Goal: Task Accomplishment & Management: Use online tool/utility

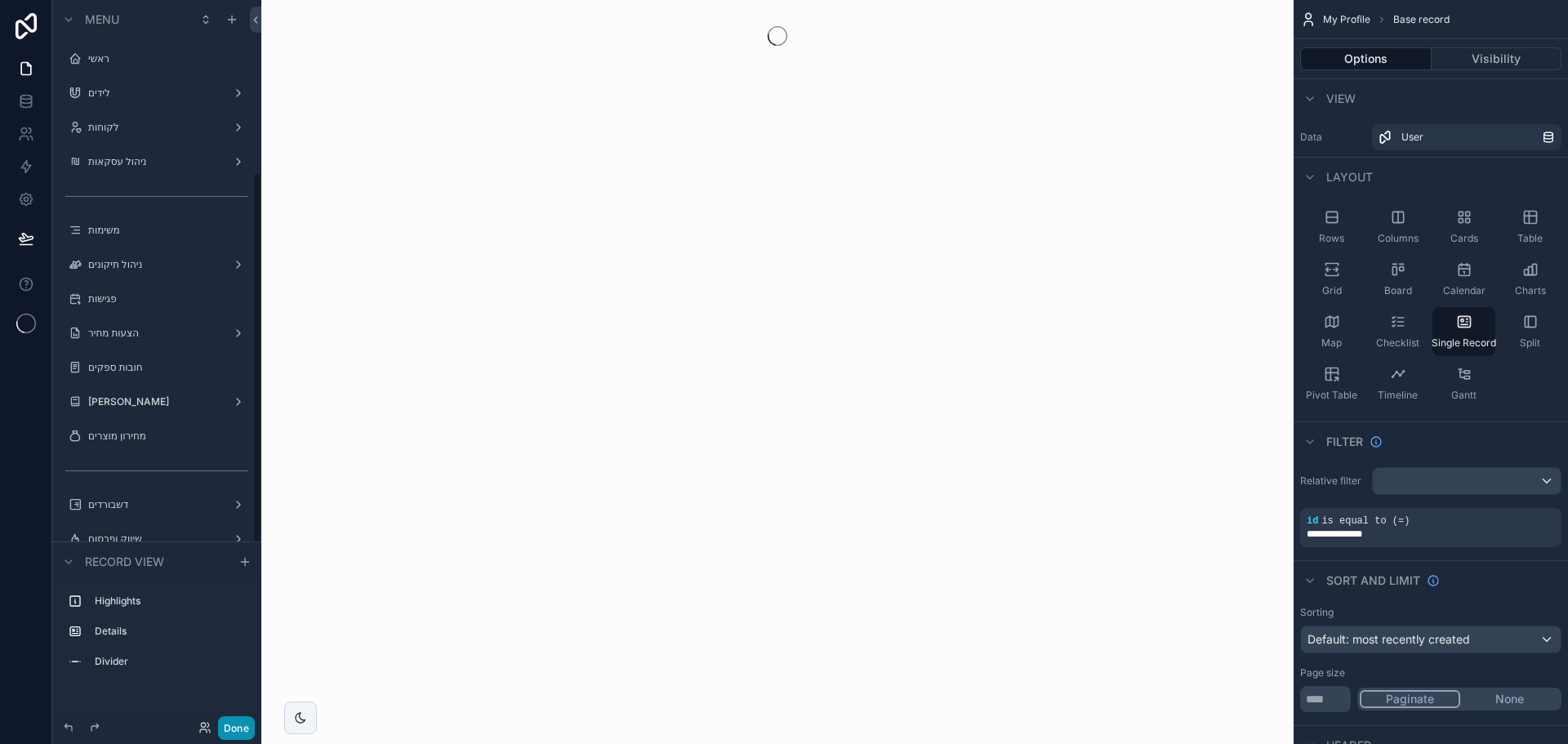
scroll to position [336, 0]
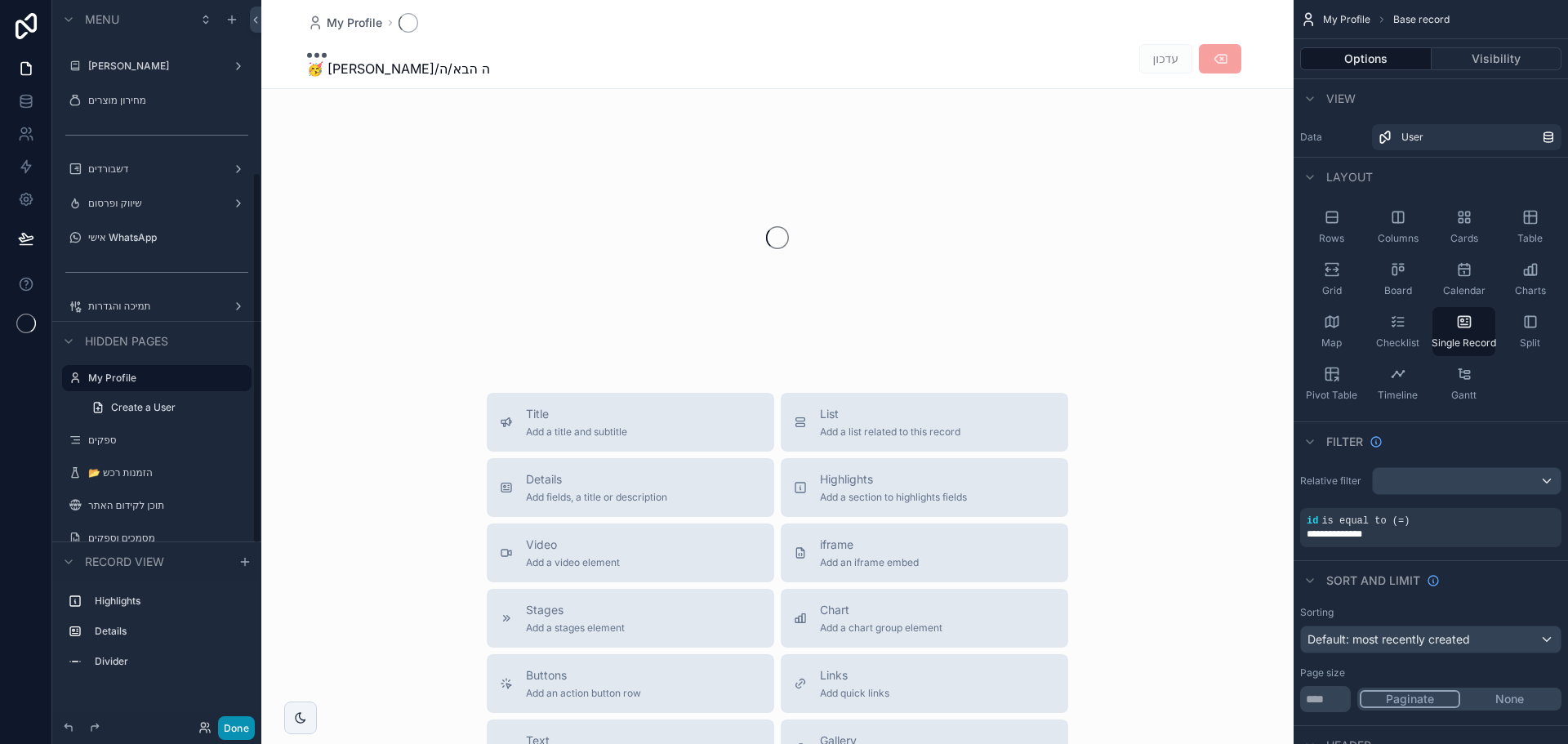
click at [236, 729] on button "Done" at bounding box center [236, 728] width 37 height 23
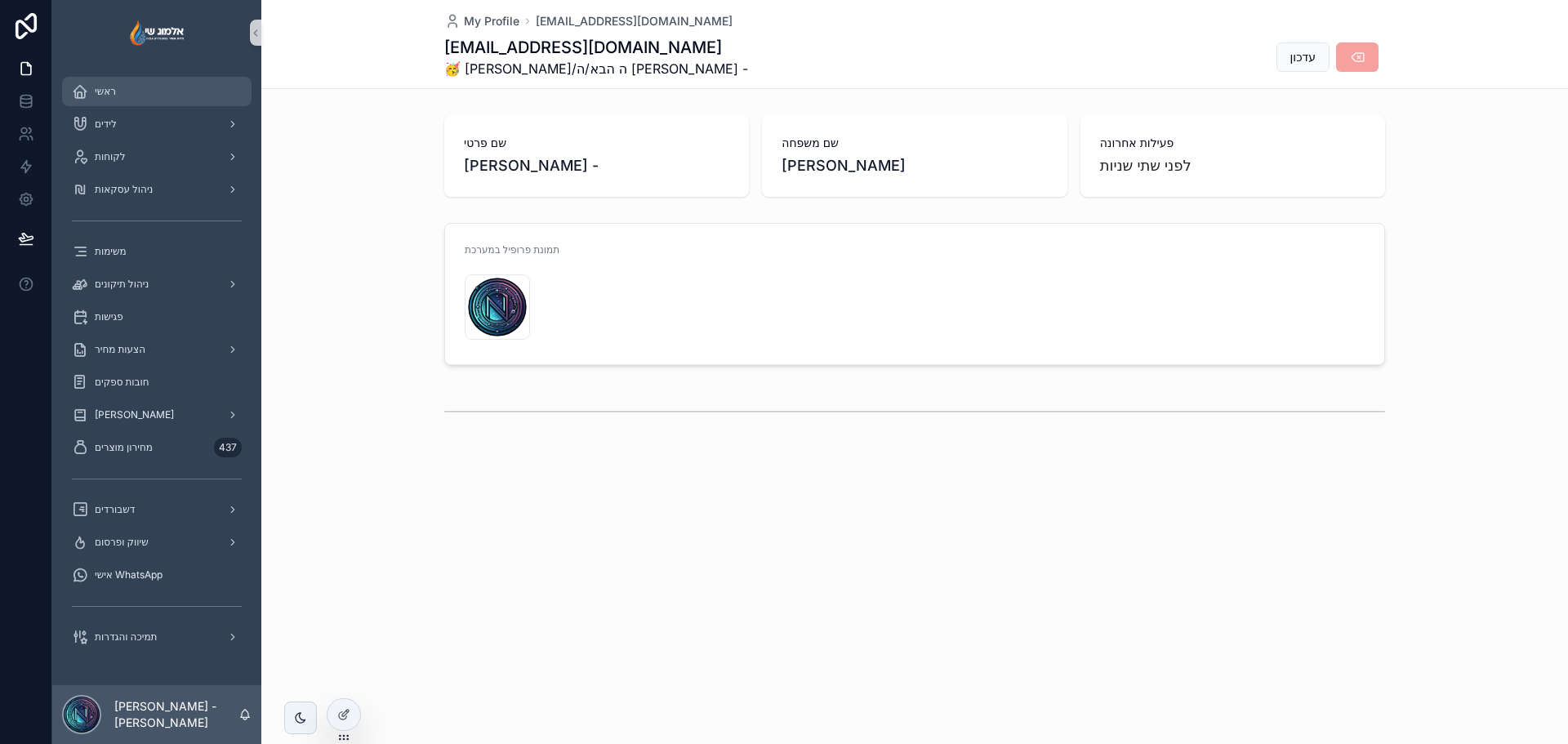
click at [129, 92] on div "ראשי" at bounding box center [157, 91] width 170 height 26
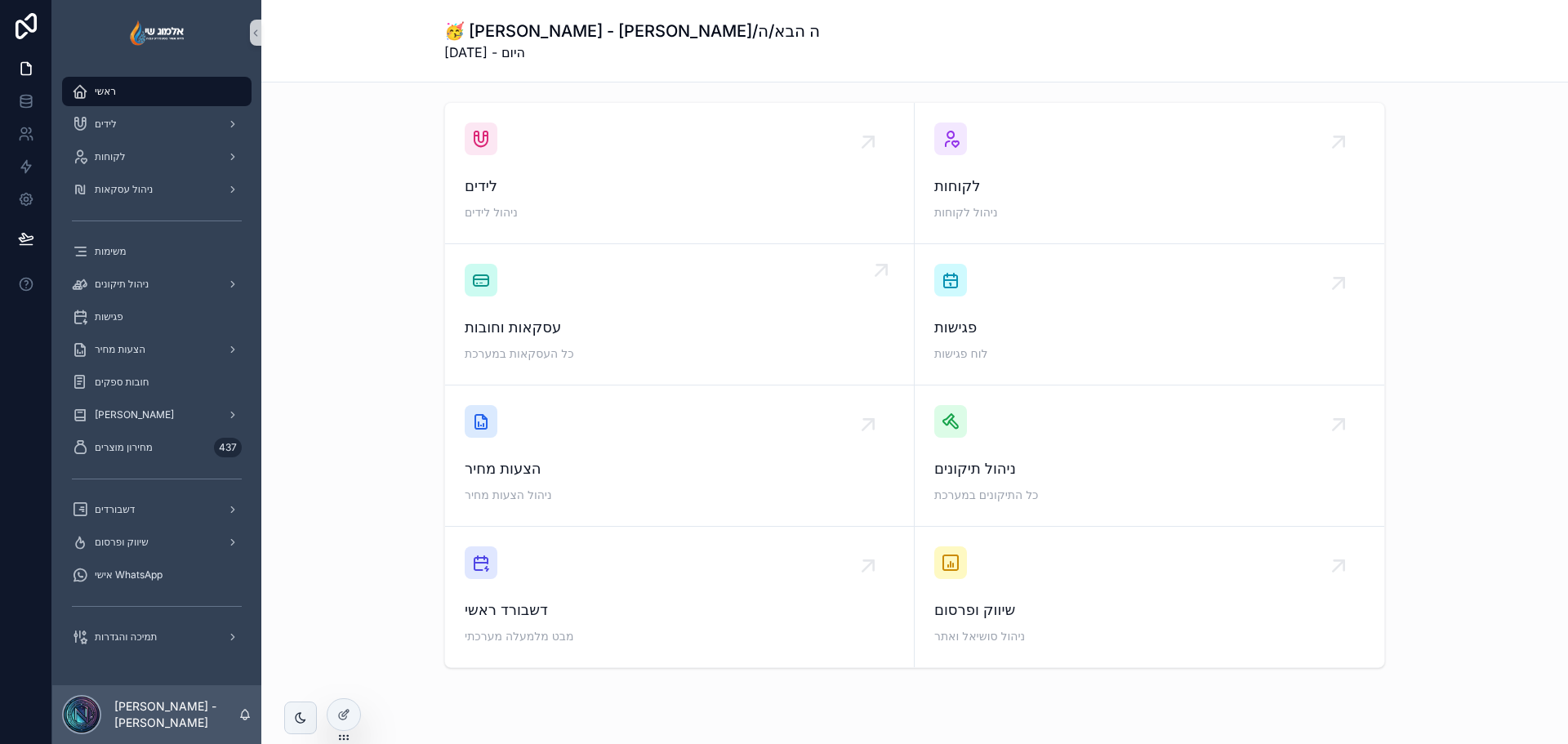
click at [608, 326] on span "עסקאות וחובות" at bounding box center [679, 327] width 429 height 23
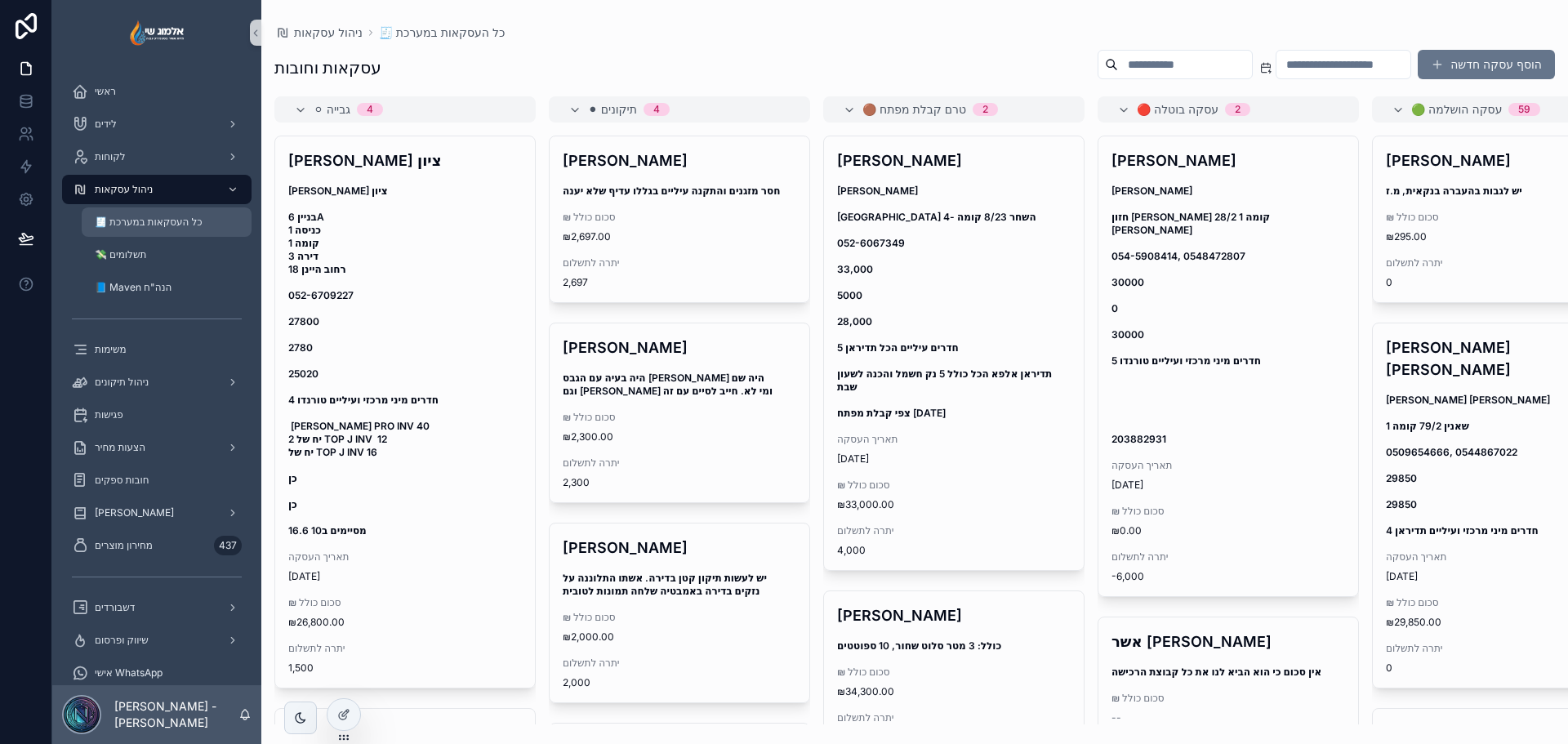
click at [128, 229] on div "🧾 כל העסקאות במערכת" at bounding box center [166, 221] width 150 height 26
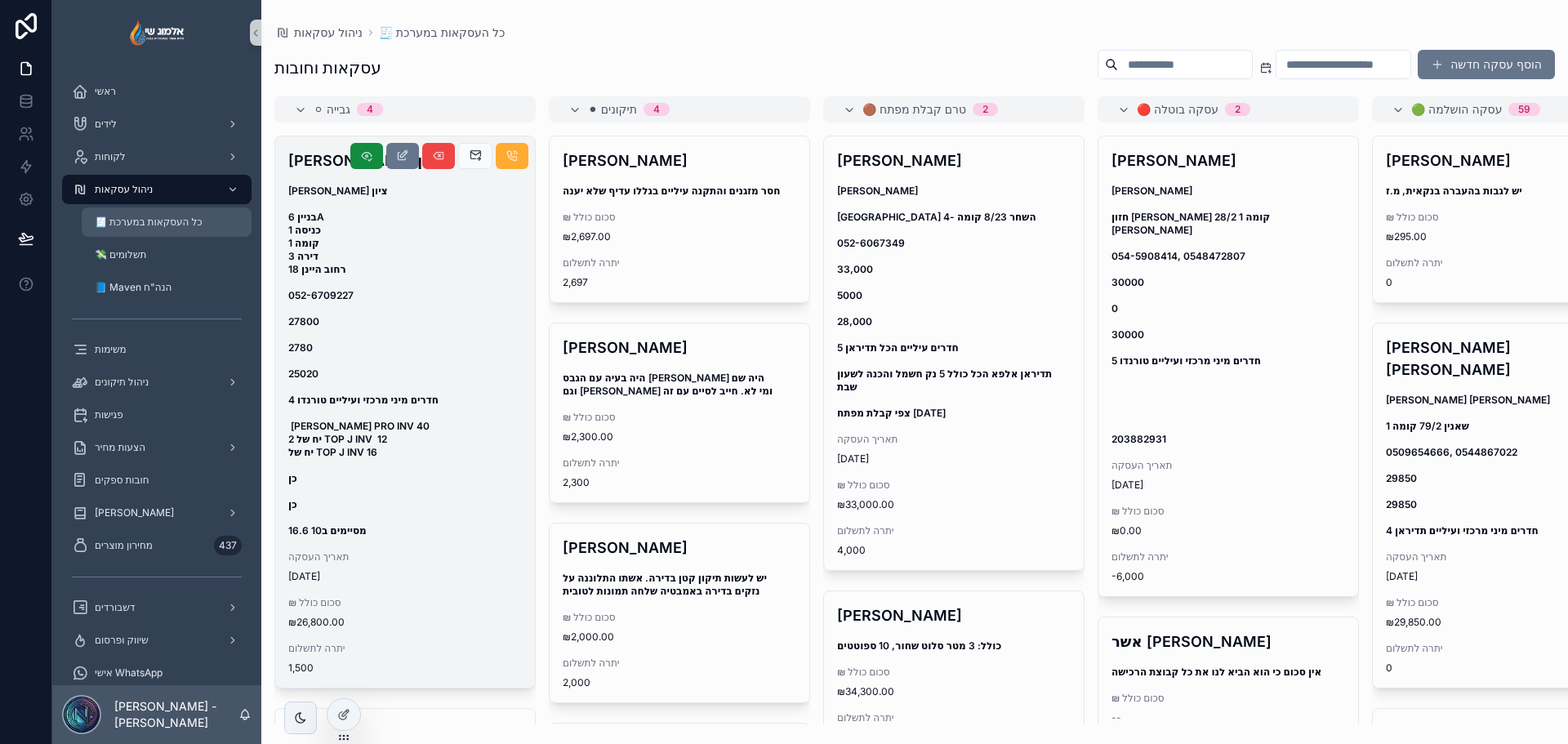
scroll to position [164, 0]
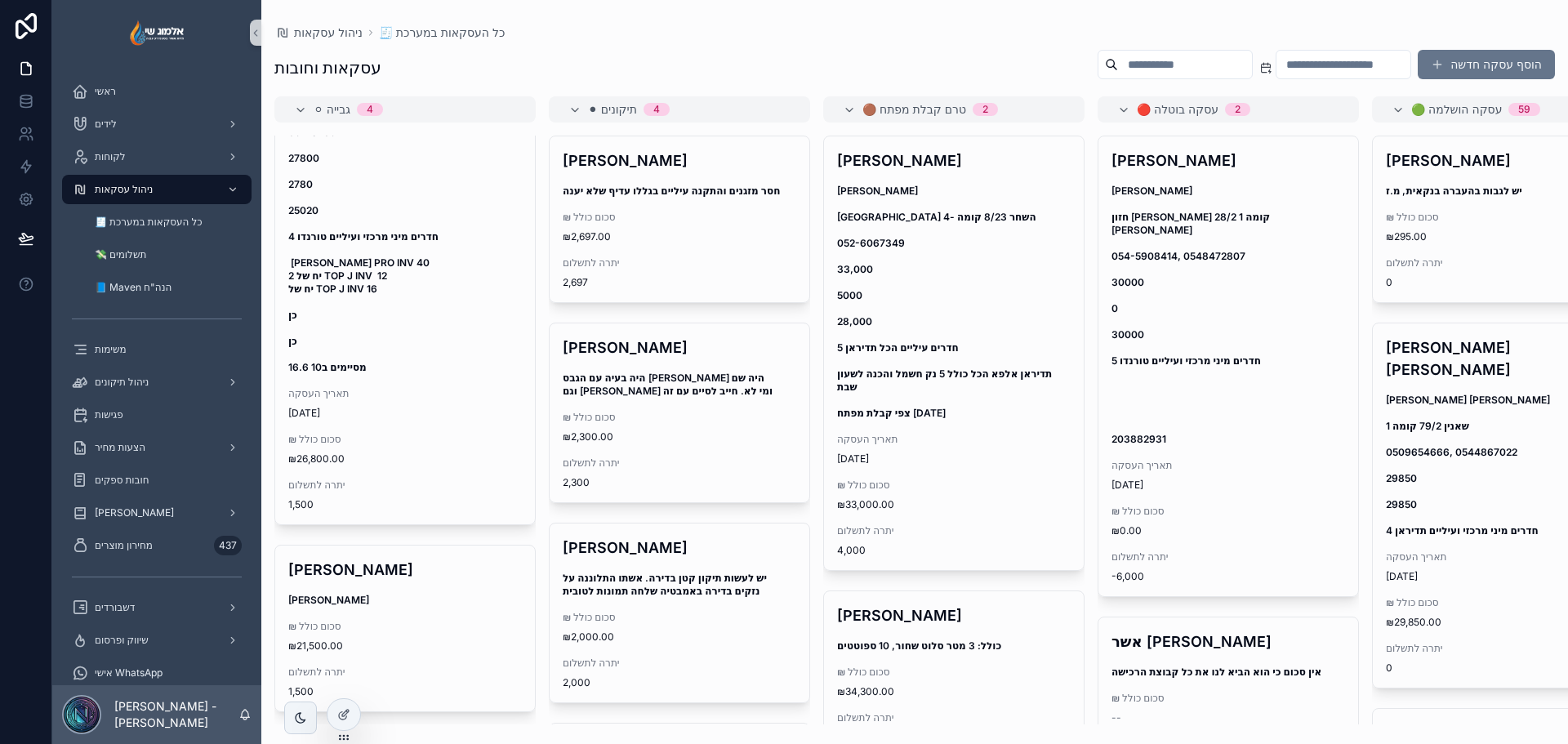
click at [878, 117] on div "🟤 טרם קבלת מפתח 2" at bounding box center [964, 109] width 203 height 26
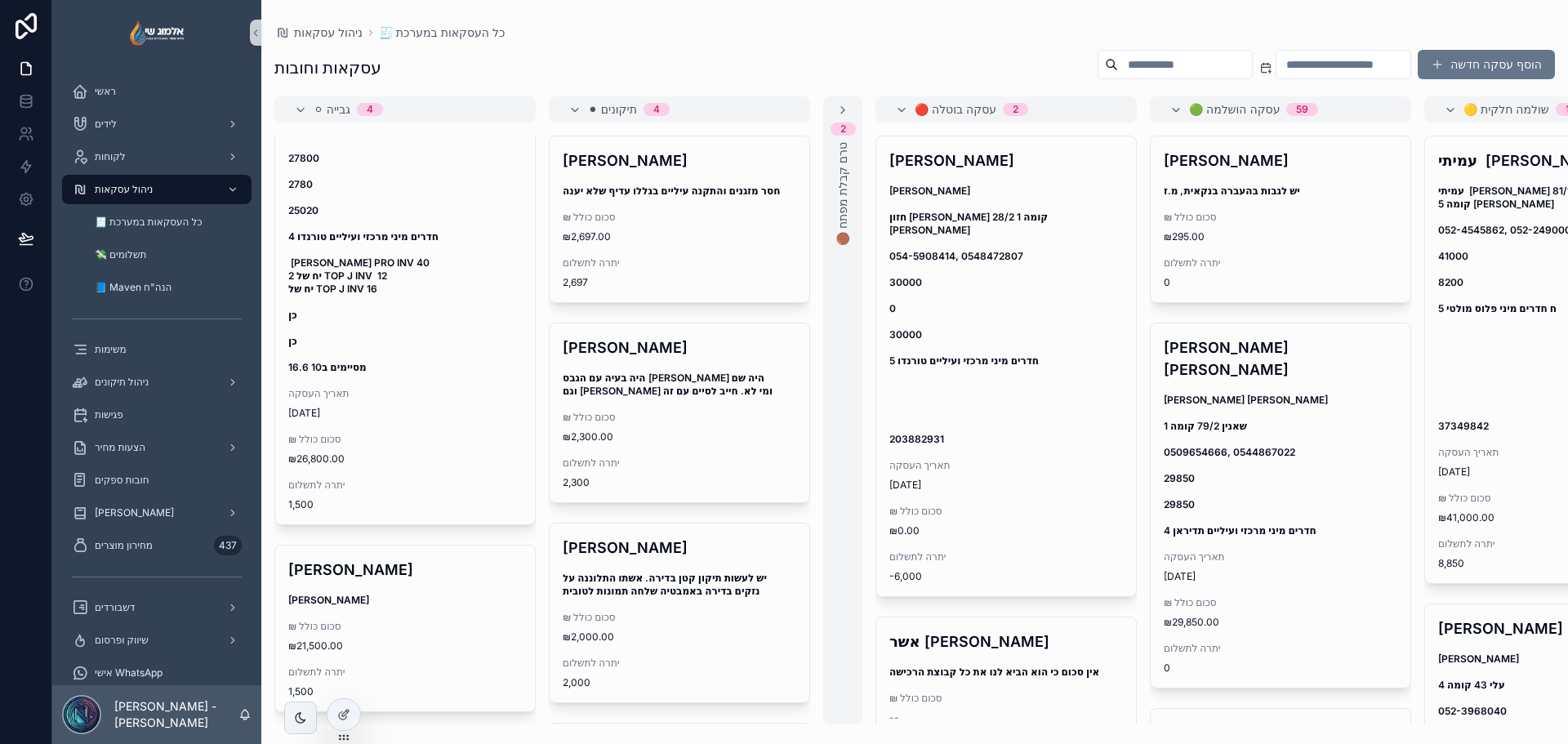
click at [1072, 121] on div "🔴 עסקה בוטלה 2" at bounding box center [1016, 109] width 203 height 26
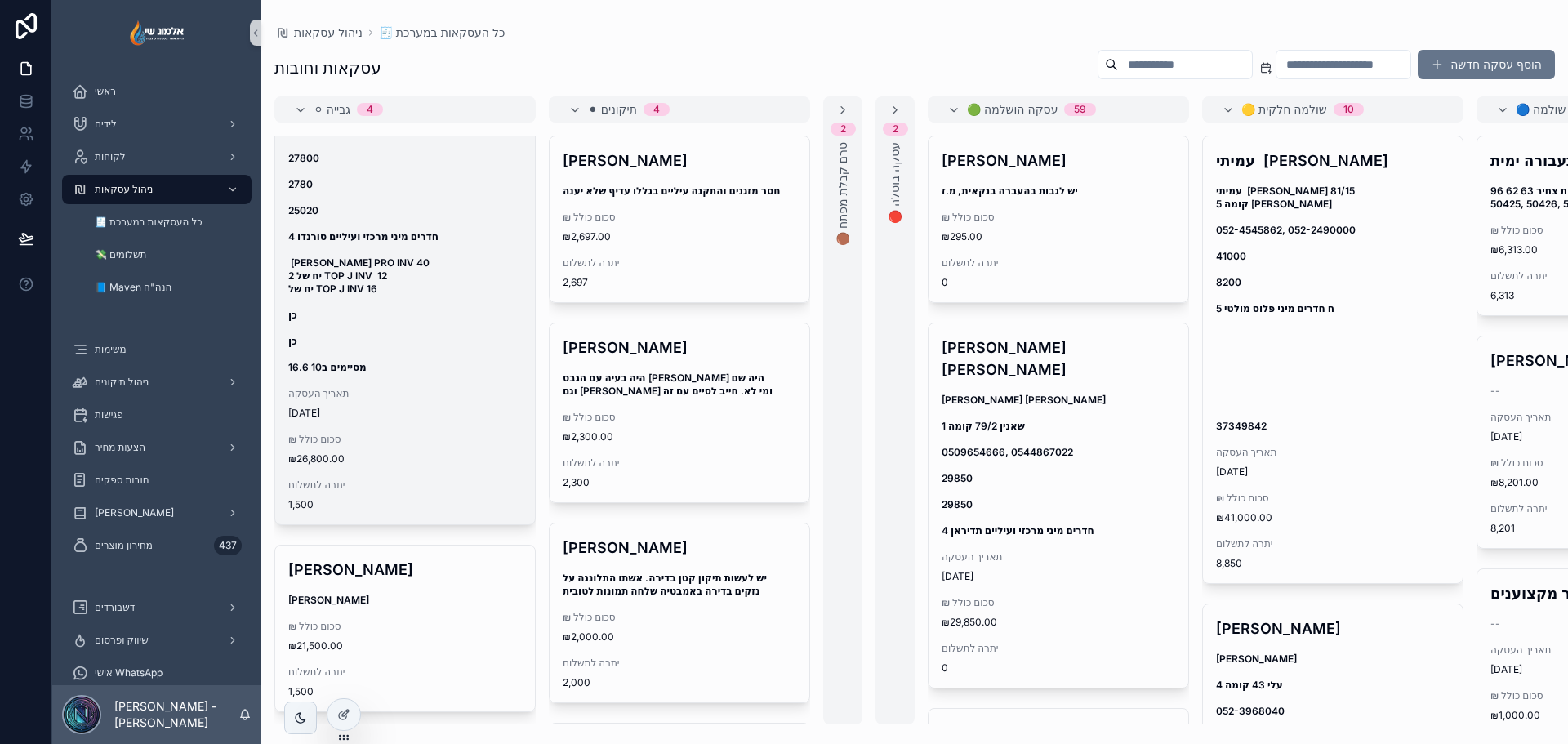
click at [406, 420] on span "1.6.2025" at bounding box center [405, 414] width 234 height 13
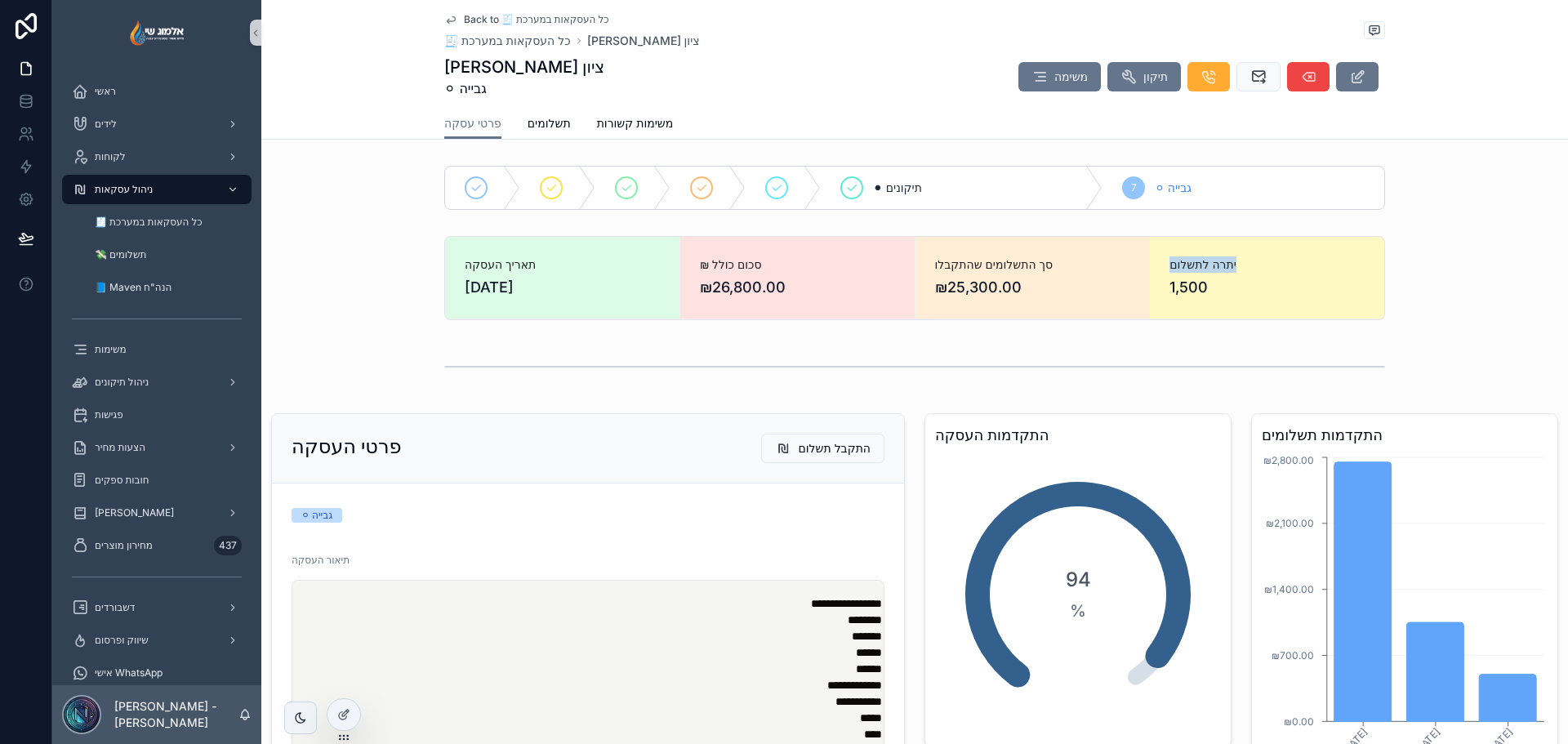
drag, startPoint x: 1235, startPoint y: 260, endPoint x: 872, endPoint y: 284, distance: 363.8
click at [1154, 261] on div "יתרה לתשלום 1,500" at bounding box center [1267, 277] width 235 height 81
click at [1018, 273] on div "סך התשלומים שהתקבלו ₪25,300.00" at bounding box center [1032, 278] width 195 height 43
drag, startPoint x: 981, startPoint y: 273, endPoint x: 931, endPoint y: 270, distance: 50.1
click at [935, 270] on span "סך התשלומים שהתקבלו" at bounding box center [1032, 264] width 195 height 16
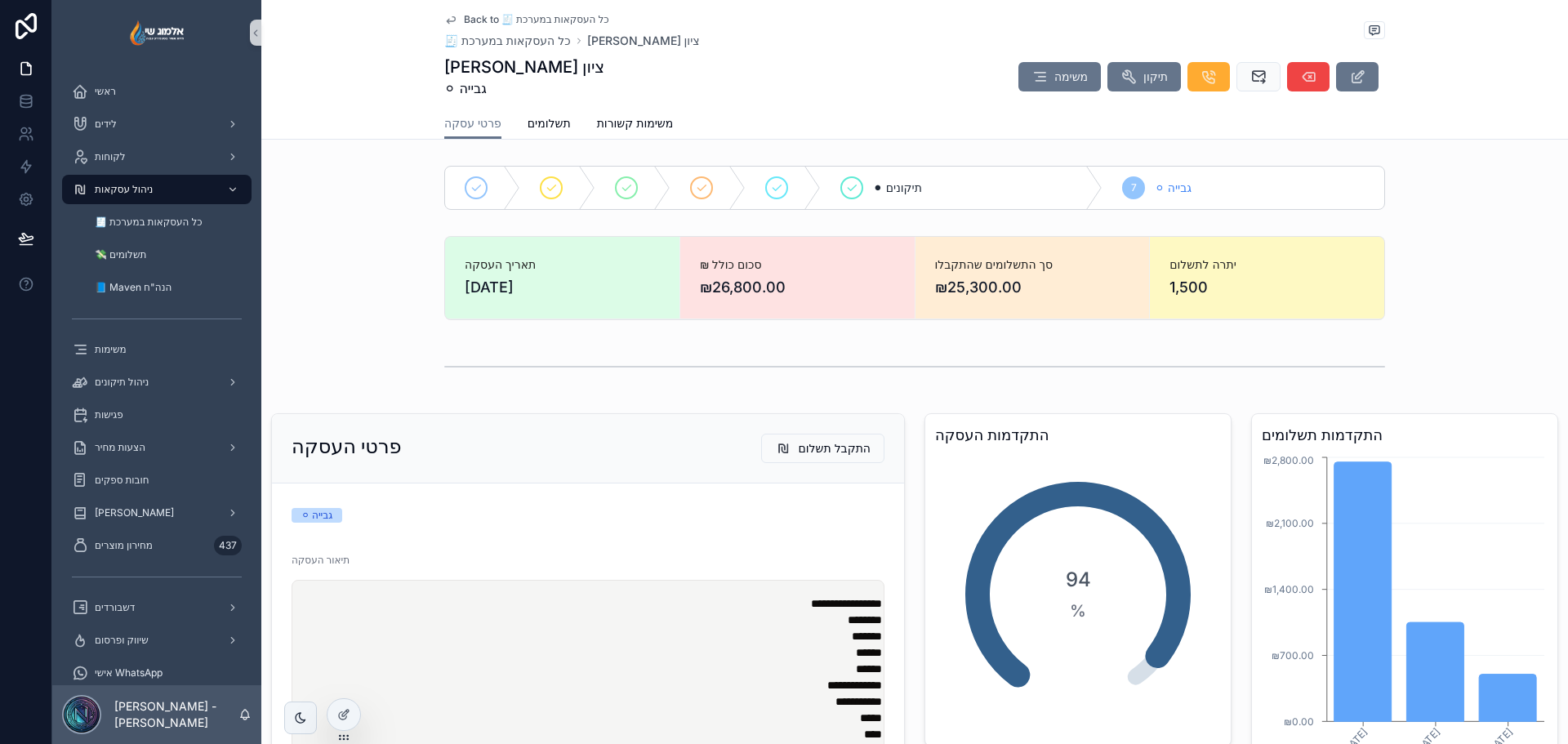
click at [982, 301] on div "סך התשלומים שהתקבלו ₪25,300.00" at bounding box center [1033, 277] width 235 height 81
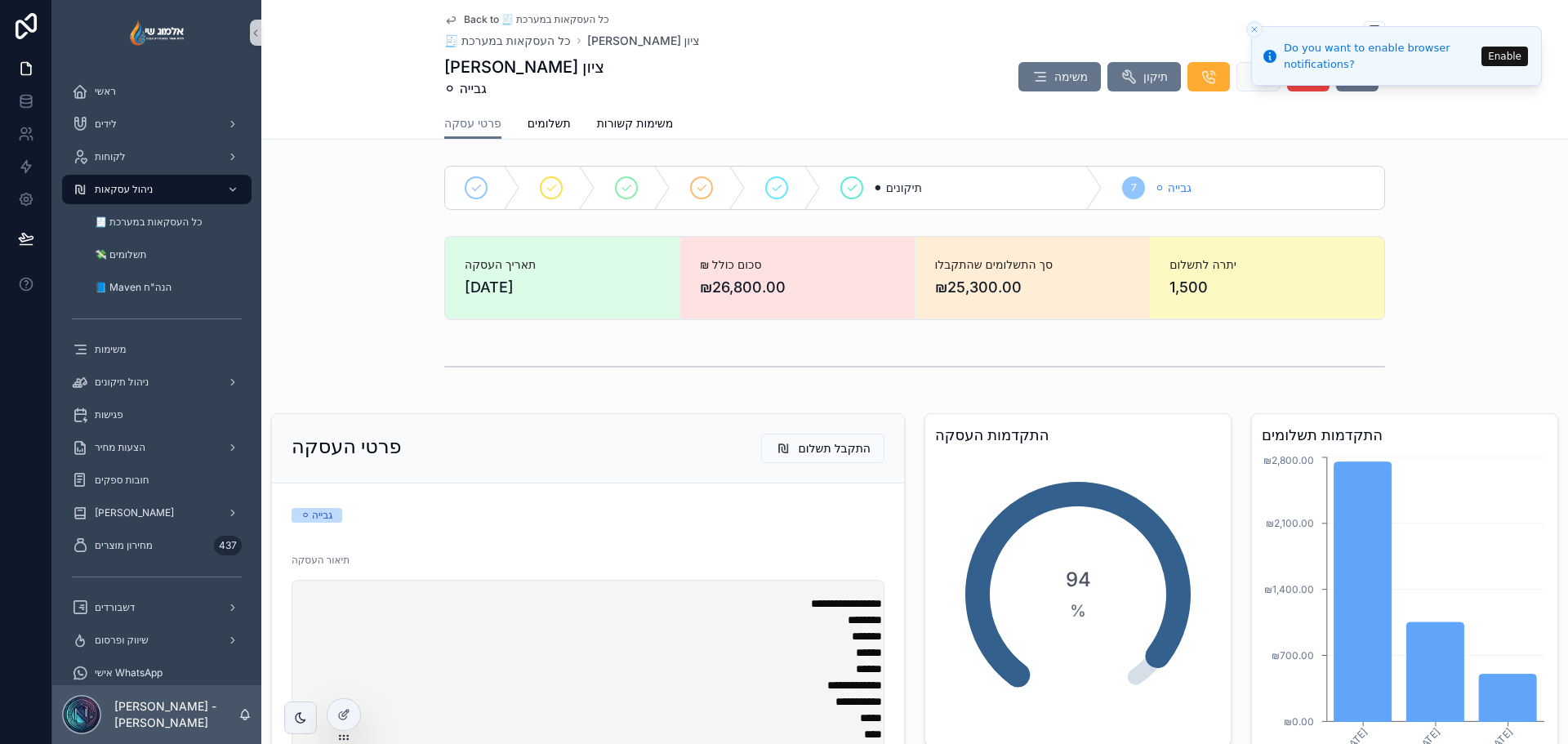
drag, startPoint x: 1256, startPoint y: 31, endPoint x: 641, endPoint y: 8, distance: 615.4
click at [1255, 31] on line "Close toast" at bounding box center [1254, 29] width 5 height 5
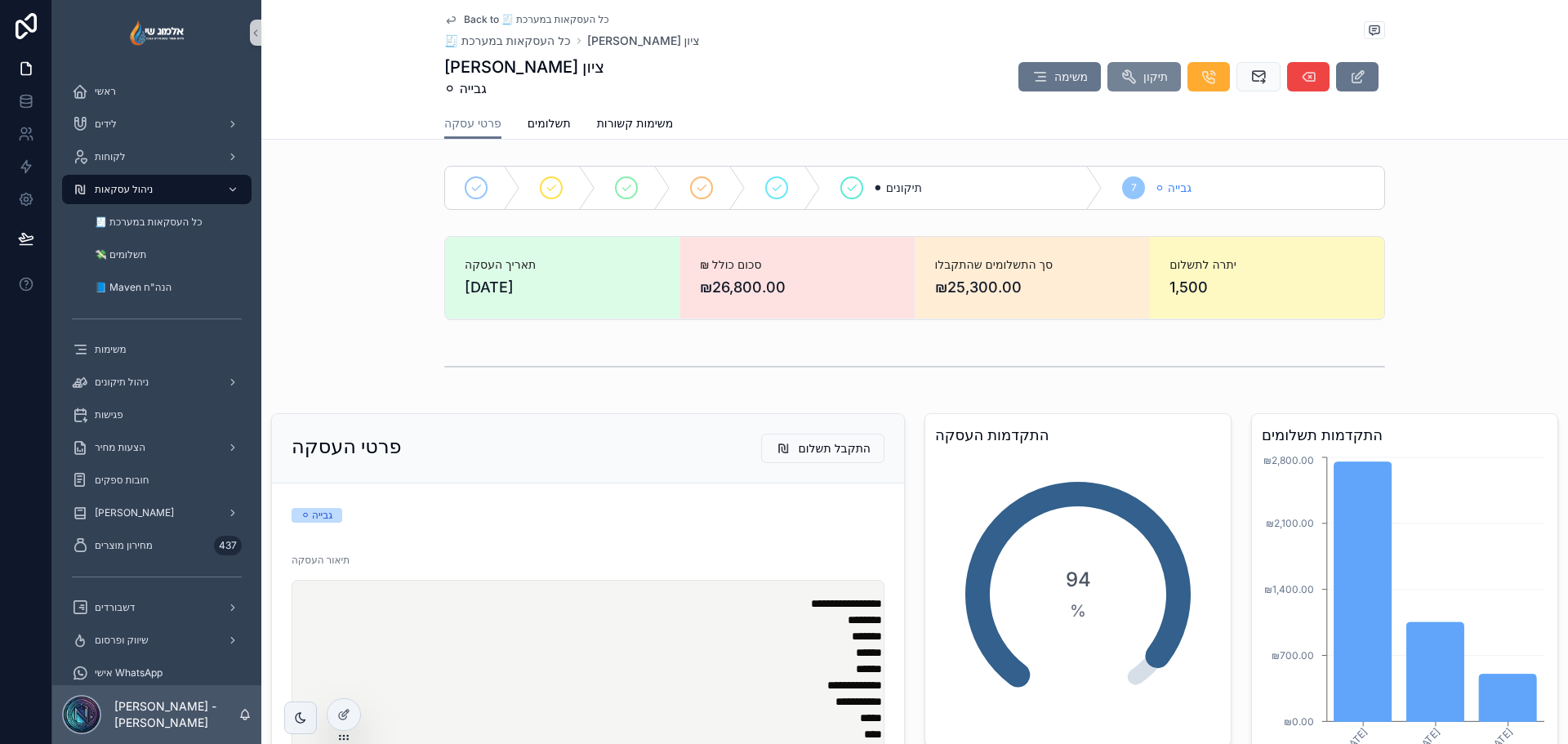
click at [1135, 75] on button "תיקון" at bounding box center [1145, 76] width 74 height 29
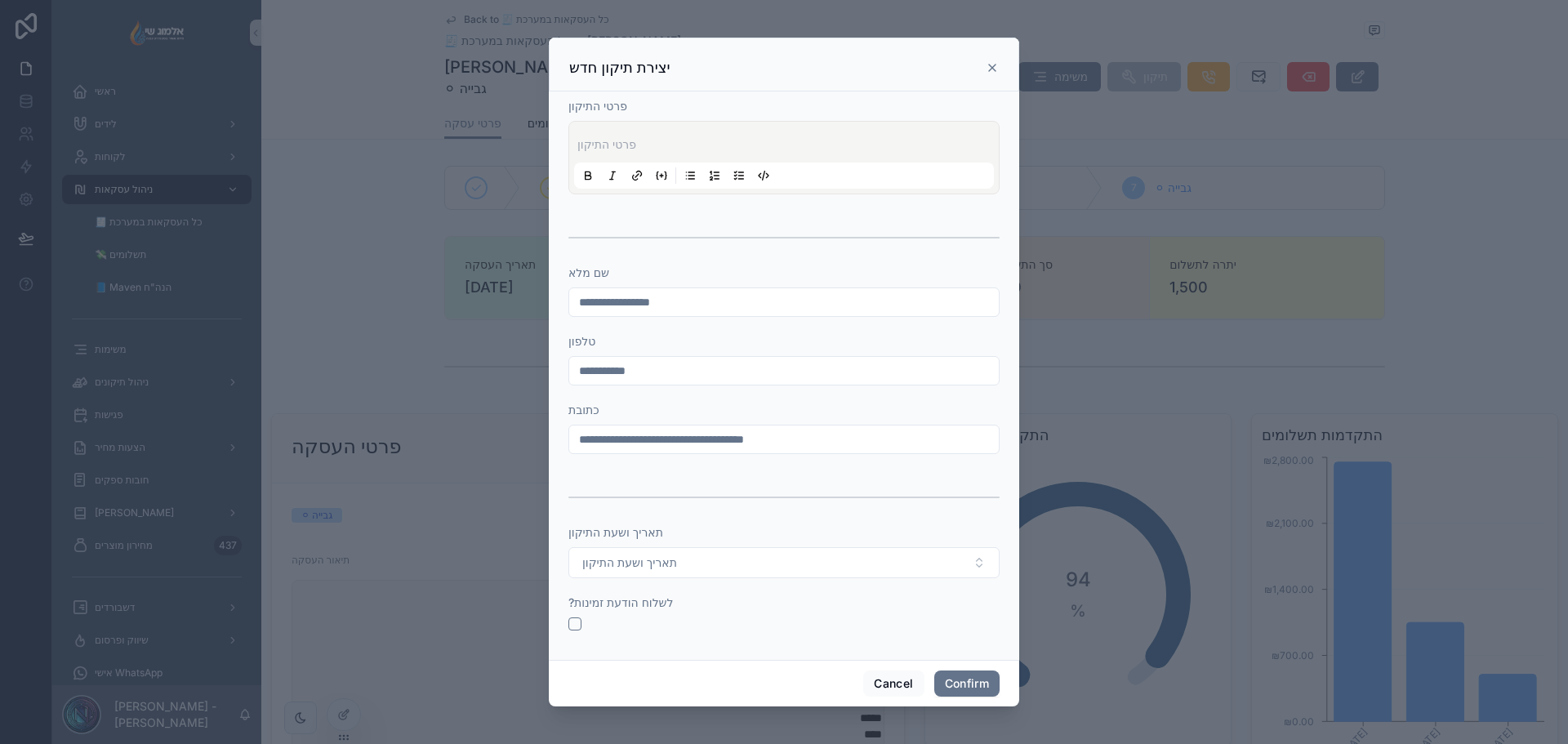
click at [665, 142] on p at bounding box center [787, 144] width 420 height 16
type input "**********"
click at [990, 66] on icon at bounding box center [993, 68] width 7 height 7
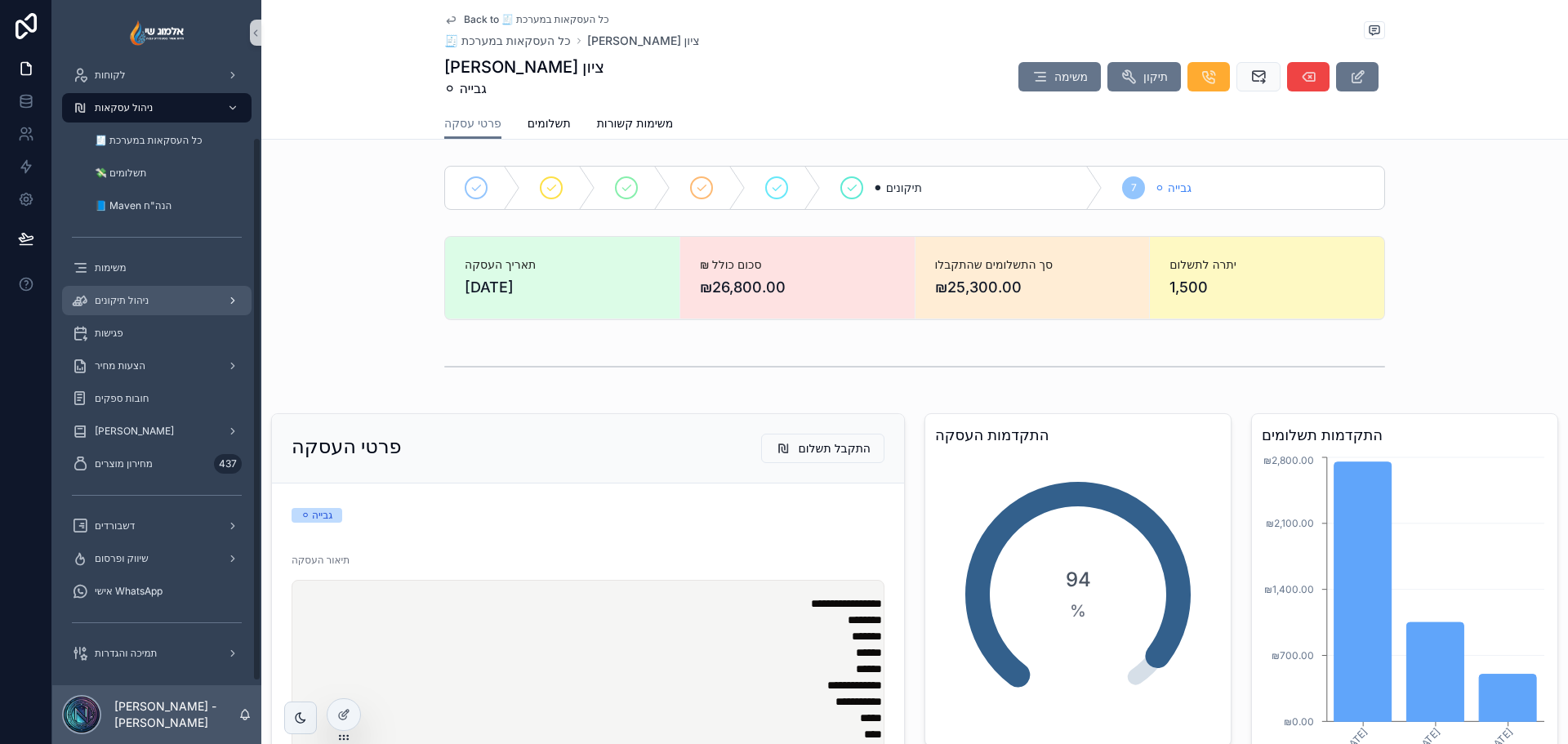
click at [143, 306] on span "ניהול תיקונים" at bounding box center [122, 301] width 54 height 13
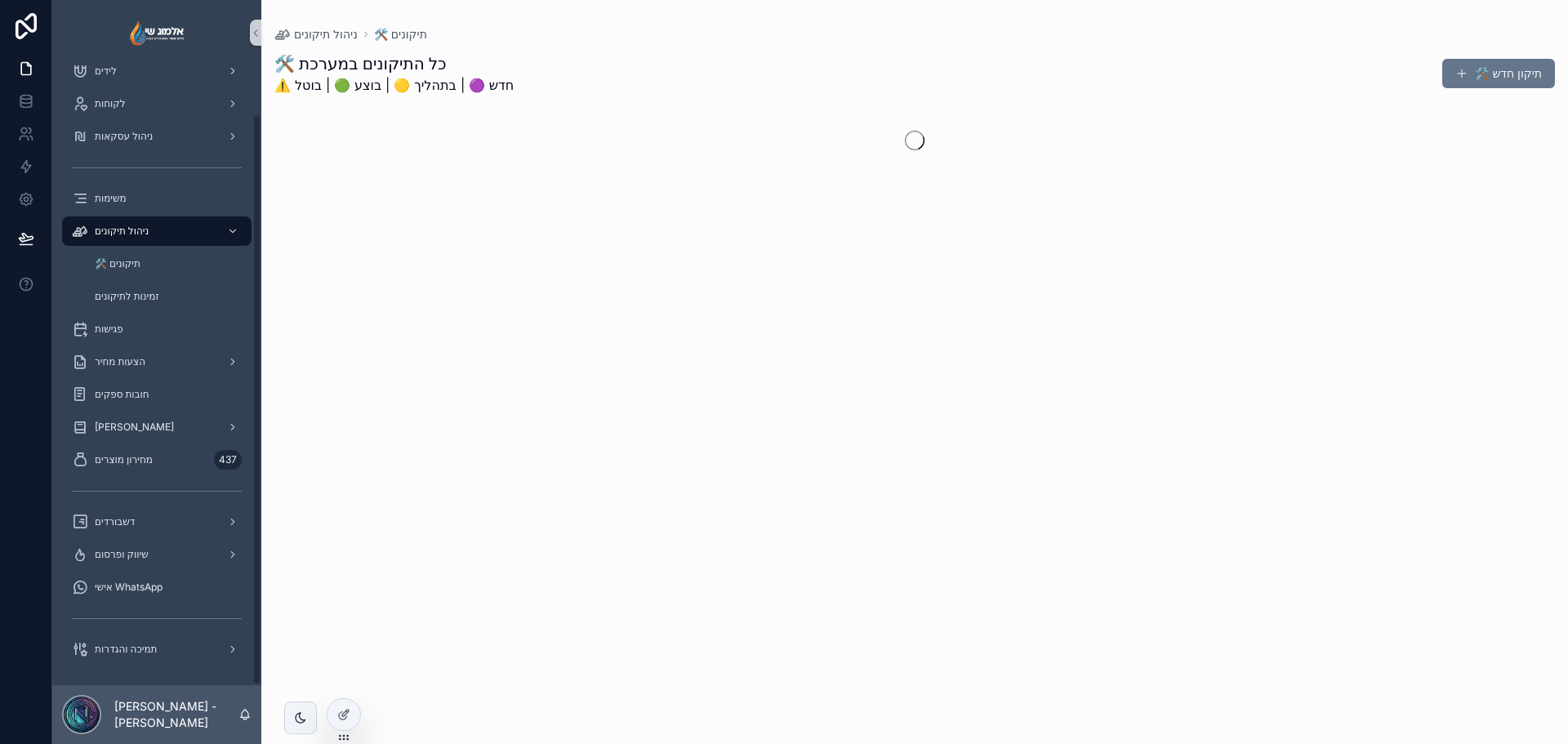
scroll to position [53, 0]
click at [160, 267] on div "🛠️ תיקונים" at bounding box center [166, 263] width 150 height 26
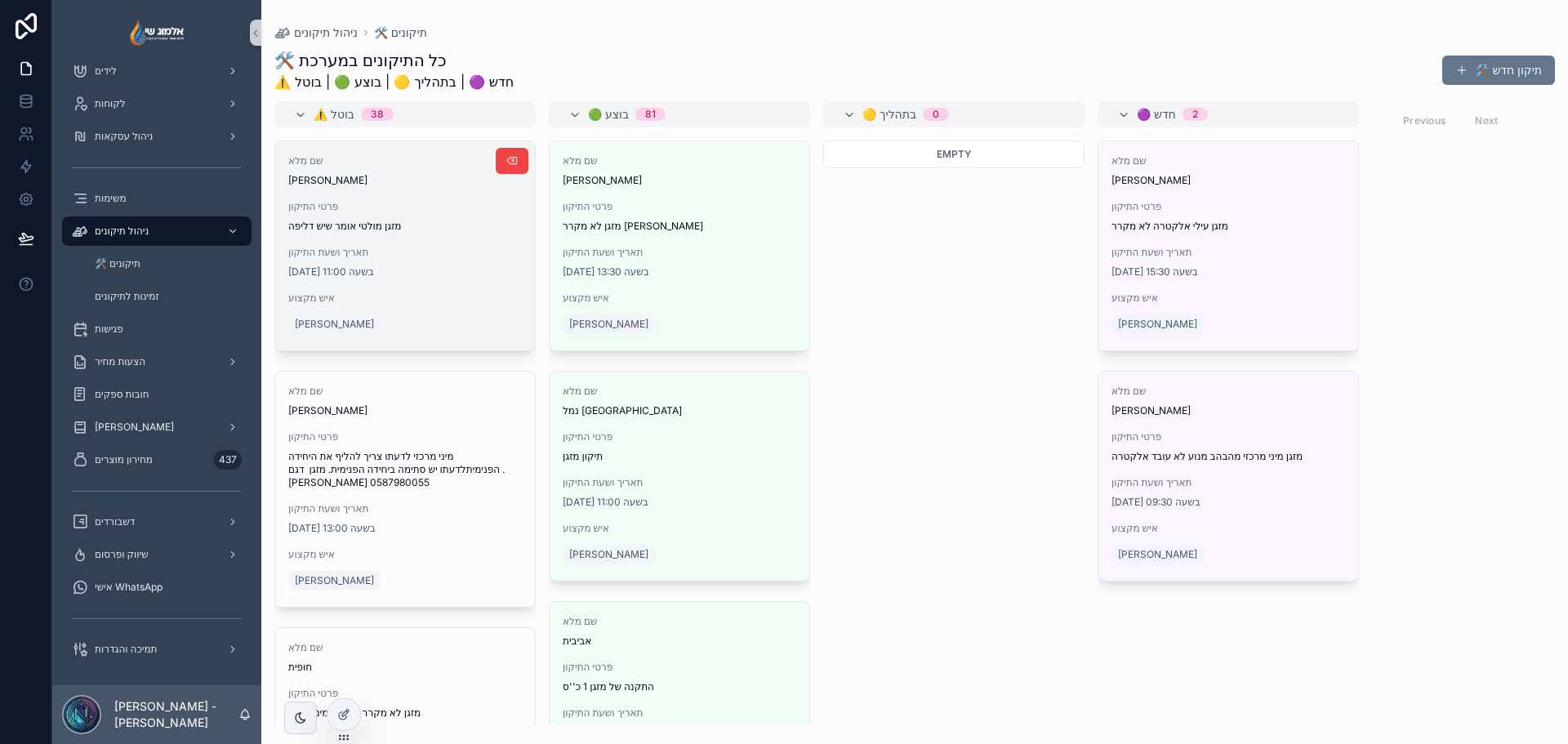
click at [467, 270] on div "יום חמישי 18 בספטמבר בשעה 11:00" at bounding box center [405, 273] width 234 height 13
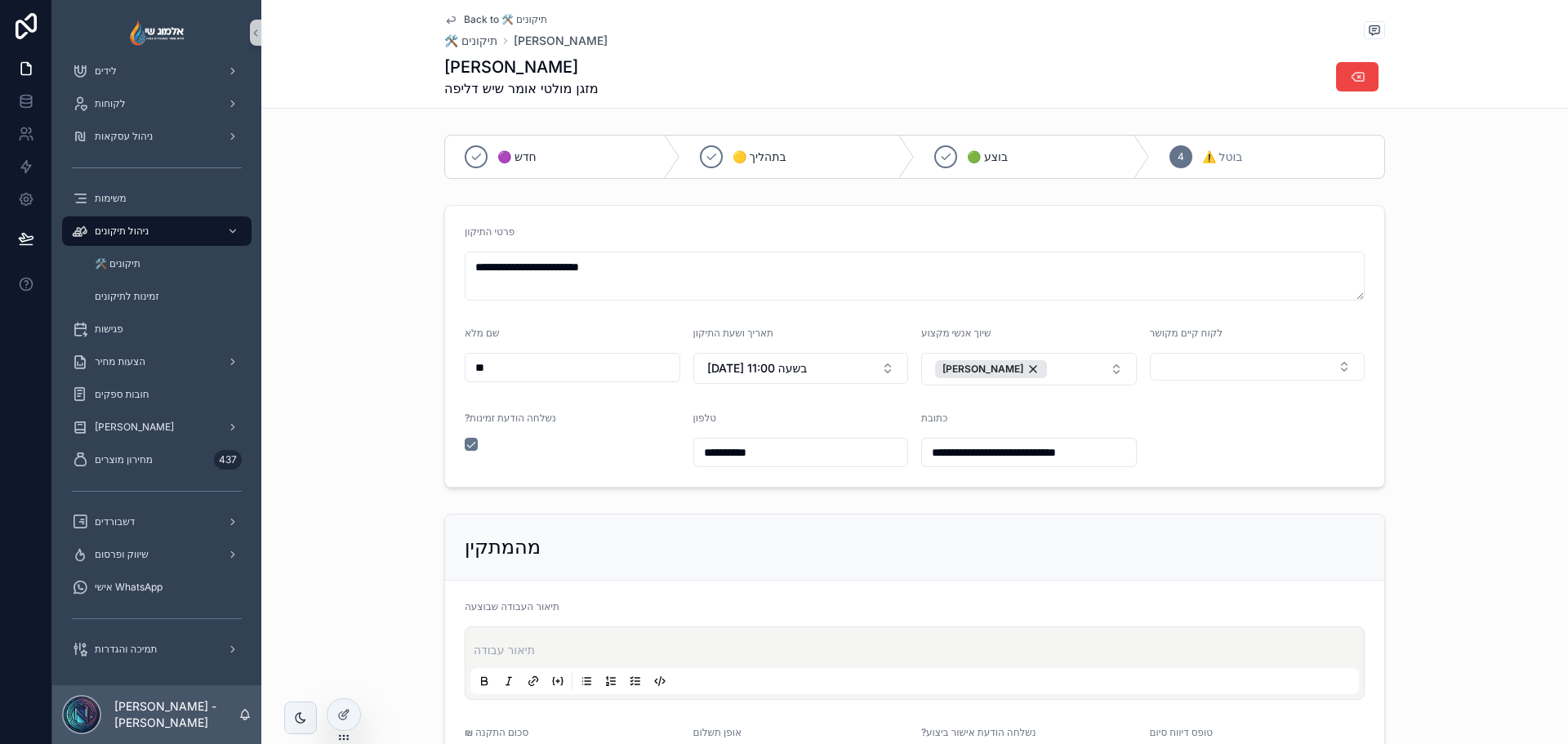
click at [479, 21] on span "Back to 🛠️ תיקונים" at bounding box center [505, 20] width 83 height 13
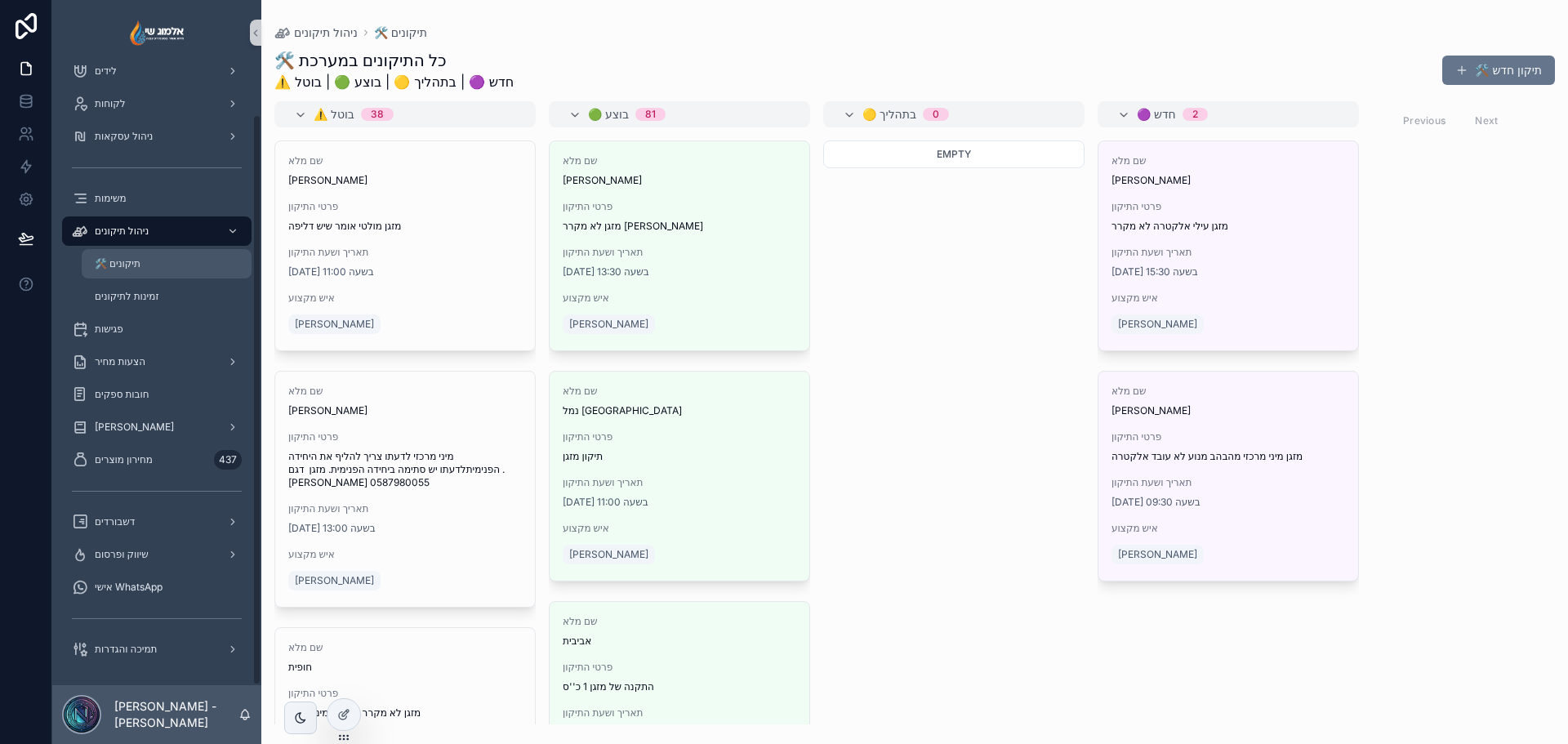
click at [132, 258] on span "🛠️ תיקונים" at bounding box center [117, 264] width 46 height 13
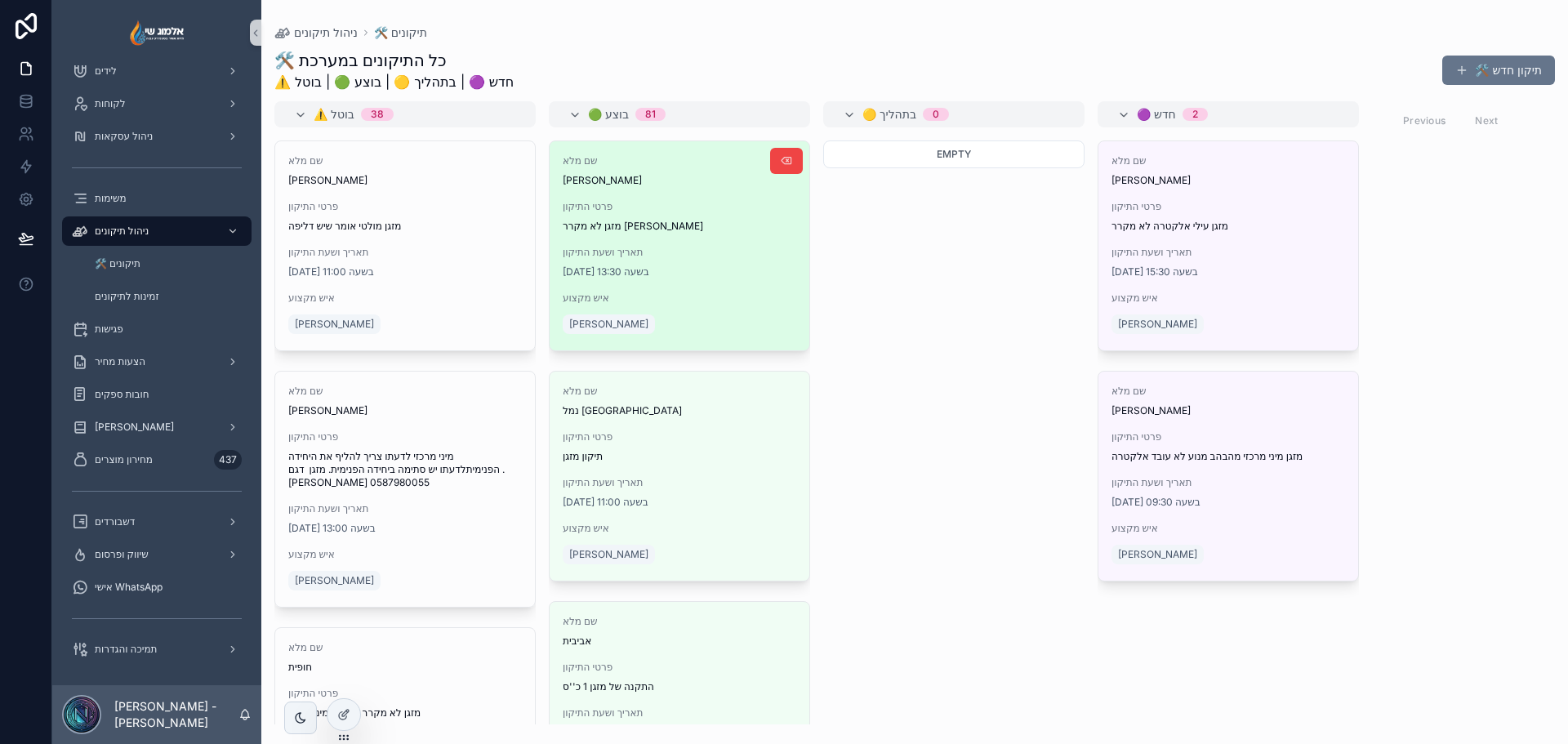
click at [695, 282] on div "שם מלא עזרא פרטי התיקון מזגן לא מקרר עילי טורנדו תאריך ושעת התיקון יום שני 15 ב…" at bounding box center [680, 246] width 260 height 209
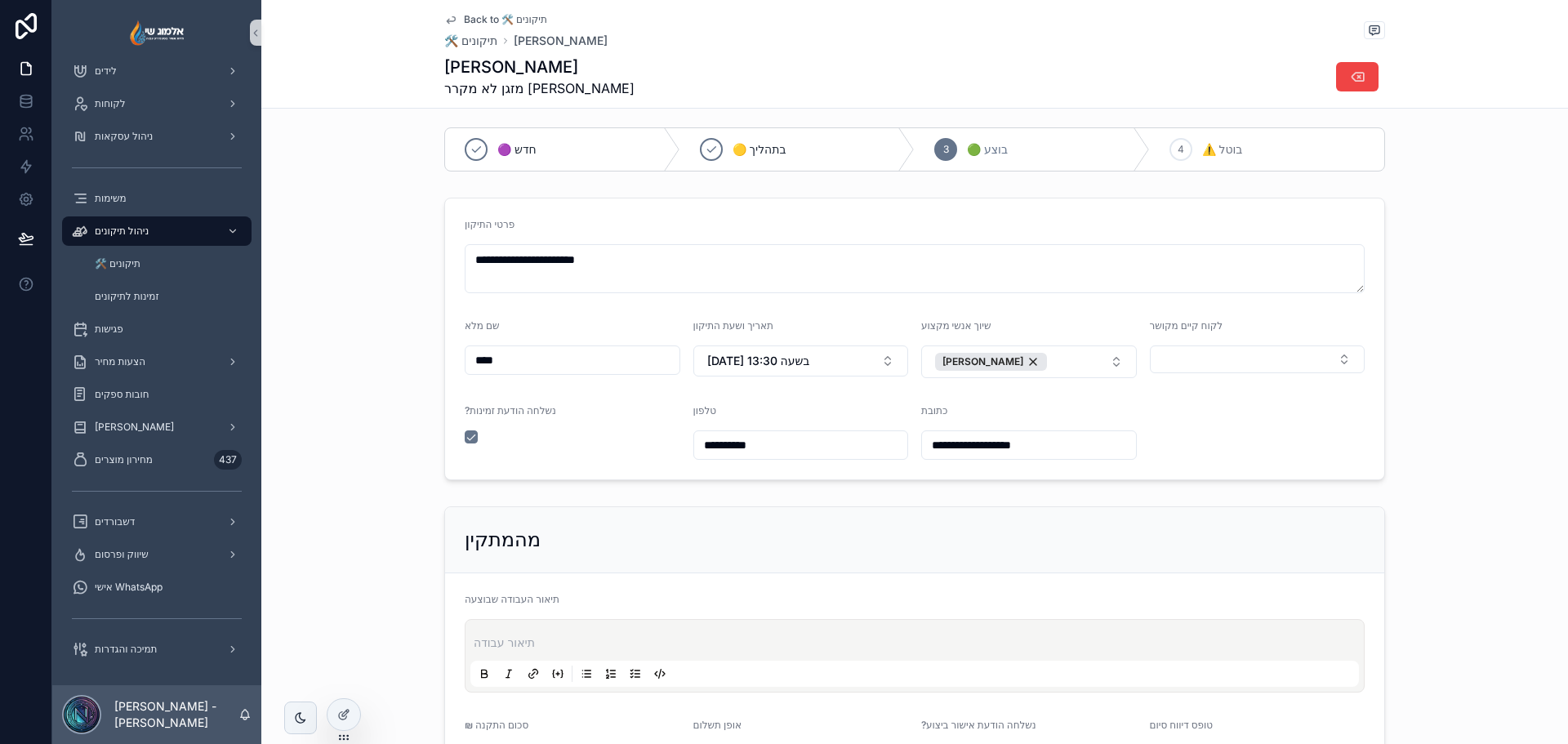
scroll to position [89, 0]
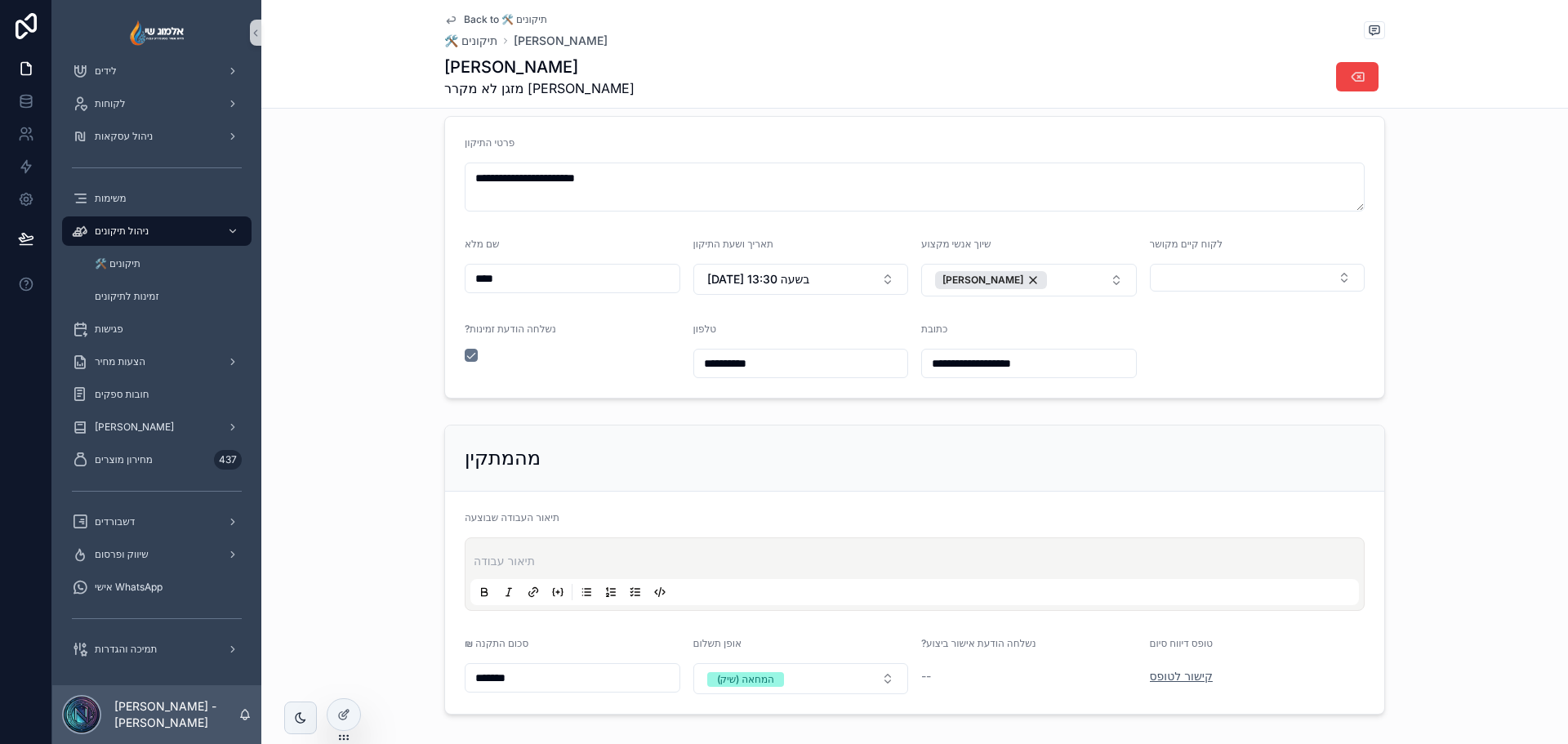
click at [1178, 678] on link "קישור לטופס" at bounding box center [1181, 676] width 63 height 14
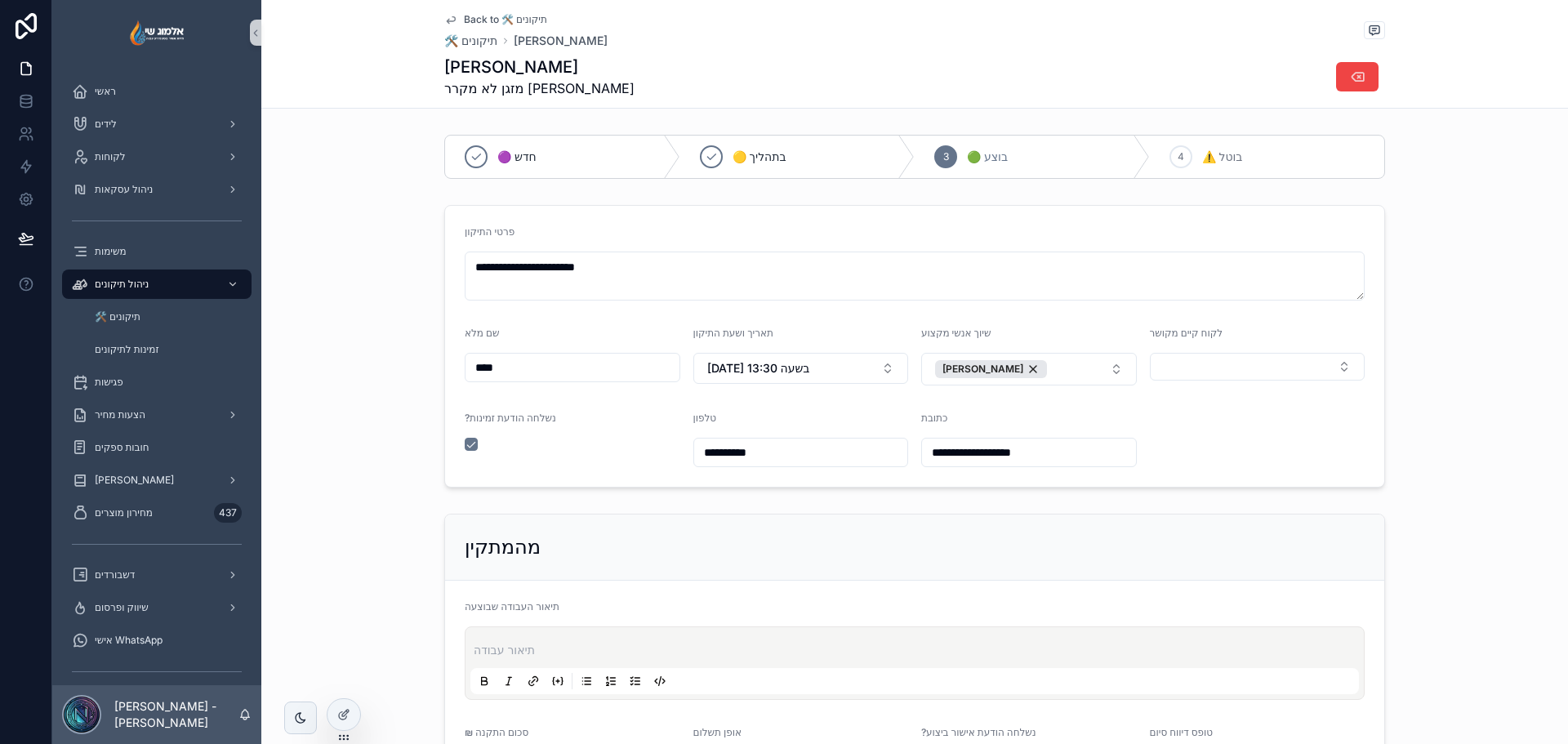
click at [483, 17] on span "Back to 🛠️ תיקונים" at bounding box center [505, 20] width 83 height 13
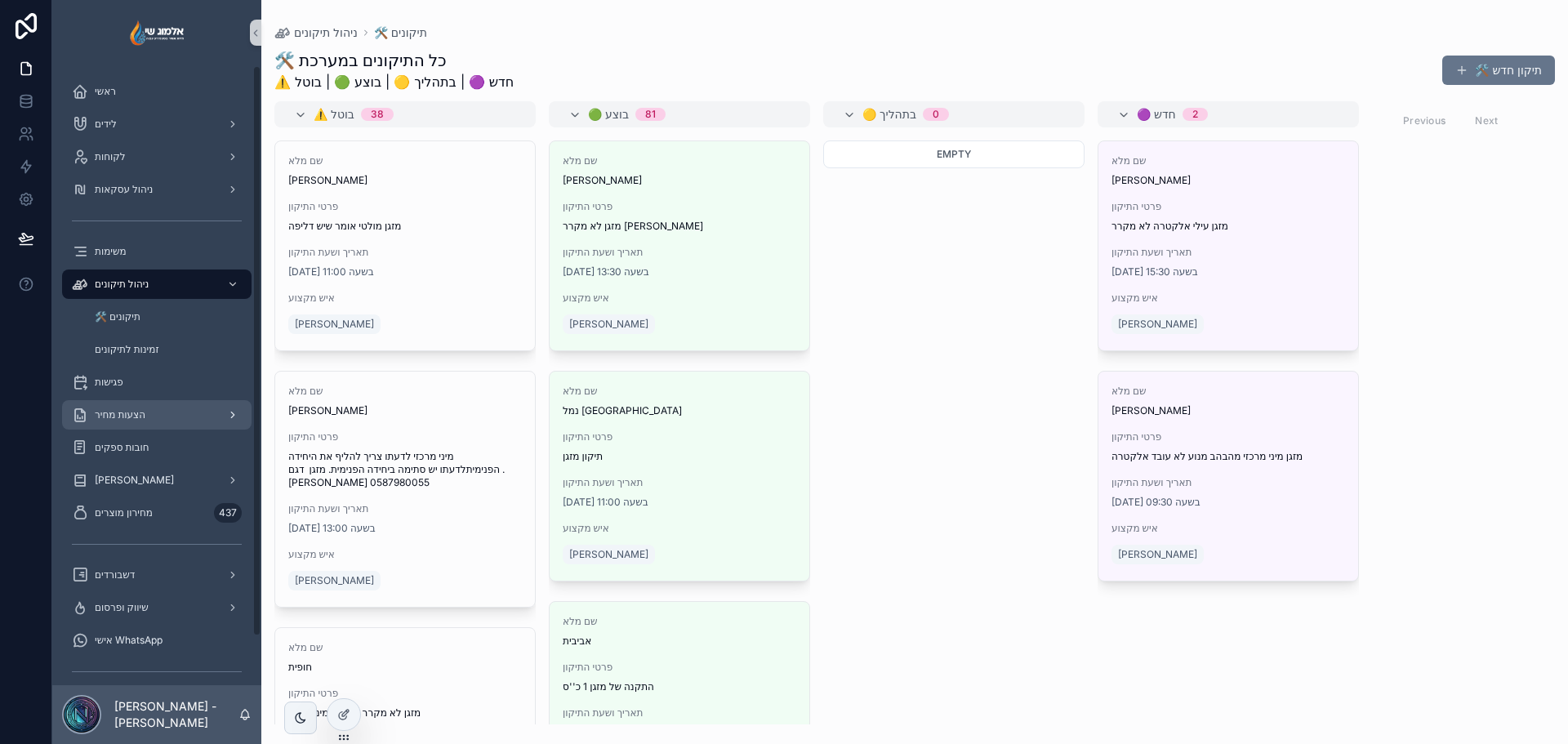
click at [152, 419] on div "הצעות מחיר" at bounding box center [157, 414] width 170 height 26
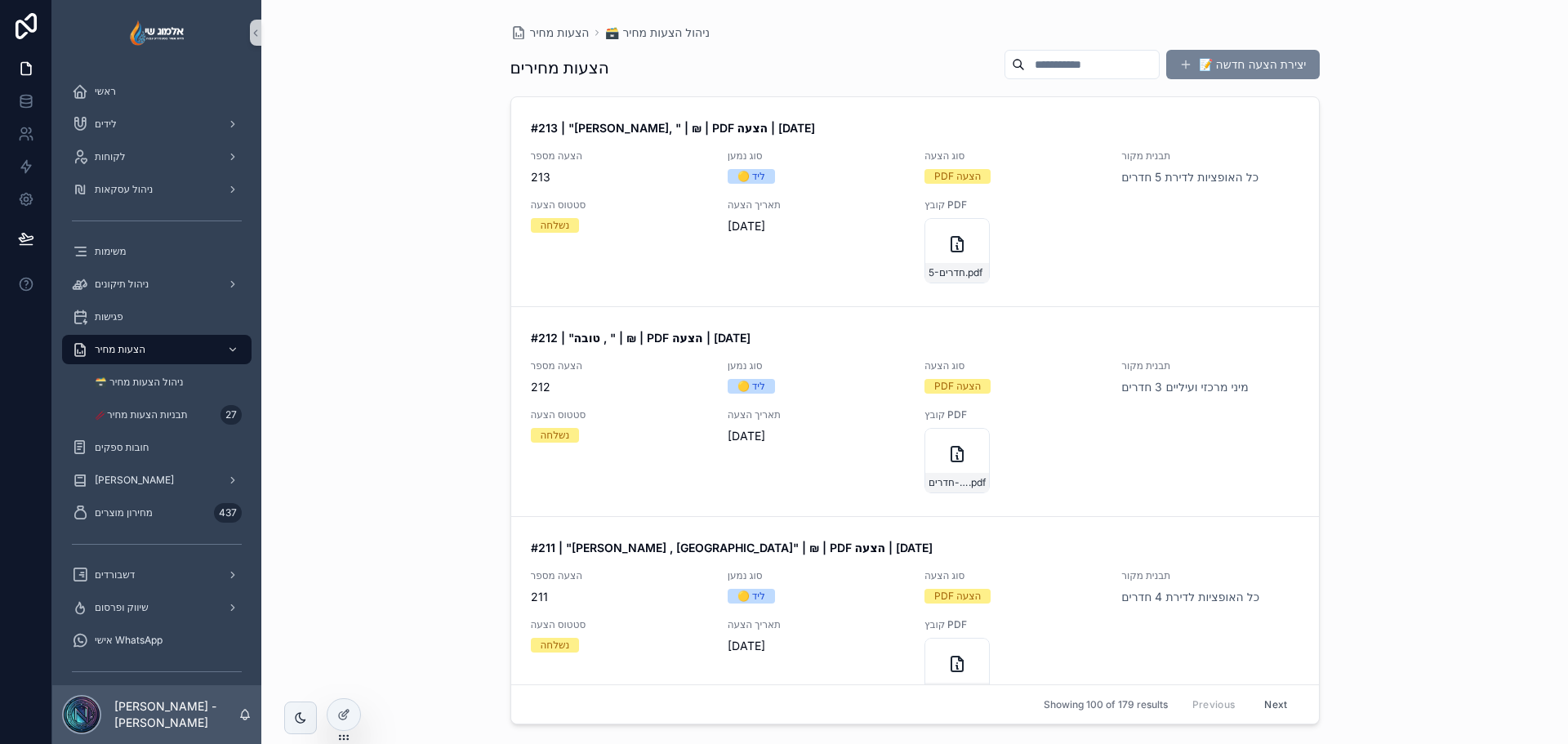
click at [1205, 59] on button "📝 יצירת הצעה חדשה" at bounding box center [1243, 64] width 153 height 29
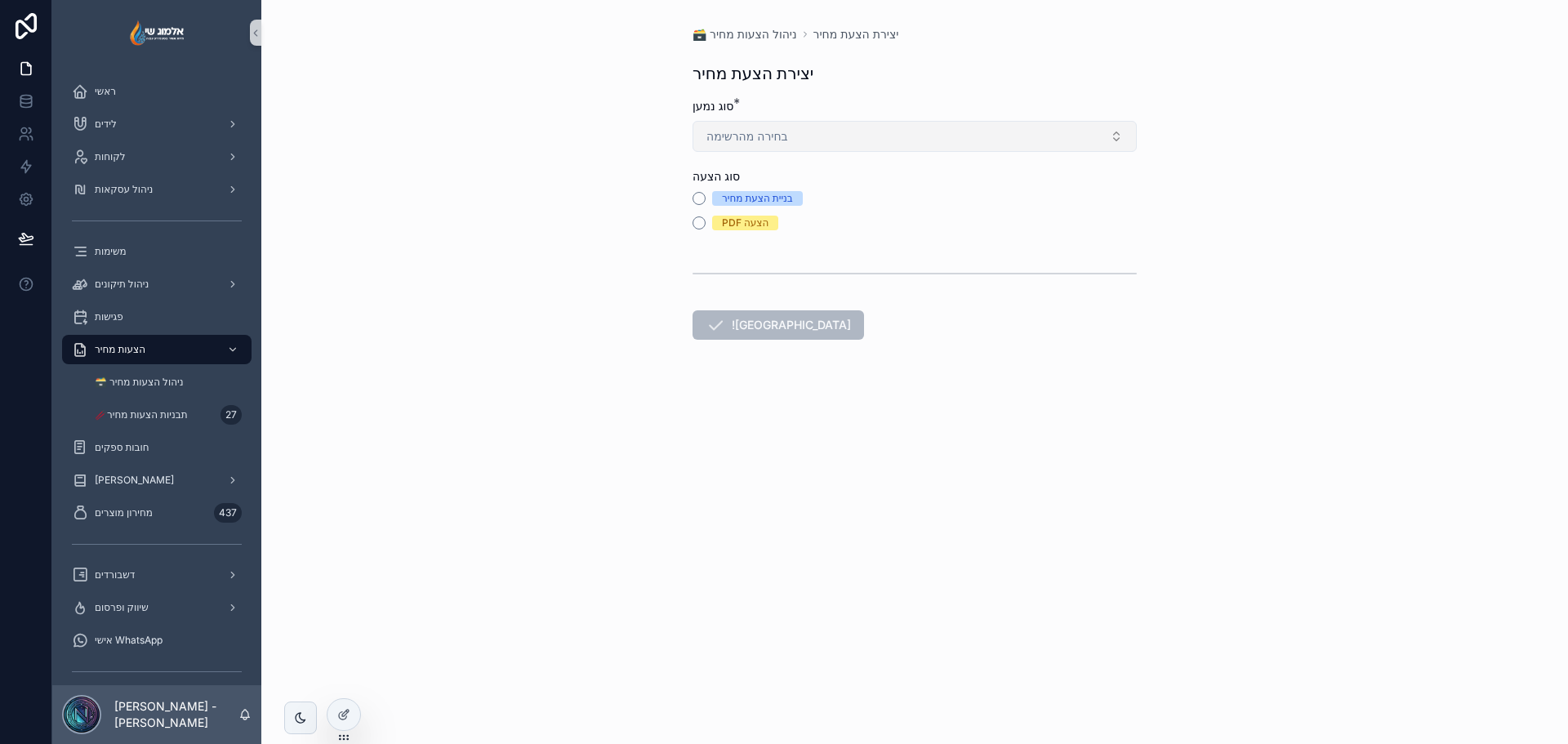
click at [840, 133] on button "בחירה מהרשימה" at bounding box center [915, 136] width 444 height 31
click at [729, 232] on div "🟢 לקוח" at bounding box center [730, 226] width 36 height 15
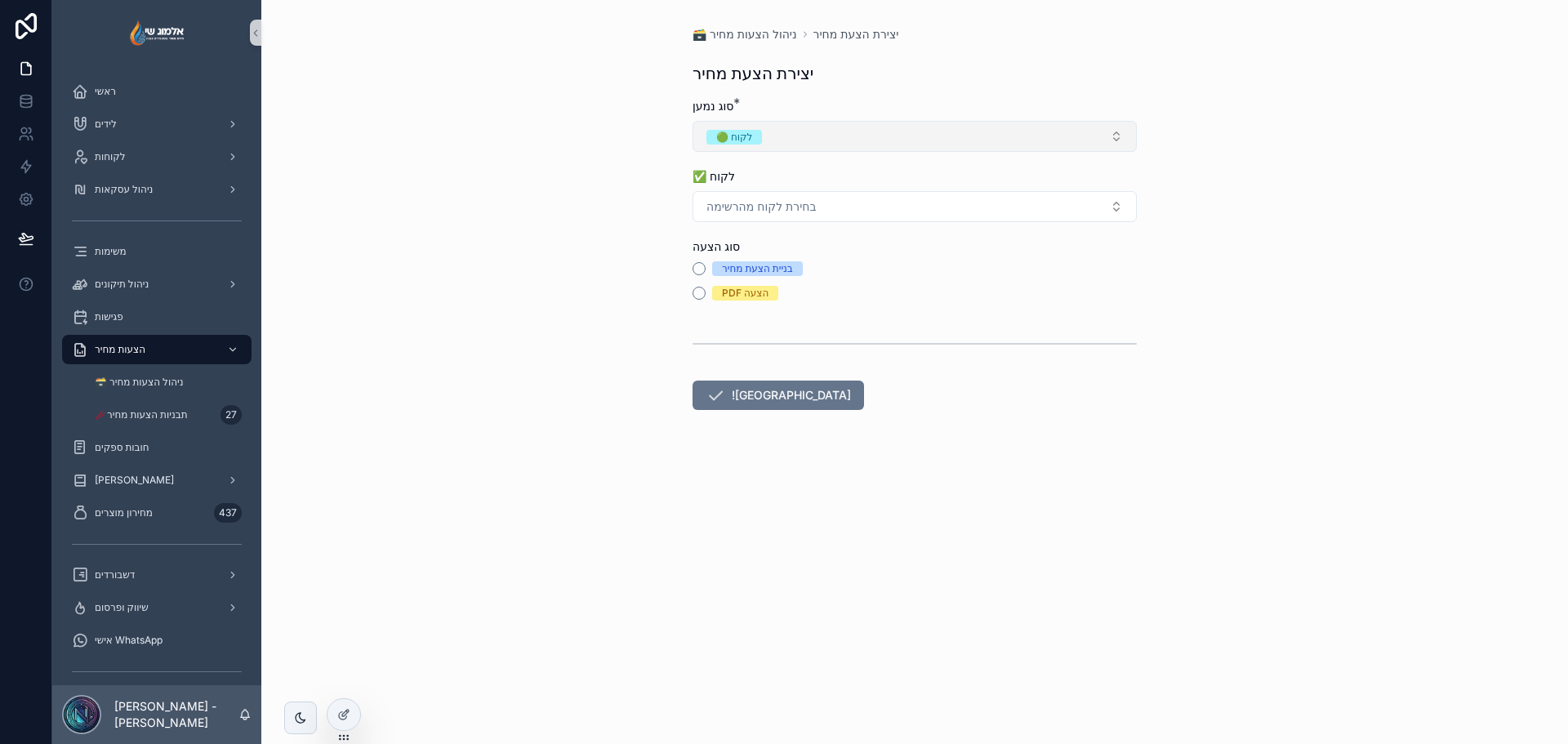
click at [755, 147] on button "🟢 לקוח" at bounding box center [915, 136] width 444 height 31
click at [747, 195] on span "🟡 ליד" at bounding box center [727, 202] width 47 height 15
click at [745, 202] on span "בחירה מהרשימה" at bounding box center [747, 206] width 81 height 16
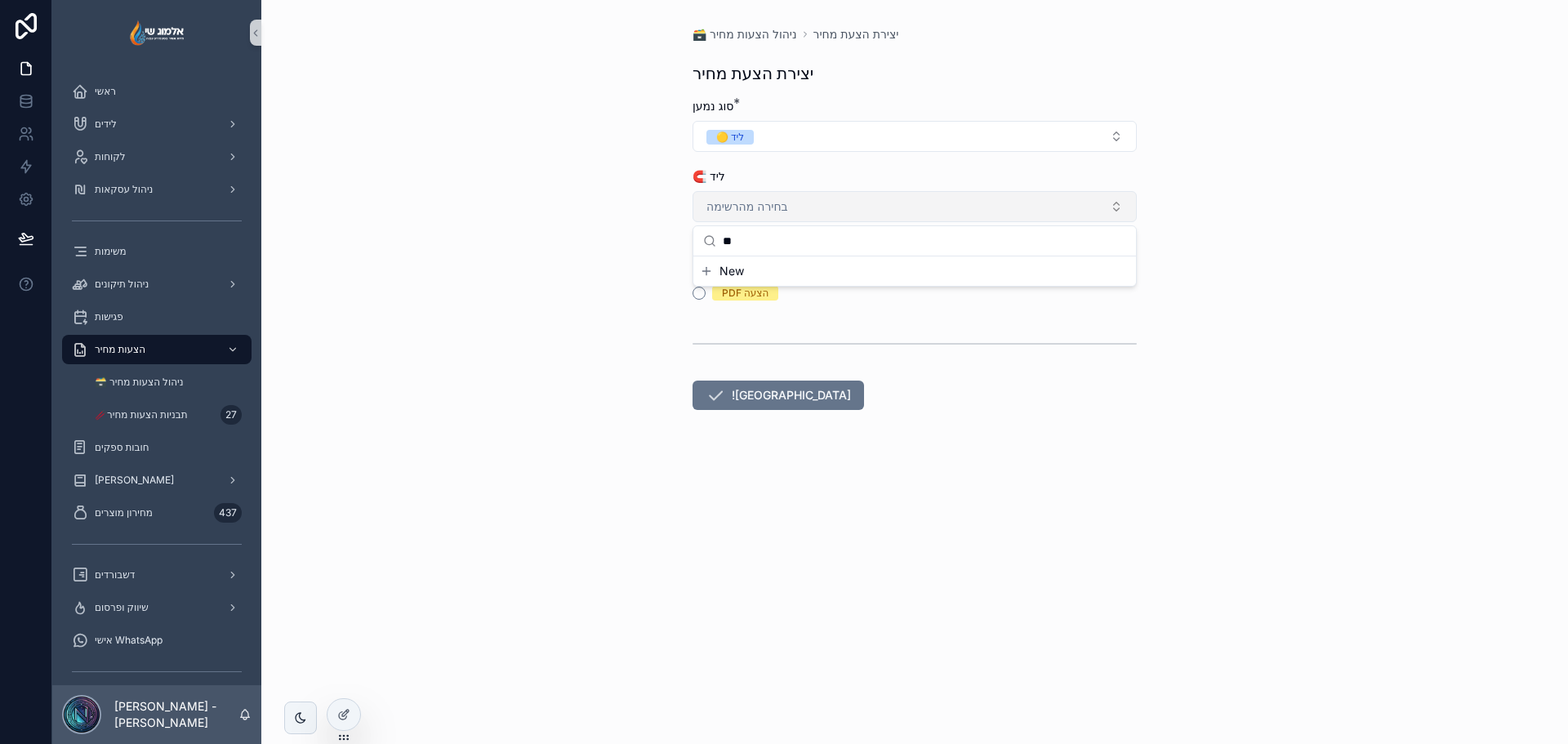
type input "*"
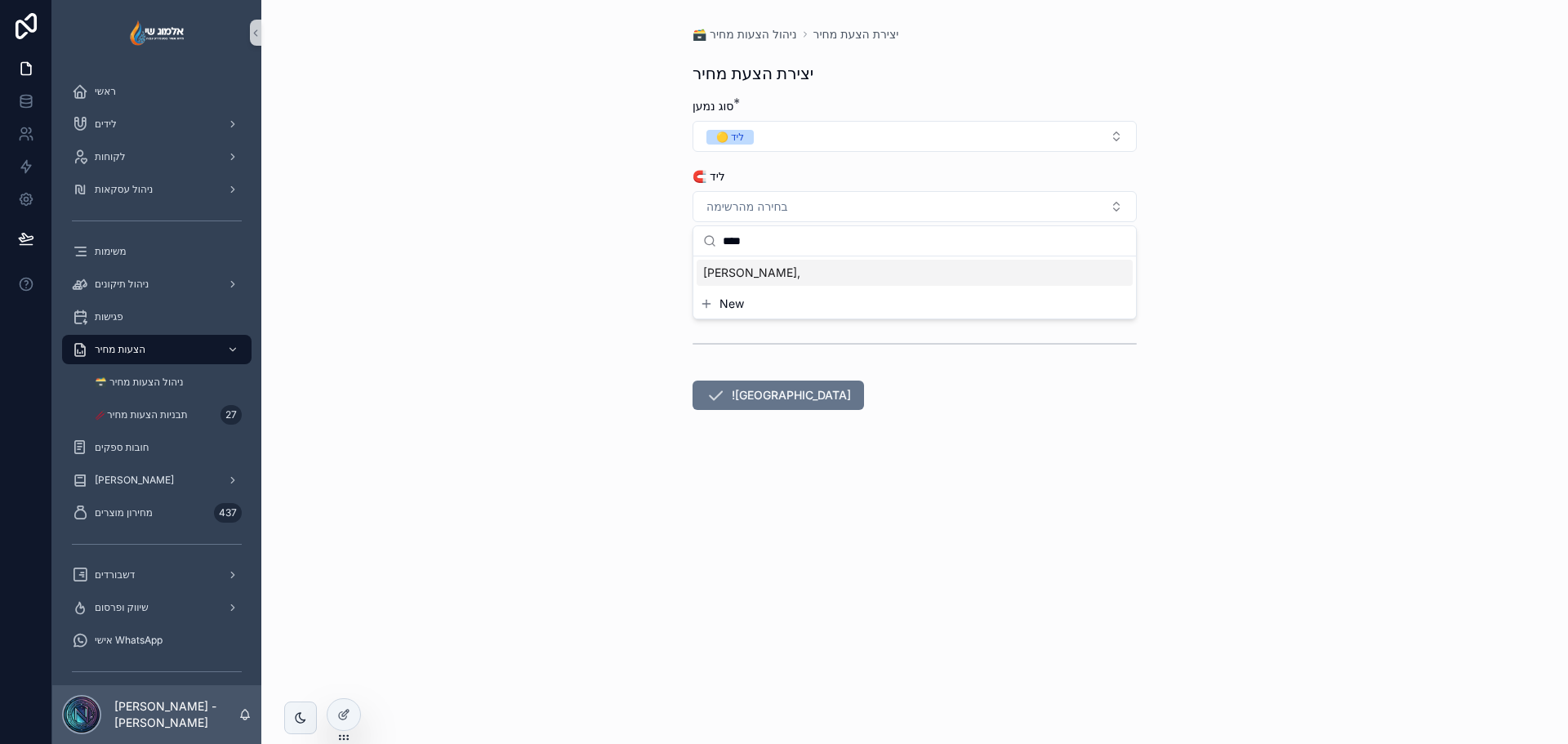
type input "****"
click at [771, 284] on div "יאיר חפץ," at bounding box center [915, 273] width 436 height 26
click at [702, 293] on button "PDF הצעה" at bounding box center [699, 294] width 13 height 13
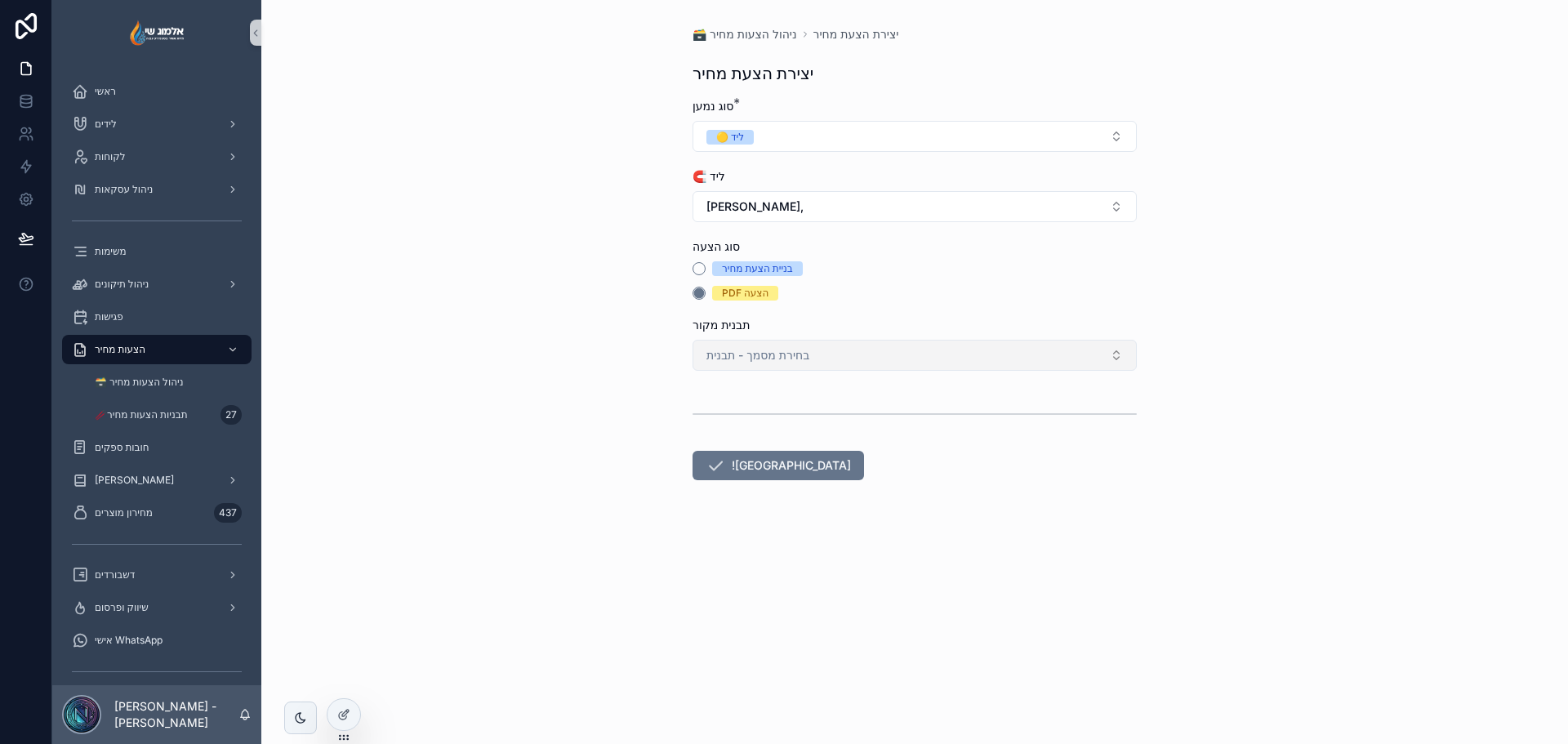
click at [729, 351] on span "בחירת מסמך - תבנית" at bounding box center [758, 355] width 103 height 16
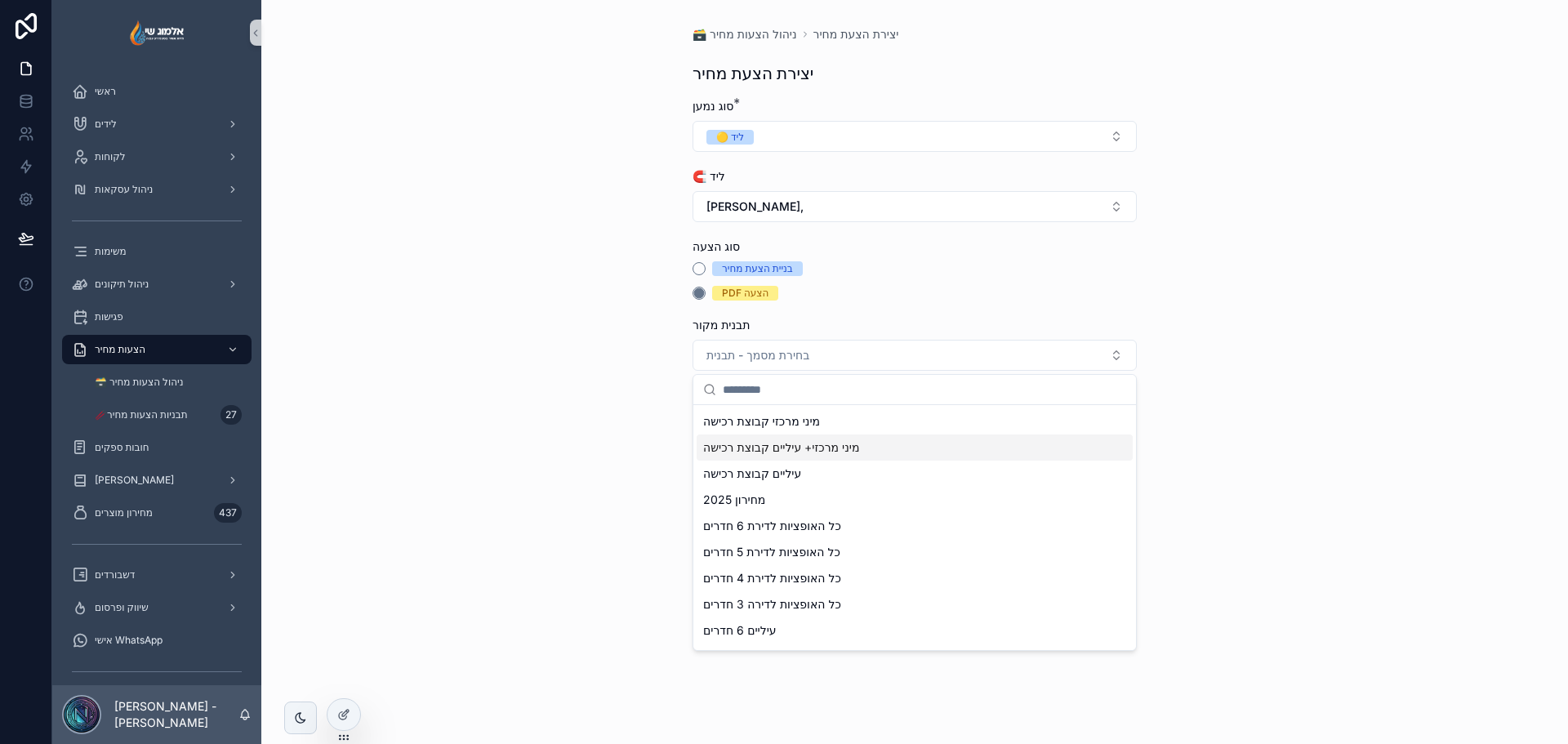
drag, startPoint x: 586, startPoint y: 351, endPoint x: 675, endPoint y: 324, distance: 93.0
click at [587, 350] on div "🗃️ ניהול הצעות מחיר יצירת הצעת מחיר יצירת הצעת מחיר סוג נמען * 🟡 ליד 🧲 ליד יאיר…" at bounding box center [915, 372] width 1306 height 744
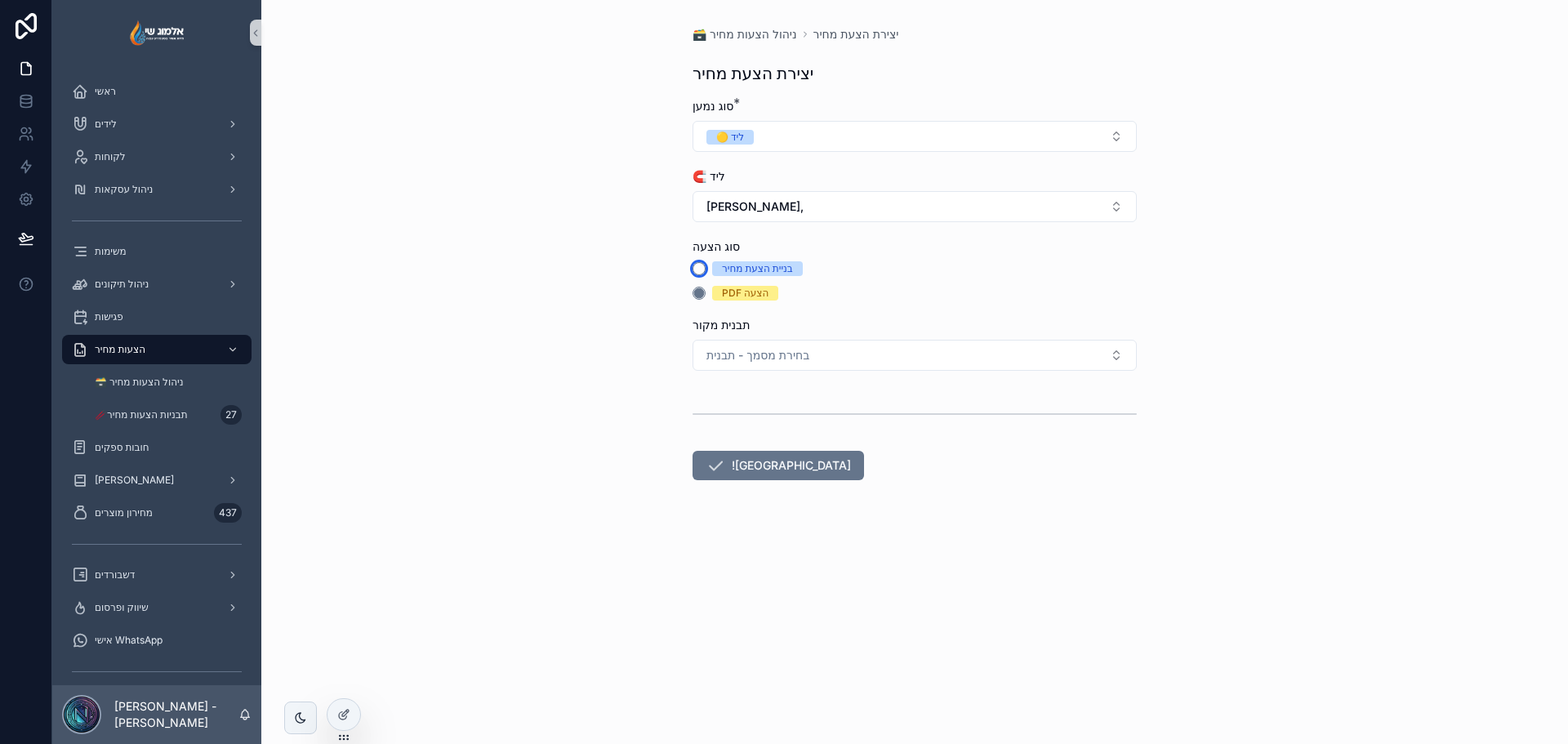
click at [697, 268] on button "בניית הצעת מחיר" at bounding box center [699, 269] width 13 height 13
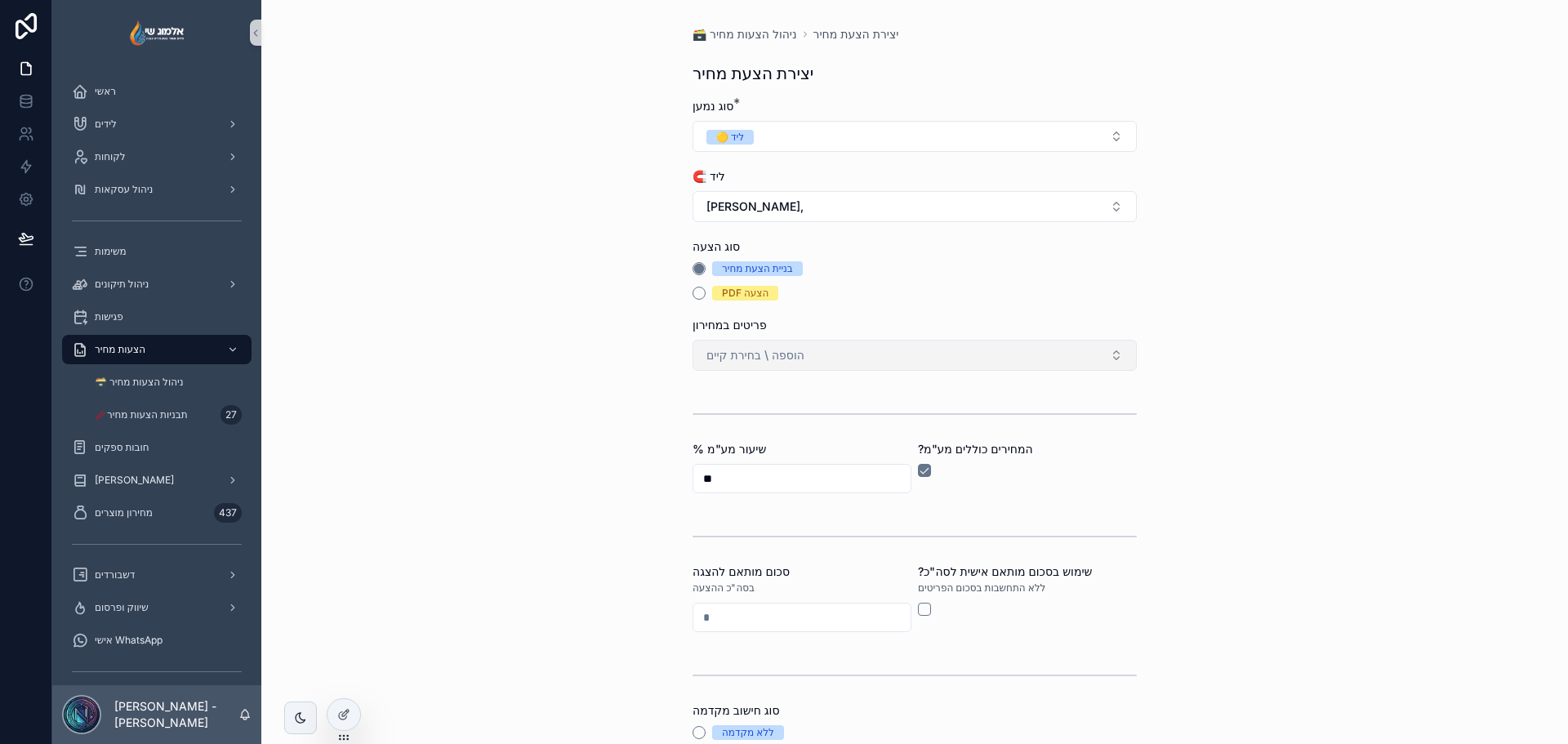
click at [829, 356] on button "הוספה \ בחירת קיים" at bounding box center [915, 355] width 444 height 31
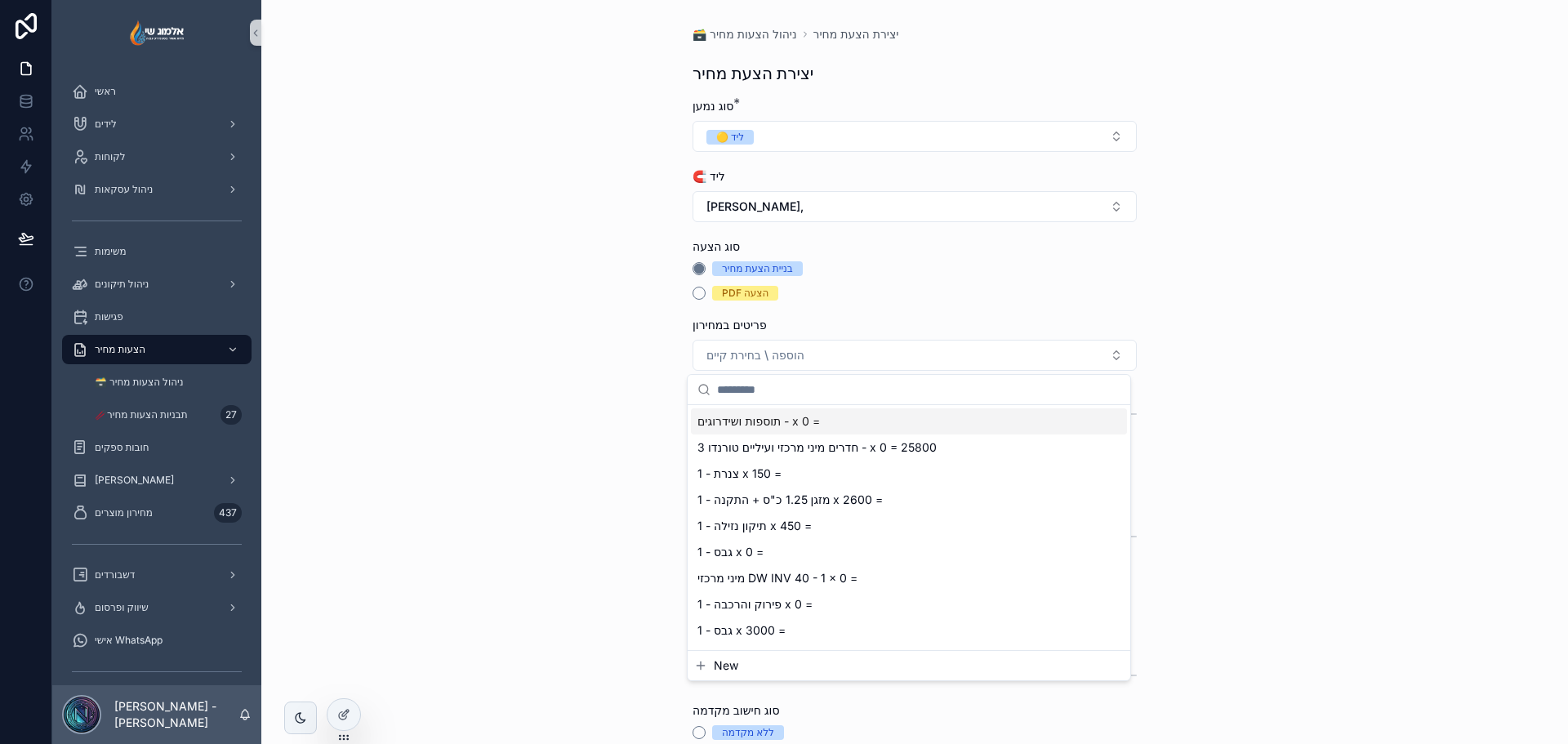
click at [835, 314] on form "סוג נמען * 🟡 ליד 🧲 ליד יאיר חפץ, סוג הצעה בניית הצעת מחיר PDF הצעה פריטים במחיר…" at bounding box center [915, 662] width 444 height 1127
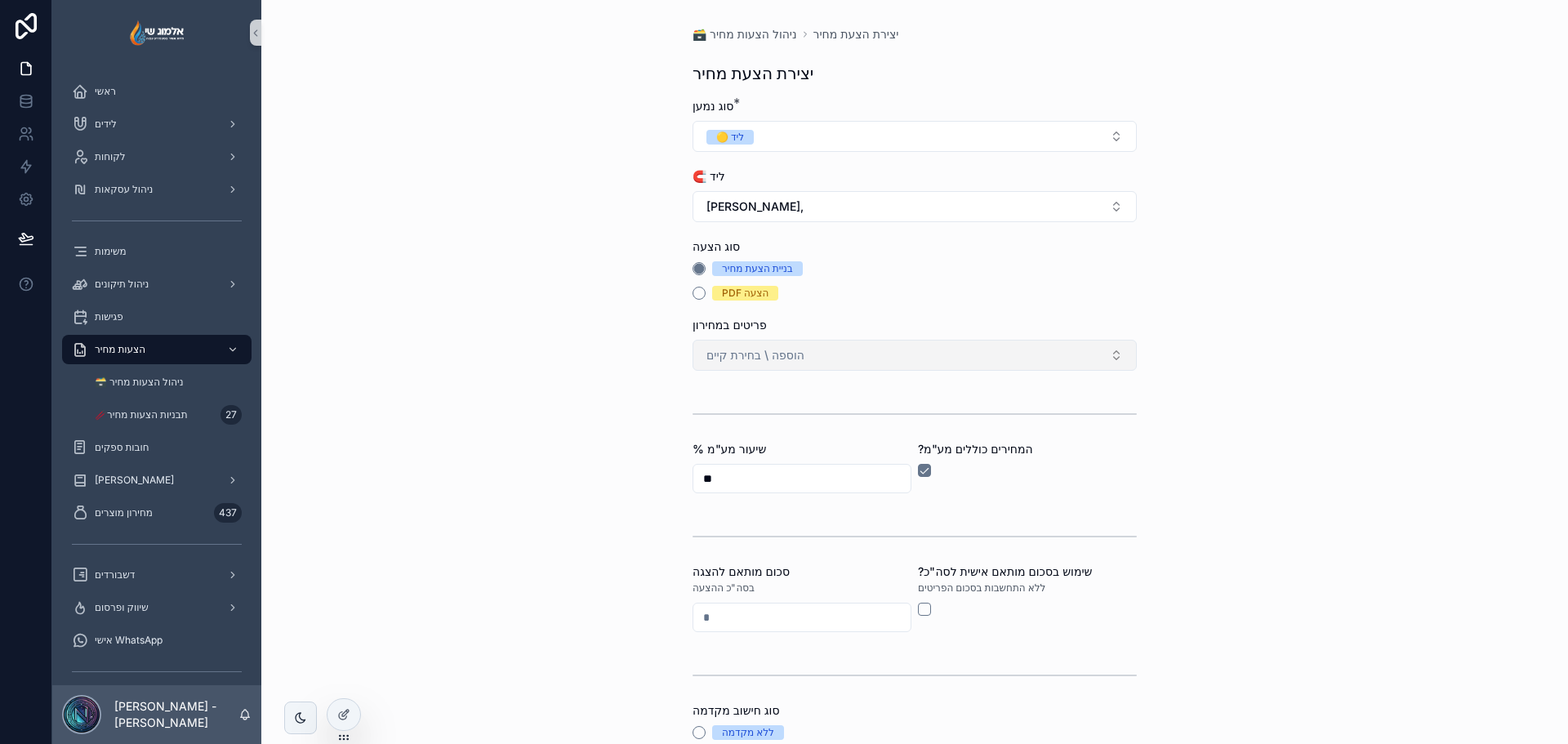
click at [763, 347] on span "הוספה \ בחירת קיים" at bounding box center [755, 355] width 98 height 16
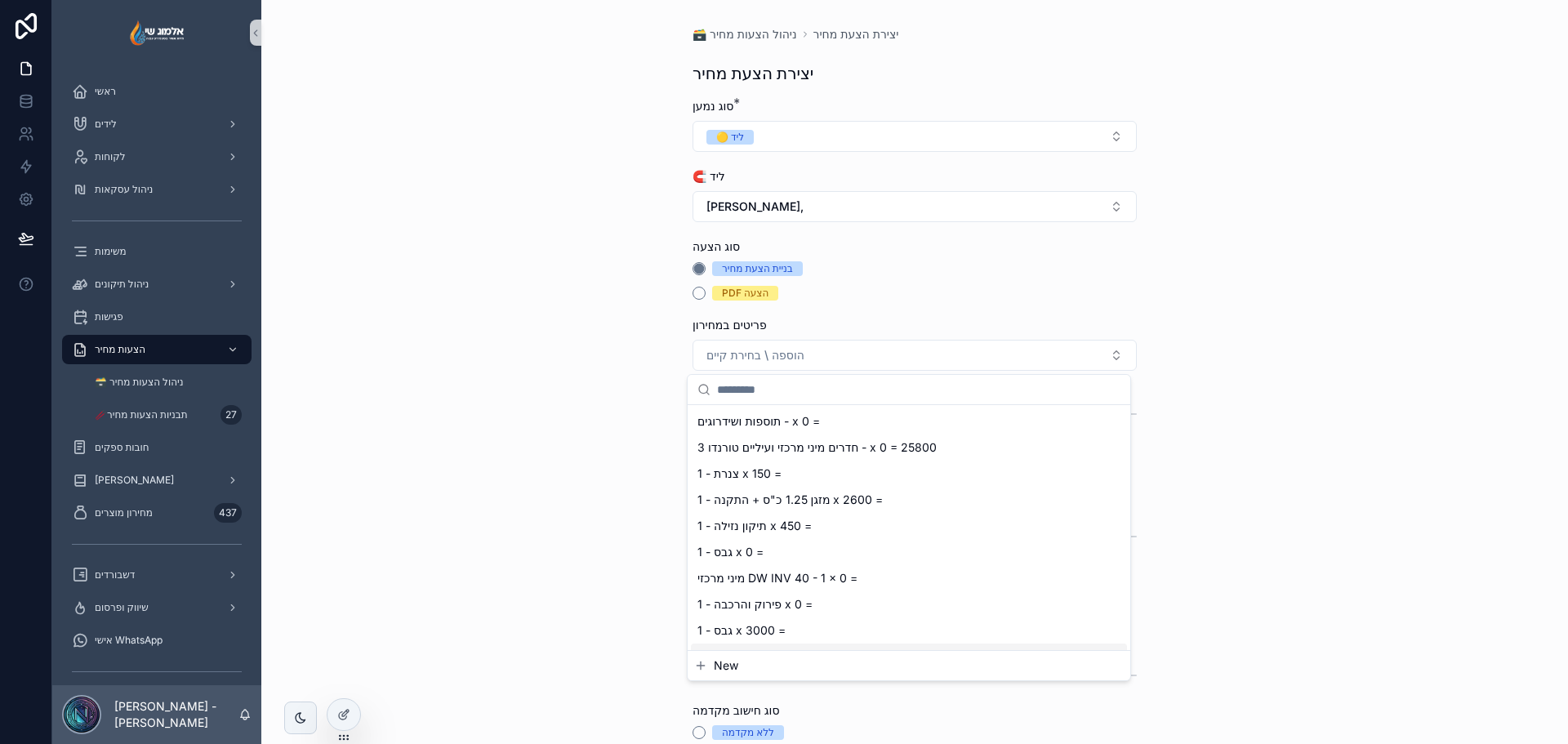
click at [717, 670] on span "New" at bounding box center [725, 665] width 24 height 16
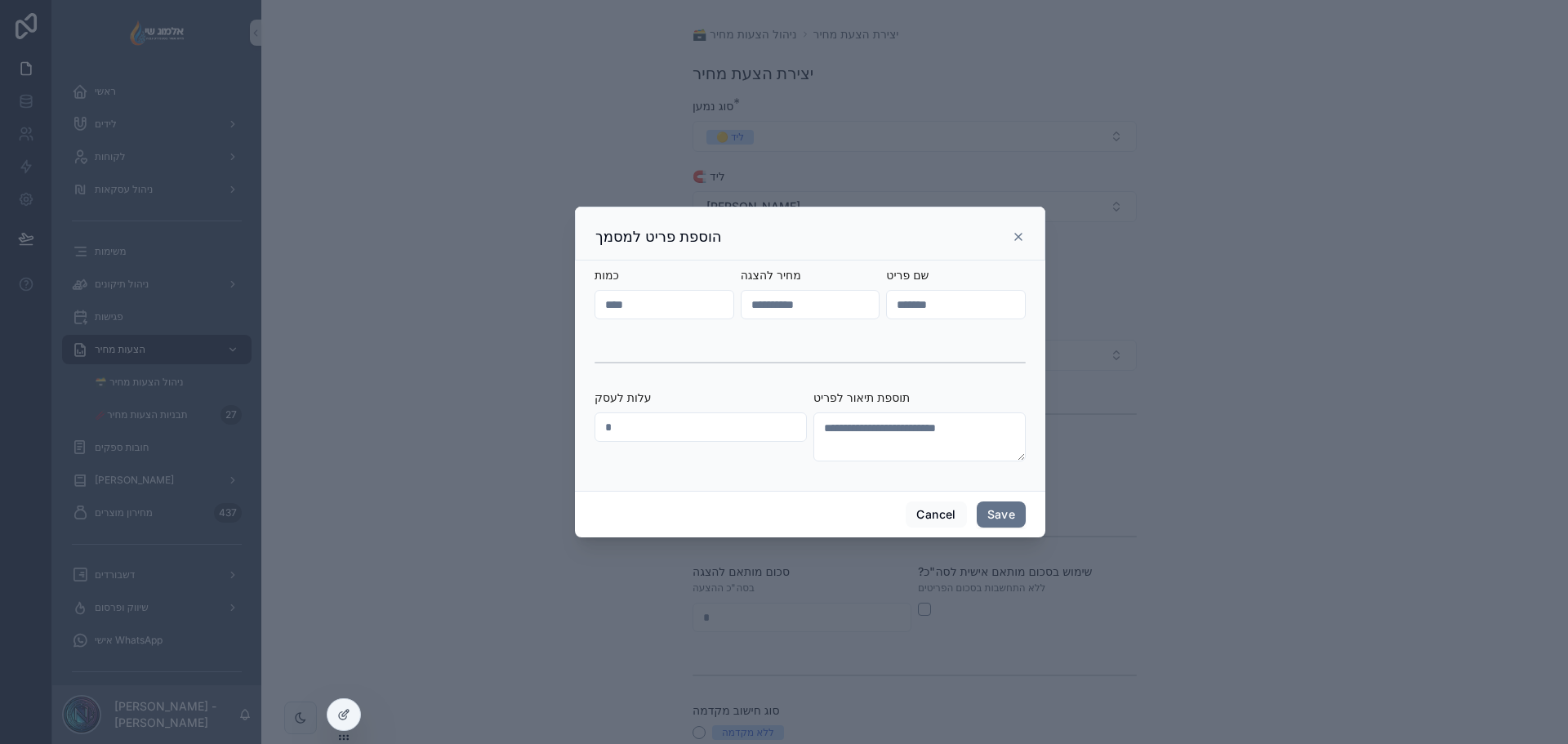
click at [927, 306] on input "scrollable content" at bounding box center [956, 304] width 138 height 23
drag, startPoint x: 776, startPoint y: 320, endPoint x: 740, endPoint y: 289, distance: 47.5
click at [776, 320] on div "scrollable content" at bounding box center [810, 304] width 140 height 29
drag, startPoint x: 735, startPoint y: 284, endPoint x: 710, endPoint y: 291, distance: 26.0
click at [733, 284] on form "כמות מחיר להצגה שם פריט עלות לעסק תוספת תיאור לפריט" at bounding box center [810, 372] width 431 height 211
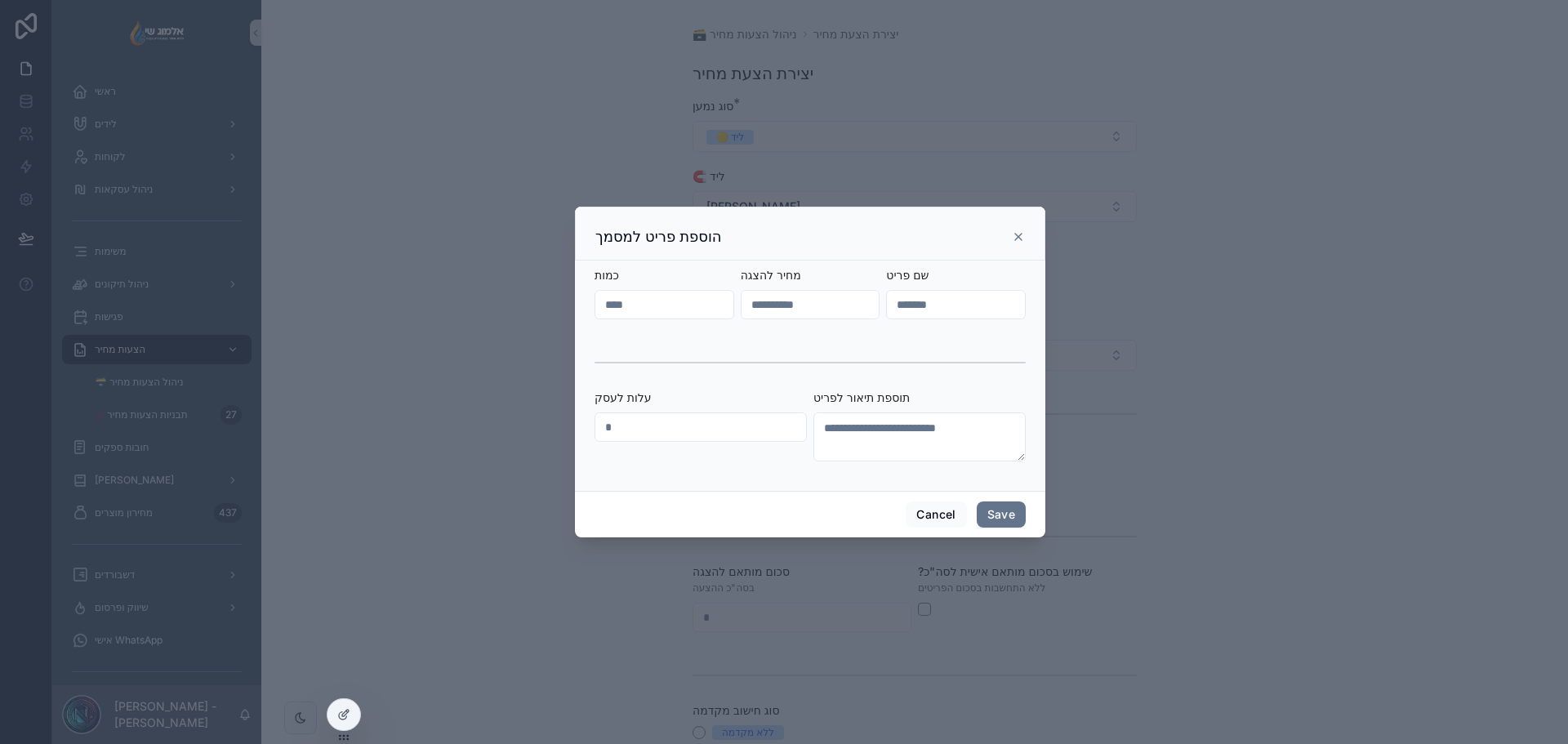
click at [701, 295] on input "scrollable content" at bounding box center [664, 304] width 138 height 23
click at [910, 440] on textarea "scrollable content" at bounding box center [919, 437] width 212 height 49
click at [1018, 245] on div "הוספת פריט למסמך" at bounding box center [810, 237] width 429 height 19
click at [1018, 240] on icon "scrollable content" at bounding box center [1019, 237] width 13 height 13
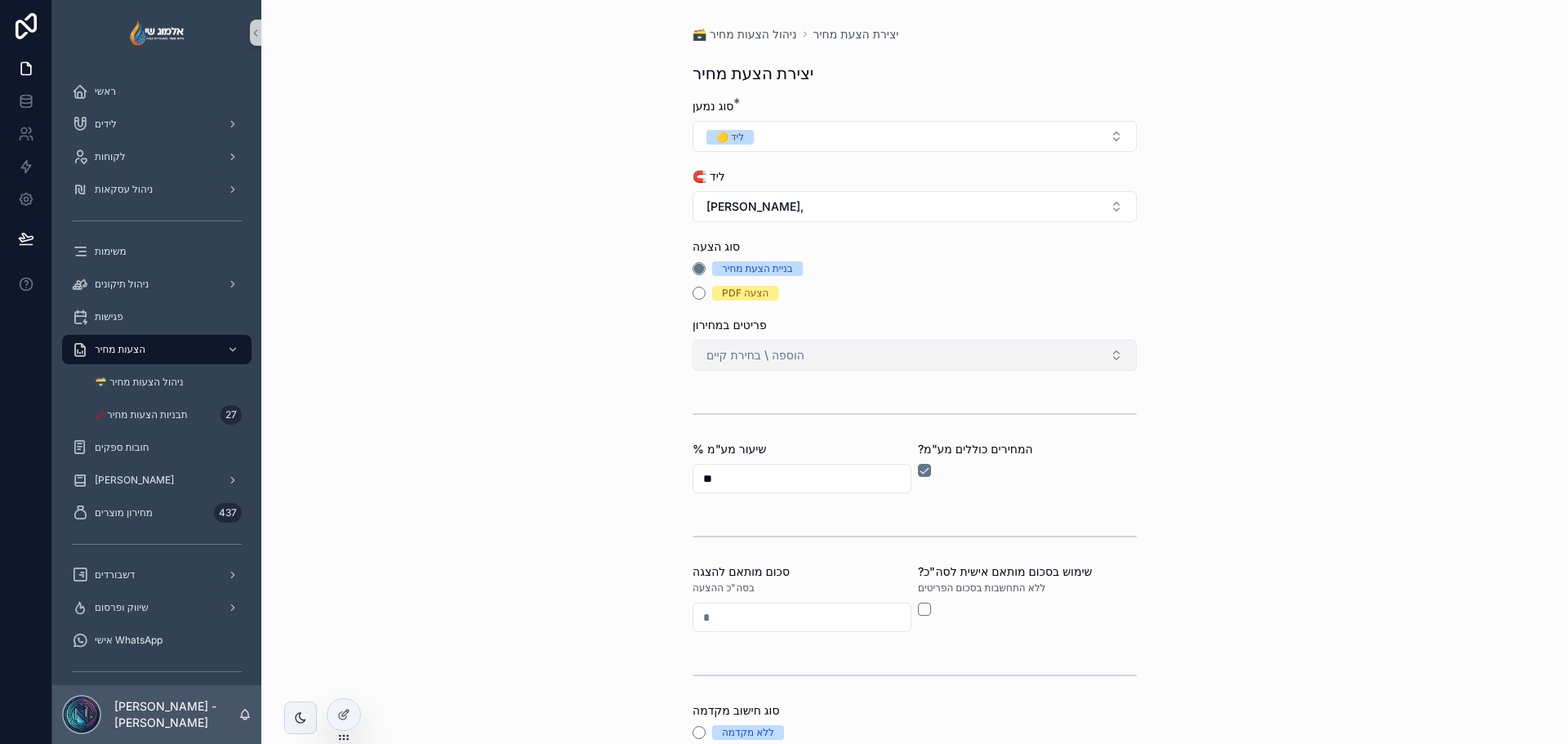
click at [765, 355] on span "הוספה \ בחירת קיים" at bounding box center [755, 355] width 98 height 16
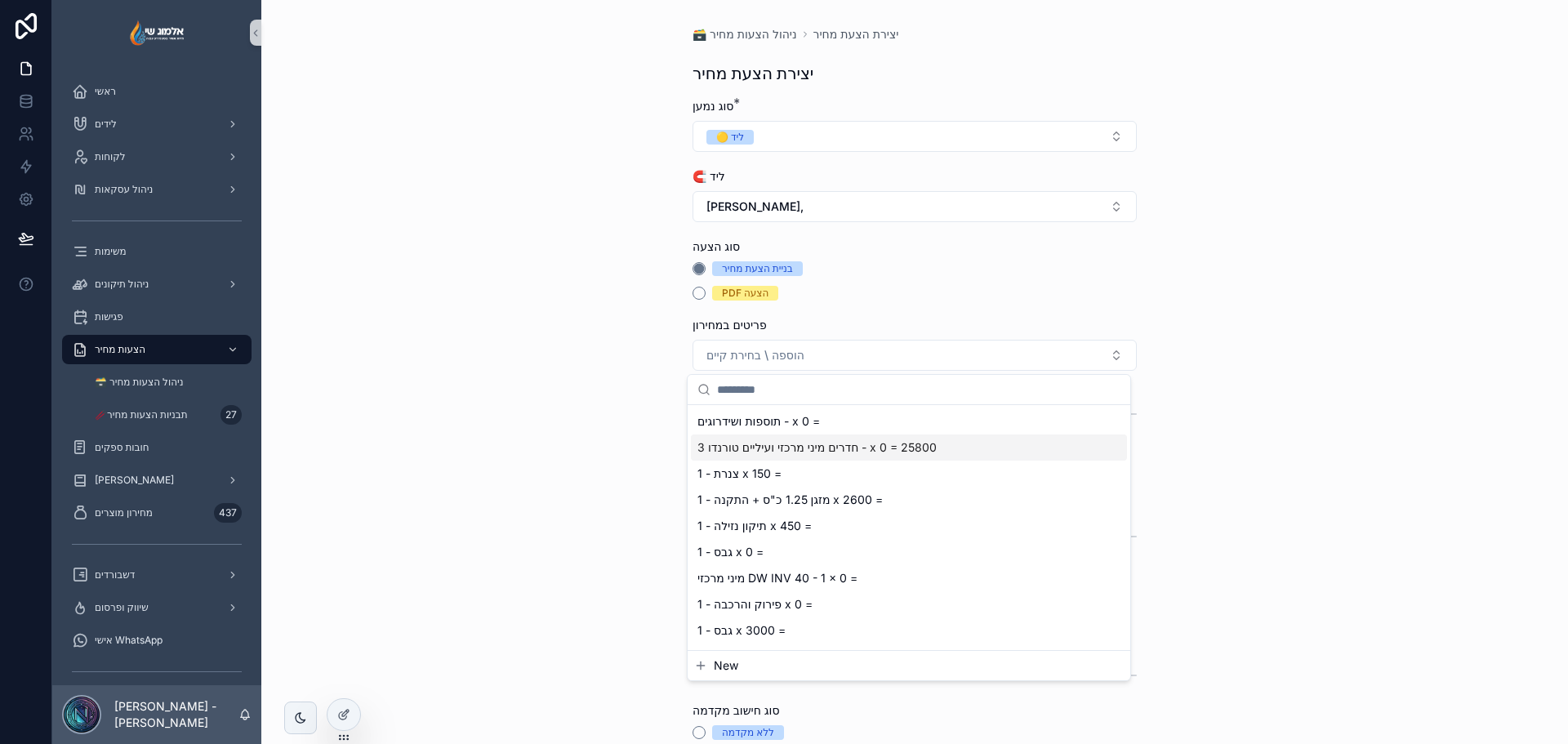
click at [775, 454] on span "3 חדרים מיני מרכזי ועיליים טורנדו - x 0 = 25800" at bounding box center [817, 447] width 239 height 16
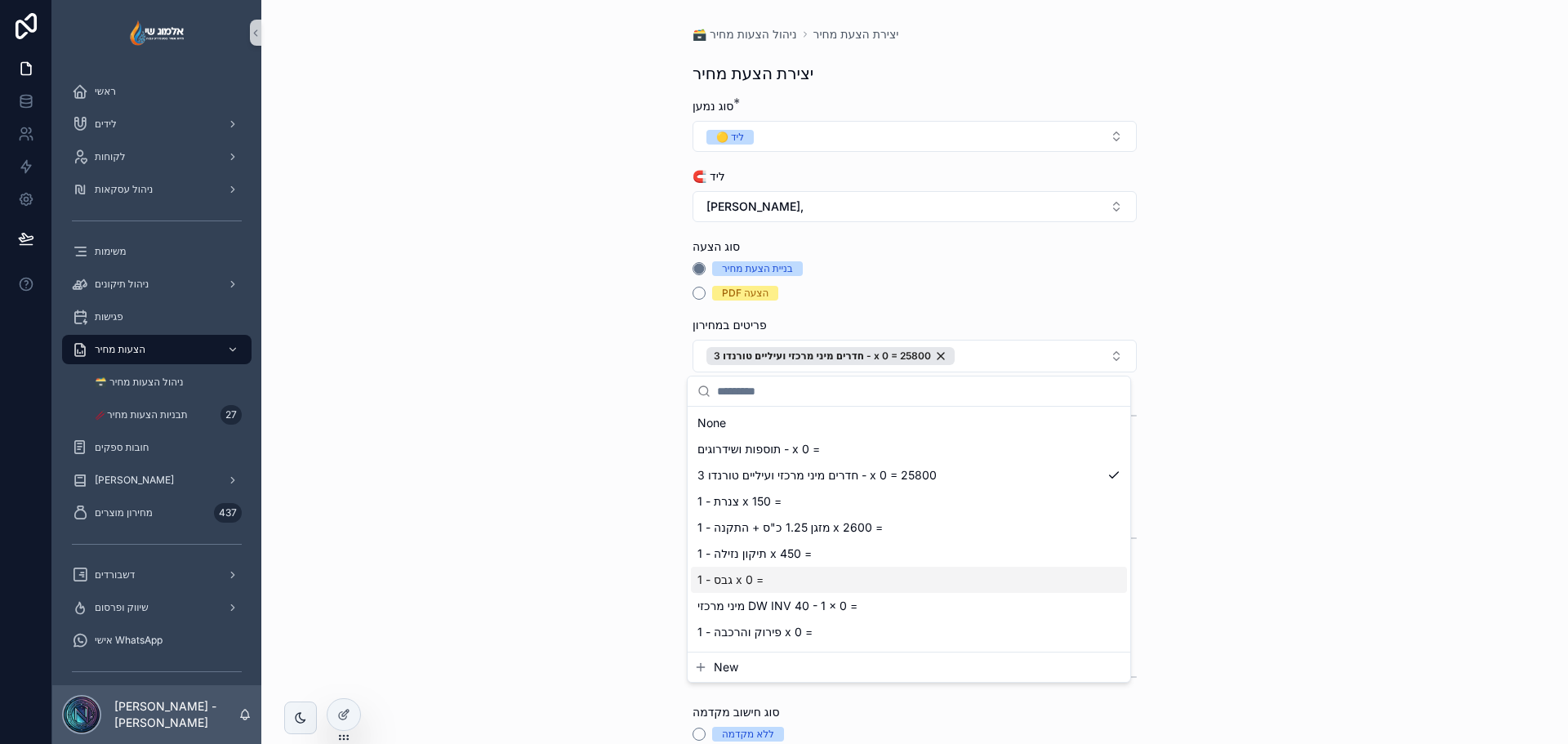
click at [823, 576] on div "גבס - 1 x 0 =" at bounding box center [909, 580] width 436 height 26
click at [805, 509] on div "צנרת - 1 x 150 =" at bounding box center [909, 501] width 436 height 26
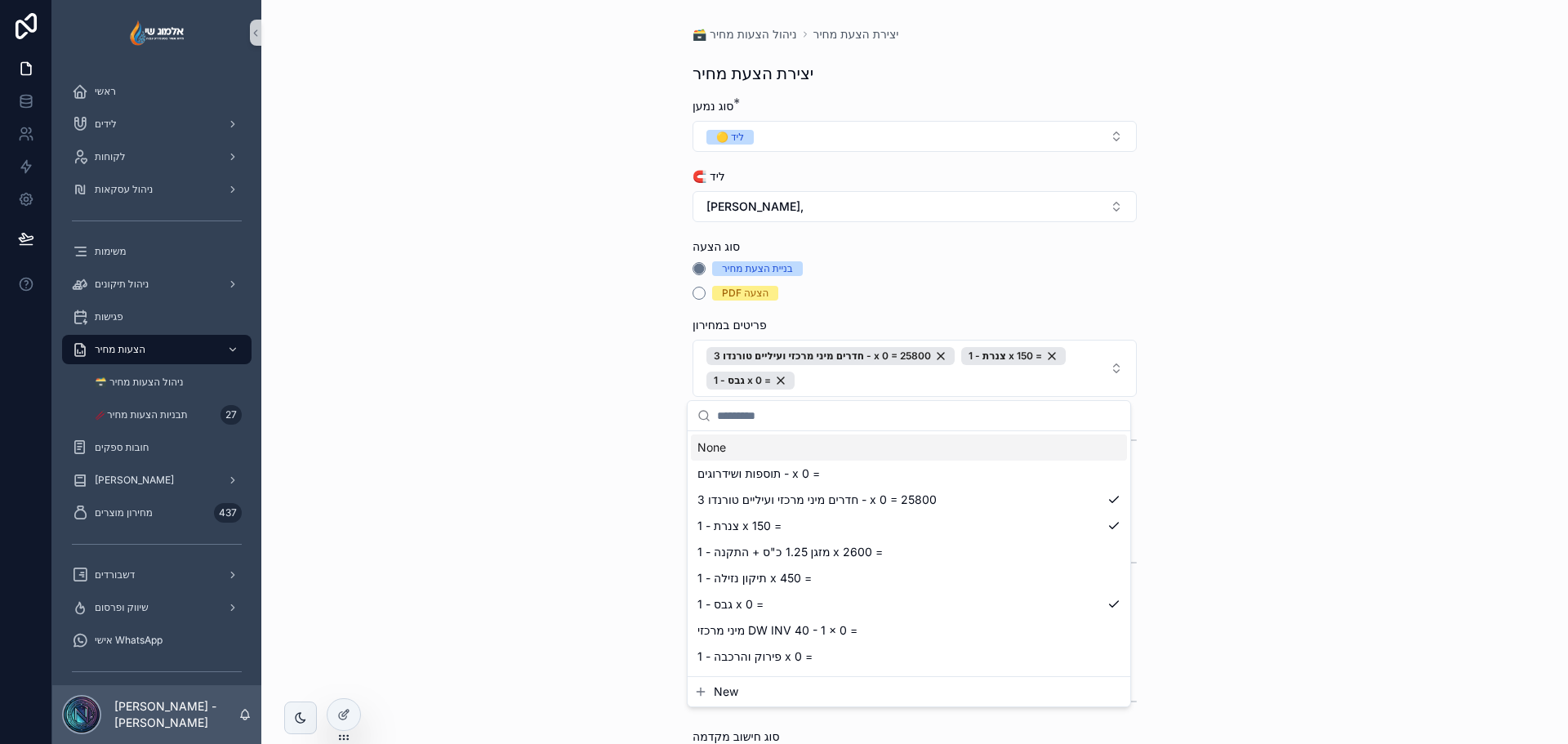
click at [480, 363] on div "🗃️ ניהול הצעות מחיר יצירת הצעת מחיר יצירת הצעת מחיר סוג נמען * 🟡 ליד 🧲 ליד יאיר…" at bounding box center [915, 372] width 1306 height 744
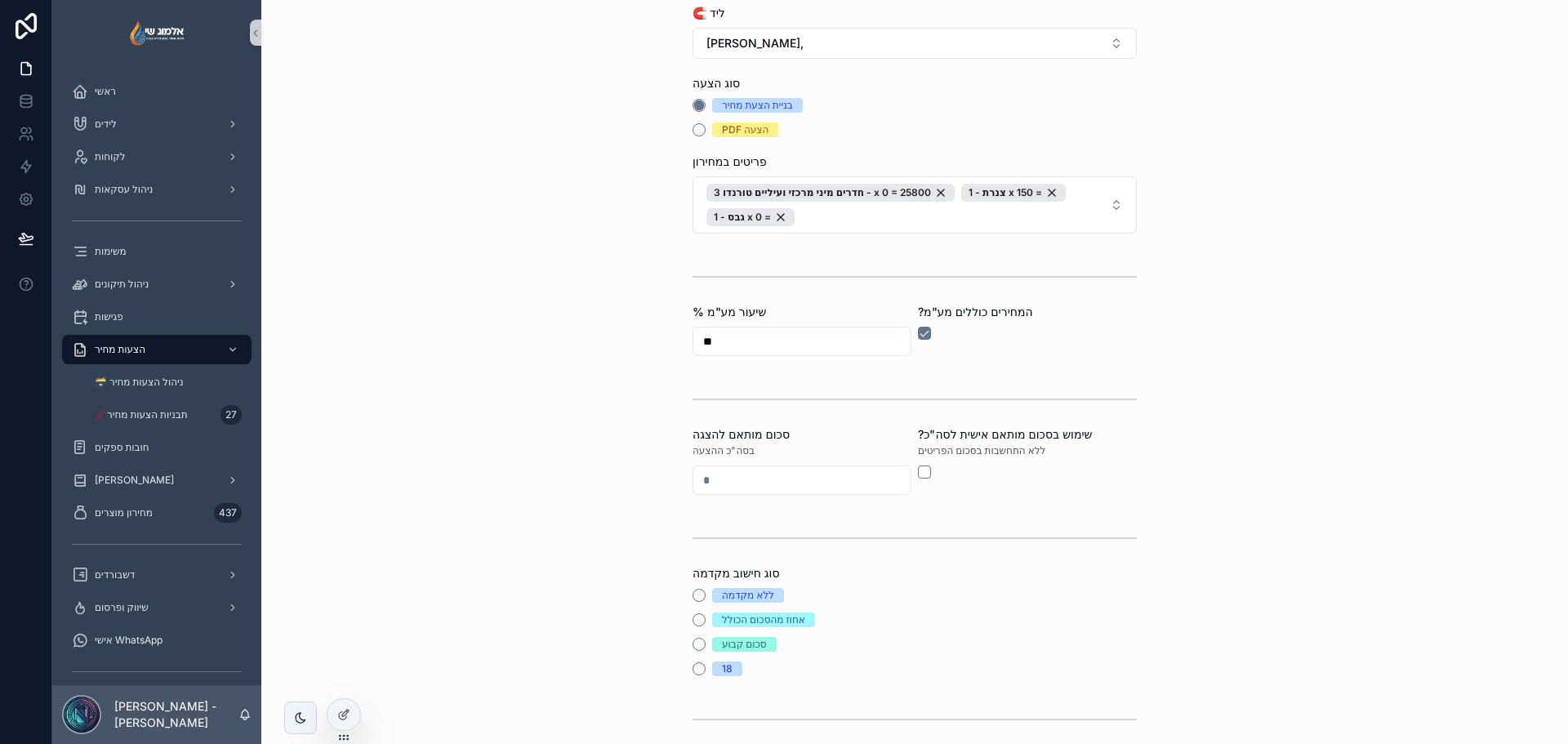
scroll to position [245, 0]
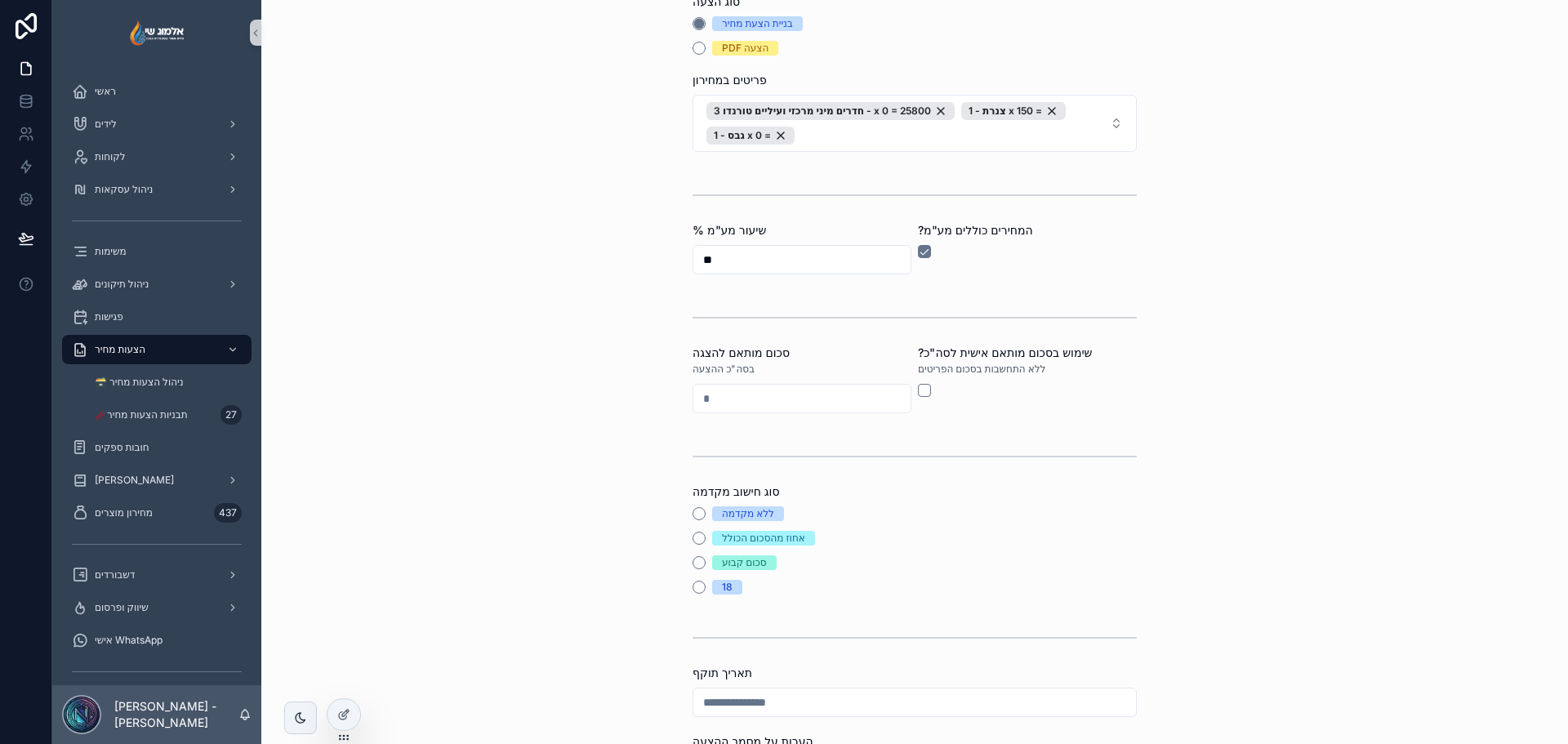
click at [919, 398] on div "?שימוש בסכום מותאם אישית לסה"כ ללא התחשבות בסכום הפריטים" at bounding box center [1027, 379] width 219 height 69
click at [919, 394] on button "scrollable content" at bounding box center [925, 391] width 13 height 13
click at [747, 405] on input "scrollable content" at bounding box center [802, 398] width 217 height 23
type input "*****"
click at [612, 445] on div "🗃️ ניהול הצעות מחיר יצירת הצעת מחיר יצירת הצעת מחיר סוג נמען * 🟡 ליד 🧲 ליד יאיר…" at bounding box center [915, 127] width 1306 height 744
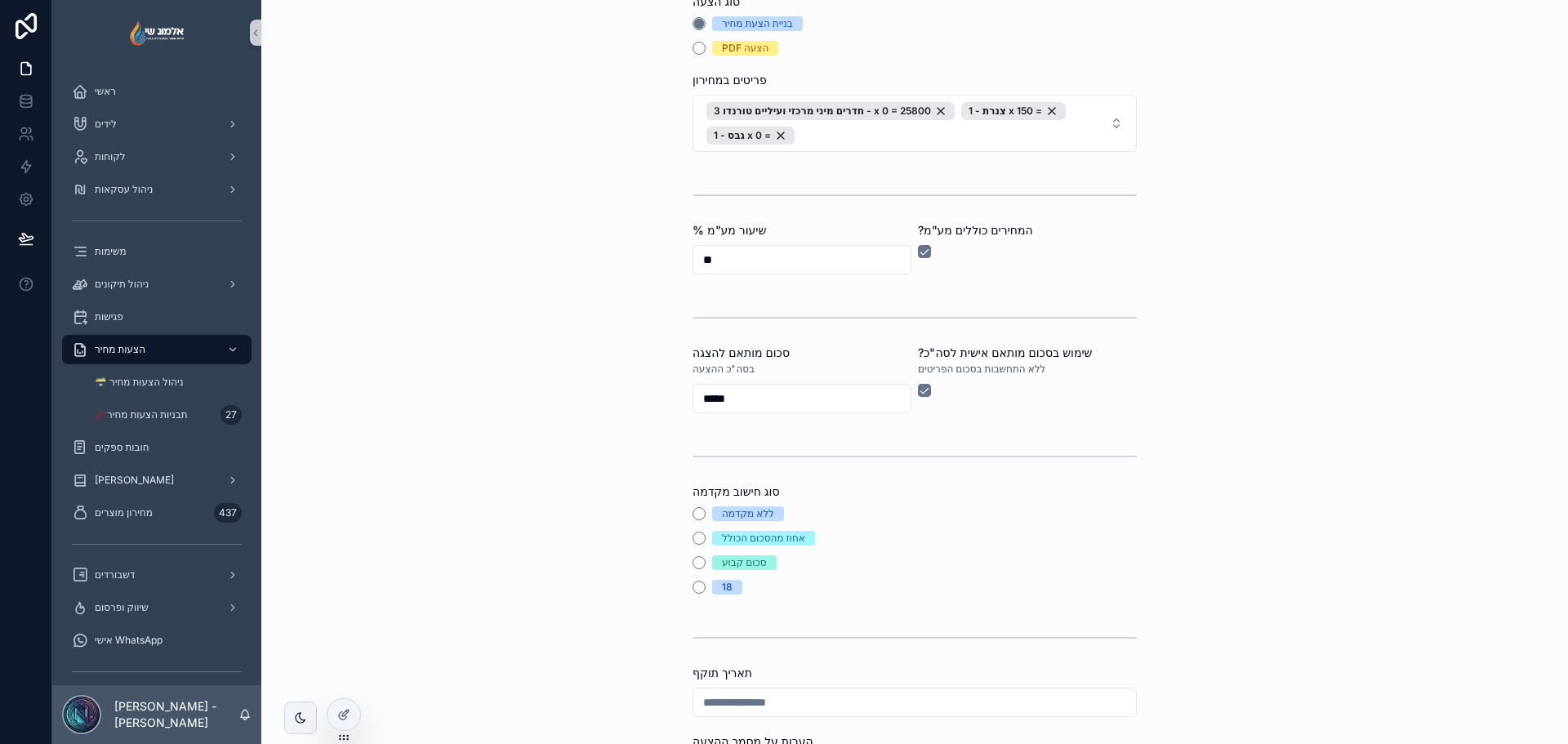
scroll to position [327, 0]
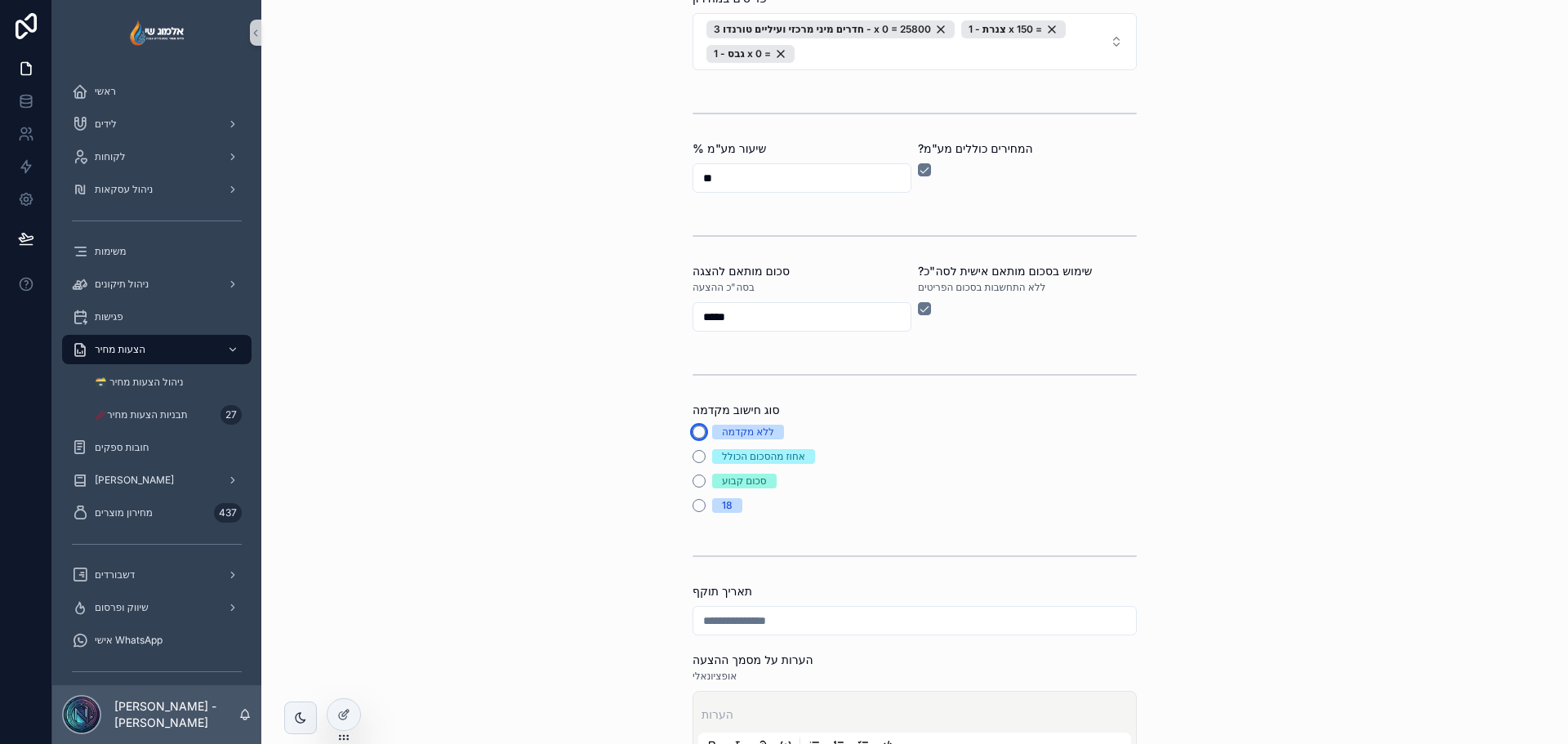
click at [694, 428] on button "ללא מקדמה" at bounding box center [699, 432] width 13 height 13
click at [693, 444] on div "ללא מקדמה אחוז מהסכום הכולל סכום קבוע 18" at bounding box center [915, 469] width 444 height 88
click at [693, 463] on div "אחוז מהסכום הכולל" at bounding box center [915, 457] width 444 height 15
click at [693, 456] on button "אחוז מהסכום הכולל" at bounding box center [699, 457] width 13 height 13
click at [733, 573] on input "scrollable content" at bounding box center [915, 566] width 443 height 23
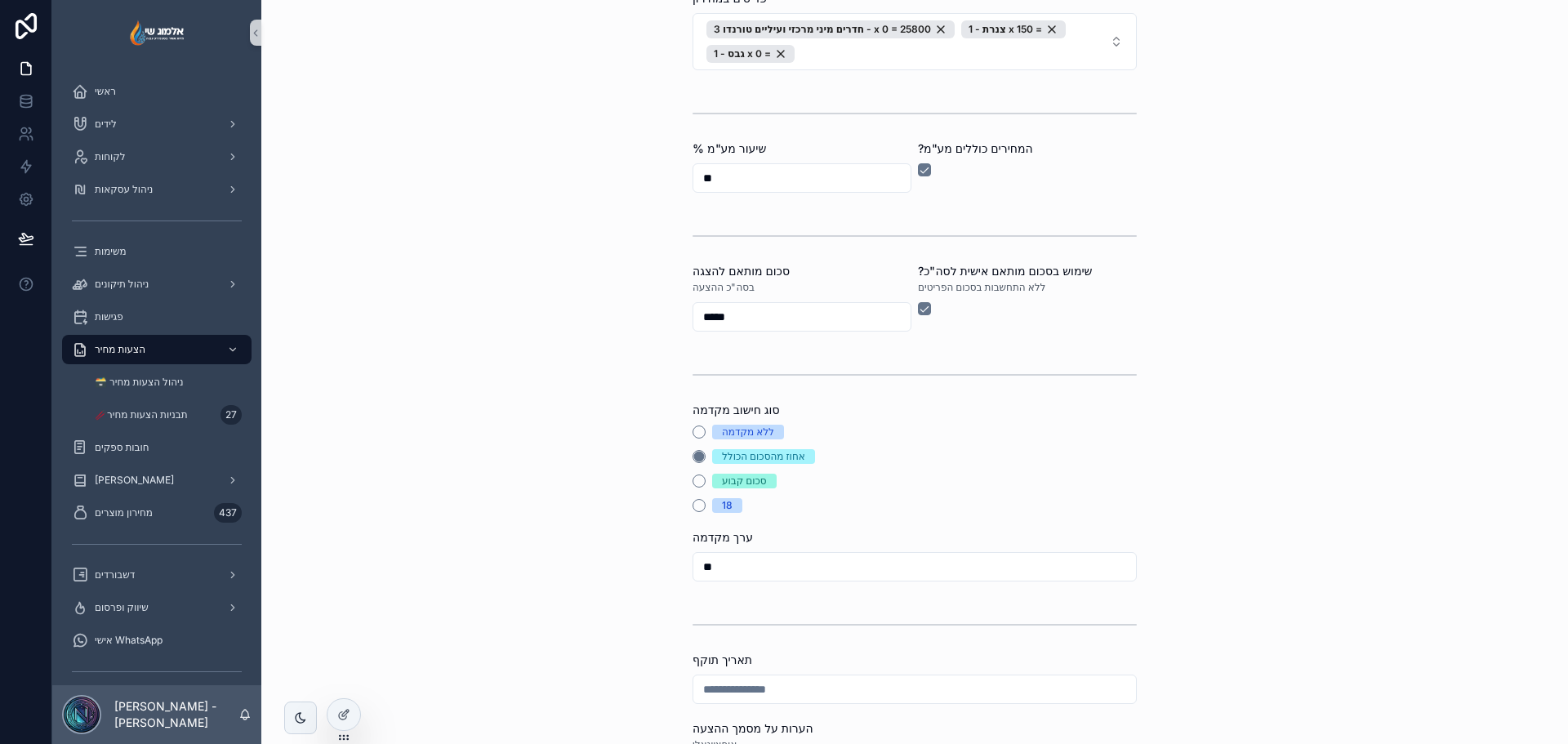
type input "**"
click at [462, 498] on div "🗃️ ניהול הצעות מחיר יצירת הצעת מחיר יצירת הצעת מחיר סוג נמען * 🟡 ליד 🧲 ליד יאיר…" at bounding box center [915, 372] width 1306 height 744
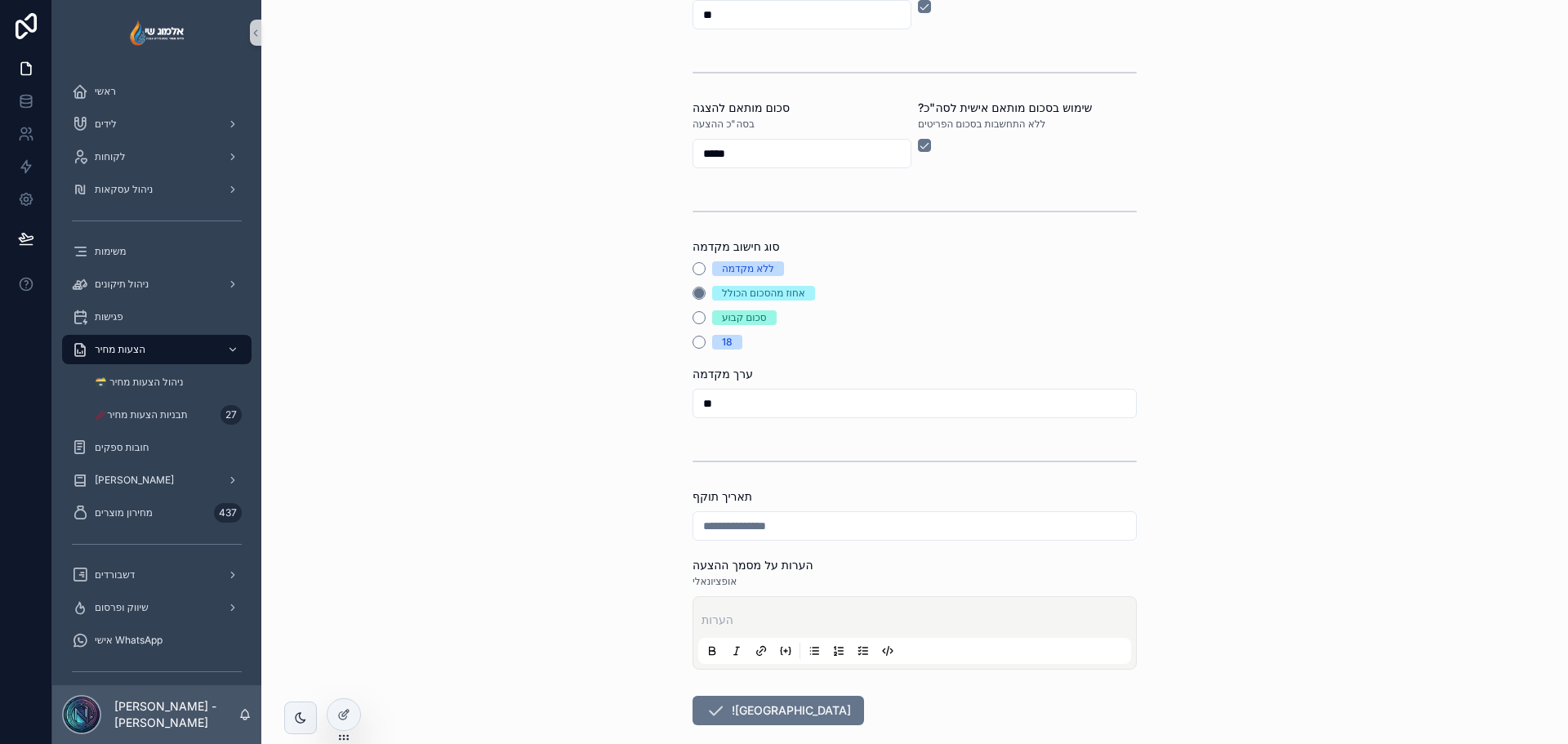
scroll to position [572, 0]
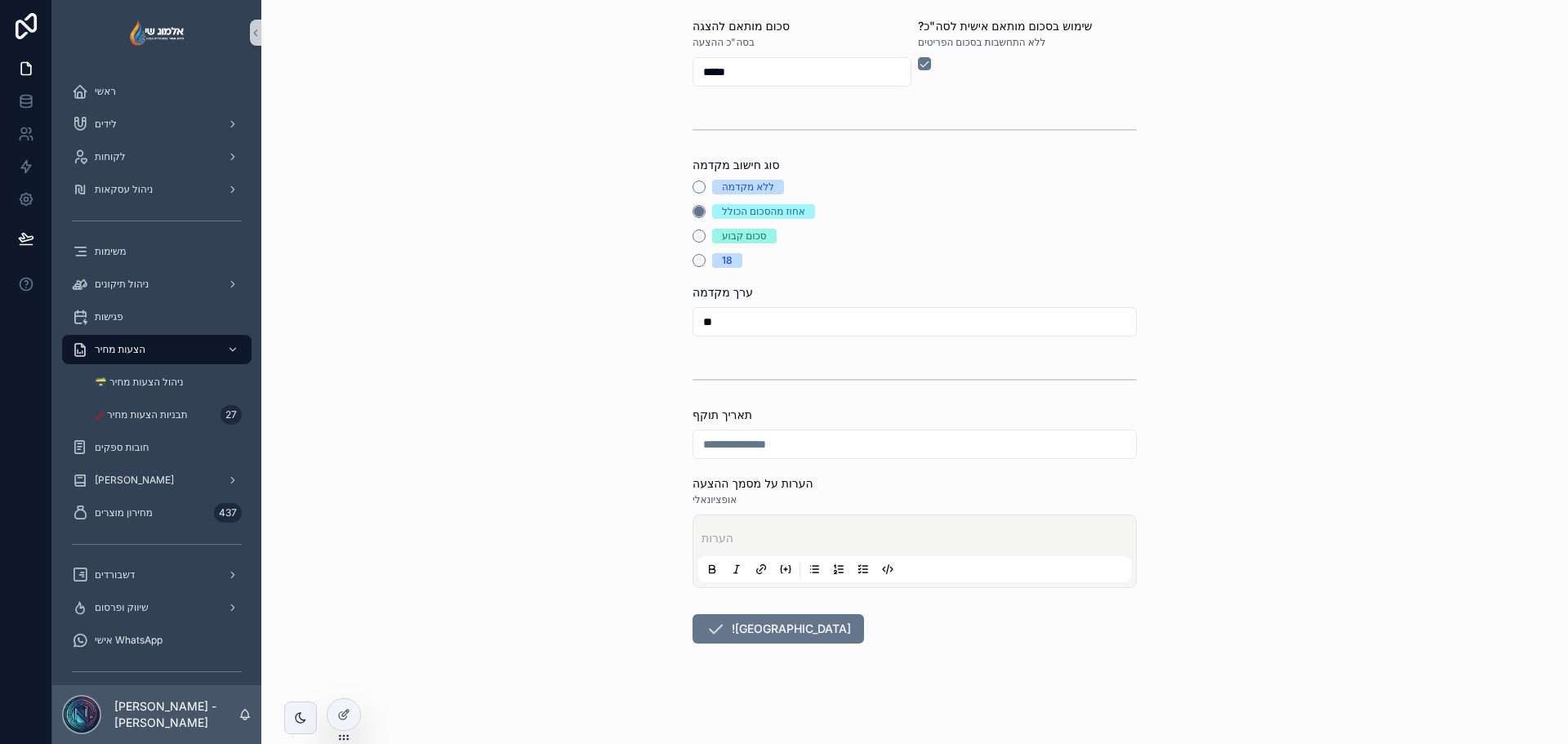
click at [820, 446] on input "scrollable content" at bounding box center [915, 444] width 443 height 23
click at [875, 407] on button "30" at bounding box center [880, 404] width 29 height 29
type input "*********"
click at [788, 528] on div "הערות" at bounding box center [915, 551] width 433 height 62
click at [780, 545] on p "scrollable content" at bounding box center [918, 538] width 433 height 16
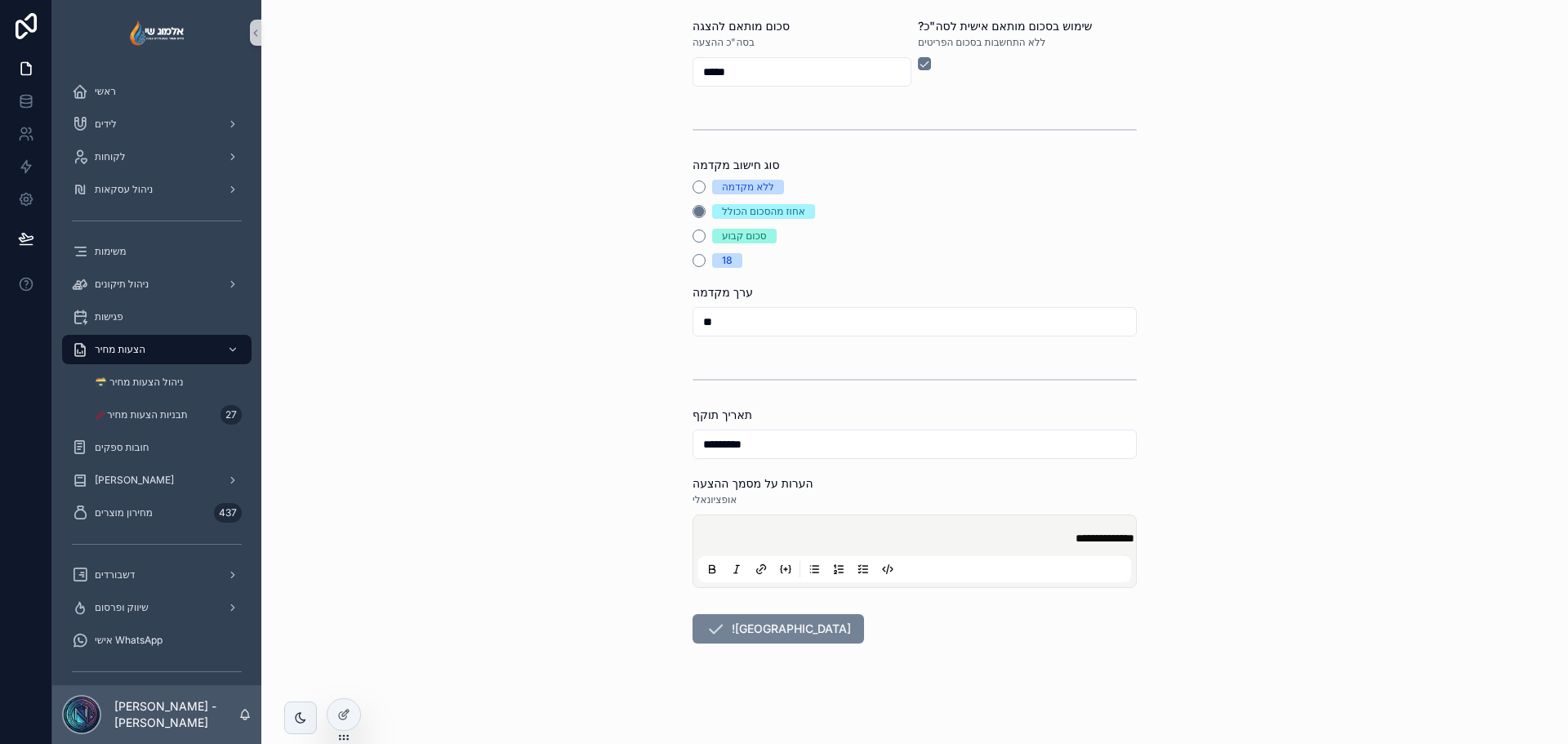
click at [716, 635] on icon "scrollable content" at bounding box center [715, 628] width 19 height 19
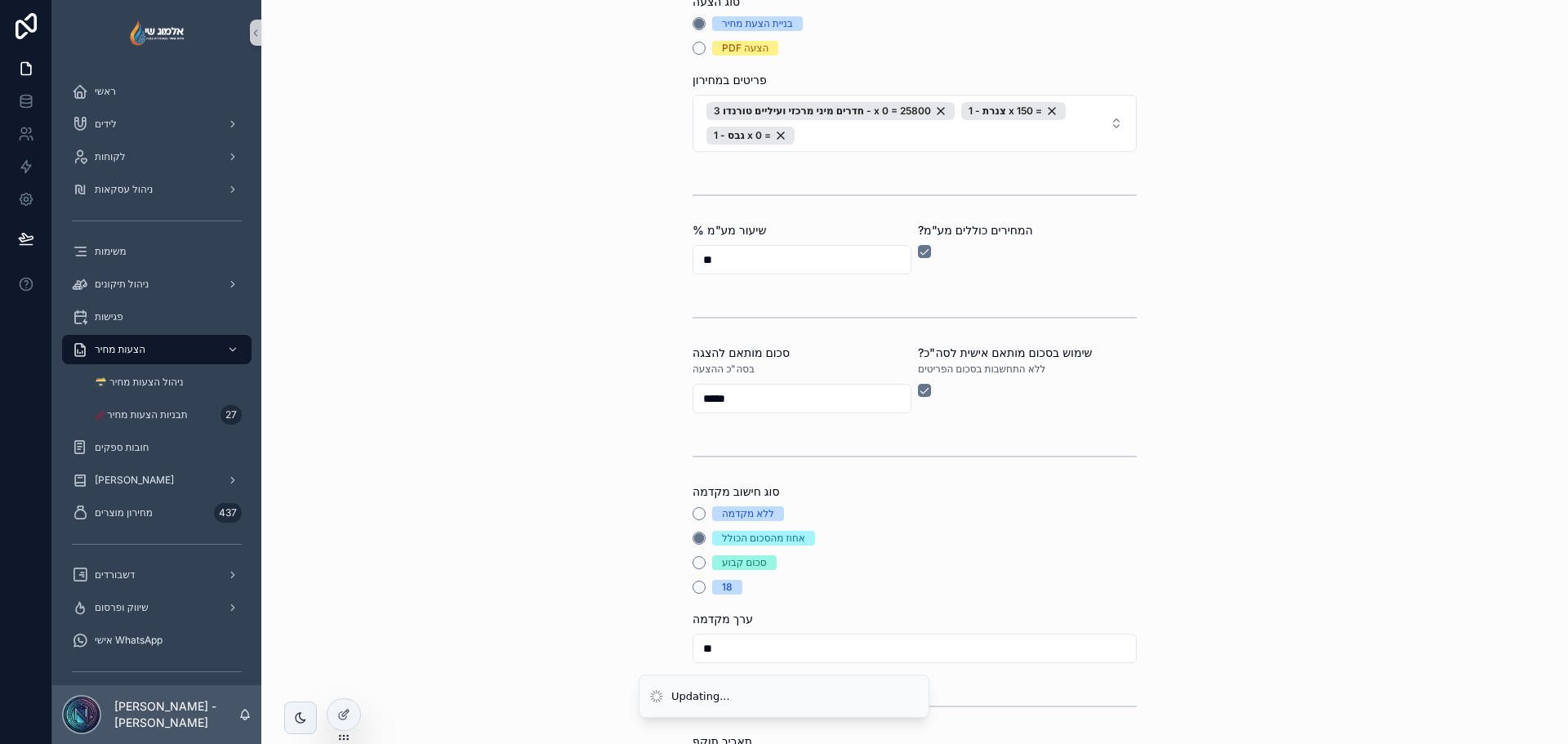
scroll to position [164, 0]
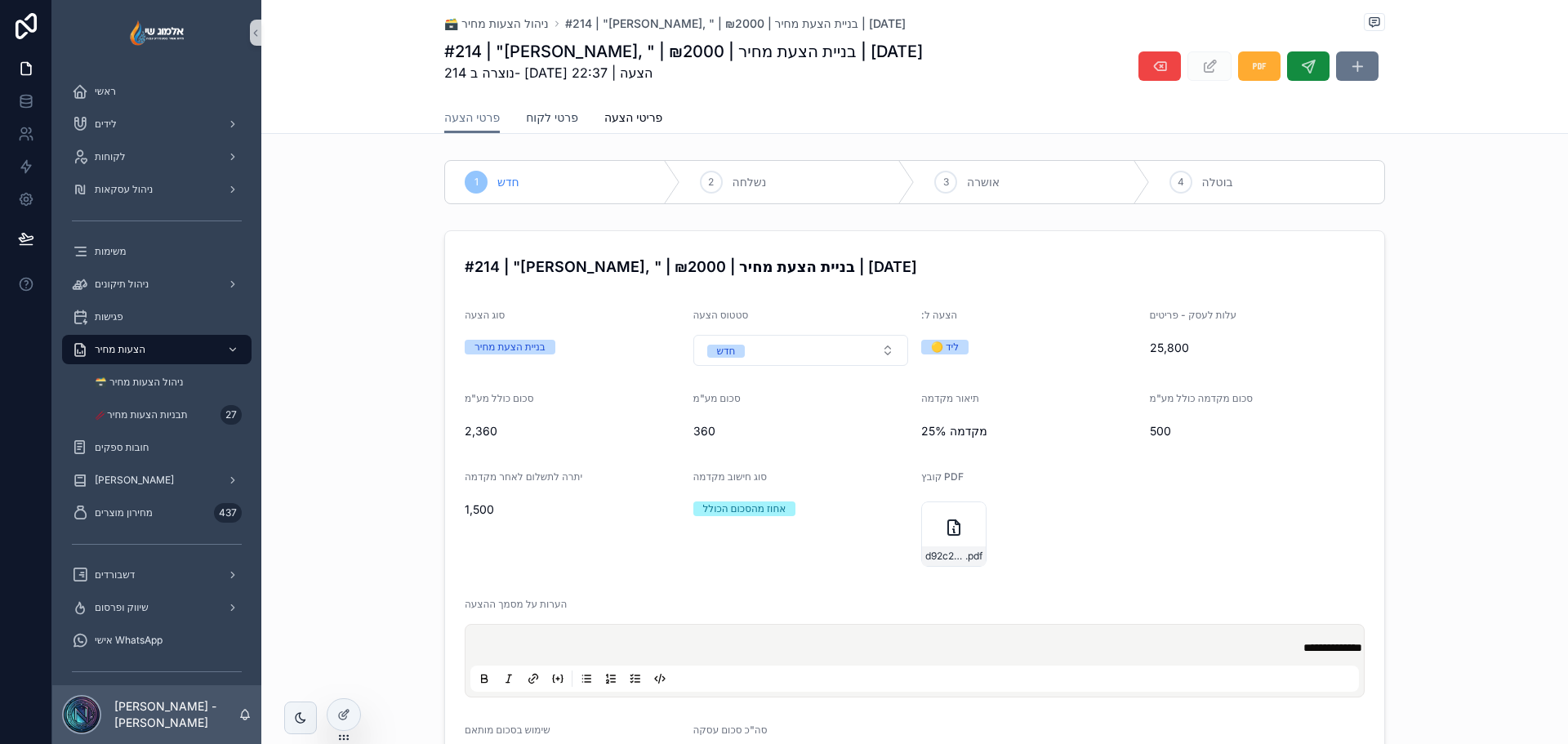
drag, startPoint x: 549, startPoint y: 124, endPoint x: 558, endPoint y: 122, distance: 9.2
click at [549, 124] on span "פרטי לקוח" at bounding box center [552, 117] width 52 height 16
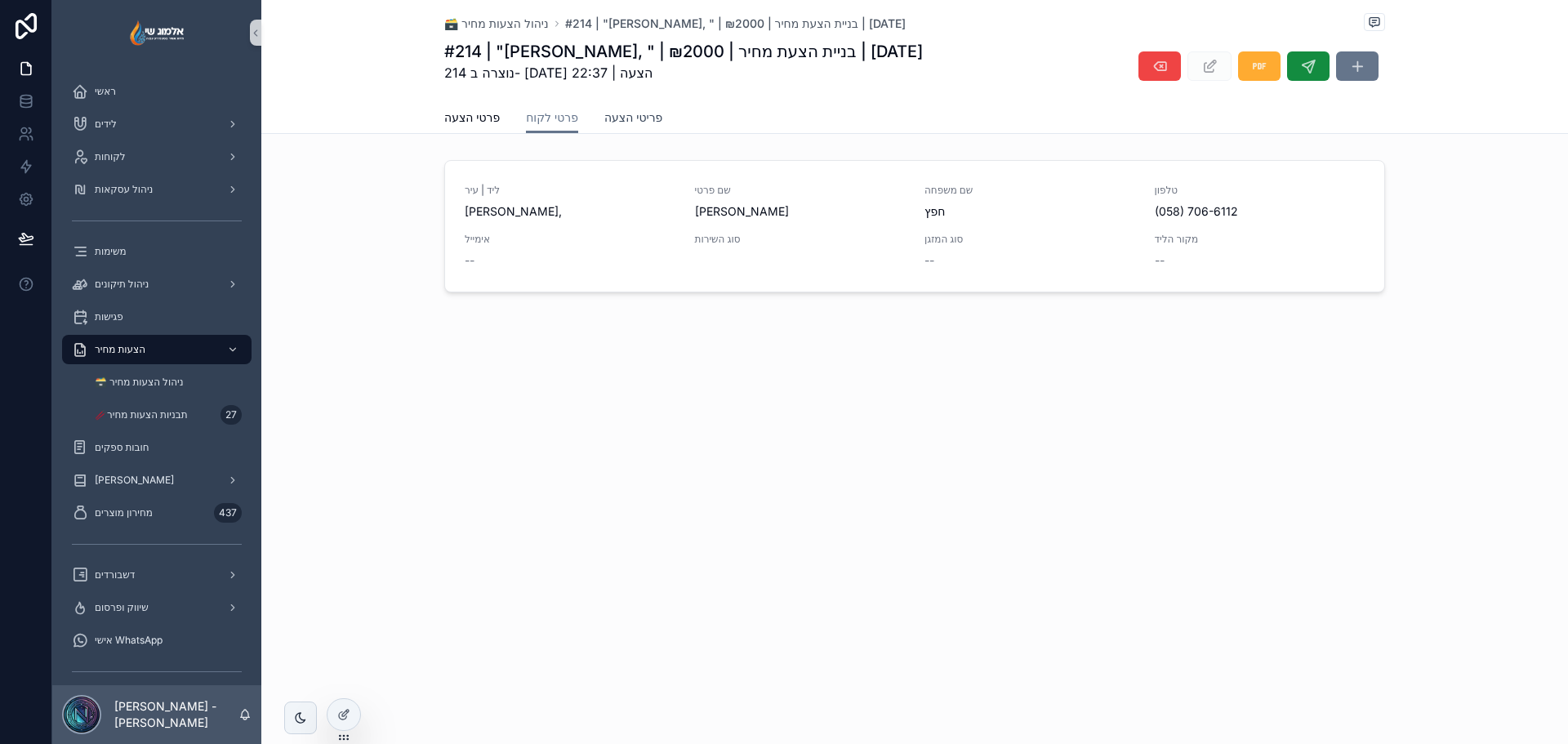
click at [639, 123] on span "פריטי הצעה" at bounding box center [633, 117] width 58 height 16
click at [500, 122] on span "פרטי הצעה" at bounding box center [472, 117] width 55 height 16
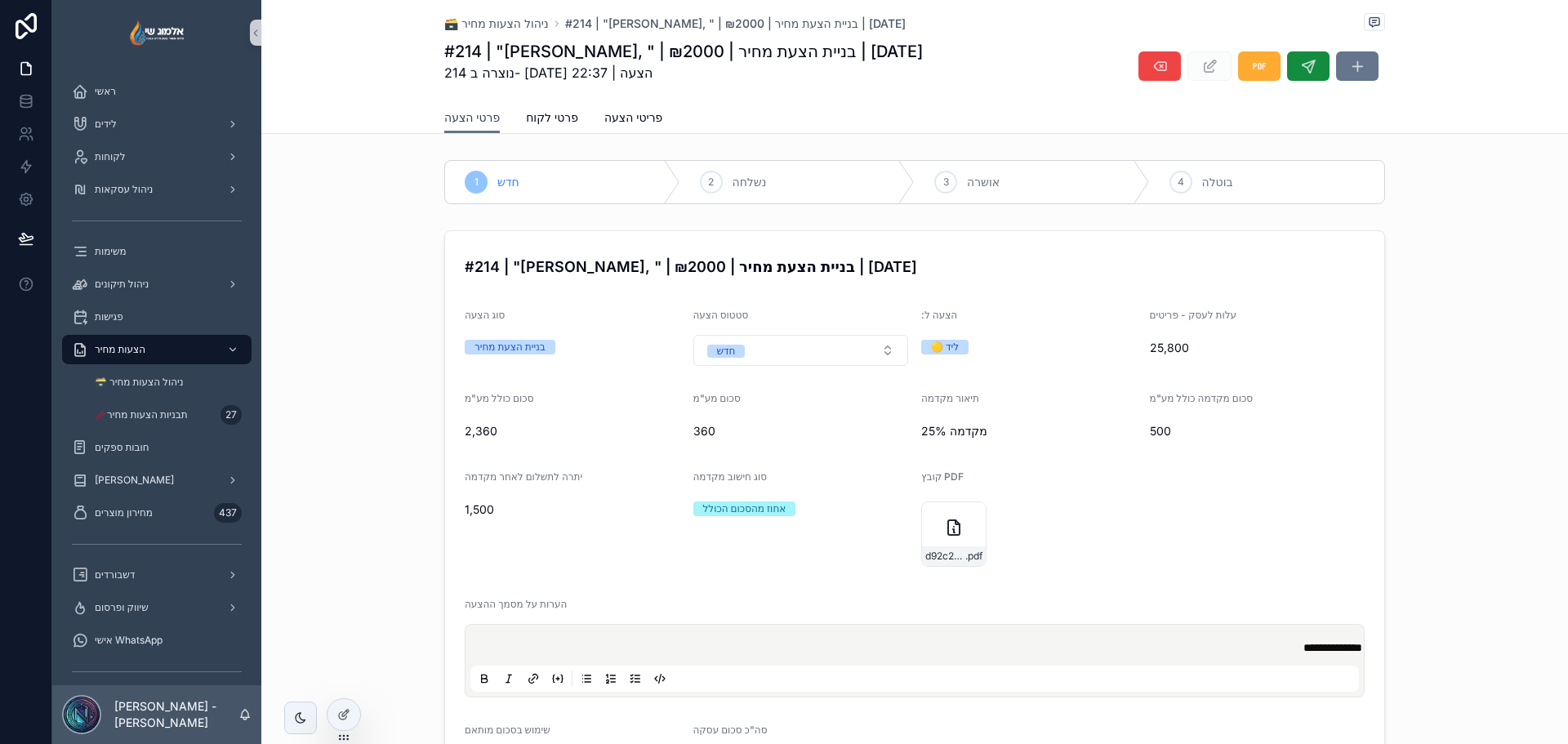
scroll to position [81, 0]
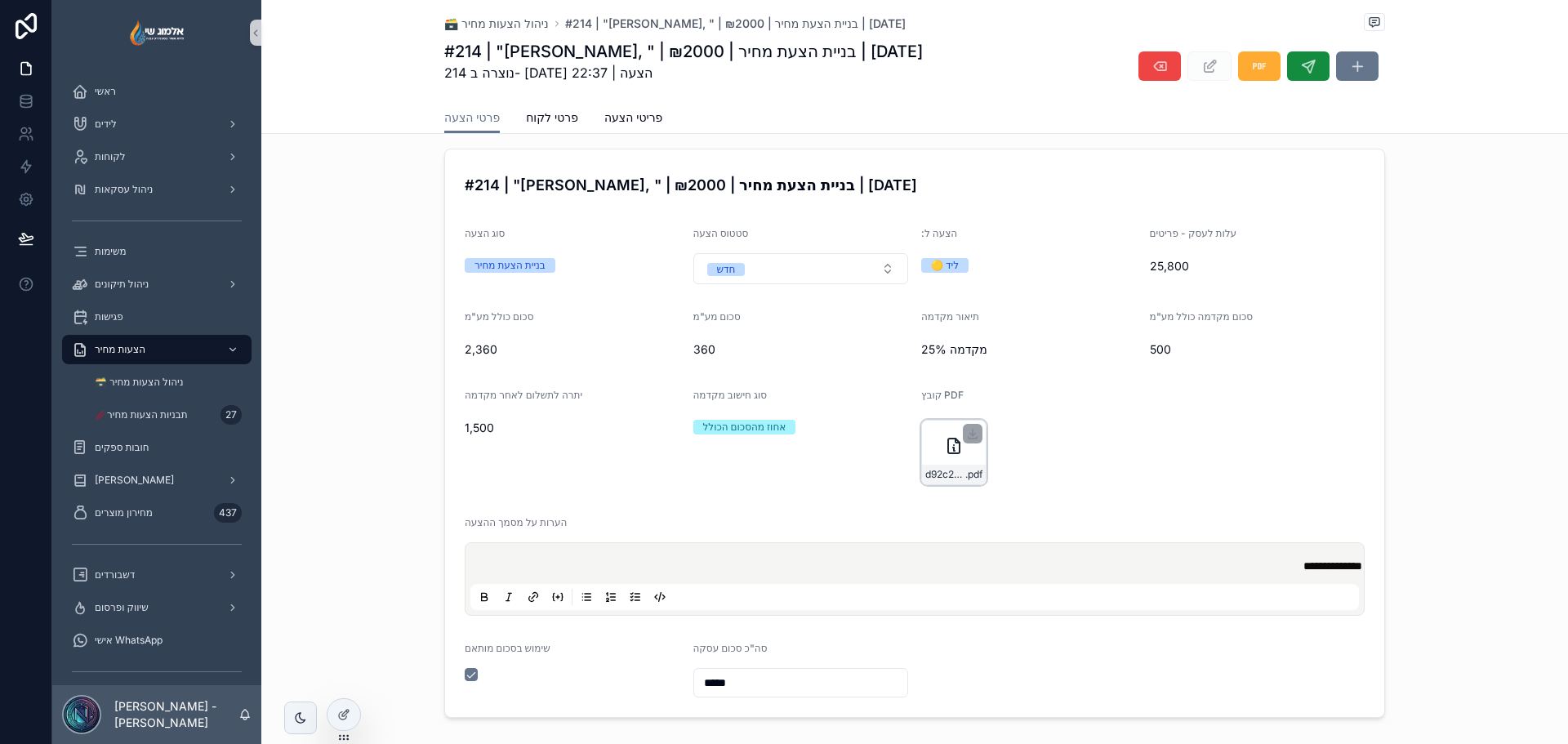
click at [946, 460] on div "d92c251f-7503-46e9-9039-c8995edf5277 .pdf" at bounding box center [954, 453] width 65 height 65
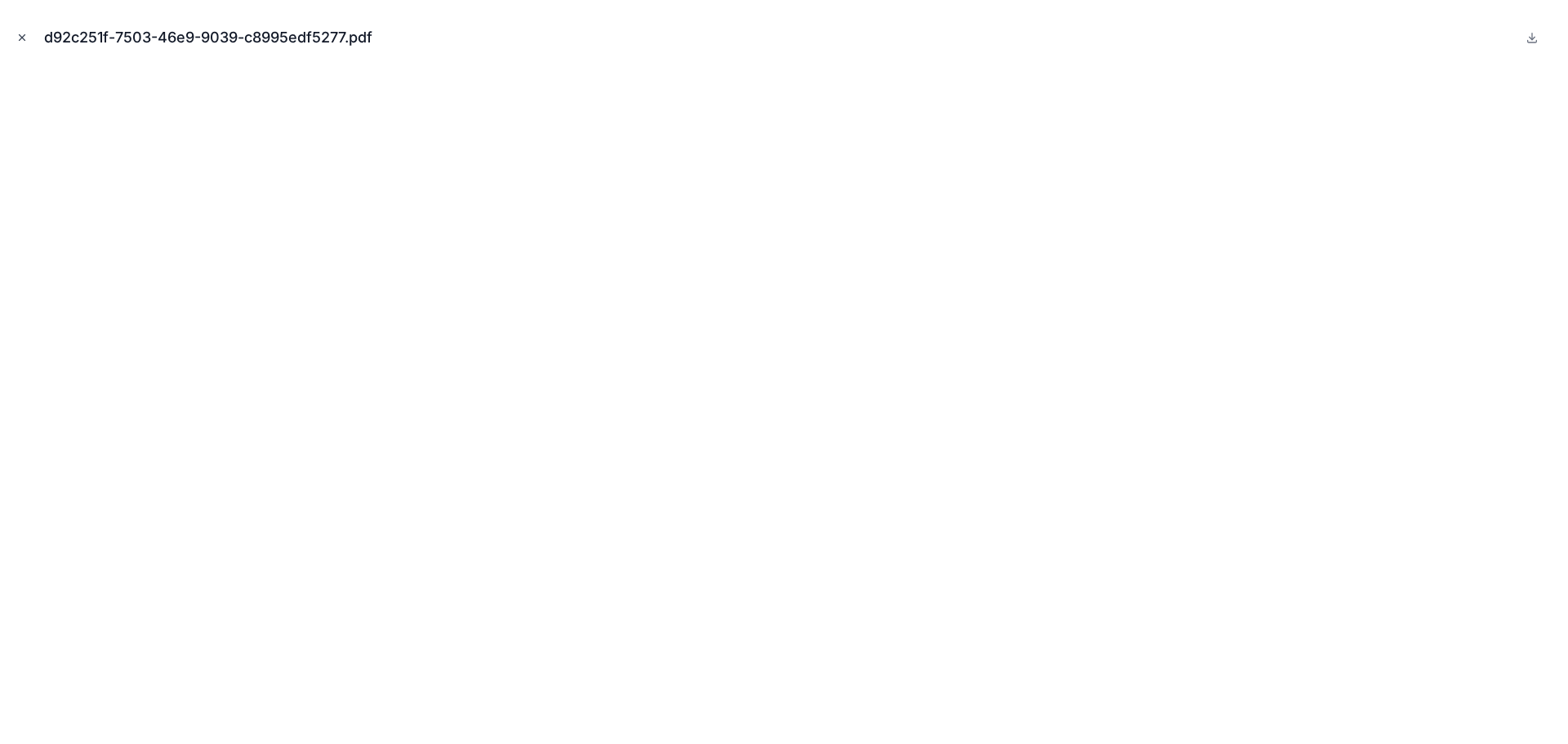
click at [23, 39] on icon "Close modal" at bounding box center [22, 38] width 12 height 12
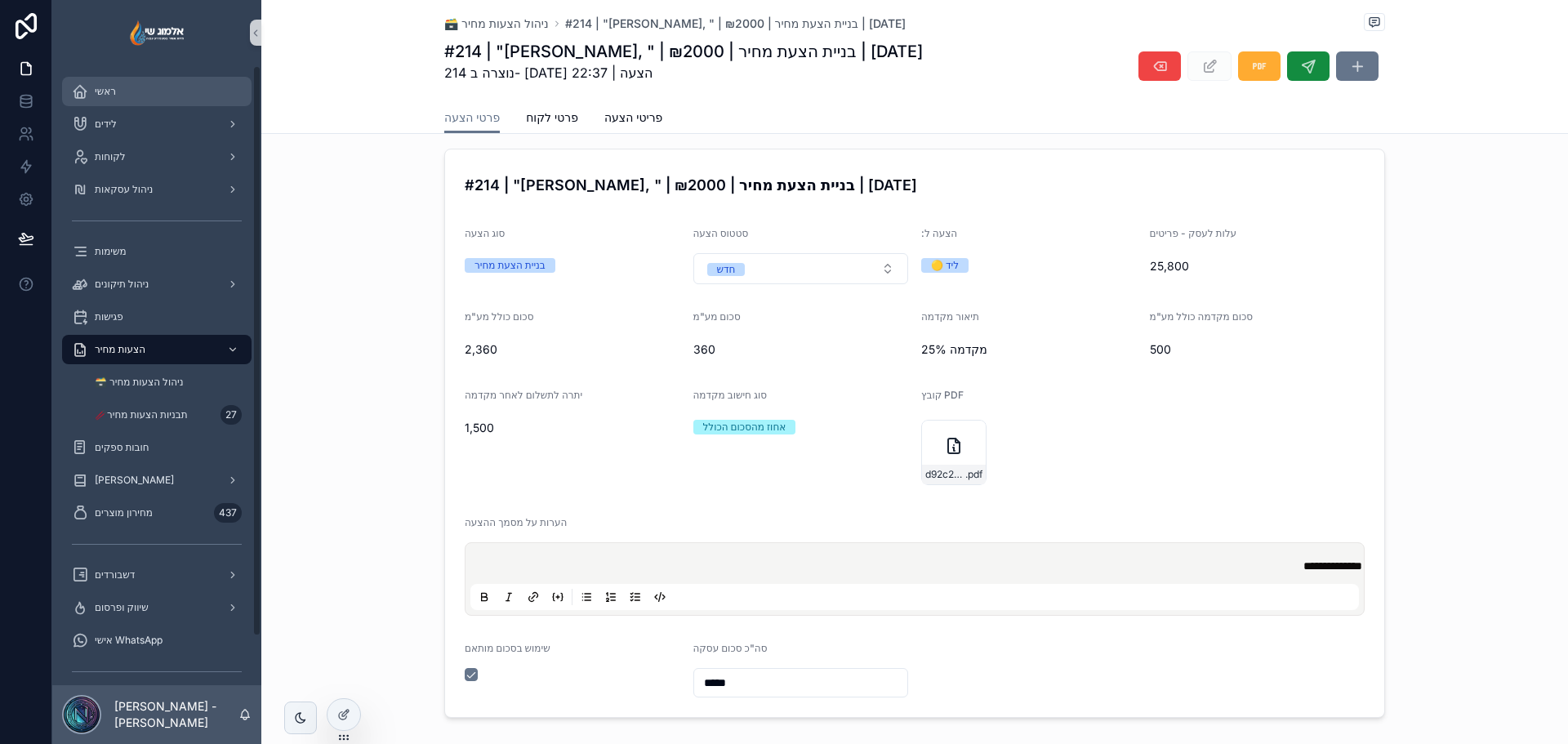
click at [117, 93] on div "ראשי" at bounding box center [157, 91] width 170 height 26
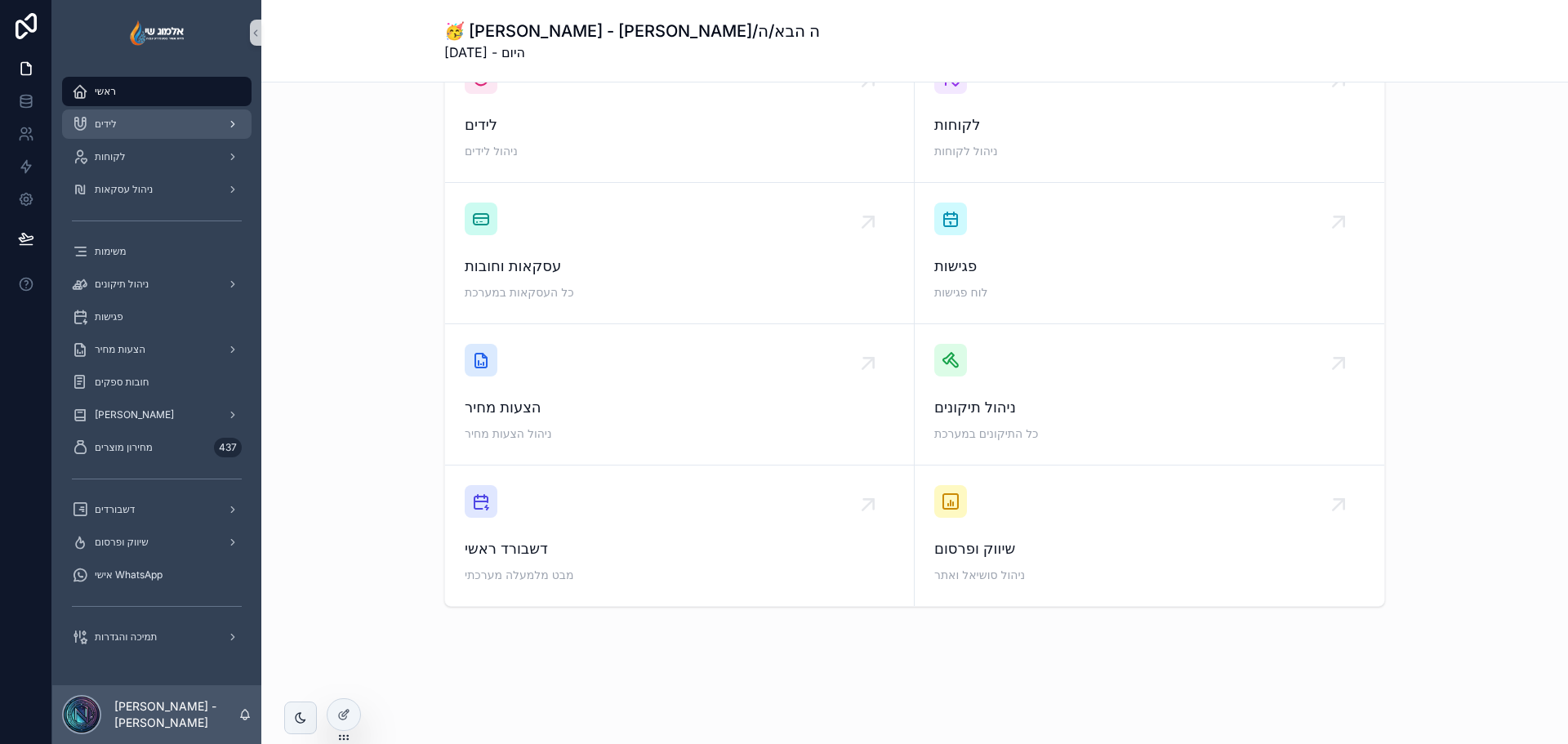
scroll to position [61, 0]
click at [168, 549] on div "שיווק ופרסום" at bounding box center [157, 542] width 170 height 26
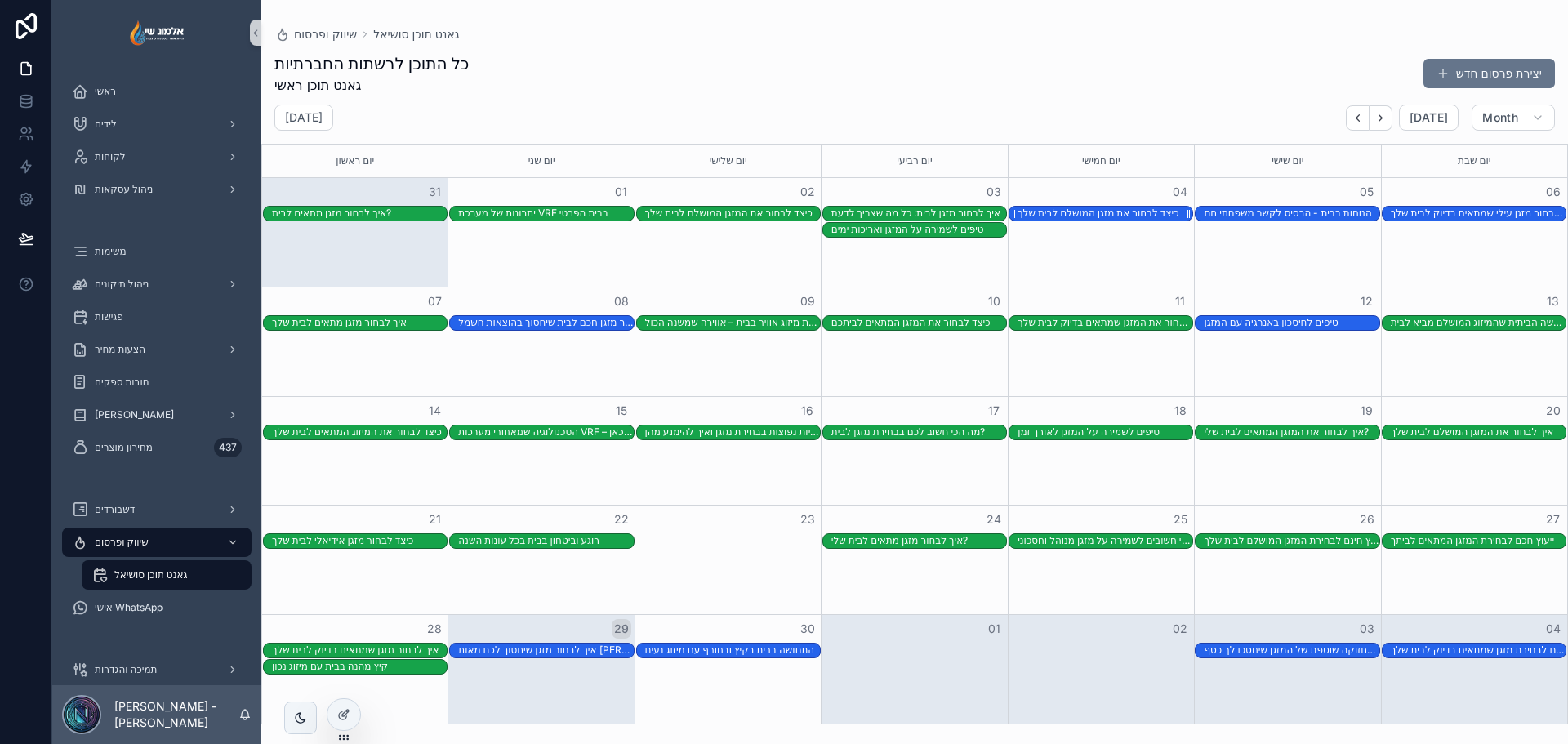
click at [1114, 211] on div "כיצד לבחור את מזגן המושלם לבית שלך" at bounding box center [1098, 213] width 161 height 13
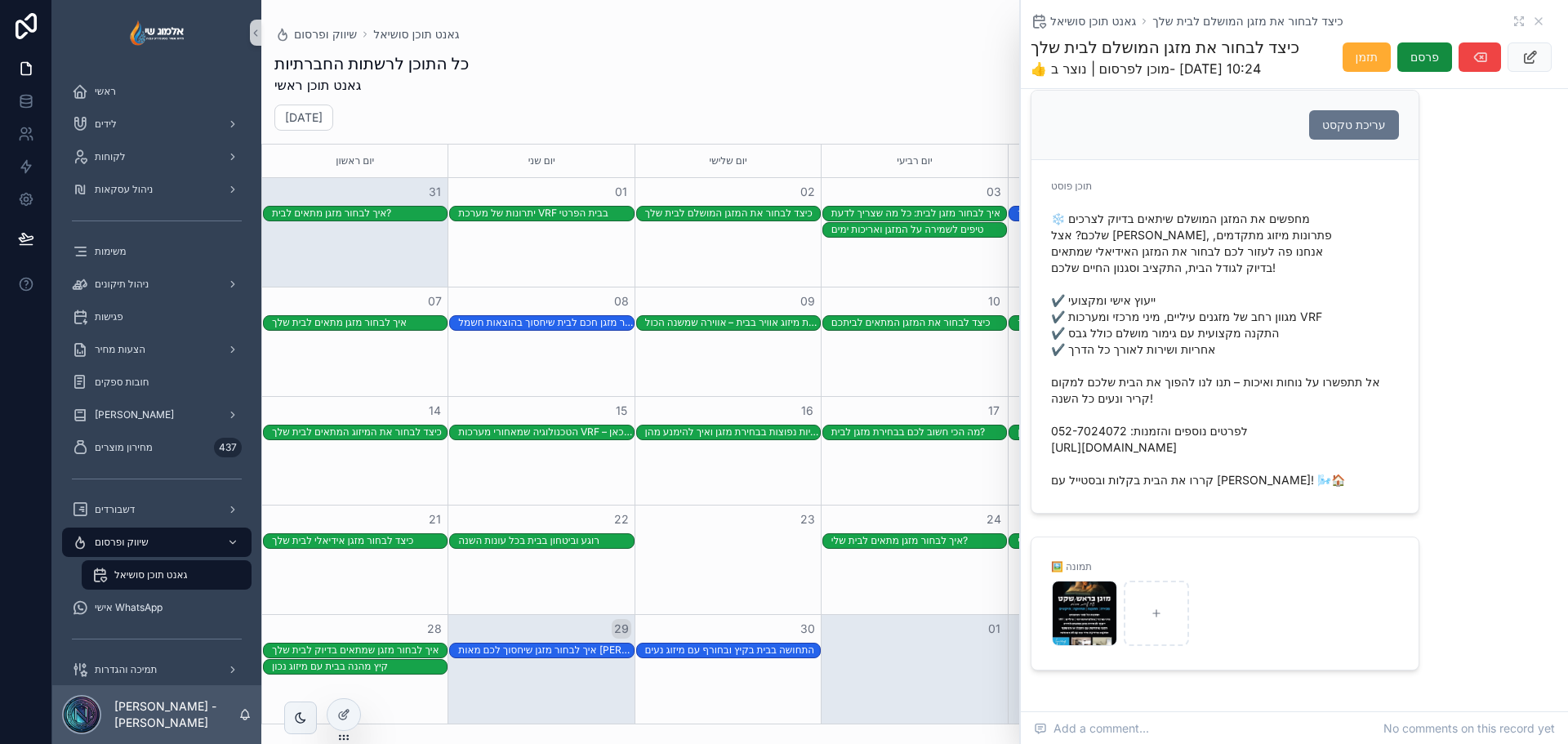
scroll to position [327, 0]
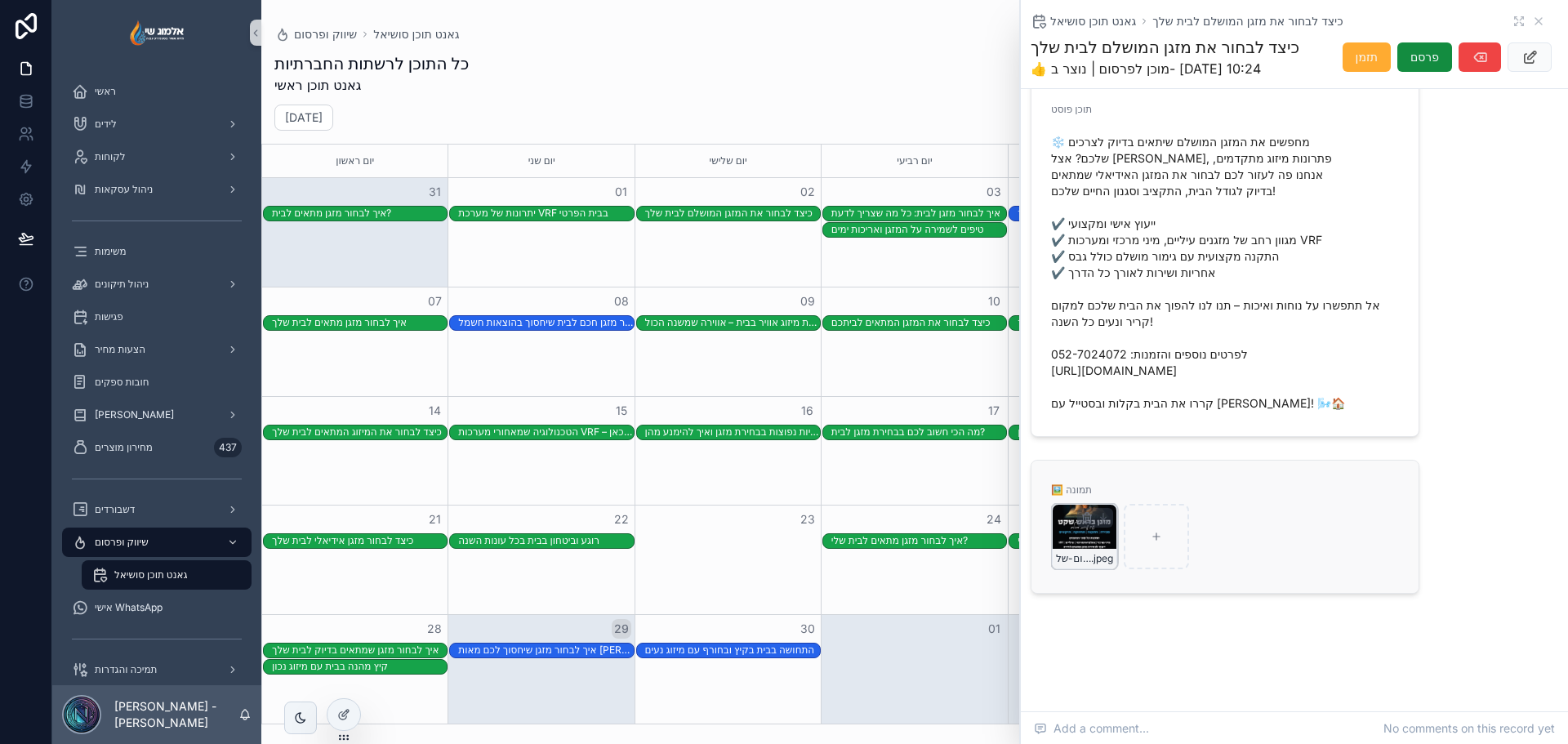
click at [1076, 549] on div "פרסום-של-אלמוג .jpeg" at bounding box center [1085, 537] width 65 height 65
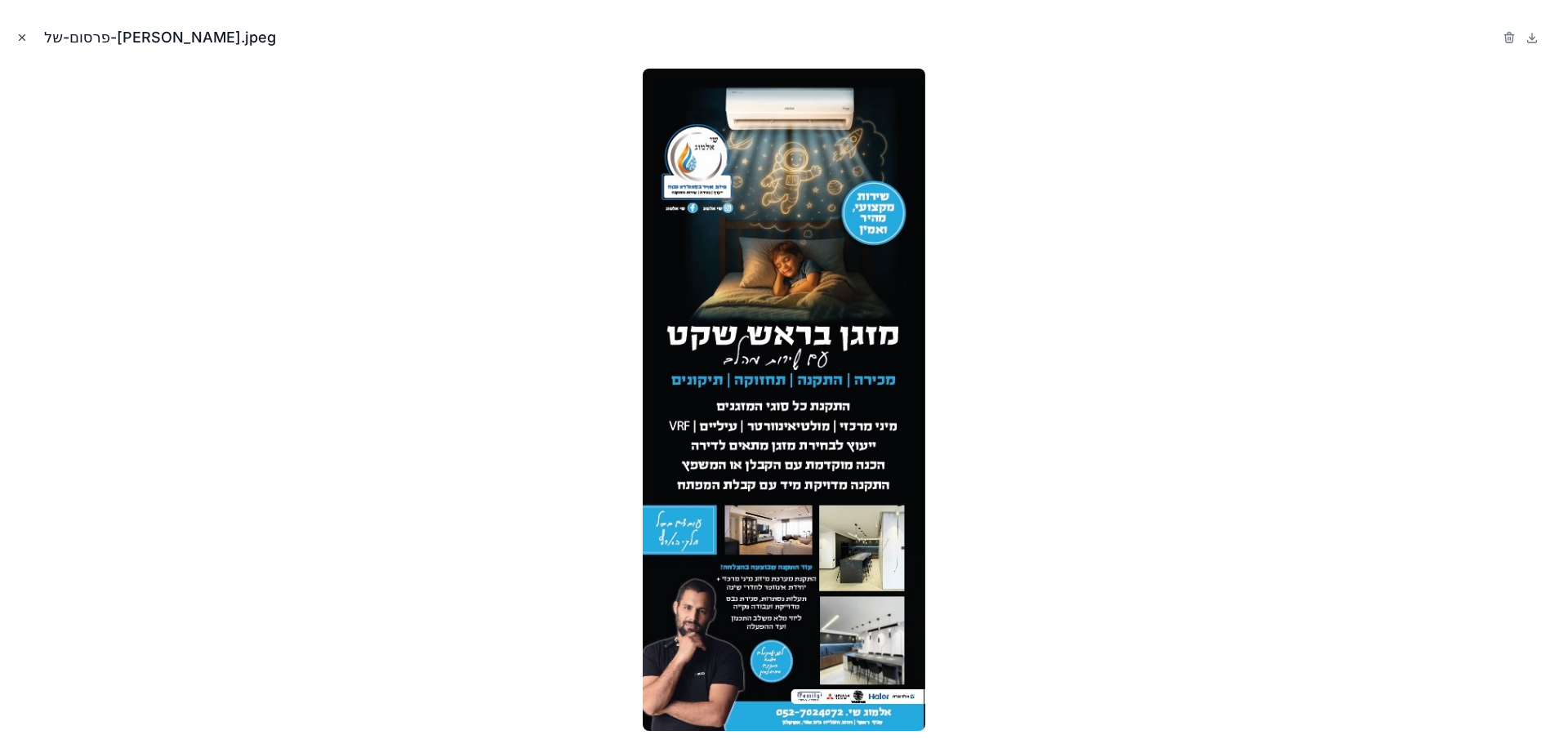
click at [23, 37] on icon "Close modal" at bounding box center [22, 38] width 6 height 6
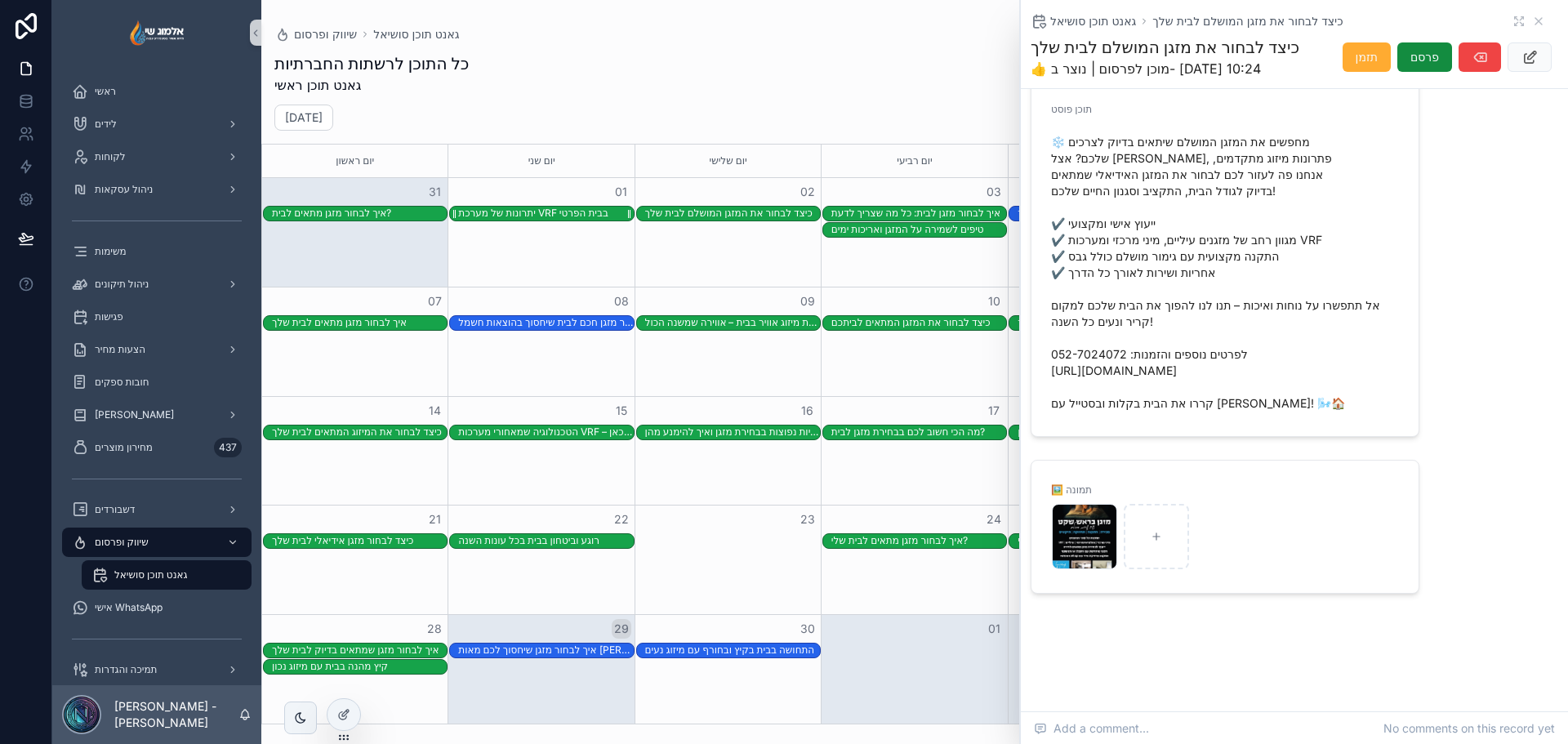
click at [560, 219] on div "יתרונות של מערכת VRF בבית הפרטי" at bounding box center [532, 213] width 150 height 13
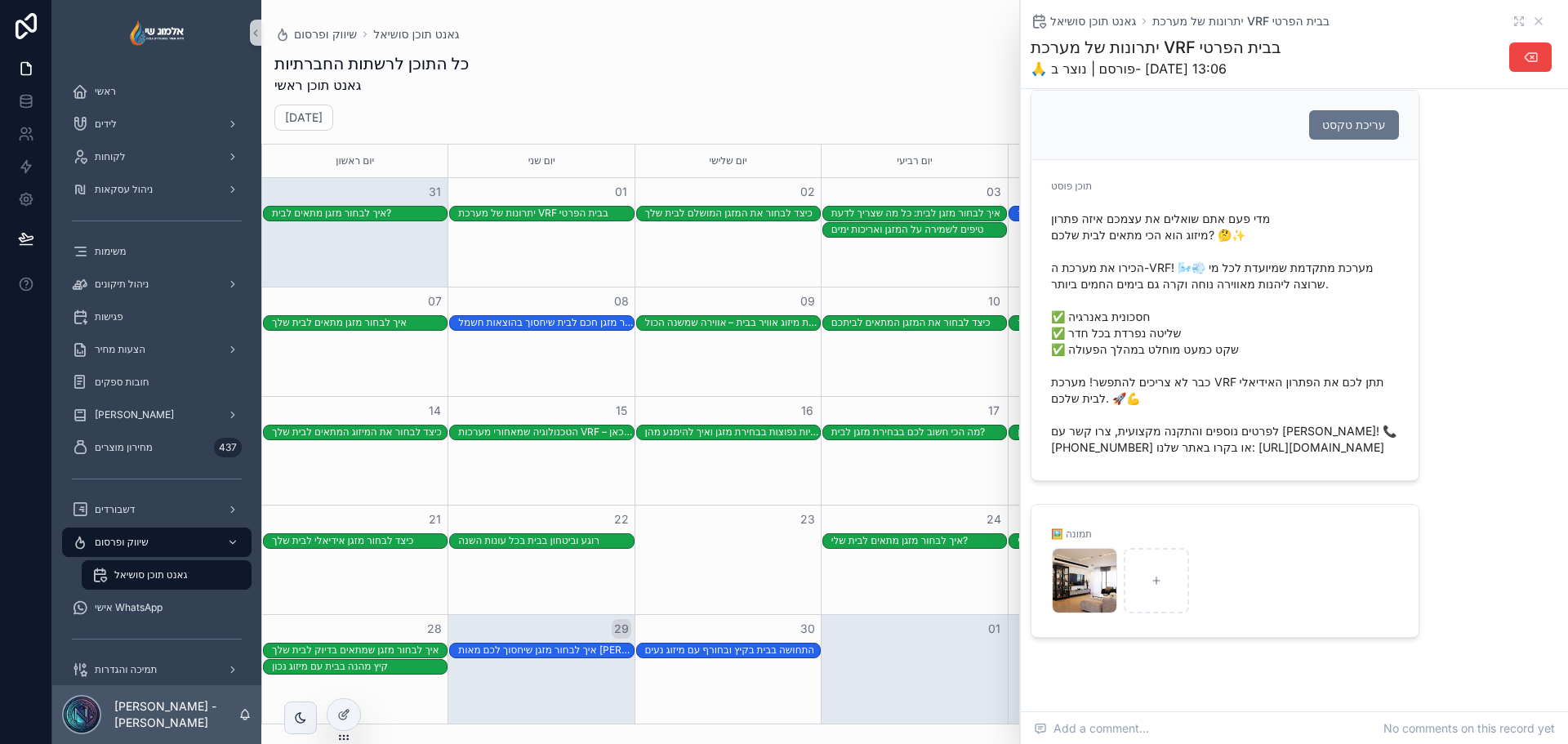
scroll to position [301, 0]
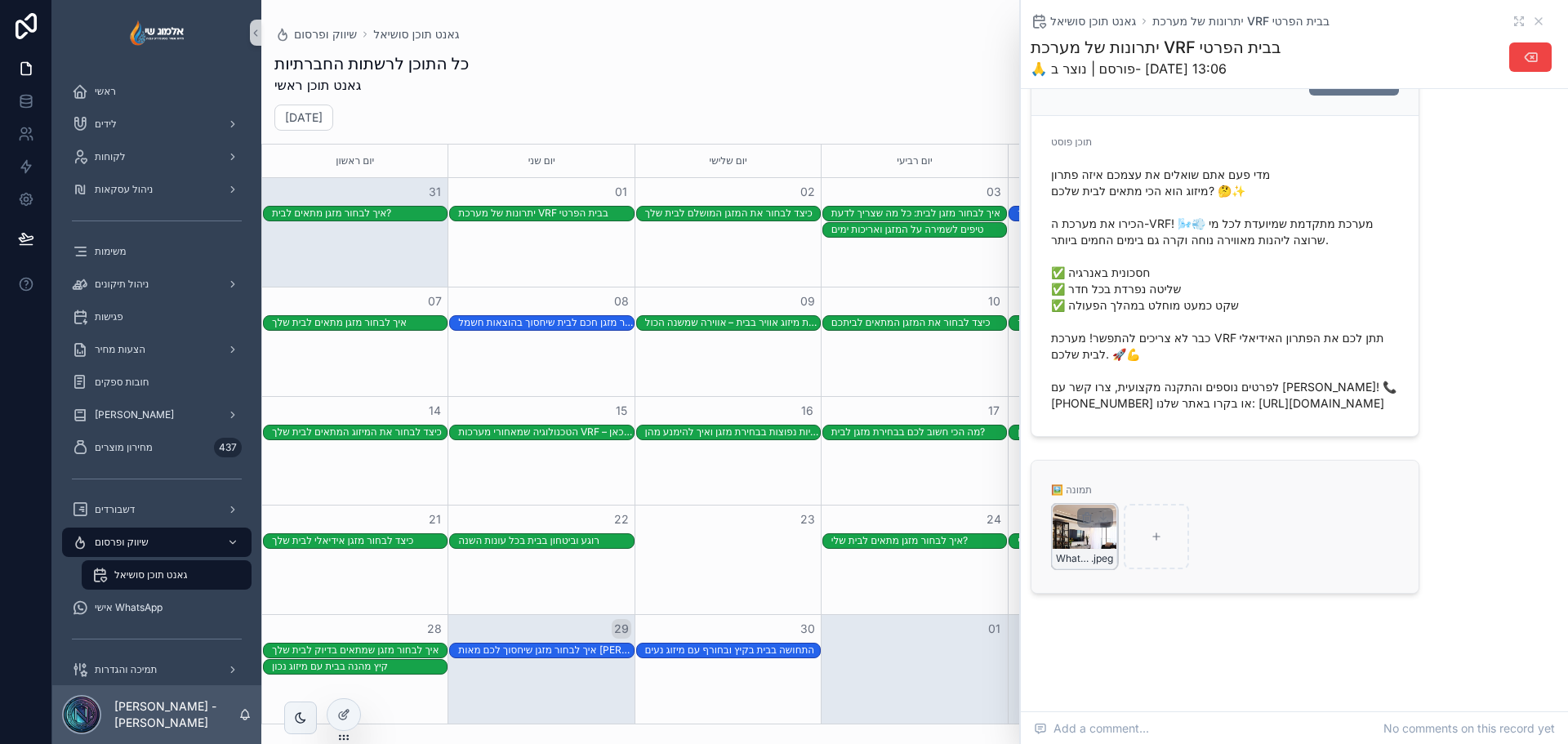
click at [1068, 542] on div "WhatsApp-Image-2025-07-31-at-13.28.44 .jpeg" at bounding box center [1085, 537] width 65 height 65
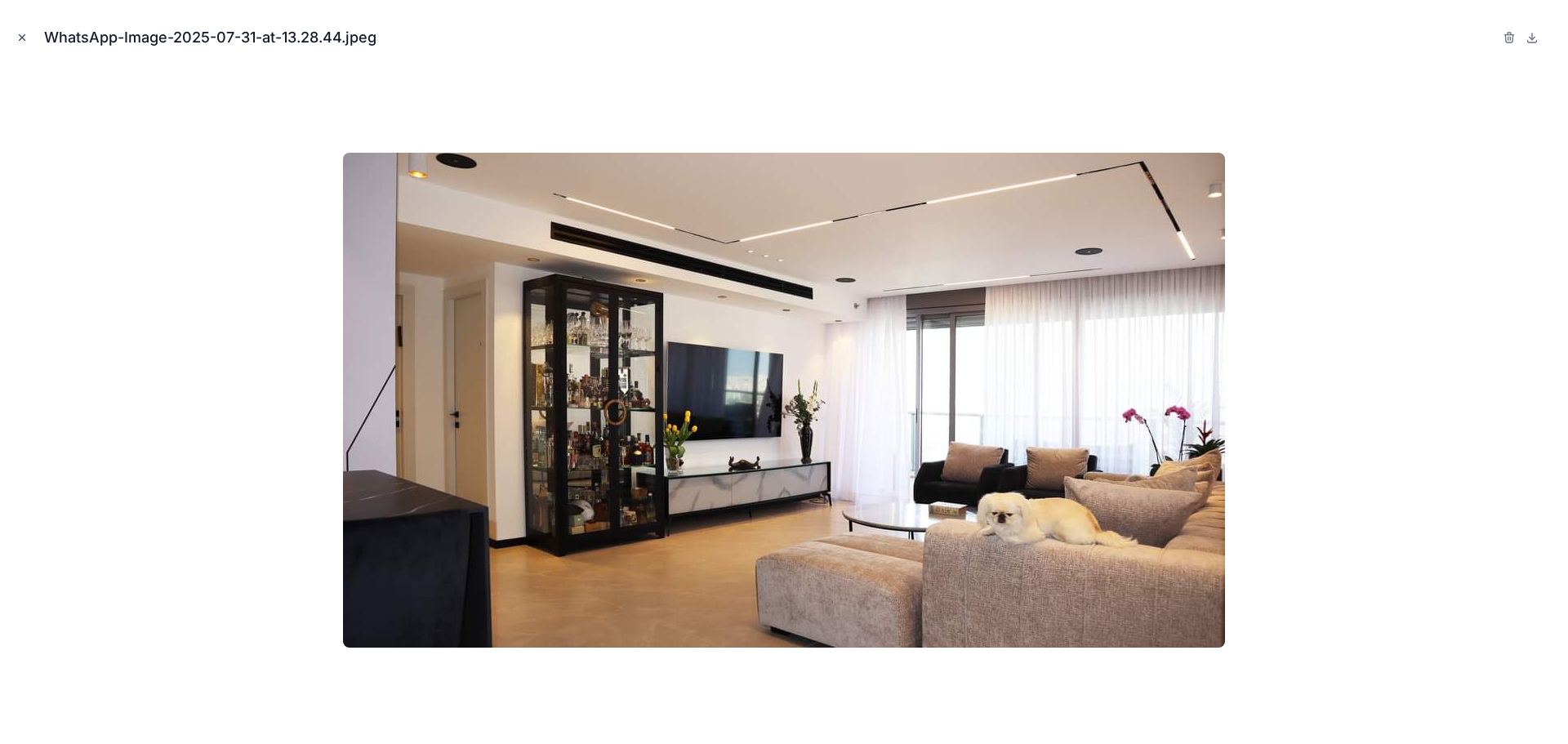
click at [20, 37] on icon "Close modal" at bounding box center [22, 38] width 12 height 12
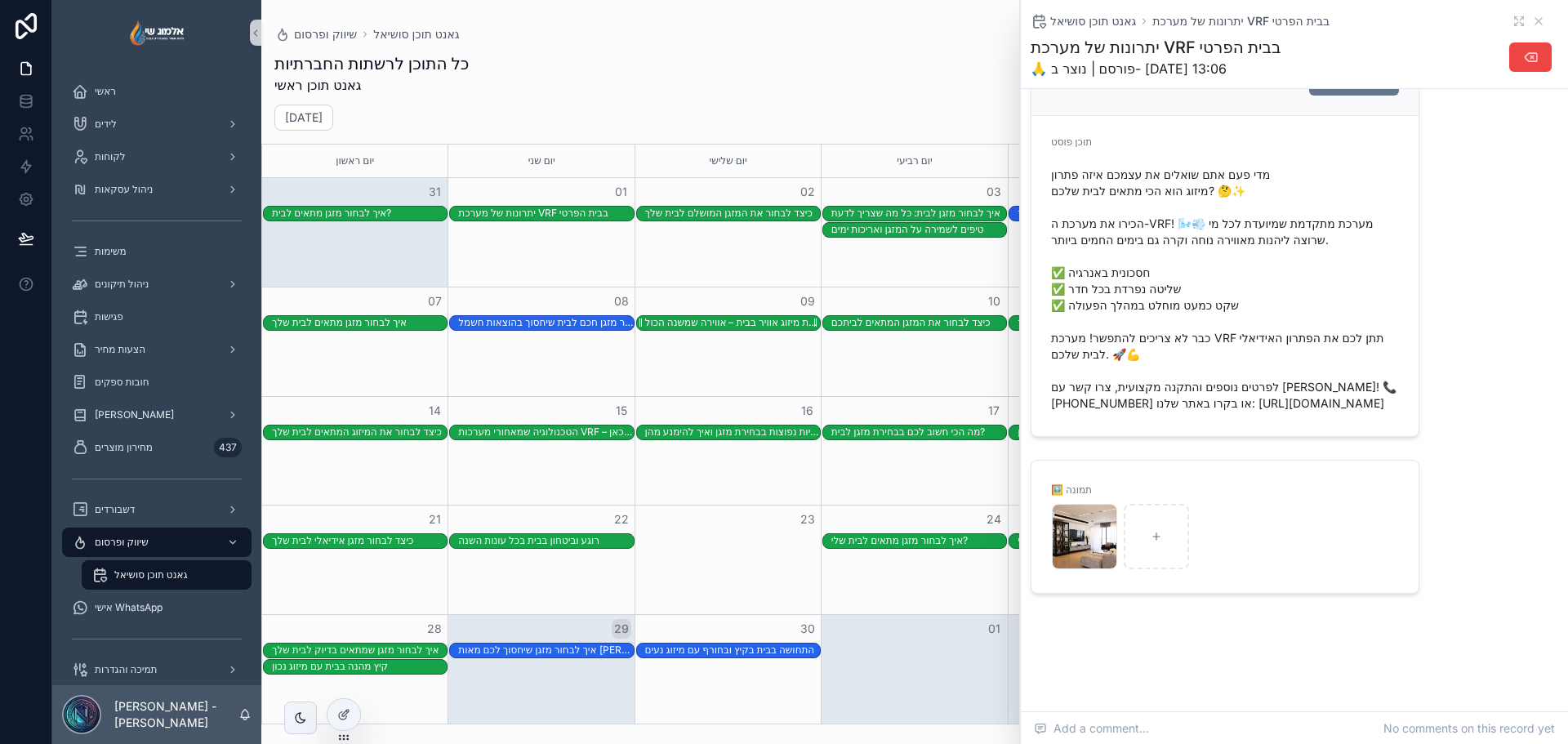
click at [744, 330] on div "התקנת מיזוג אוויר בבית – אווירה שמשנה הכול" at bounding box center [733, 323] width 174 height 15
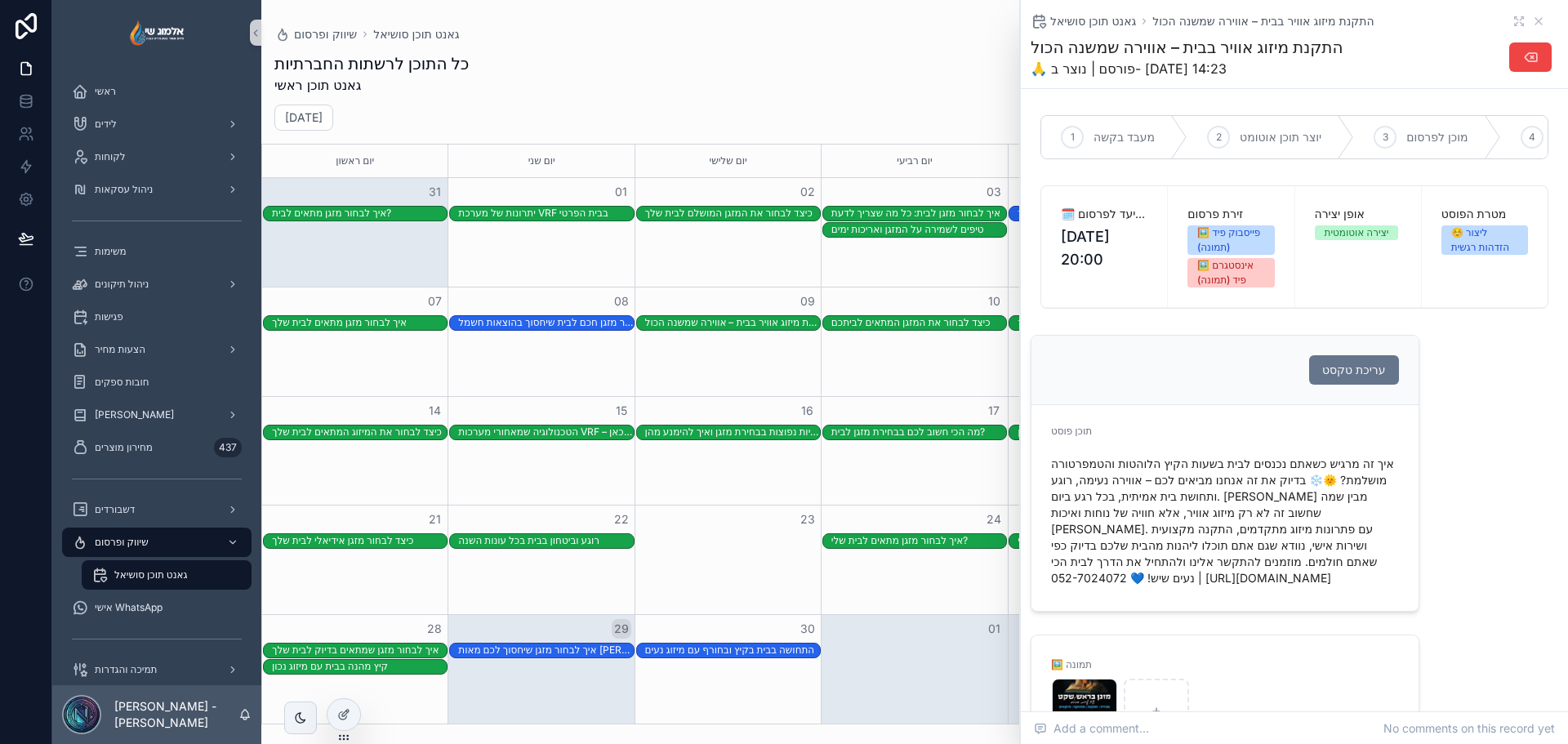
scroll to position [187, 0]
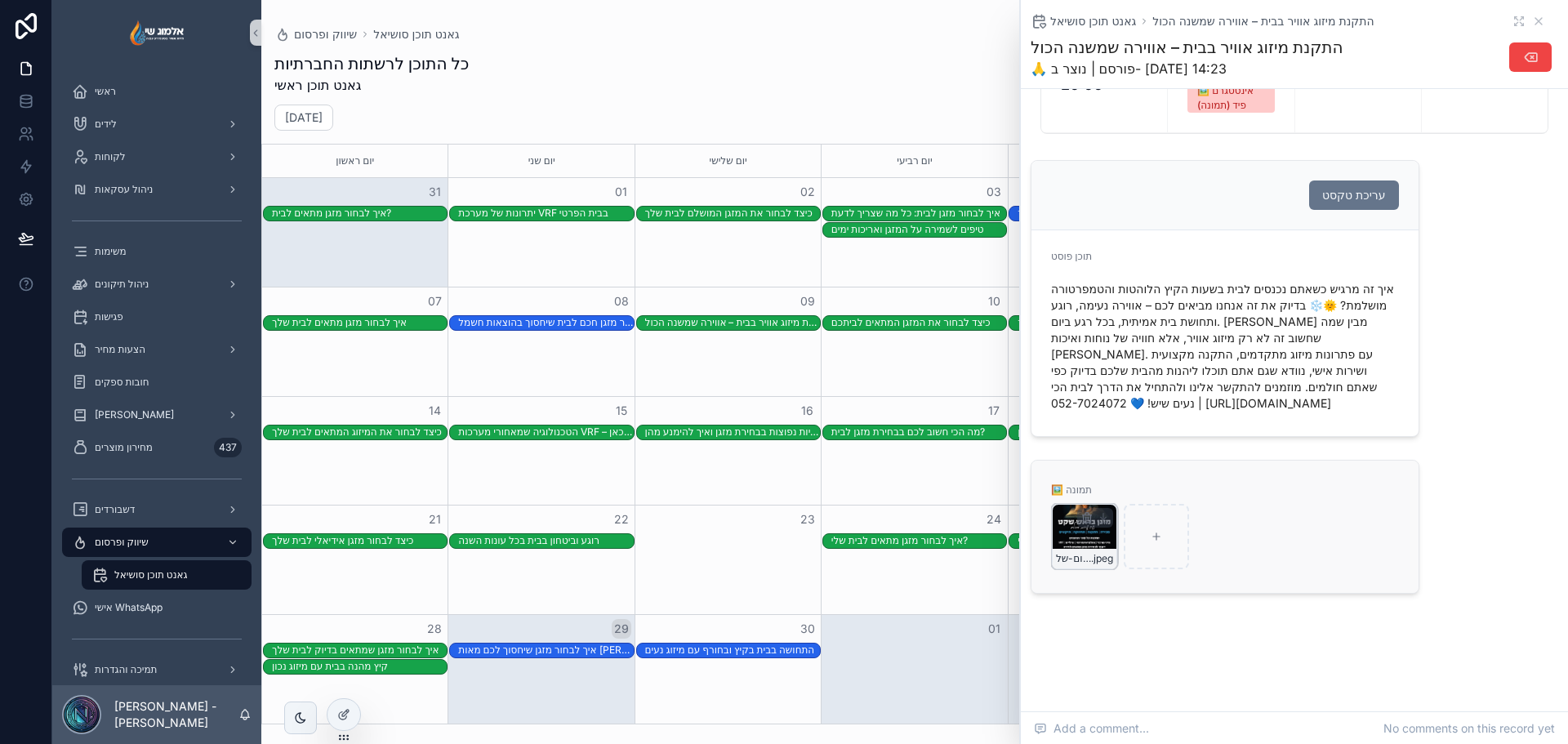
click at [1072, 543] on div "פרסום-של-אלמוג .jpeg" at bounding box center [1085, 537] width 65 height 65
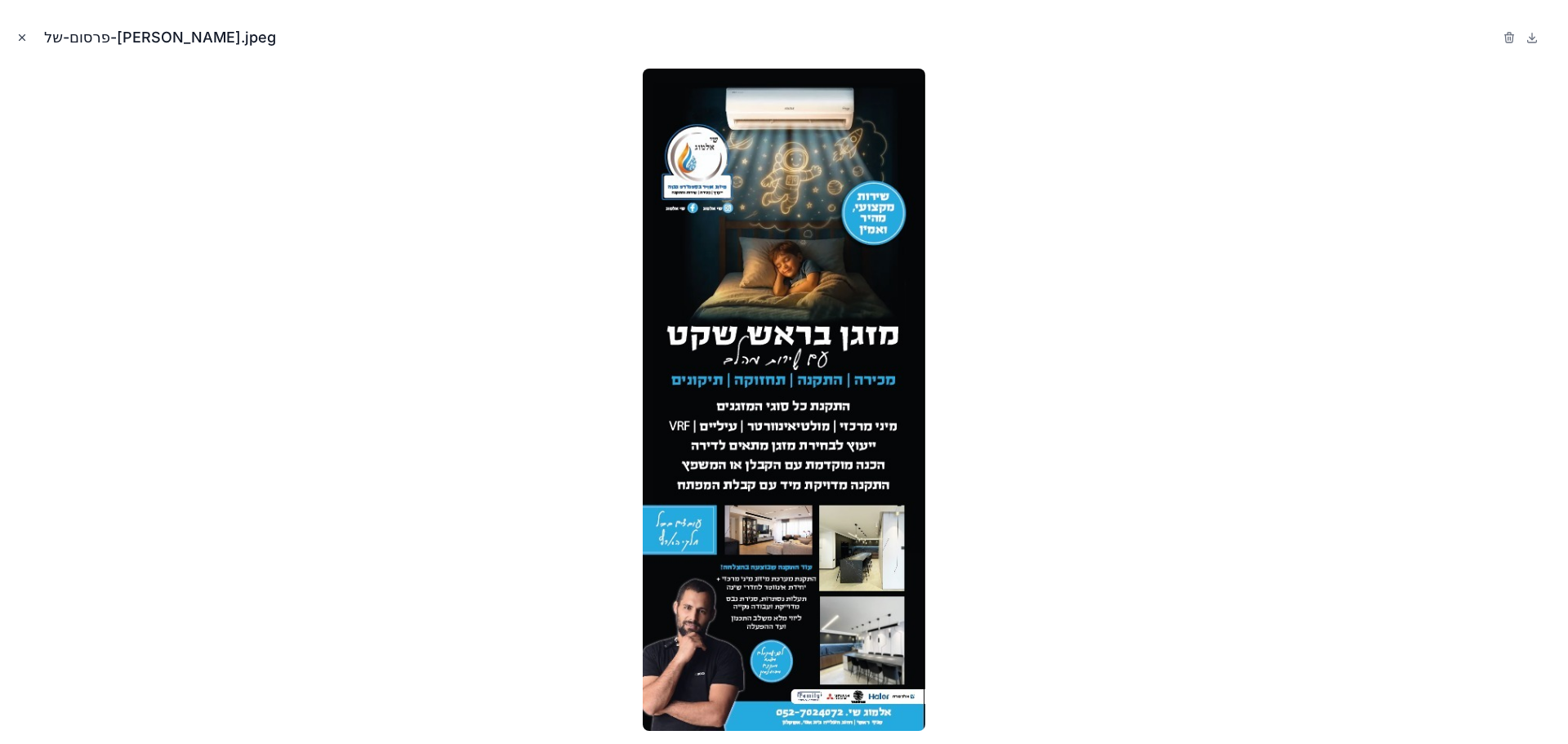
click at [22, 39] on icon "Close modal" at bounding box center [22, 38] width 12 height 12
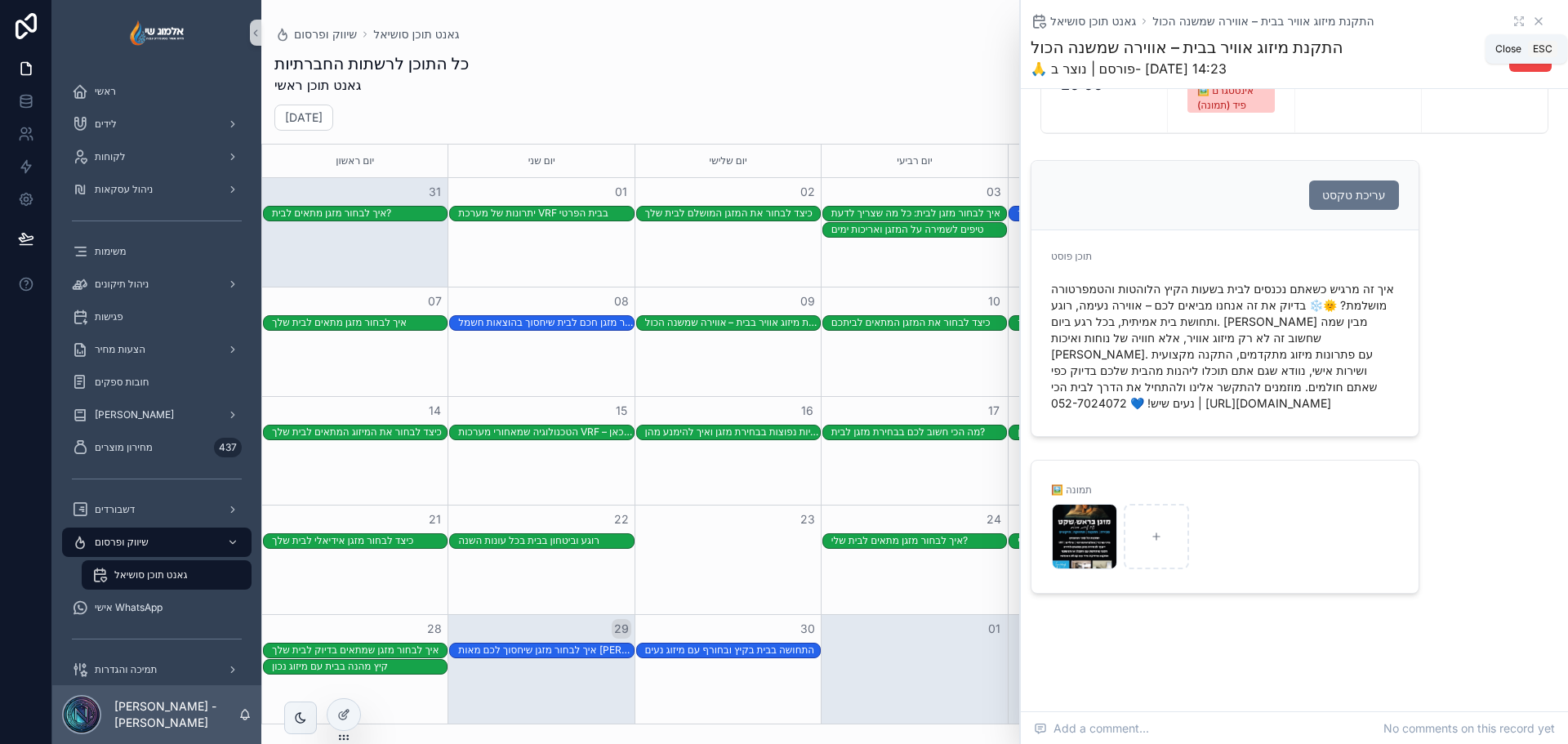
click at [1532, 22] on icon "scrollable content" at bounding box center [1539, 22] width 13 height 13
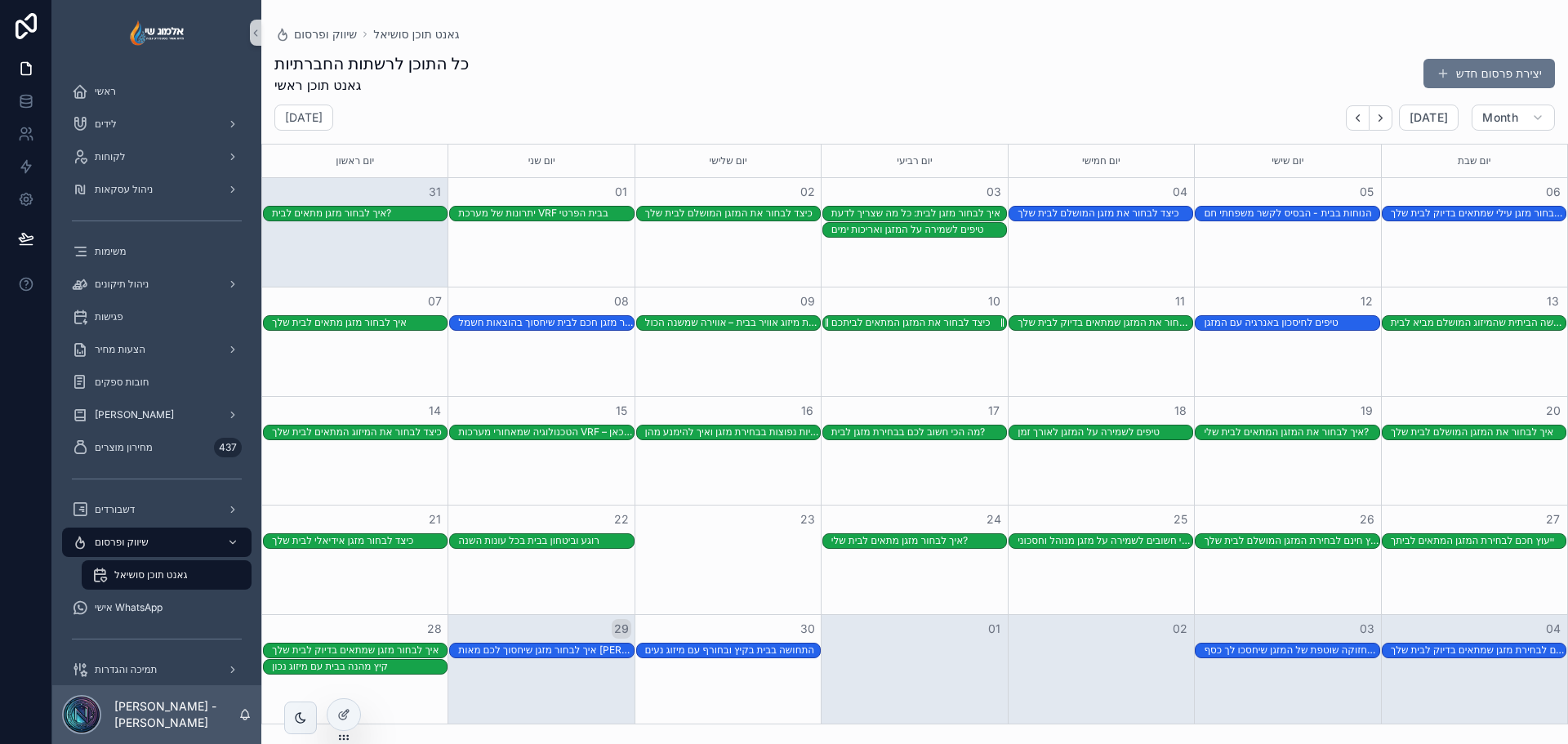
click at [865, 325] on div "כיצד לבחור את המזגן המתאים לביתכם" at bounding box center [911, 323] width 159 height 13
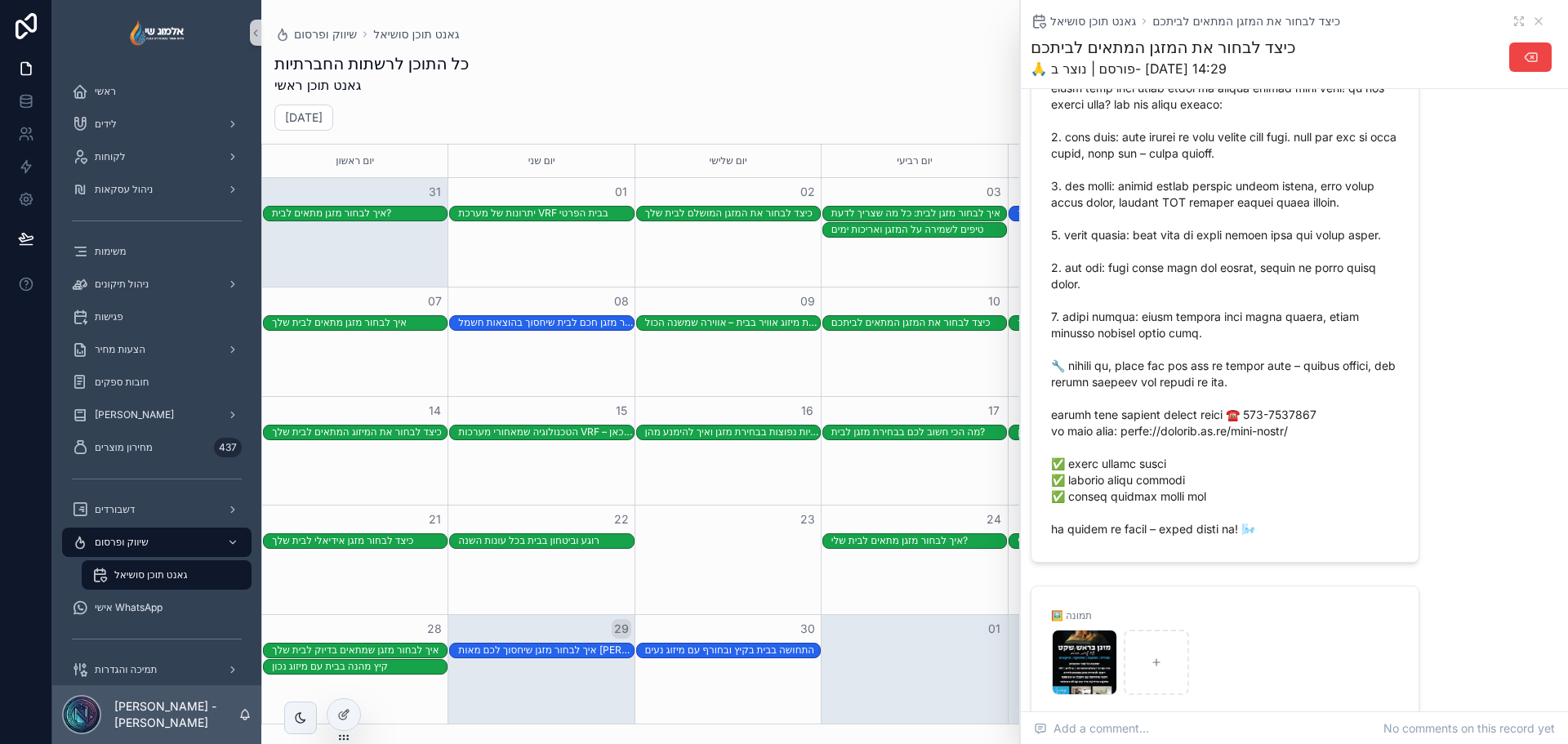
scroll to position [490, 0]
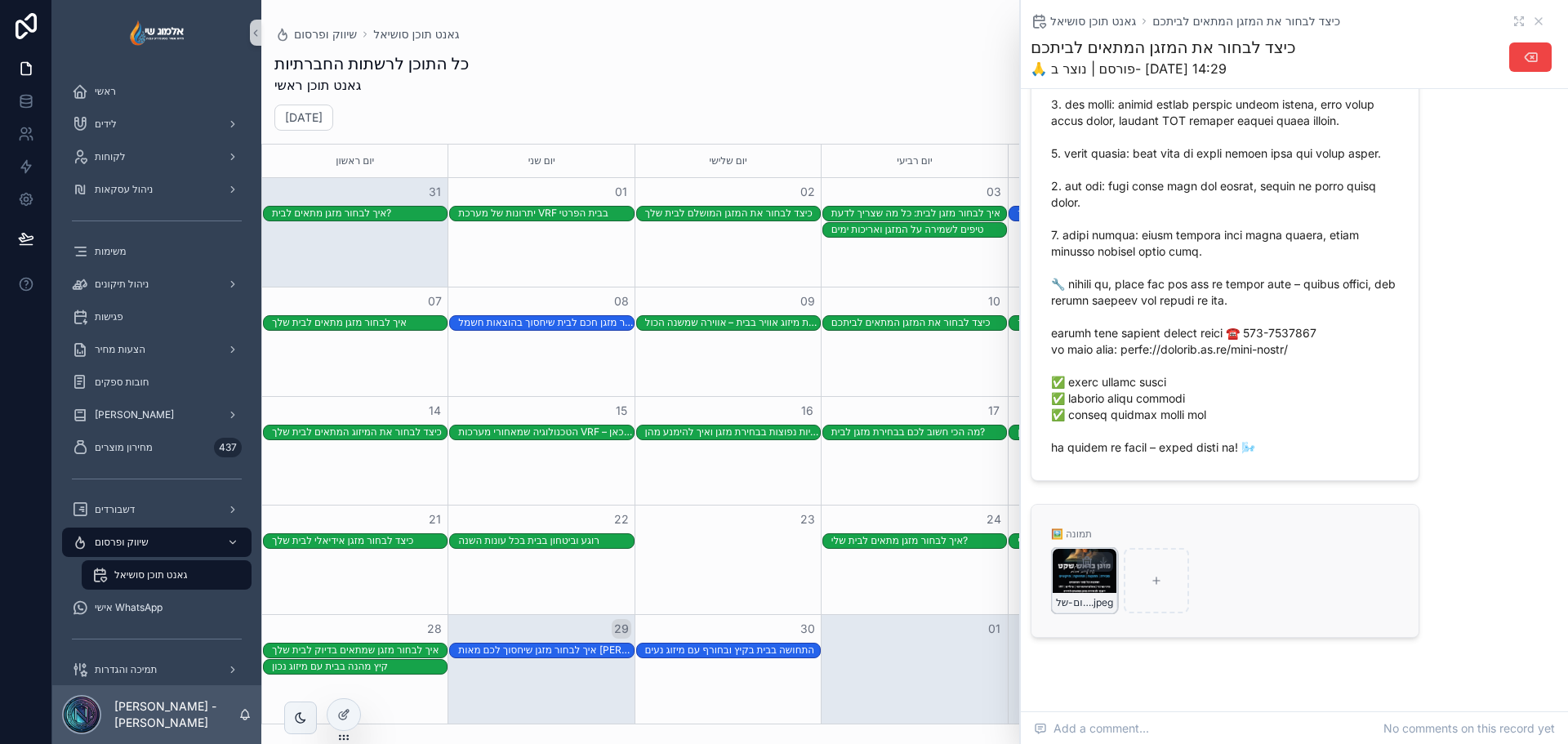
click at [1083, 613] on div "פרסום-של-אלמוג .jpeg" at bounding box center [1085, 602] width 64 height 19
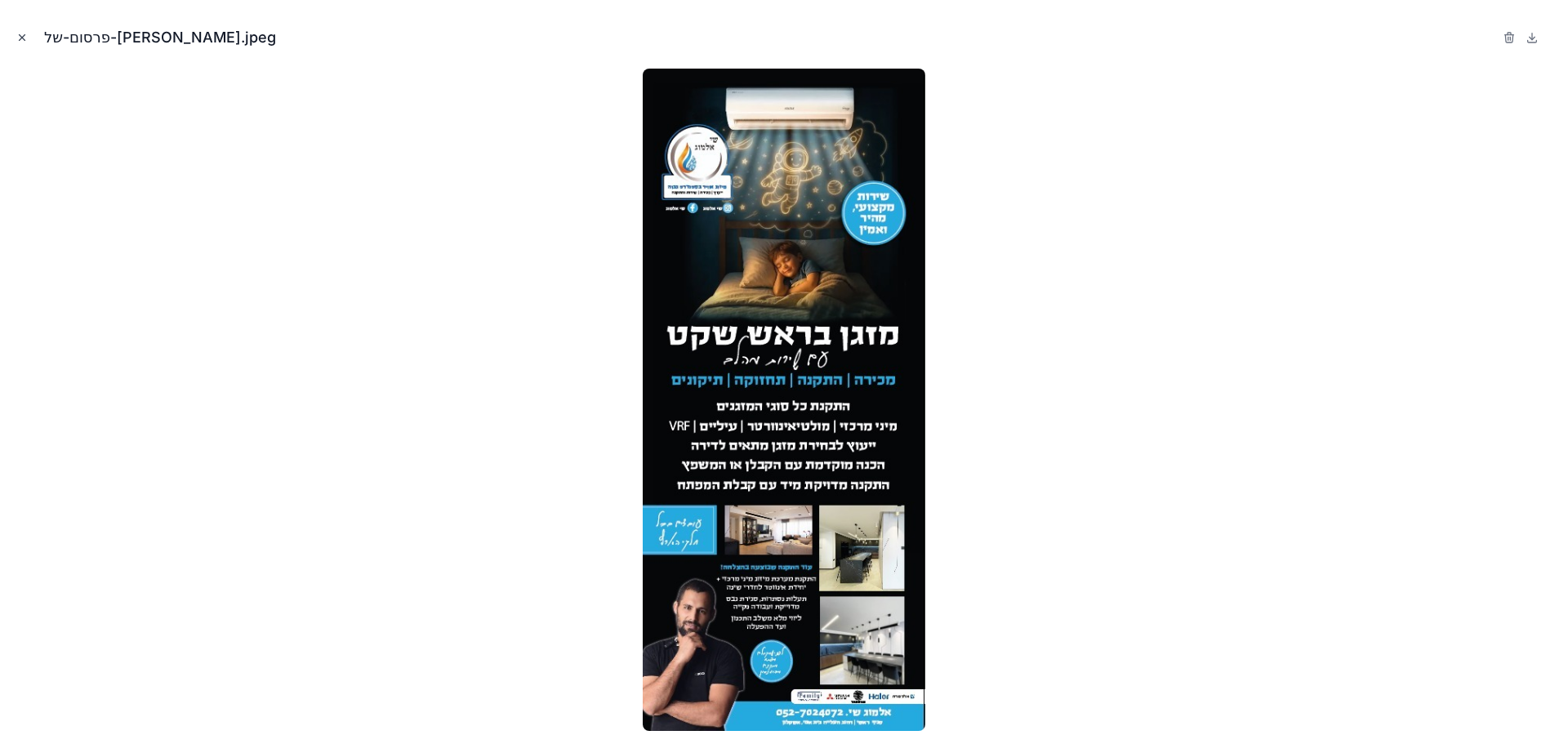
click at [24, 32] on icon "Close modal" at bounding box center [22, 38] width 12 height 12
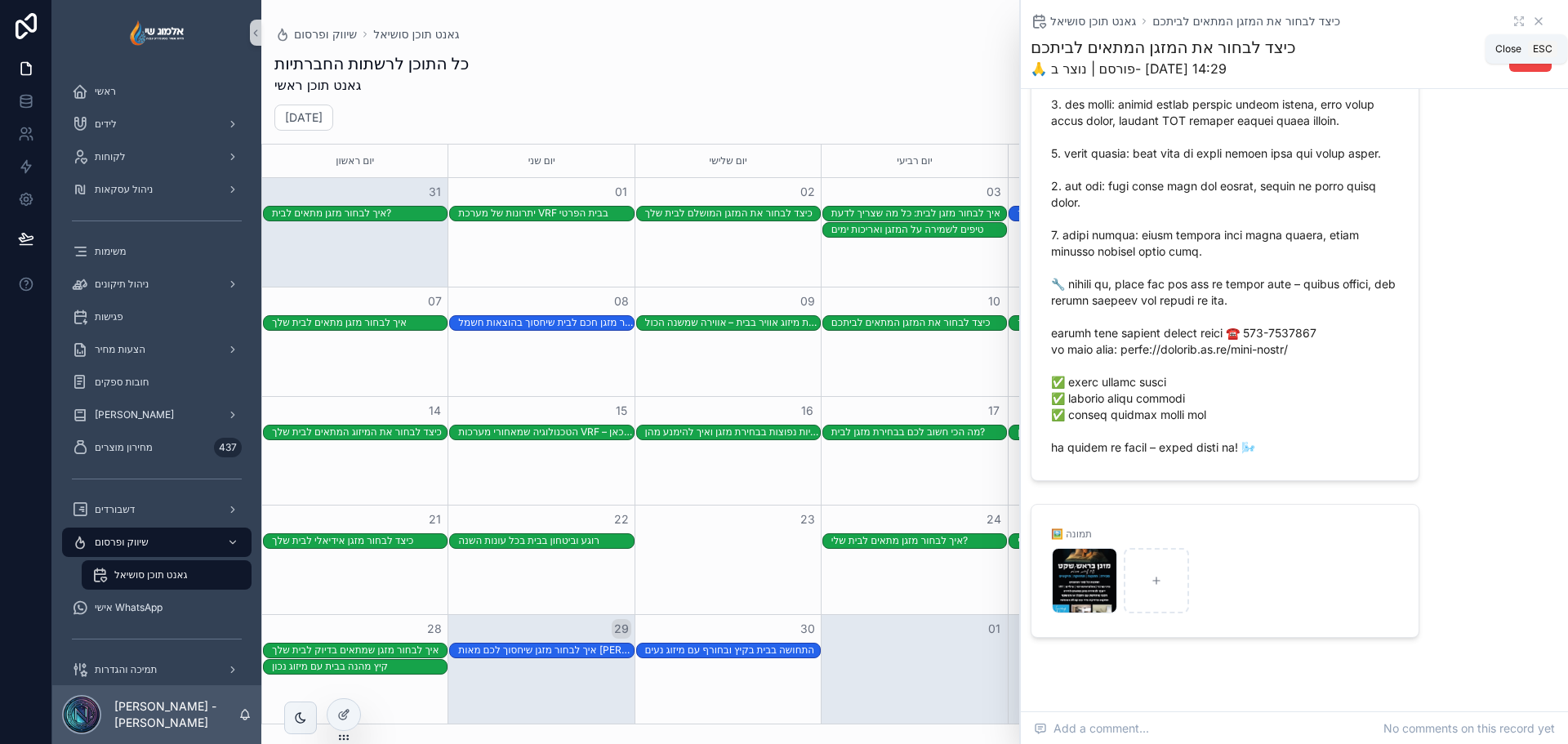
click at [1532, 16] on icon "scrollable content" at bounding box center [1539, 22] width 13 height 13
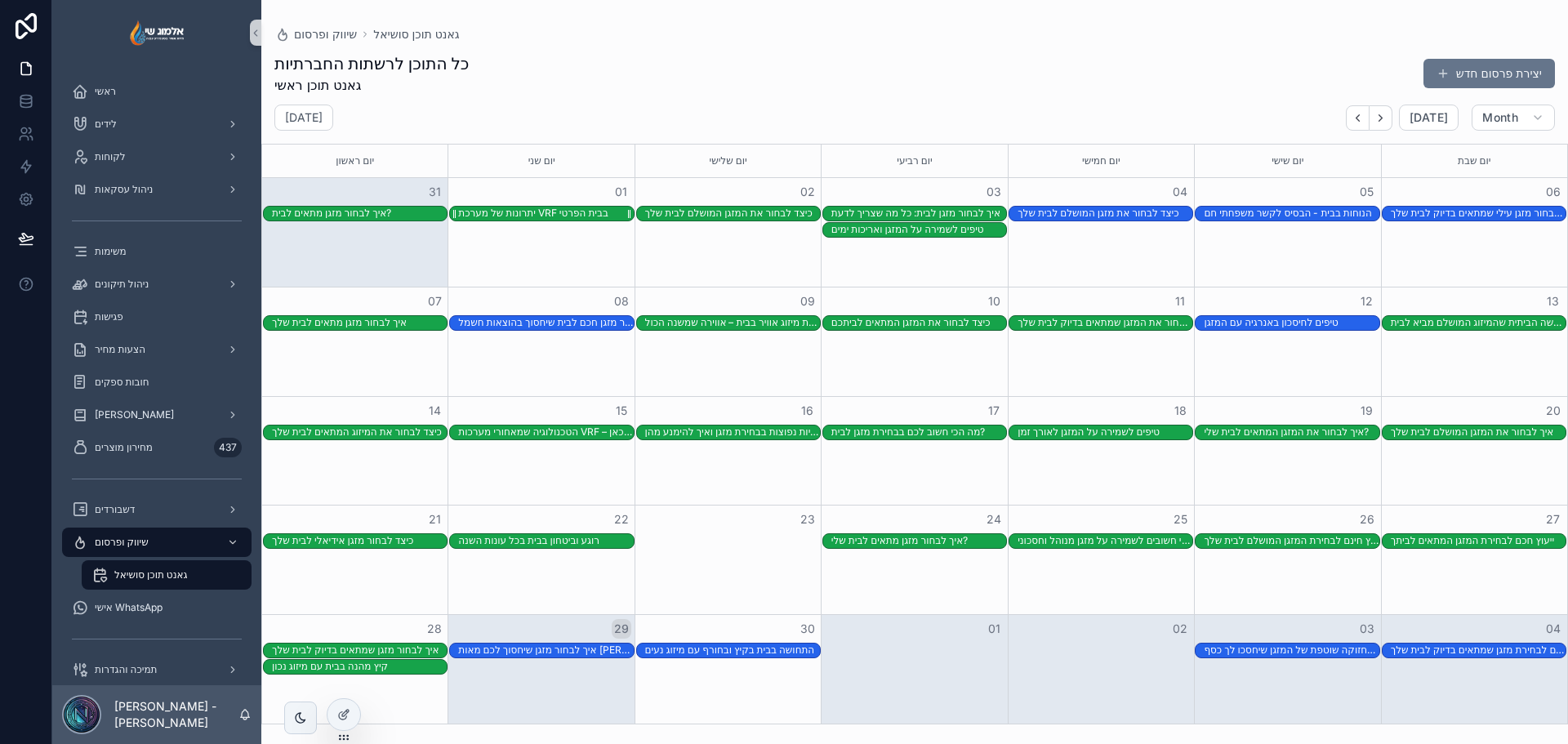
click at [518, 217] on div "יתרונות של מערכת VRF בבית הפרטי" at bounding box center [532, 213] width 150 height 13
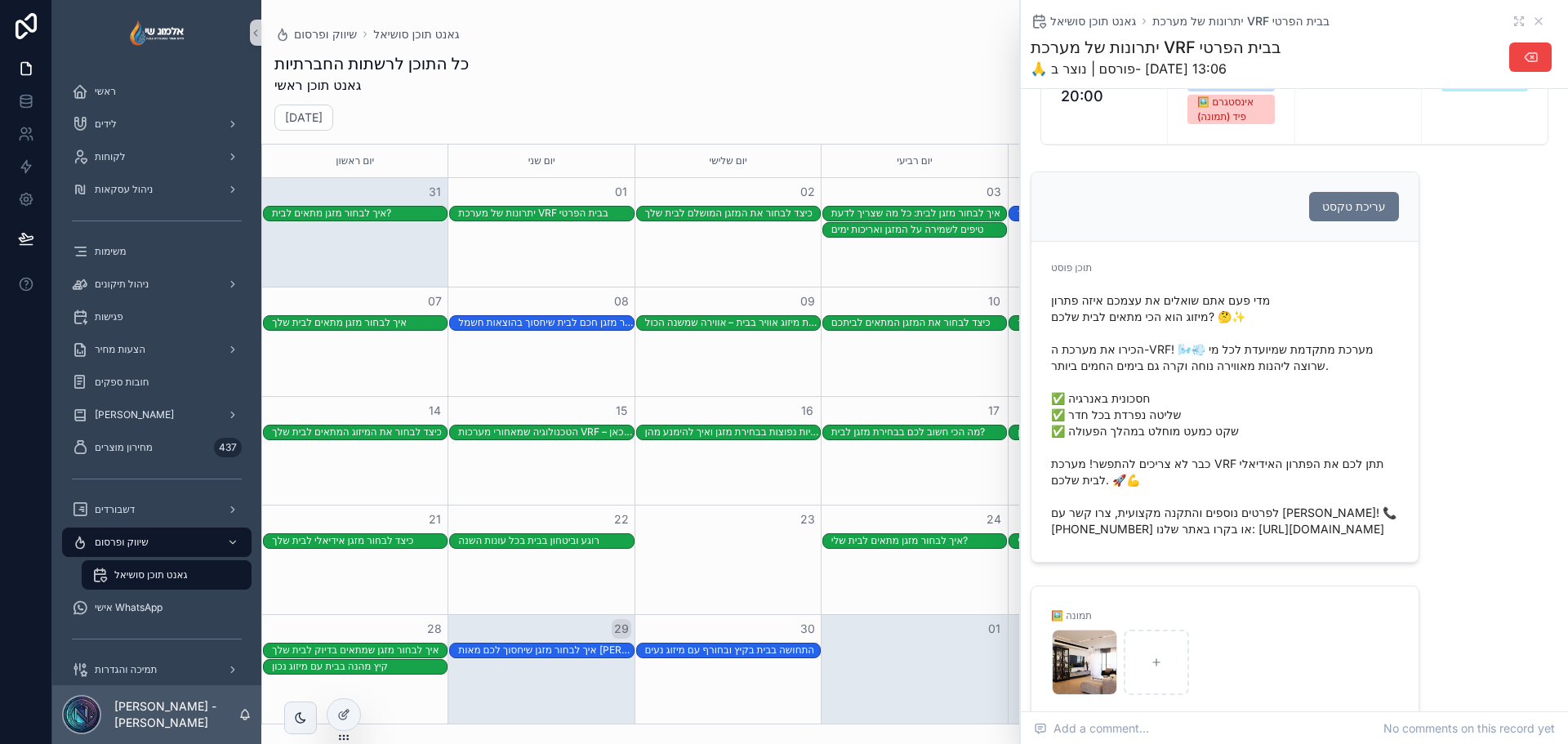
scroll to position [301, 0]
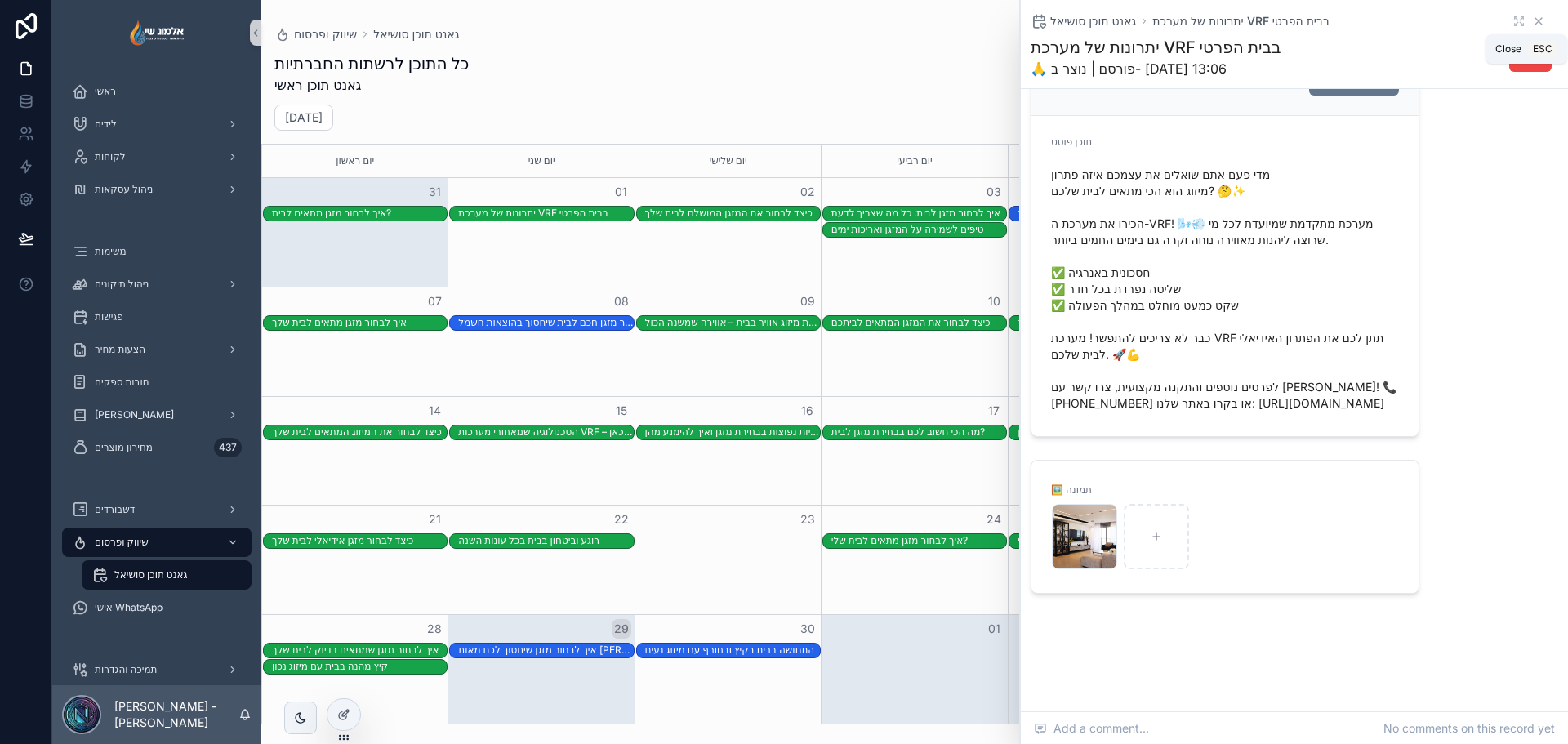
click at [1535, 23] on icon "scrollable content" at bounding box center [1539, 21] width 7 height 7
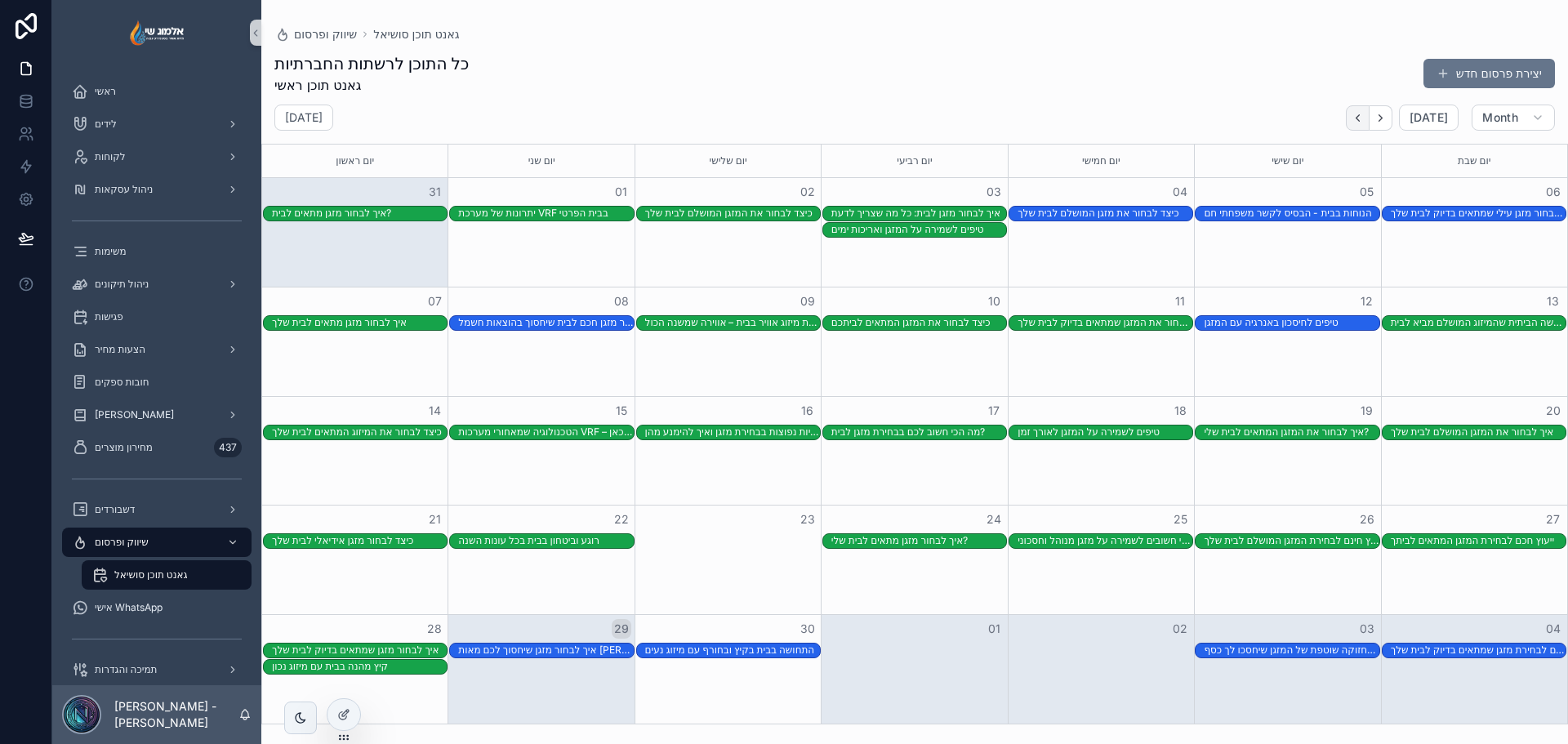
click at [1353, 127] on button "Back" at bounding box center [1358, 118] width 23 height 25
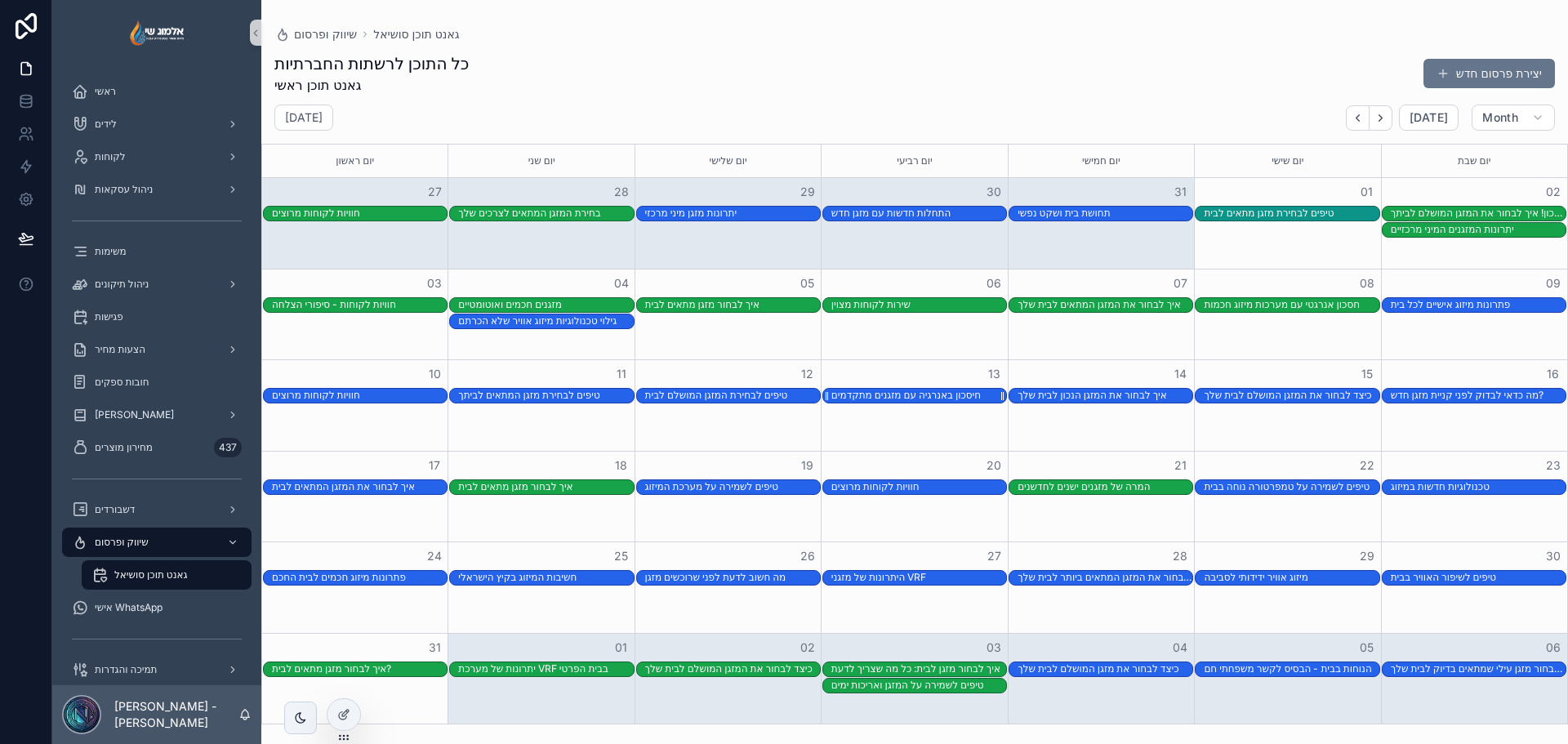
click at [928, 392] on div "חיסכון באנרגיה עם מזגנים מתקדמים" at bounding box center [906, 396] width 149 height 13
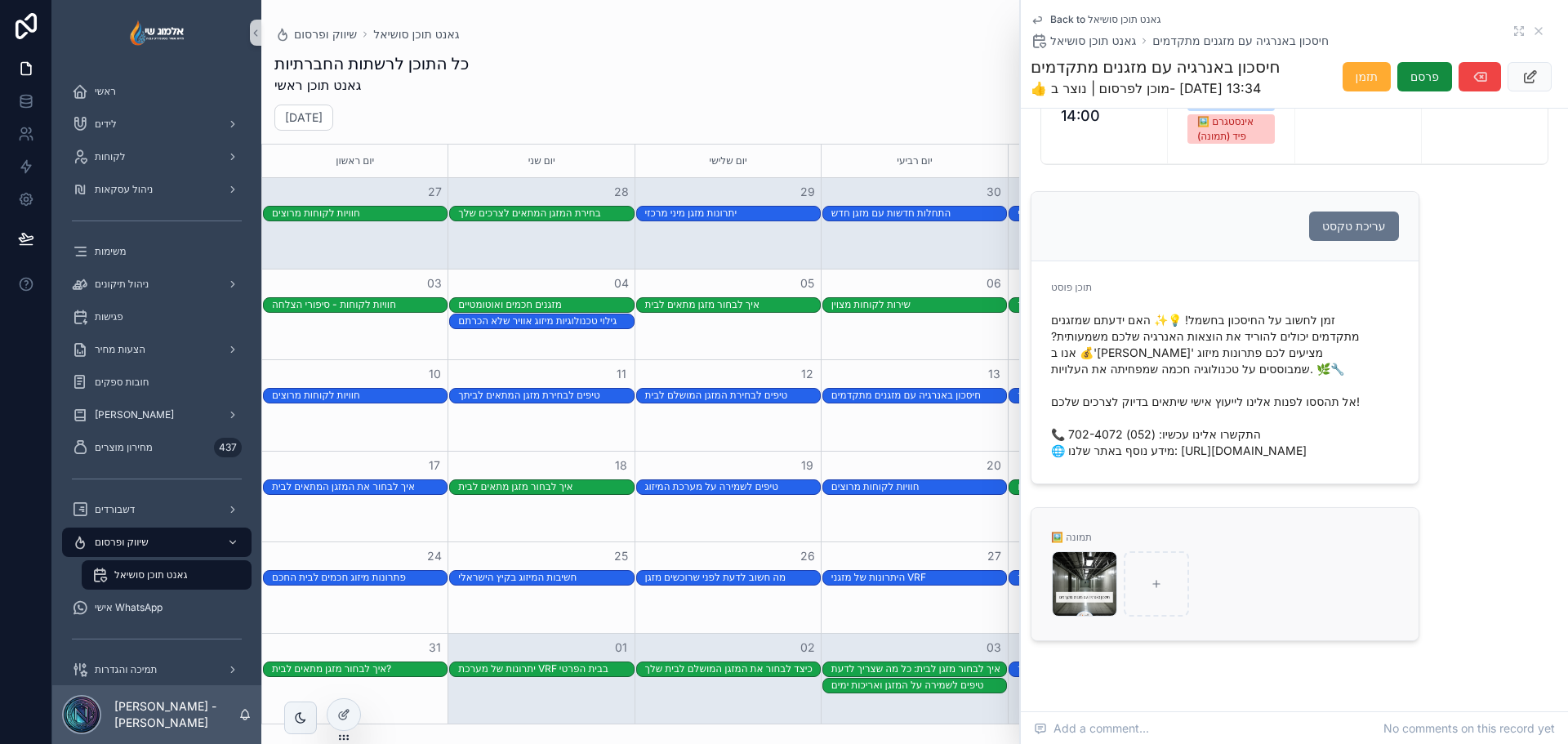
scroll to position [223, 0]
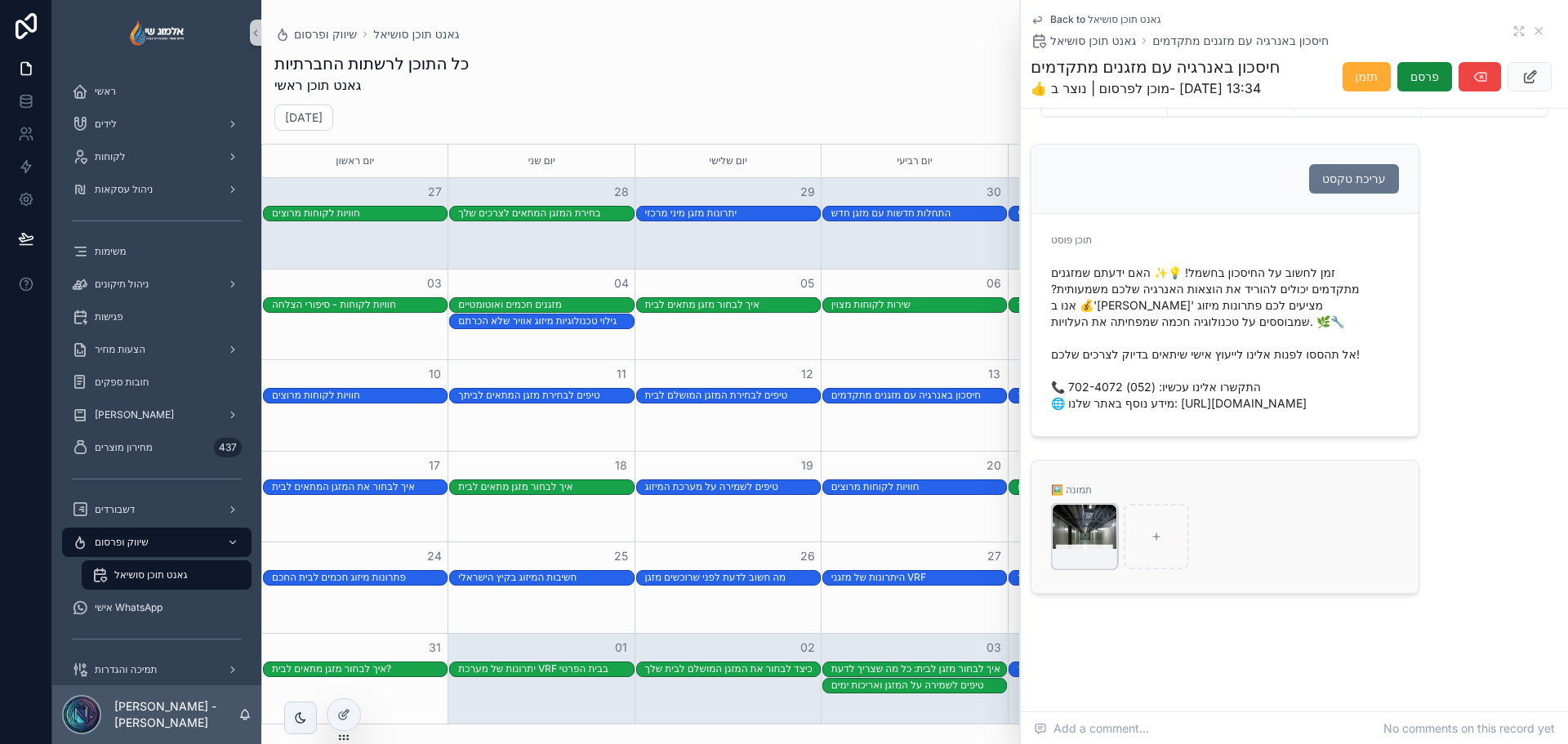
click at [1089, 552] on div "scrollable content" at bounding box center [1085, 559] width 64 height 19
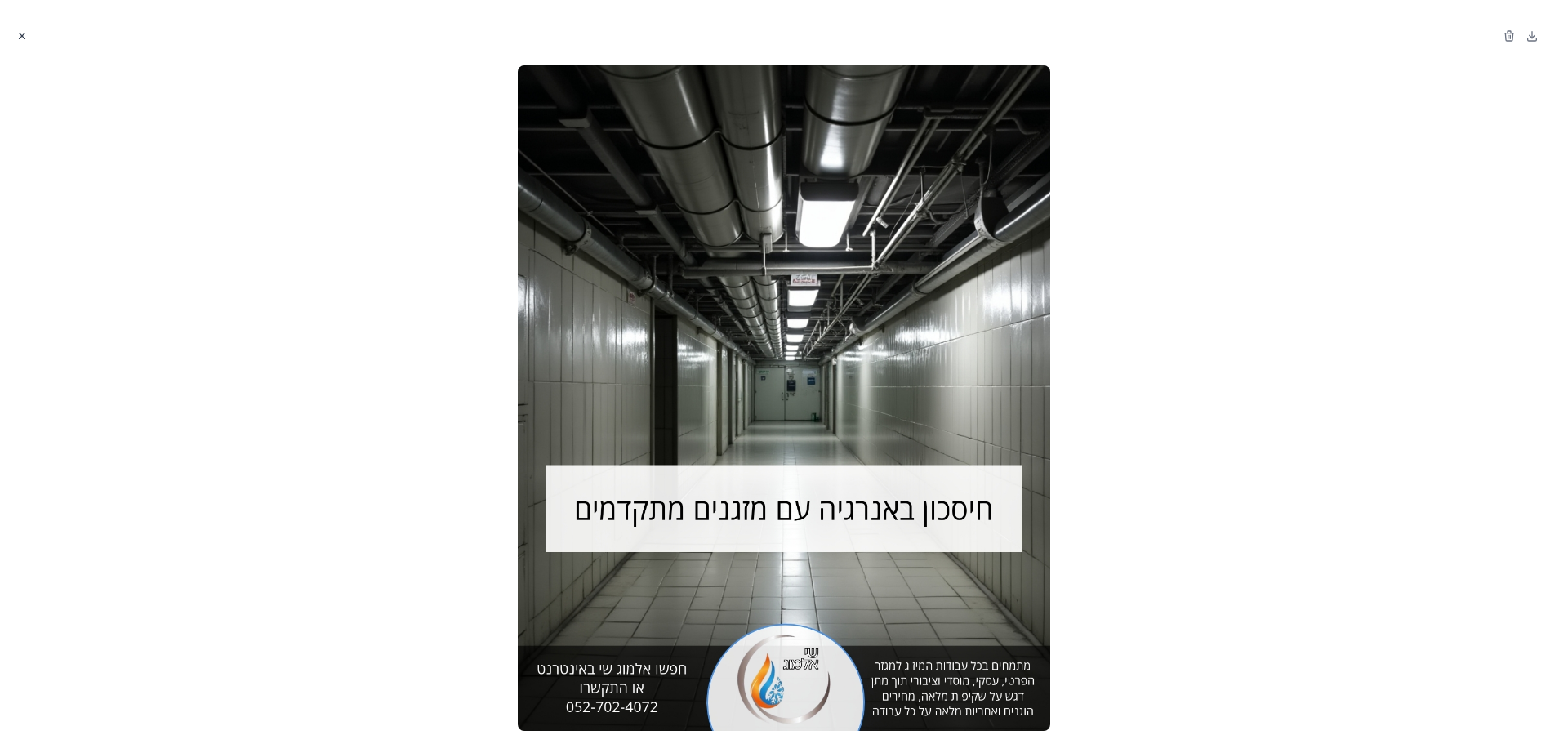
click at [19, 32] on icon "Close modal" at bounding box center [22, 36] width 12 height 12
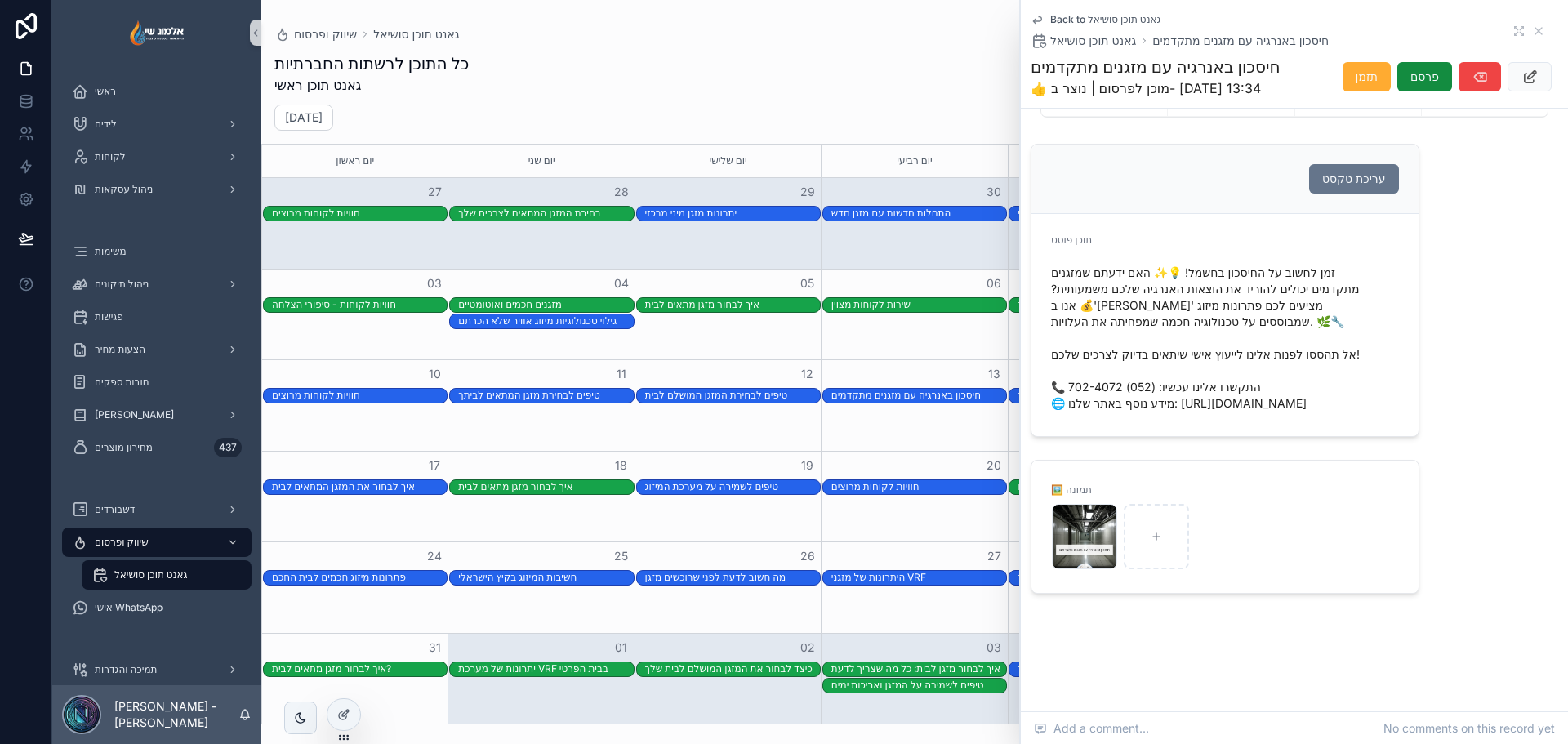
scroll to position [142, 0]
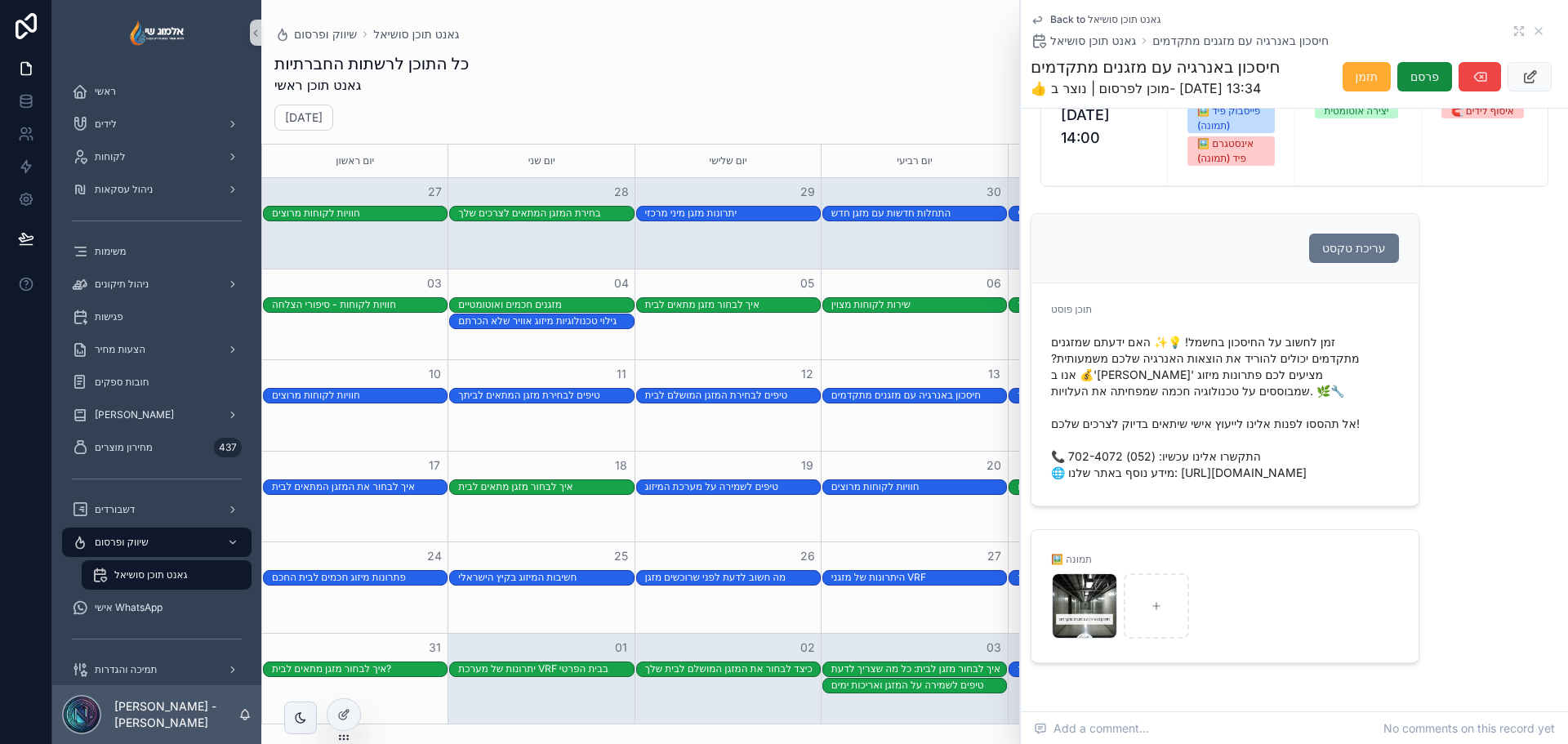
drag, startPoint x: 1354, startPoint y: 483, endPoint x: 1230, endPoint y: 494, distance: 124.5
click at [1230, 486] on div "זמן לחשוב על החיסכון בחשמל! 💡✨ האם ידעתם שמזגנים מתקדמים יכולים להוריד את הוצאו…" at bounding box center [1225, 408] width 348 height 157
click at [1259, 425] on span "זמן לחשוב על החיסכון בחשמל! 💡✨ האם ידעתם שמזגנים מתקדמים יכולים להוריד את הוצאו…" at bounding box center [1225, 407] width 348 height 147
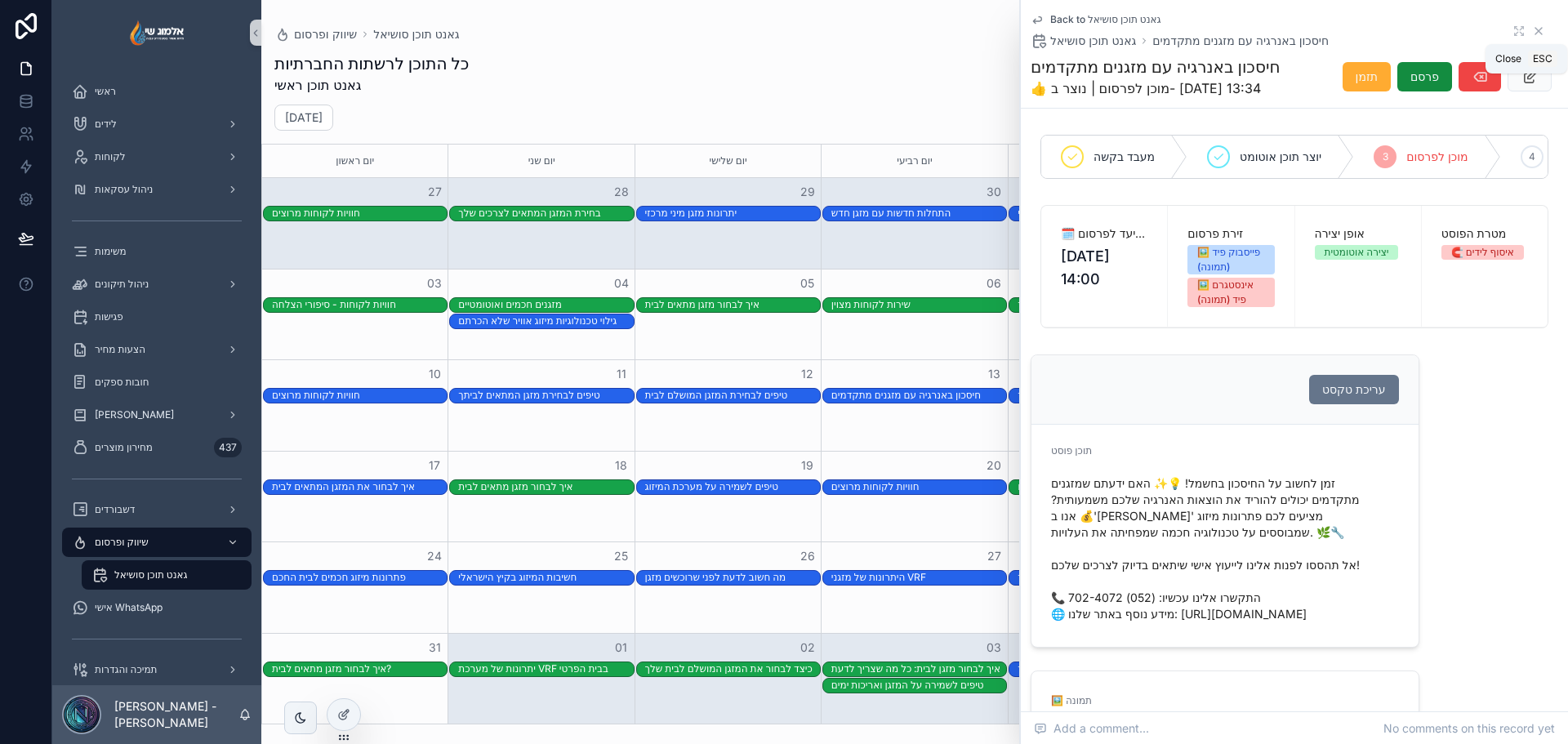
click at [1532, 25] on icon "scrollable content" at bounding box center [1539, 31] width 13 height 13
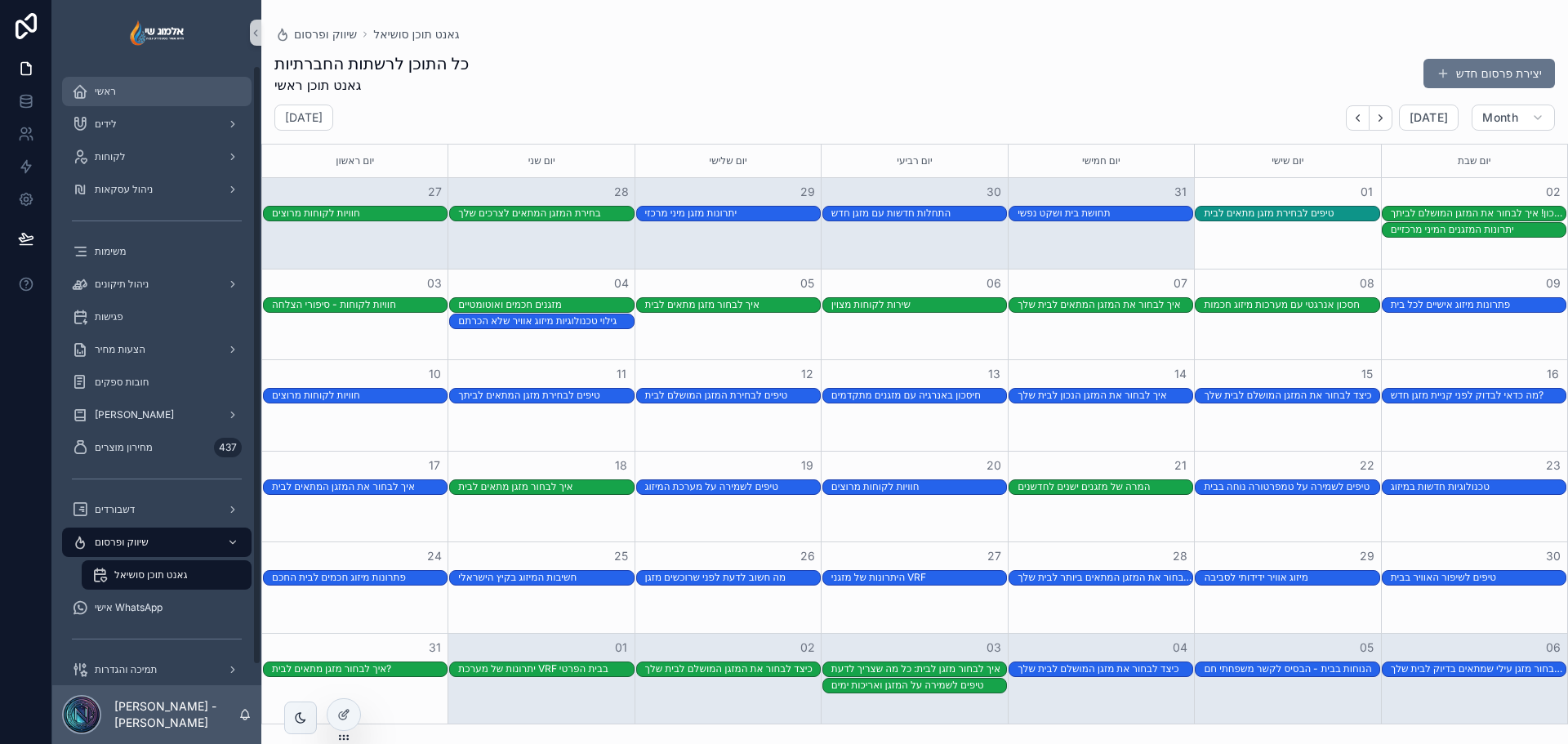
click at [155, 88] on div "ראשי" at bounding box center [157, 91] width 170 height 26
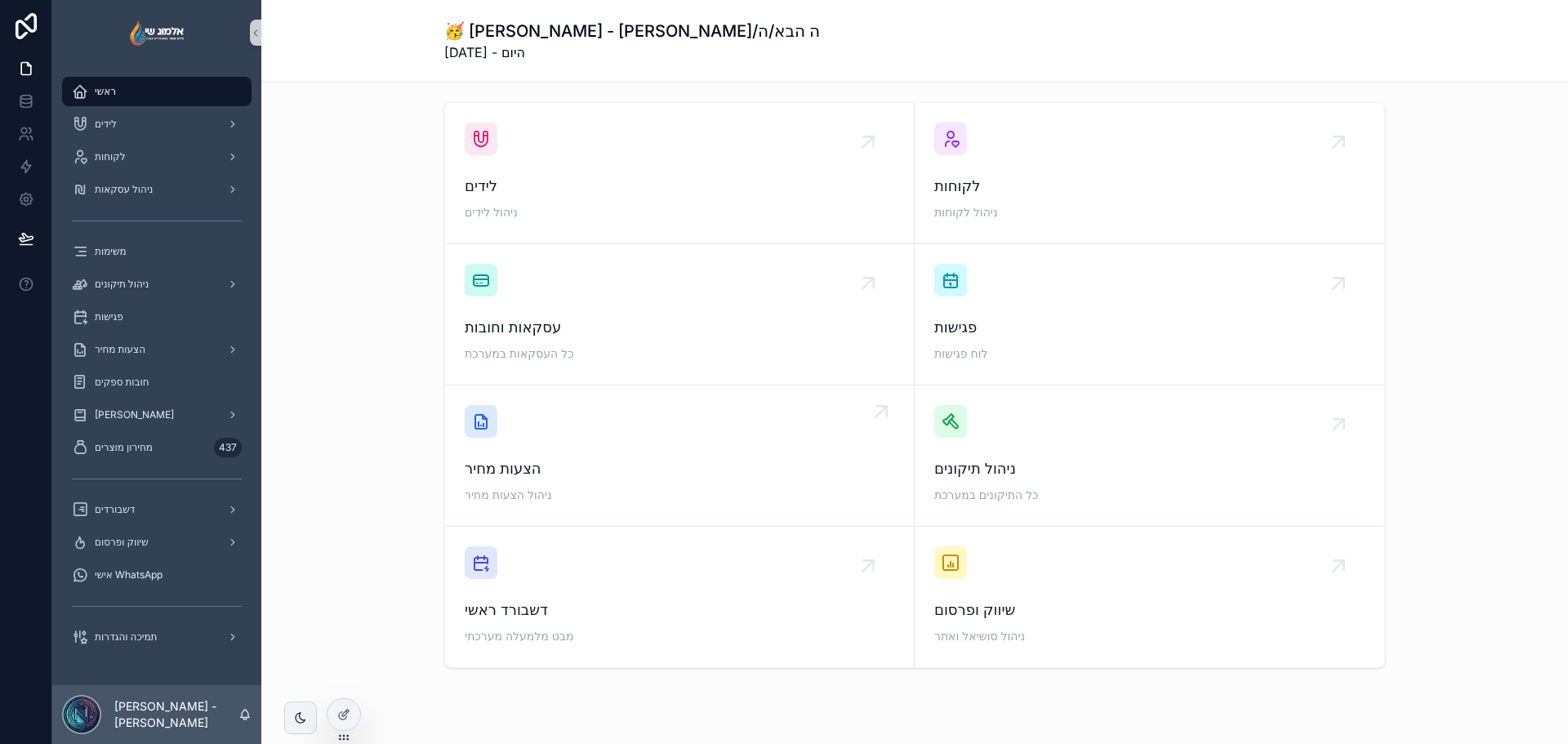
scroll to position [61, 0]
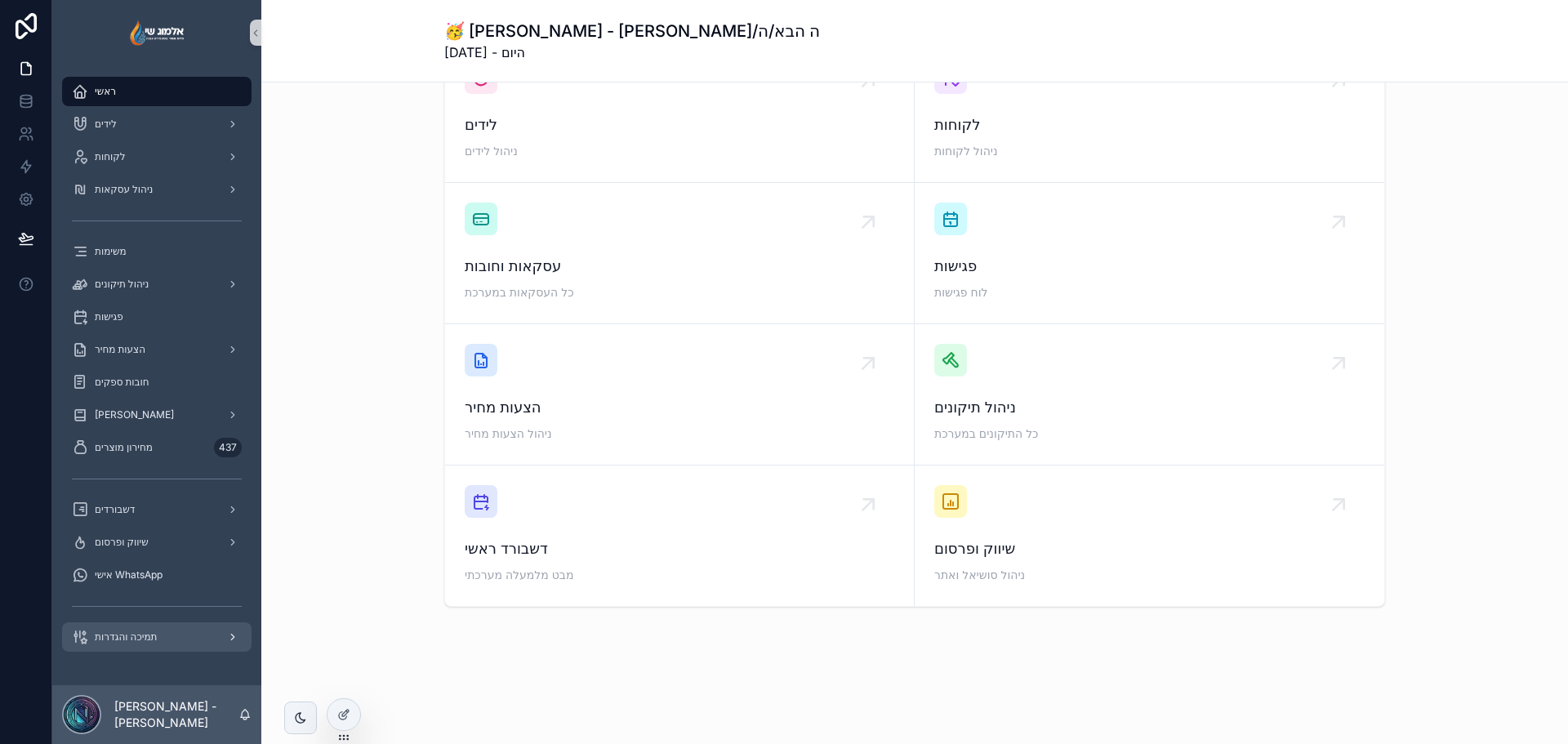
click at [117, 640] on span "תמיכה והגדרות" at bounding box center [126, 637] width 62 height 13
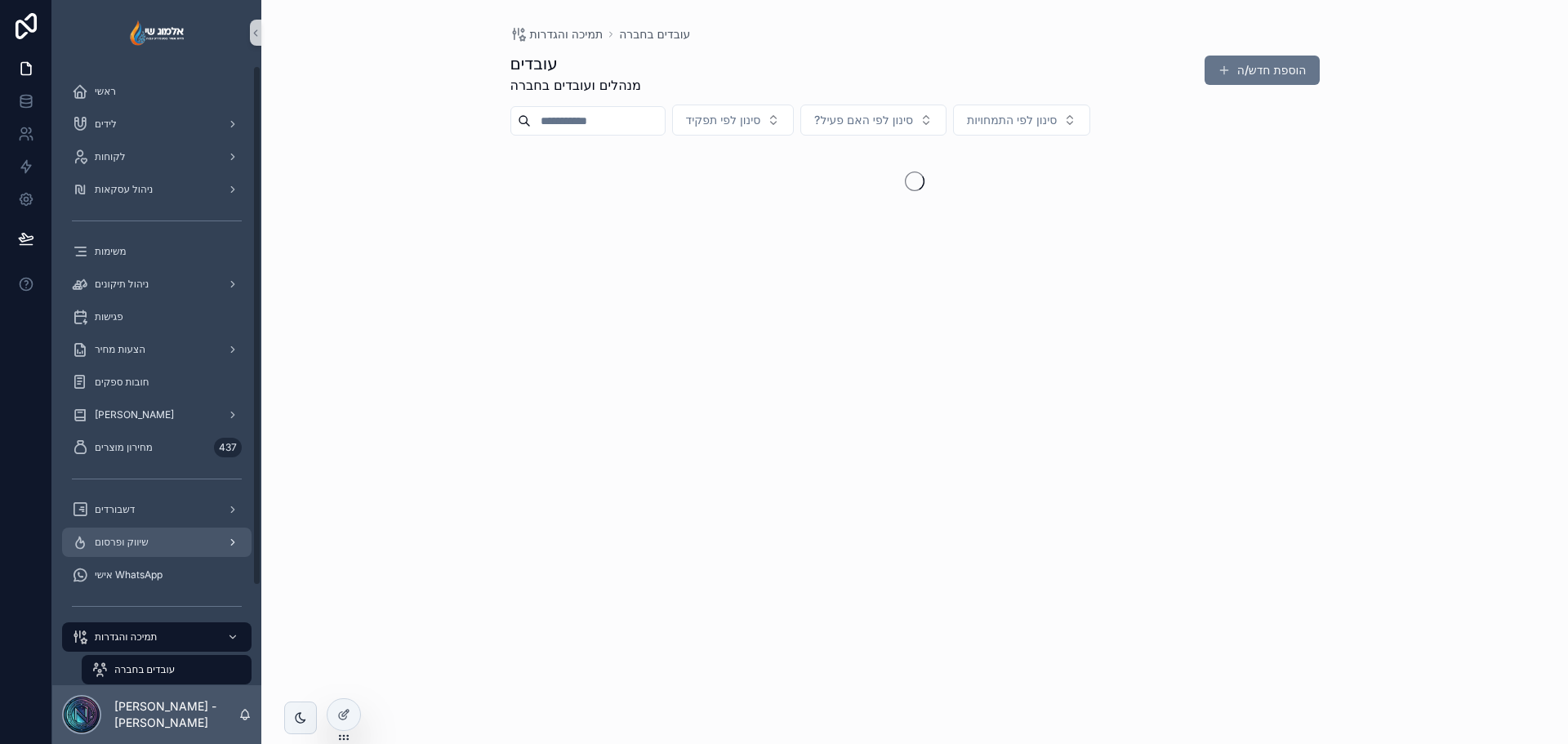
click at [199, 542] on div "שיווק ופרסום" at bounding box center [157, 542] width 170 height 26
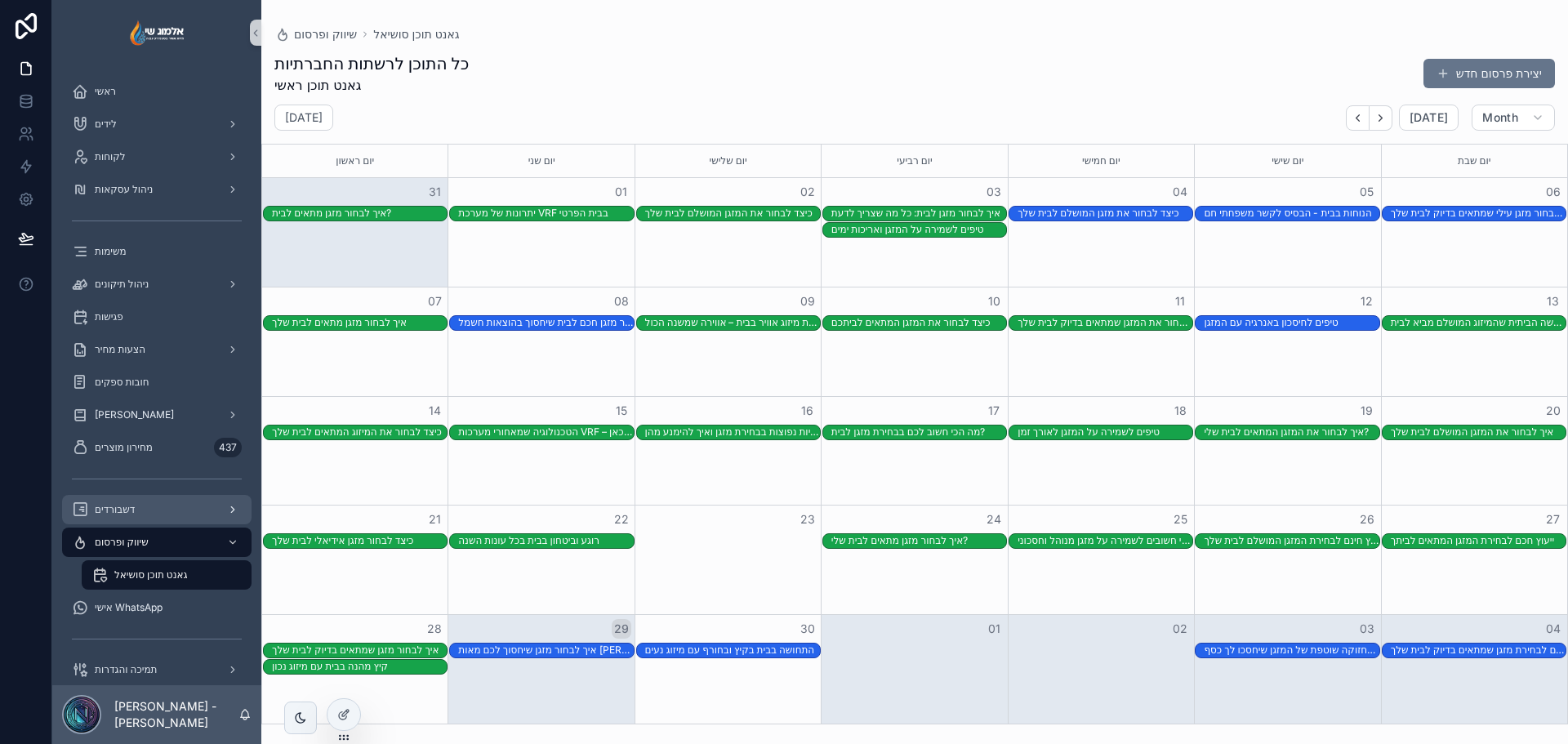
click at [143, 516] on div "דשבורדים" at bounding box center [157, 509] width 170 height 26
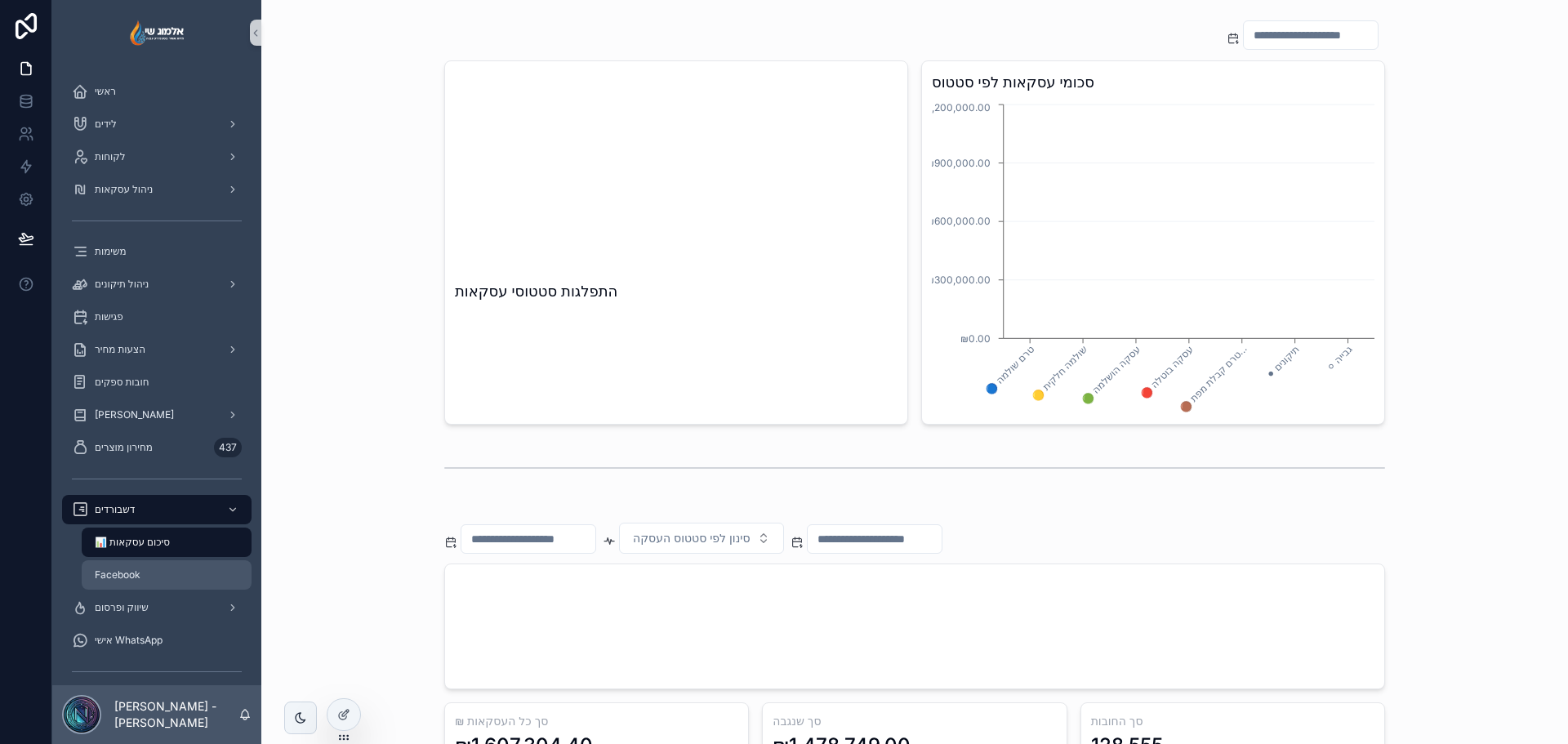
click at [158, 582] on div "Facebook" at bounding box center [166, 575] width 150 height 26
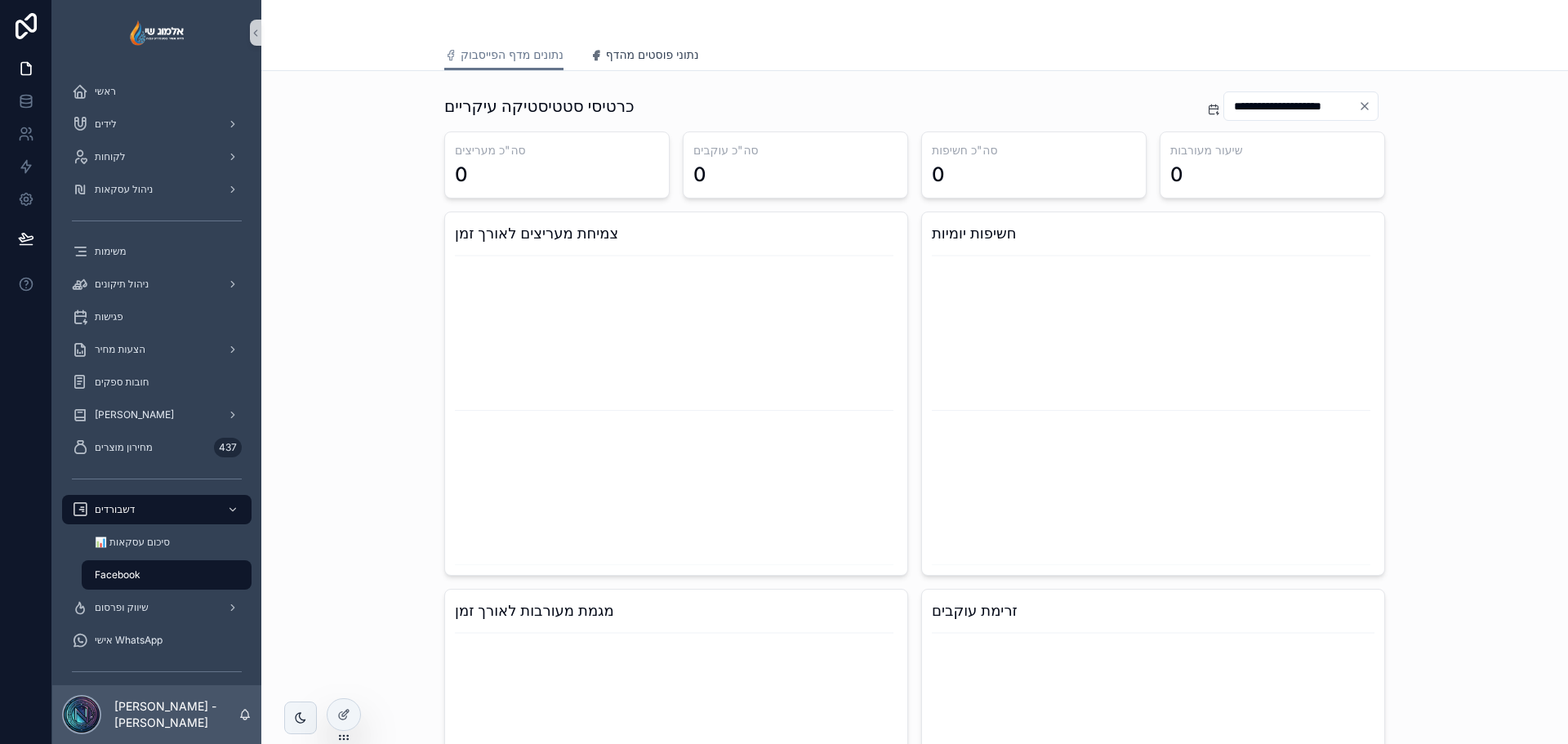
click at [648, 63] on link "נתוני פוסטים מהדף" at bounding box center [644, 56] width 110 height 33
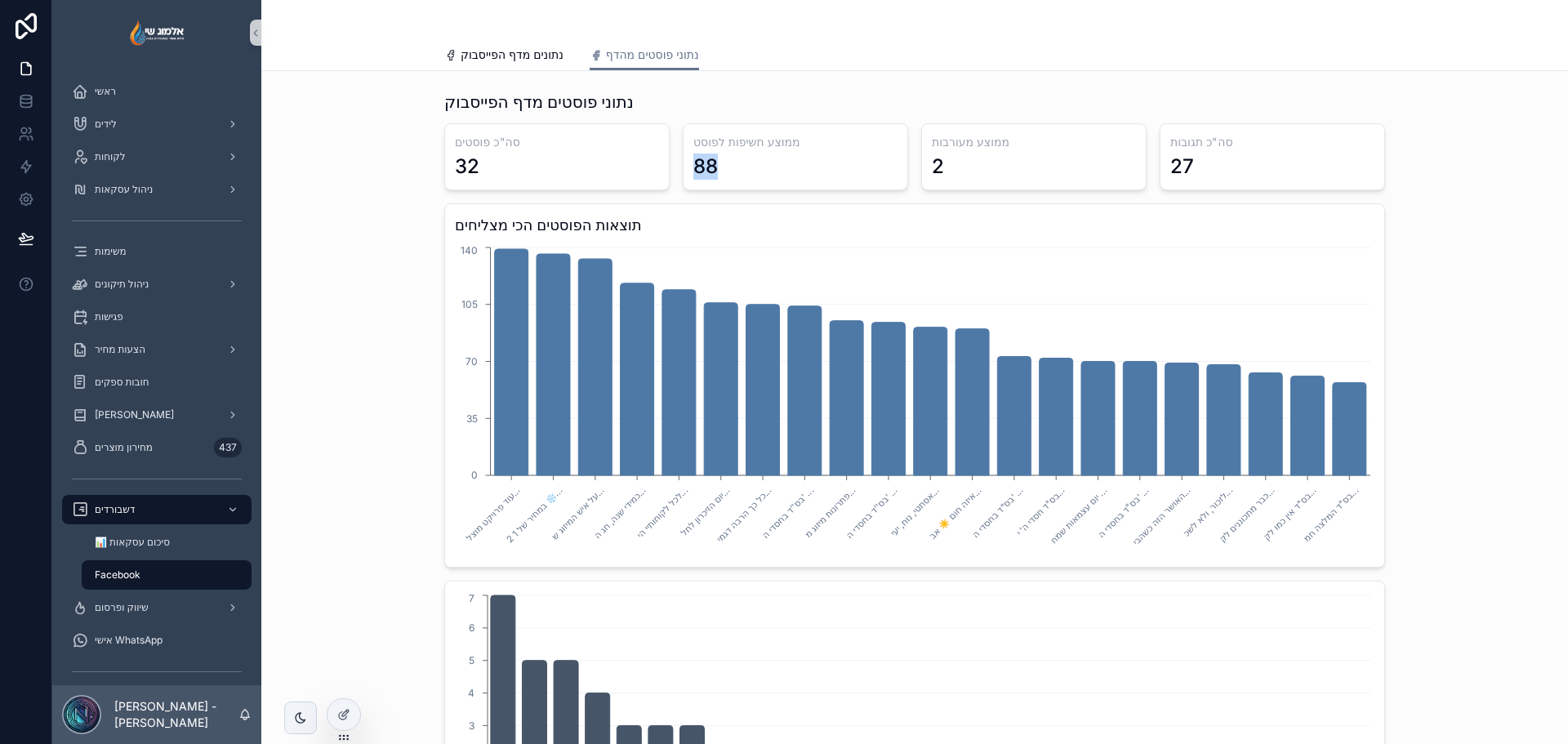
drag, startPoint x: 745, startPoint y: 168, endPoint x: 684, endPoint y: 157, distance: 62.0
click at [684, 157] on div "ממוצע חשיפות לפוסט 88" at bounding box center [795, 157] width 226 height 67
click at [813, 159] on div "88" at bounding box center [796, 166] width 205 height 26
click at [922, 170] on div "ממוצע מעורבות 2" at bounding box center [1034, 157] width 226 height 67
click at [1255, 164] on div "27" at bounding box center [1273, 166] width 205 height 26
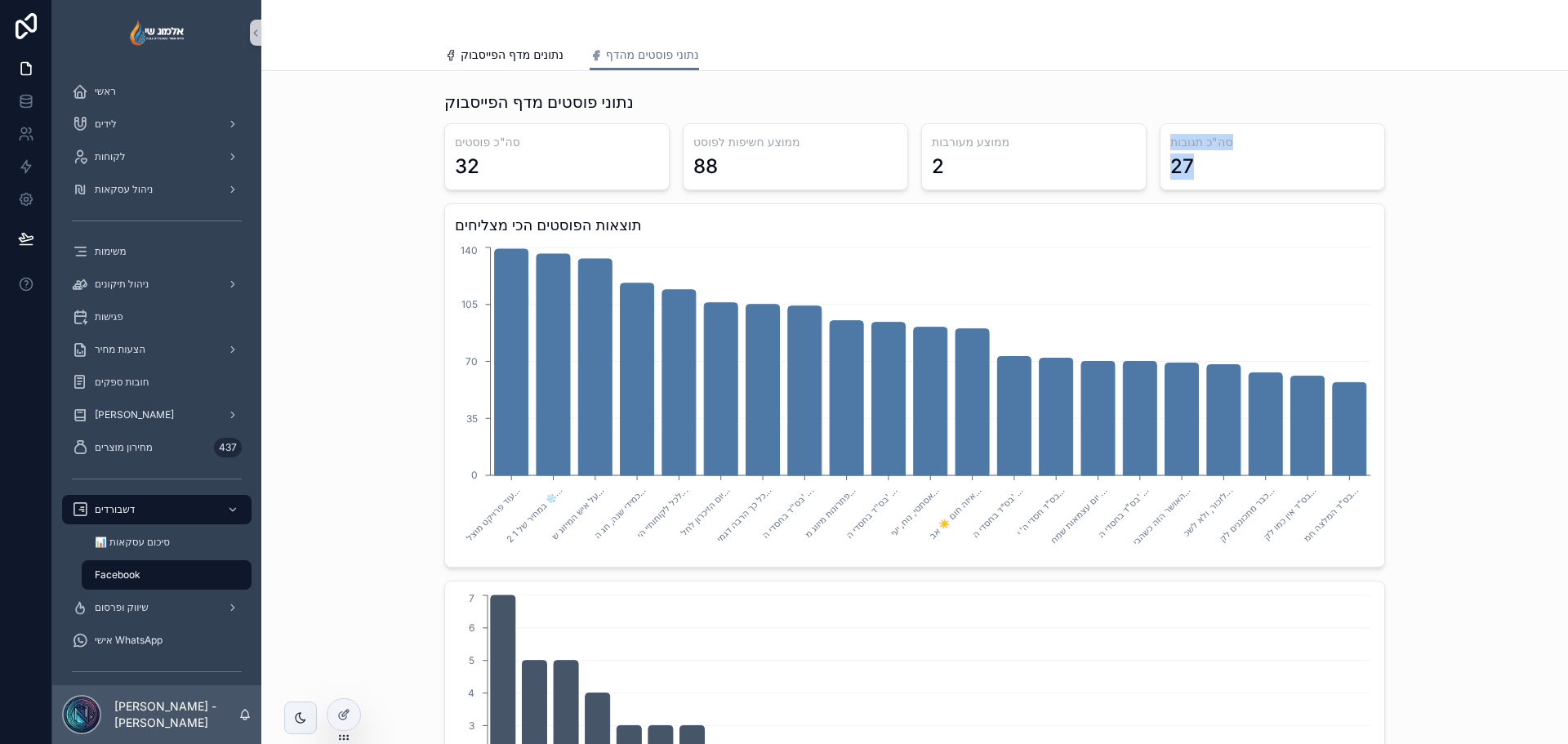
drag, startPoint x: 1203, startPoint y: 169, endPoint x: 1126, endPoint y: 171, distance: 77.0
click at [1129, 172] on div "סה"כ פוסטים 32 ממוצע חשיפות לפוסט 88 ממוצע מעורבות 2 סה"כ תגובות 27 תוצאות הפוס…" at bounding box center [915, 708] width 941 height 1170
click at [1126, 171] on div "2" at bounding box center [1034, 166] width 205 height 26
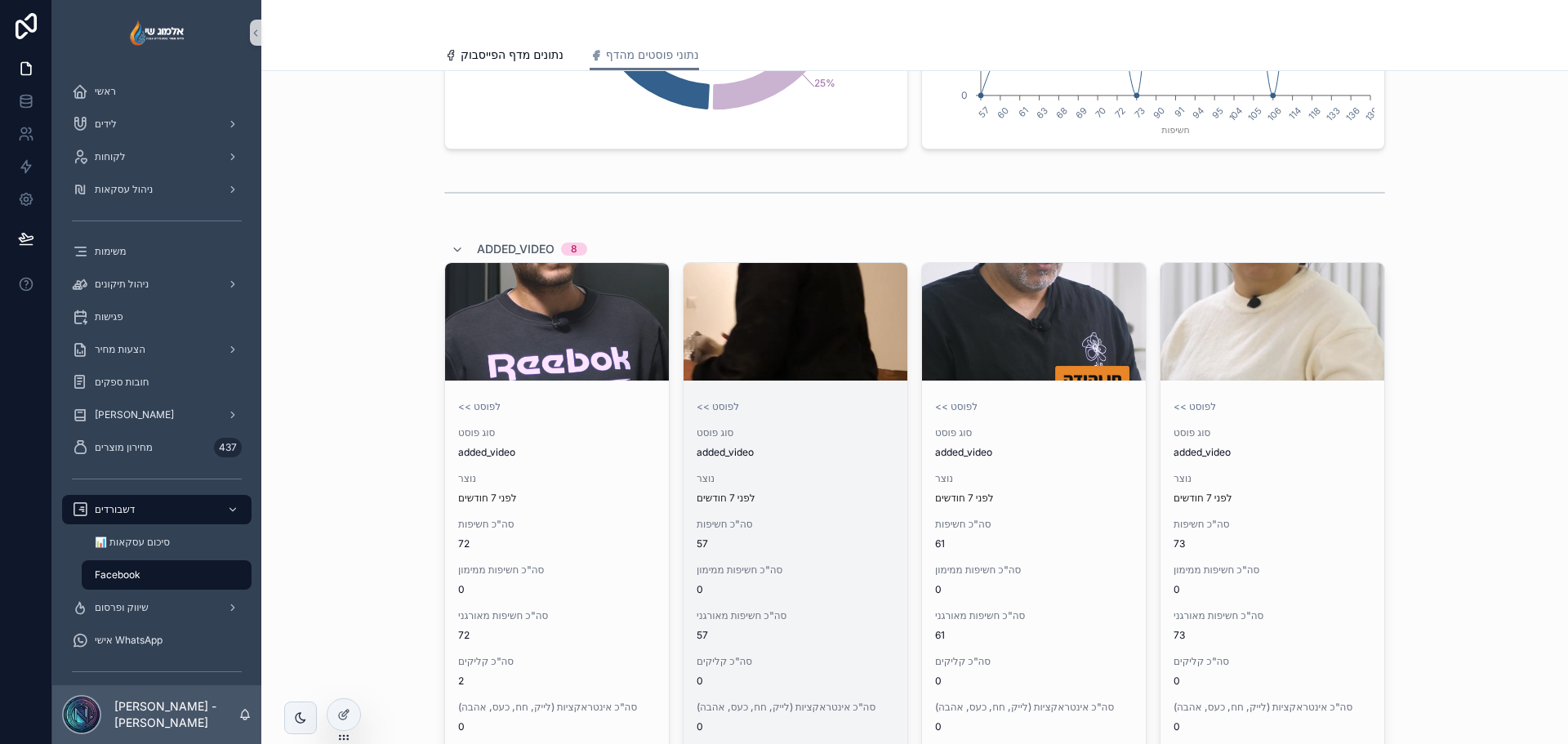
scroll to position [1225, 0]
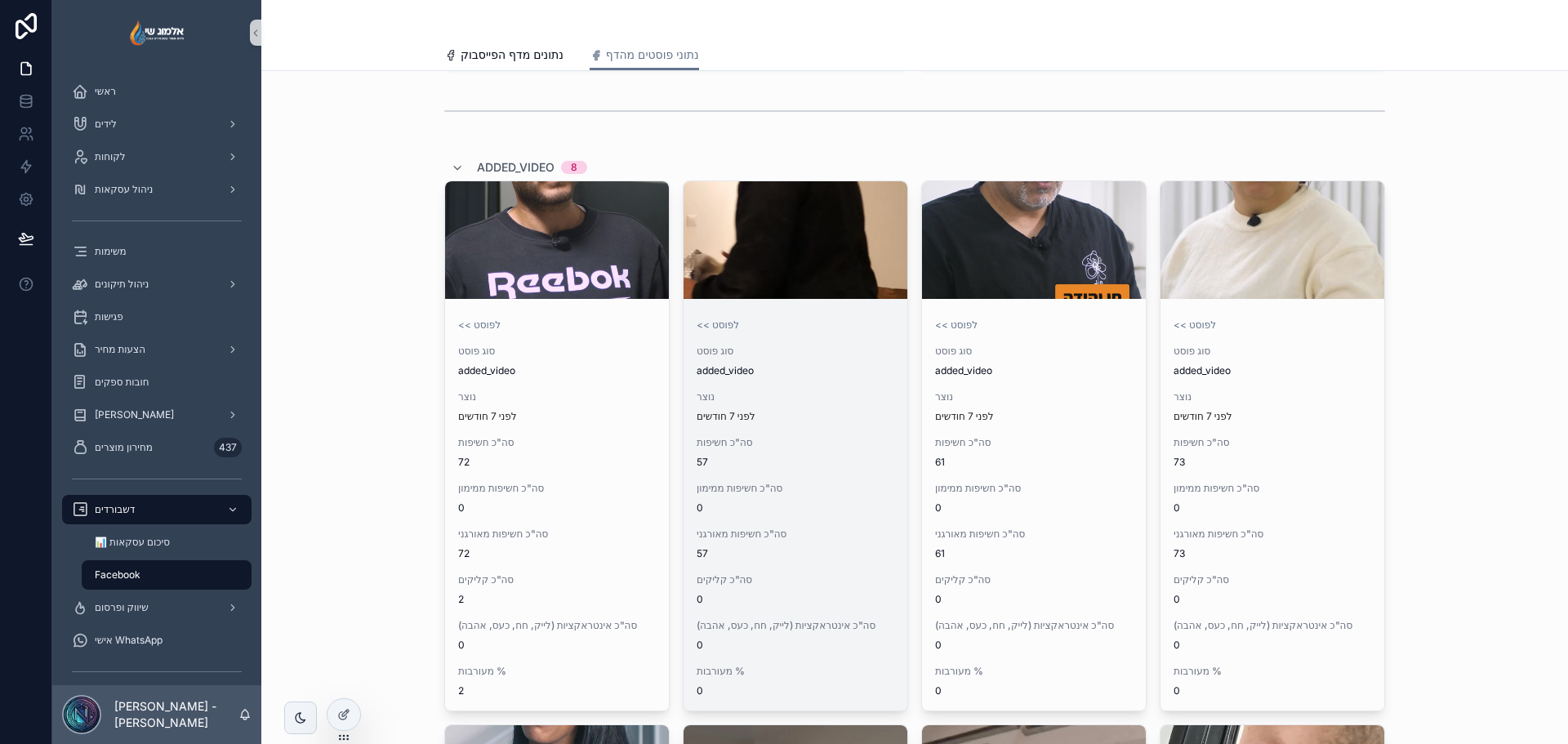
click at [779, 368] on span "added_video" at bounding box center [796, 371] width 198 height 13
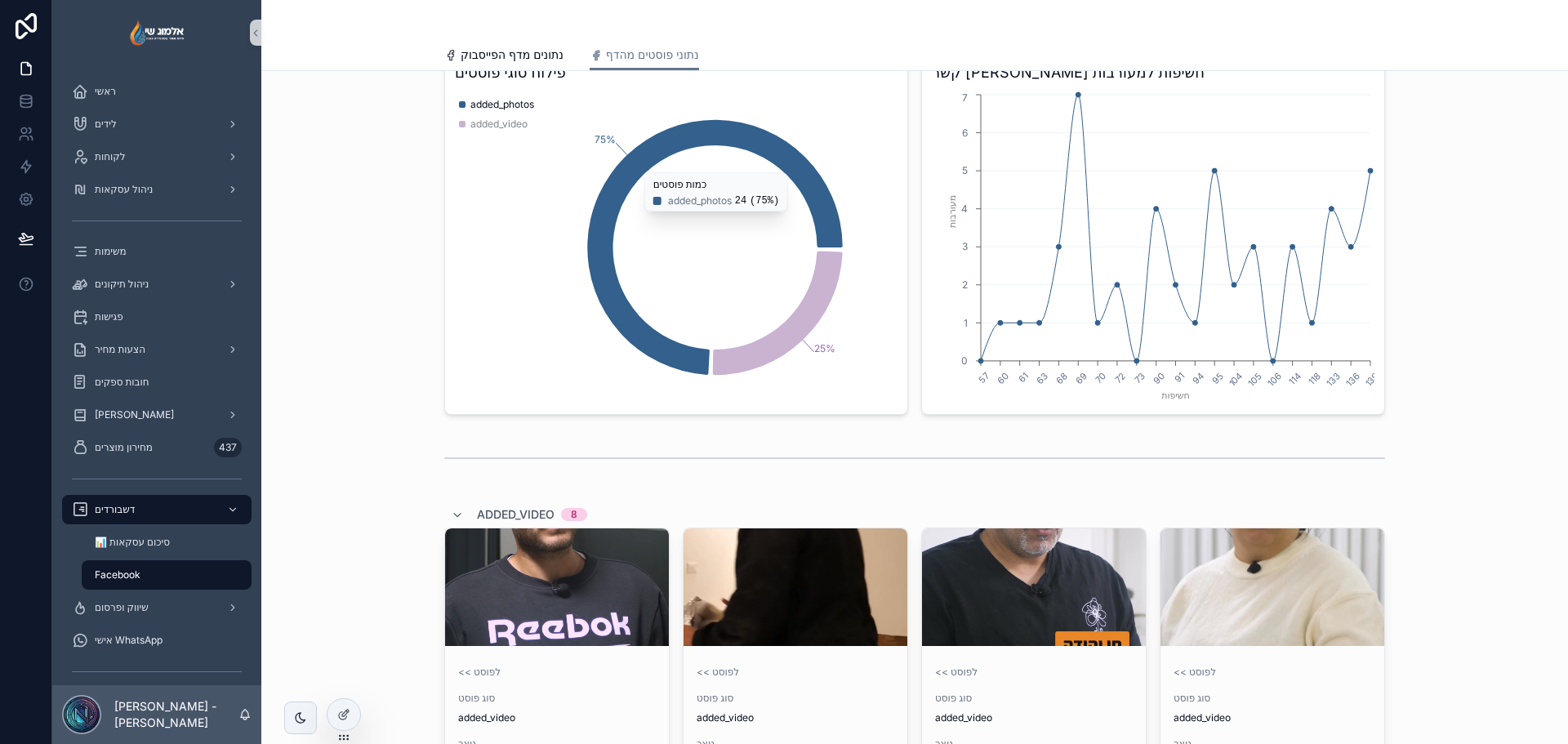
scroll to position [871, 0]
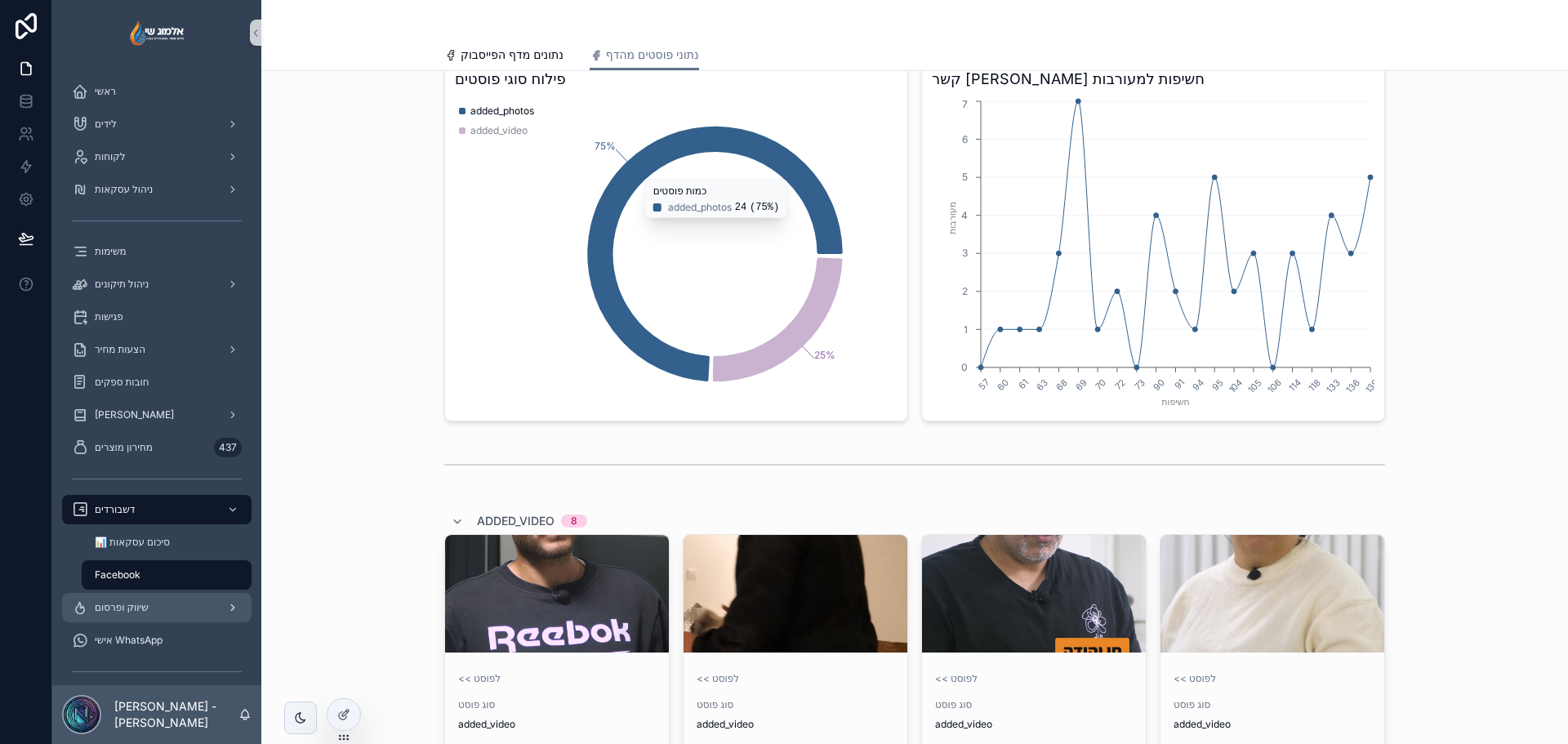
click at [132, 610] on span "שיווק ופרסום" at bounding box center [122, 608] width 54 height 13
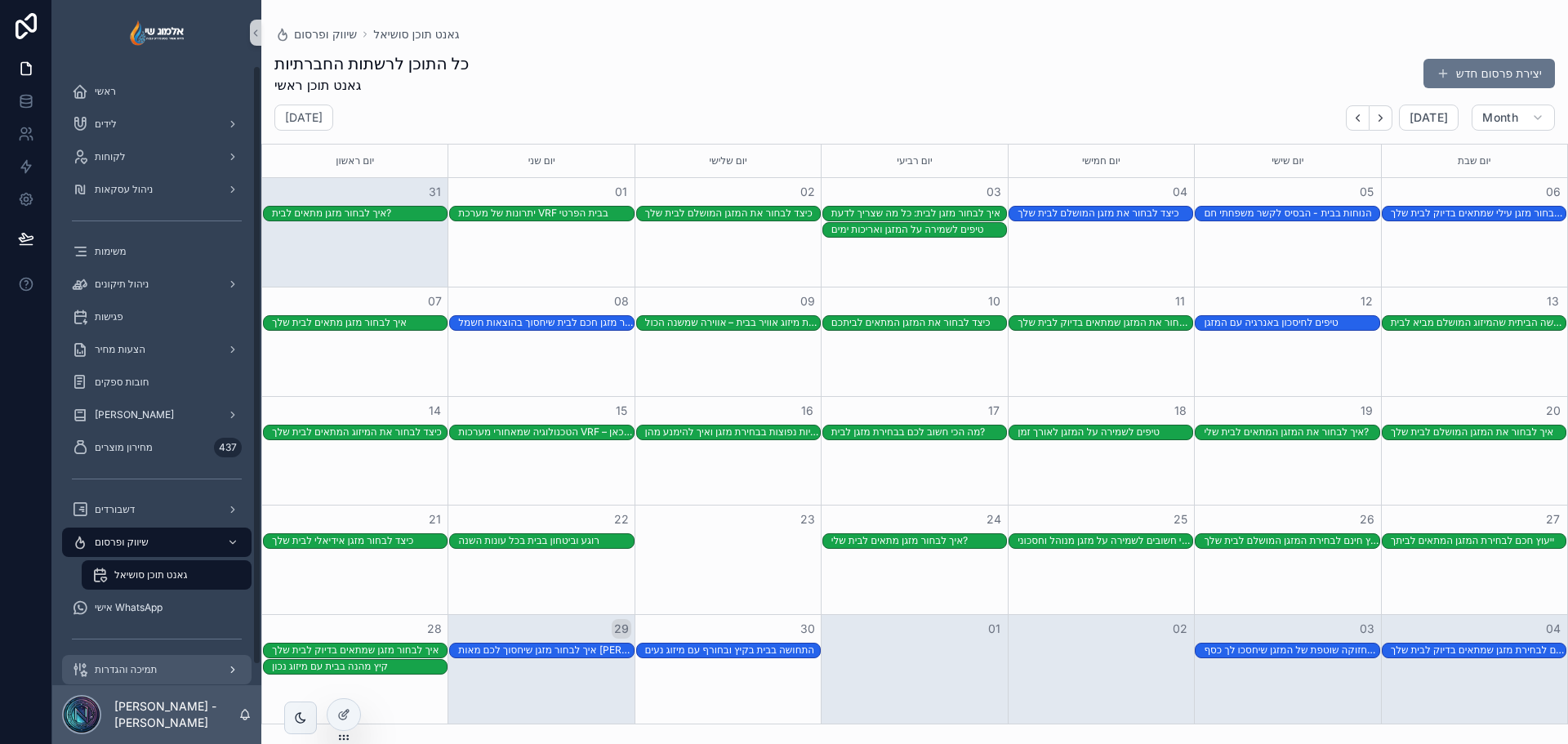
click at [175, 674] on div "תמיכה והגדרות" at bounding box center [157, 669] width 170 height 26
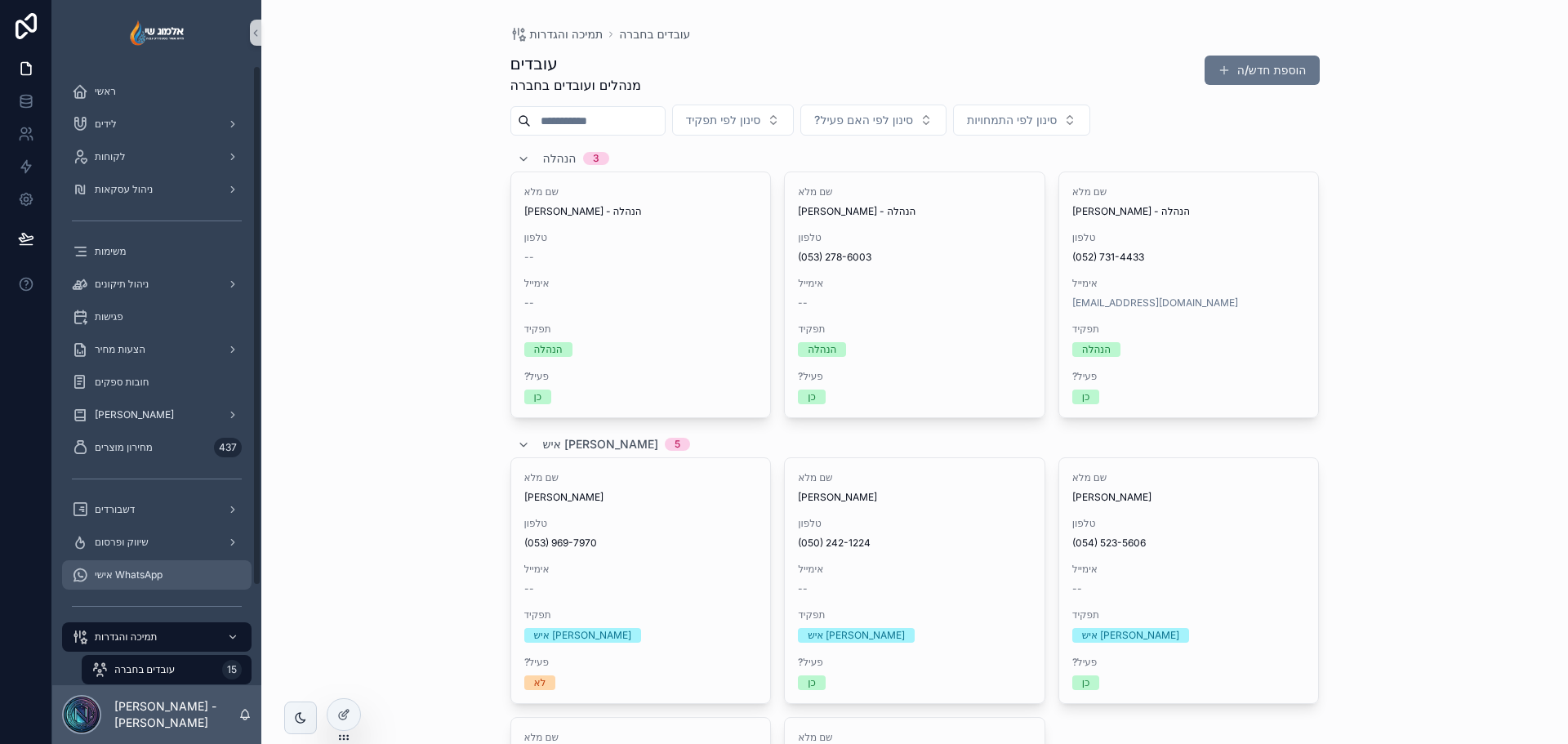
click at [145, 565] on div "אישי WhatsApp" at bounding box center [157, 575] width 170 height 26
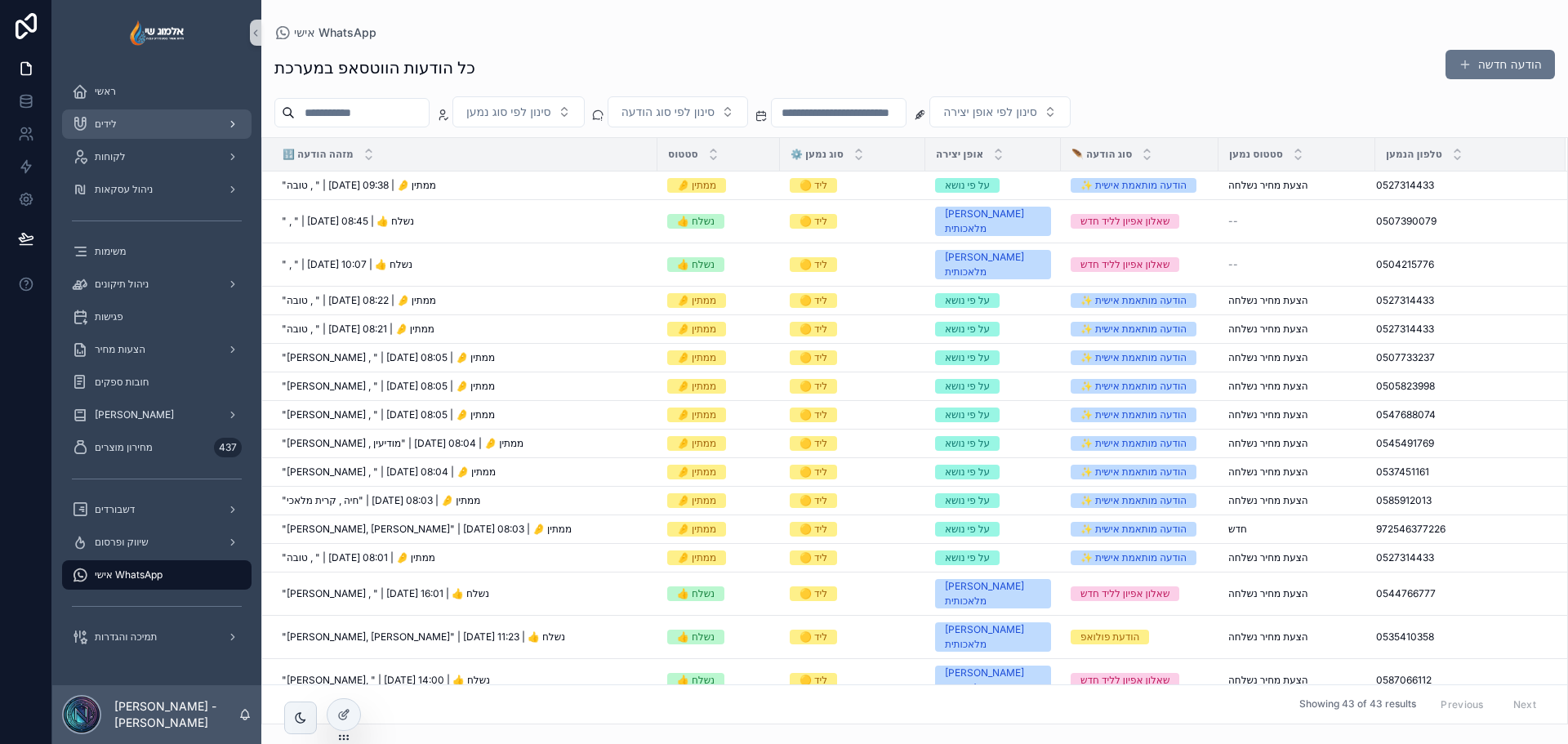
click at [161, 126] on div "לידים" at bounding box center [157, 123] width 170 height 26
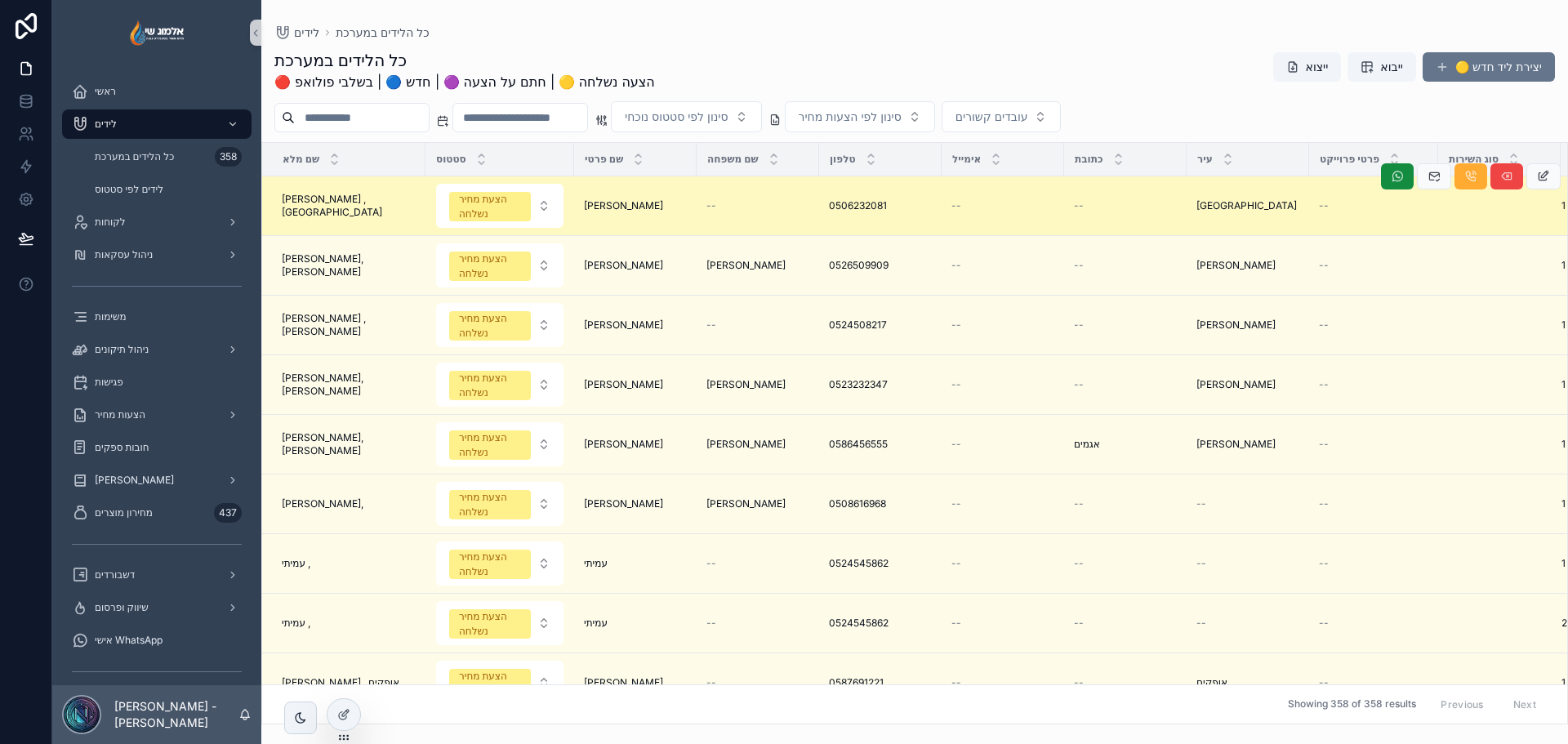
click at [584, 202] on span "עמנואל" at bounding box center [623, 206] width 79 height 13
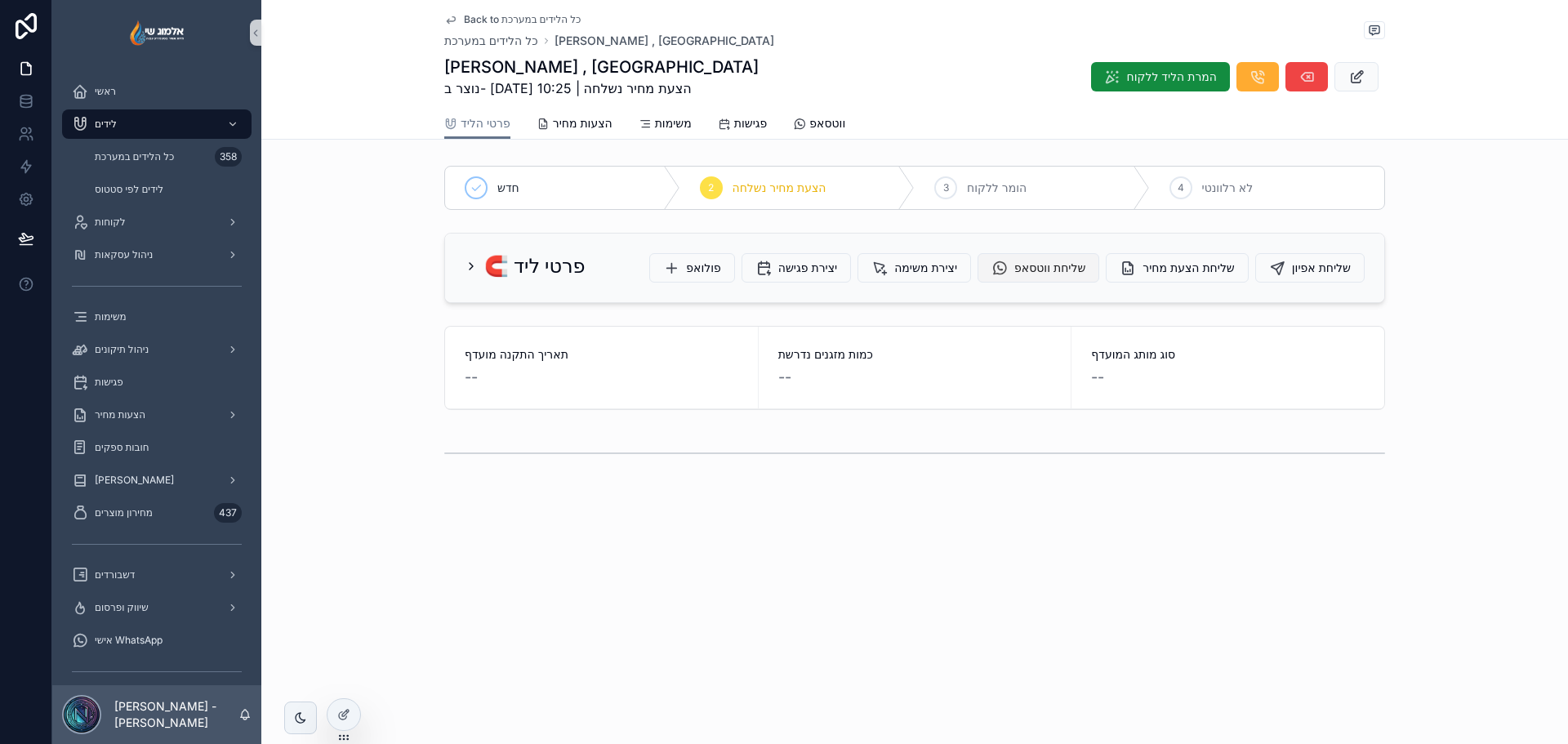
click at [1015, 268] on span "שליחת ווטסאפ" at bounding box center [1050, 268] width 71 height 16
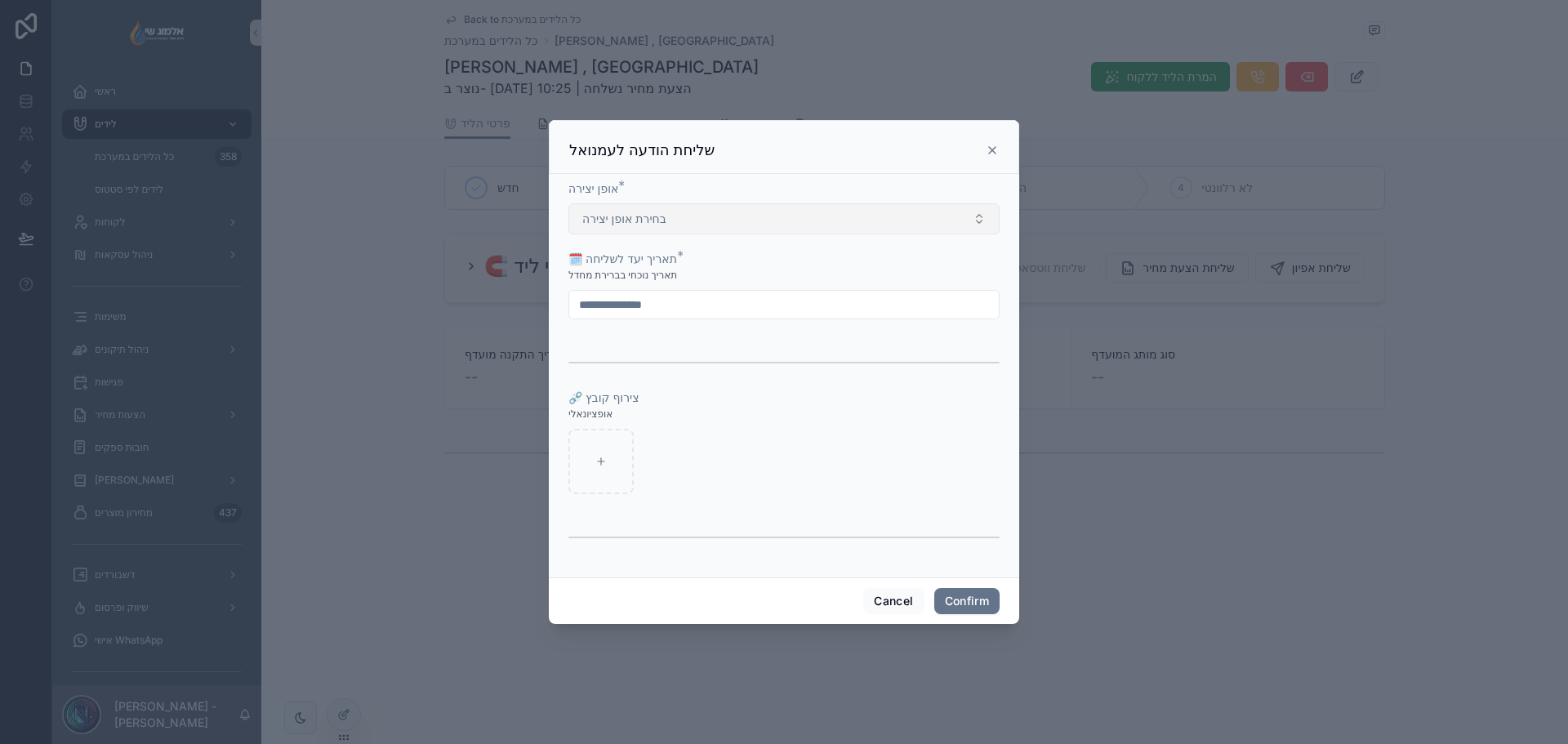
click at [639, 220] on span "בחירת אופן יצירה" at bounding box center [624, 218] width 84 height 16
click at [702, 310] on div "ניסוח הודעה" at bounding box center [784, 309] width 423 height 24
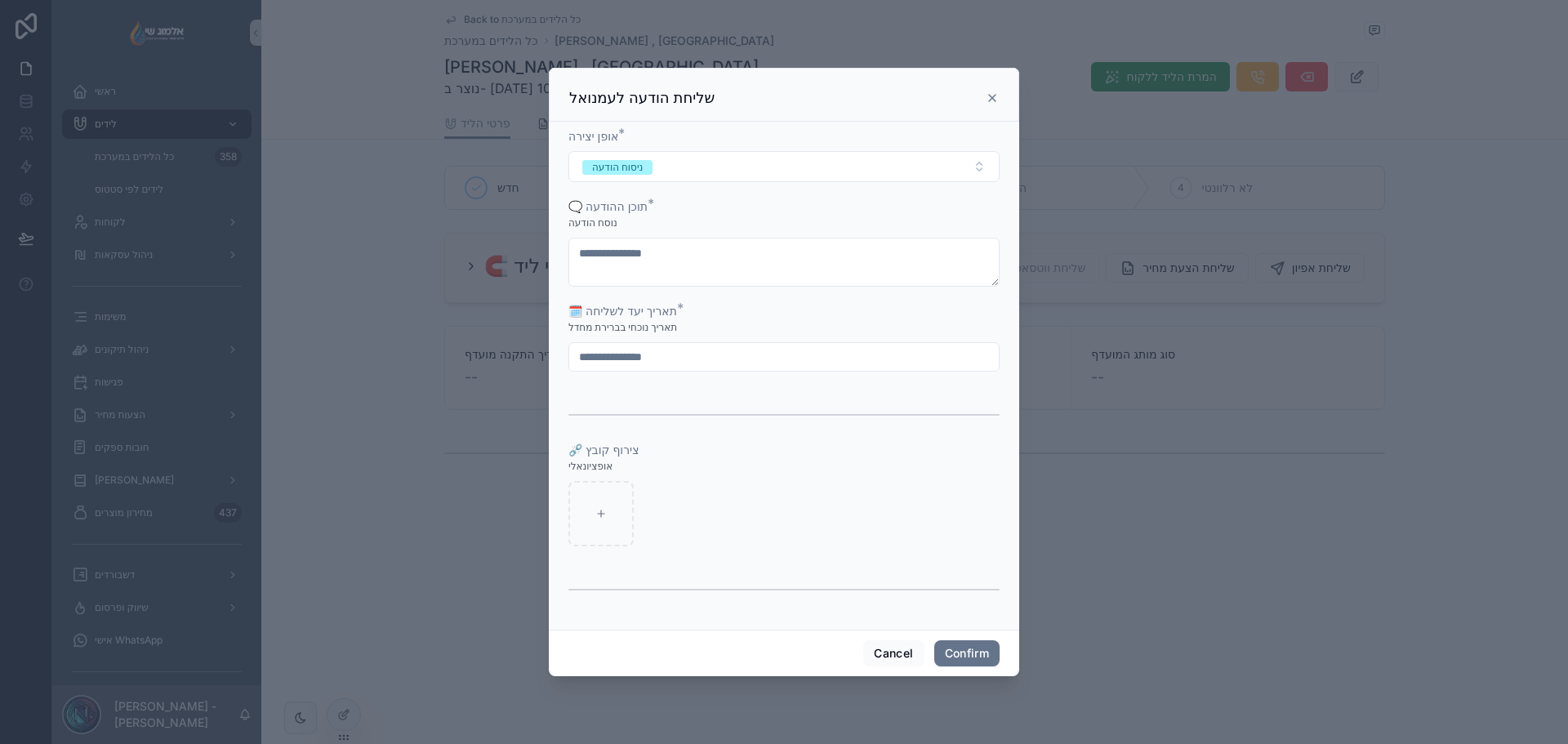
click at [984, 101] on div "שליחת הודעה לעמנואל" at bounding box center [784, 97] width 429 height 19
click at [989, 96] on icon at bounding box center [993, 98] width 13 height 13
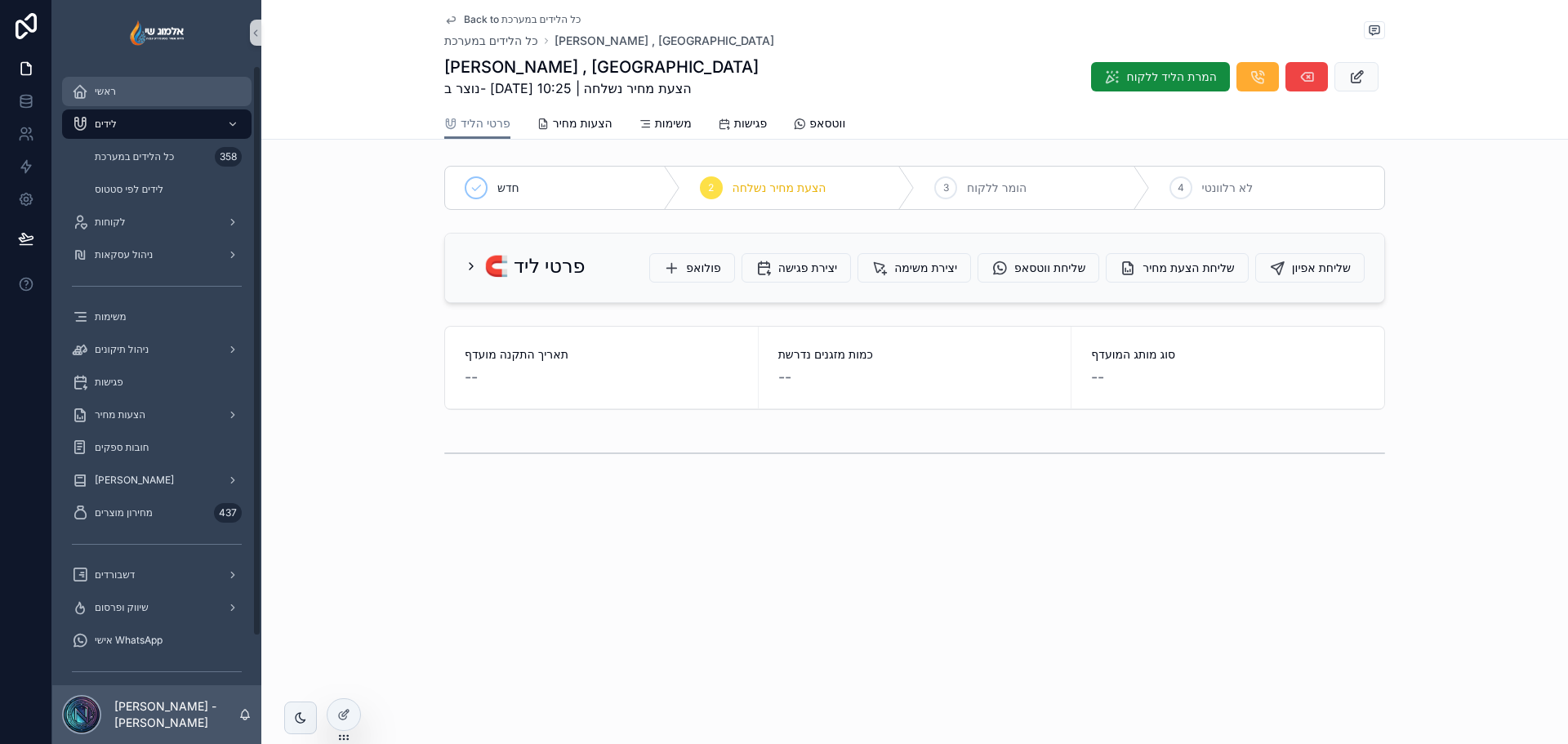
click at [160, 97] on div "ראשי" at bounding box center [157, 91] width 170 height 26
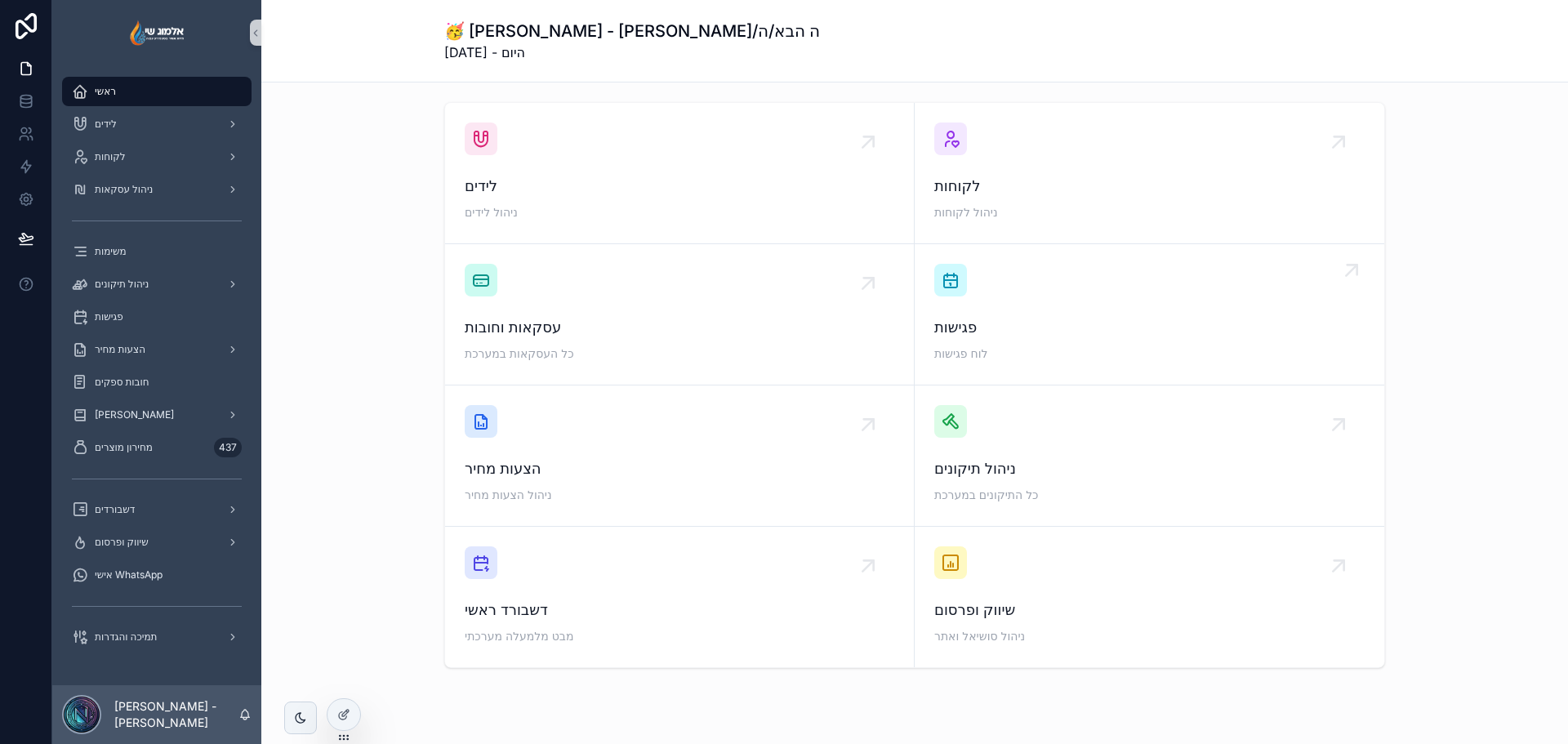
click at [1000, 292] on div "פגישות לוח פגישות" at bounding box center [1149, 315] width 430 height 101
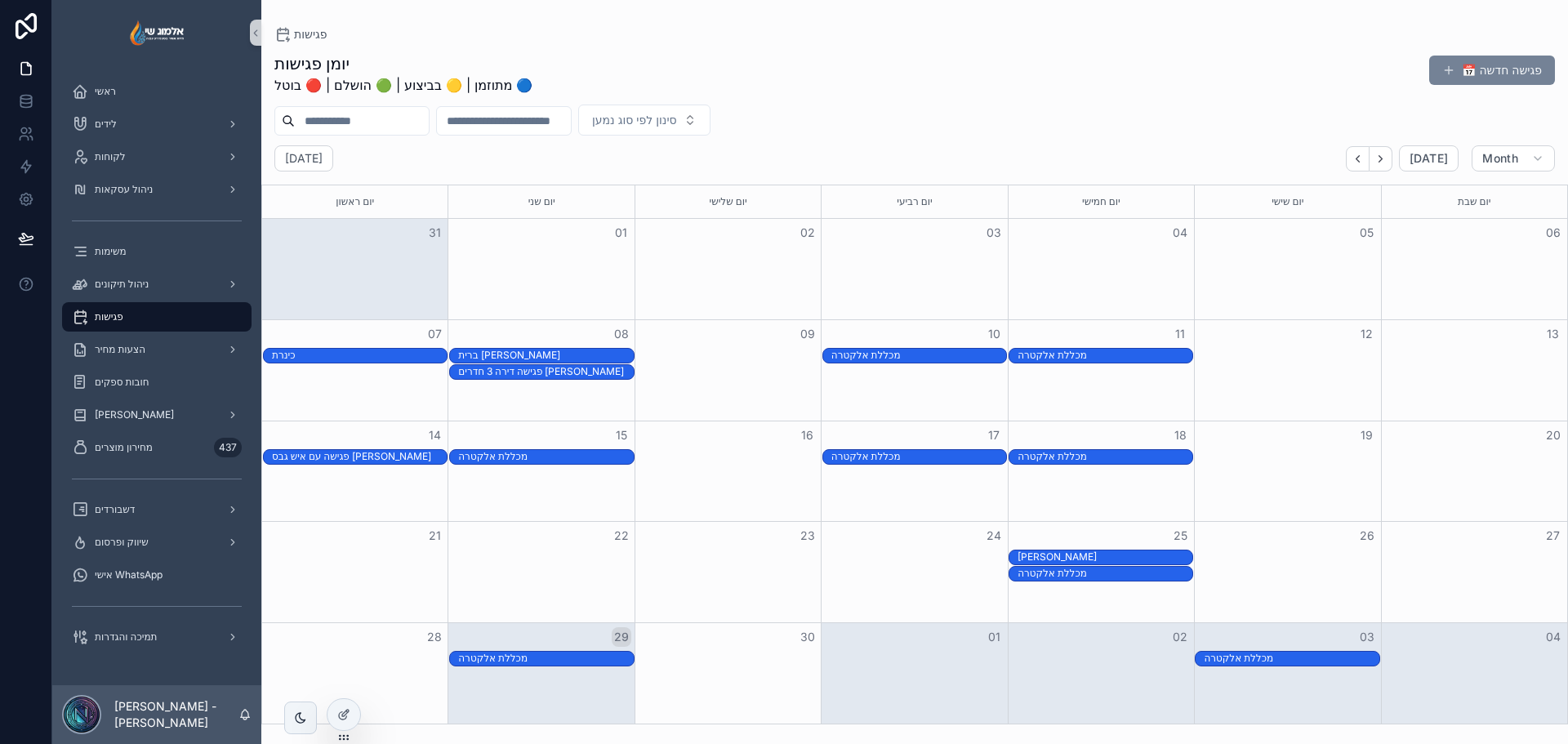
click at [1455, 68] on button "📅 פגישה חדשה" at bounding box center [1493, 70] width 126 height 29
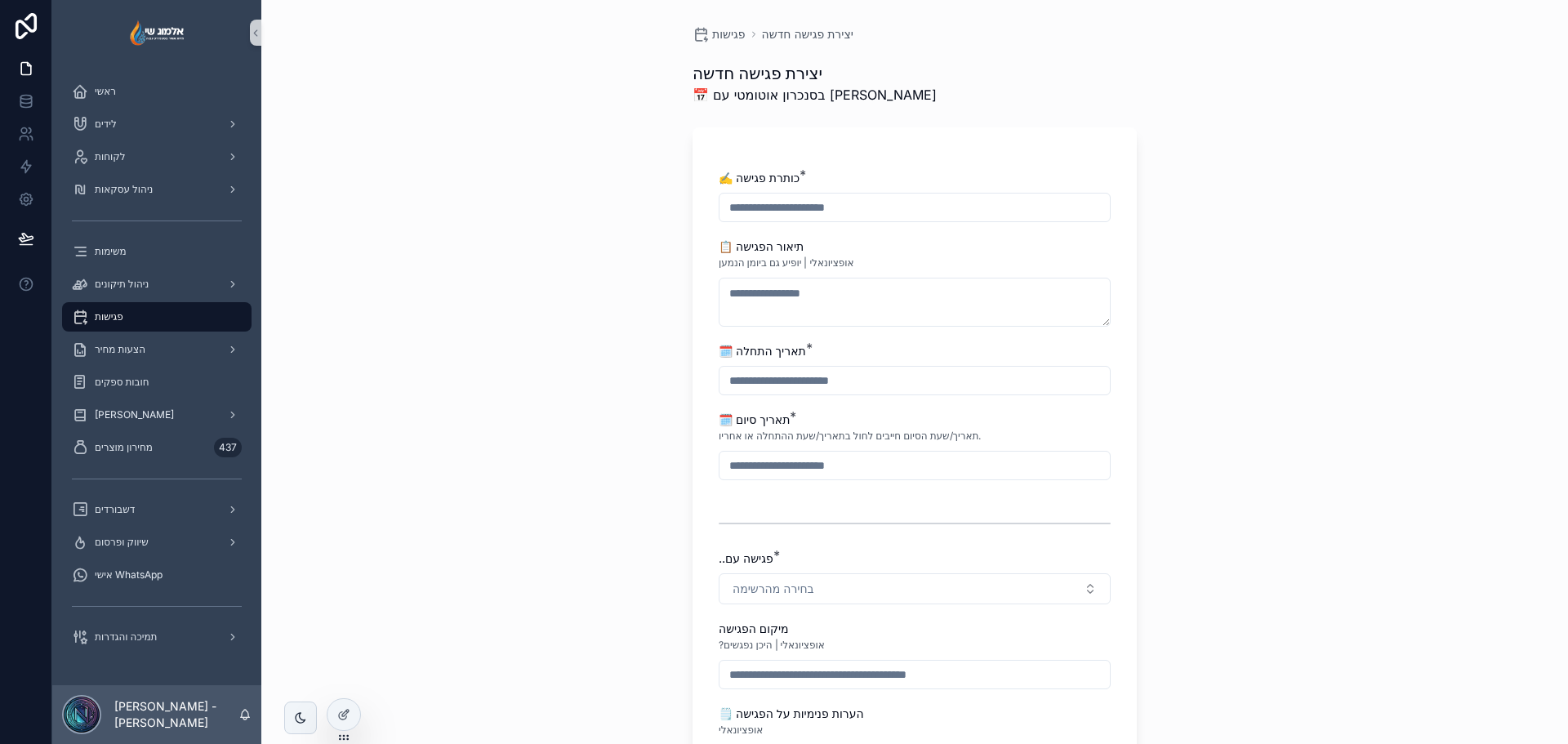
click at [839, 199] on input "scrollable content" at bounding box center [915, 207] width 391 height 23
click at [1031, 251] on div "📋 תיאור הפגישה" at bounding box center [915, 246] width 392 height 16
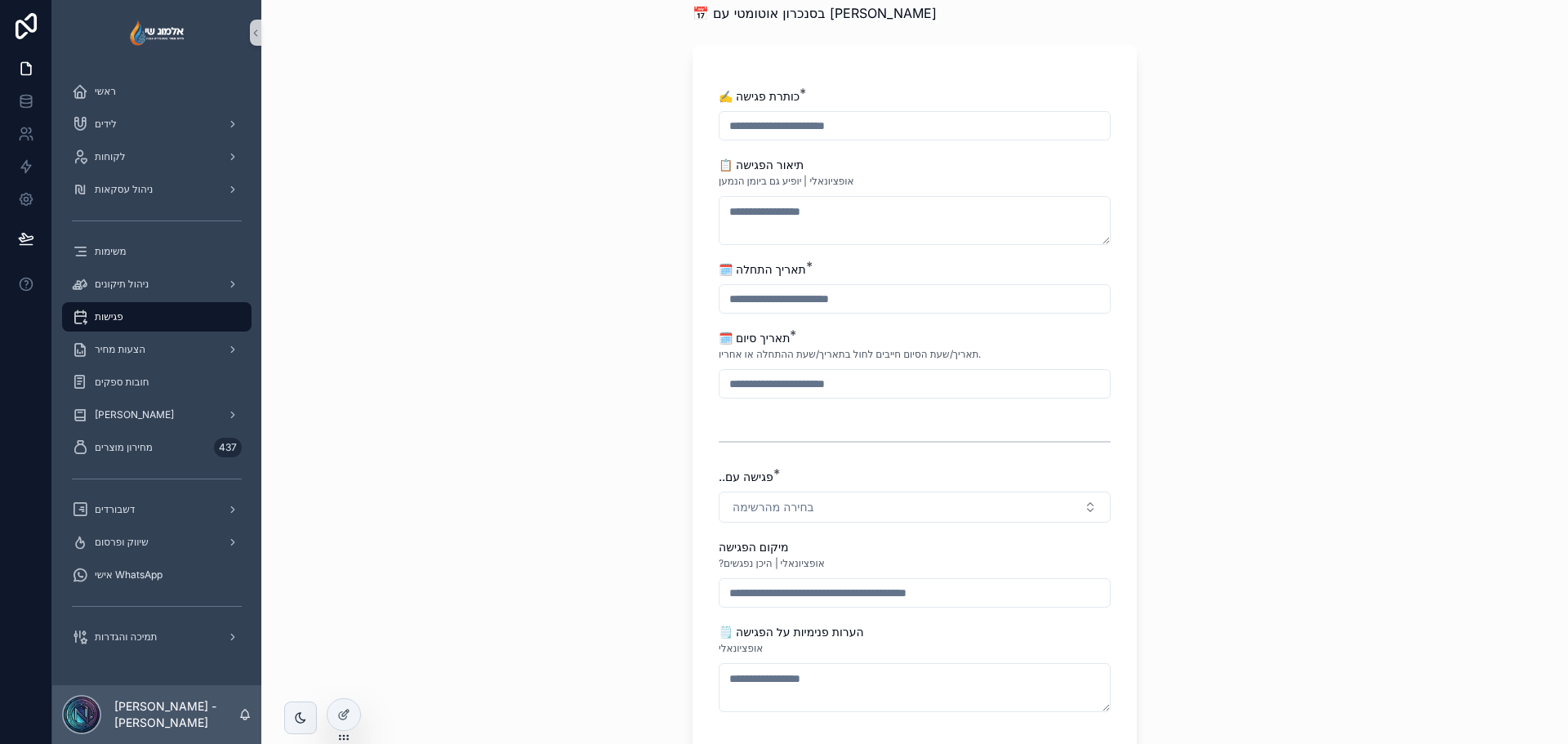
scroll to position [164, 0]
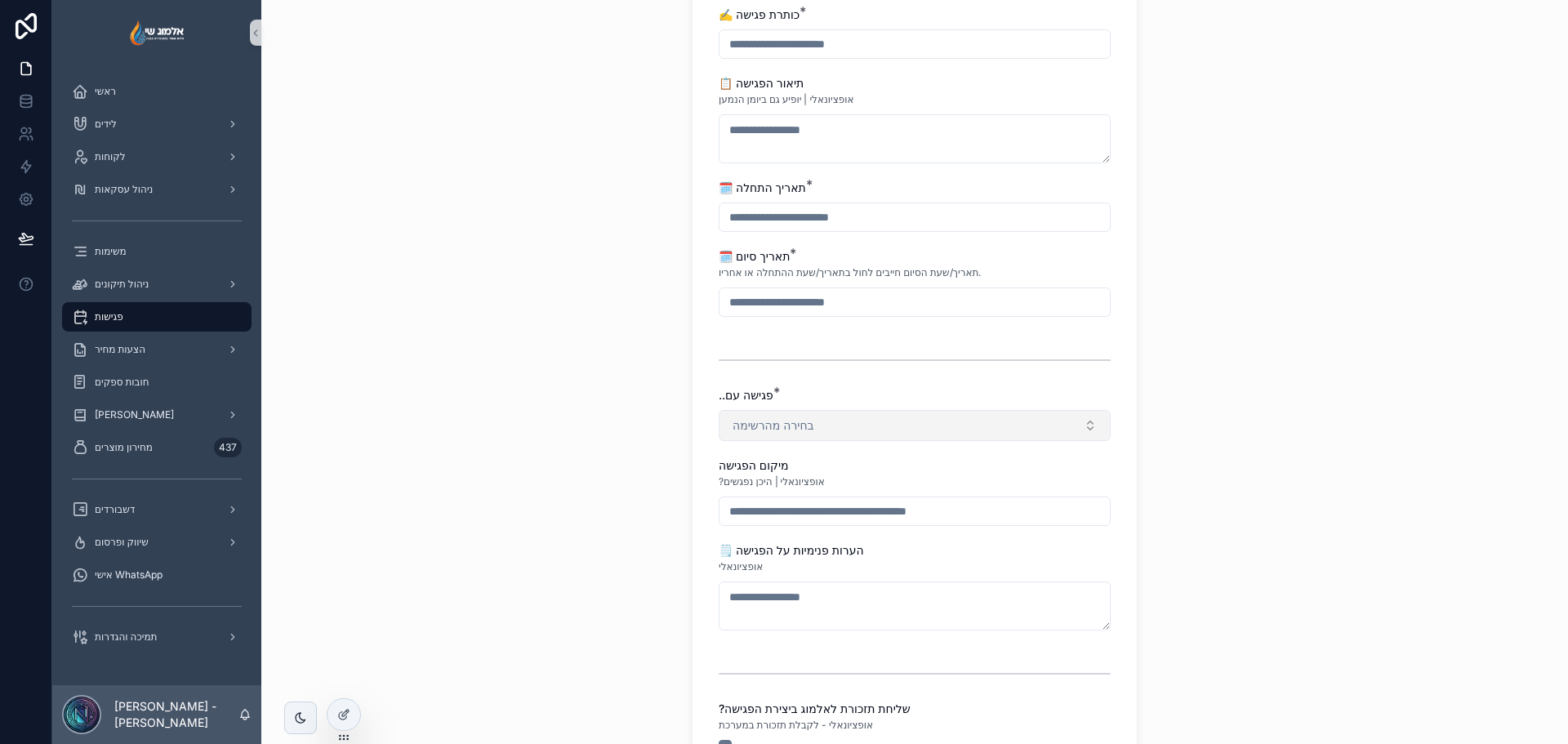
click at [913, 424] on button "בחירה מהרשימה" at bounding box center [915, 425] width 392 height 31
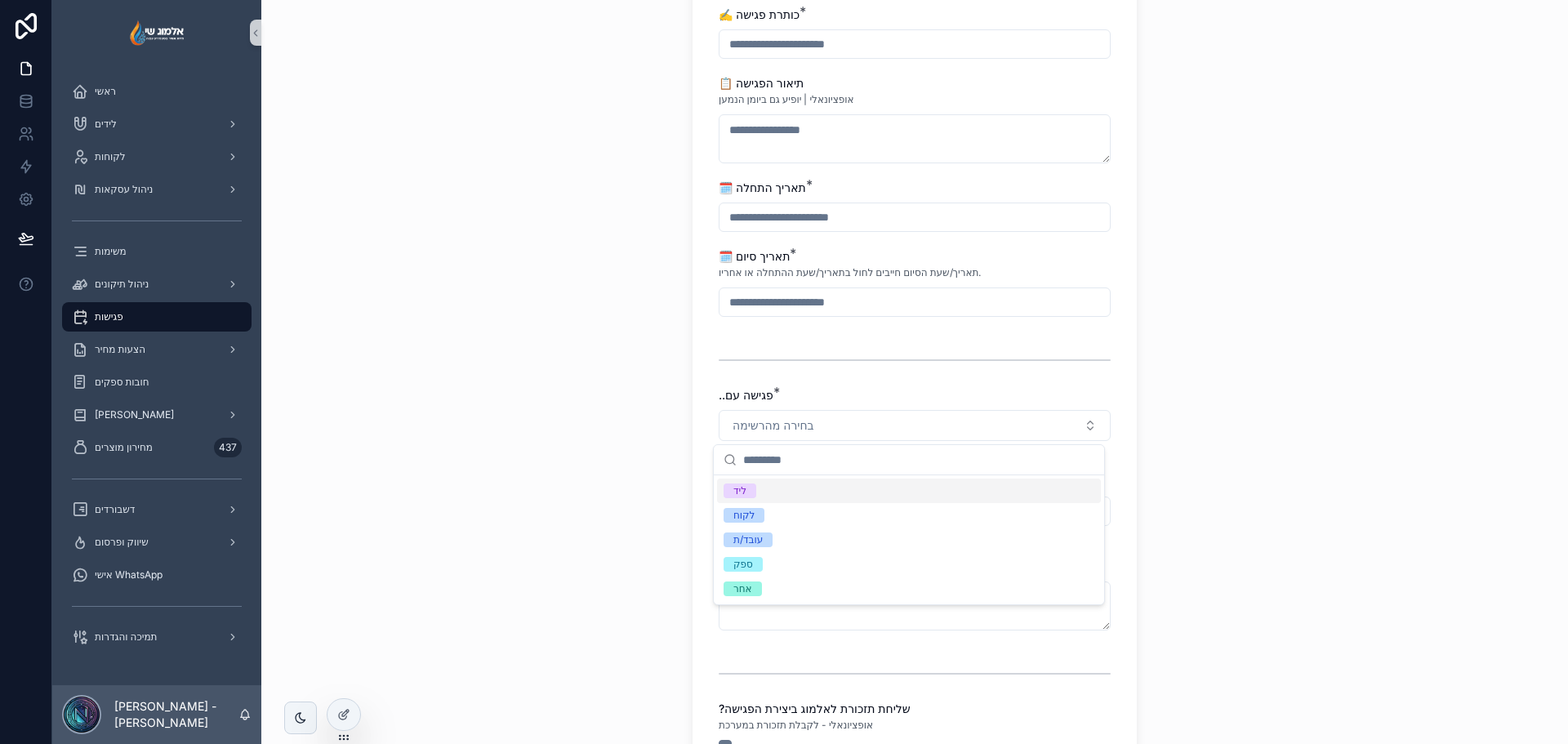
click at [849, 487] on div "ליד" at bounding box center [909, 491] width 384 height 24
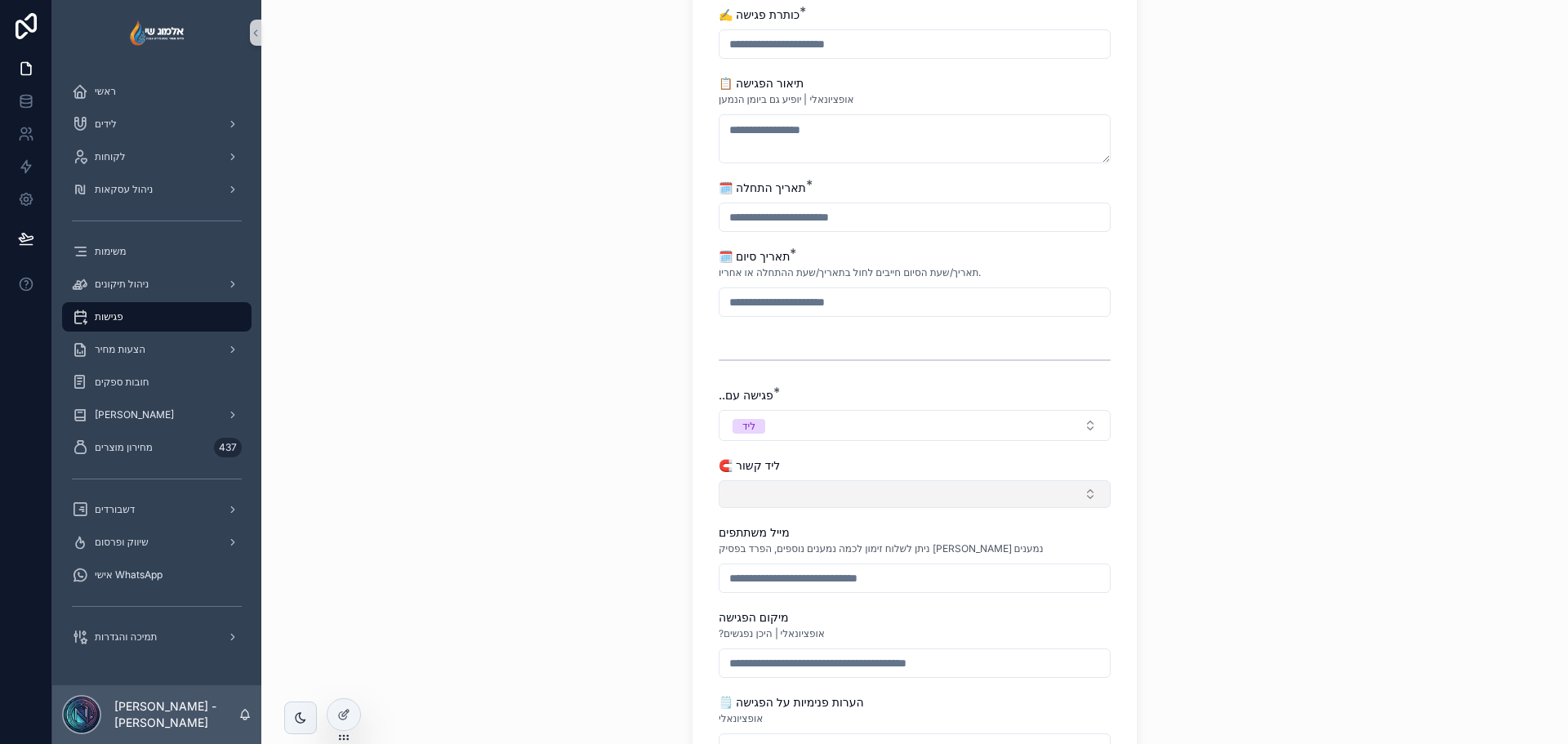
click at [858, 492] on button "Select Button" at bounding box center [915, 494] width 392 height 28
click at [554, 384] on div "פגישות יצירת פגישה חדשה יצירת פגישה חדשה 📅 בסנכרון אוטומטי עם יומן גוגל ✍️ כותר…" at bounding box center [915, 208] width 1306 height 744
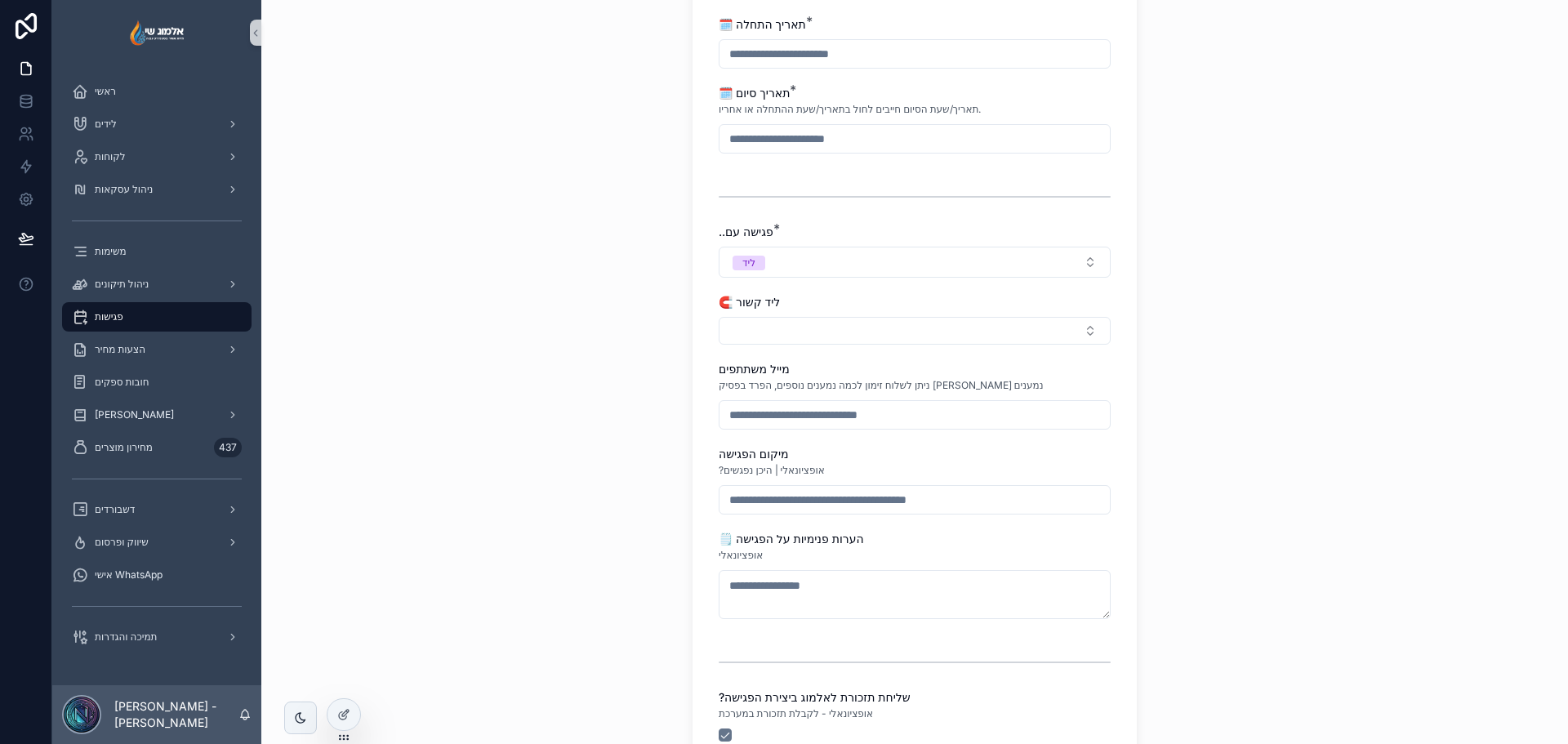
click at [858, 410] on input "scrollable content" at bounding box center [915, 414] width 391 height 23
click at [858, 498] on input "scrollable content" at bounding box center [915, 499] width 391 height 23
click at [1002, 556] on div "אופציונאלי" at bounding box center [915, 555] width 392 height 16
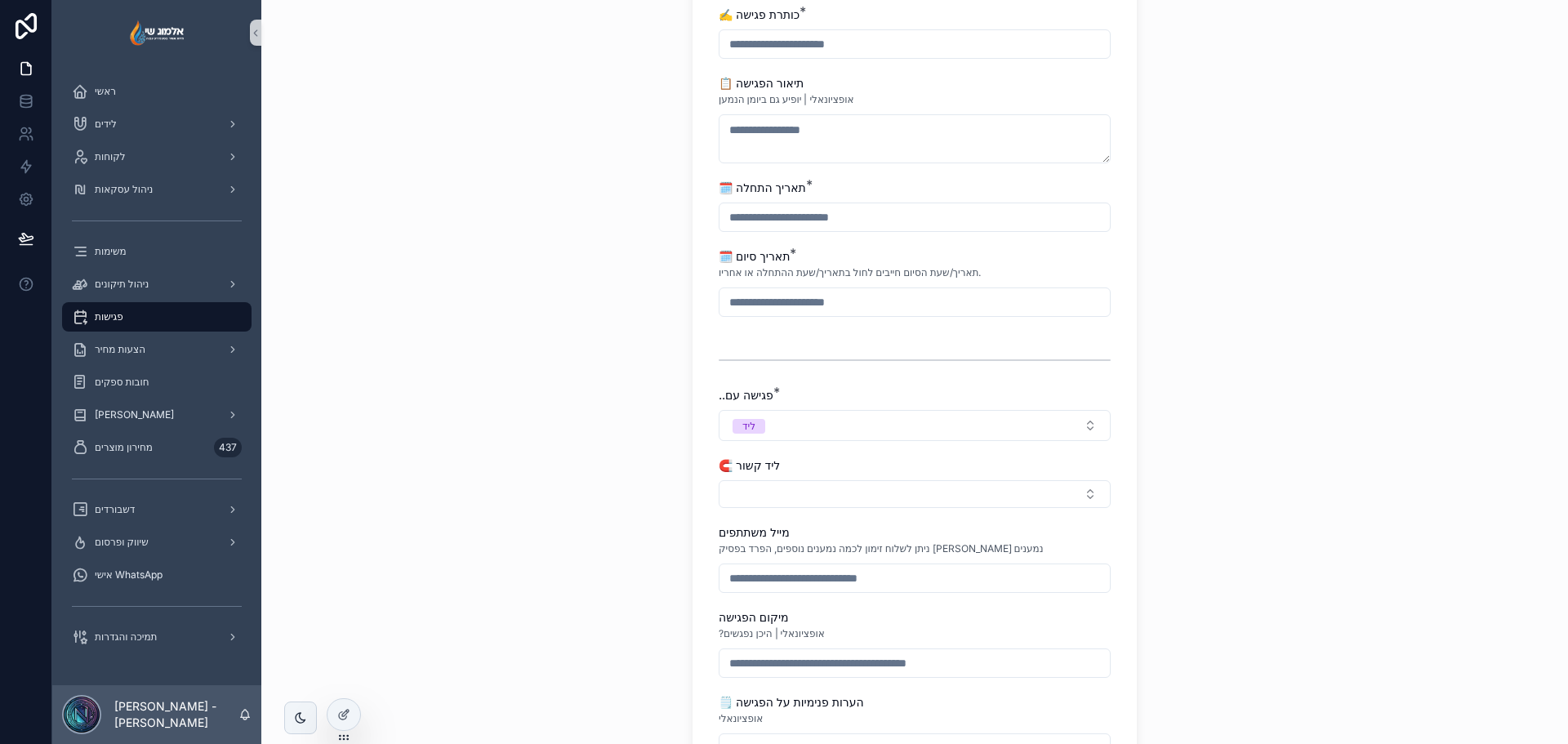
scroll to position [0, 0]
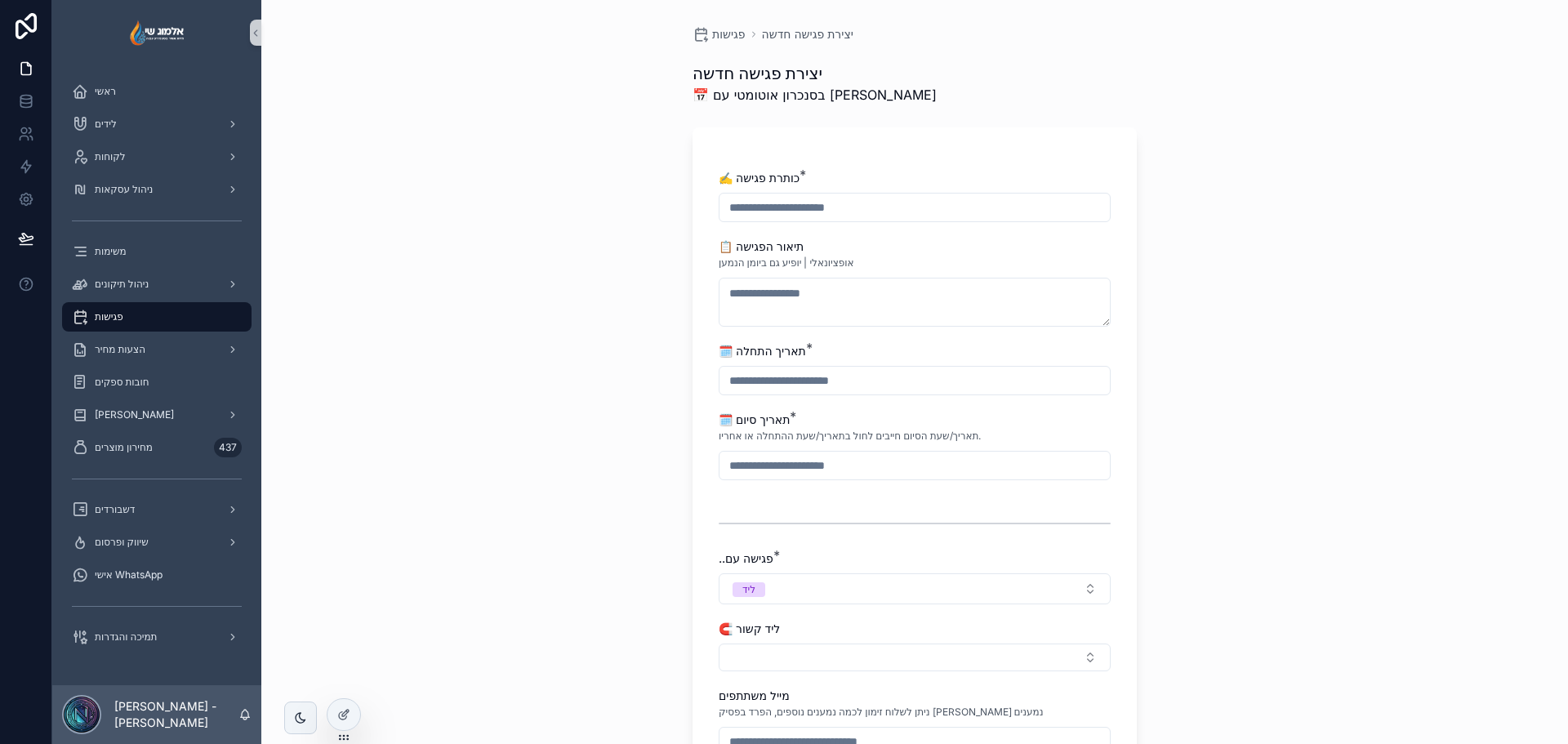
click at [133, 312] on div "פגישות" at bounding box center [157, 316] width 170 height 26
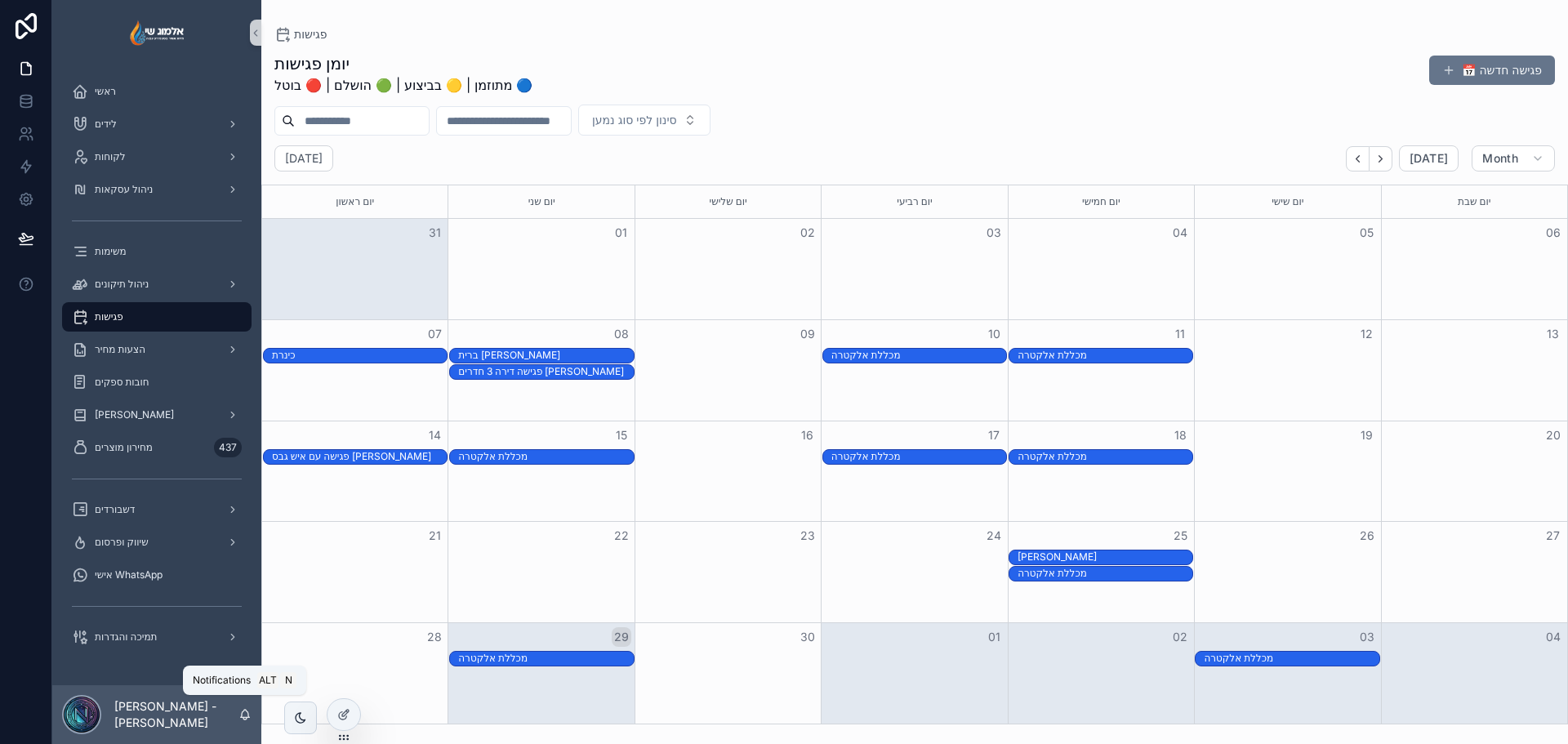
click at [248, 715] on icon "scrollable content" at bounding box center [245, 713] width 9 height 8
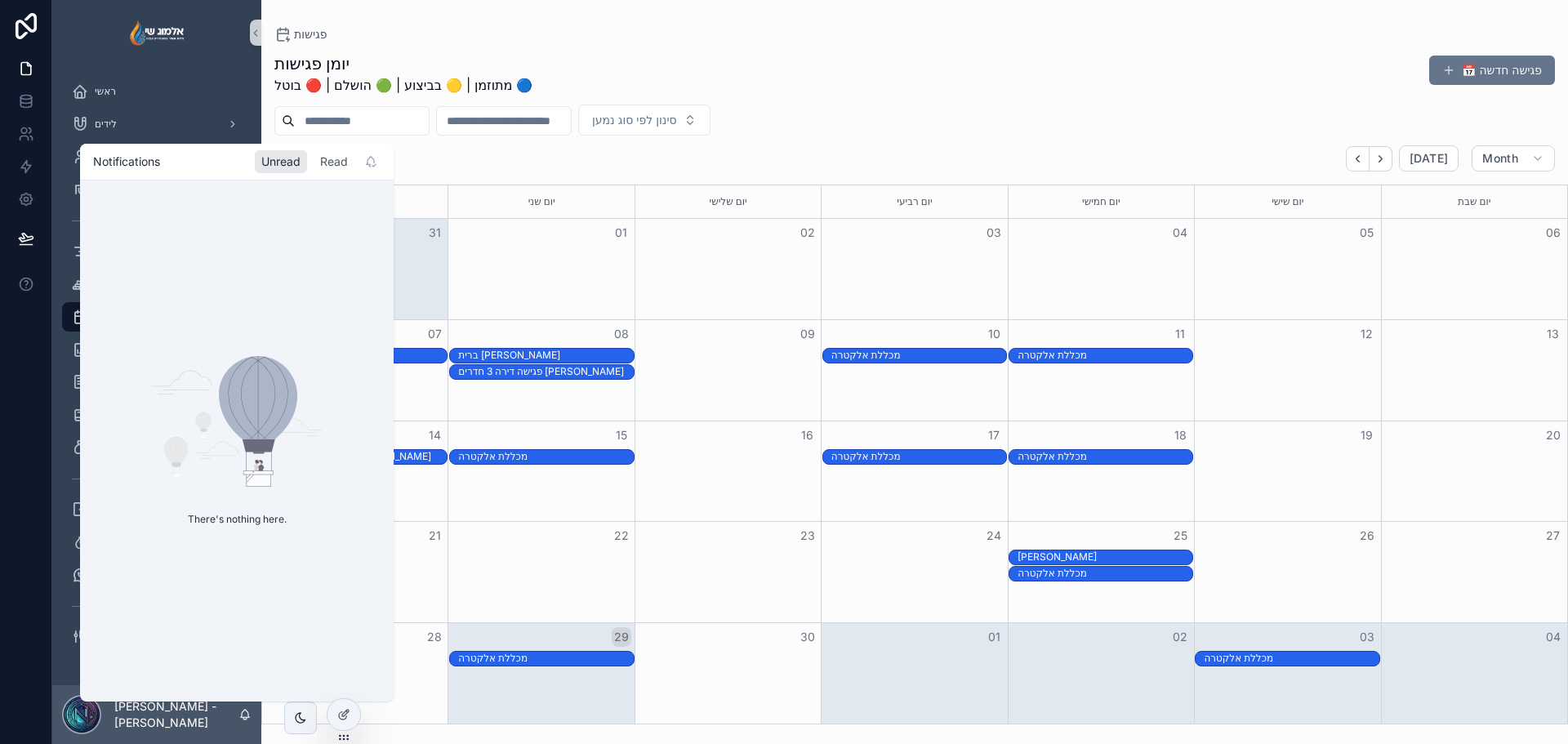
click at [330, 164] on div "Read" at bounding box center [334, 161] width 41 height 23
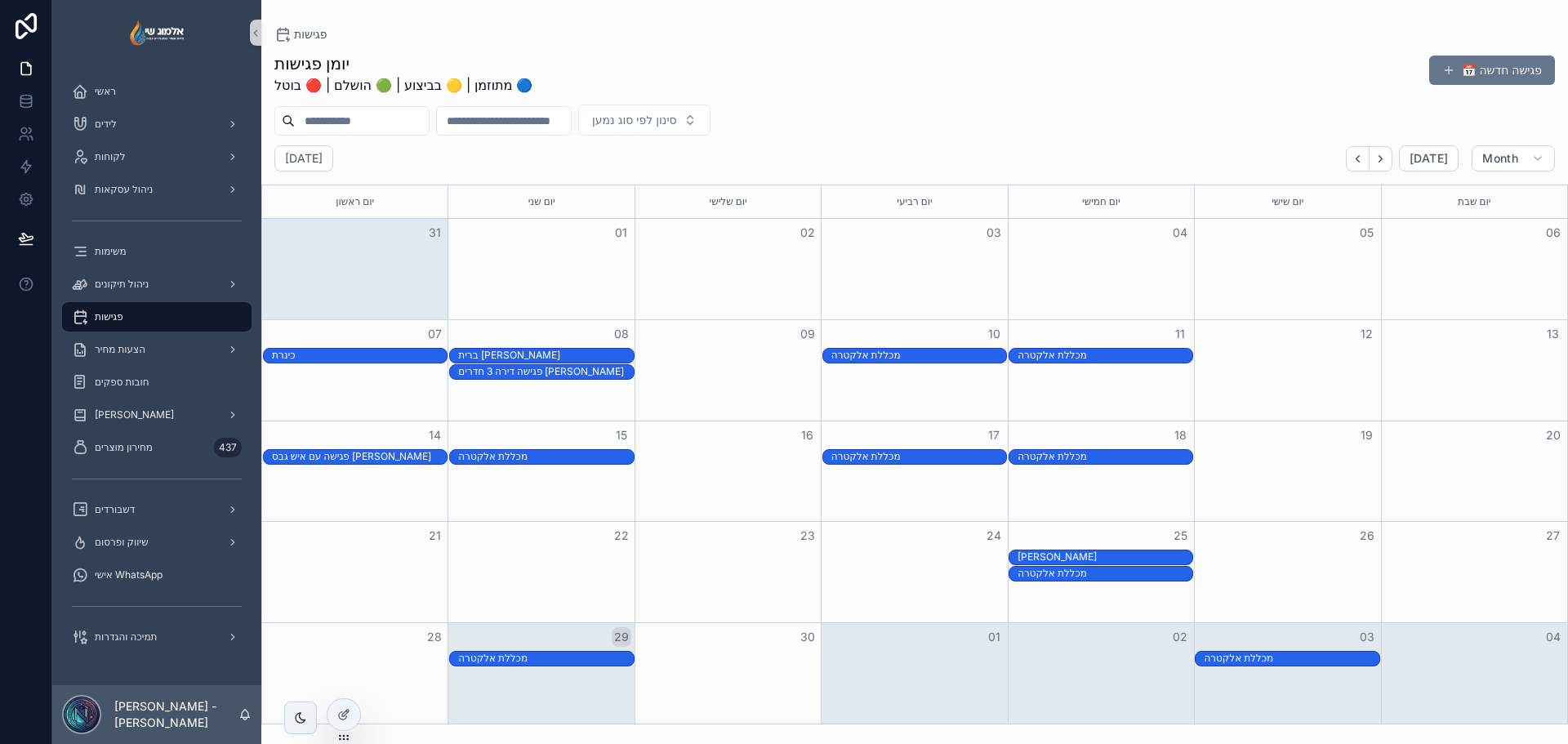
click at [507, 151] on div "ספטמבר 2025 Today Month" at bounding box center [915, 158] width 1306 height 26
click at [135, 629] on div "תמיכה והגדרות" at bounding box center [157, 637] width 170 height 26
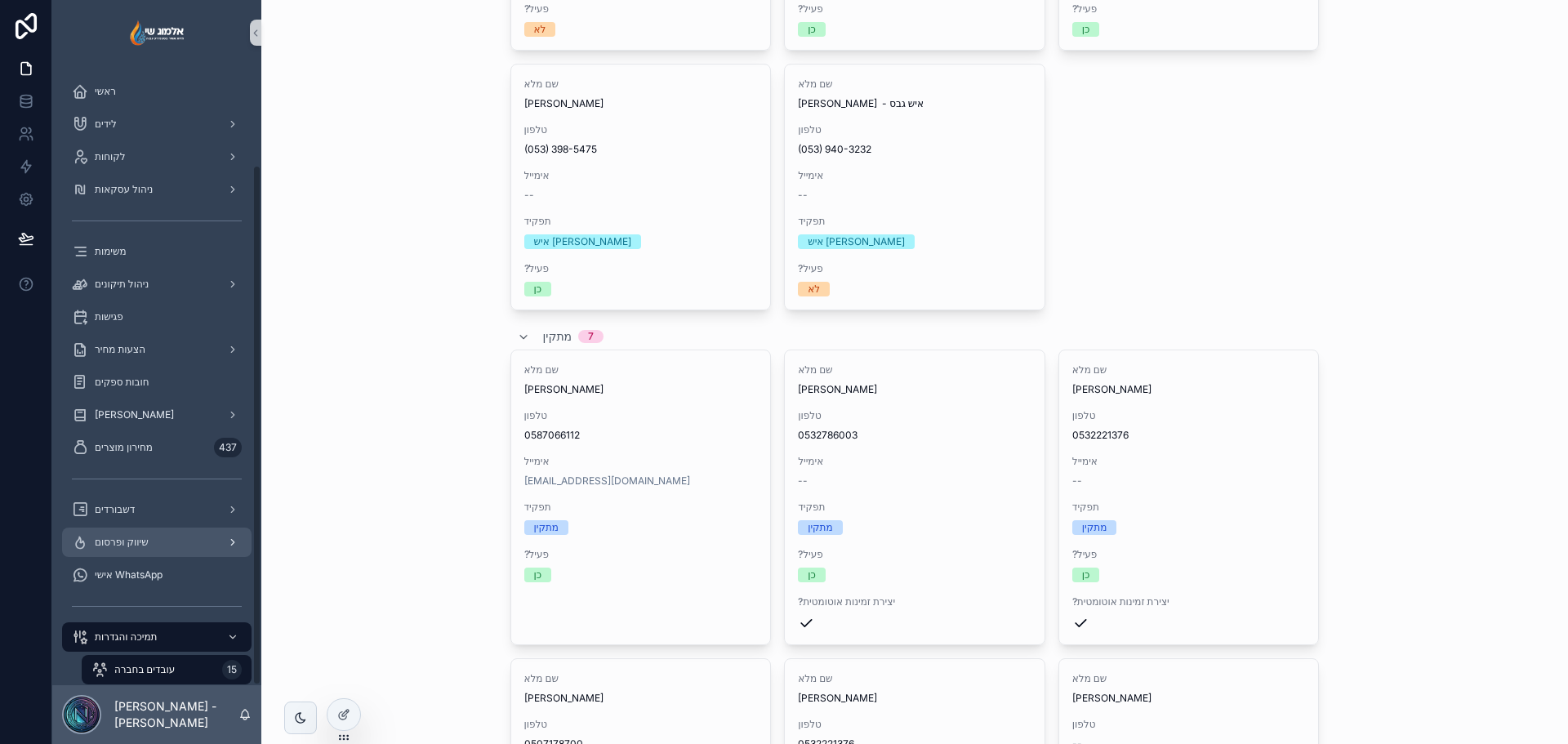
scroll to position [118, 0]
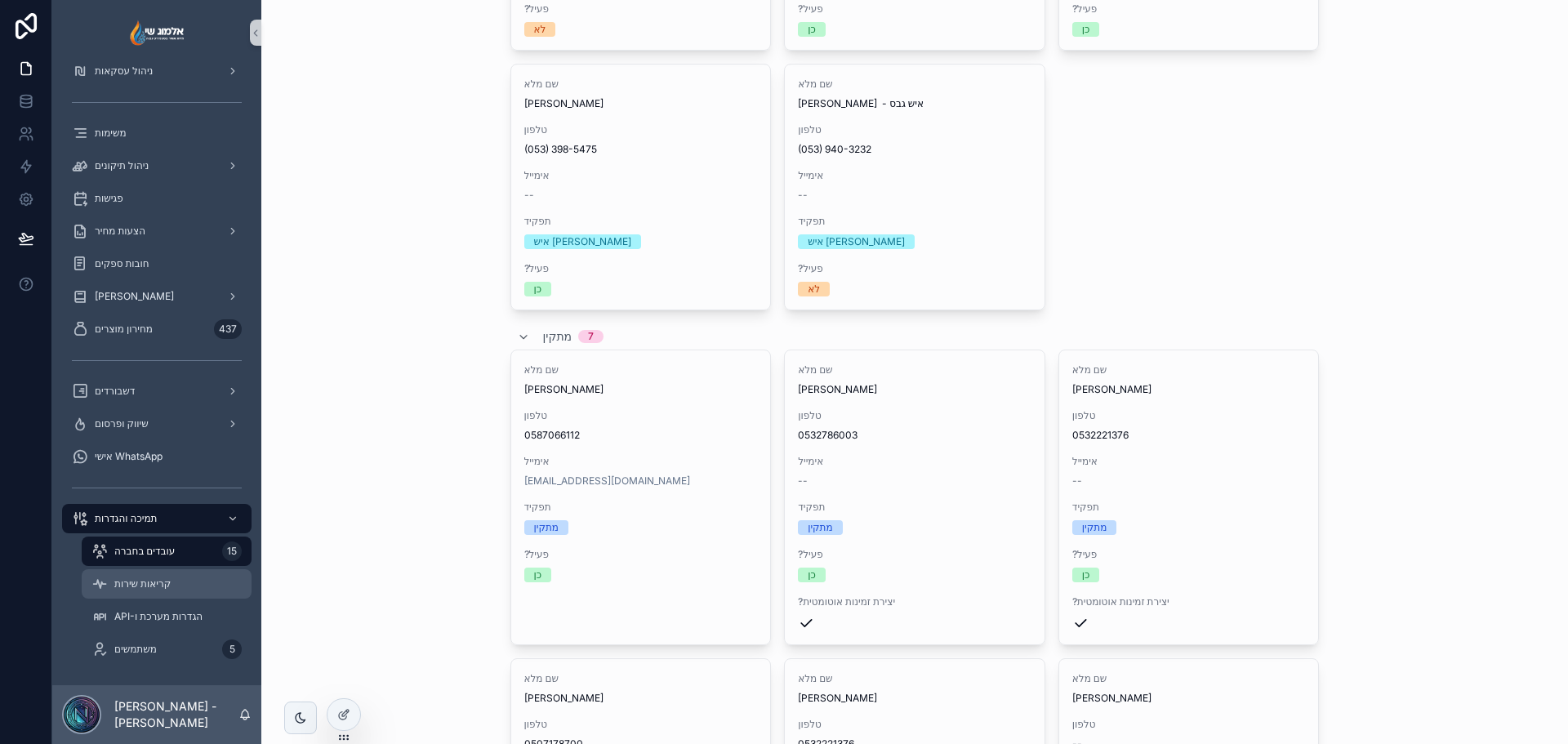
click at [174, 592] on div "קריאות שירות" at bounding box center [166, 584] width 150 height 26
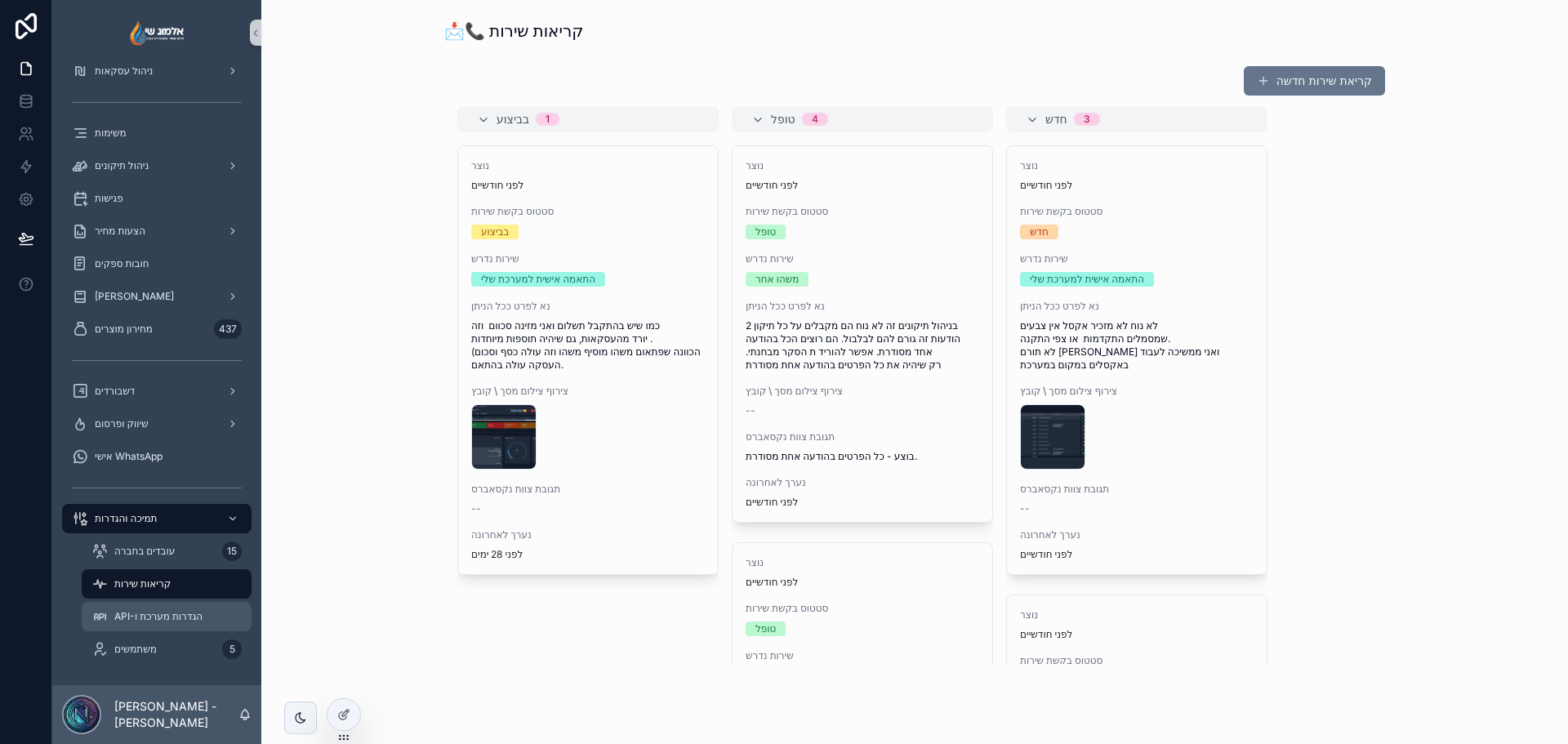
click at [210, 603] on link "API-הגדרות מערכת ו" at bounding box center [166, 617] width 170 height 29
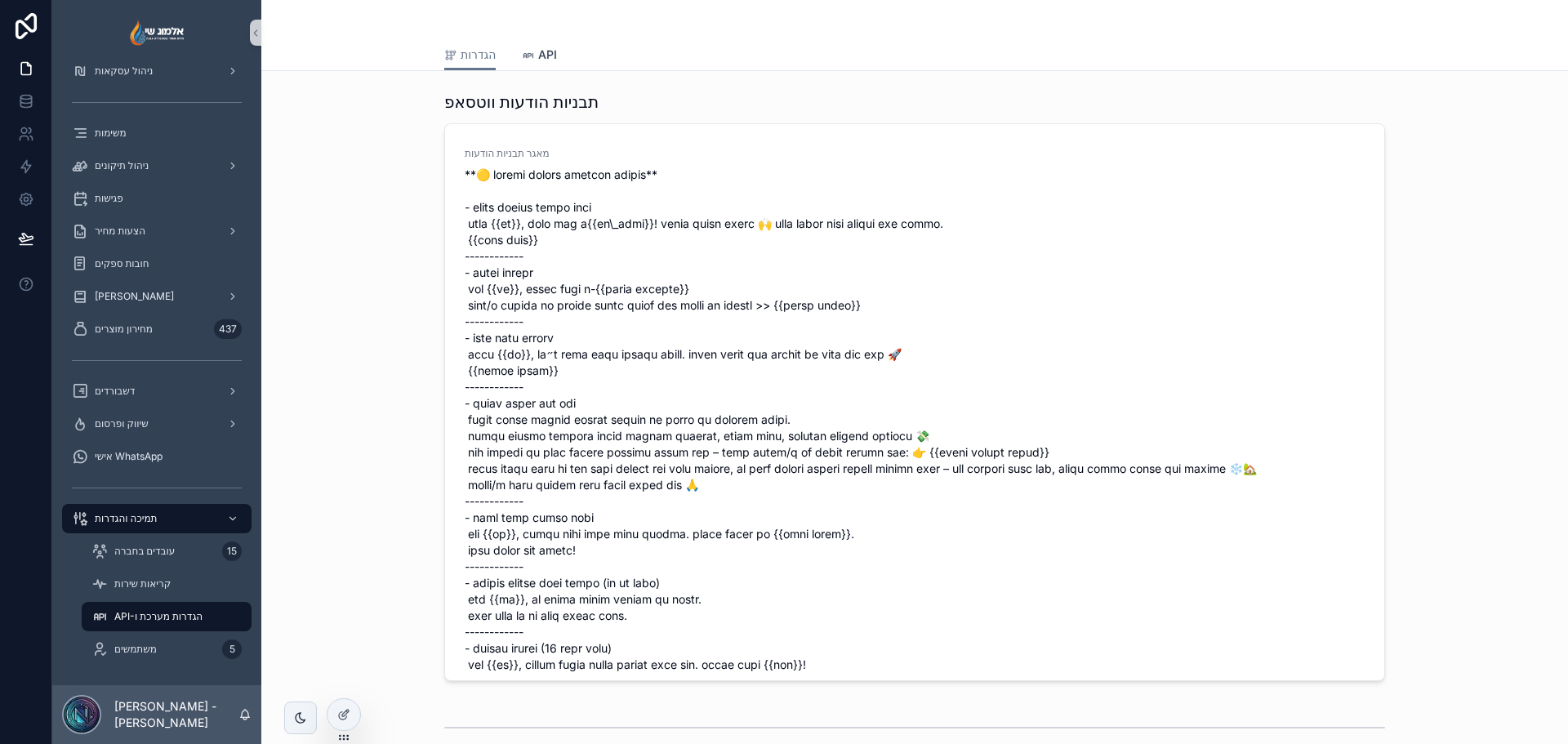
click at [550, 55] on span "API" at bounding box center [548, 55] width 18 height 16
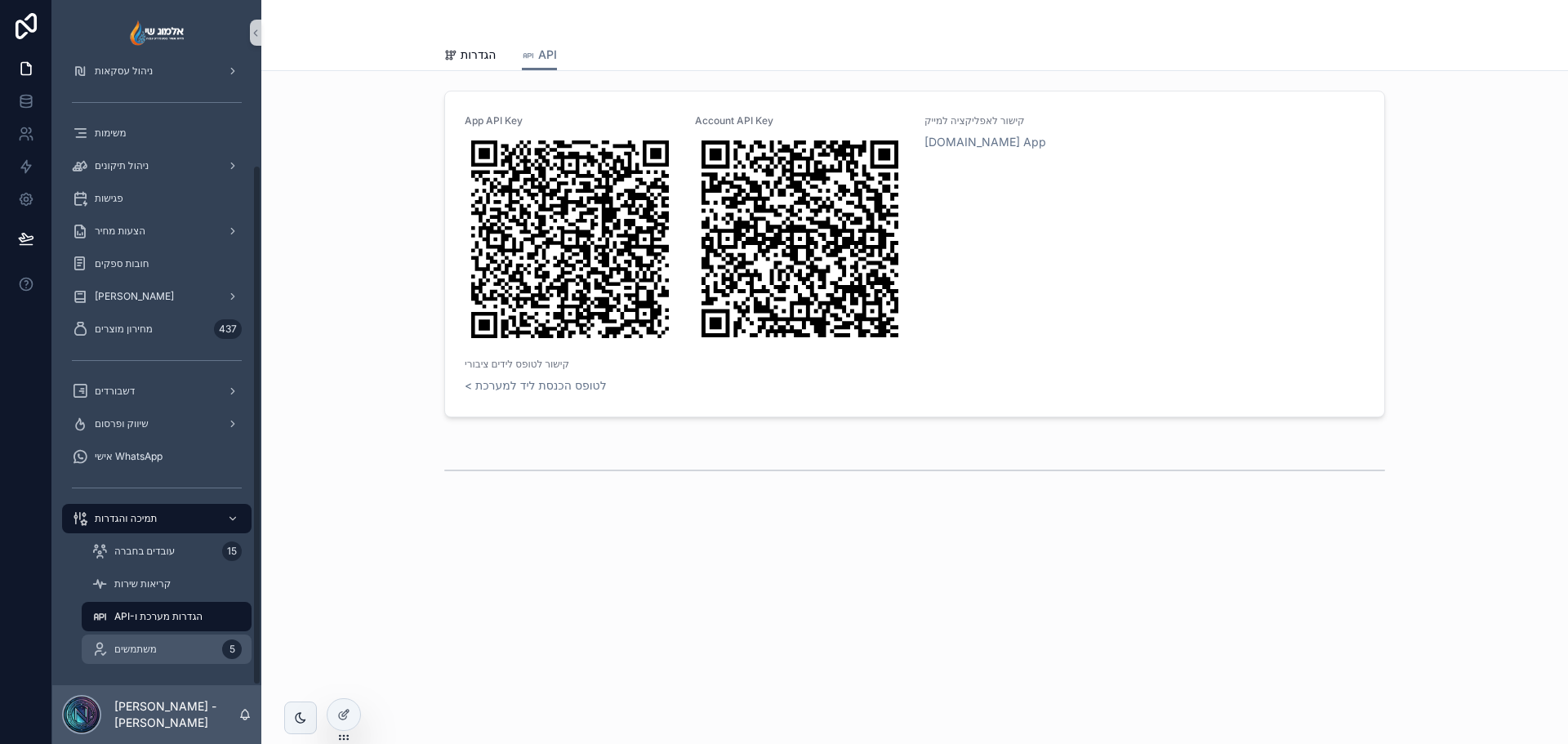
click at [210, 642] on div "משתמשים 5" at bounding box center [166, 649] width 150 height 26
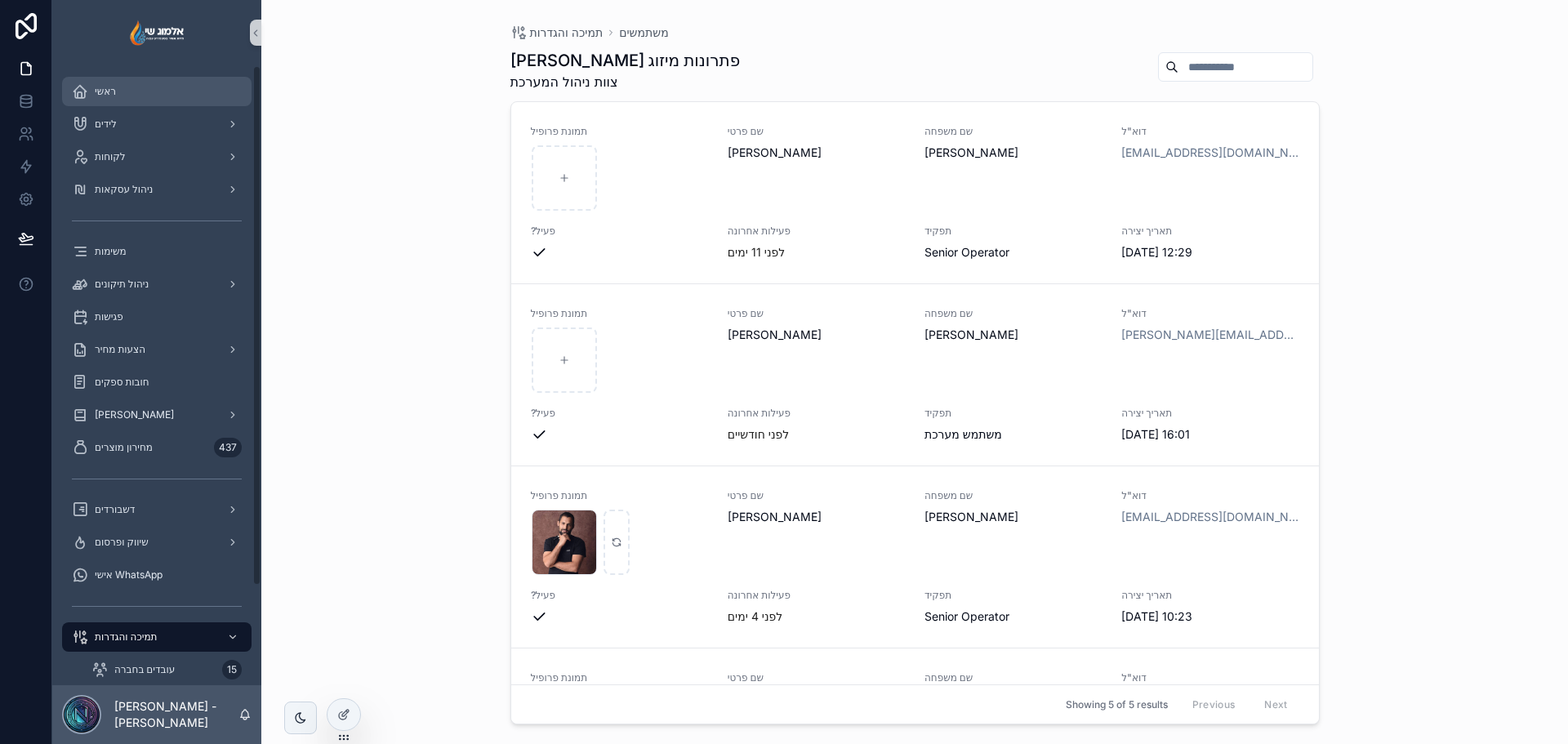
click at [153, 95] on div "ראשי" at bounding box center [157, 91] width 170 height 26
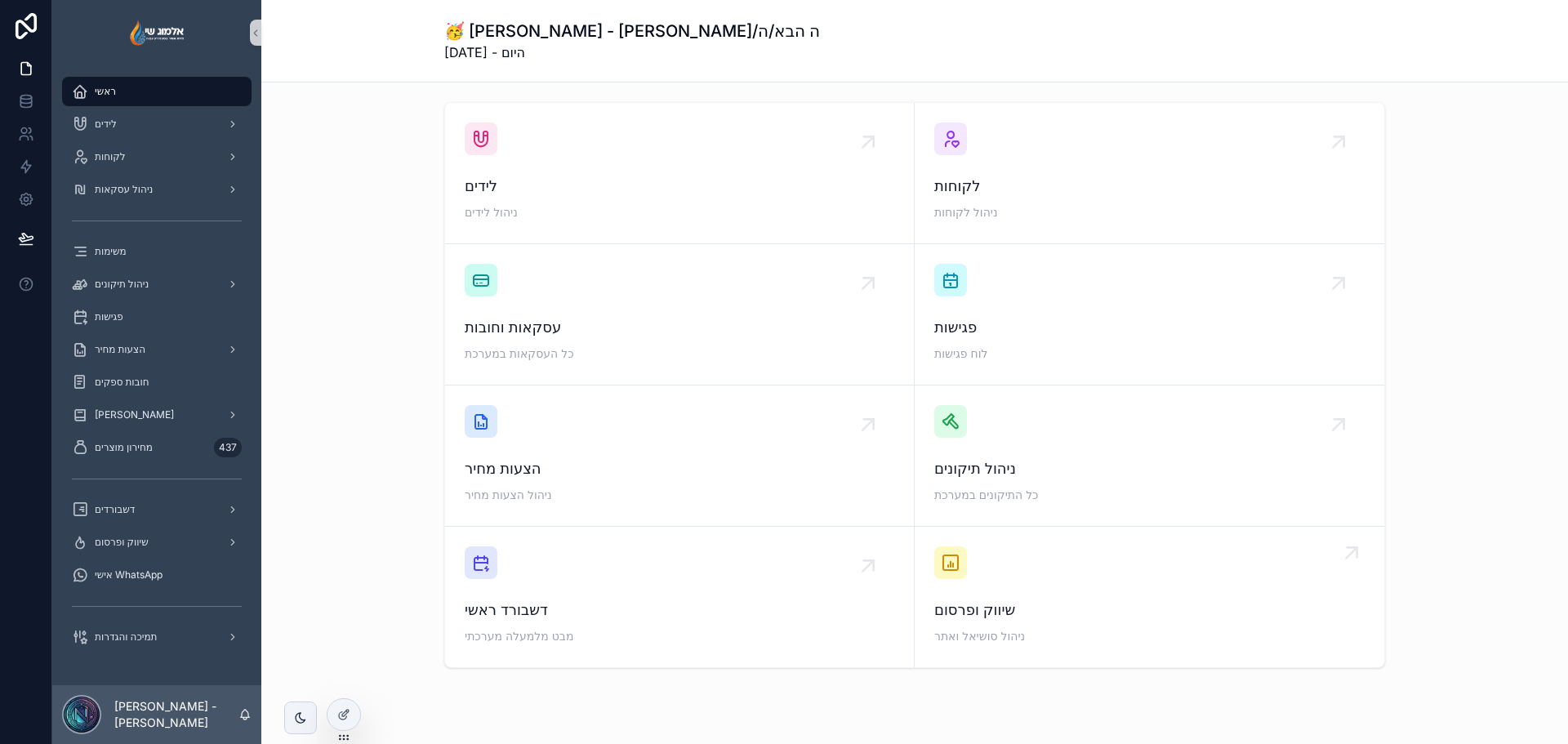
click at [1017, 570] on div "שיווק ופרסום ניהול סושיאל ואתר" at bounding box center [1149, 597] width 430 height 101
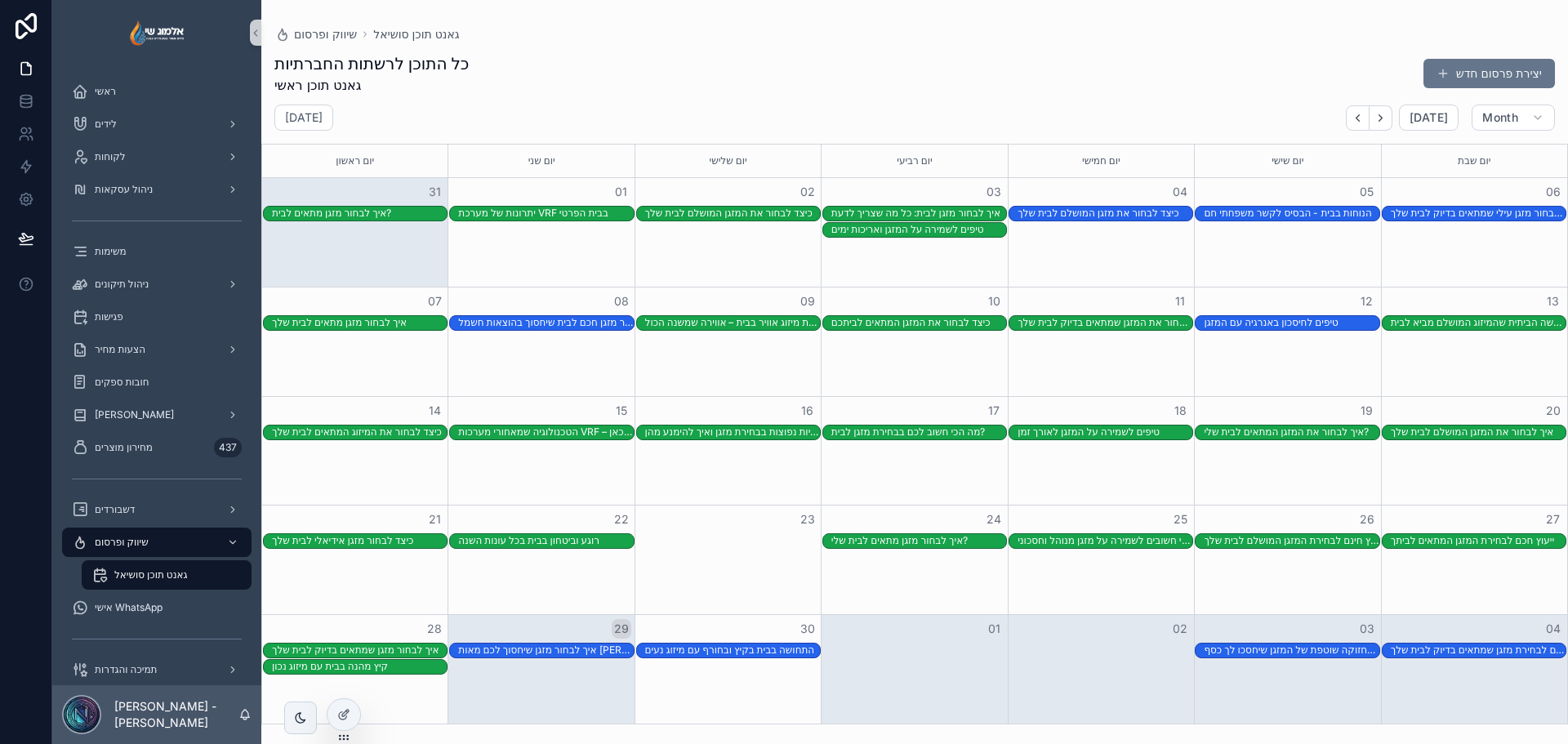
click at [776, 16] on div "שיווק ופרסום גאנט תוכן סושיאל כל התוכן לרשתות החברתיות גאנט תוכן ראשי יצירת פרס…" at bounding box center [915, 362] width 1306 height 725
click at [101, 83] on div "ראשי" at bounding box center [157, 91] width 170 height 26
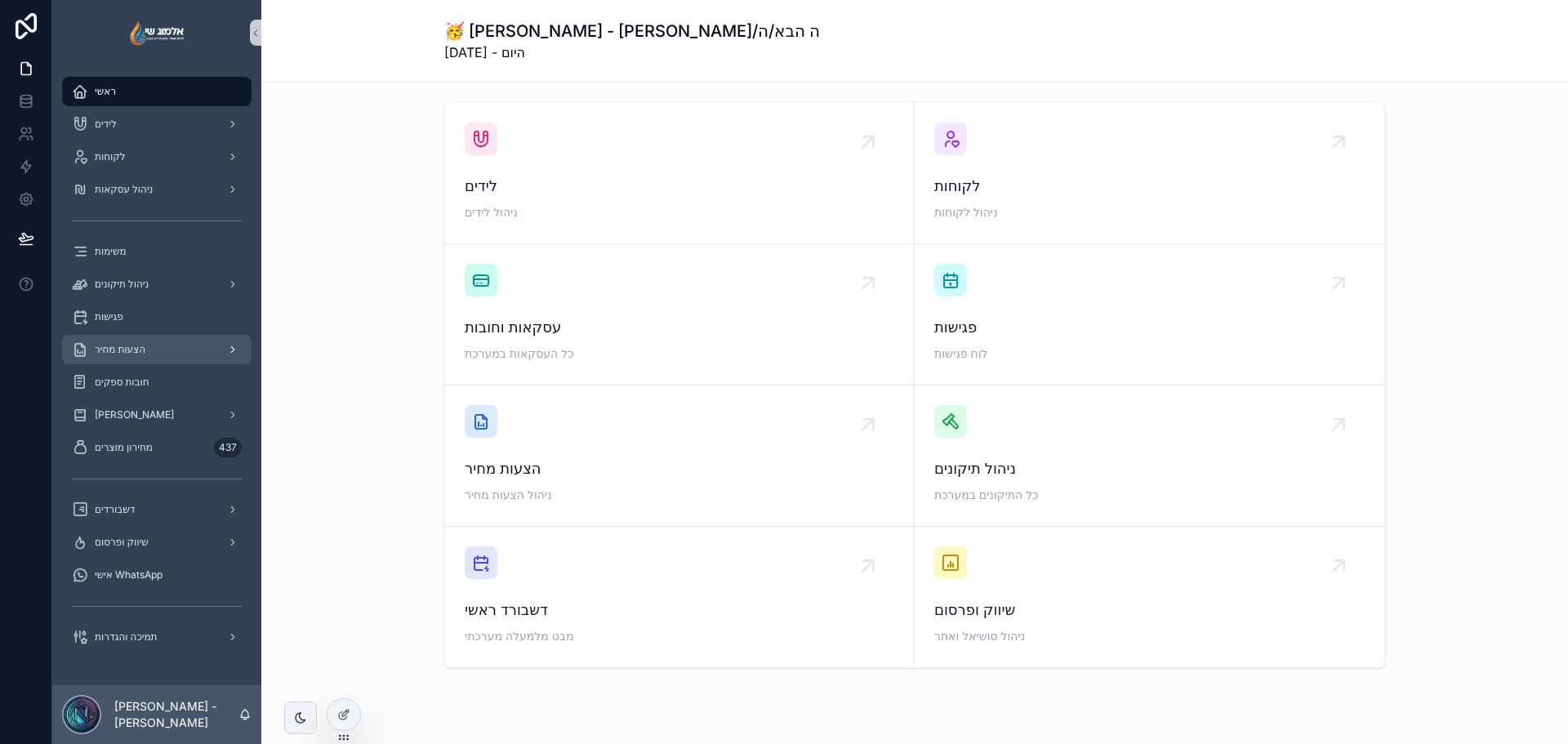
click at [119, 351] on span "הצעות מחיר" at bounding box center [120, 350] width 50 height 13
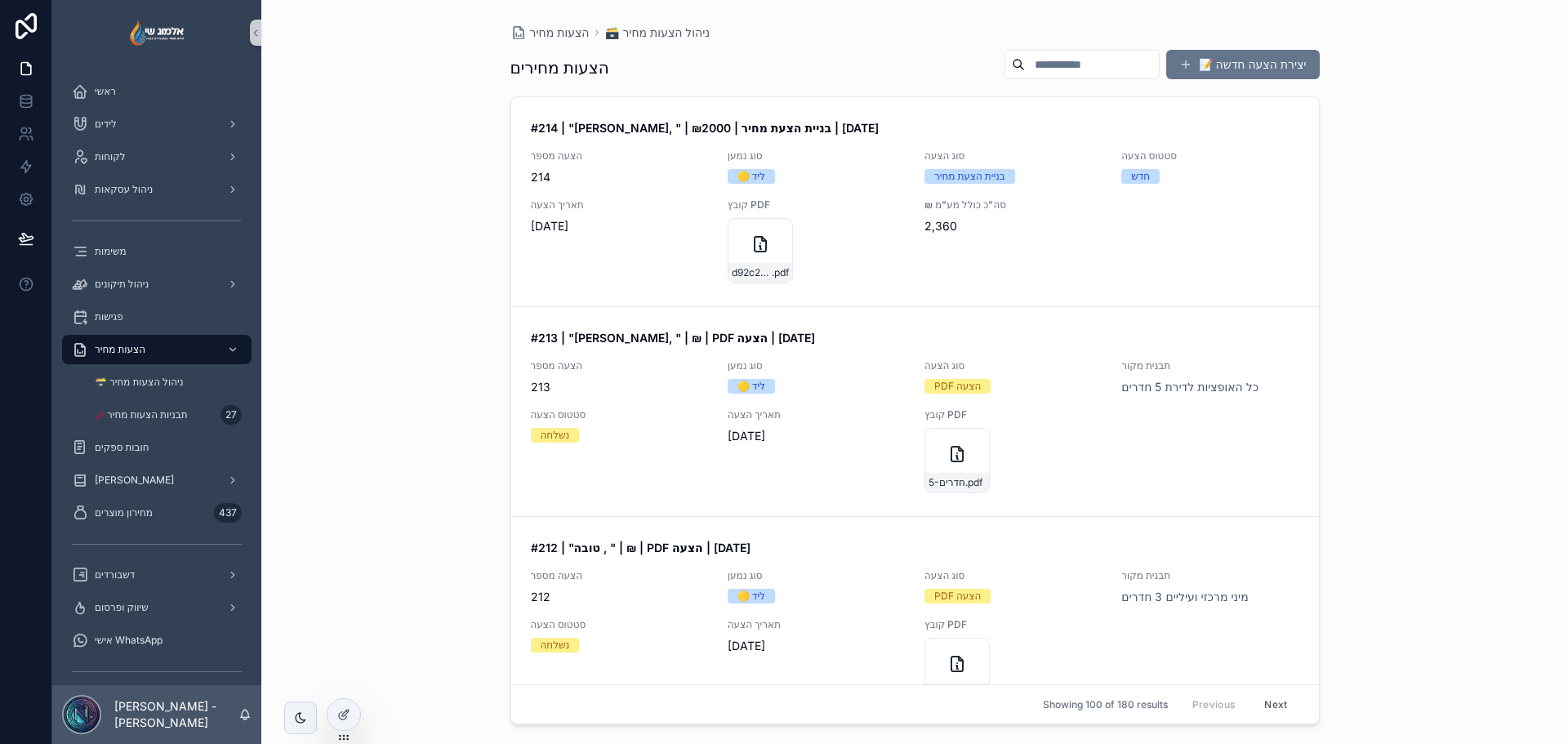
click at [631, 244] on div "תאריך הצעה 29.9.2025" at bounding box center [619, 241] width 177 height 85
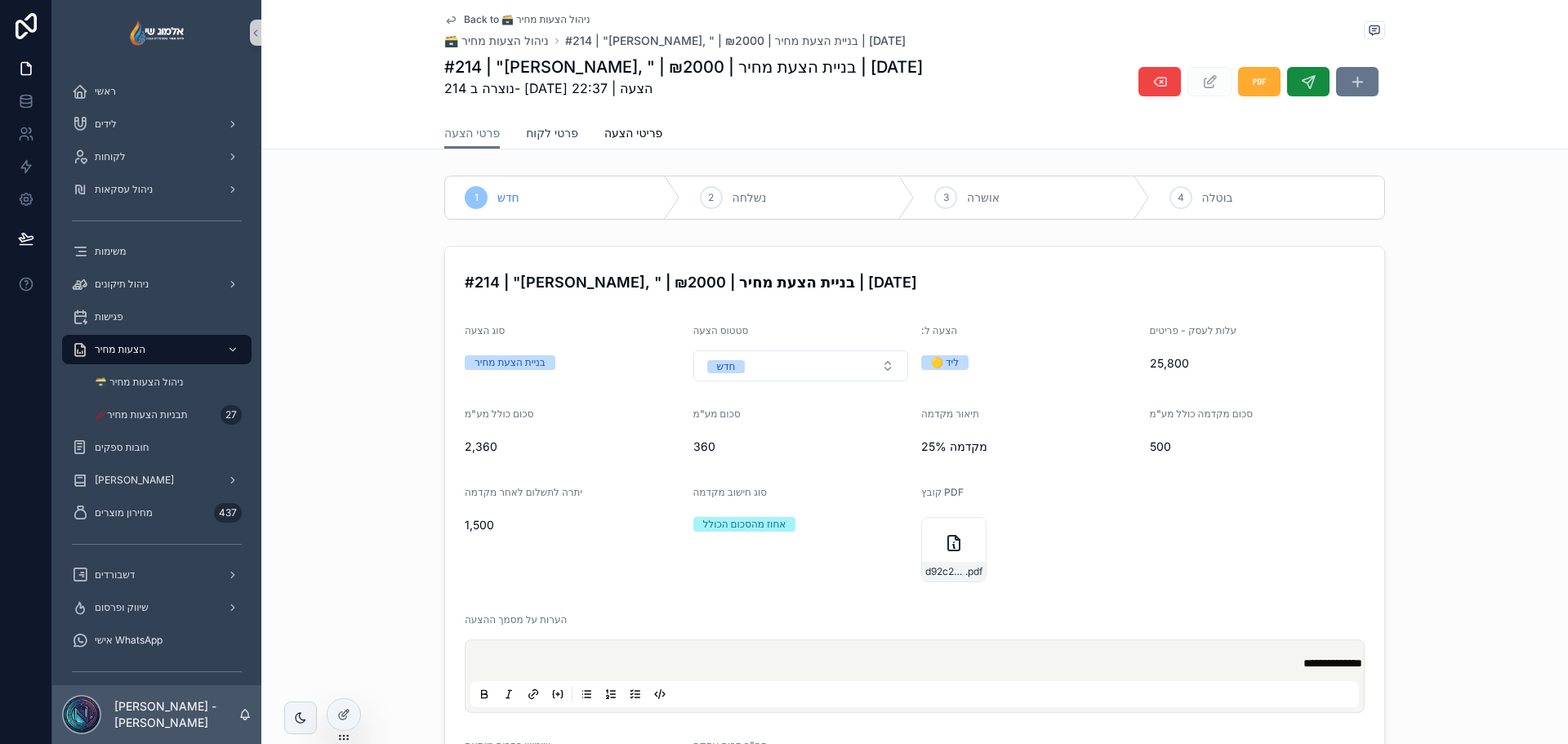
click at [526, 144] on link "פרטי לקוח" at bounding box center [552, 134] width 52 height 33
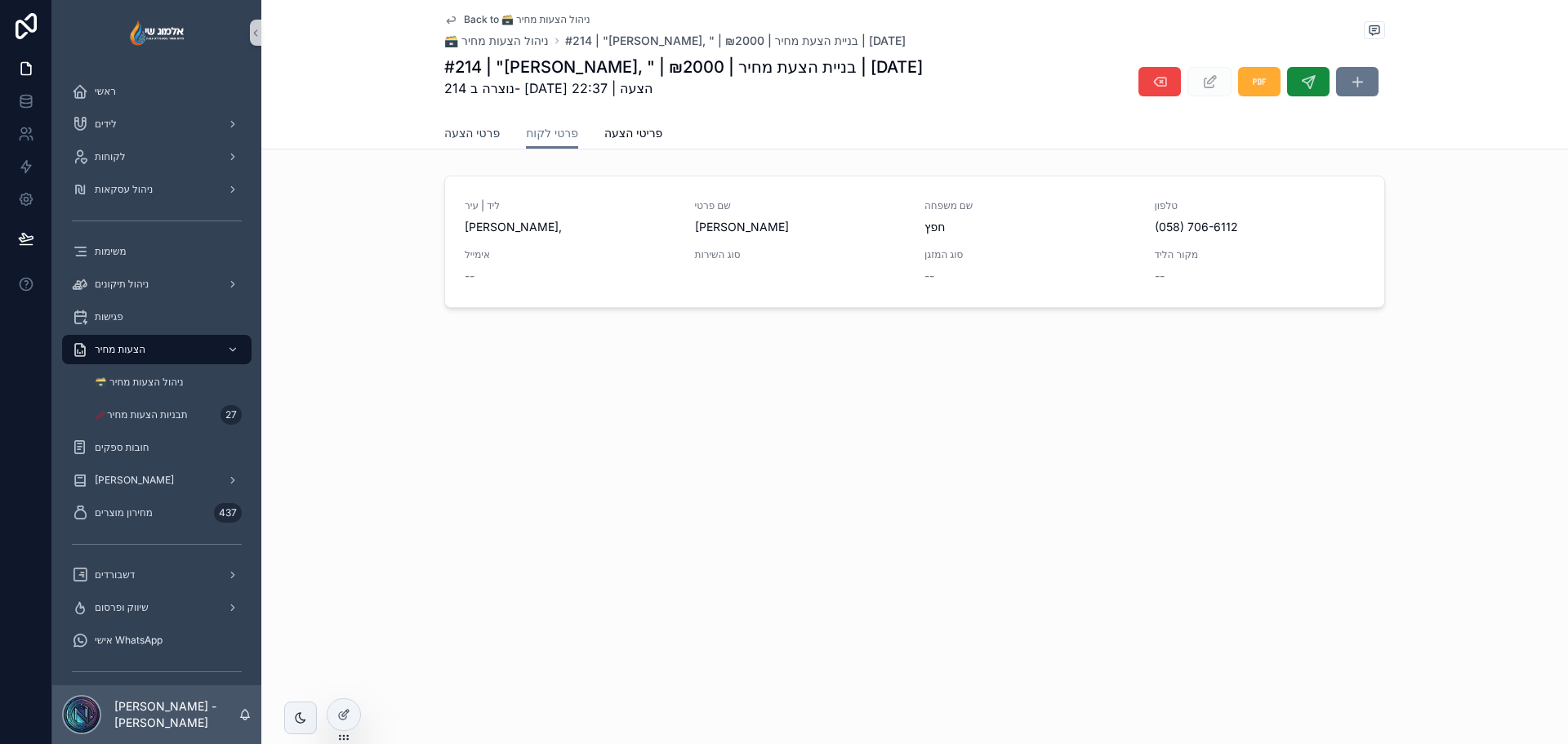
click at [468, 128] on span "פרטי הצעה" at bounding box center [472, 133] width 55 height 16
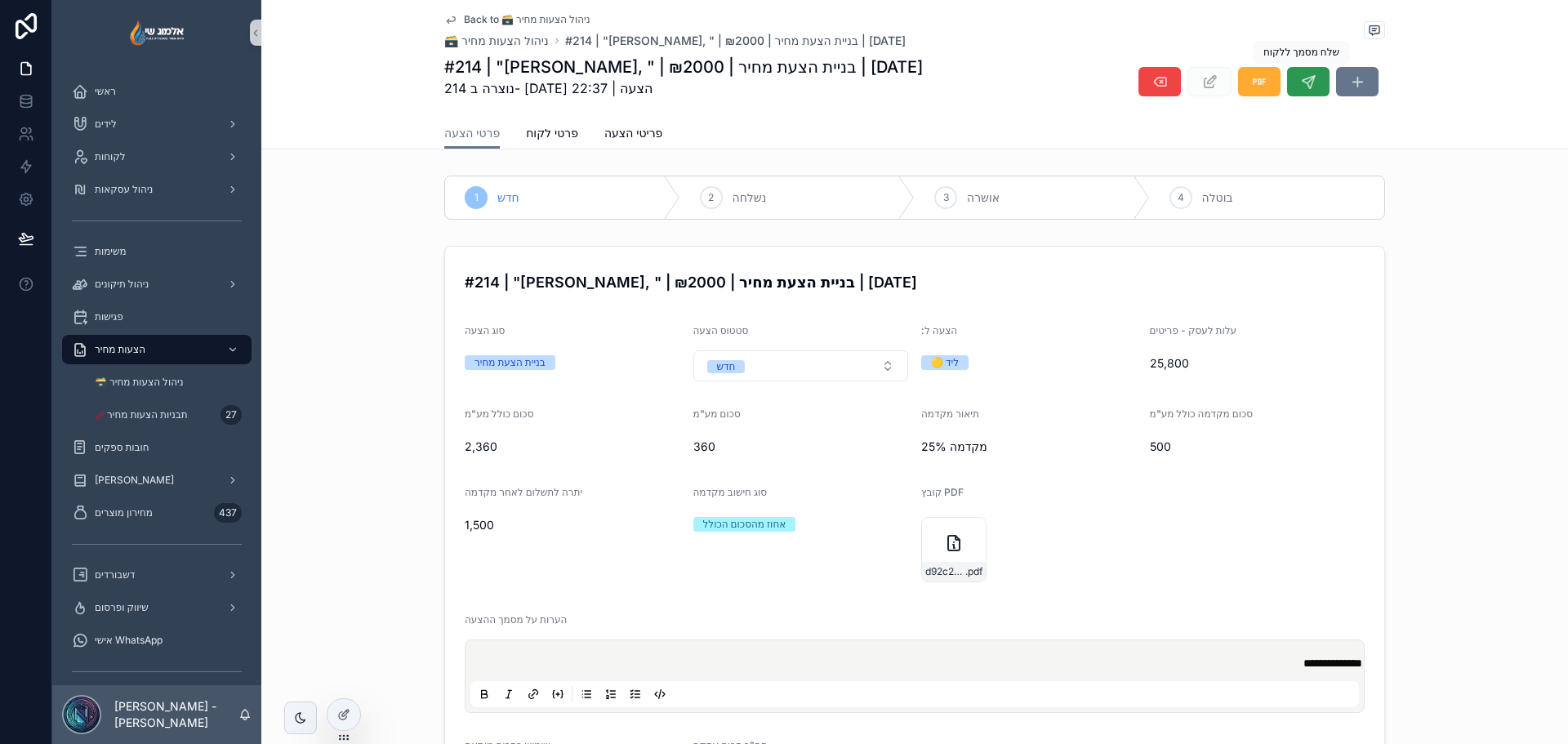
click at [1301, 84] on icon "scrollable content" at bounding box center [1308, 81] width 16 height 16
click at [561, 125] on span "פרטי לקוח" at bounding box center [552, 133] width 52 height 16
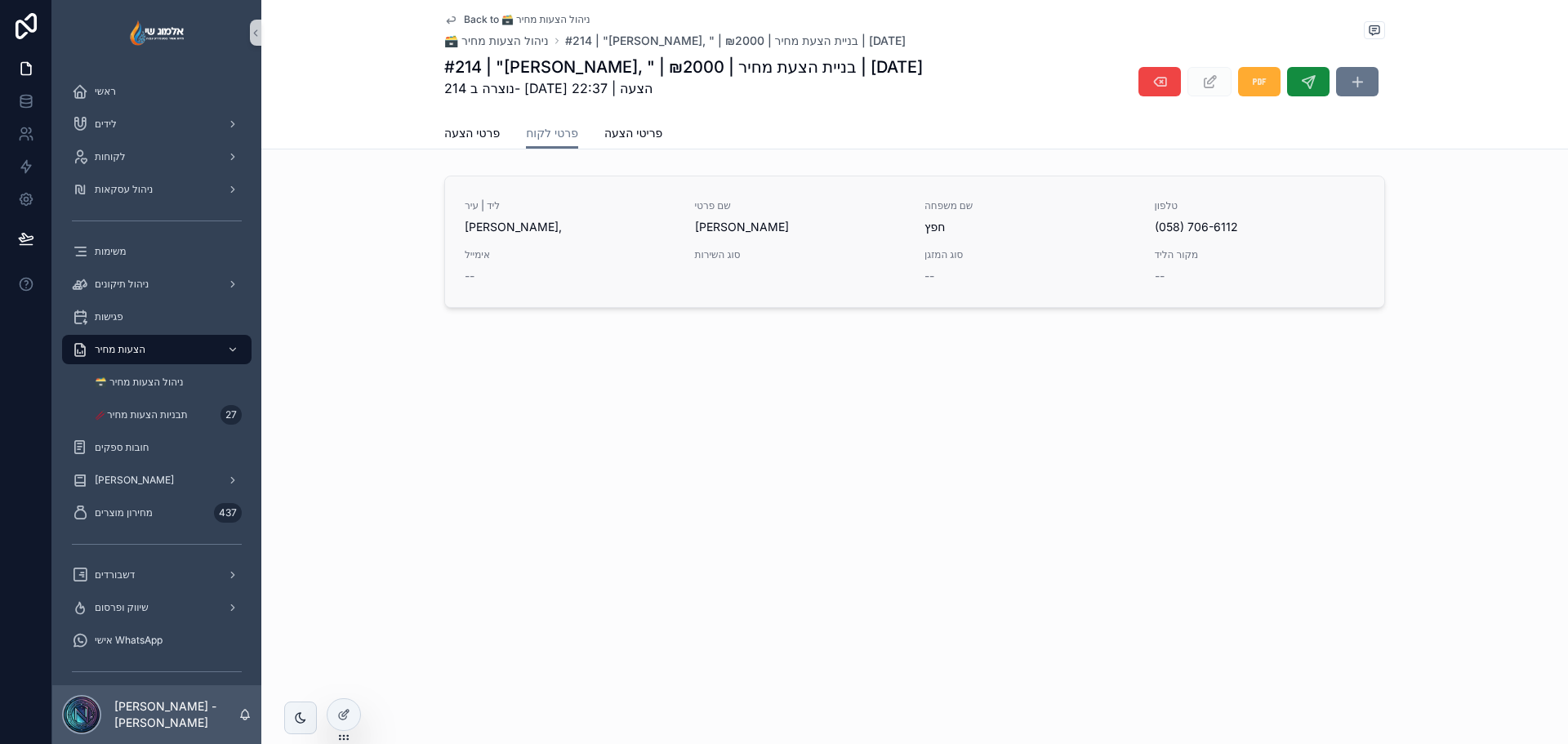
click at [869, 237] on div "ליד | עיר יאיר חפץ, שם פרטי יאיר שם משפחה חפץ טלפון (058) 706-6112 אימייל -- סו…" at bounding box center [914, 242] width 900 height 85
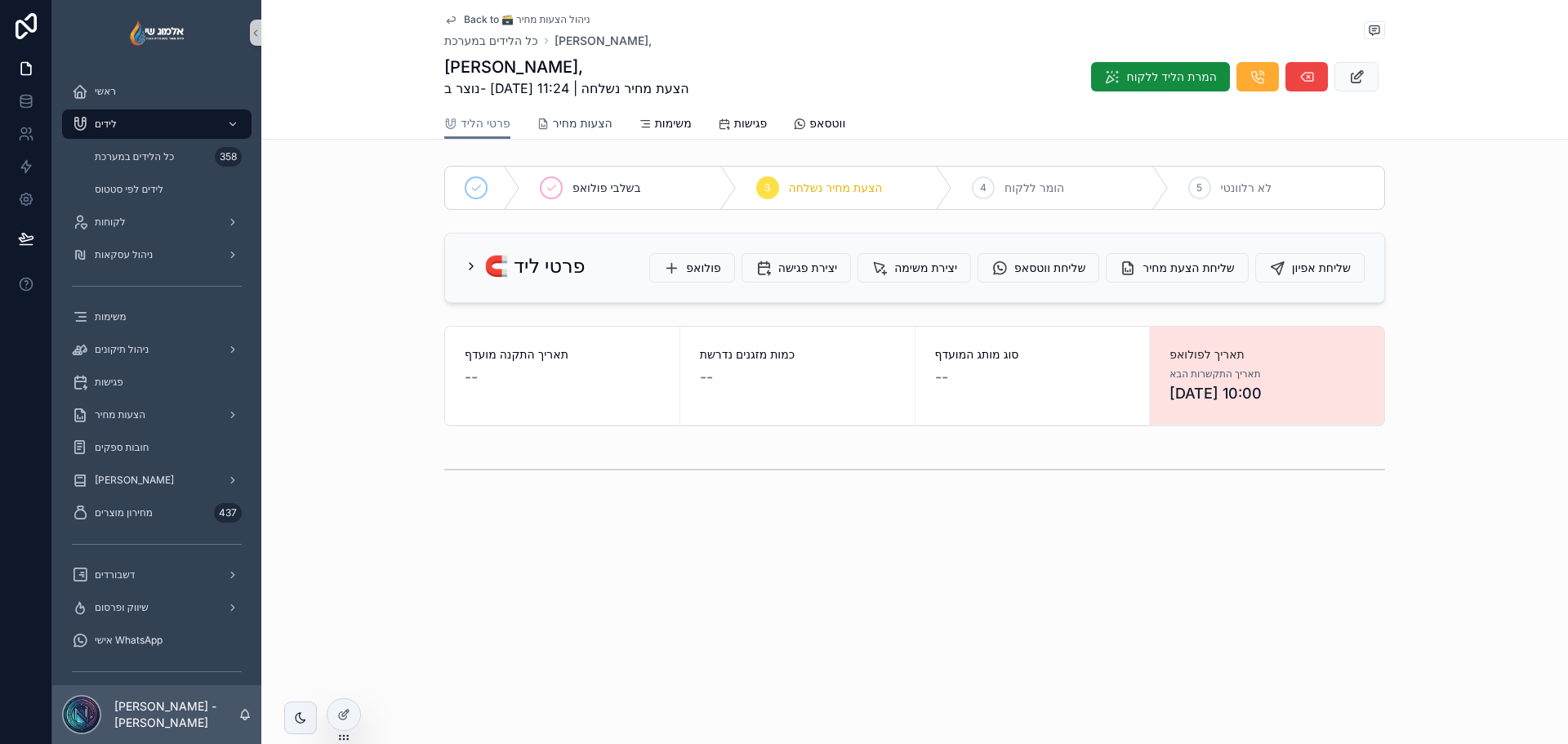
click at [574, 113] on link "הצעות מחיר" at bounding box center [574, 125] width 76 height 33
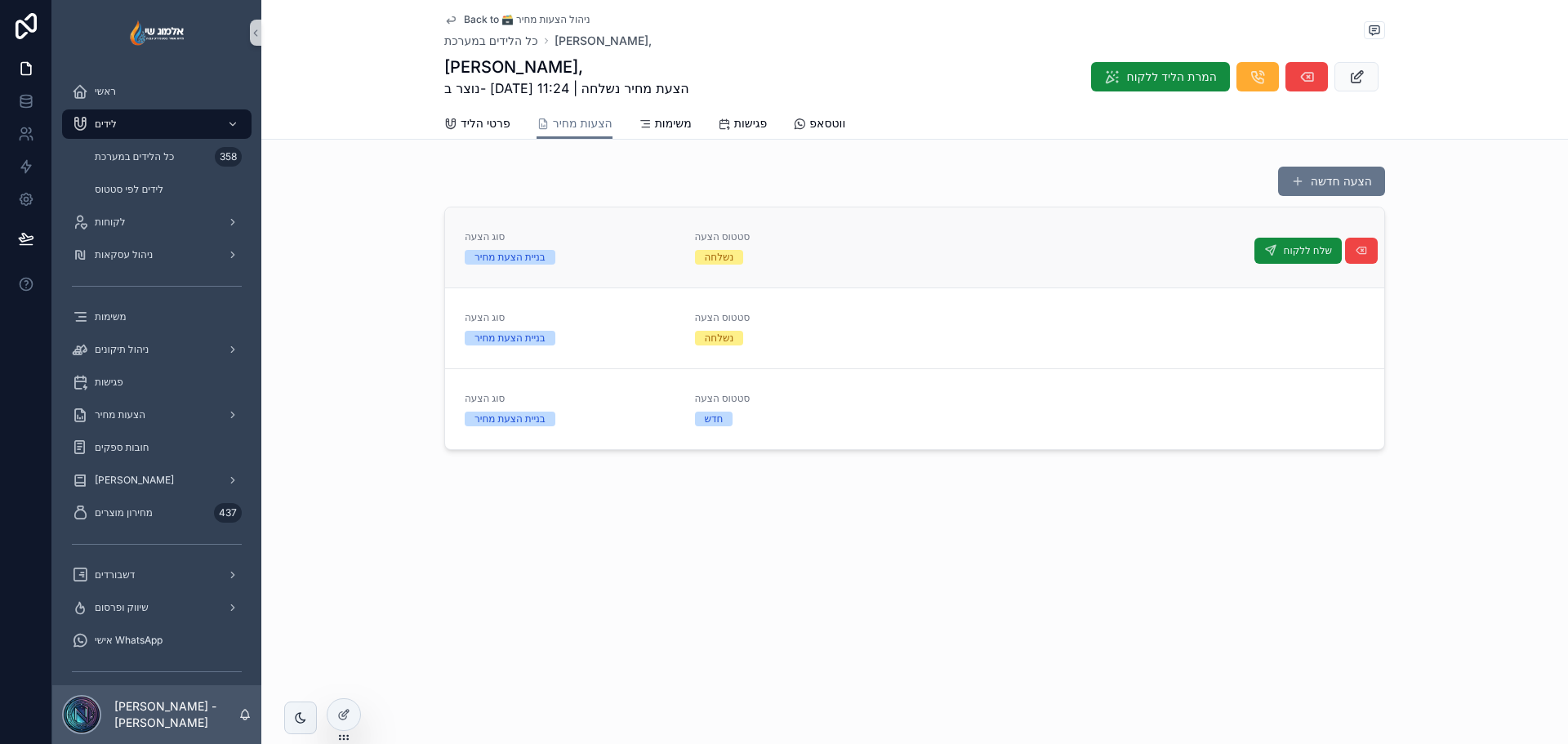
click at [840, 242] on span "סטטוס הצעה" at bounding box center [800, 237] width 210 height 13
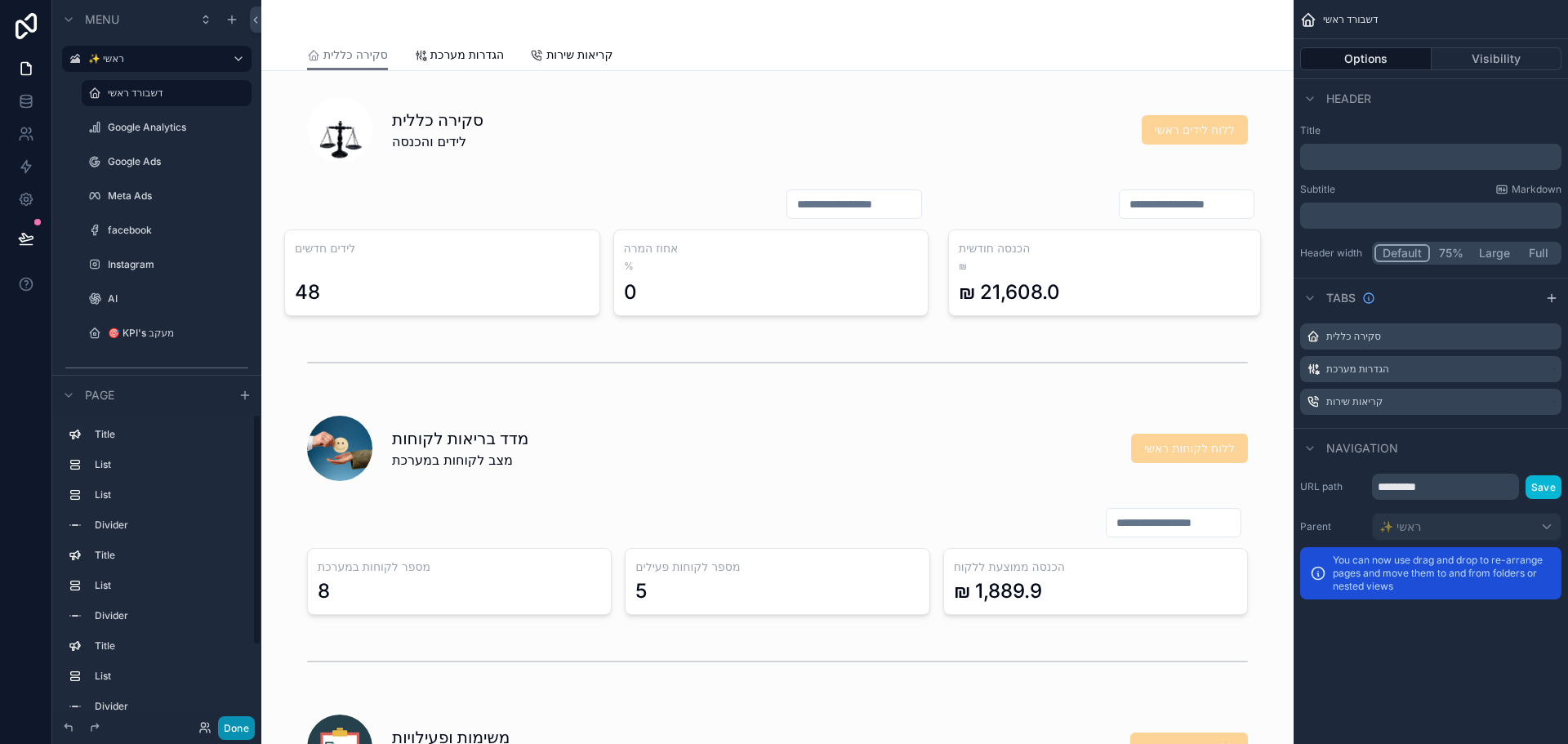
click at [231, 728] on button "Done" at bounding box center [236, 728] width 37 height 23
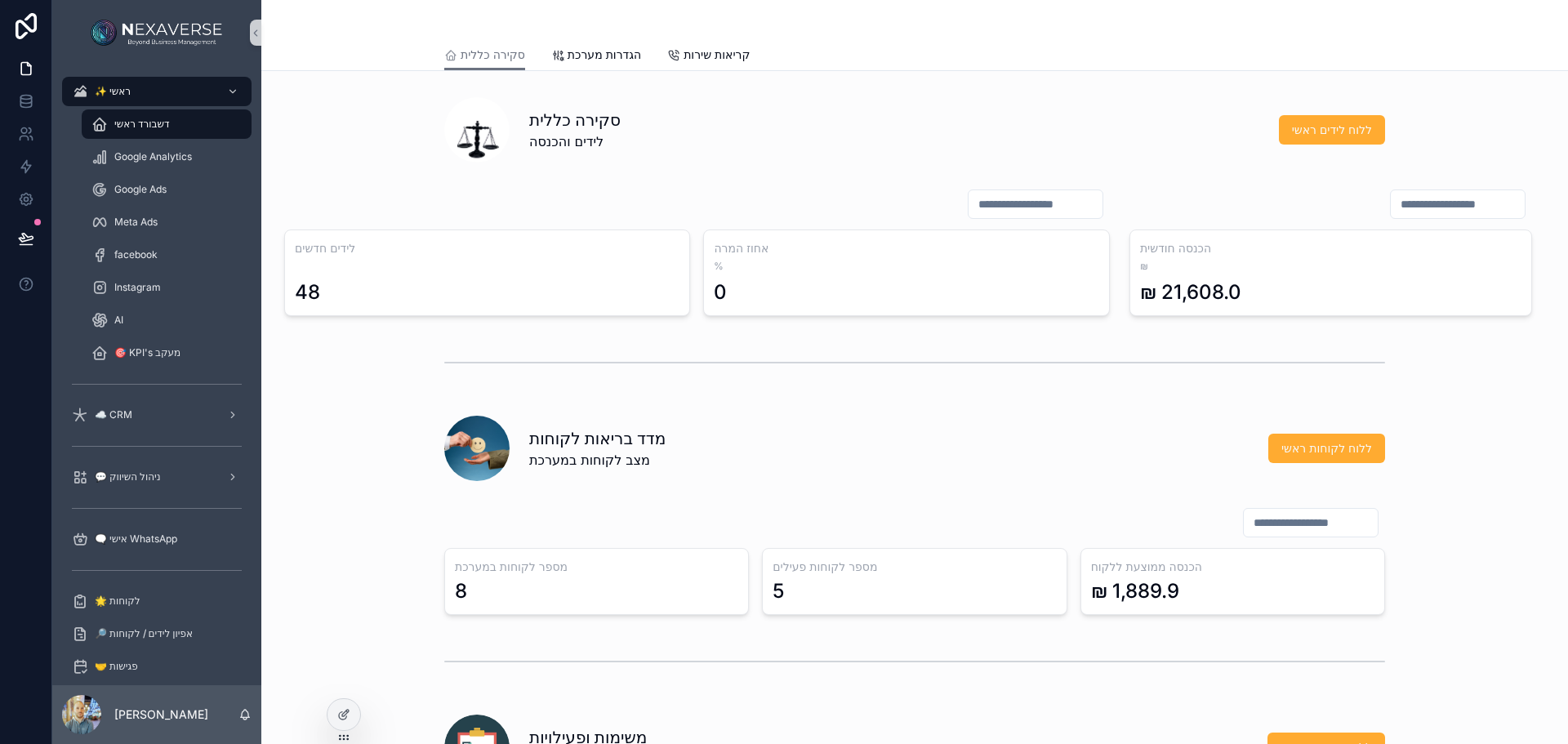
click at [129, 461] on div "💬 ניהול השיווק" at bounding box center [156, 476] width 209 height 33
click at [129, 469] on div "💬 ניהול השיווק" at bounding box center [157, 476] width 170 height 26
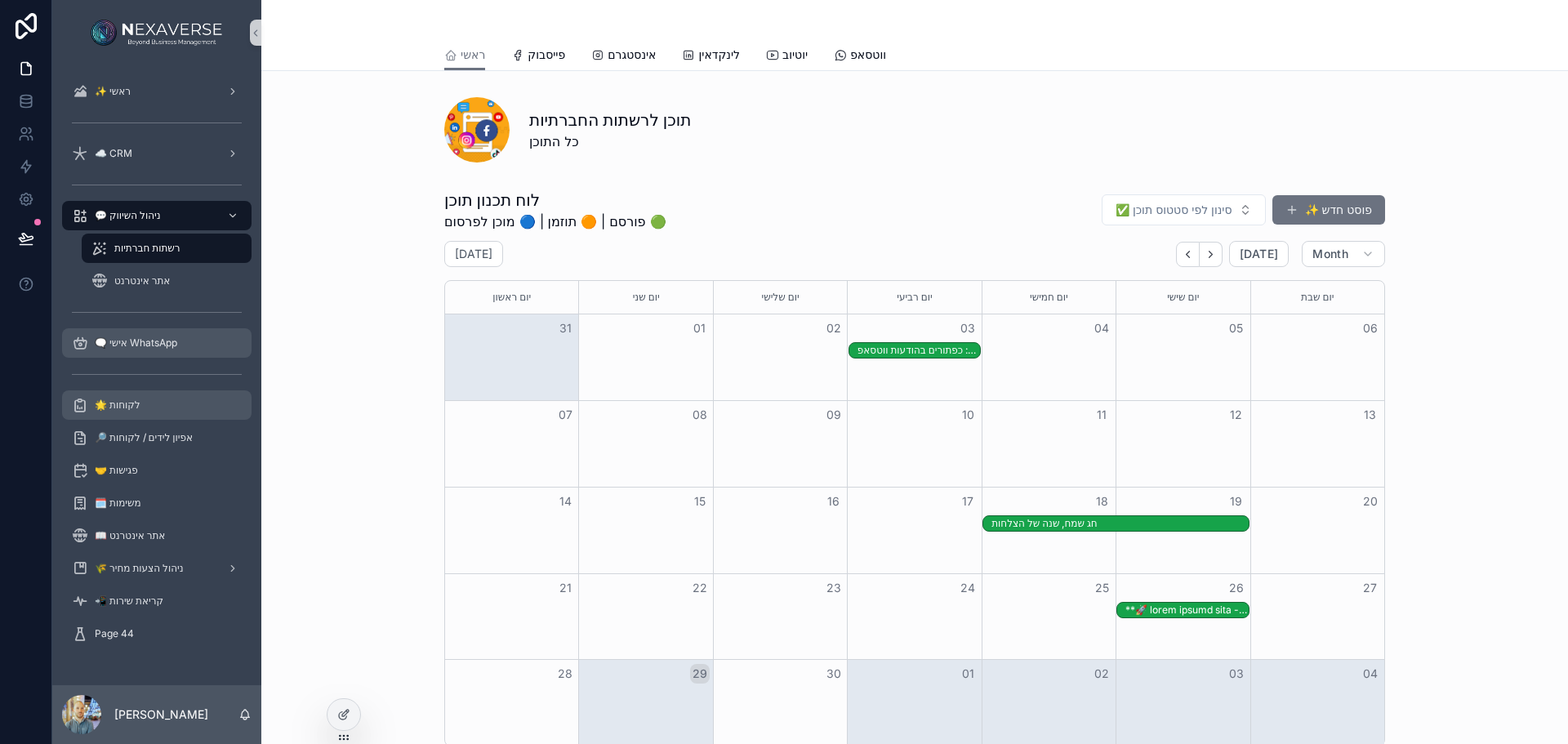
click at [148, 351] on div "🗨️ אישי WhatsApp" at bounding box center [157, 343] width 170 height 26
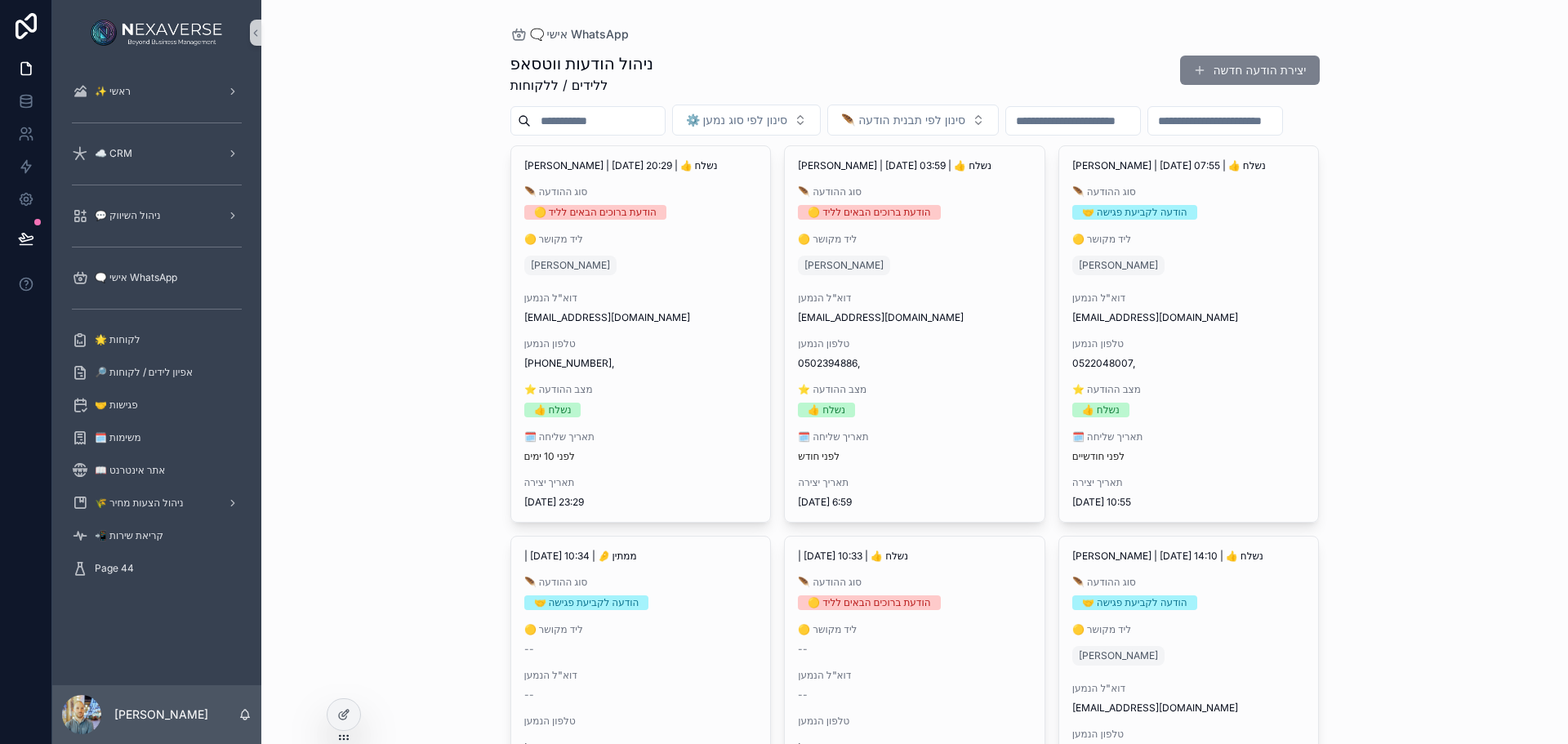
click at [1217, 70] on button "יצירת הודעה חדשה" at bounding box center [1250, 70] width 139 height 29
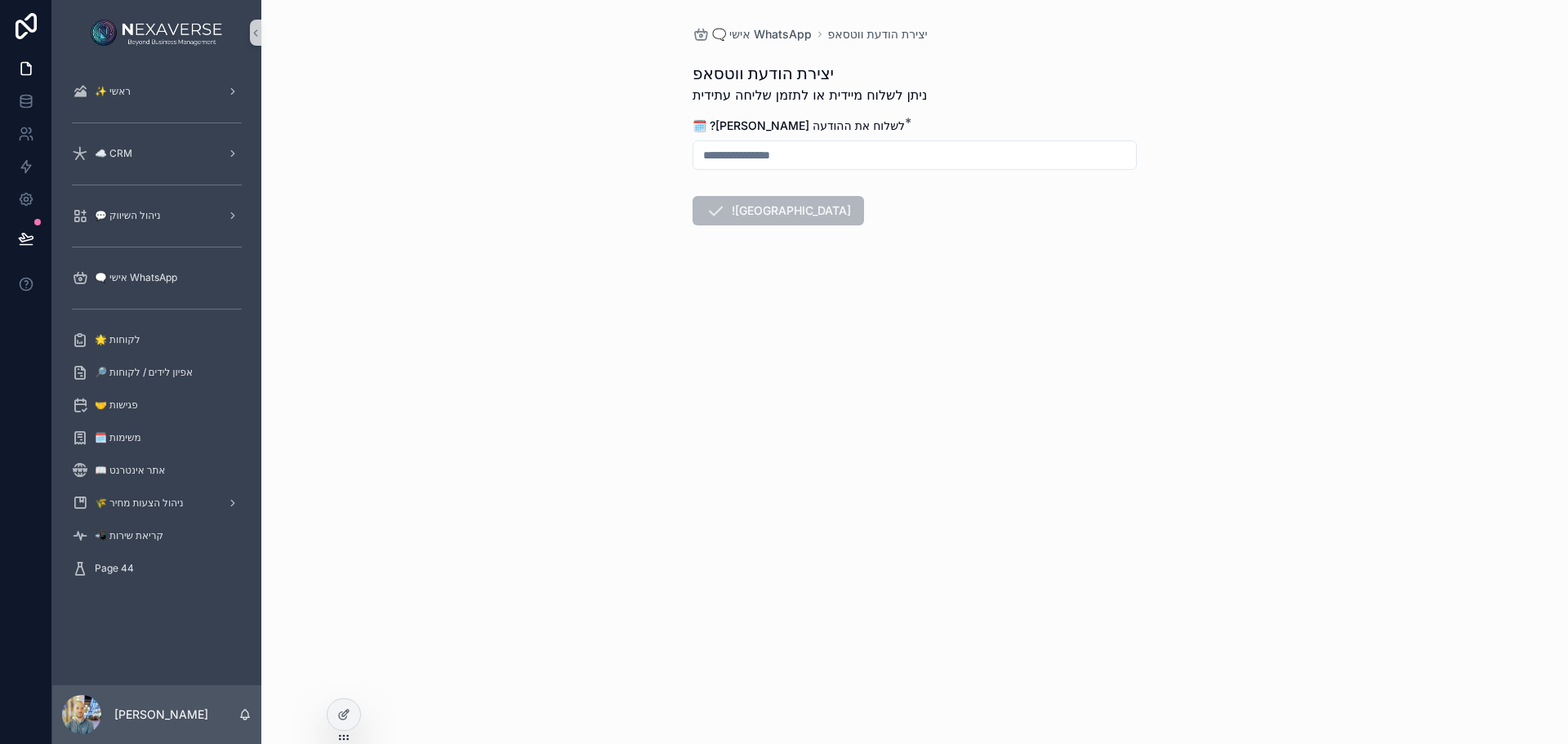
click at [741, 159] on input "scrollable content" at bounding box center [915, 154] width 443 height 23
click at [883, 441] on button "30" at bounding box center [885, 434] width 29 height 29
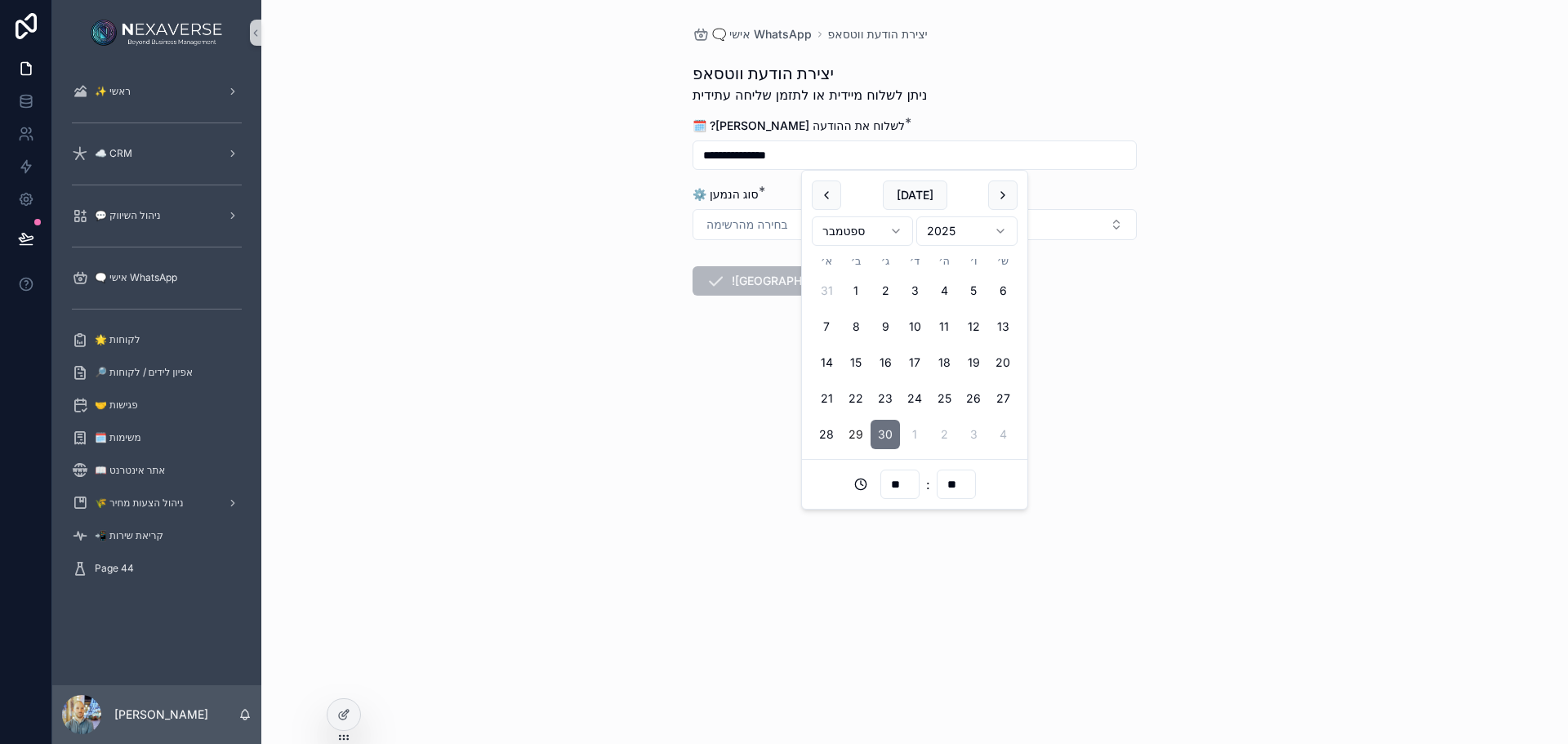
click at [896, 476] on input "**" at bounding box center [900, 484] width 38 height 23
click at [897, 341] on div "10" at bounding box center [901, 340] width 74 height 26
type input "**********"
type input "**"
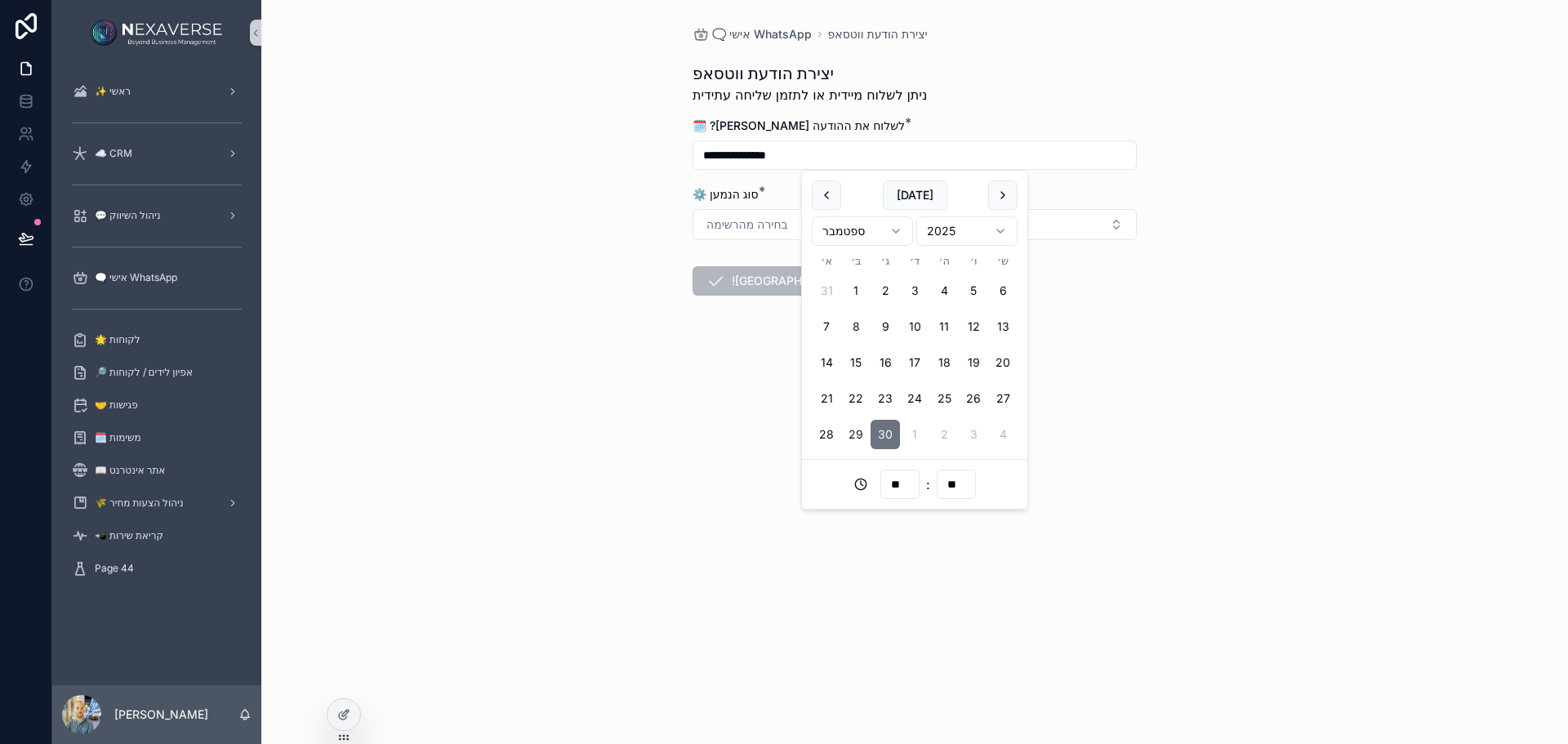
drag, startPoint x: 1262, startPoint y: 408, endPoint x: 1230, endPoint y: 394, distance: 34.9
click at [1261, 407] on div "**********" at bounding box center [915, 372] width 1306 height 744
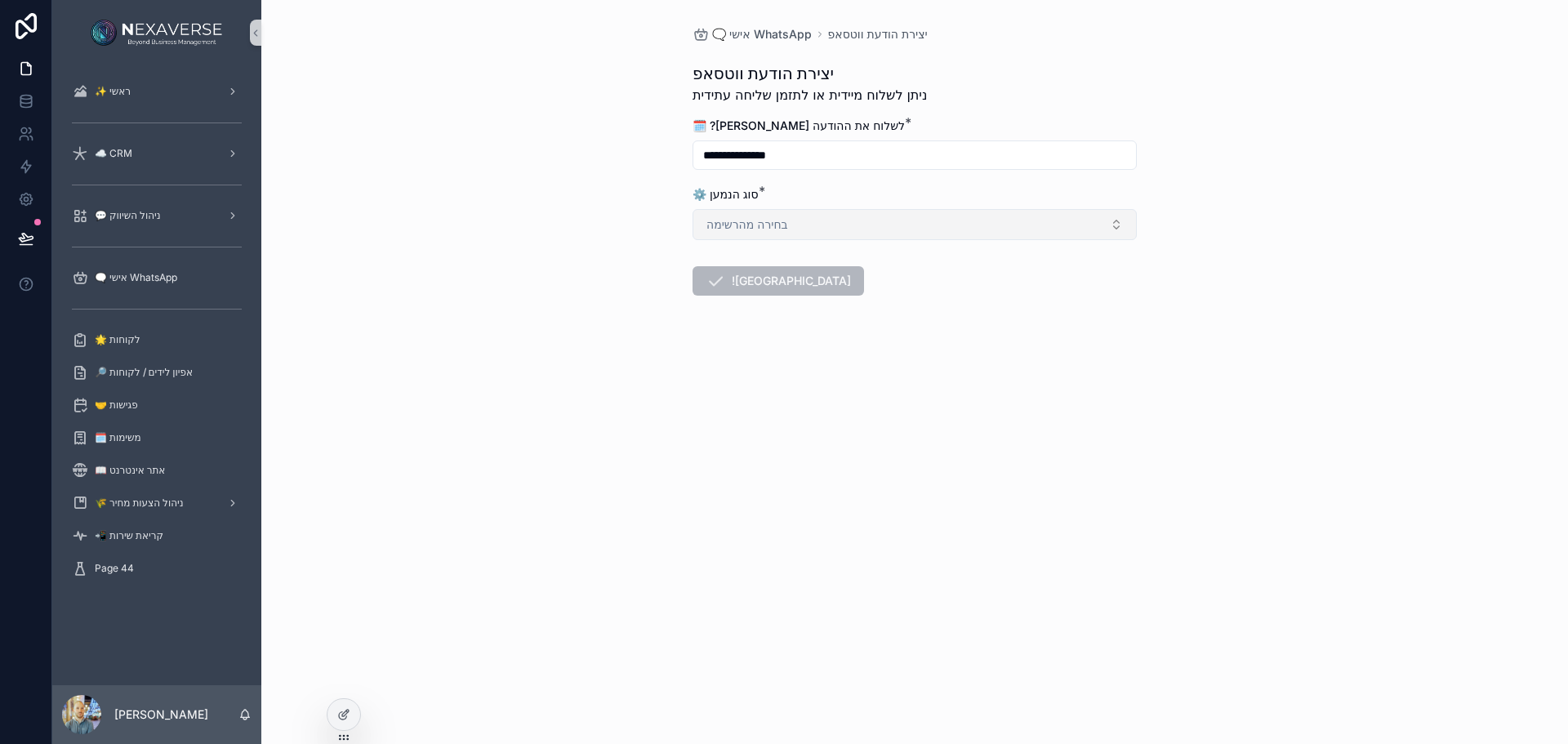
click at [907, 227] on button "בחירה מהרשימה" at bounding box center [915, 224] width 444 height 31
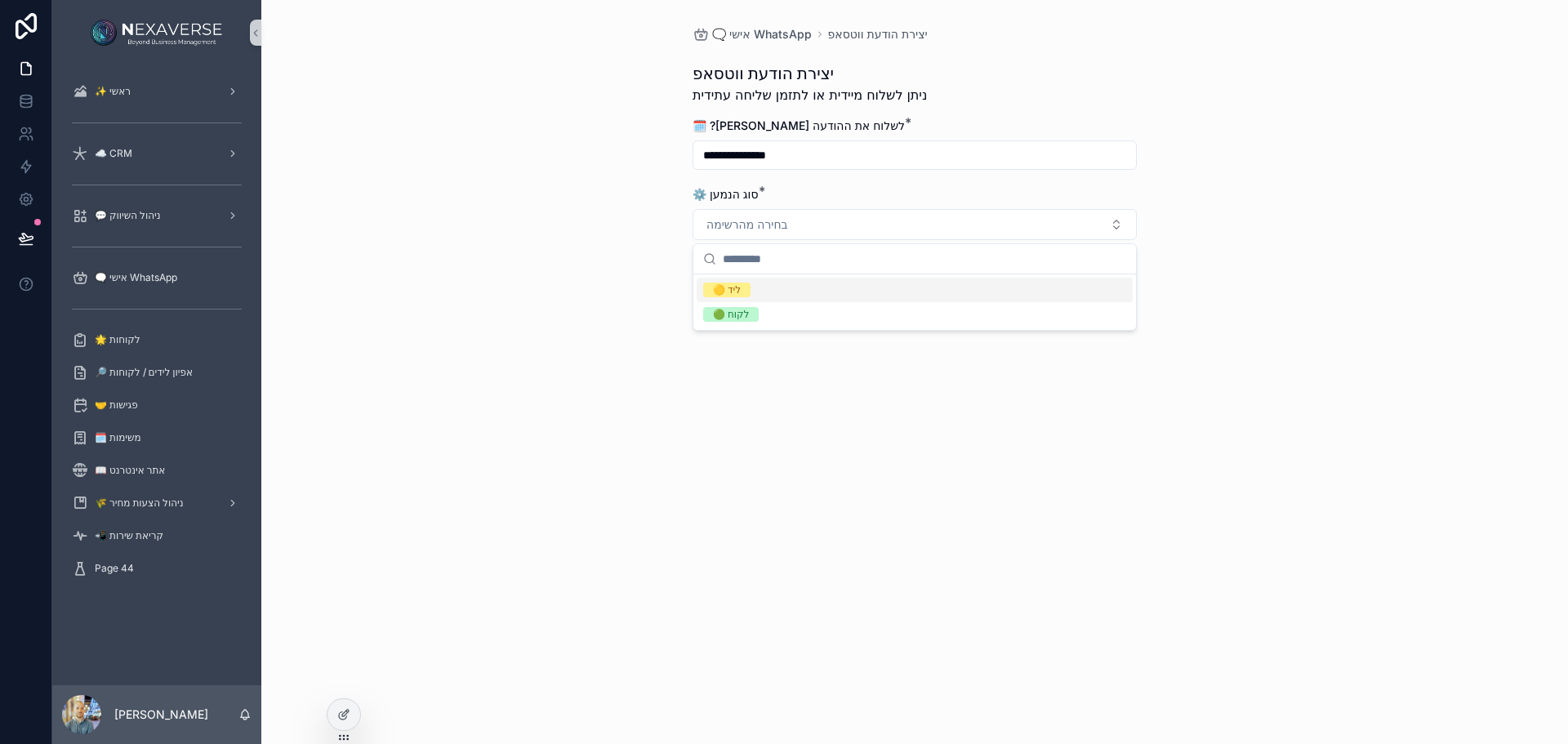
click at [879, 295] on div "🟡 ליד" at bounding box center [915, 289] width 436 height 24
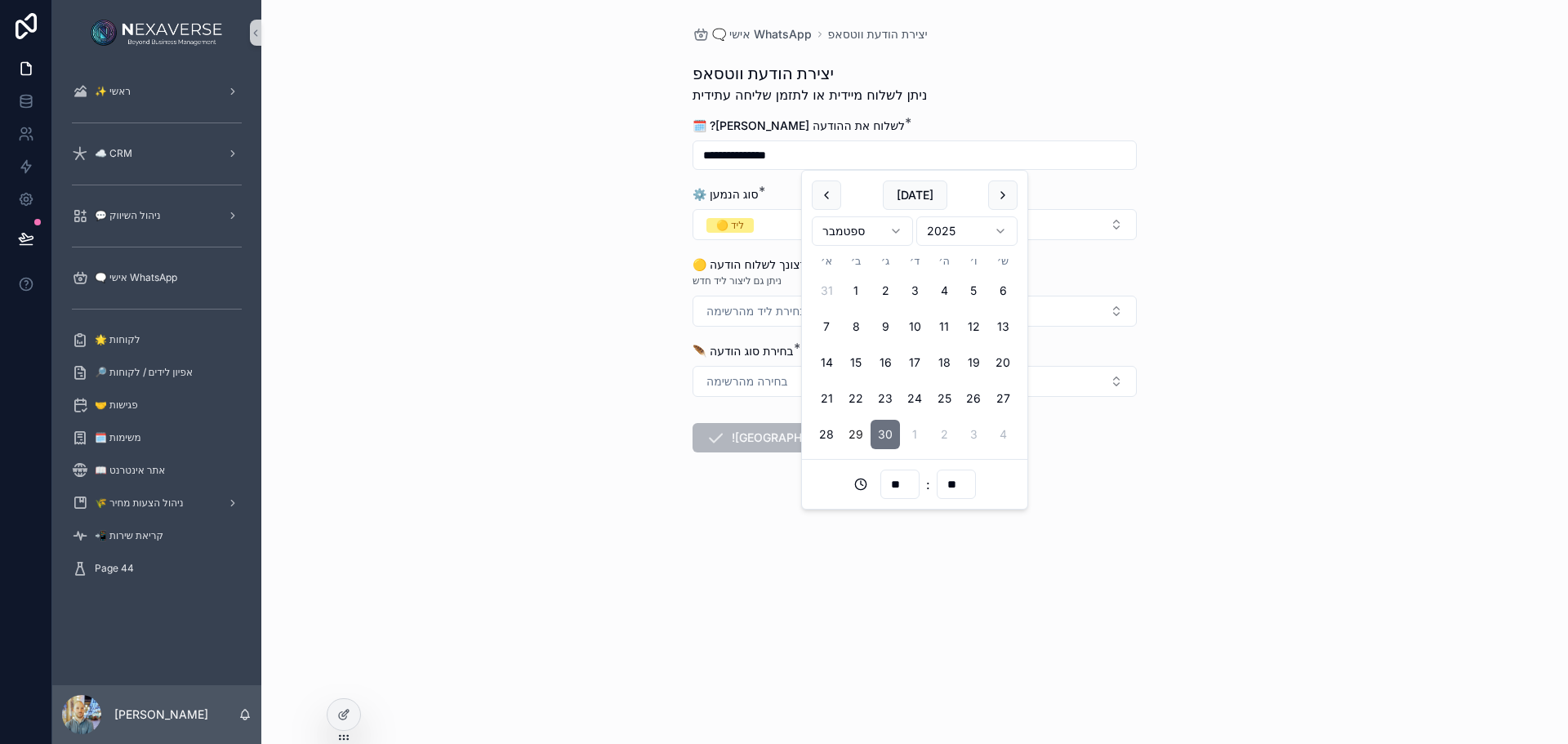
drag, startPoint x: 762, startPoint y: 153, endPoint x: 773, endPoint y: 157, distance: 11.7
click at [773, 157] on input "**********" at bounding box center [915, 154] width 443 height 23
click at [583, 238] on div "**********" at bounding box center [915, 372] width 1306 height 744
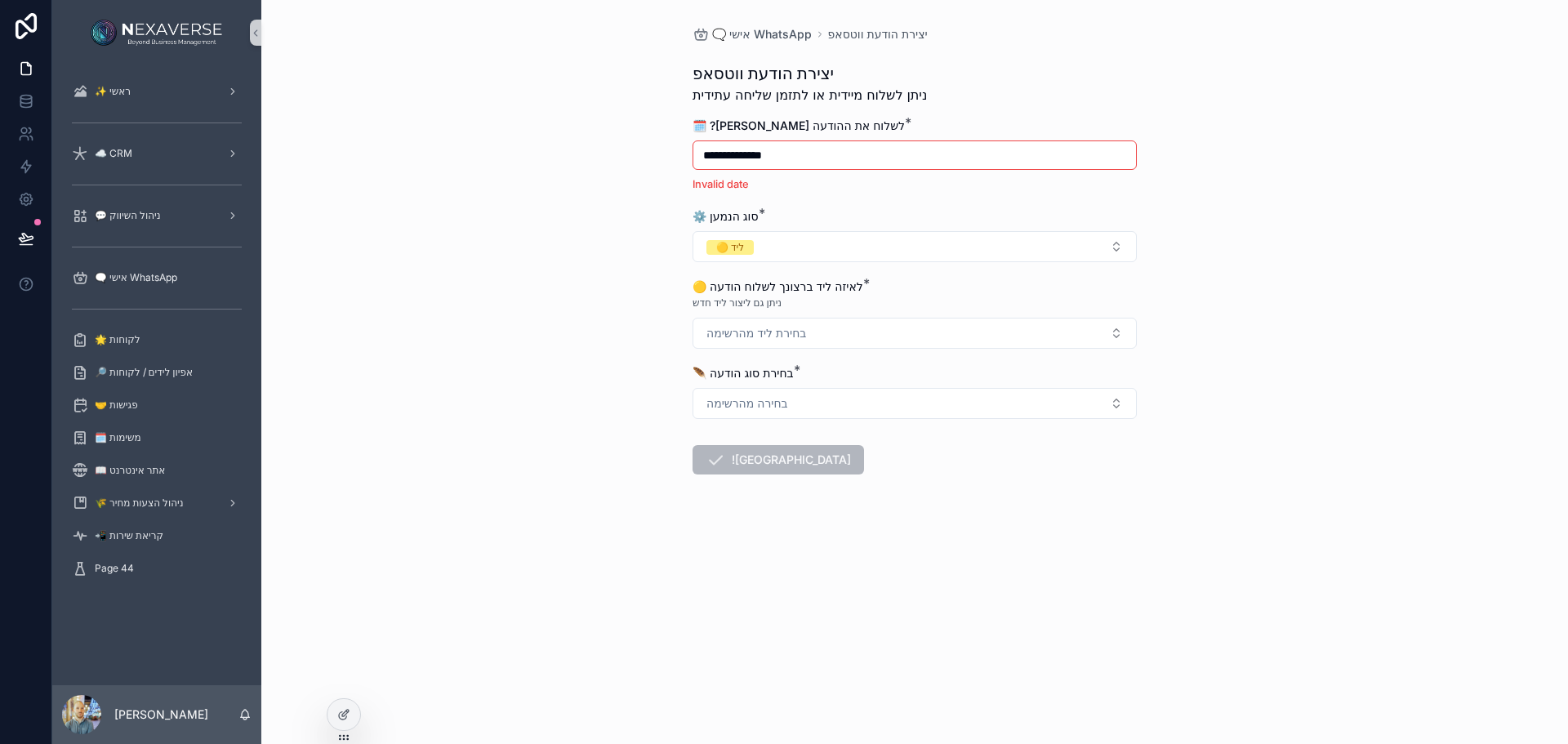
click at [771, 158] on input "**********" at bounding box center [915, 154] width 443 height 23
click at [899, 491] on input "**" at bounding box center [900, 484] width 38 height 23
drag, startPoint x: 886, startPoint y: 405, endPoint x: 863, endPoint y: 379, distance: 34.7
click at [885, 405] on div "09" at bounding box center [901, 395] width 74 height 26
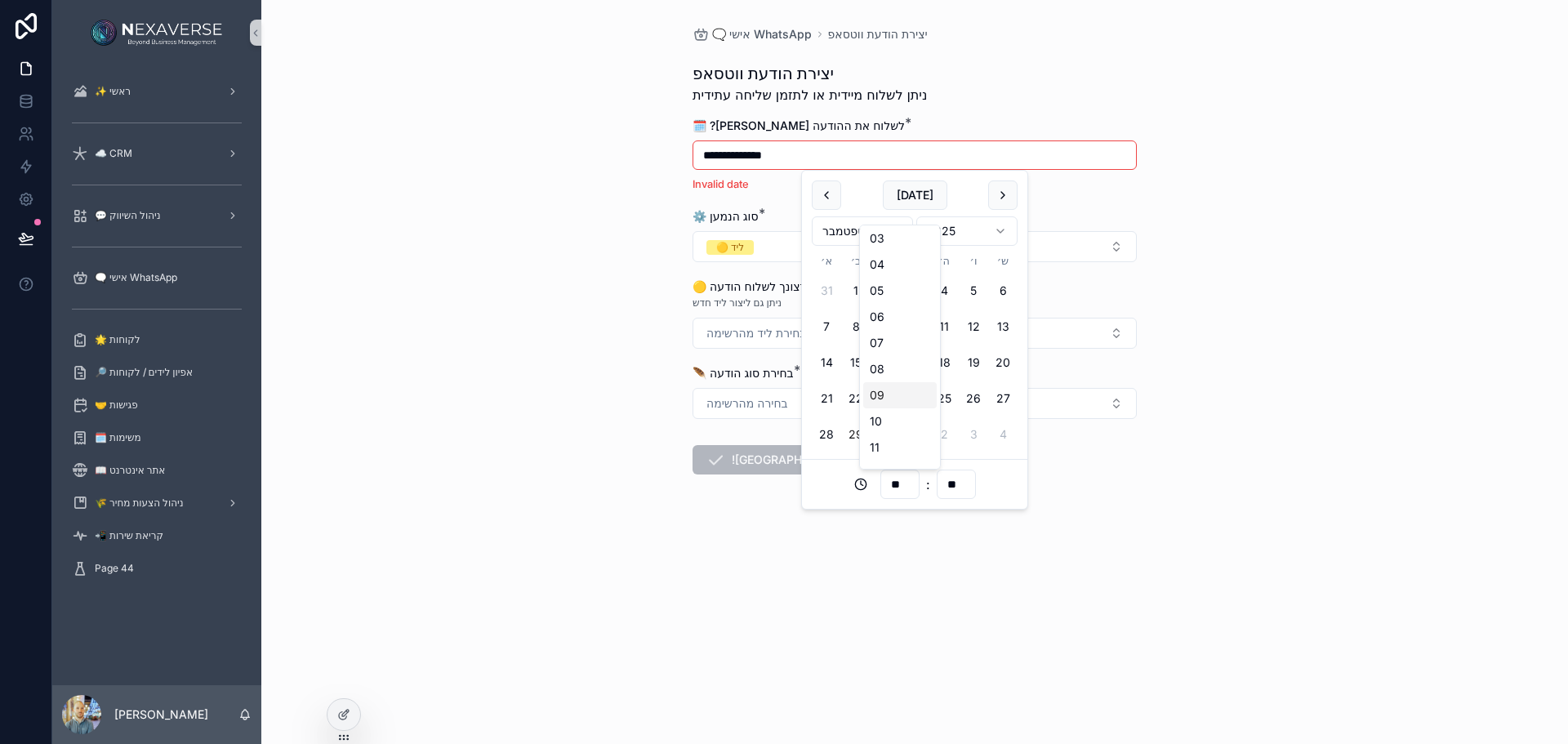
type input "**********"
type input "**"
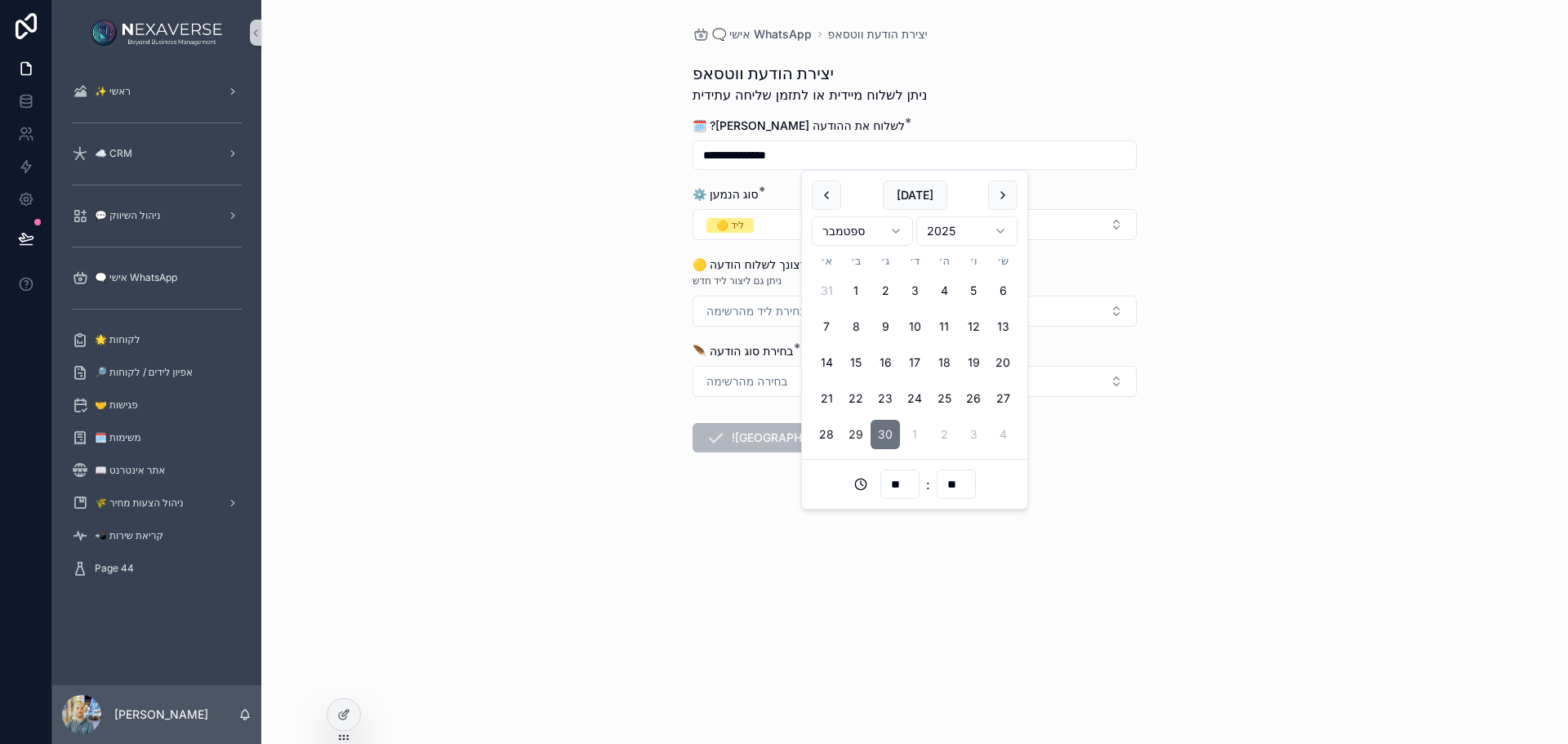
click at [558, 242] on div "**********" at bounding box center [915, 372] width 1306 height 744
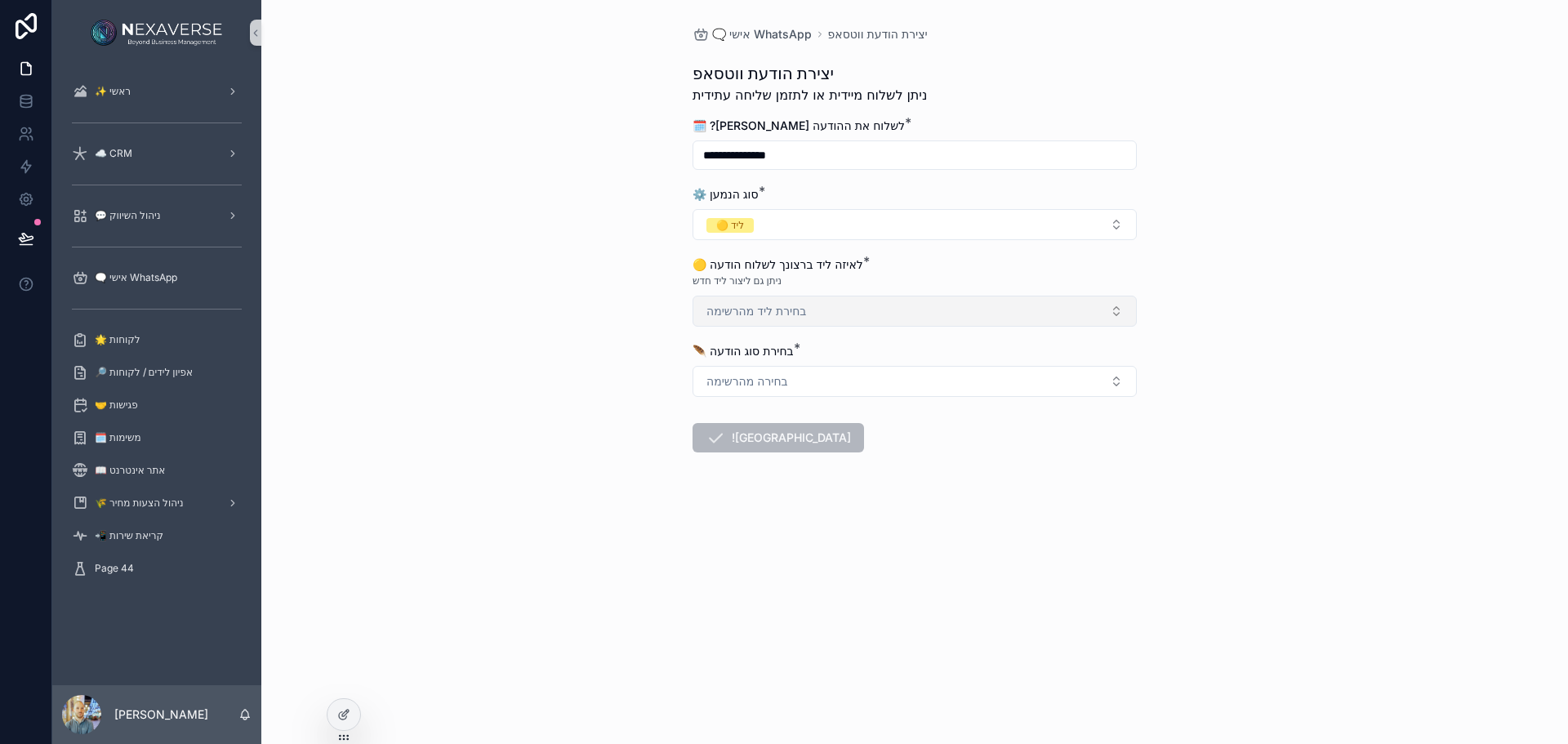
click at [792, 325] on button "בחירת ליד מהרשימה" at bounding box center [915, 311] width 444 height 31
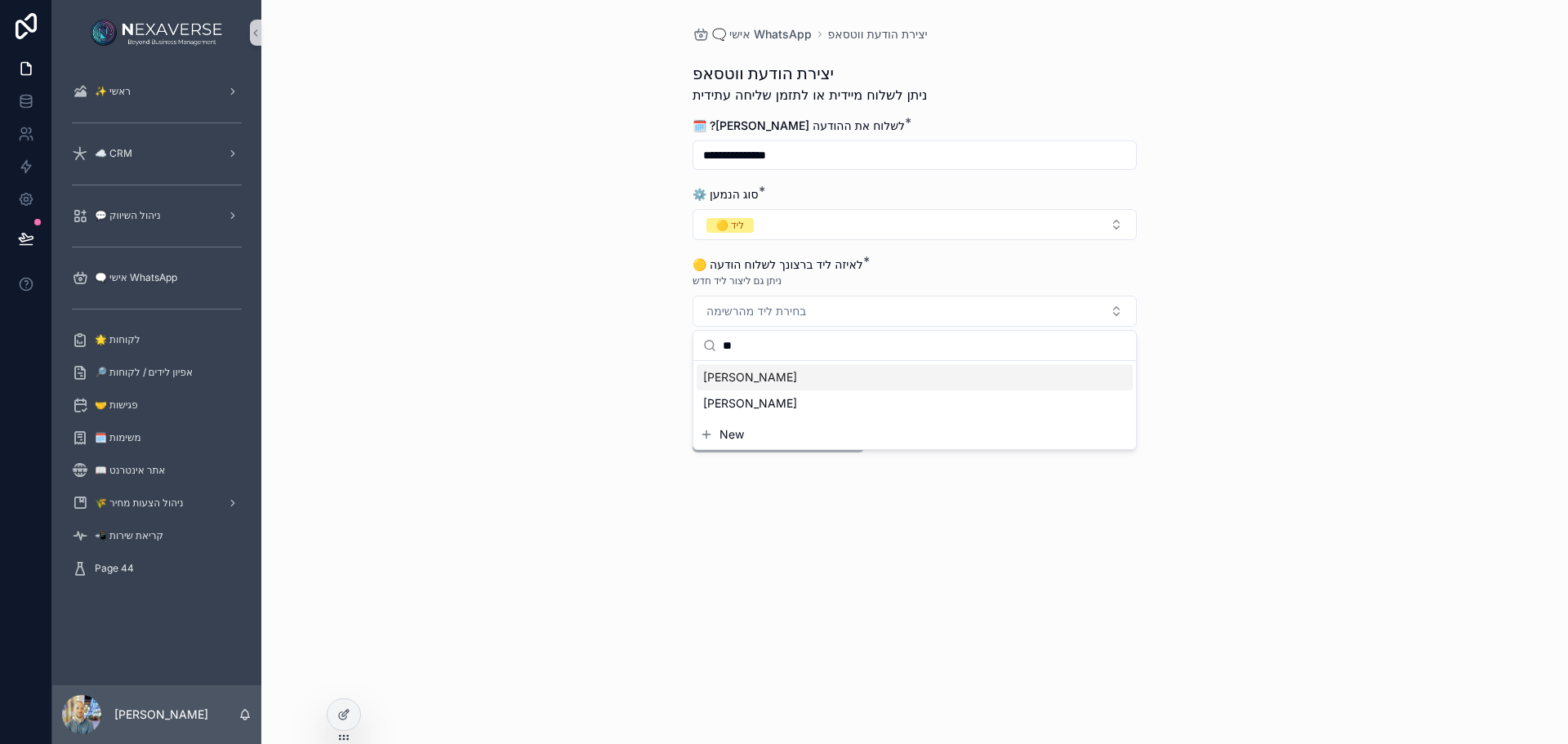
type input "**"
click at [772, 374] on div "טובית" at bounding box center [915, 377] width 436 height 26
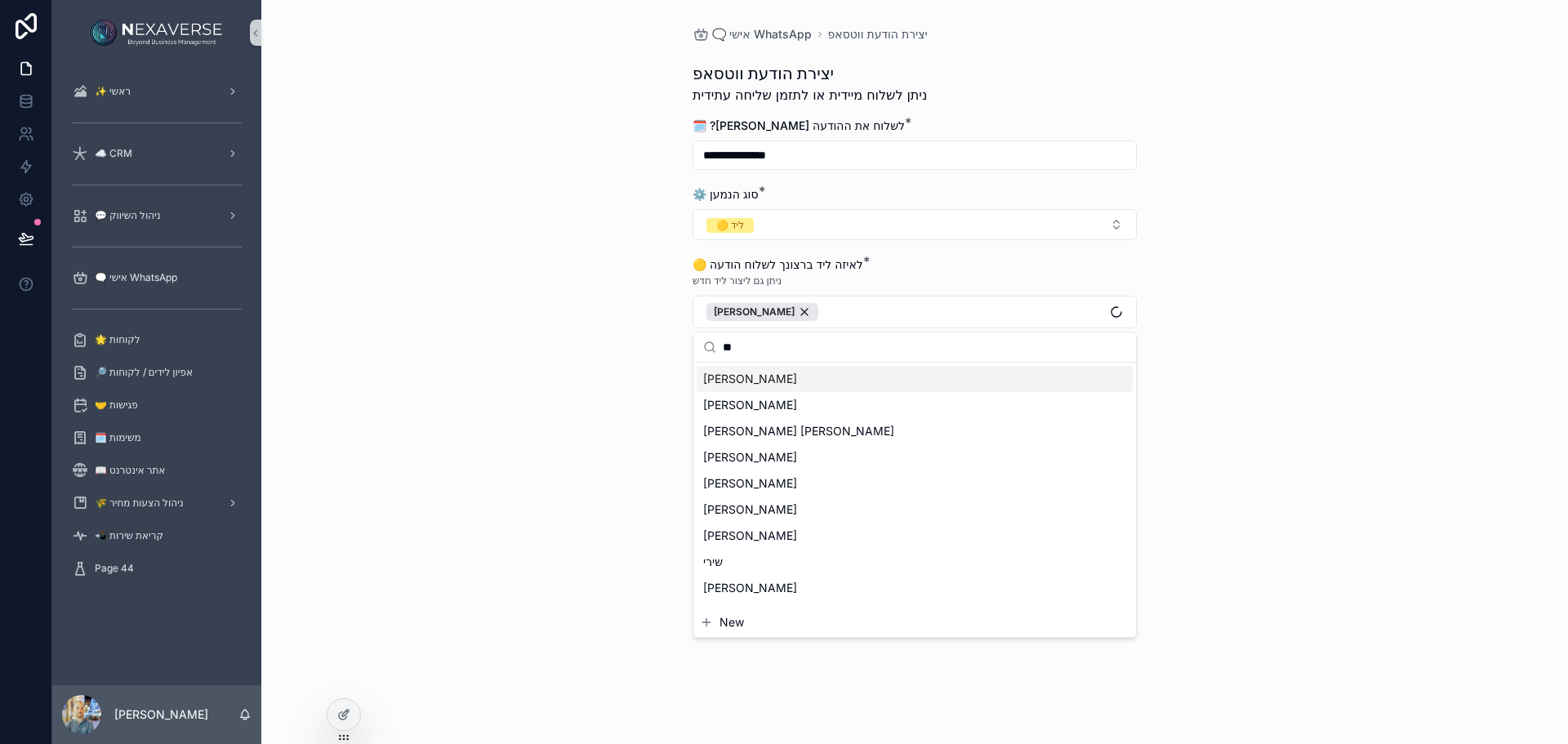
click at [600, 378] on div "**********" at bounding box center [915, 372] width 1306 height 744
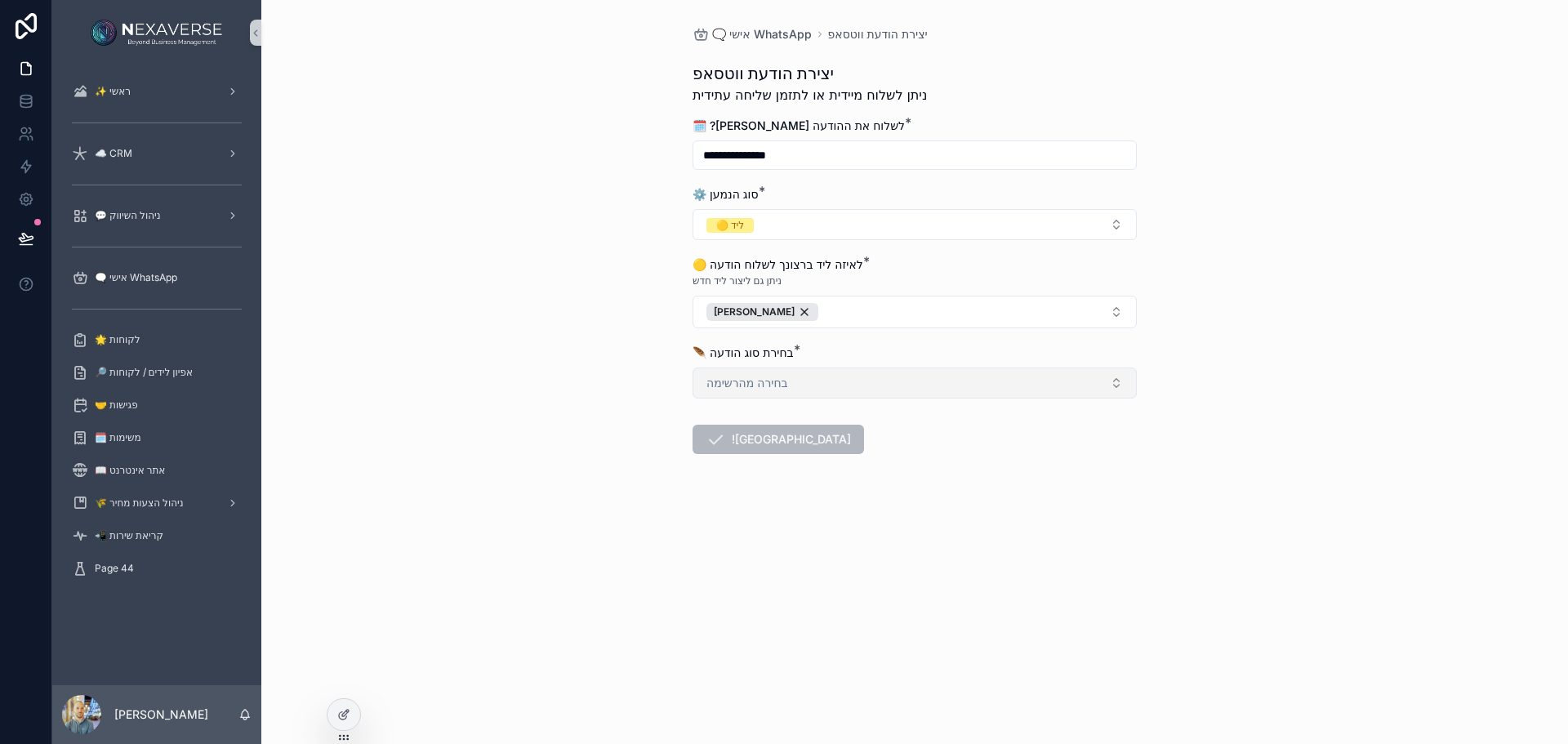
click at [876, 379] on button "בחירה מהרשימה" at bounding box center [915, 382] width 444 height 31
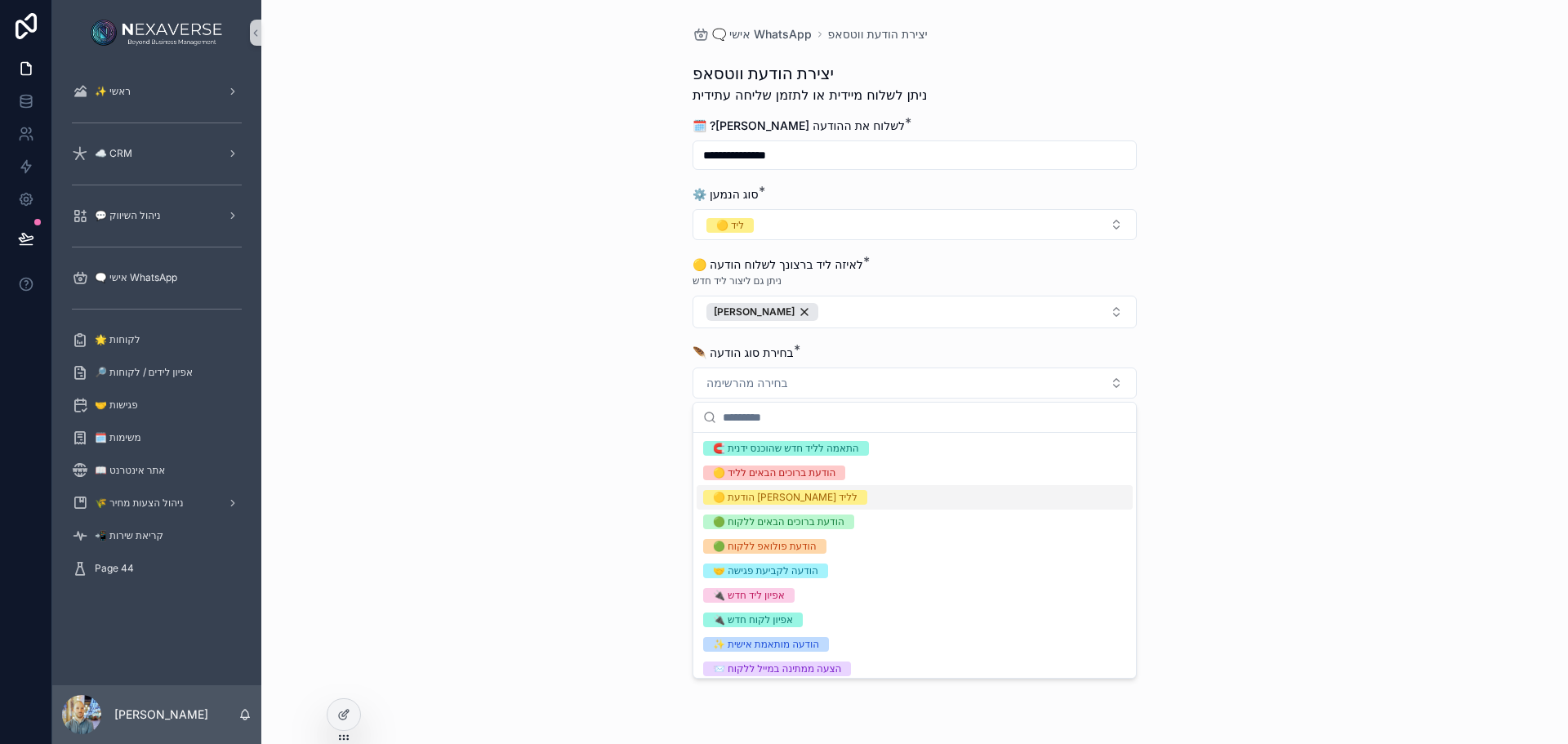
scroll to position [80, 0]
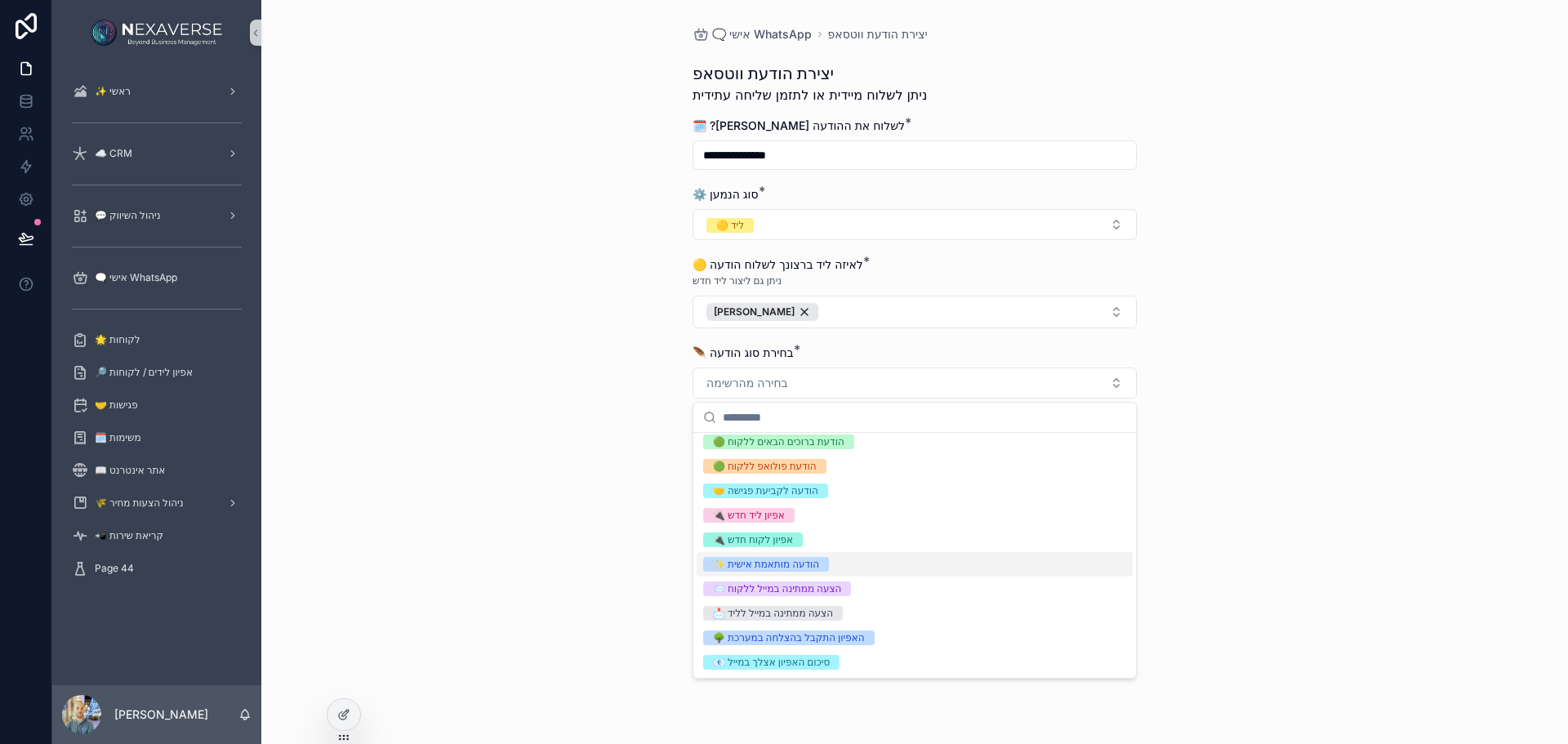
click at [854, 566] on div "✨ הודעה מותאמת אישית" at bounding box center [915, 564] width 436 height 24
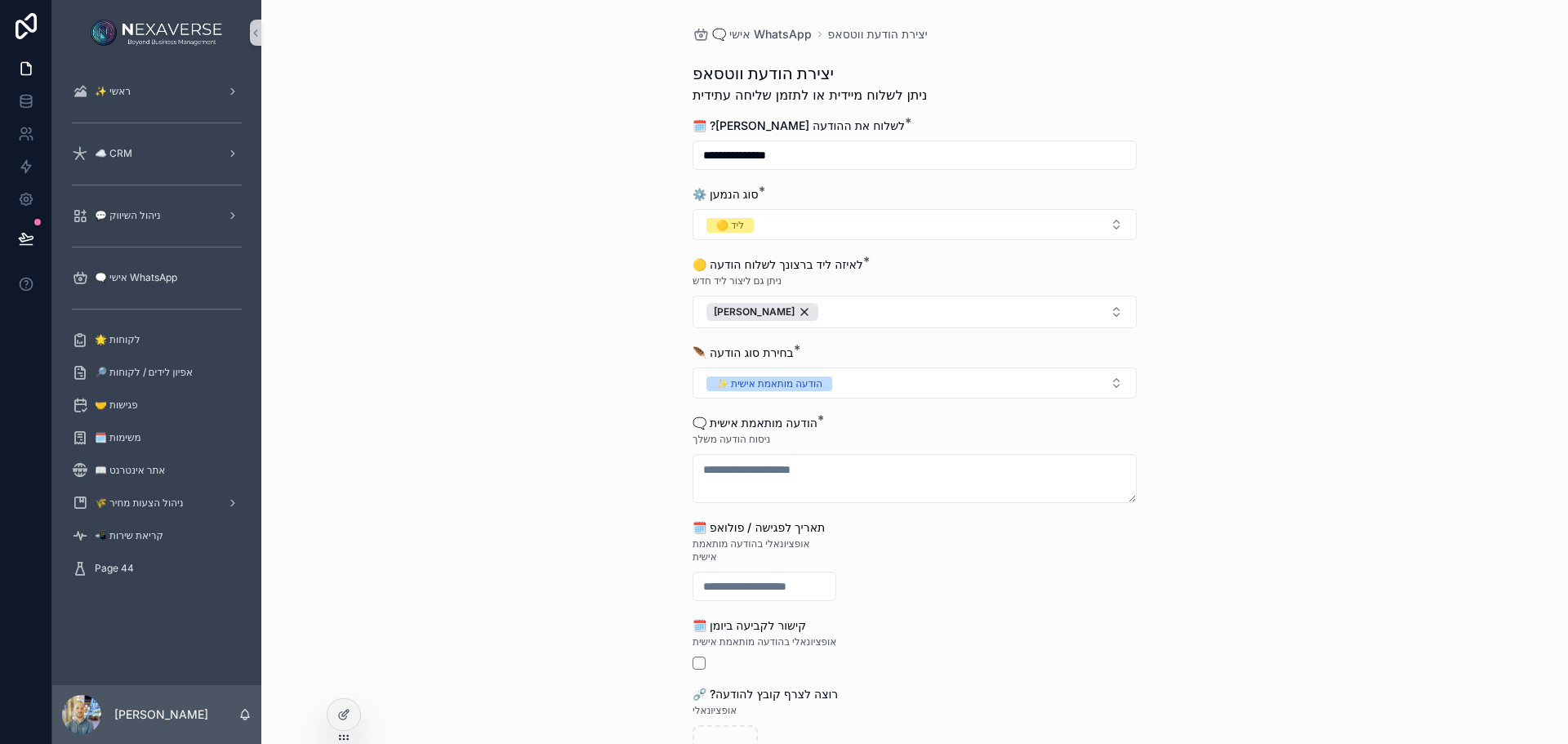
click at [565, 424] on div "**********" at bounding box center [915, 372] width 1306 height 744
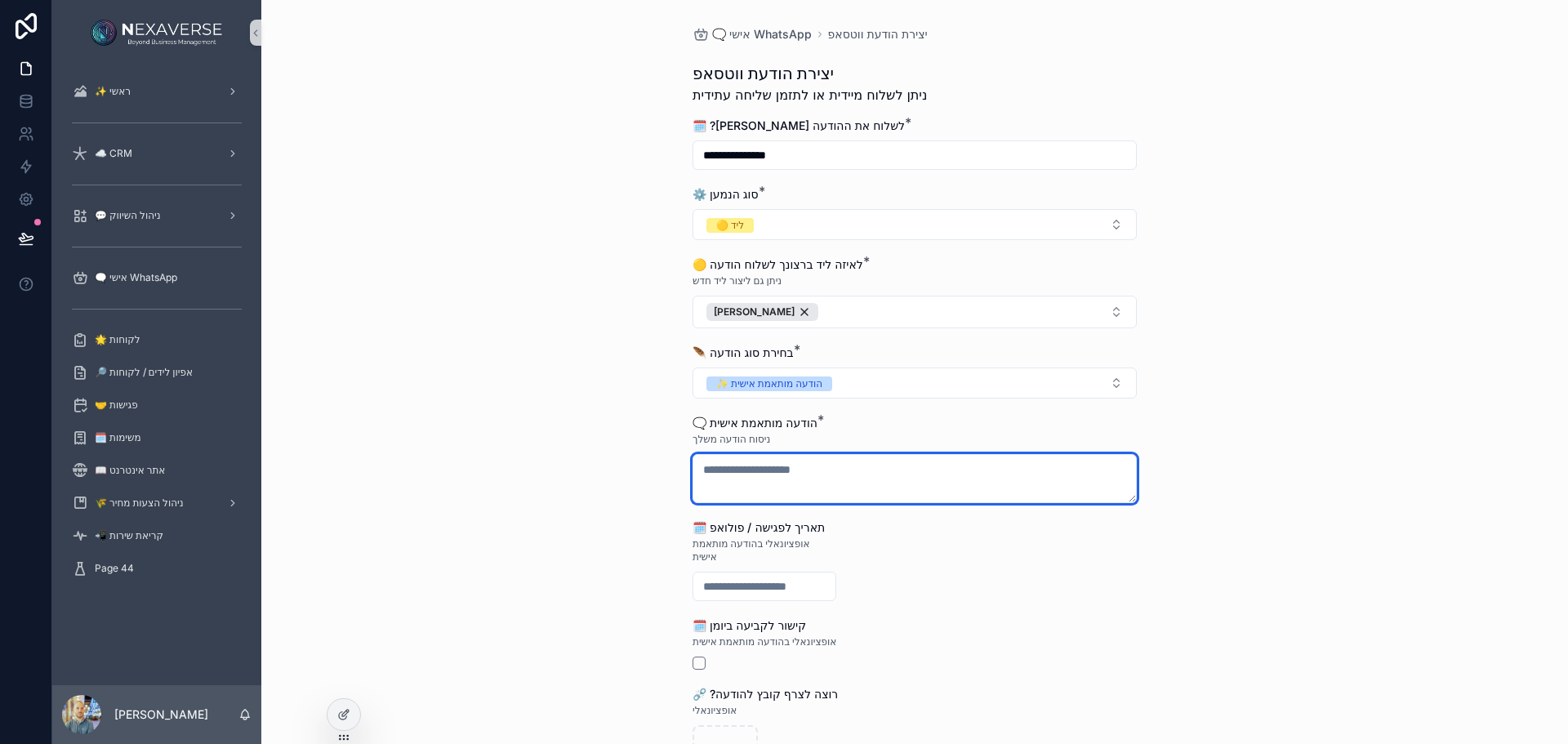
click at [940, 489] on textarea "scrollable content" at bounding box center [915, 479] width 444 height 49
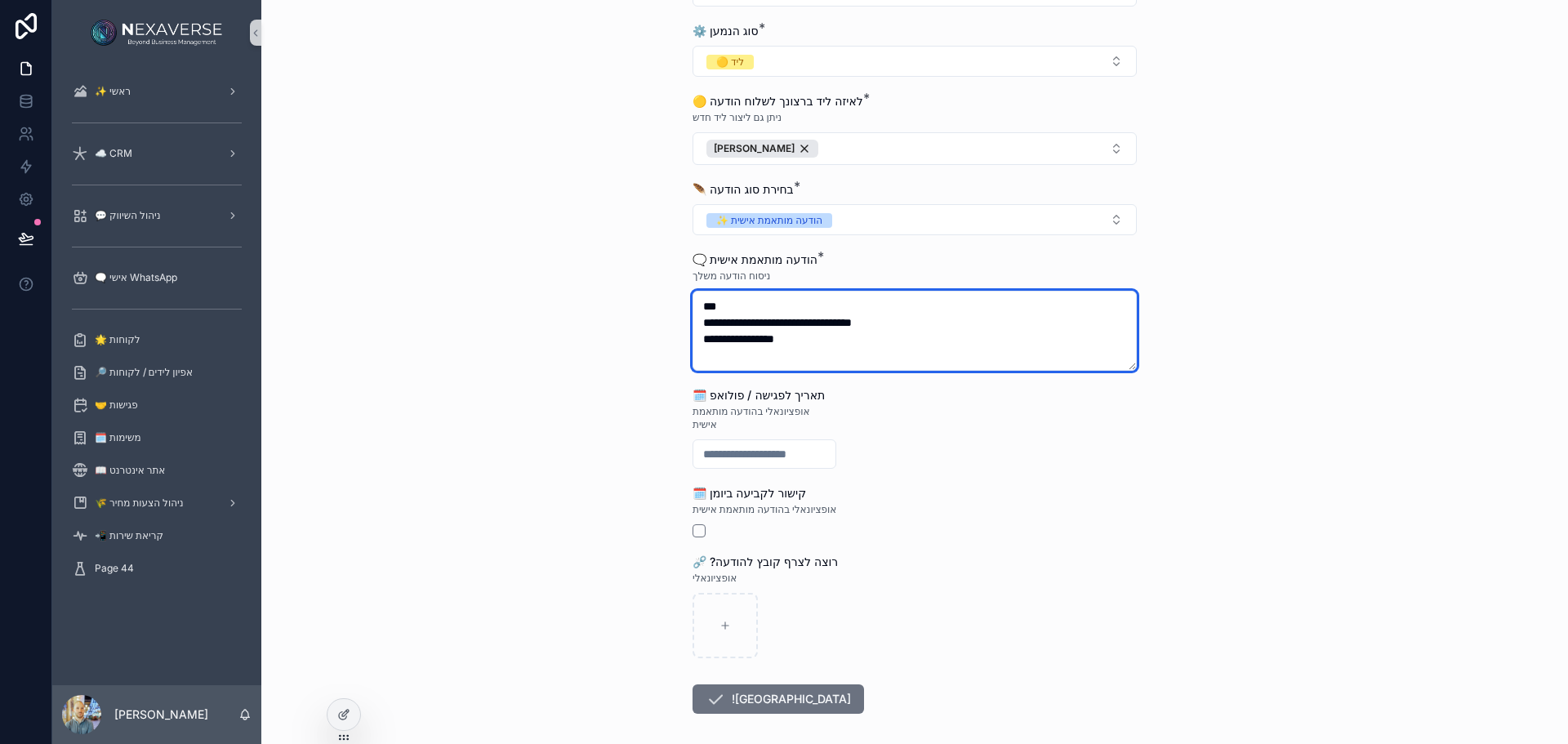
scroll to position [237, 0]
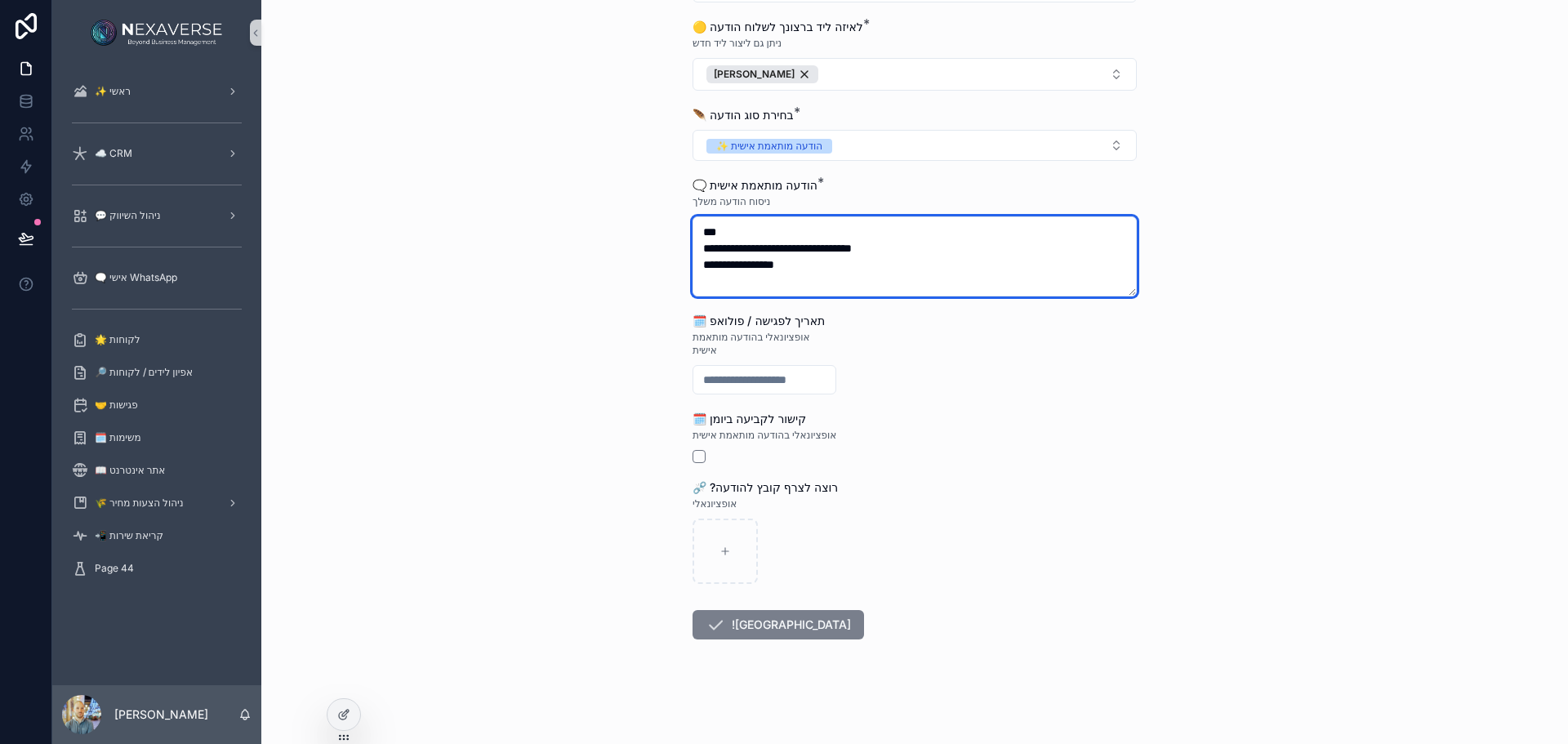
type textarea "**********"
click at [727, 627] on button "!צור" at bounding box center [778, 625] width 172 height 29
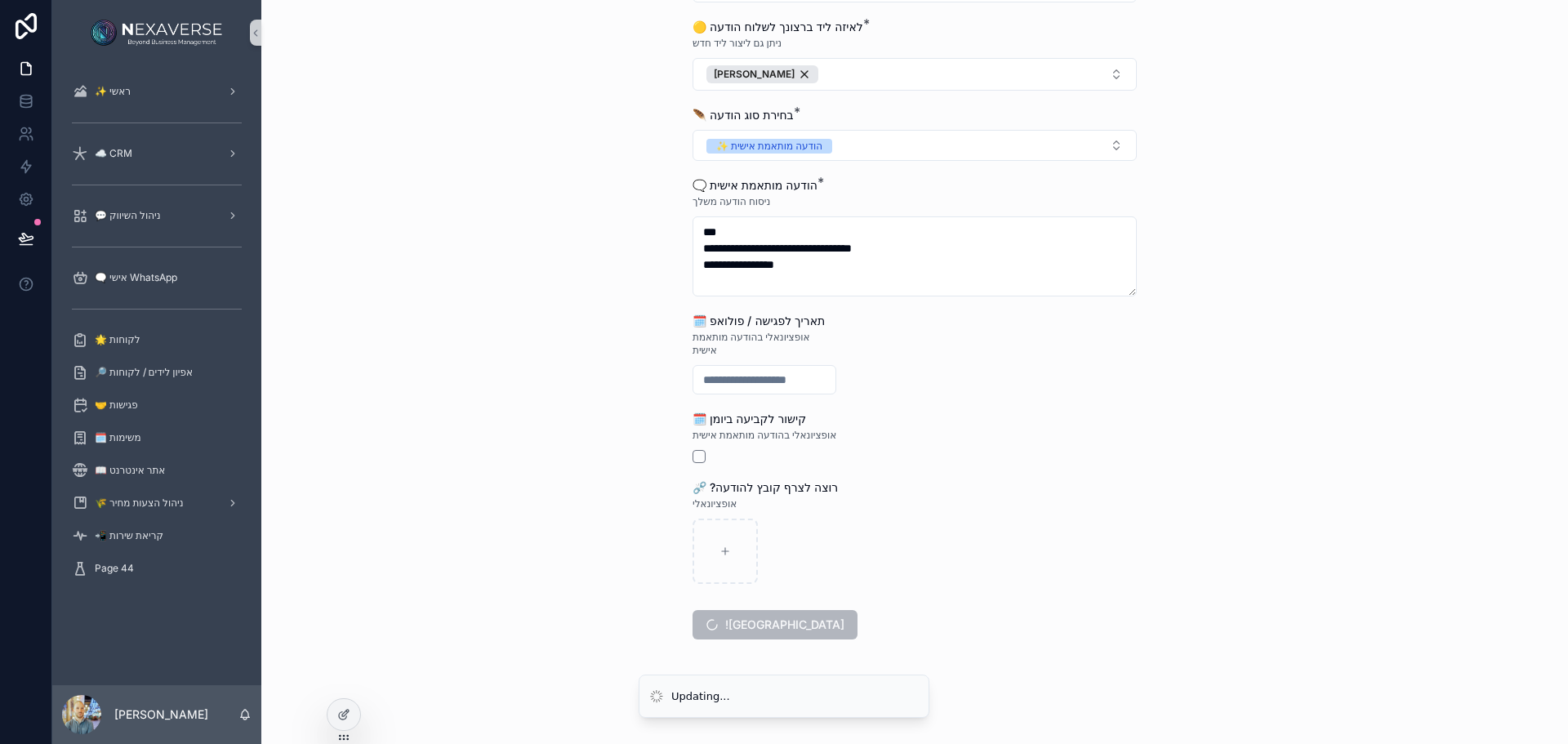
scroll to position [0, 0]
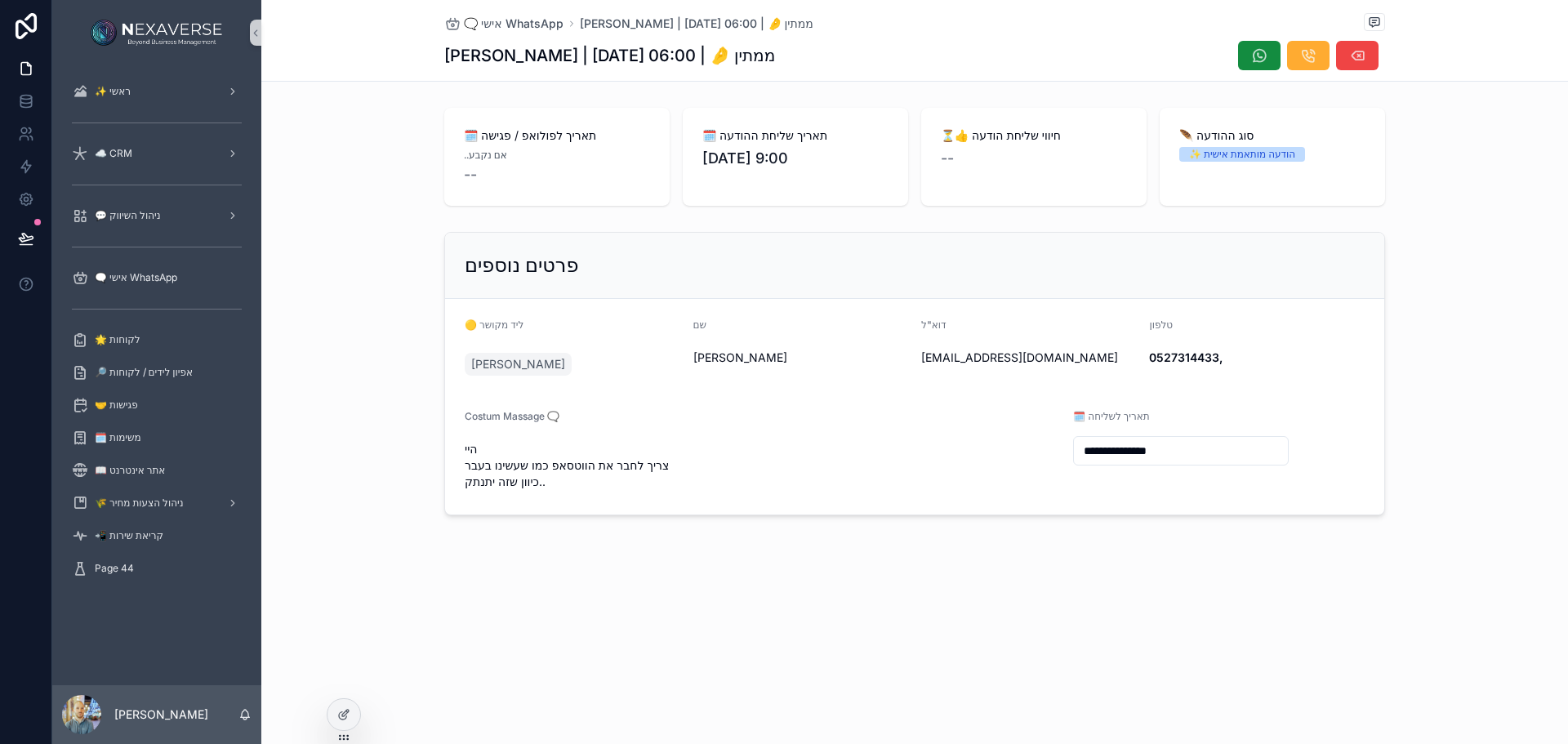
drag, startPoint x: 842, startPoint y: 155, endPoint x: 688, endPoint y: 155, distance: 154.0
click at [688, 155] on div "🗓️ תאריך שליחת ההודעה 30.9.2025 9:00" at bounding box center [795, 157] width 226 height 98
click at [362, 188] on div "🗓️ תאריך לפולואפ / פגישה ..אם נקבע -- 🗓️ תאריך שליחת ההודעה 30.9.2025 9:00 ⏳👍 ח…" at bounding box center [915, 157] width 1306 height 111
drag, startPoint x: 36, startPoint y: 27, endPoint x: 85, endPoint y: 41, distance: 51.0
click at [36, 27] on icon at bounding box center [26, 26] width 21 height 26
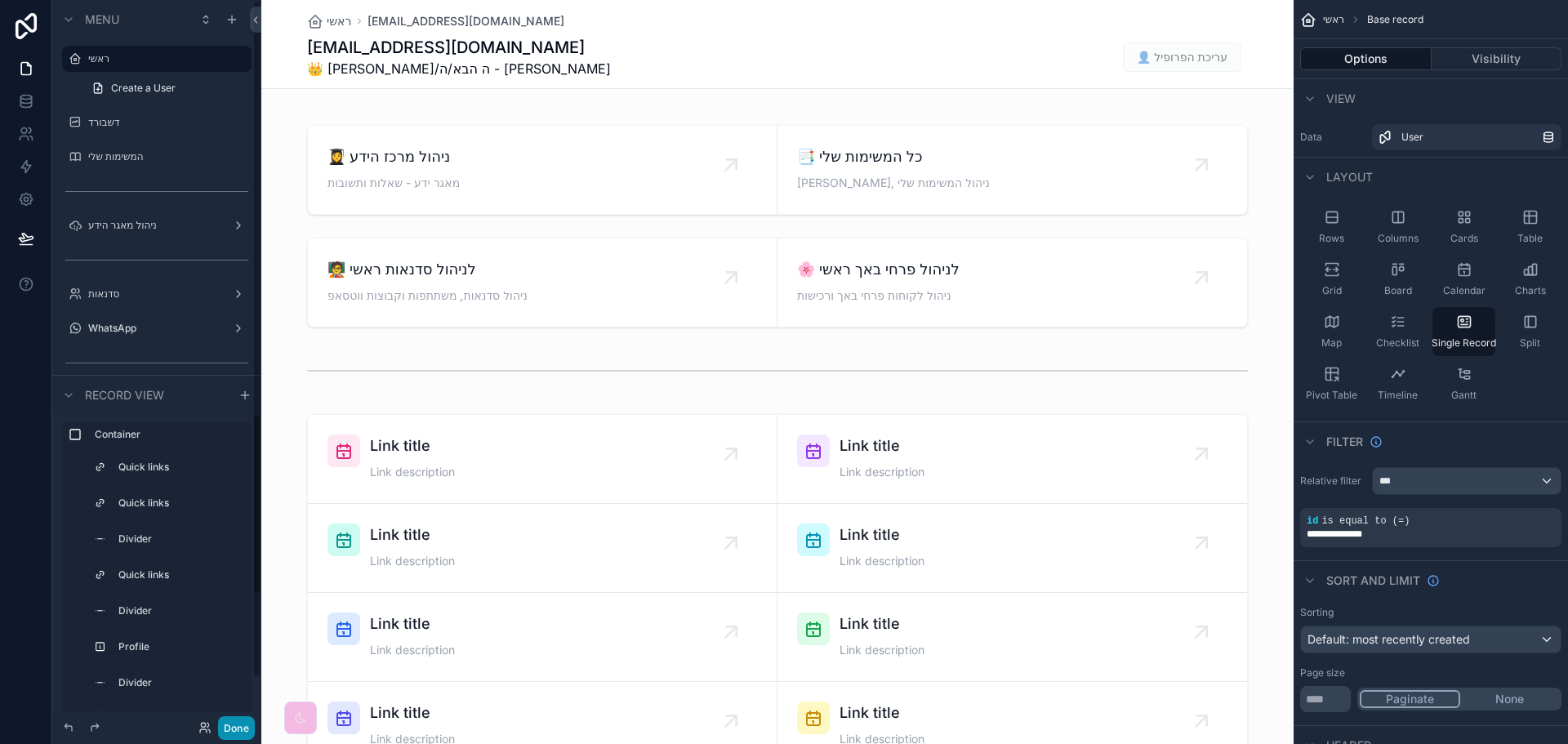
click at [234, 725] on button "Done" at bounding box center [236, 728] width 37 height 23
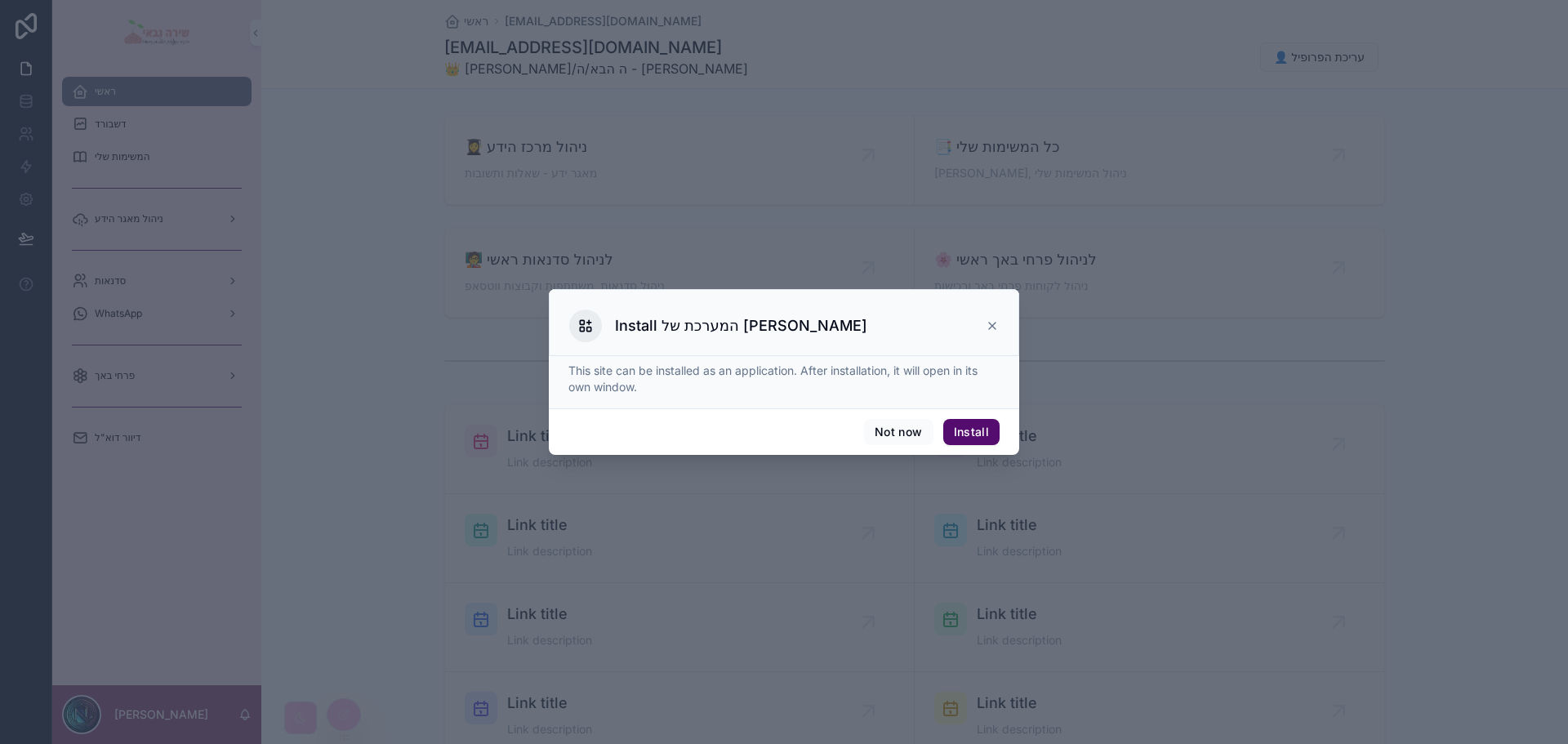
click at [990, 321] on icon at bounding box center [993, 326] width 13 height 13
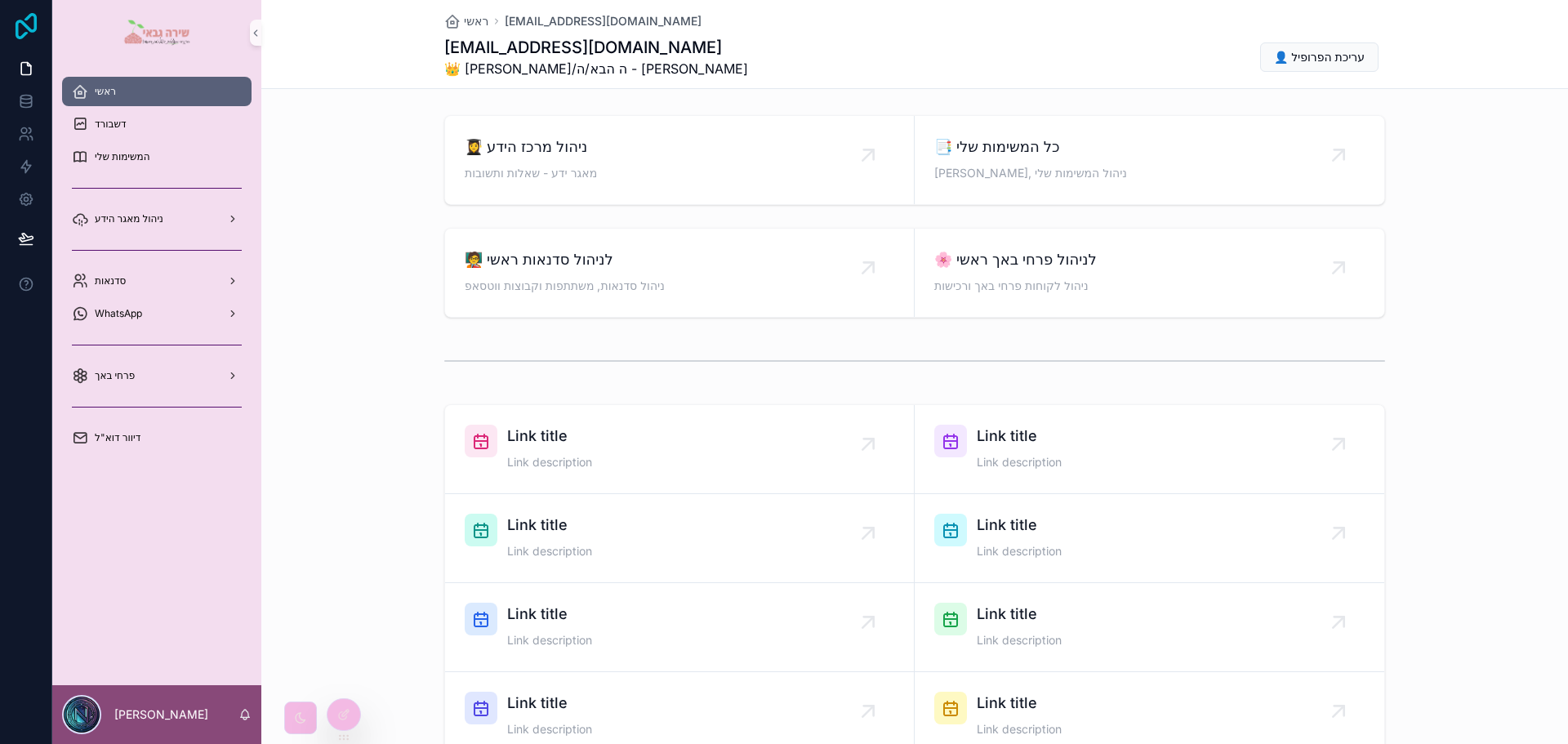
click at [33, 34] on icon at bounding box center [26, 26] width 33 height 26
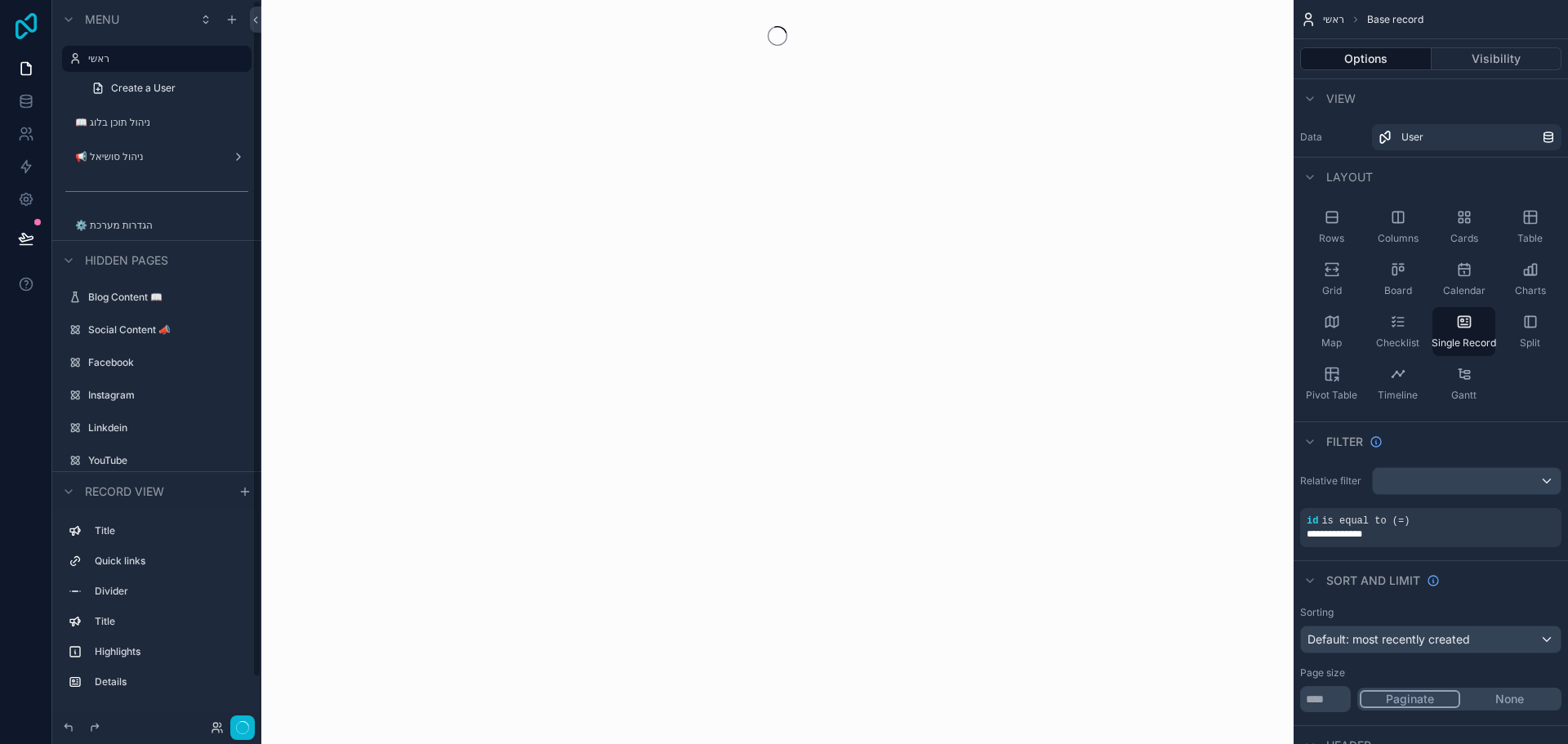
click at [29, 34] on icon at bounding box center [26, 26] width 33 height 26
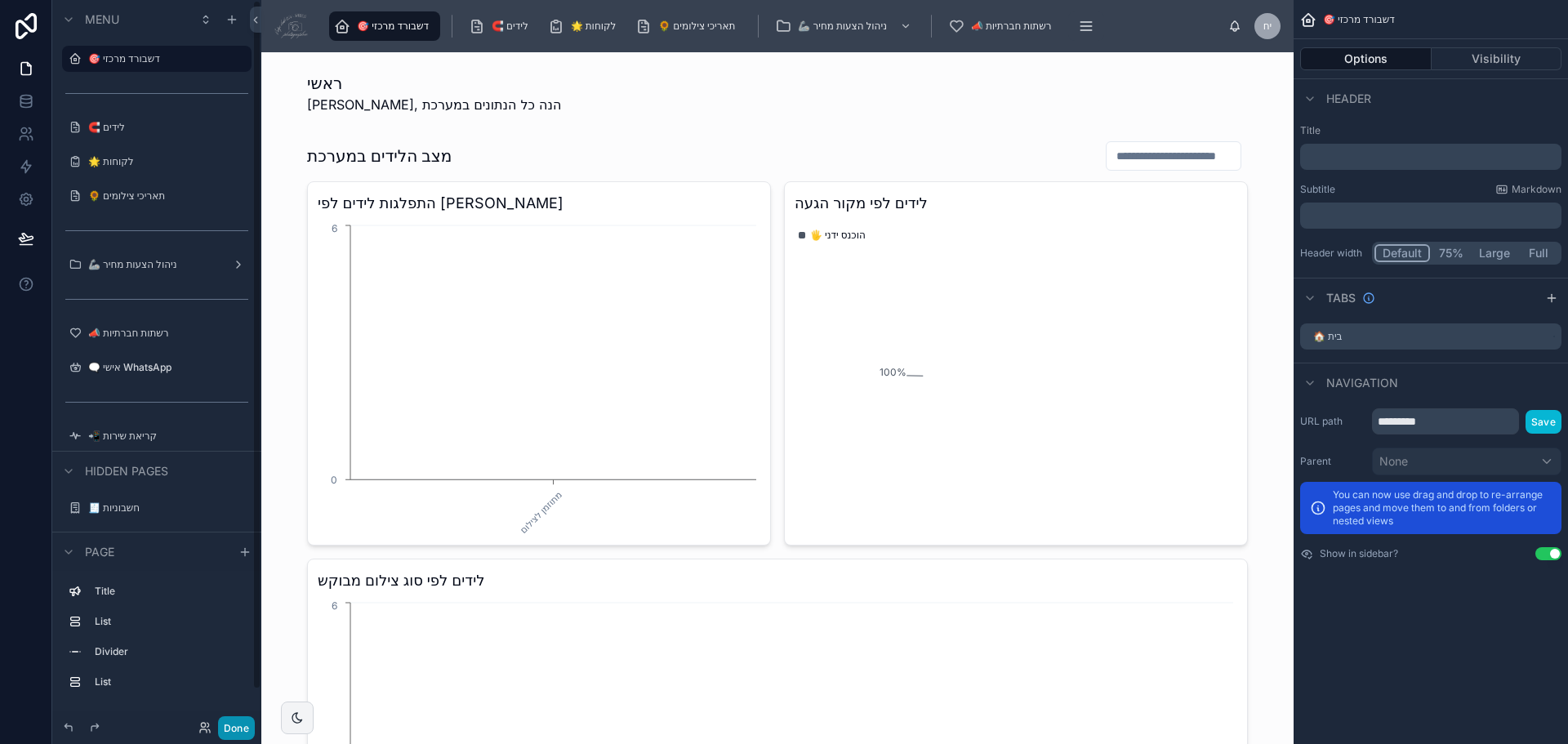
click at [242, 723] on button "Done" at bounding box center [236, 728] width 37 height 23
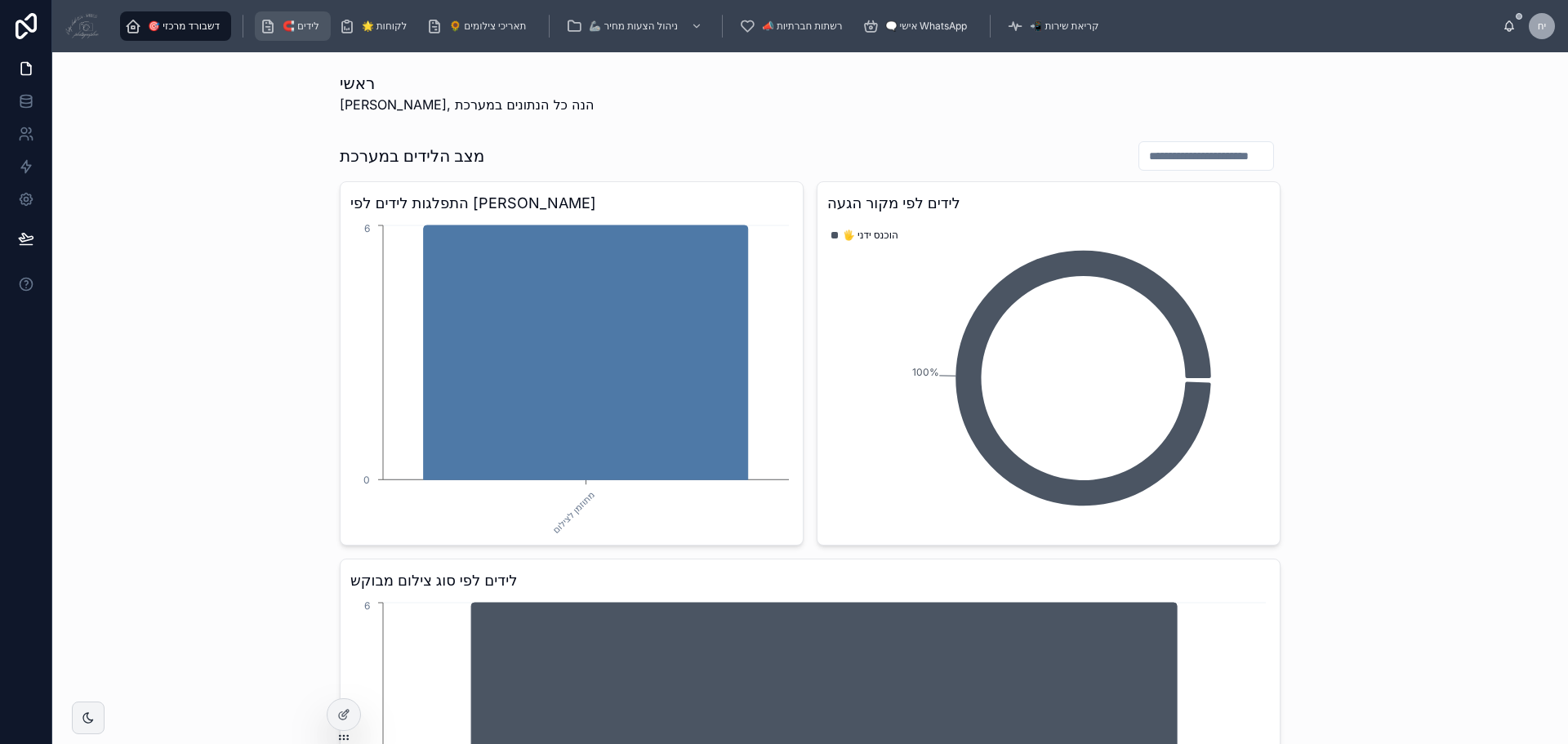
click at [295, 29] on span "🧲 לידים" at bounding box center [301, 26] width 37 height 13
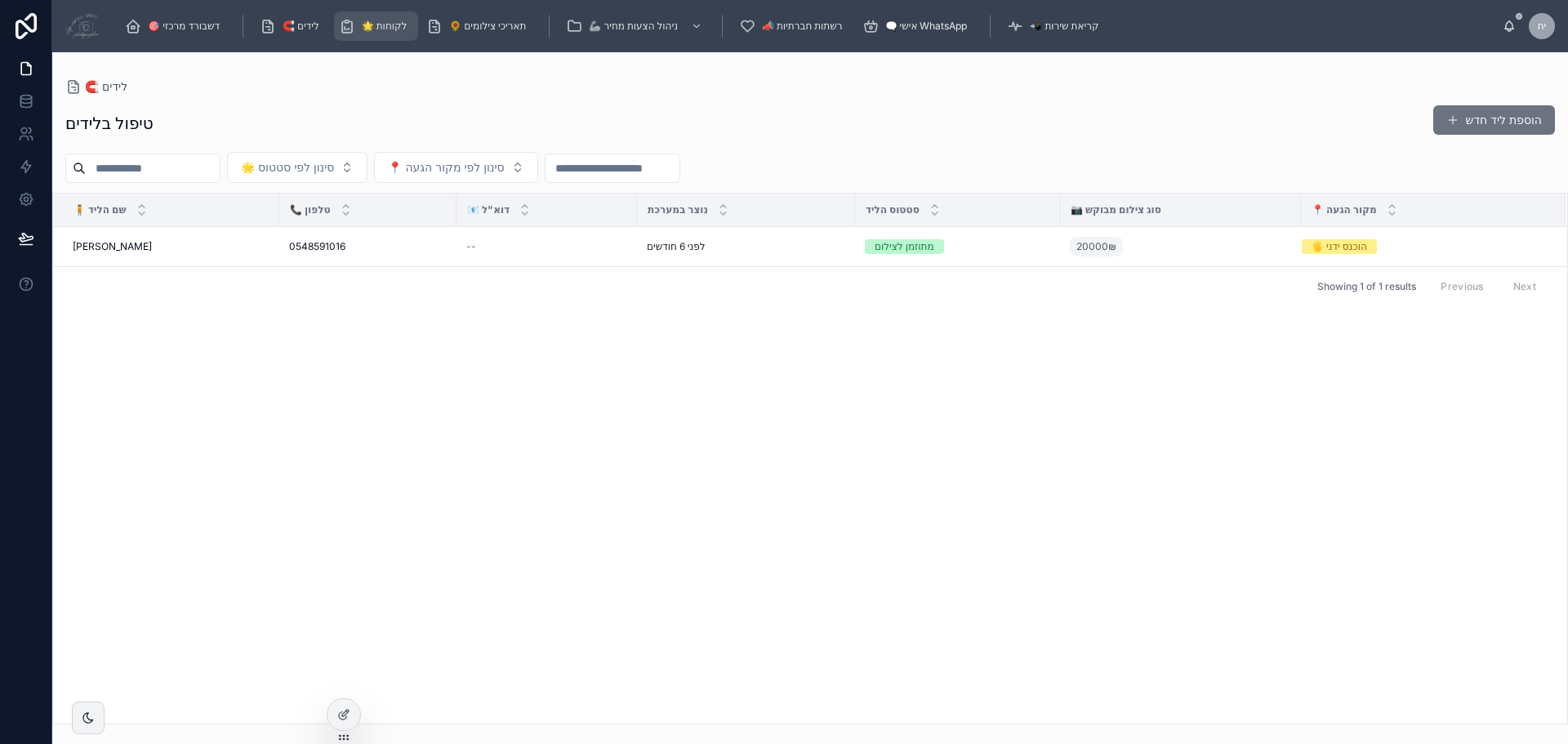
click at [386, 24] on span "🌟 לקוחות" at bounding box center [385, 26] width 46 height 13
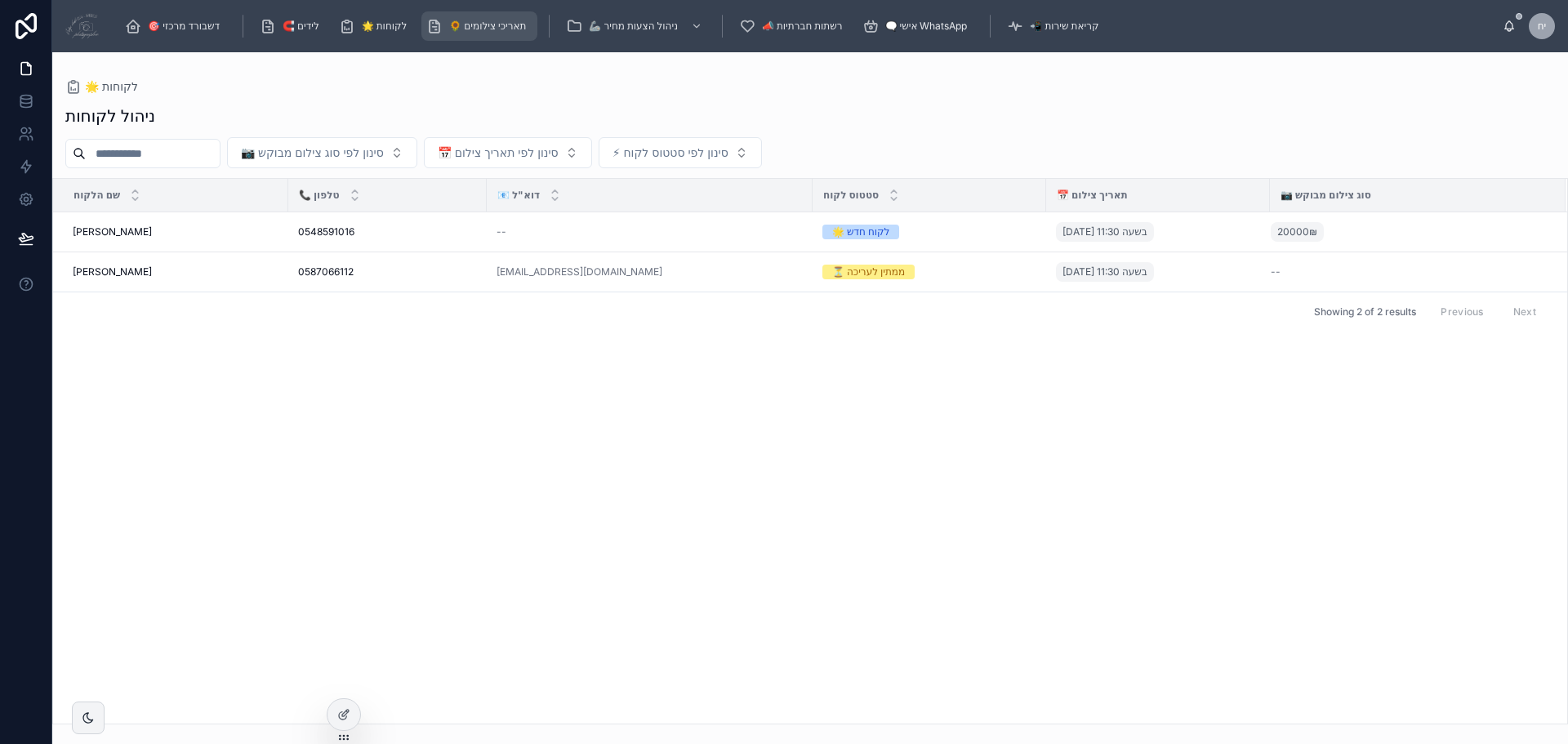
click at [459, 21] on span "🌻 תאריכי צילומים" at bounding box center [488, 26] width 77 height 13
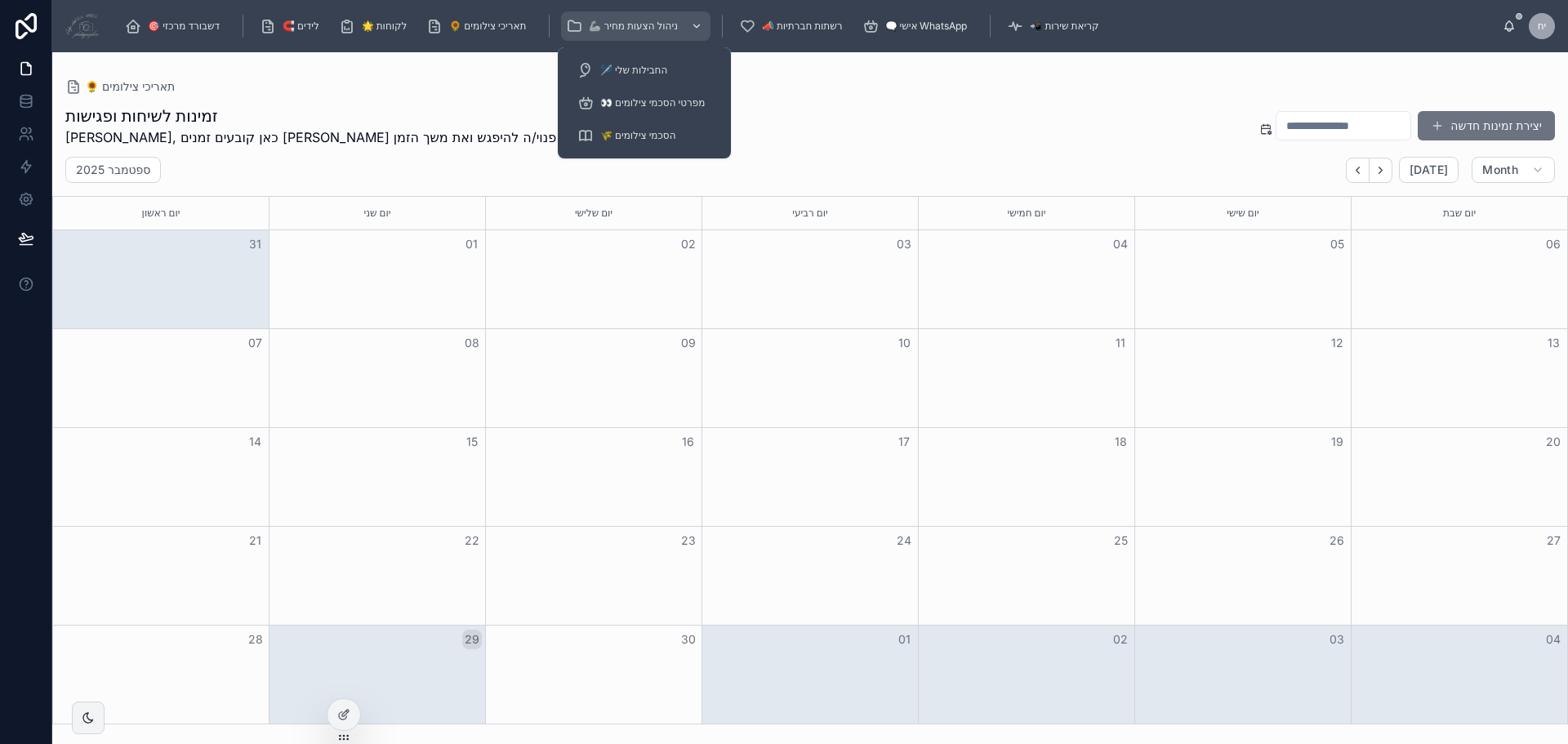
click at [621, 26] on span "🦾 ניהול הצעות מחיר" at bounding box center [633, 26] width 89 height 13
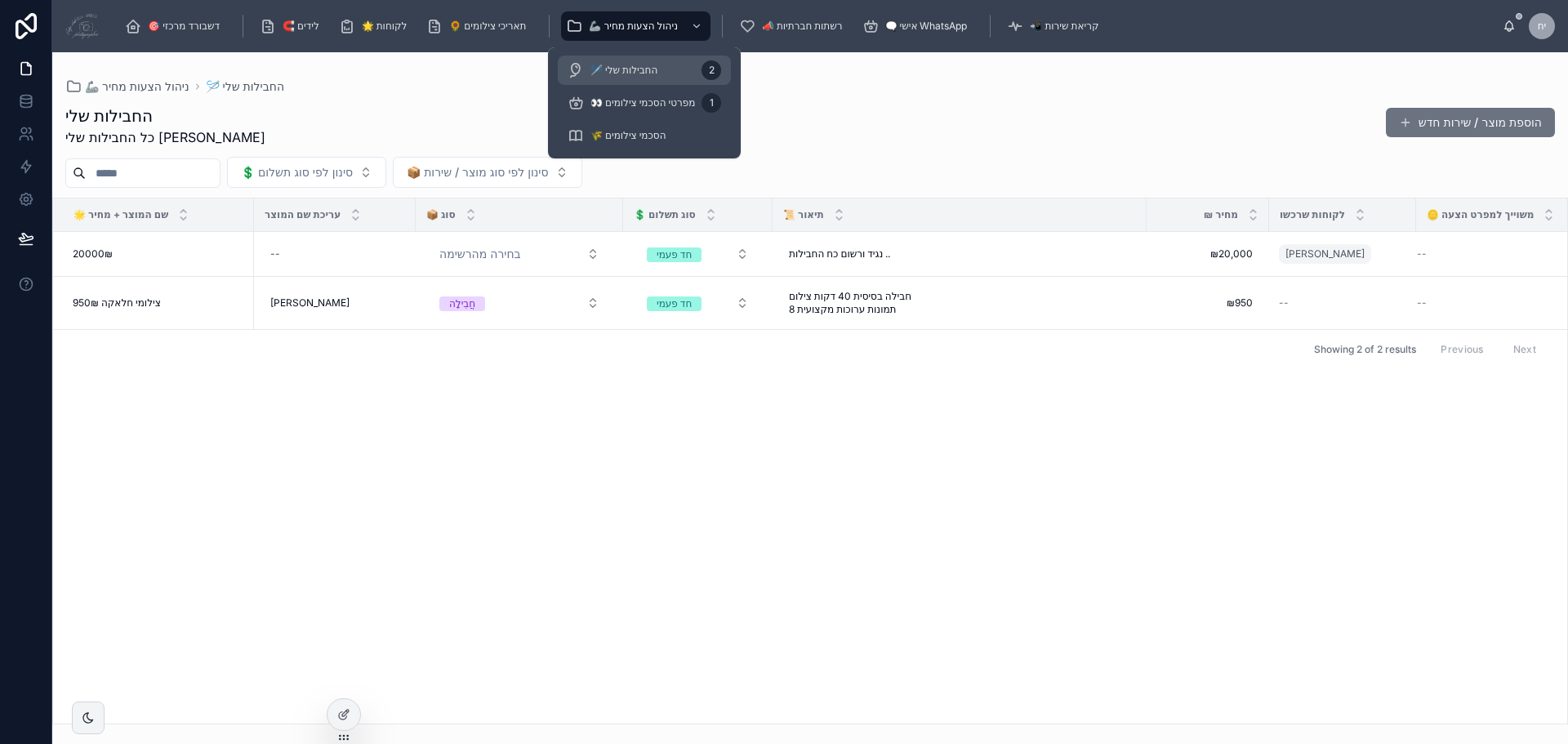
click at [636, 72] on span "🪡 החבילות שלי" at bounding box center [624, 70] width 67 height 13
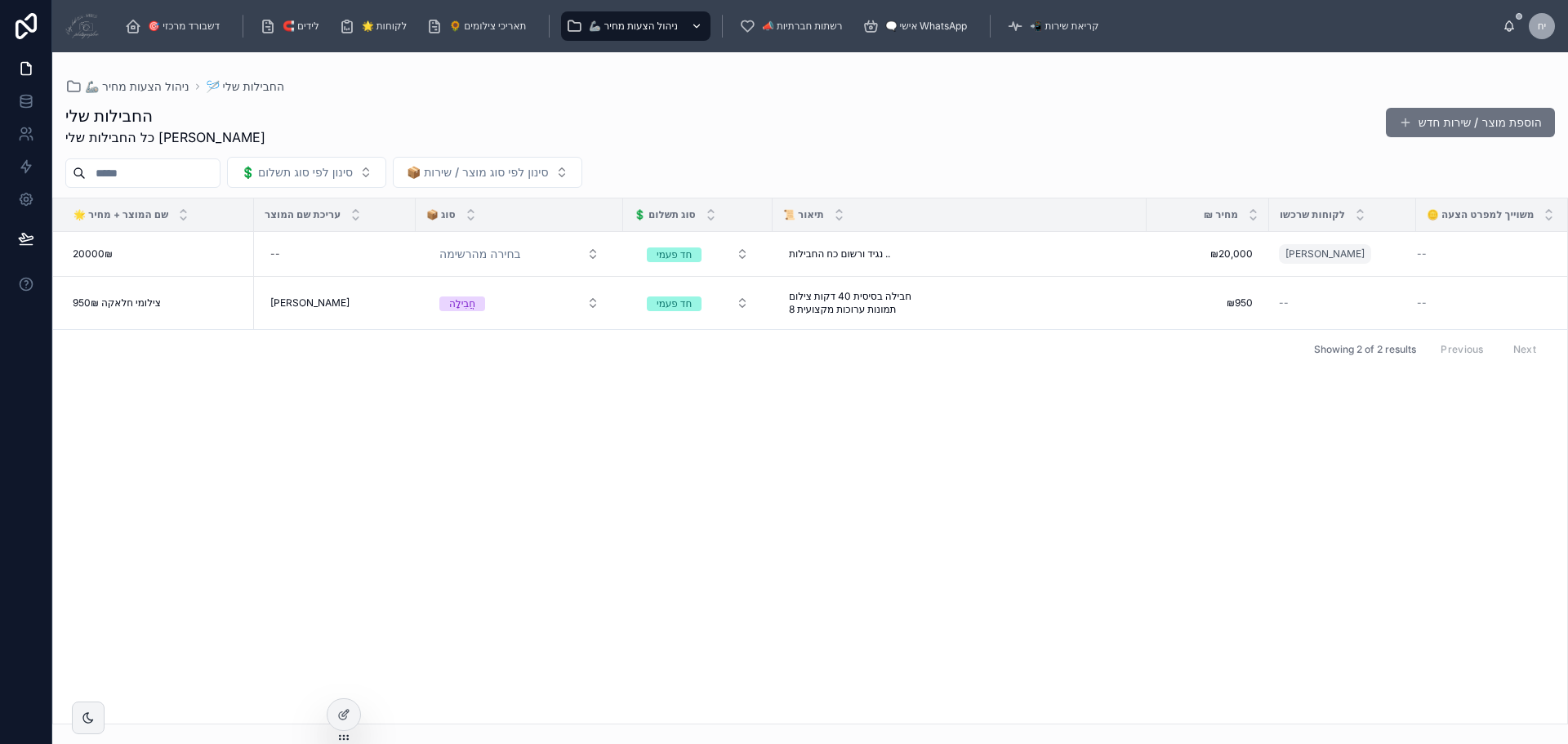
click at [675, 35] on div "🦾 ניהול הצעות מחיר" at bounding box center [636, 26] width 140 height 26
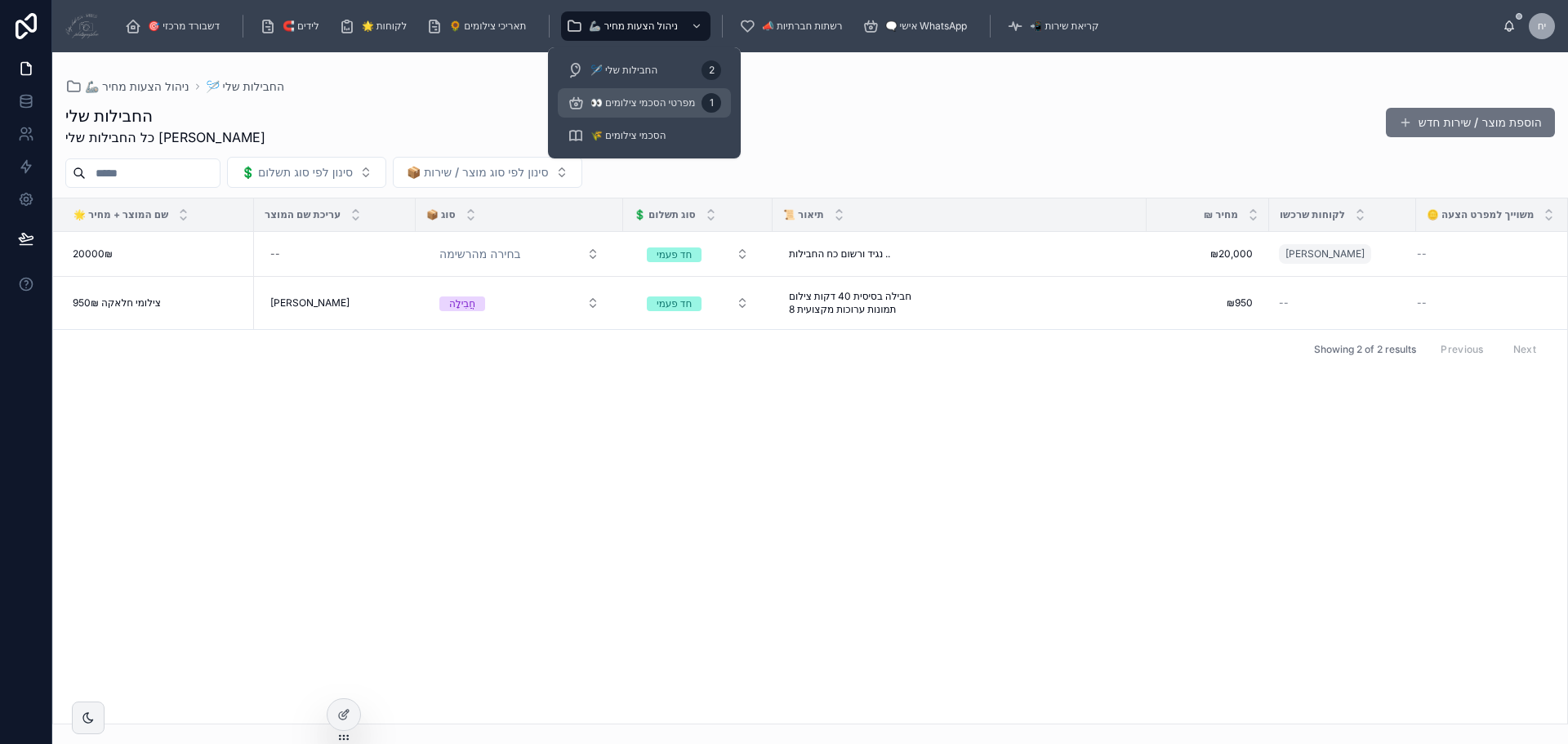
click at [645, 100] on span "👀 מפרטי הסכמי צילומים" at bounding box center [642, 103] width 105 height 13
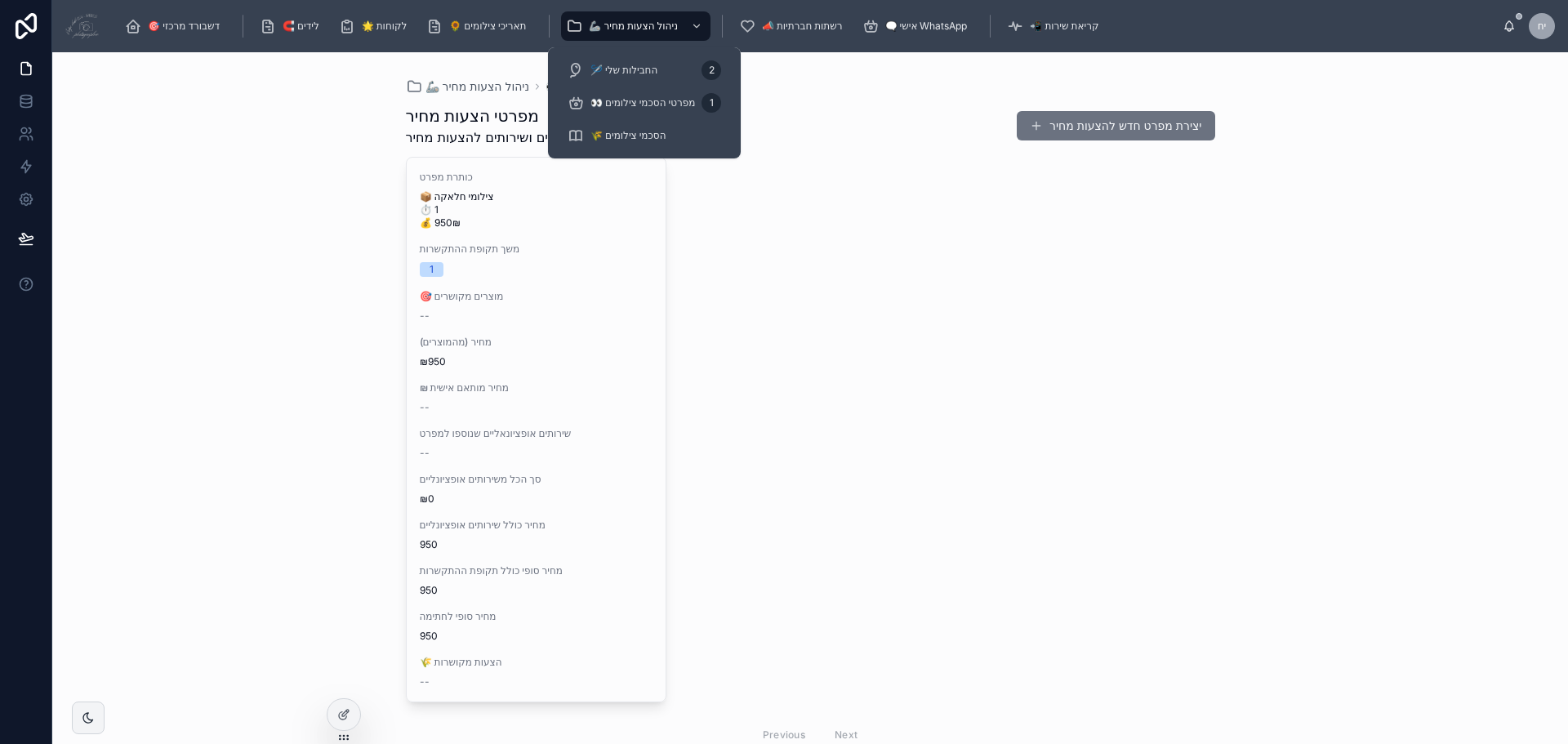
click at [811, 92] on div "🦾 ניהול הצעות מחיר 👀 מפרטי הסכמי צילומים" at bounding box center [810, 86] width 809 height 16
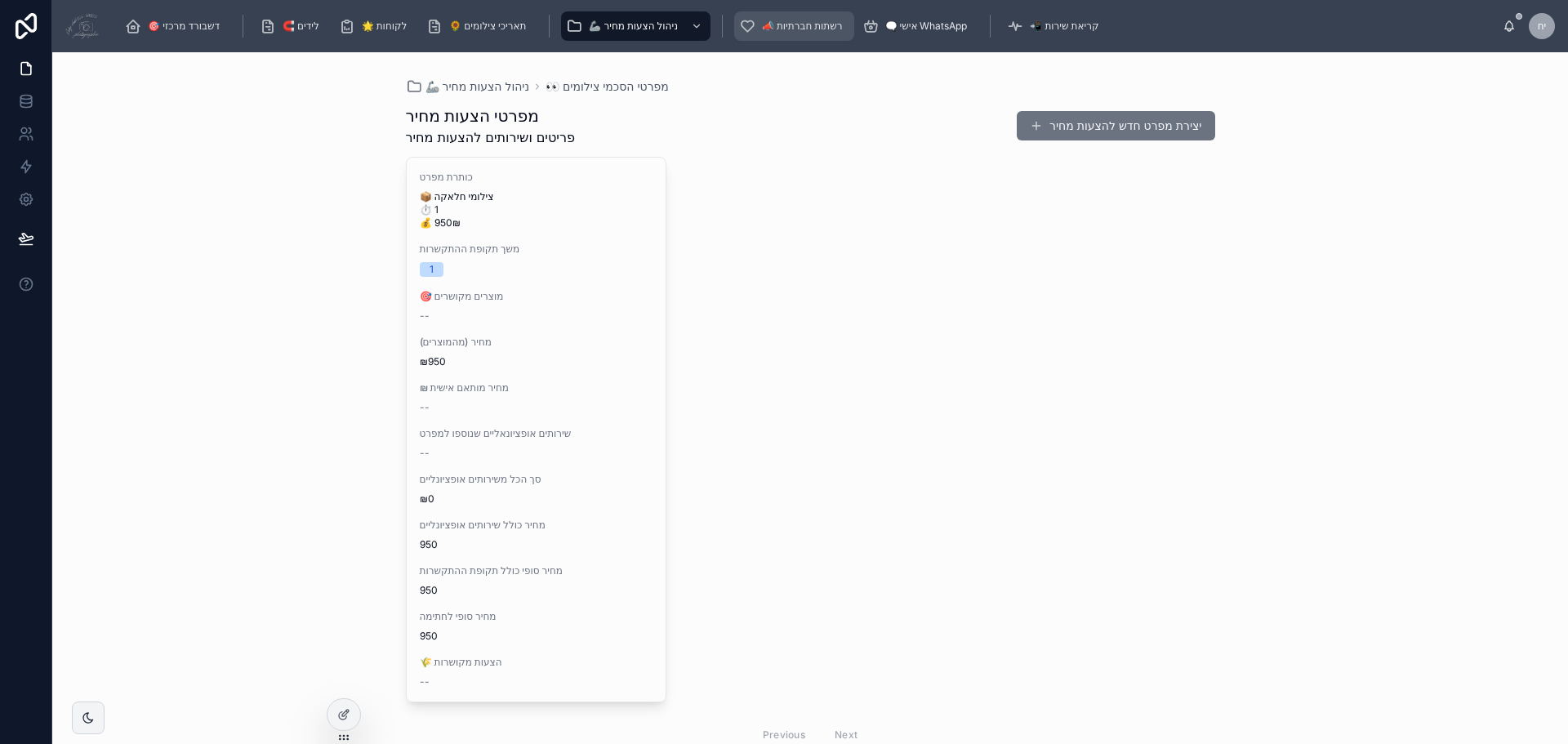
click at [804, 25] on span "📣 רשתות חברתיות" at bounding box center [802, 26] width 80 height 13
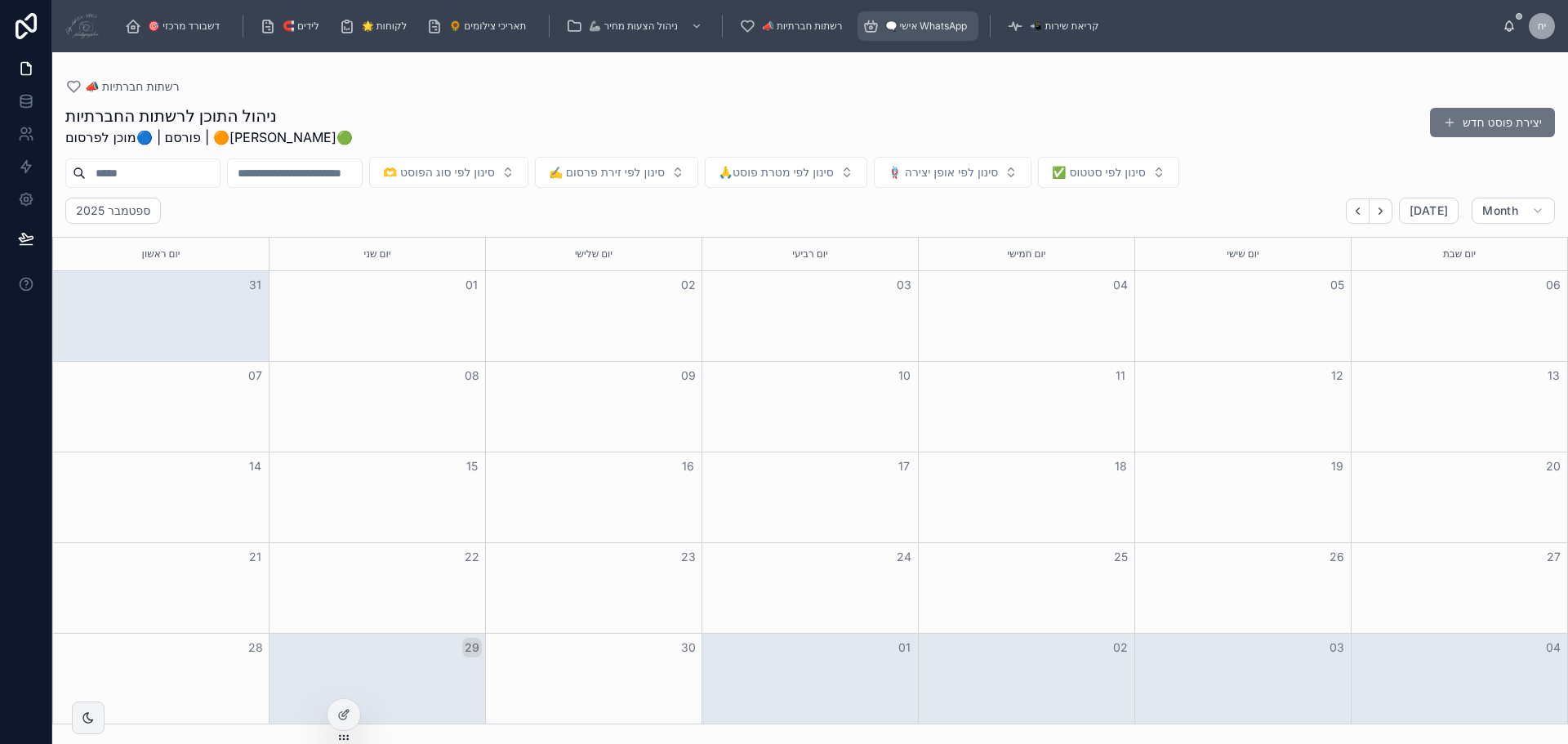
click at [930, 34] on div "🗨️ אישי WhatsApp" at bounding box center [918, 26] width 112 height 26
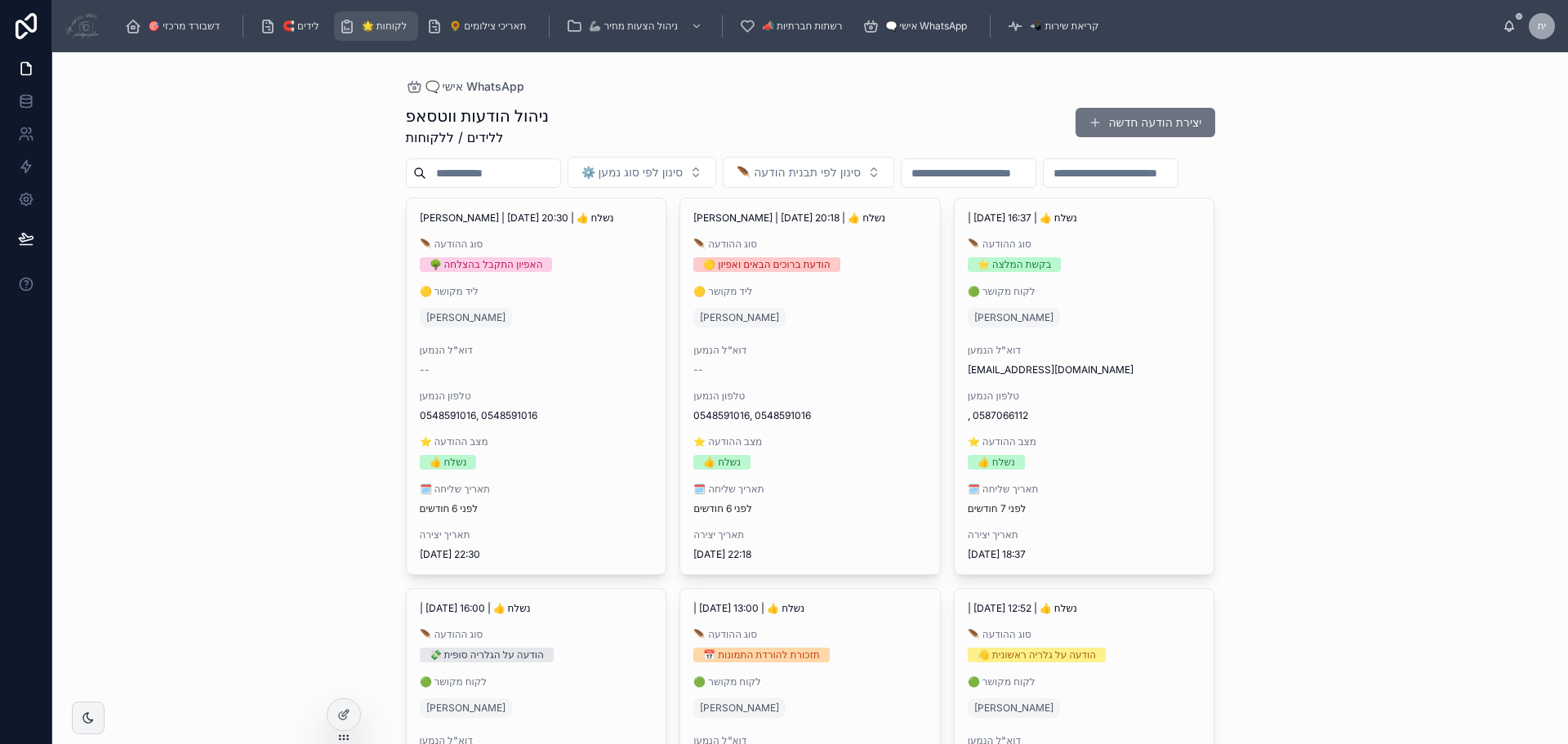
click at [364, 24] on span "🌟 לקוחות" at bounding box center [385, 26] width 46 height 13
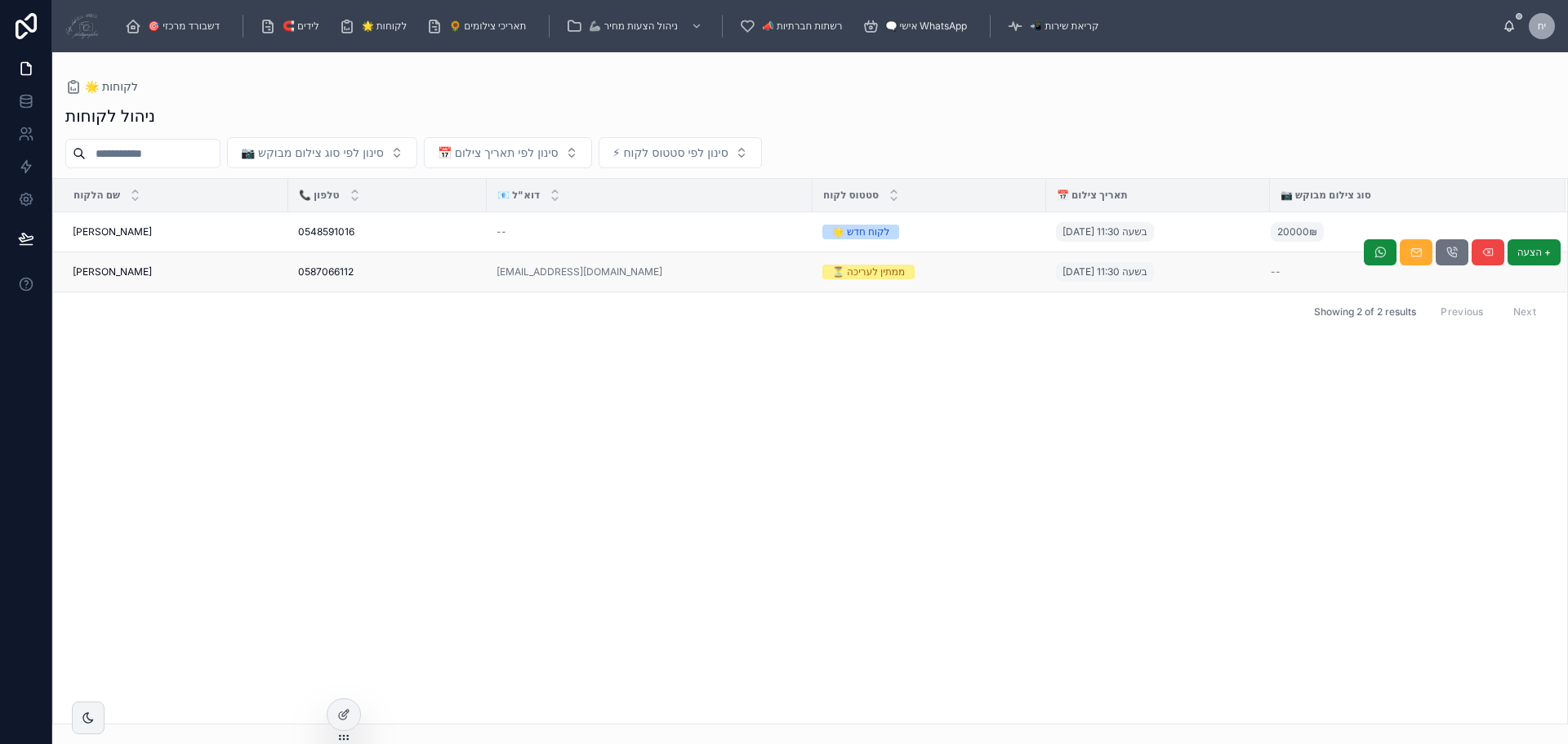
click at [464, 278] on div "0587066112 0587066112" at bounding box center [387, 273] width 179 height 13
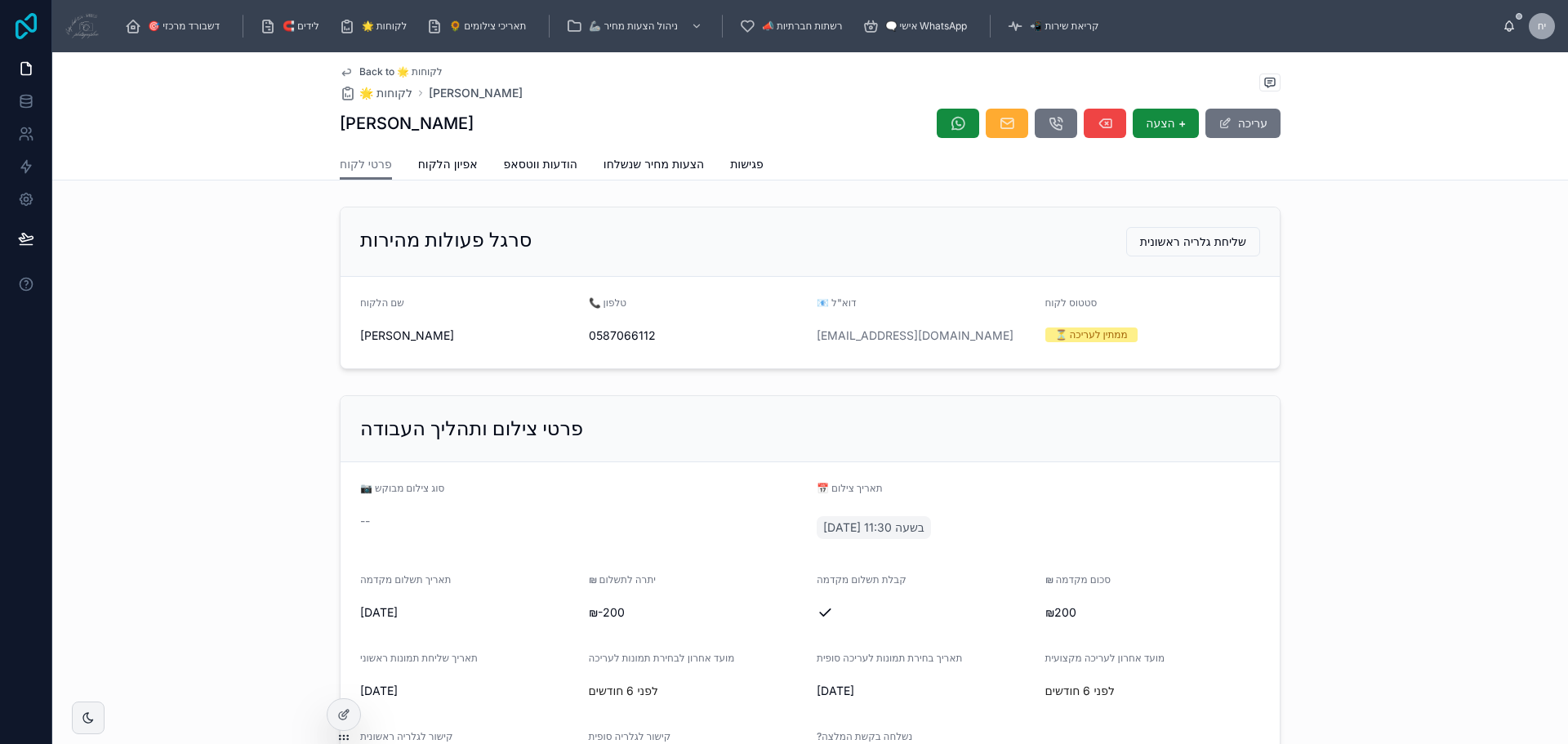
click at [24, 21] on icon at bounding box center [26, 26] width 33 height 26
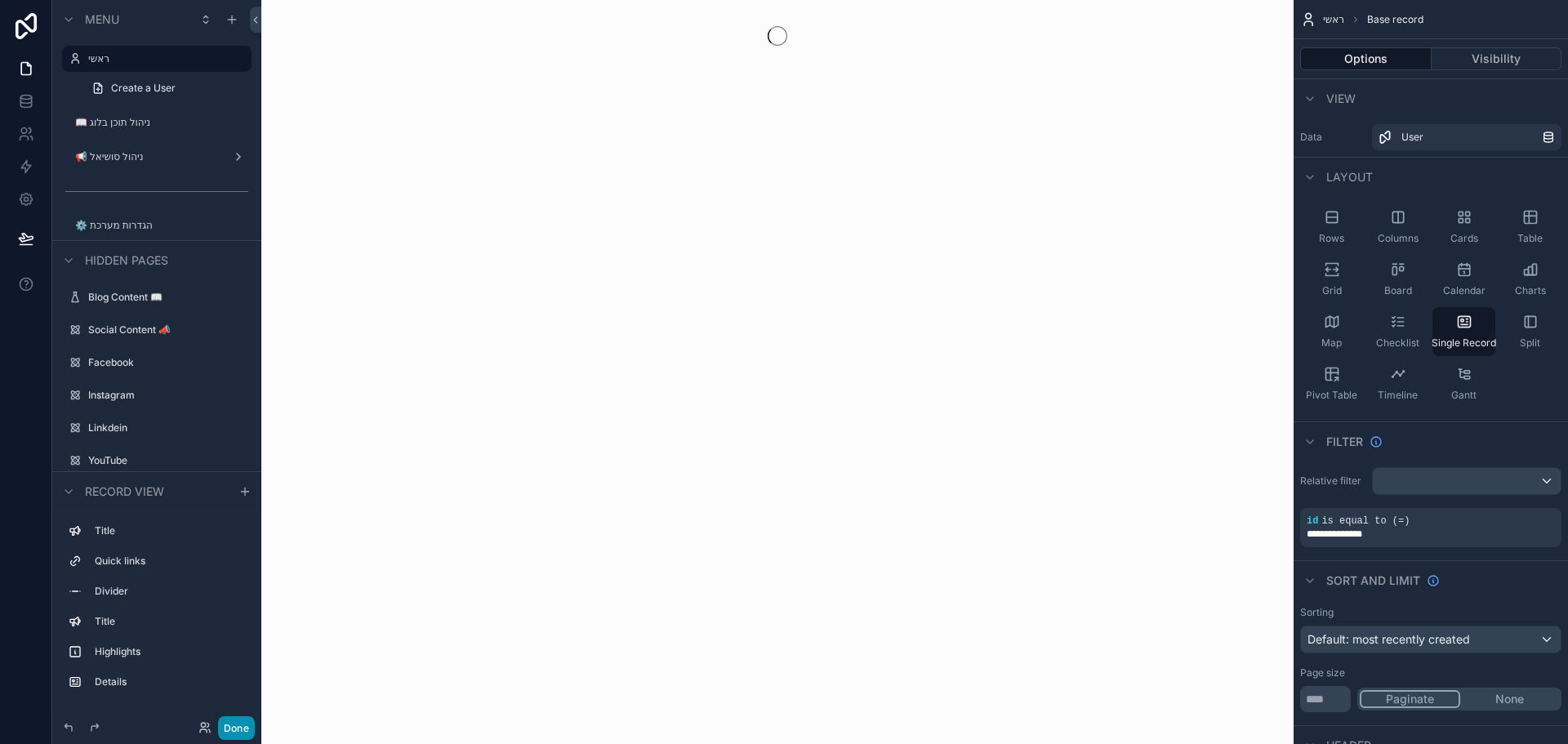
click at [247, 727] on button "Done" at bounding box center [236, 728] width 37 height 23
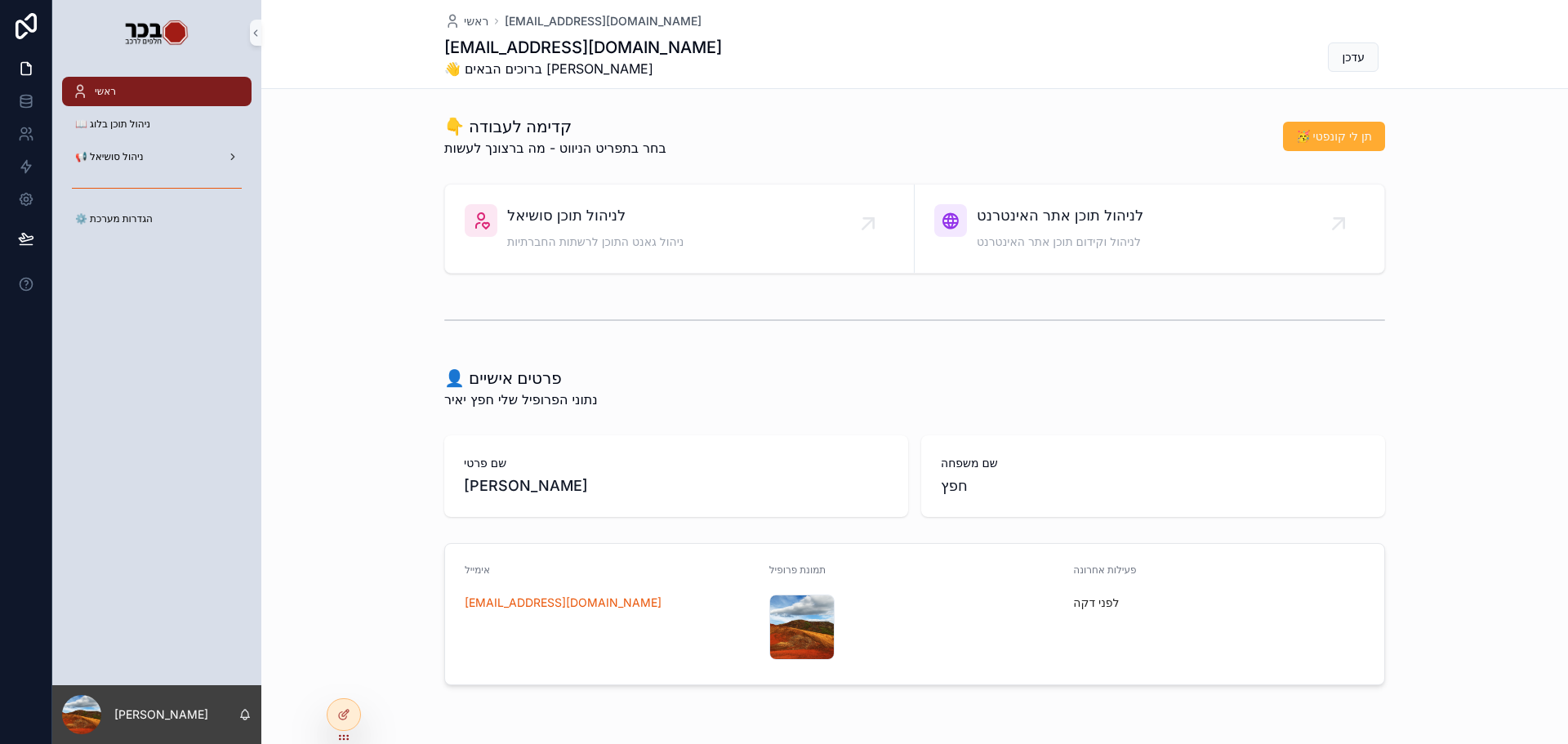
click at [921, 80] on div "ראשי [EMAIL_ADDRESS][DOMAIN_NAME] [EMAIL_ADDRESS][DOMAIN_NAME] 👋 ברוכים הבאים […" at bounding box center [915, 44] width 941 height 88
click at [577, 230] on div "לניהול תוכן סושיאל ניהול גאנט התוכן לרשתות החברתיות" at bounding box center [595, 229] width 176 height 49
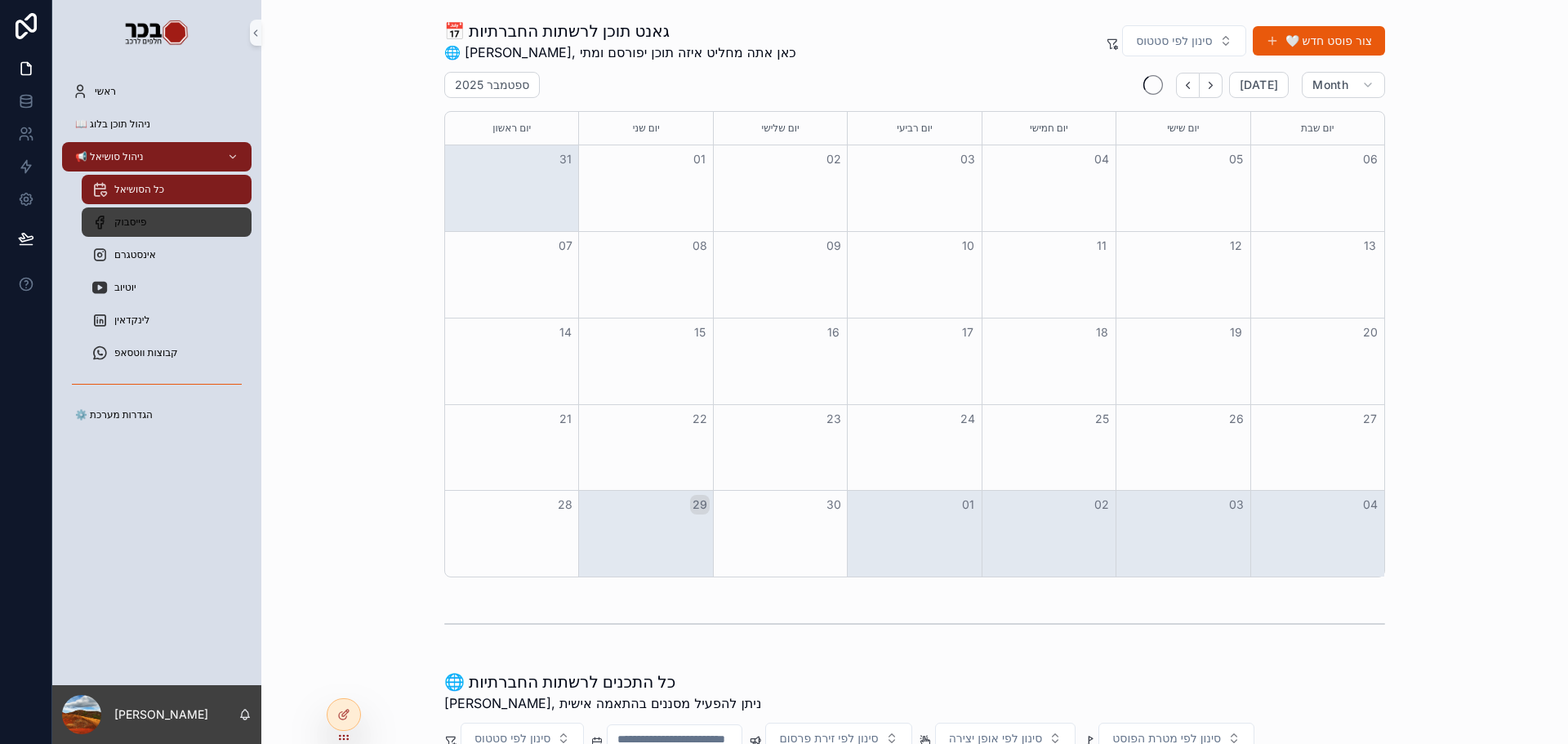
click at [174, 217] on div "פייסבוק" at bounding box center [166, 221] width 150 height 26
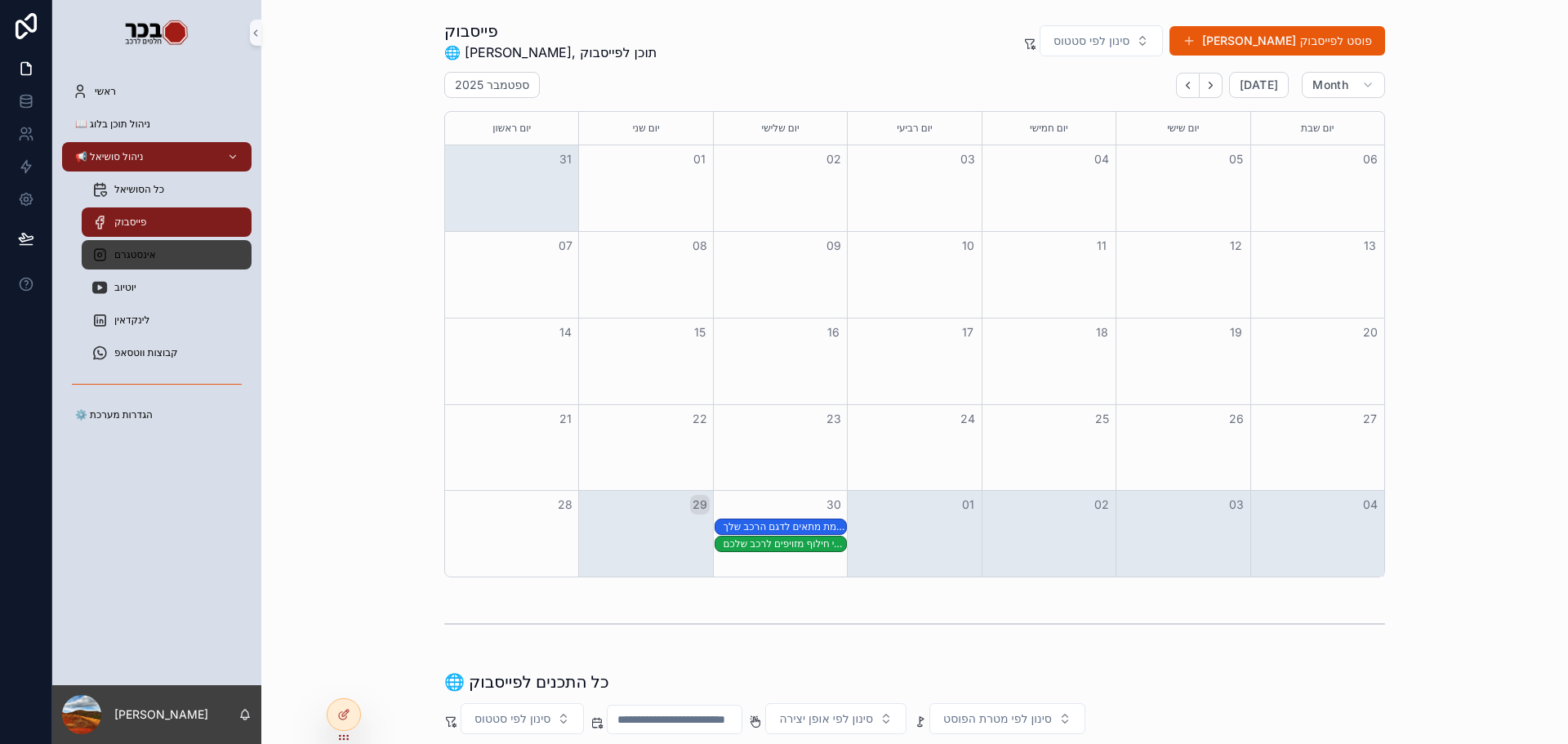
click at [142, 247] on div "אינסטגרם" at bounding box center [166, 254] width 150 height 26
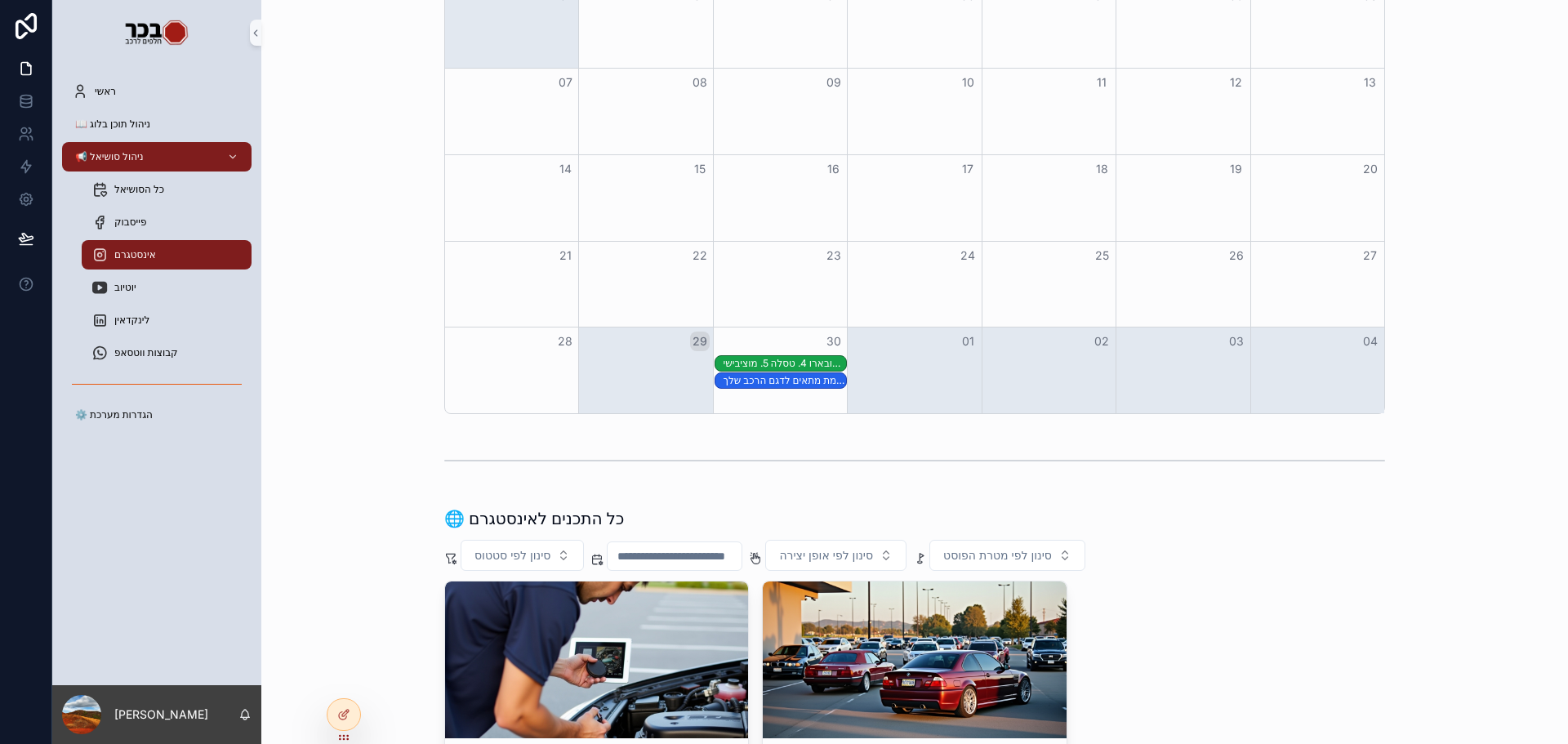
scroll to position [327, 0]
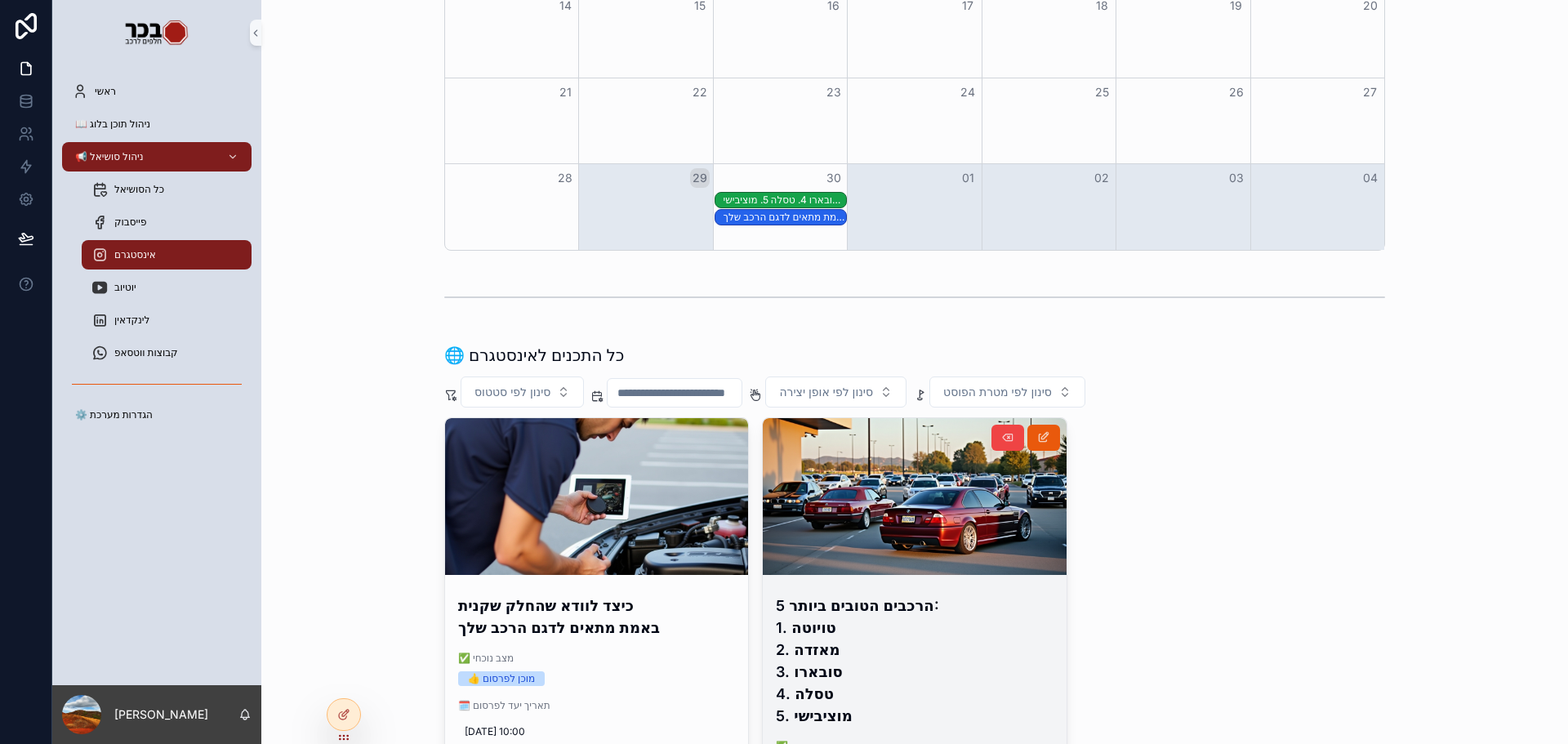
click at [850, 614] on h4 "הרכבים הטובים ביותר 5: 1. טויוטה 2. מאזדה 3. סובארו 4. טסלה 5. מוציבישי" at bounding box center [914, 661] width 277 height 133
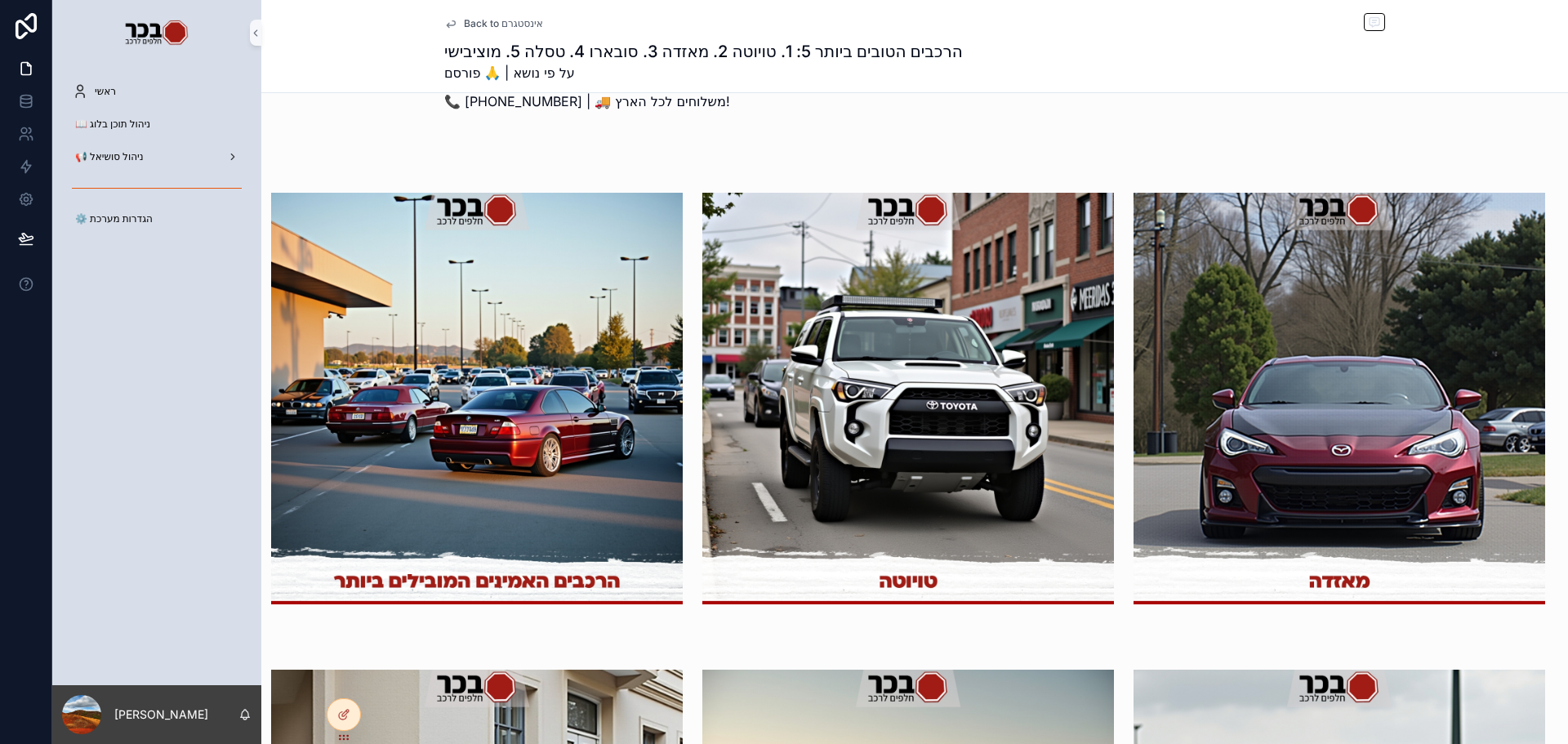
scroll to position [572, 0]
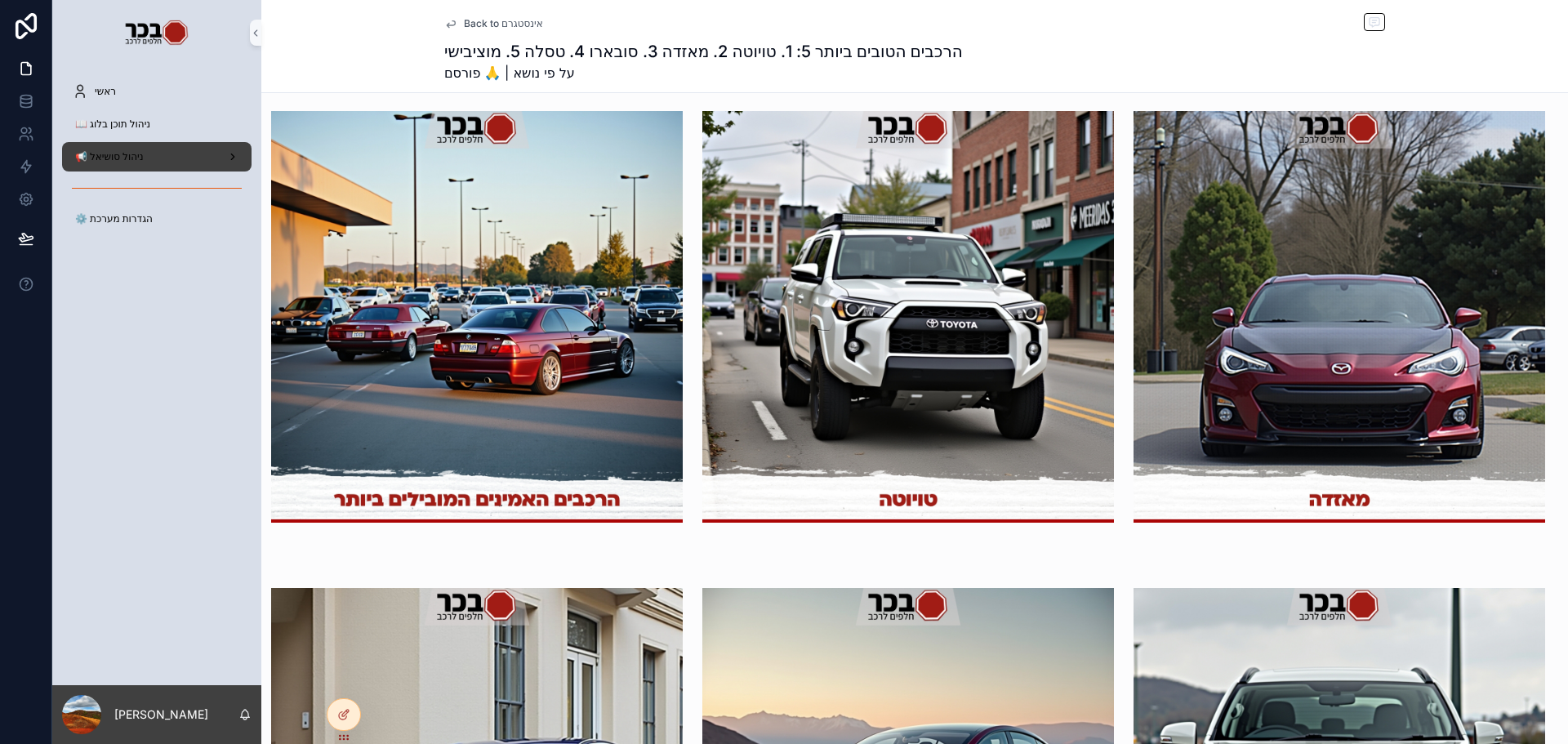
drag, startPoint x: 166, startPoint y: 159, endPoint x: 160, endPoint y: 166, distance: 9.2
click at [167, 159] on div "📢 ניהול סושיאל" at bounding box center [157, 156] width 170 height 26
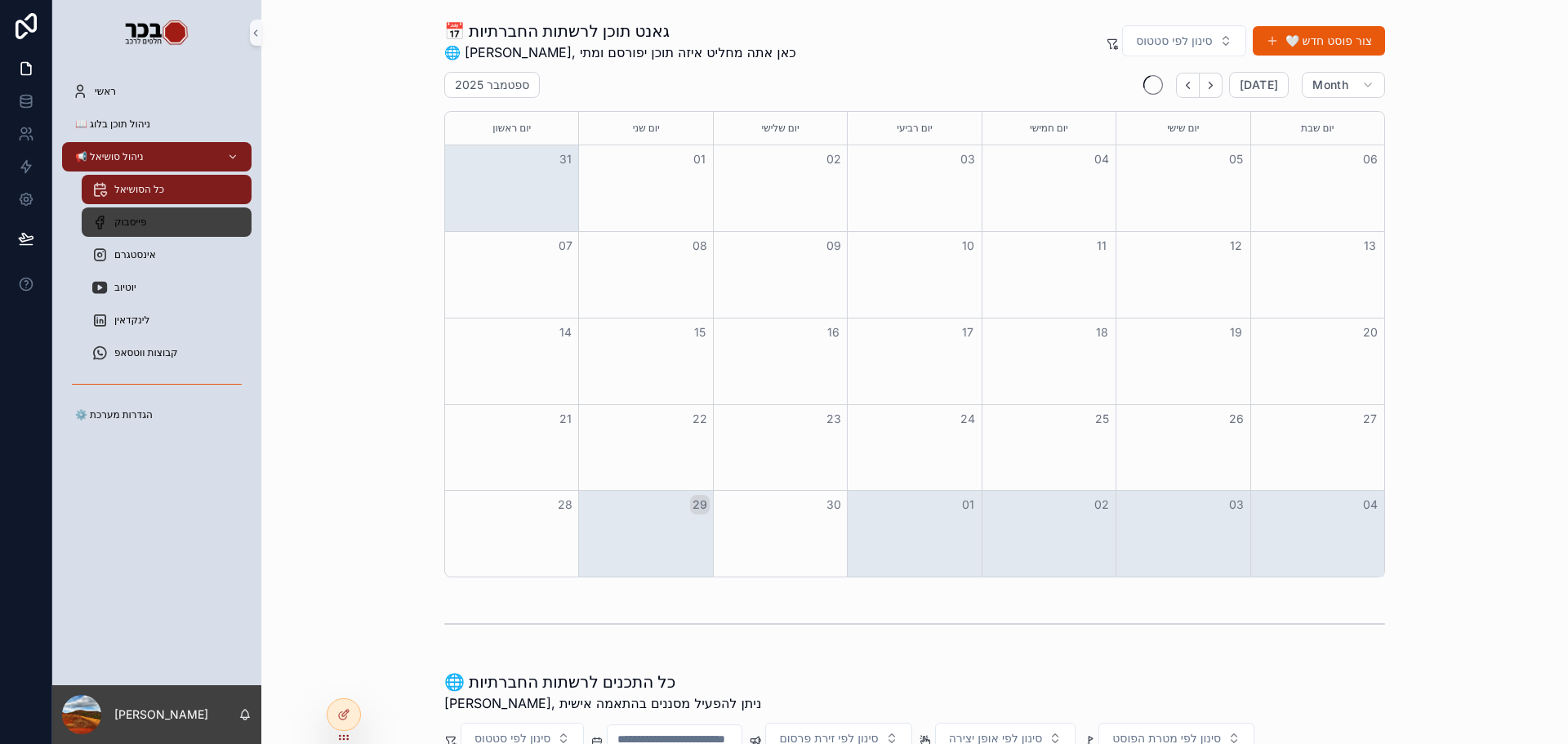
click at [137, 226] on span "פייסבוק" at bounding box center [130, 222] width 32 height 13
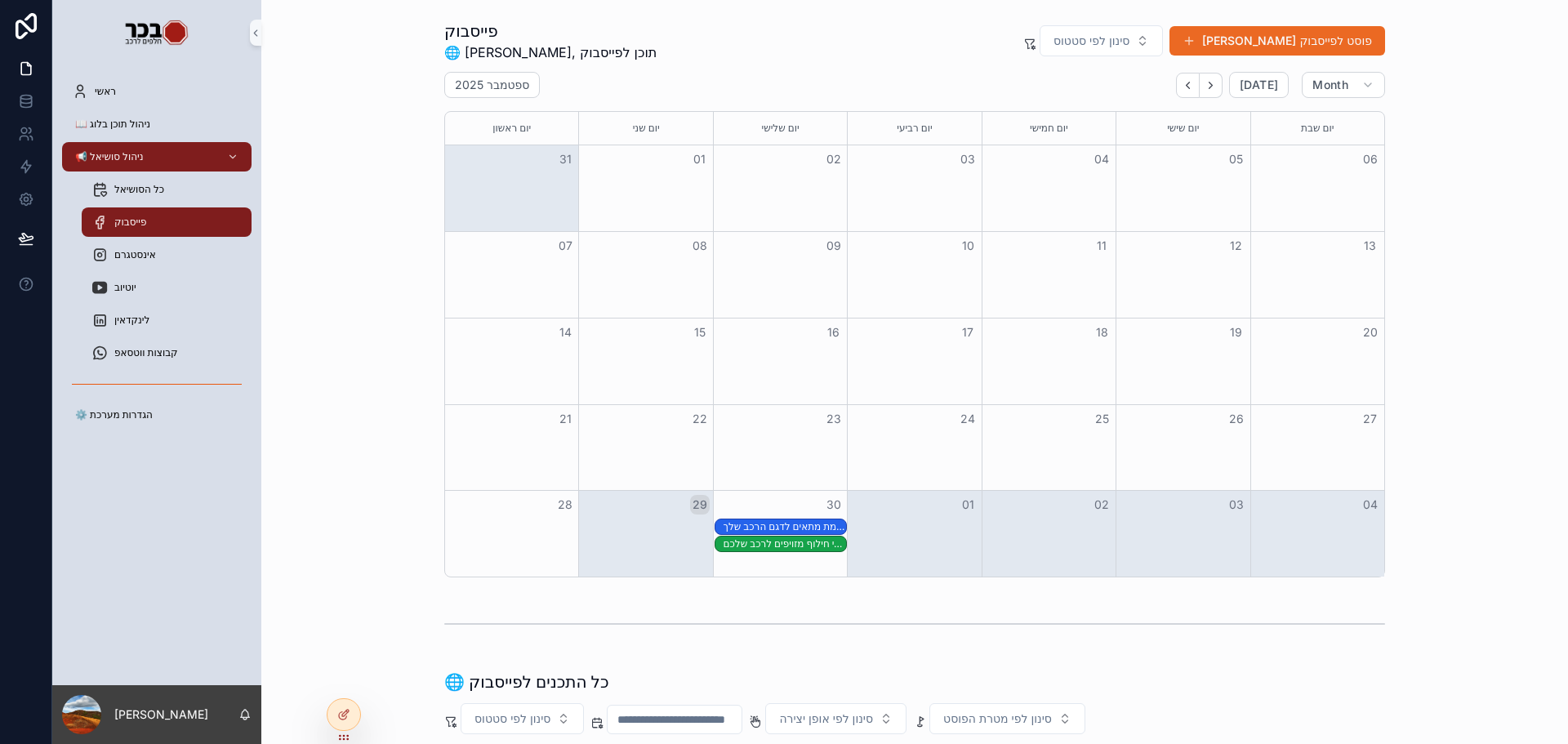
click at [1285, 40] on button "צור פוסט לפייסבוק" at bounding box center [1277, 40] width 215 height 29
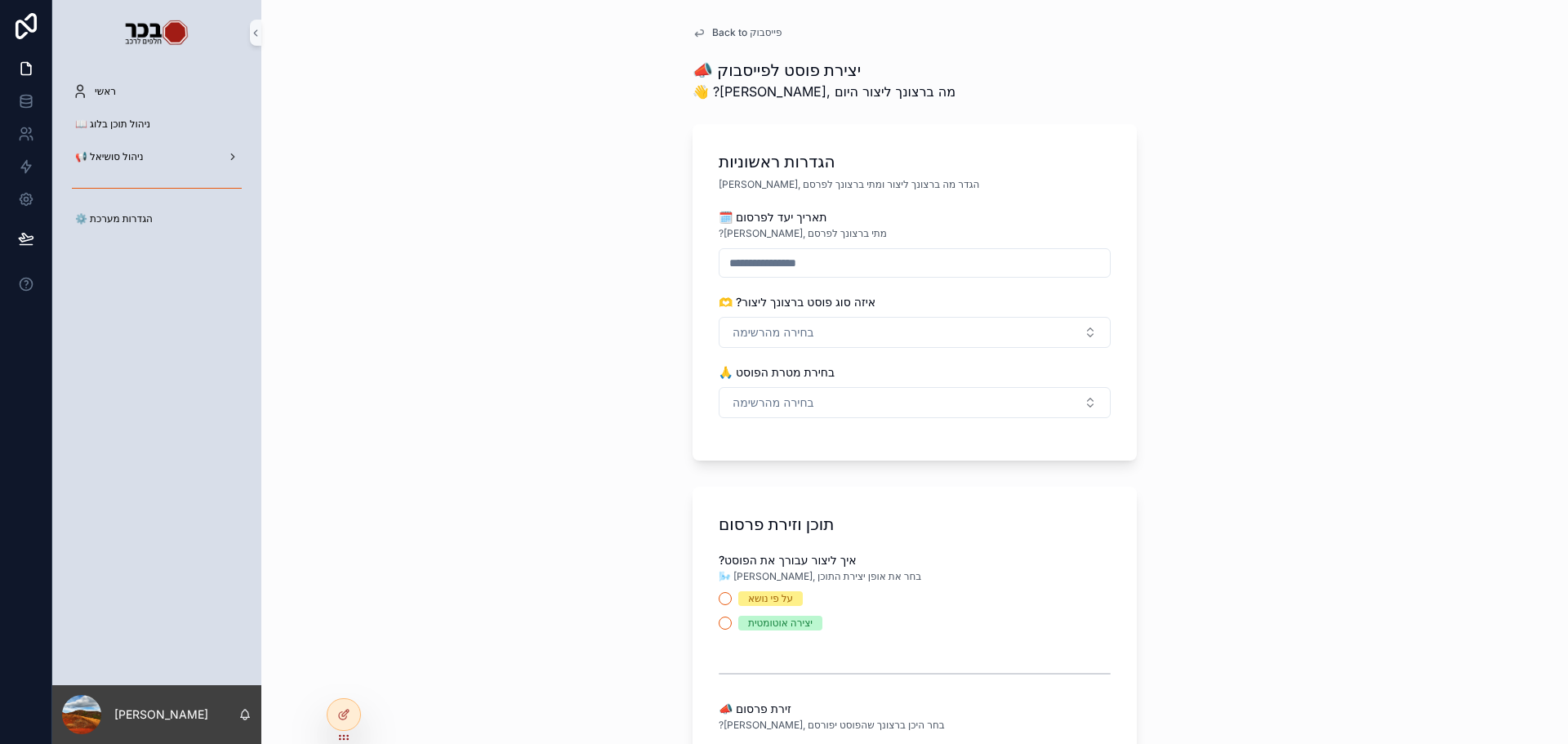
click at [846, 252] on input "scrollable content" at bounding box center [915, 263] width 391 height 23
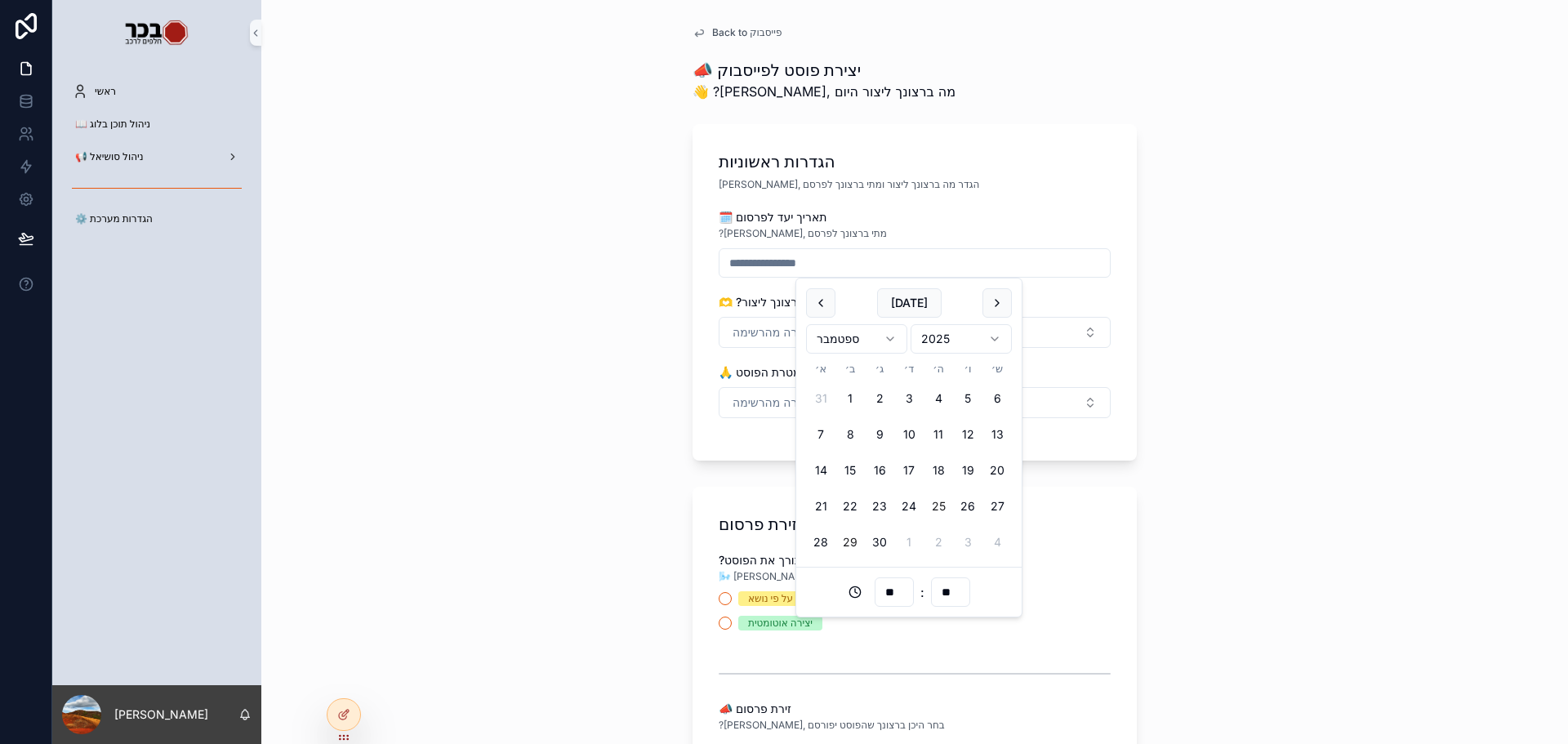
click at [943, 505] on button "25" at bounding box center [938, 506] width 29 height 29
click at [876, 535] on button "30" at bounding box center [880, 542] width 29 height 29
click at [898, 594] on input "**" at bounding box center [894, 592] width 38 height 23
click at [895, 475] on div "05" at bounding box center [895, 480] width 74 height 26
type input "**********"
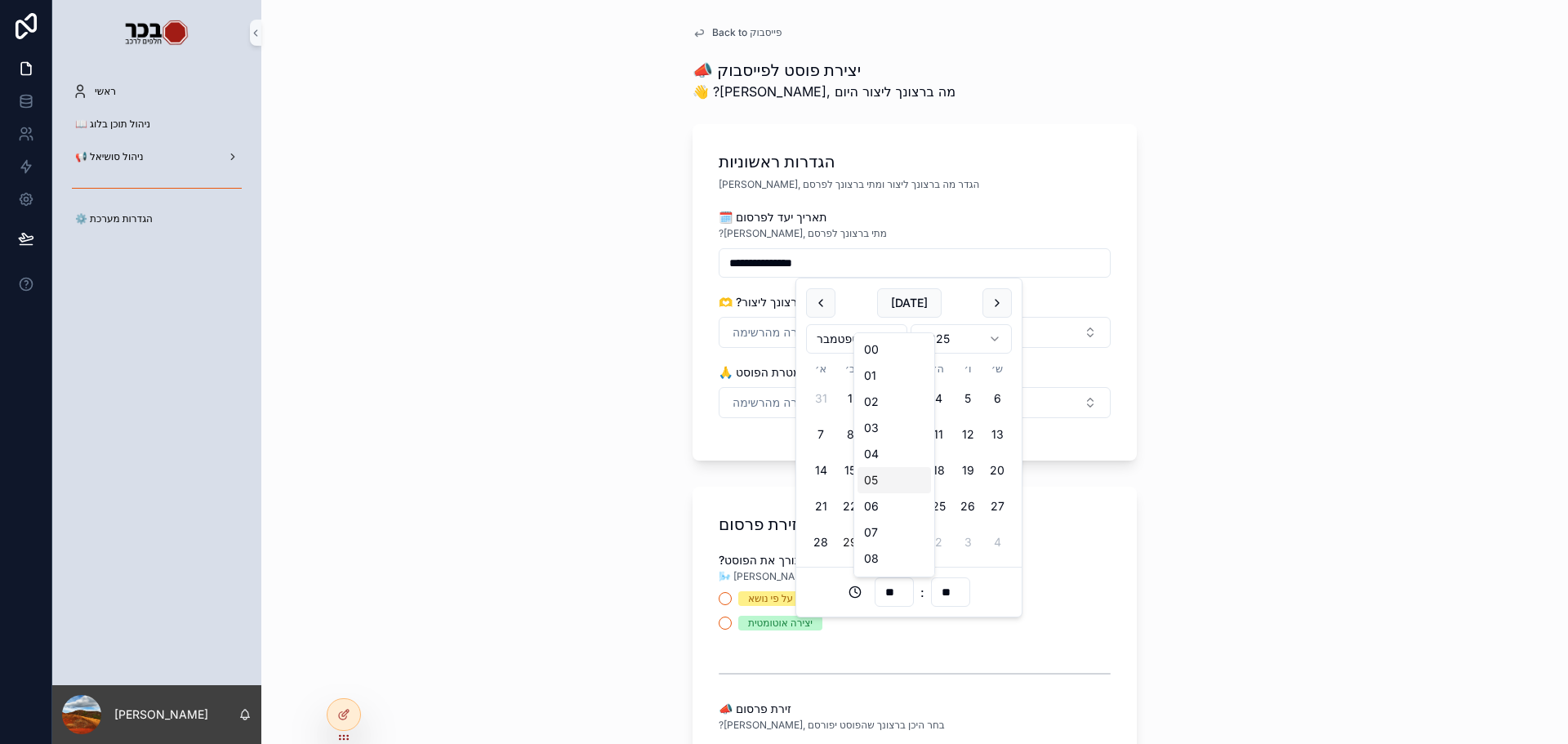
type input "**"
click at [1051, 296] on div "🫶 ?איזה סוג פוסט ברצונך ליצור" at bounding box center [915, 302] width 392 height 16
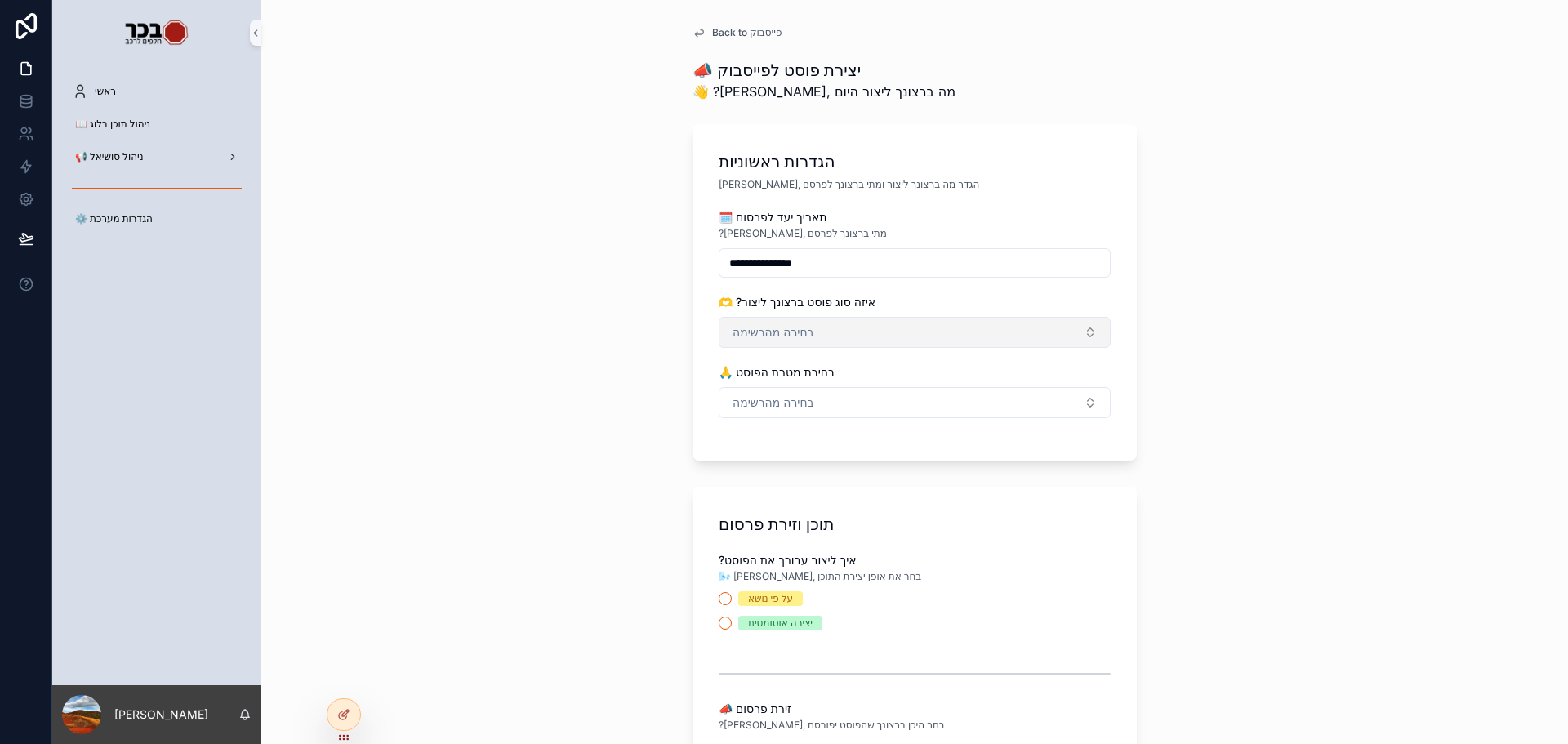
click at [986, 336] on button "בחירה מהרשימה" at bounding box center [915, 332] width 392 height 31
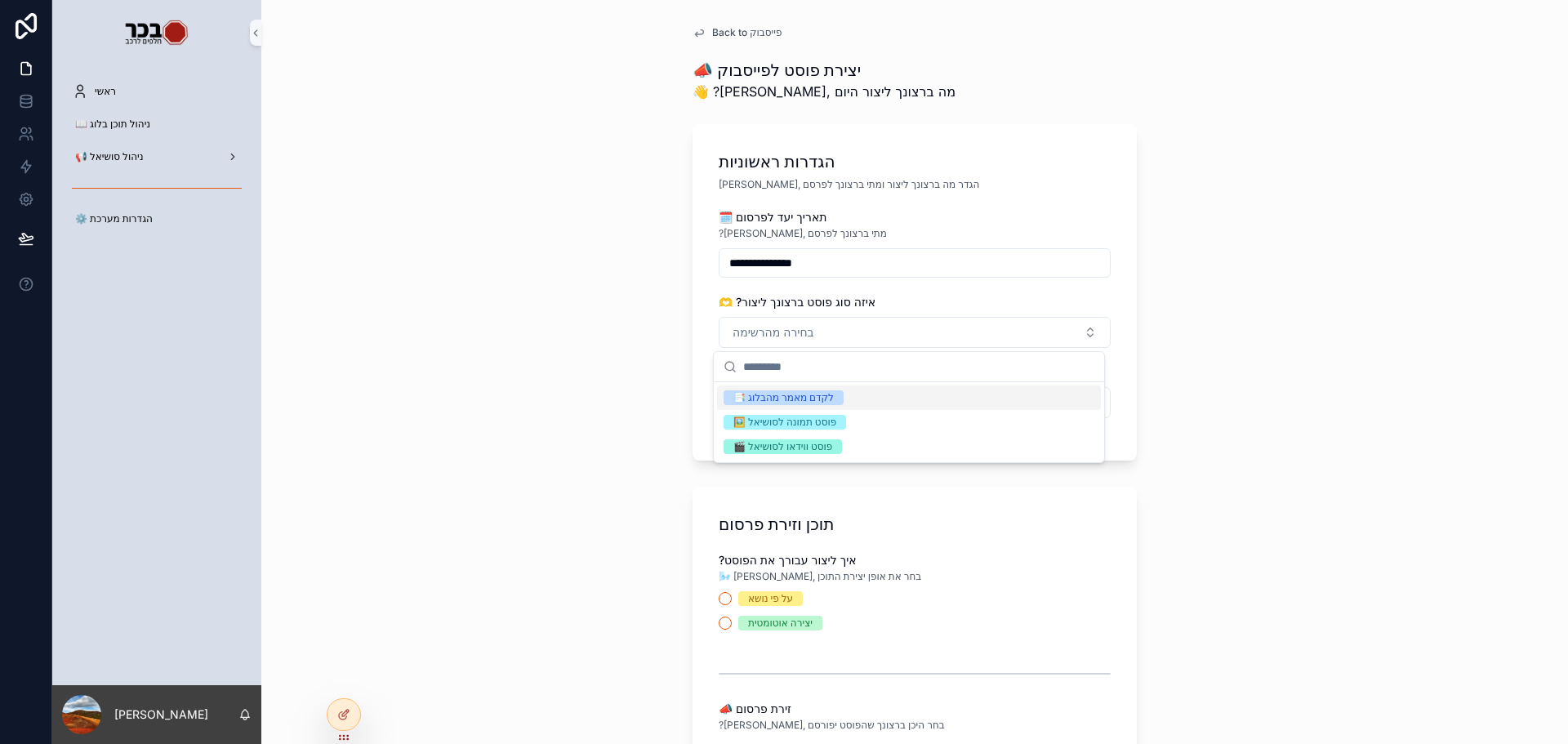
click at [861, 403] on div "📑 לקדם מאמר מהבלוג" at bounding box center [909, 398] width 384 height 24
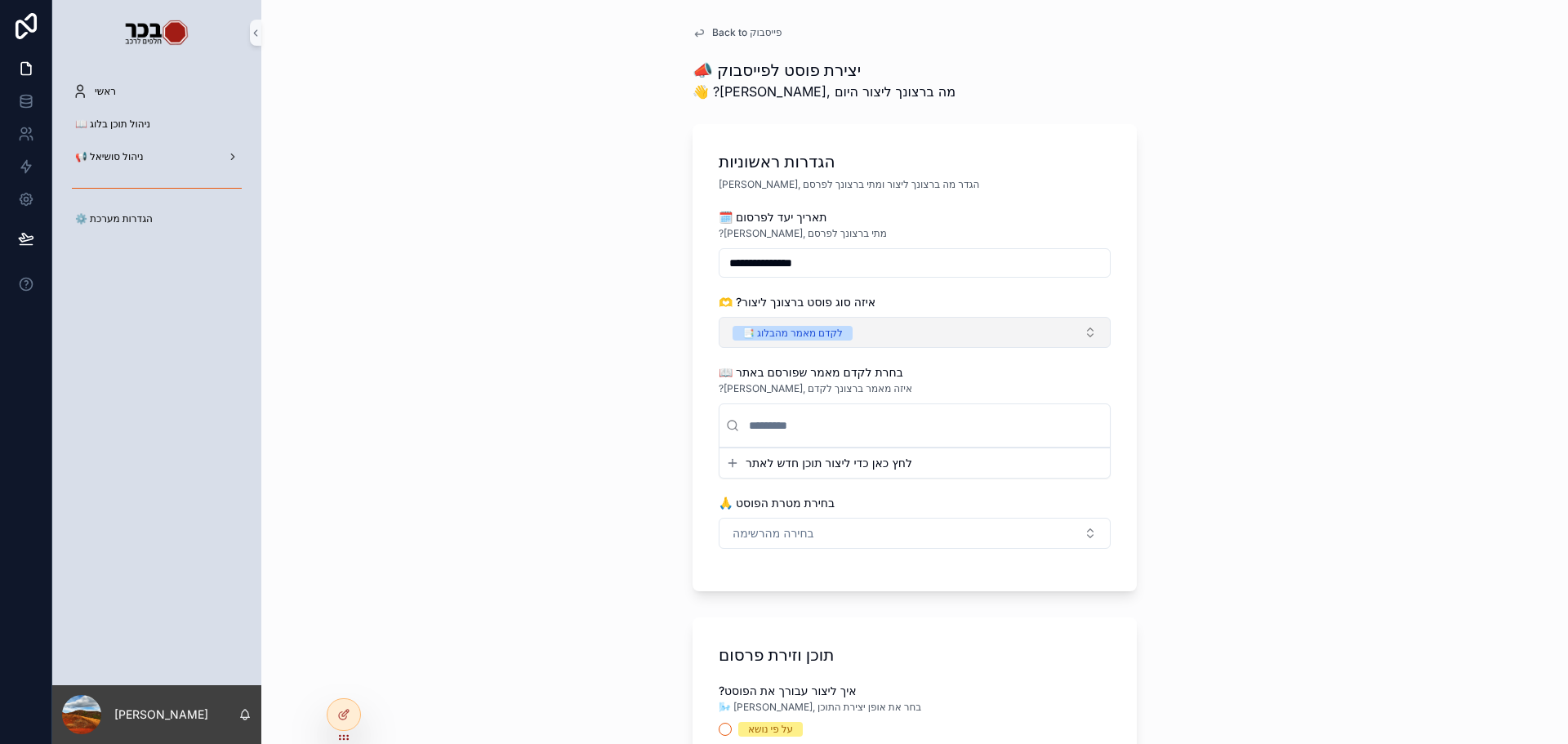
click at [896, 325] on button "📑 לקדם מאמר מהבלוג" at bounding box center [915, 332] width 392 height 31
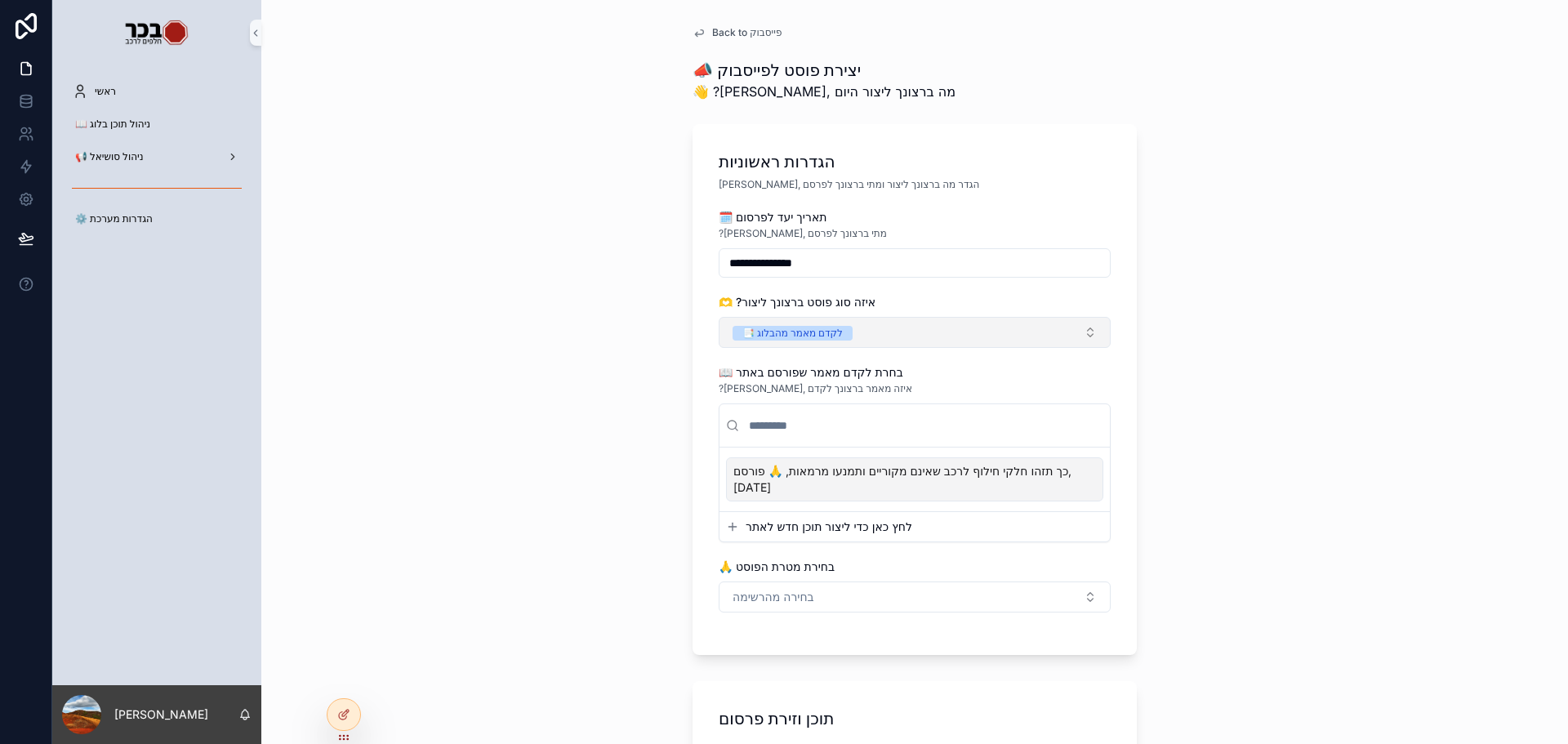
click at [893, 339] on button "📑 לקדם מאמר מהבלוג" at bounding box center [915, 332] width 392 height 31
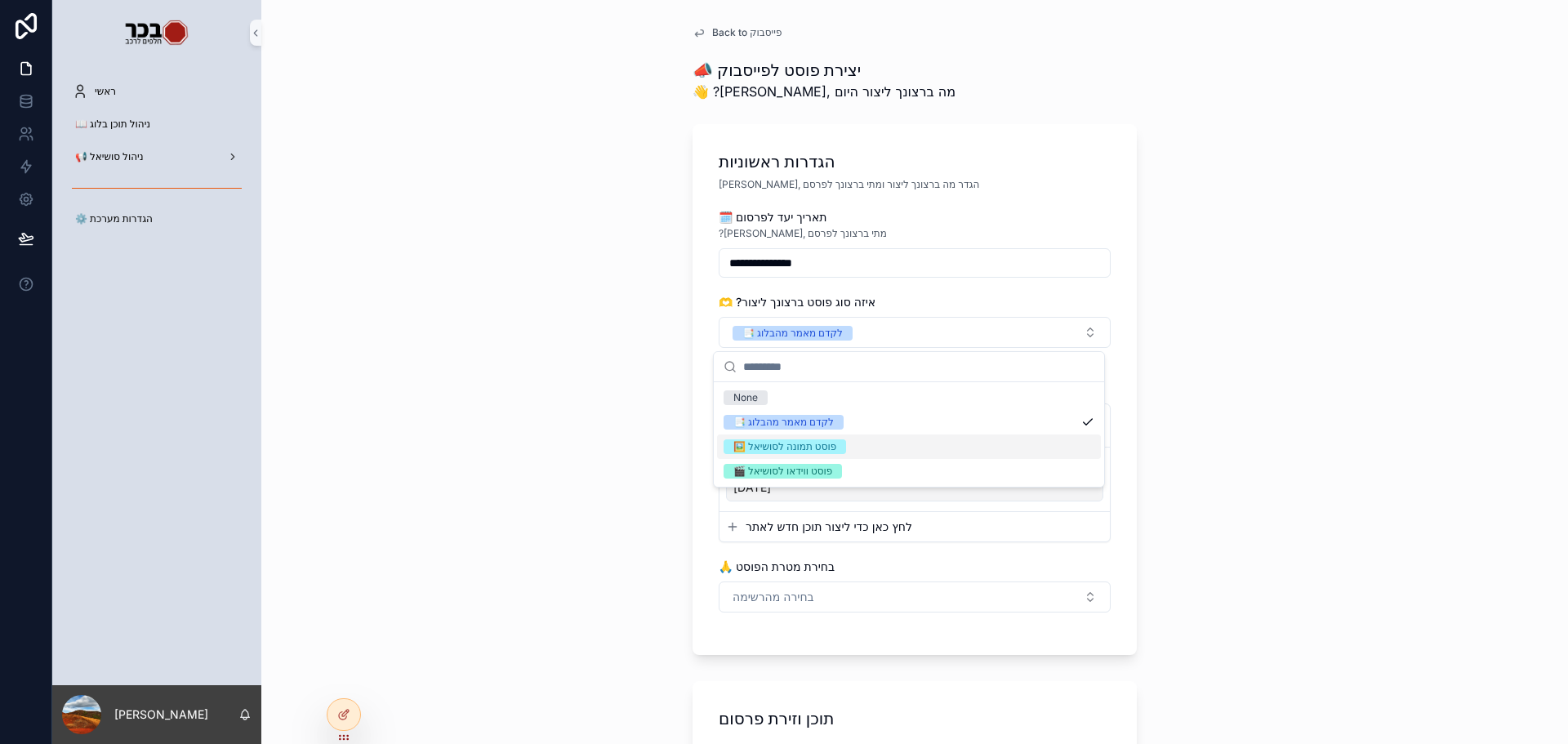
click at [825, 447] on div "🖼️ פוסט תמונה לסושיאל" at bounding box center [785, 447] width 103 height 15
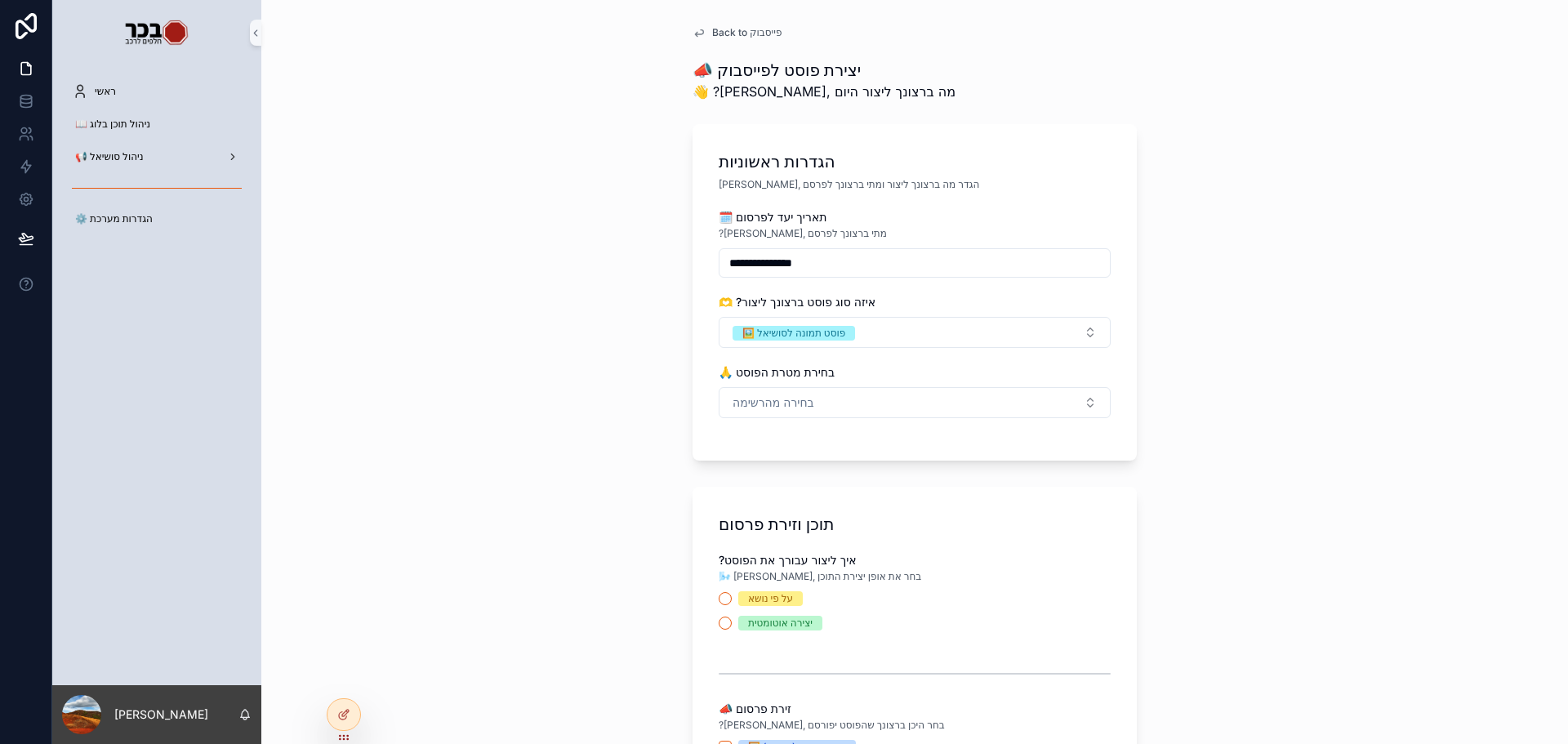
scroll to position [81, 0]
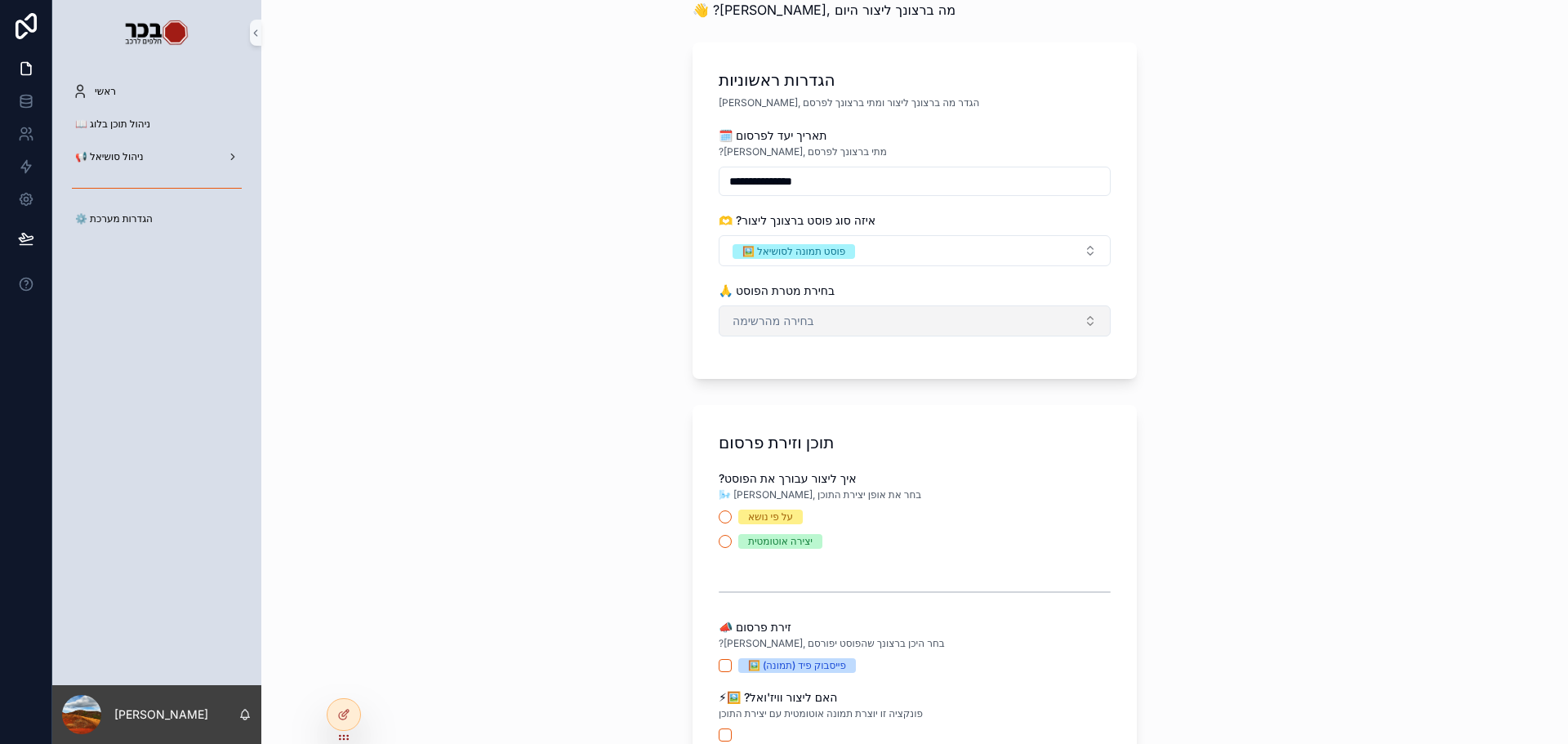
click at [856, 313] on button "בחירה מהרשימה" at bounding box center [915, 320] width 392 height 31
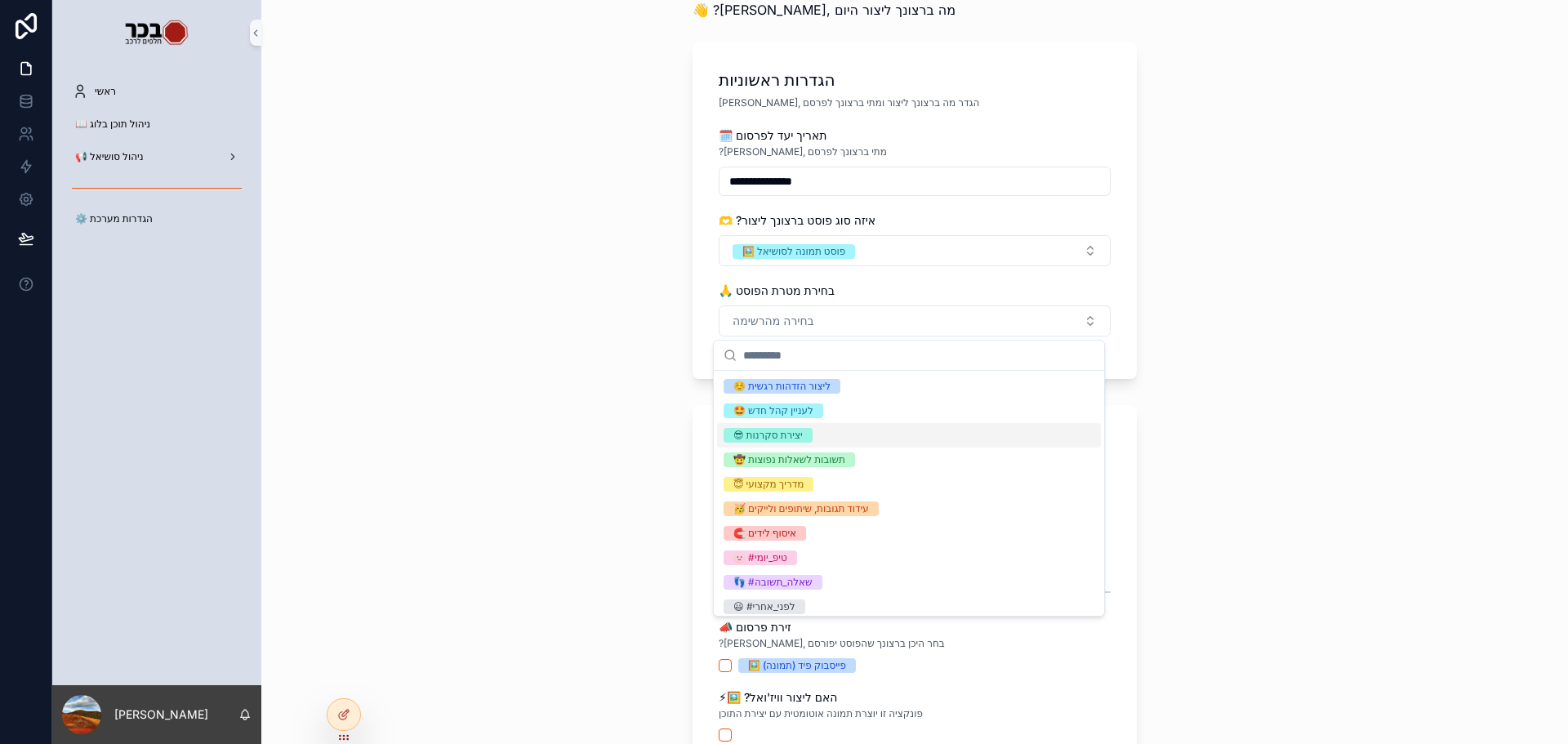
click at [802, 431] on div "😎 יצירת סקרנות" at bounding box center [768, 435] width 70 height 15
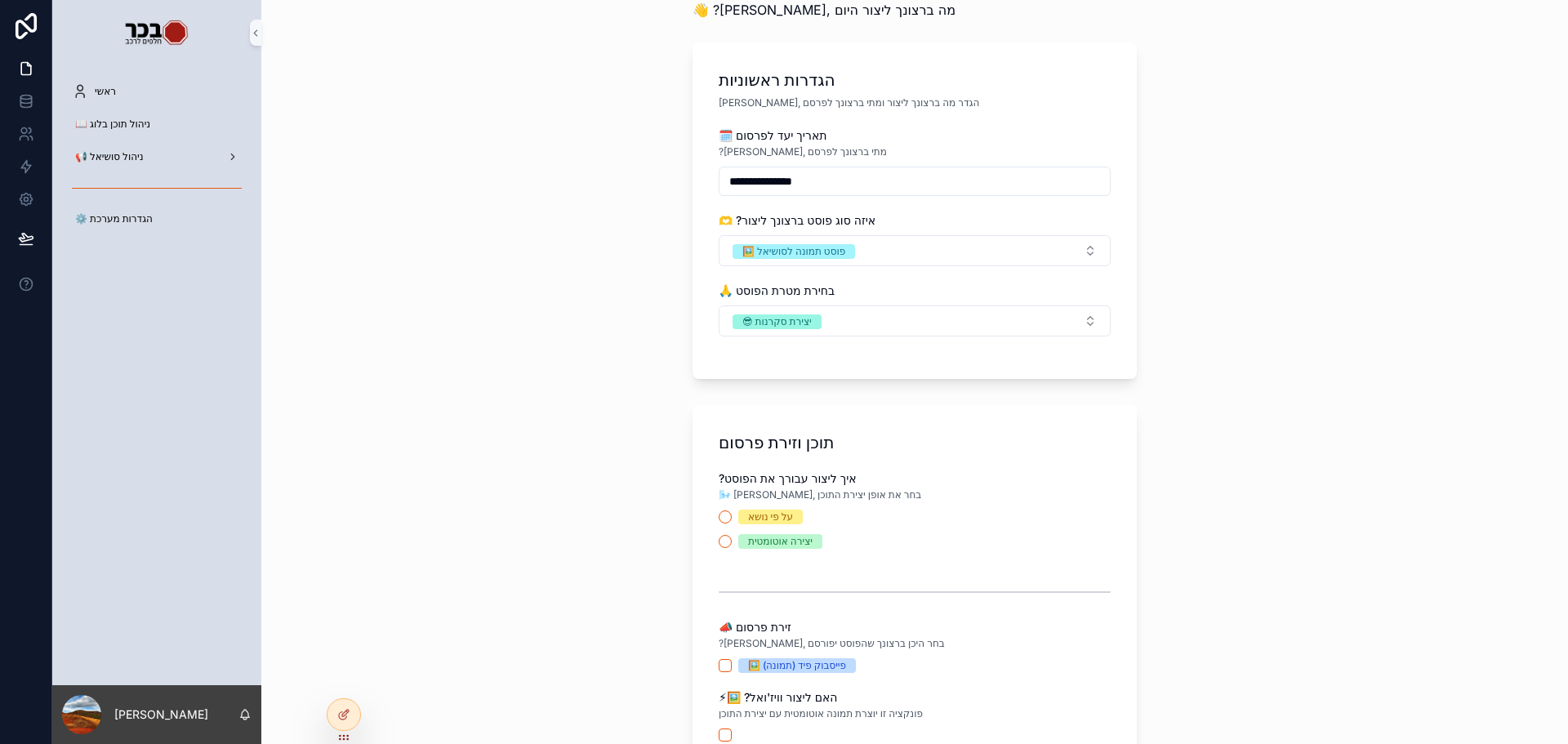
scroll to position [245, 0]
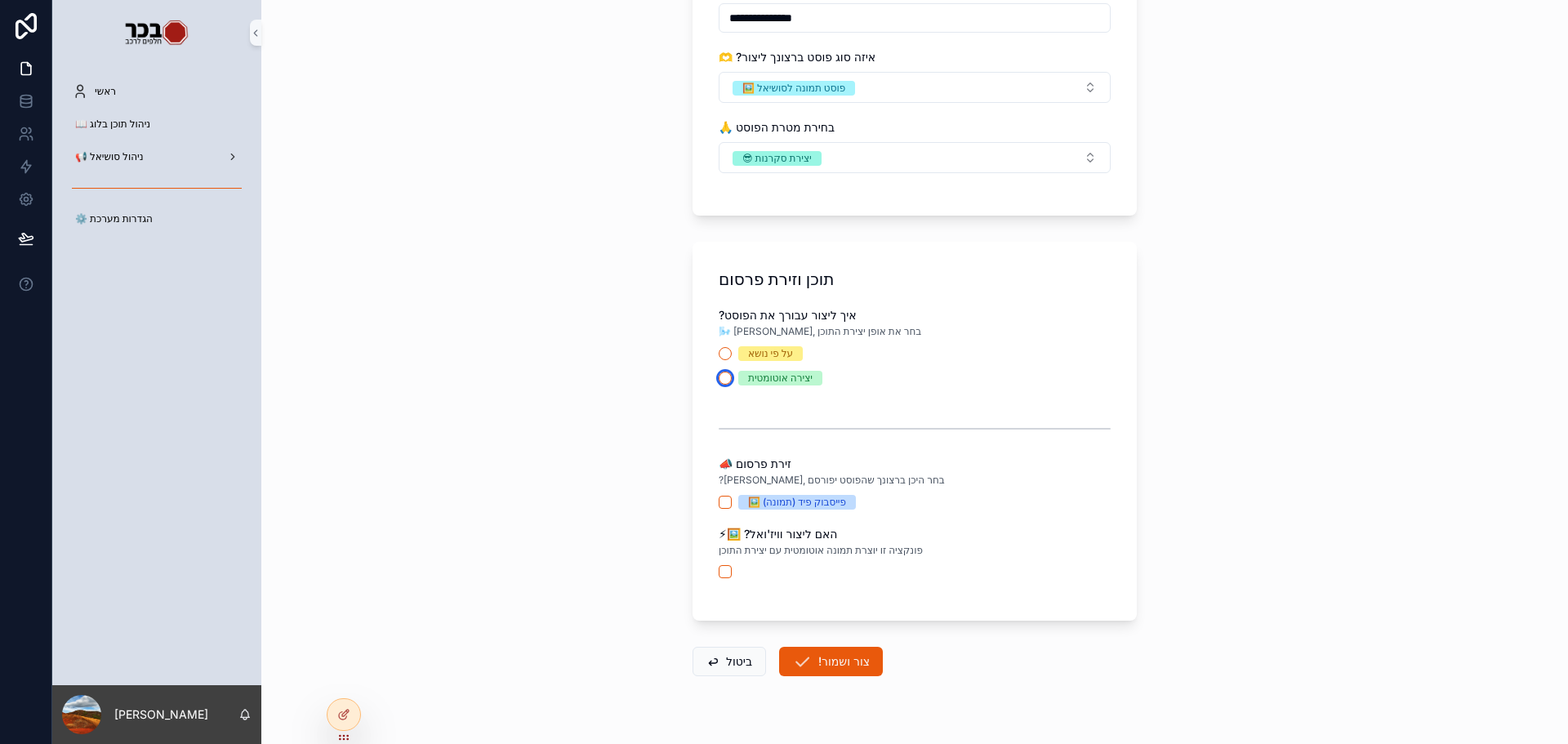
click at [719, 380] on button "יצירה אוטומטית" at bounding box center [725, 378] width 13 height 13
click at [719, 498] on button "🖼️ פייסבוק פיד (תמונה)" at bounding box center [725, 502] width 13 height 13
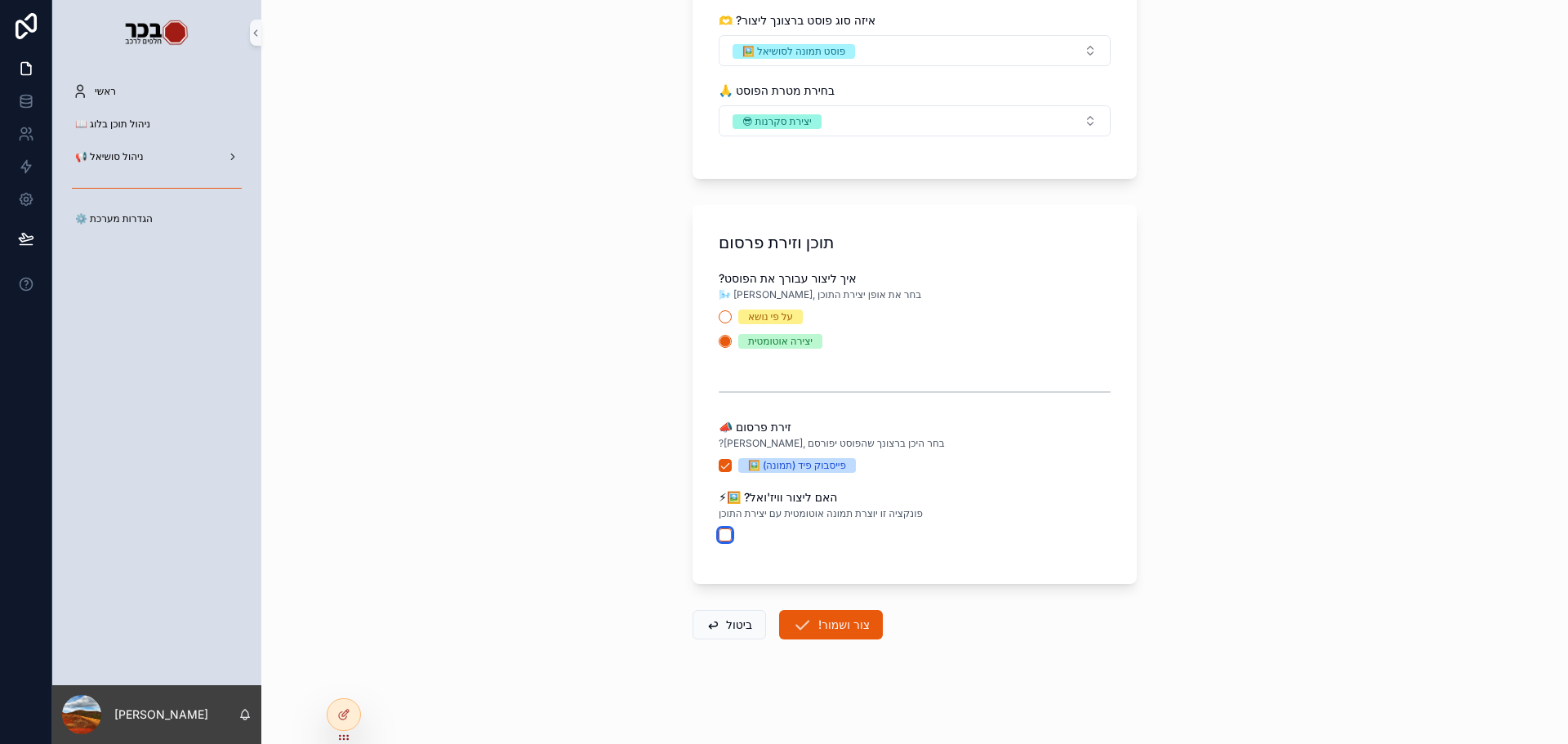
click at [720, 537] on button "scrollable content" at bounding box center [725, 535] width 13 height 13
click at [813, 621] on button "!צור ושמור" at bounding box center [831, 625] width 104 height 29
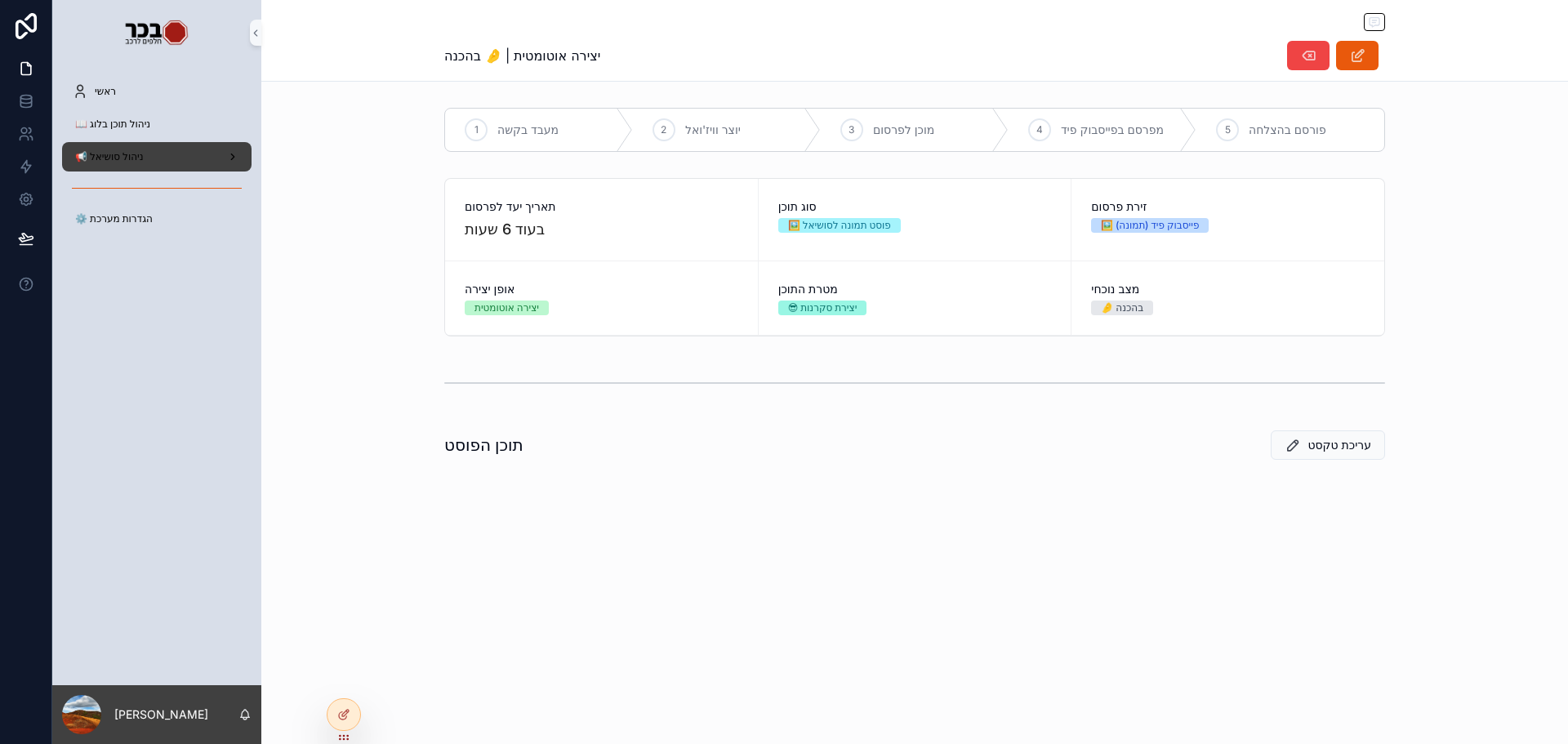
click at [148, 153] on div "📢 ניהול סושיאל" at bounding box center [157, 156] width 170 height 26
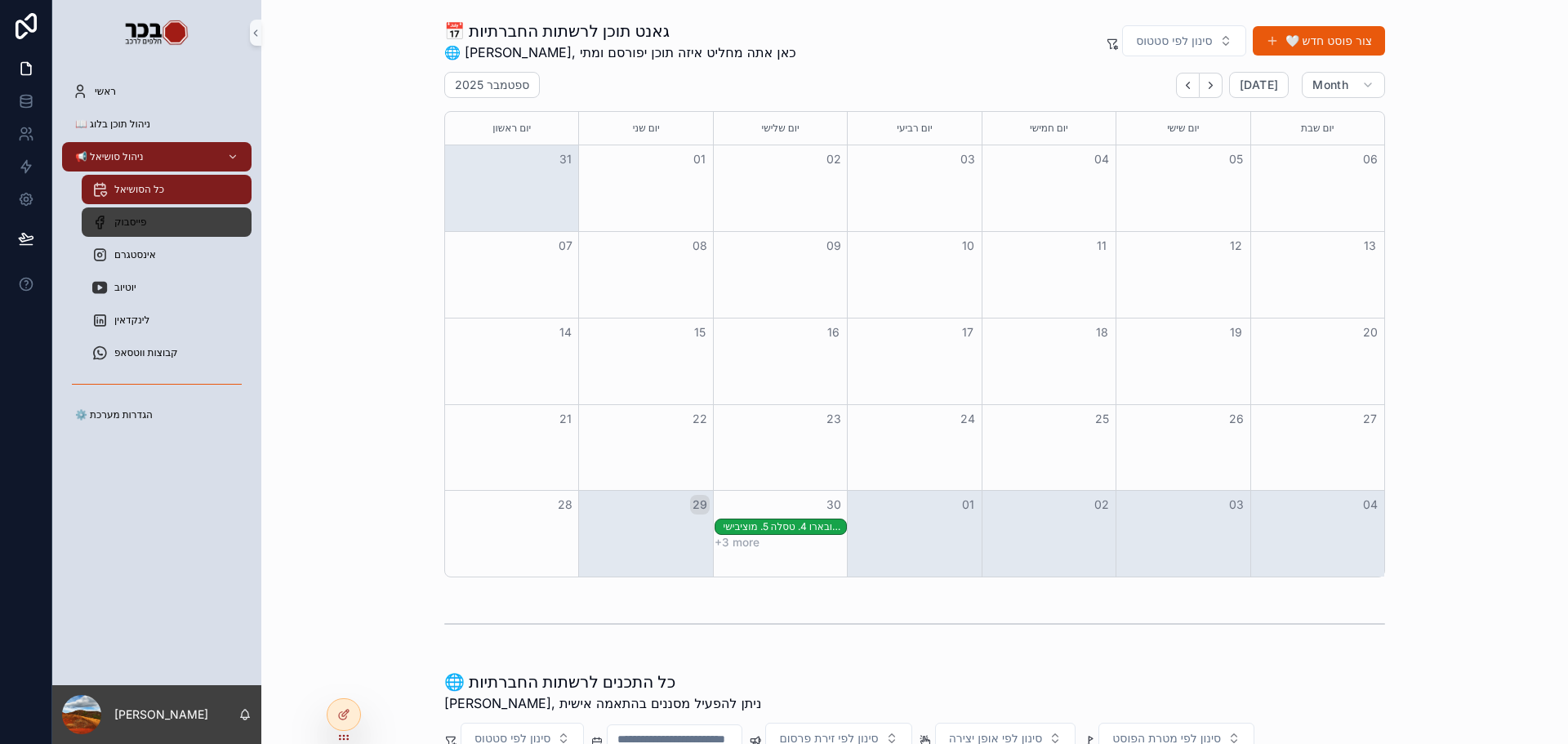
click at [160, 222] on div "פייסבוק" at bounding box center [166, 221] width 150 height 26
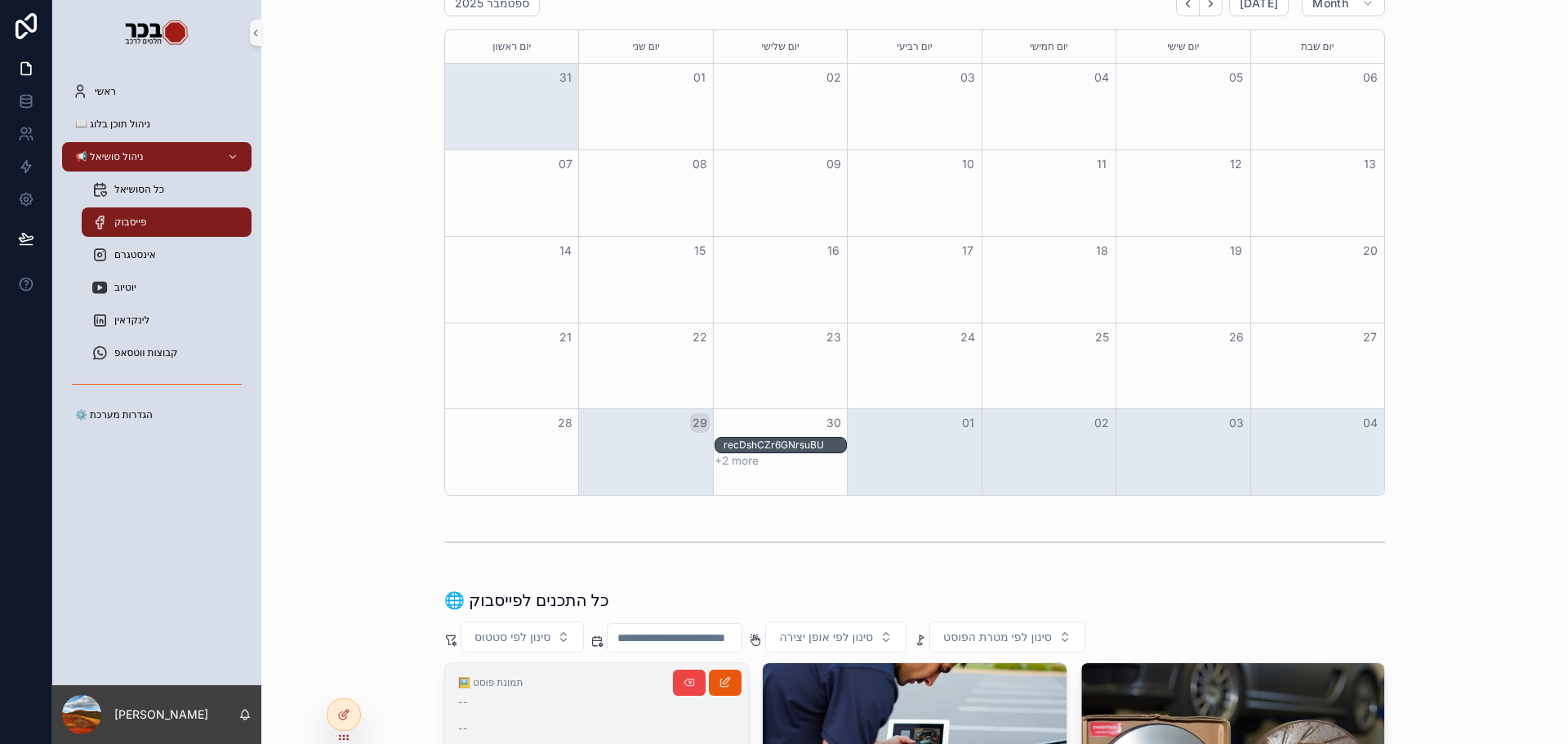
scroll to position [327, 0]
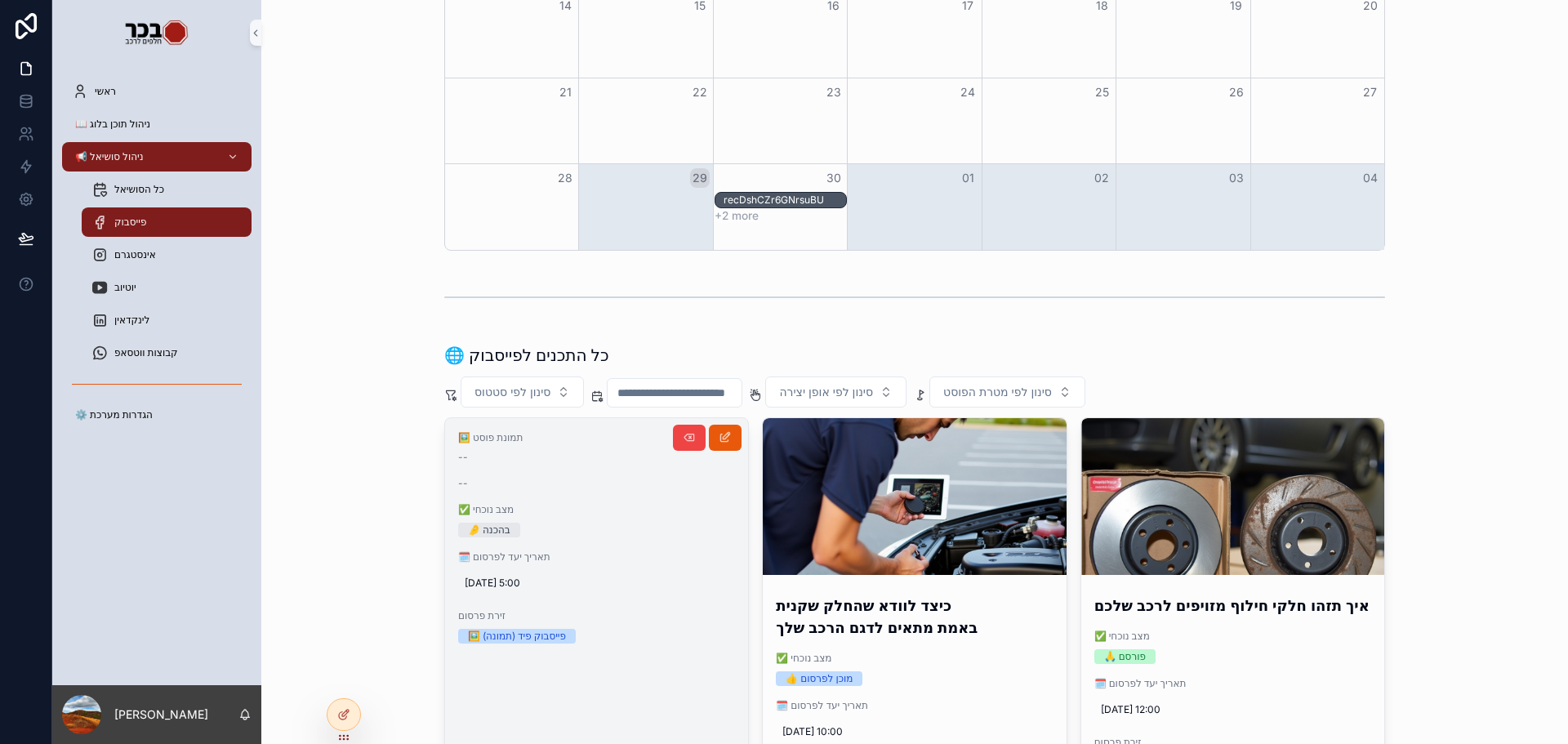
click at [634, 564] on span "🗓️ תאריך יעד לפרסום" at bounding box center [596, 558] width 277 height 13
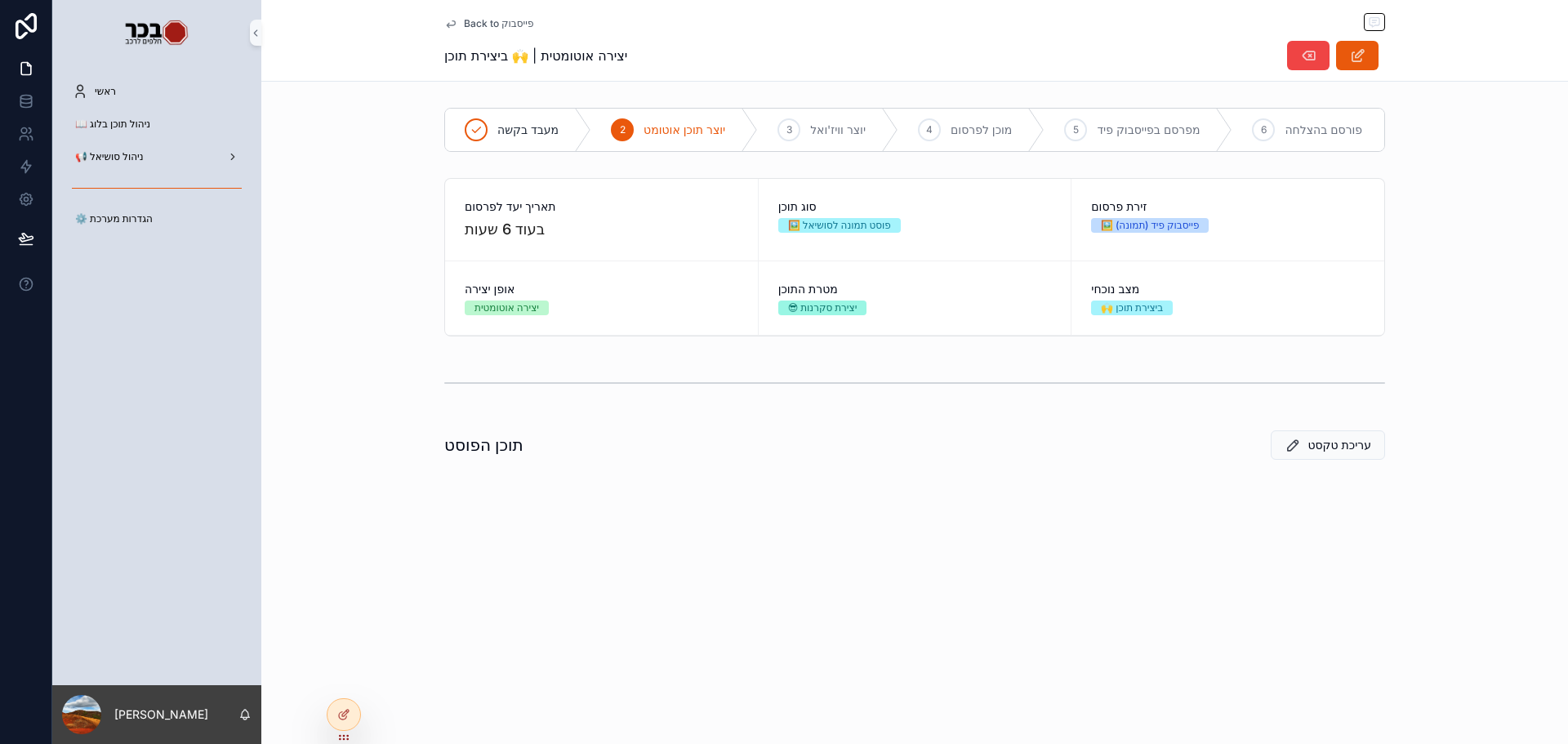
click at [482, 16] on div "Back to פייסבוק" at bounding box center [915, 23] width 941 height 20
click at [478, 30] on div "Back to פייסבוק" at bounding box center [915, 23] width 941 height 20
click at [478, 29] on span "Back to פייסבוק" at bounding box center [498, 23] width 70 height 13
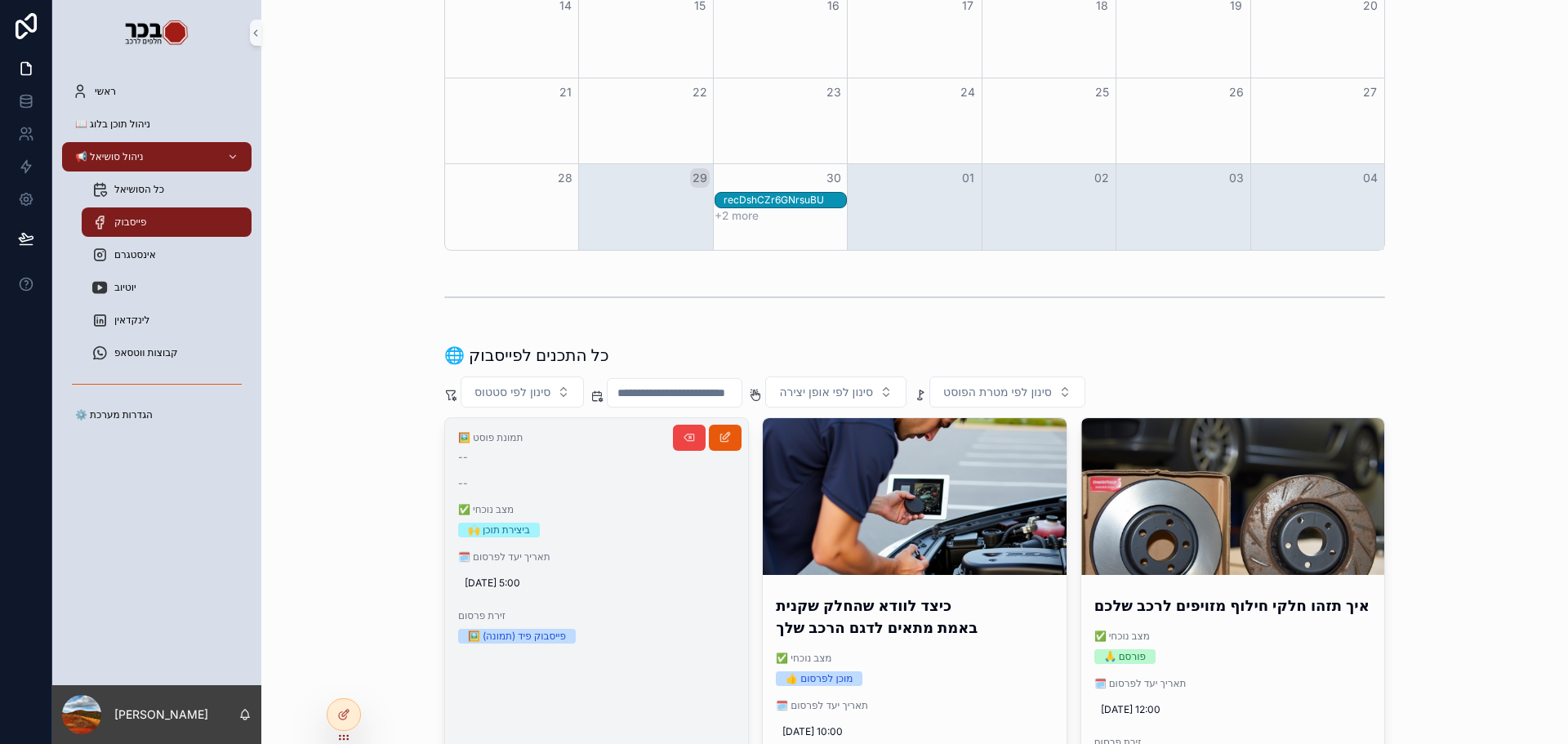
scroll to position [408, 0]
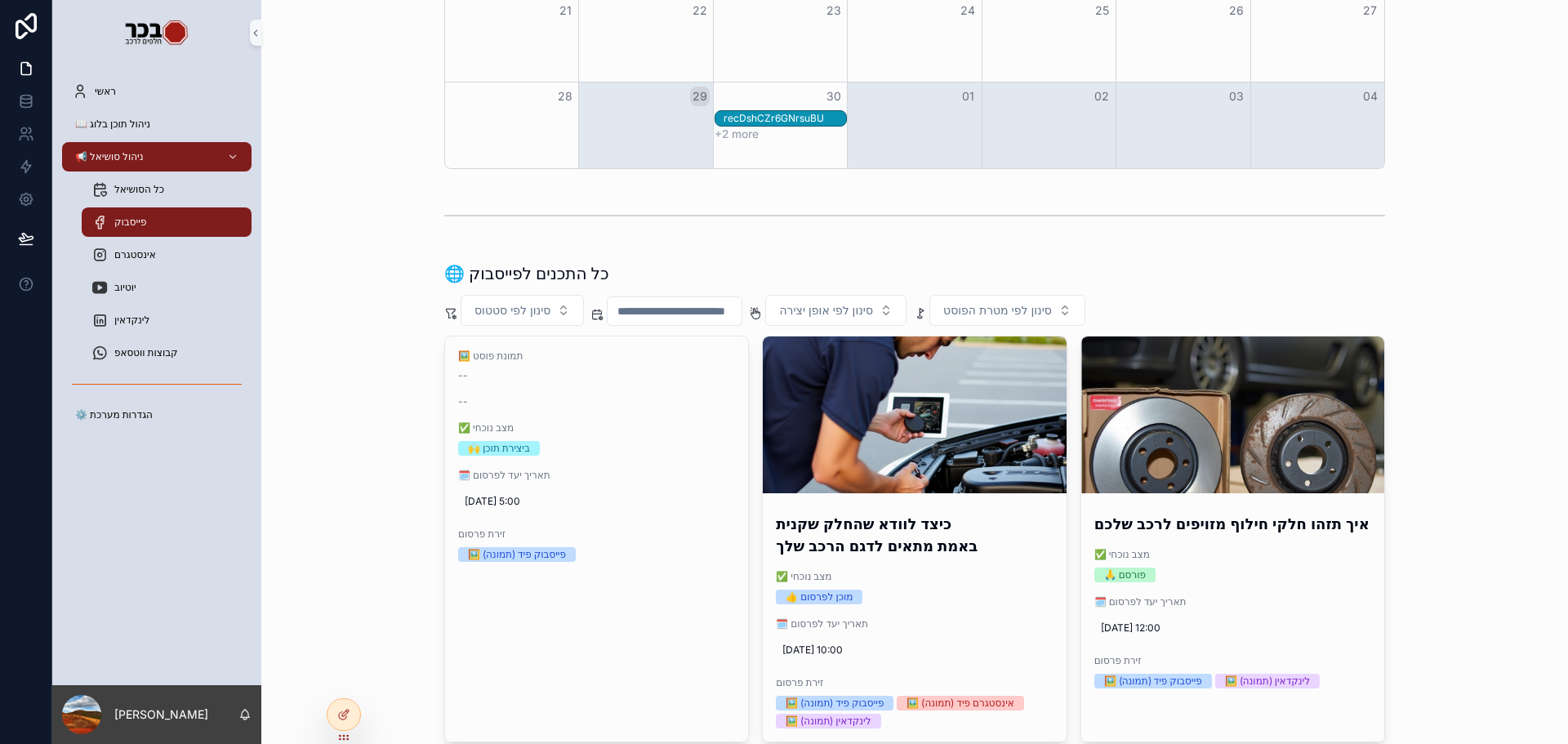
click at [308, 442] on div "🌐 כל התכנים לפייסבוק סינון לפי סטטוס סינון לפי אופן יצירה סינון לפי מטרת הפוסט …" at bounding box center [914, 502] width 1280 height 493
click at [177, 187] on div "כל הסושיאל" at bounding box center [166, 189] width 150 height 26
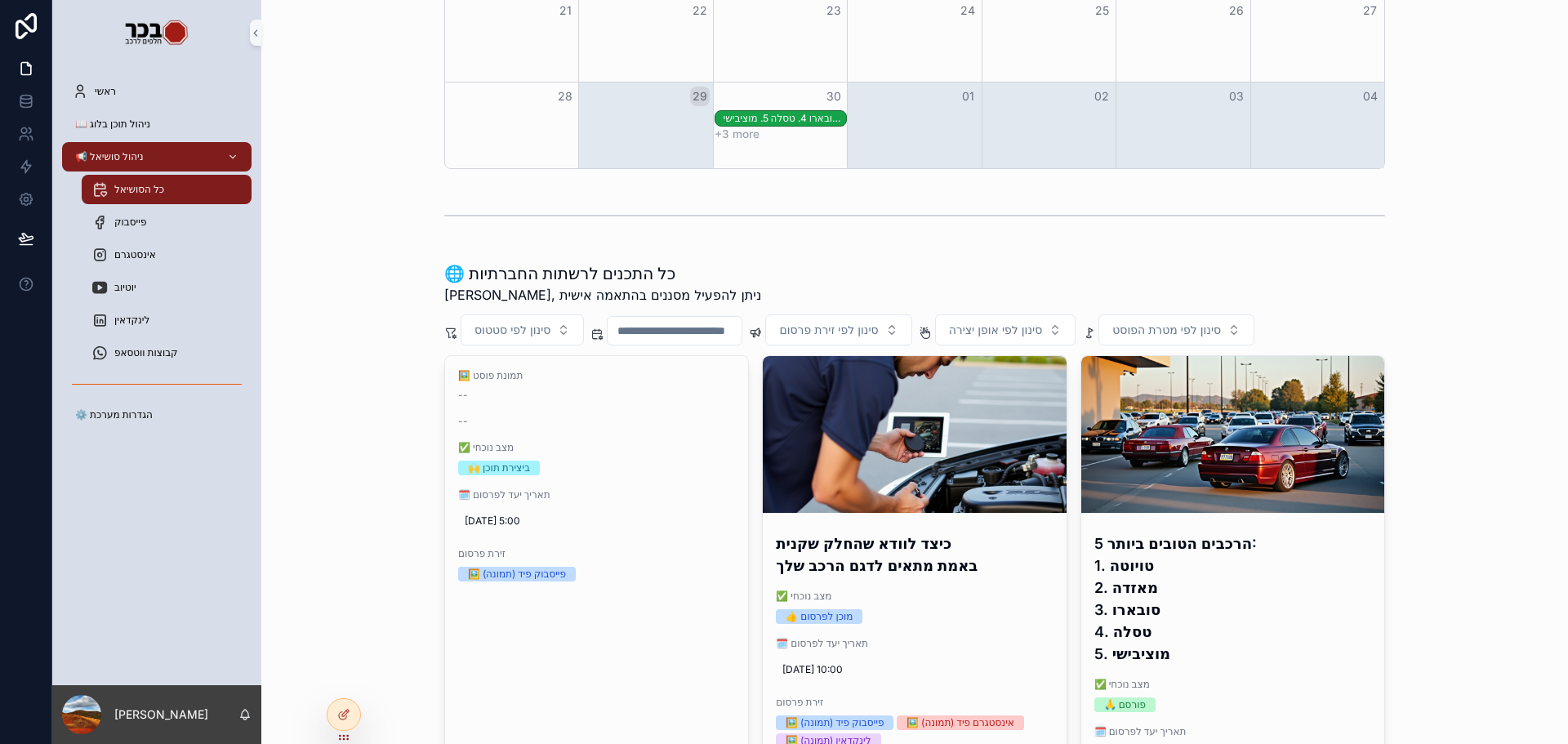
scroll to position [490, 0]
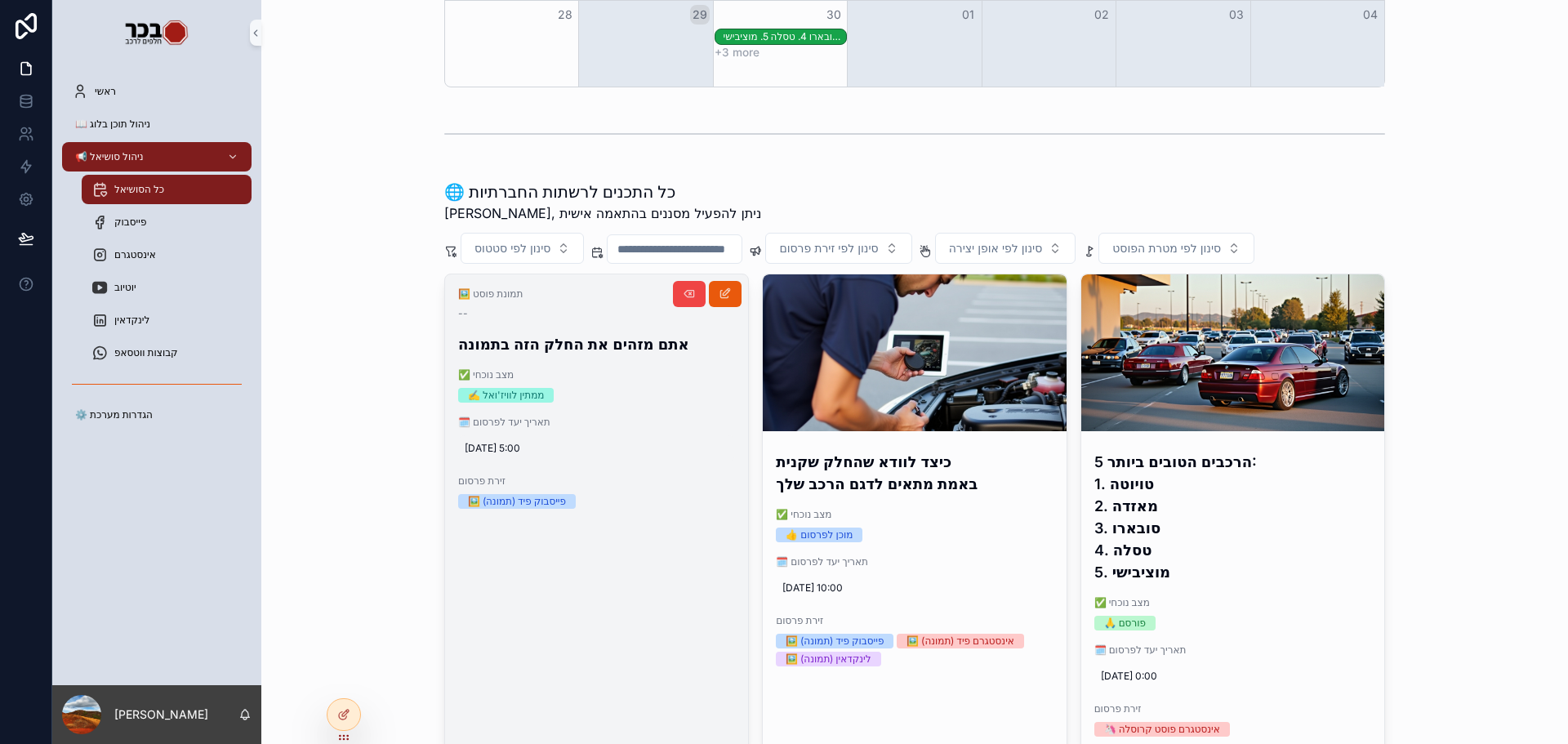
click at [648, 438] on div "30.9.2025 5:00" at bounding box center [596, 448] width 277 height 26
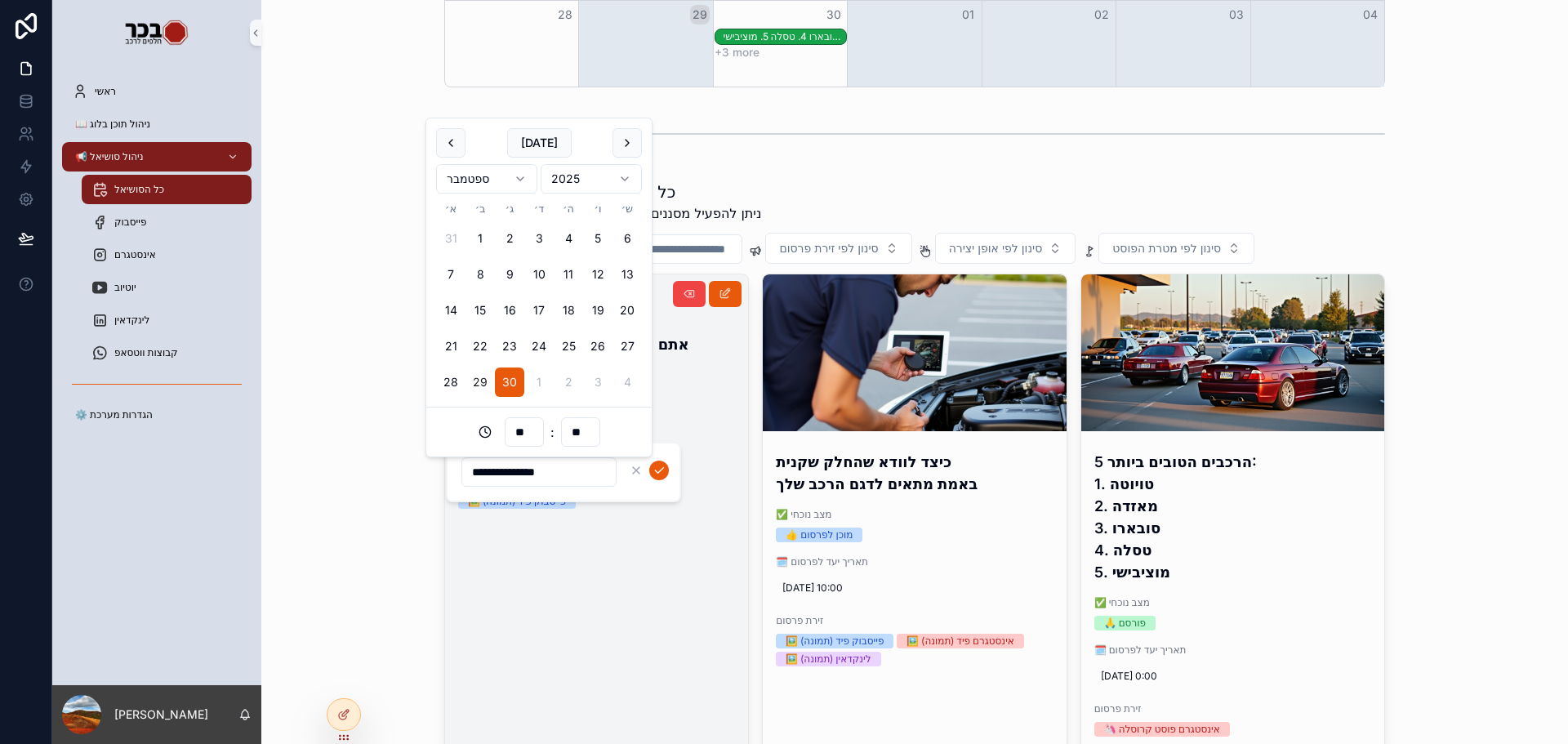
click at [594, 648] on link "🖼️ תמונת פוסט -- אתם מזהים את החלק הזה בתמונה ✅ מצב נוכחי ✍️ ממתין לוויז'ואל 🗓️…" at bounding box center [596, 512] width 304 height 477
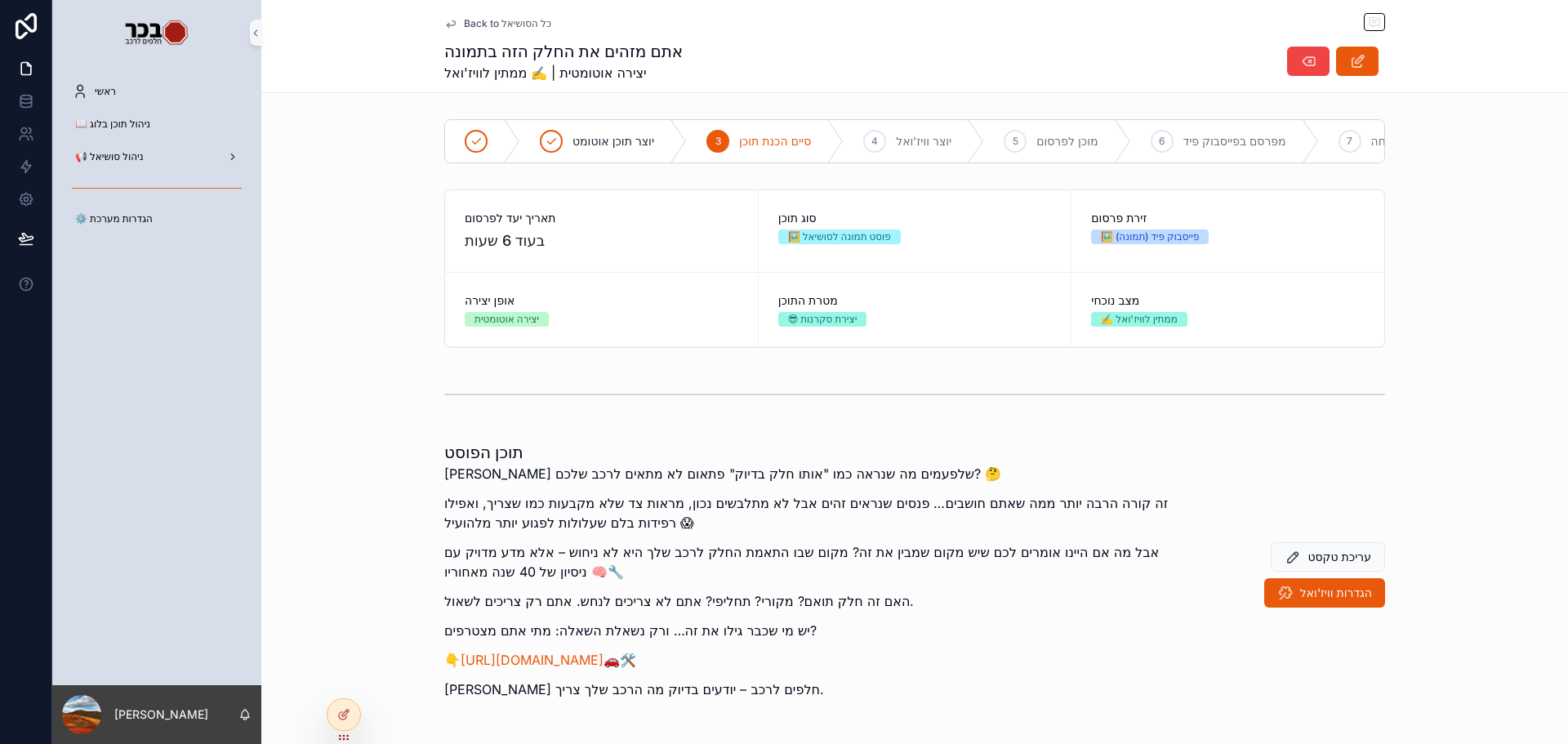
scroll to position [81, 0]
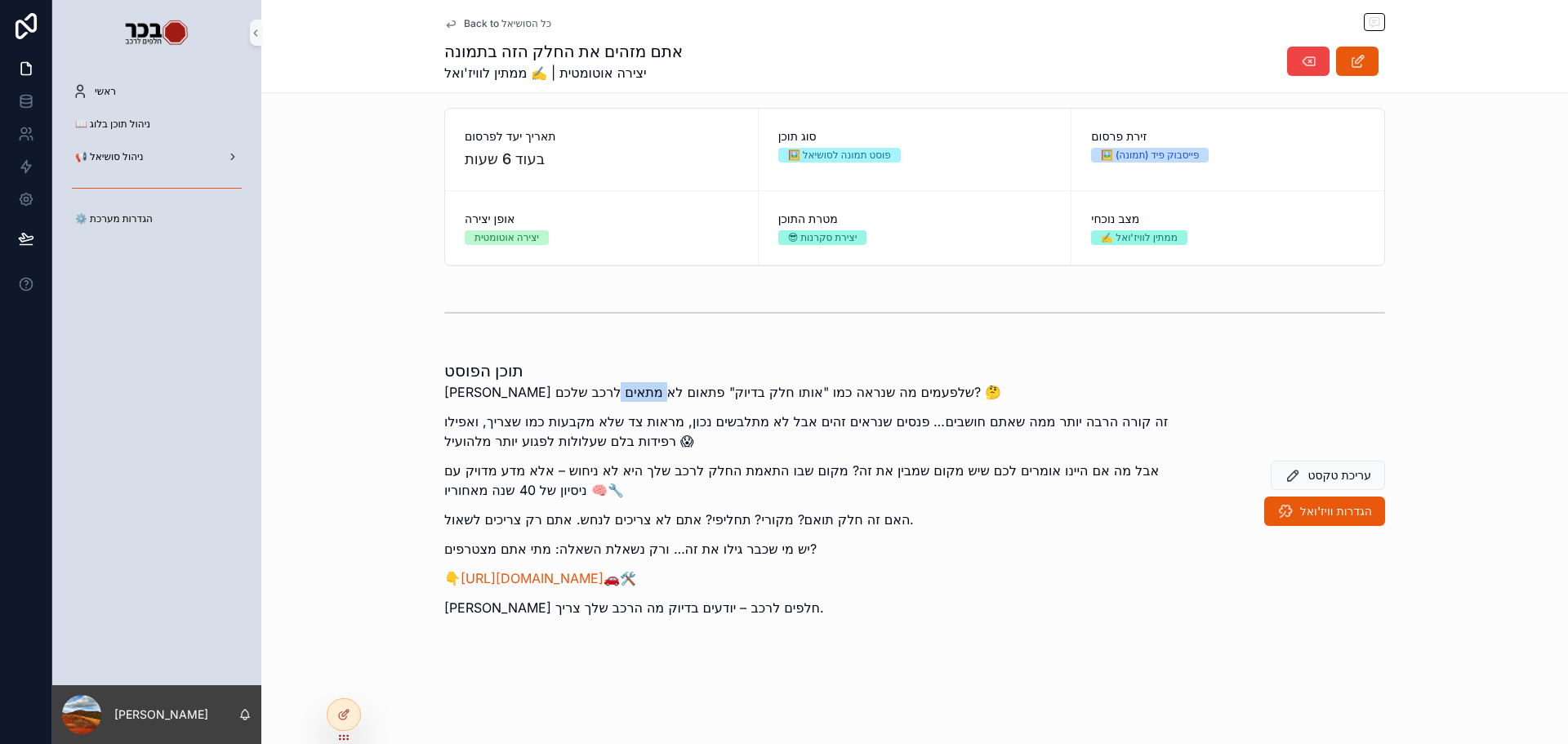
drag, startPoint x: 508, startPoint y: 403, endPoint x: 444, endPoint y: 421, distance: 66.5
click at [455, 398] on p "שמתם לב שלפעמים מה שנראה כמו "אותו חלק בדיוק" פתאום לא מתאים לרכב שלכם? 🤔" at bounding box center [816, 392] width 744 height 19
click at [467, 441] on p "זה קורה הרבה יותר ממה שאתם חושבים… פנסים שנראים זהים אבל לא מתלבשים נכון, מראות…" at bounding box center [816, 431] width 744 height 39
drag, startPoint x: 1142, startPoint y: 429, endPoint x: 816, endPoint y: 407, distance: 326.7
click at [816, 406] on div "שמתם לב שלפעמים מה שנראה כמו "אותו חלק בדיוק" פתאום לא מתאים לרכב שלכם? 🤔 זה קו…" at bounding box center [816, 505] width 744 height 245
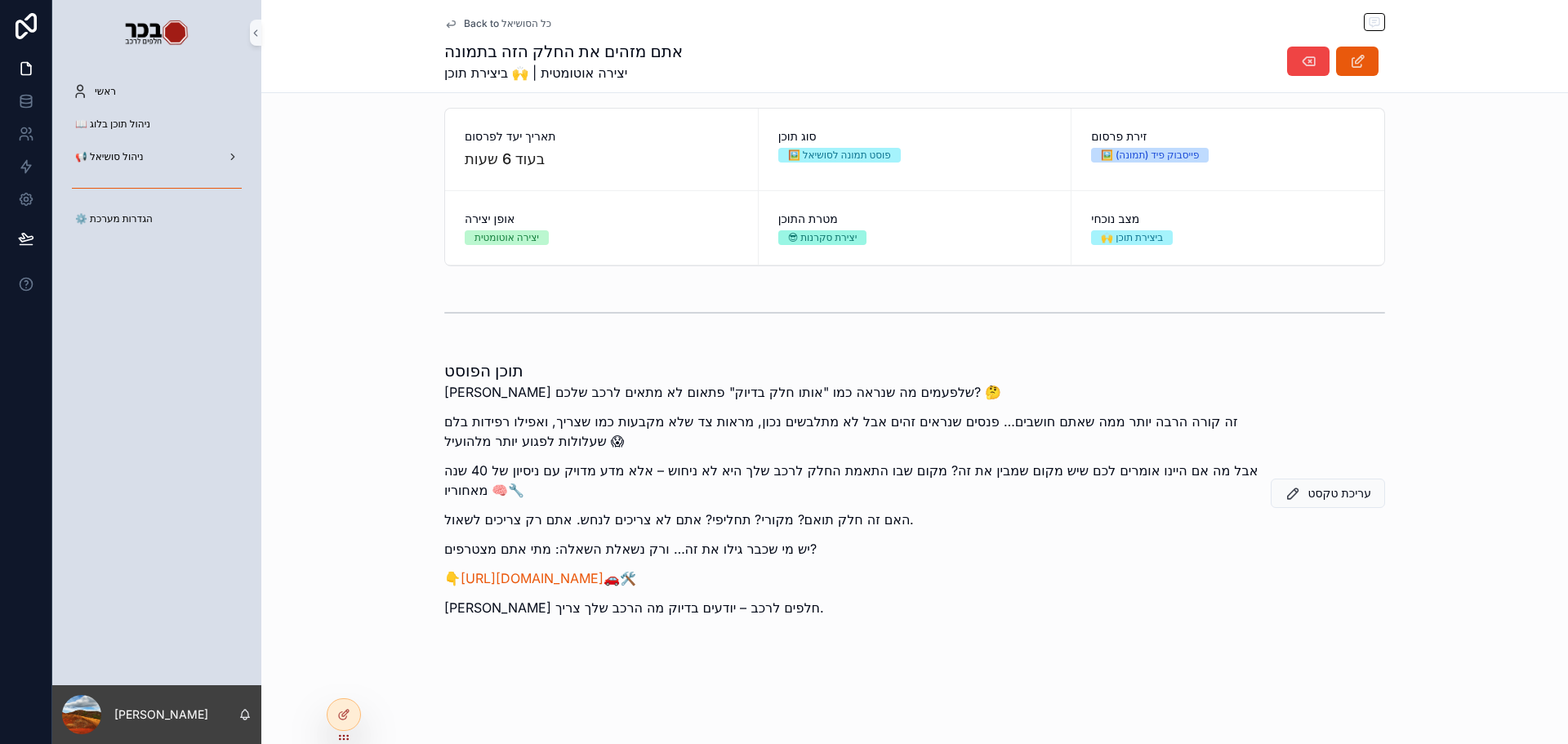
click at [813, 429] on p "זה קורה הרבה יותר ממה שאתם חושבים… פנסים שנראים זהים אבל לא מתלבשים נכון, מראות…" at bounding box center [854, 431] width 818 height 39
drag, startPoint x: 910, startPoint y: 436, endPoint x: 729, endPoint y: 440, distance: 181.0
click at [732, 440] on p "זה קורה הרבה יותר ממה שאתם חושבים… פנסים שנראים זהים אבל לא מתלבשים נכון, מראות…" at bounding box center [854, 431] width 818 height 39
click at [704, 440] on p "זה קורה הרבה יותר ממה שאתם חושבים… פנסים שנראים זהים אבל לא מתלבשים נכון, מראות…" at bounding box center [854, 431] width 818 height 39
drag, startPoint x: 992, startPoint y: 484, endPoint x: 878, endPoint y: 482, distance: 114.0
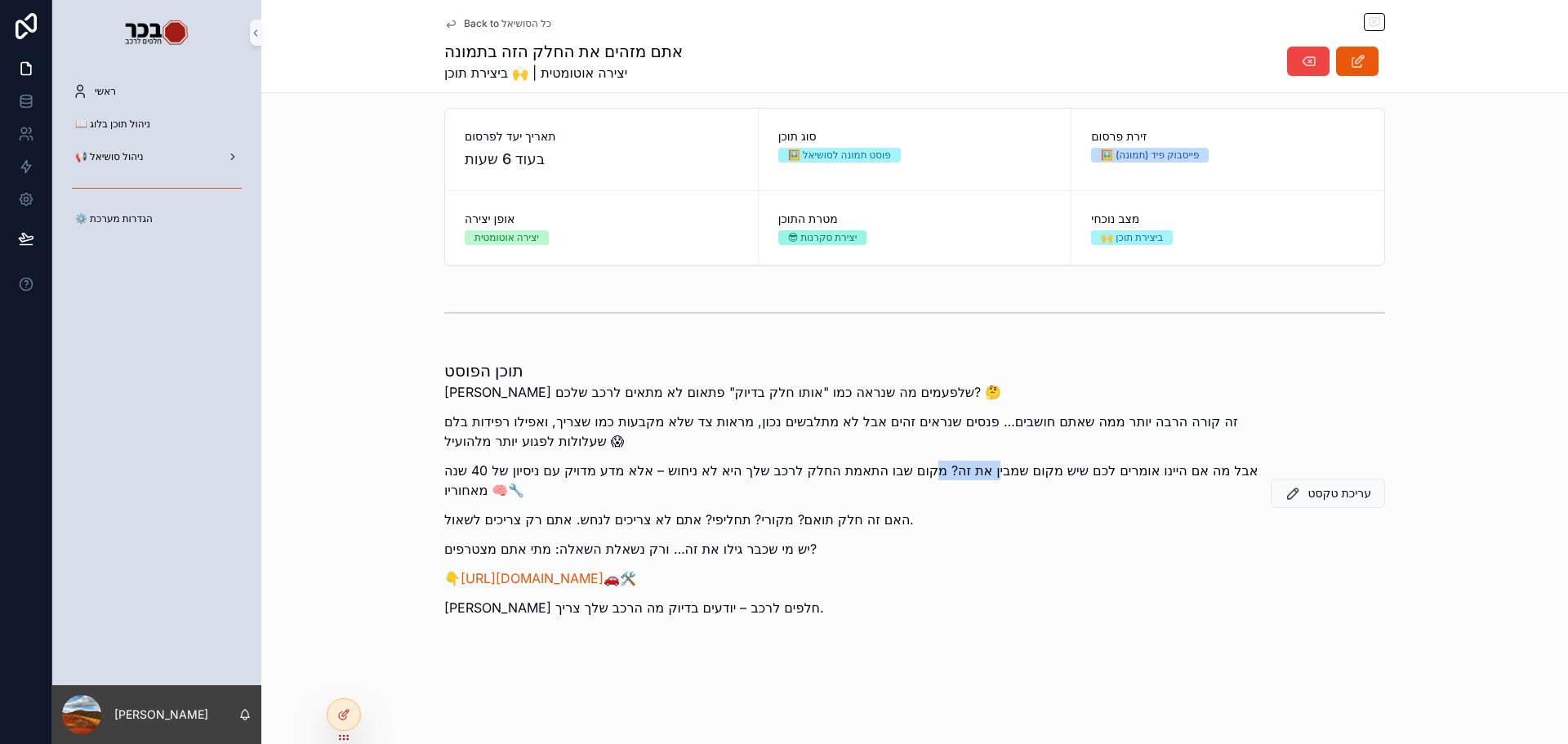
click at [928, 479] on p "אבל מה אם היינו אומרים לכם שיש מקום שמבין את זה? מקום שבו התאמת החלק לרכב שלך ה…" at bounding box center [854, 480] width 818 height 39
drag, startPoint x: 857, startPoint y: 540, endPoint x: 444, endPoint y: 533, distance: 413.1
click at [444, 529] on p "האם זה חלק תואם? מקורי? תחליפי? אתם לא צריכים לנחש. אתם רק צריכים לשאול." at bounding box center [854, 519] width 818 height 19
drag, startPoint x: 788, startPoint y: 557, endPoint x: 518, endPoint y: 559, distance: 270.0
click at [506, 543] on div "שמתם לב שלפעמים מה שנראה כמו "אותו חלק בדיוק" פתאום לא מתאים לרכב שלכם? 🤔 זה קו…" at bounding box center [854, 505] width 818 height 245
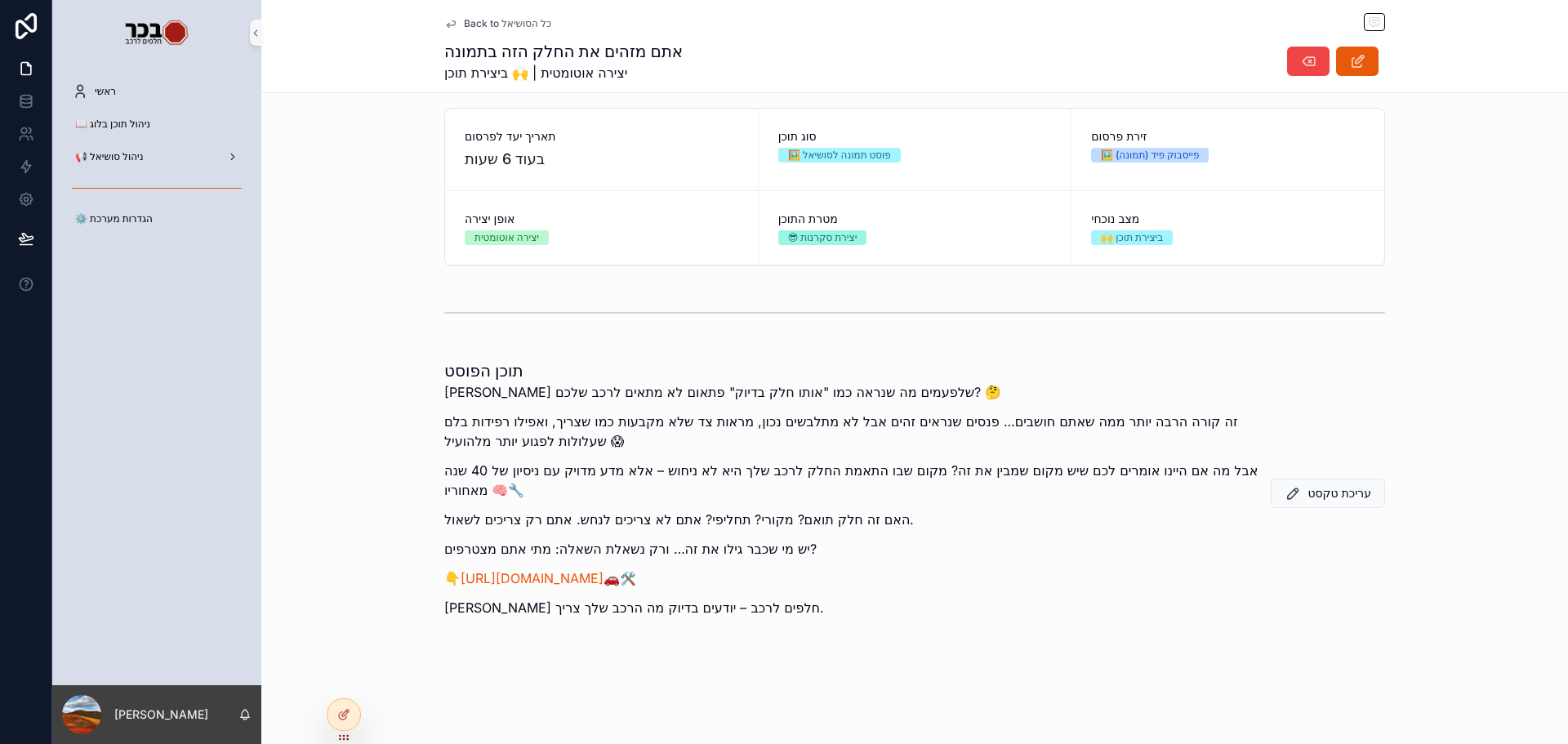
click at [633, 627] on div "שמתם לב שלפעמים מה שנראה כמו "אותו חלק בדיוק" פתאום לא מתאים לרכב שלכם? 🤔 זה קו…" at bounding box center [854, 505] width 818 height 245
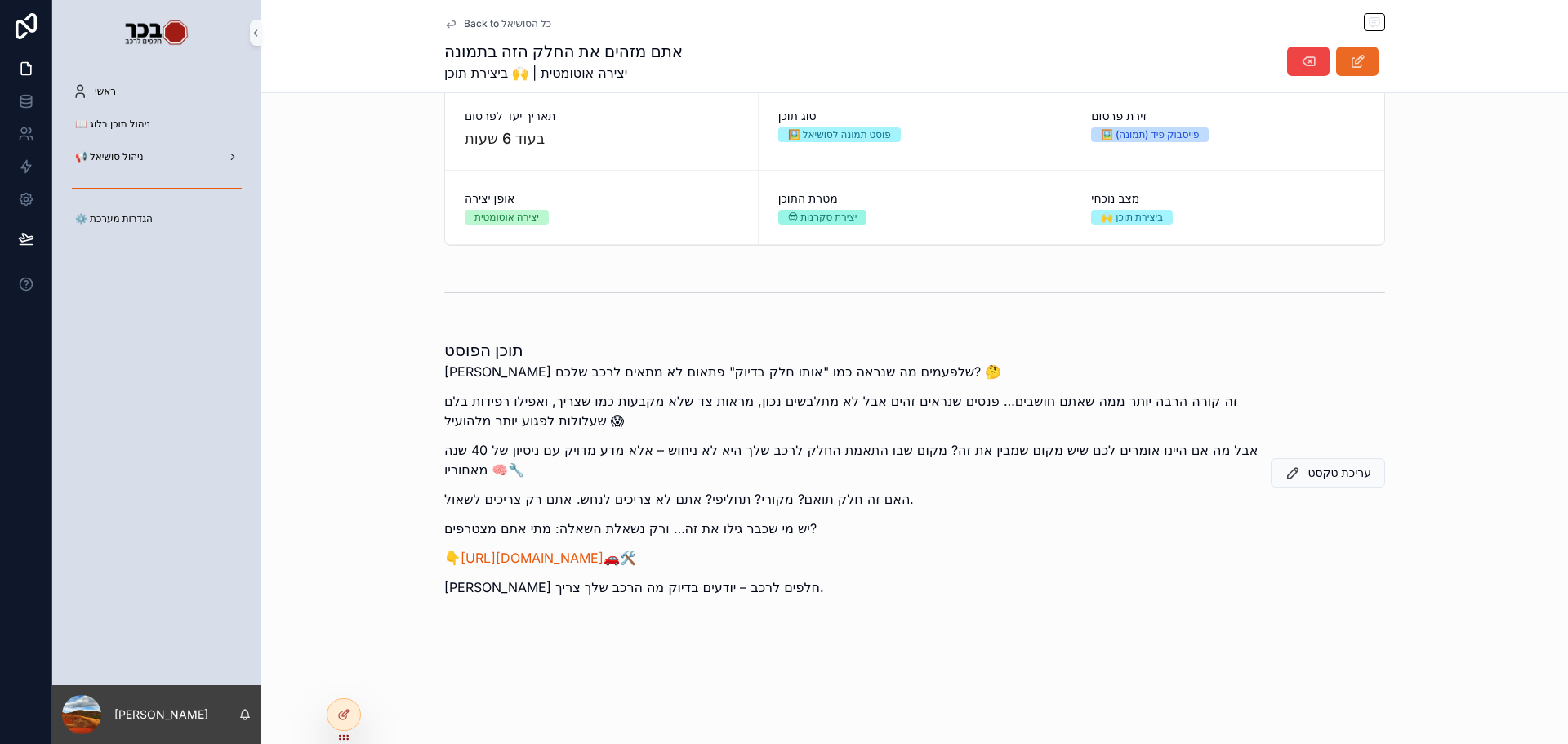
click at [1349, 66] on icon "scrollable content" at bounding box center [1358, 60] width 17 height 16
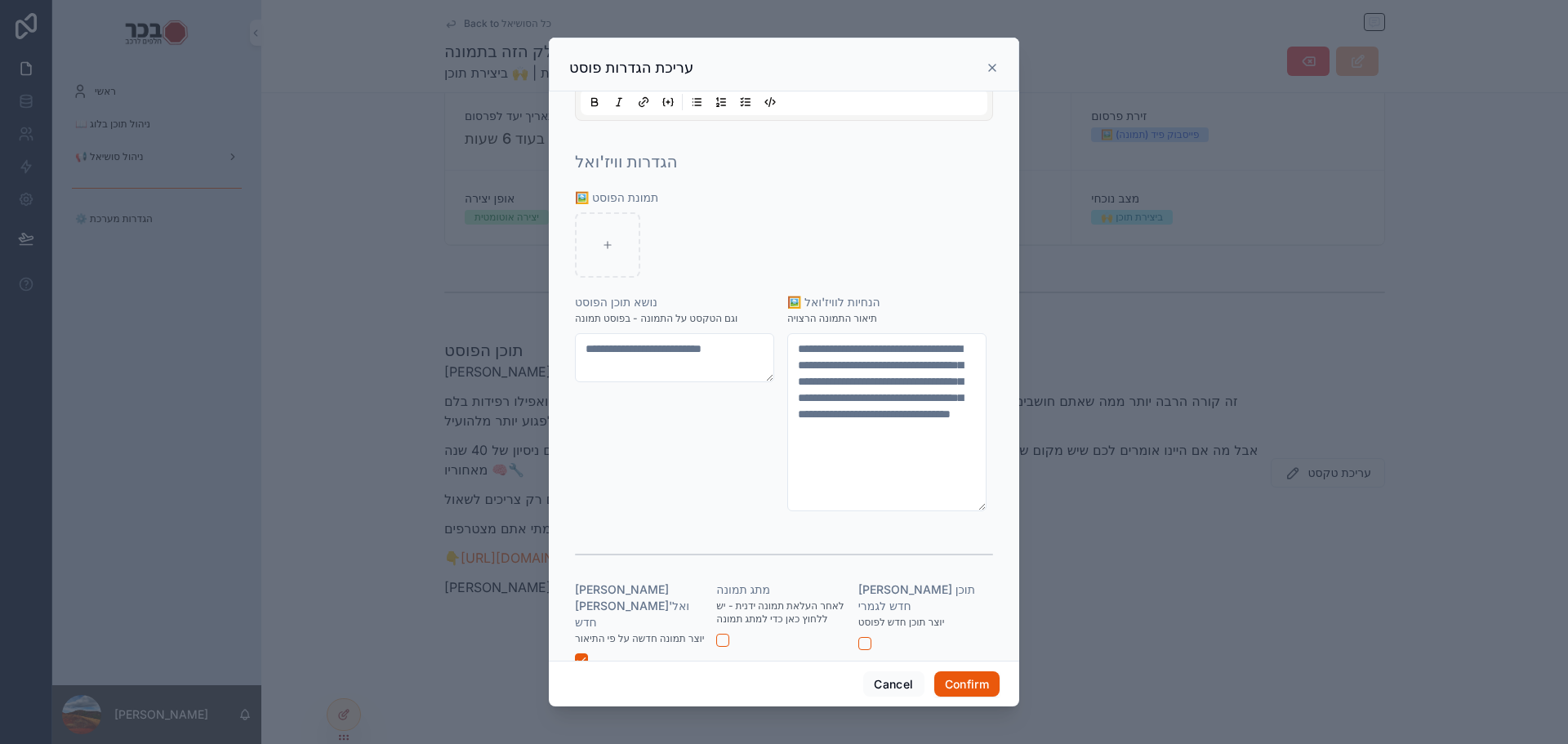
scroll to position [533, 0]
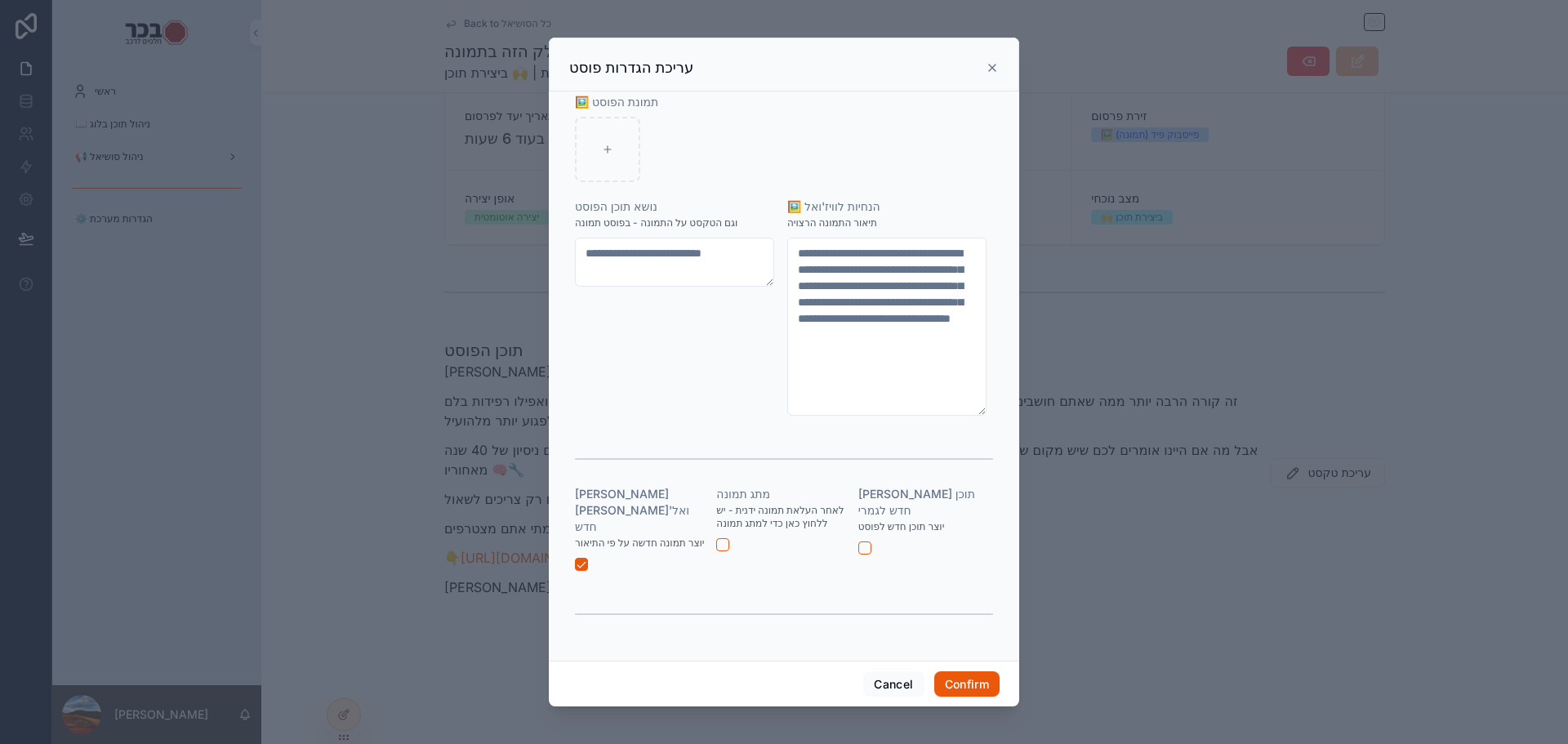
click at [993, 70] on icon at bounding box center [993, 68] width 13 height 13
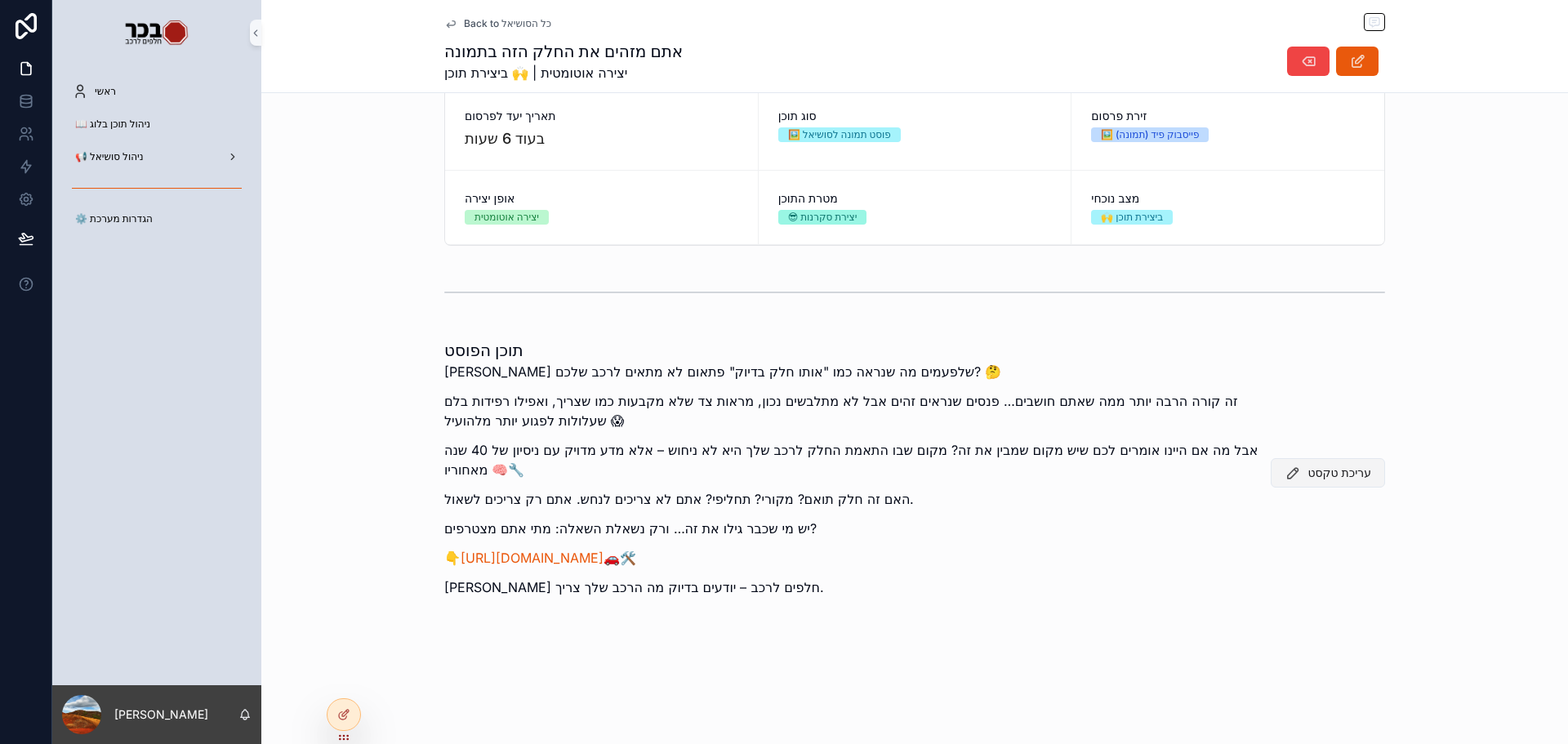
click at [1347, 486] on button "עריכת טקסט" at bounding box center [1328, 472] width 114 height 29
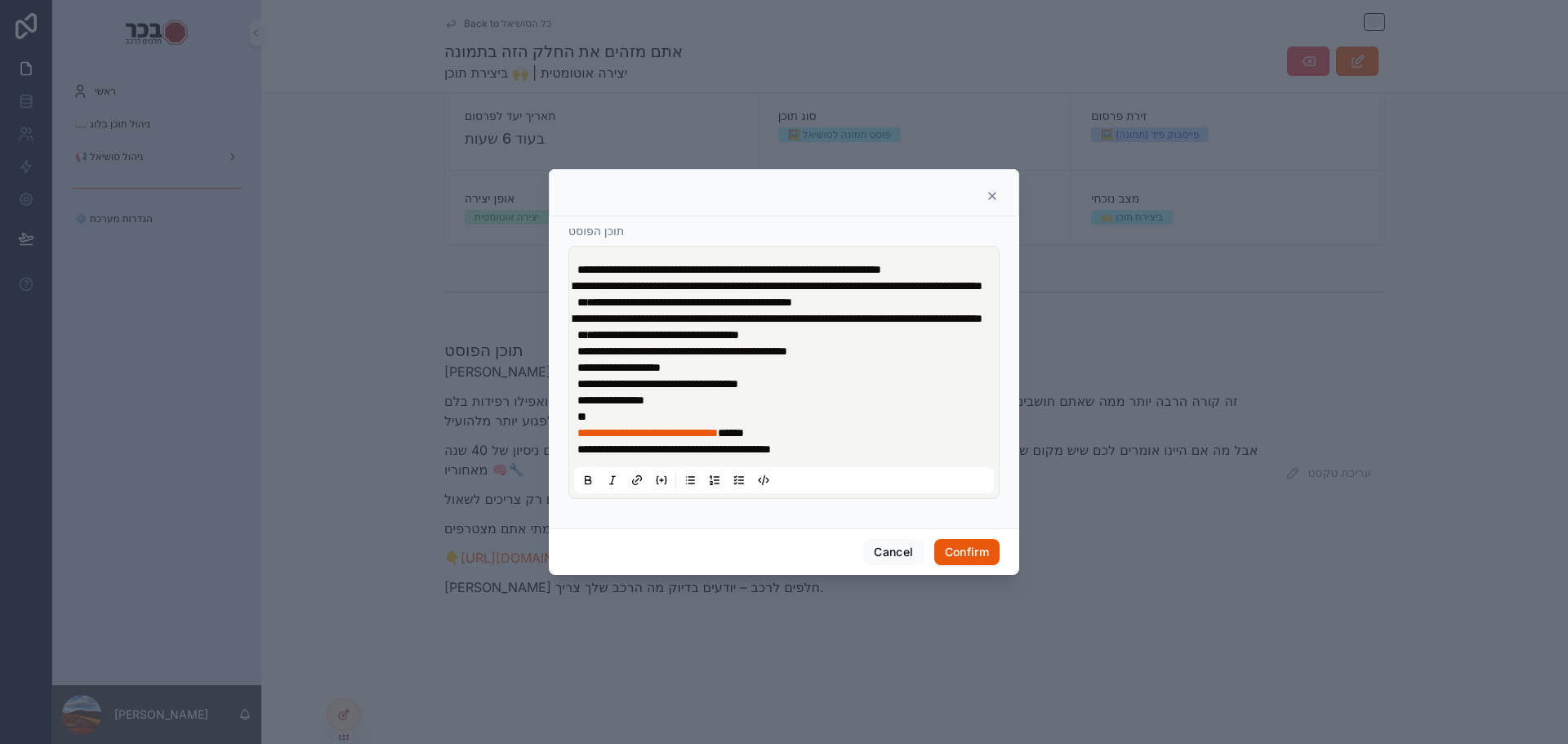
click at [995, 190] on icon at bounding box center [993, 196] width 13 height 13
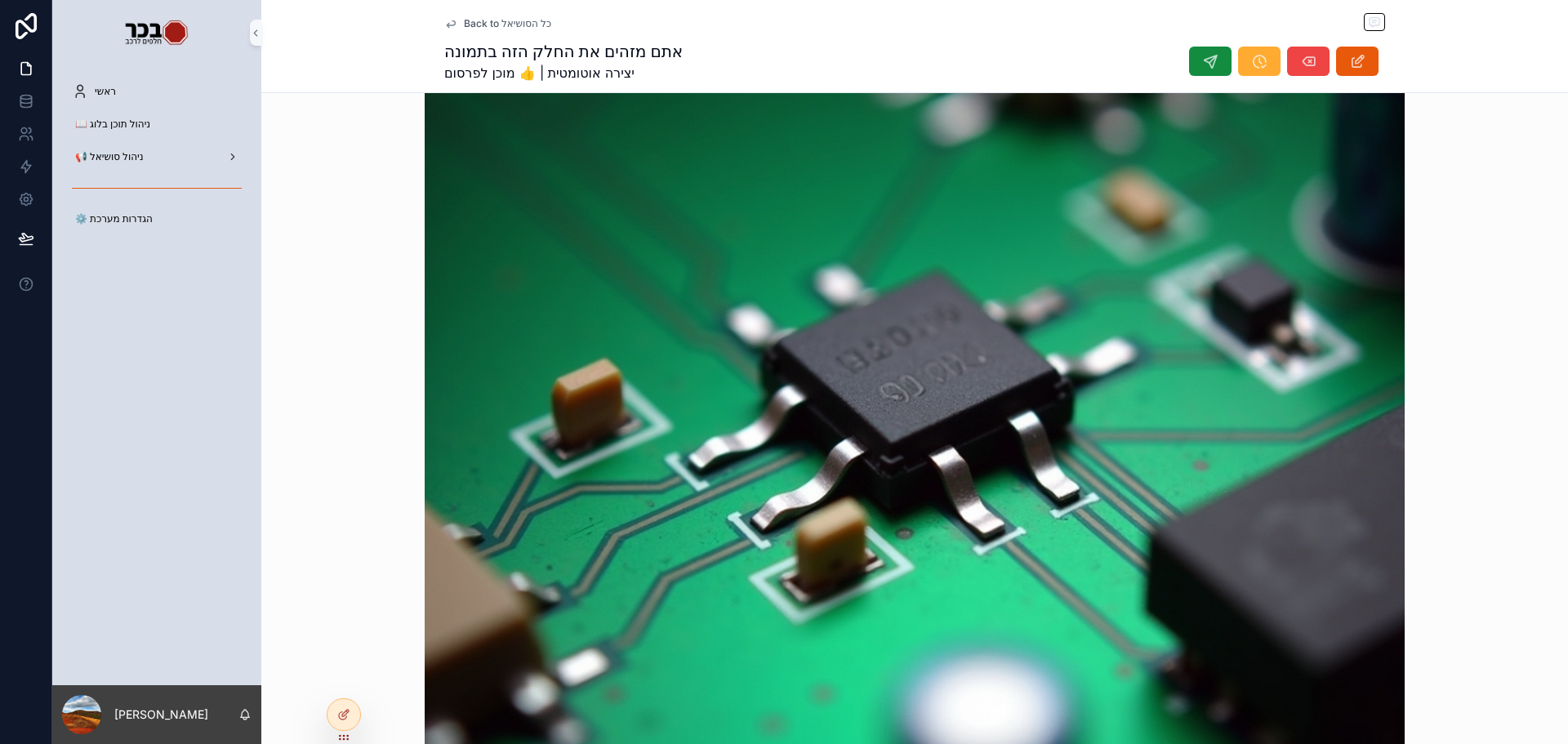
scroll to position [490, 0]
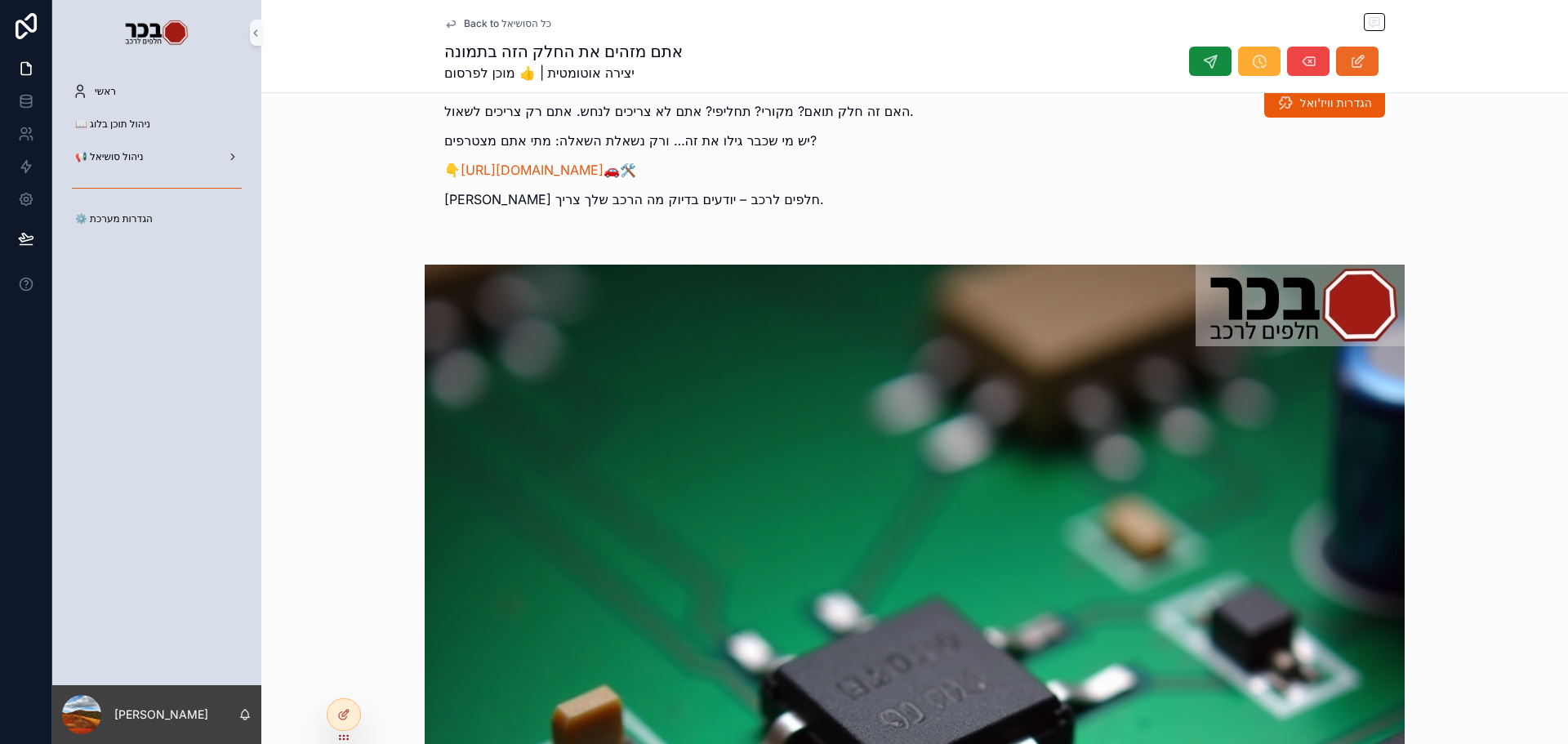
click at [1363, 54] on button "scrollable content" at bounding box center [1358, 61] width 43 height 29
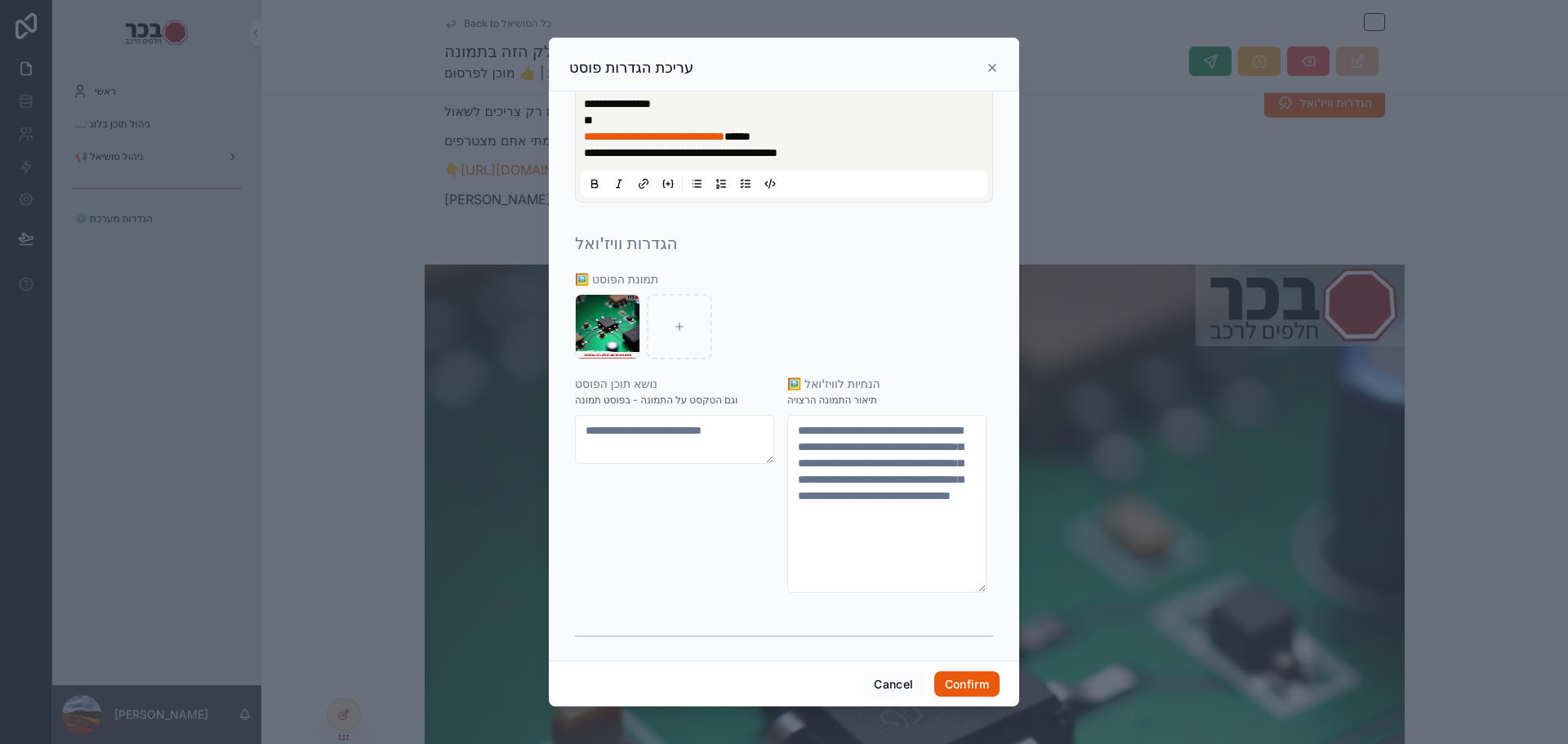
scroll to position [408, 0]
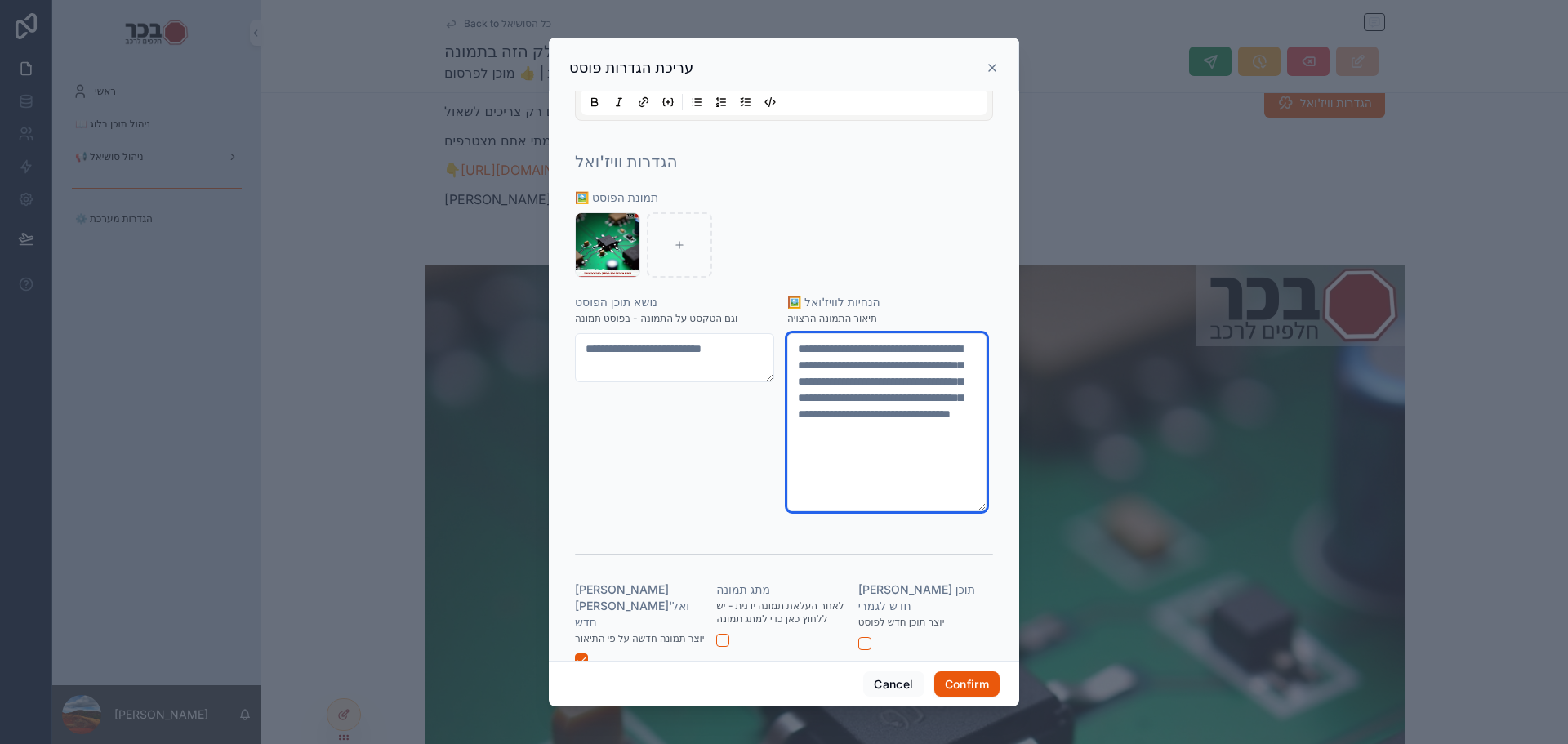
drag, startPoint x: 949, startPoint y: 397, endPoint x: 906, endPoint y: 400, distance: 43.1
click at [906, 400] on textarea "**********" at bounding box center [887, 422] width 200 height 178
click at [927, 396] on textarea "**********" at bounding box center [887, 422] width 200 height 178
drag, startPoint x: 874, startPoint y: 393, endPoint x: 936, endPoint y: 404, distance: 63.0
click at [936, 404] on textarea "**********" at bounding box center [887, 422] width 200 height 178
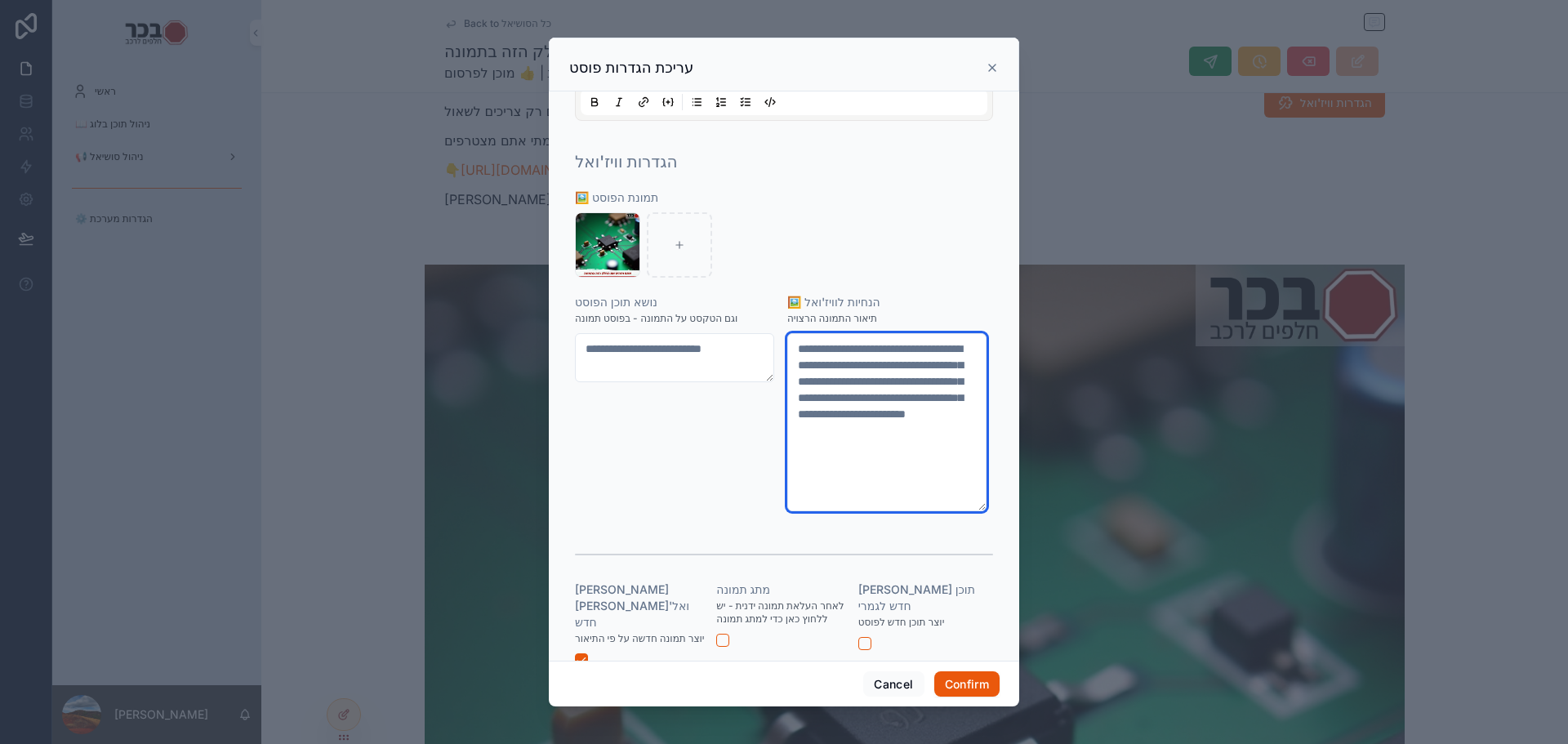
drag, startPoint x: 798, startPoint y: 396, endPoint x: 789, endPoint y: 395, distance: 9.1
click at [789, 395] on textarea "**********" at bounding box center [887, 422] width 200 height 178
type textarea "**********"
click at [693, 512] on div "**********" at bounding box center [678, 403] width 205 height 217
click at [991, 65] on icon at bounding box center [993, 68] width 13 height 13
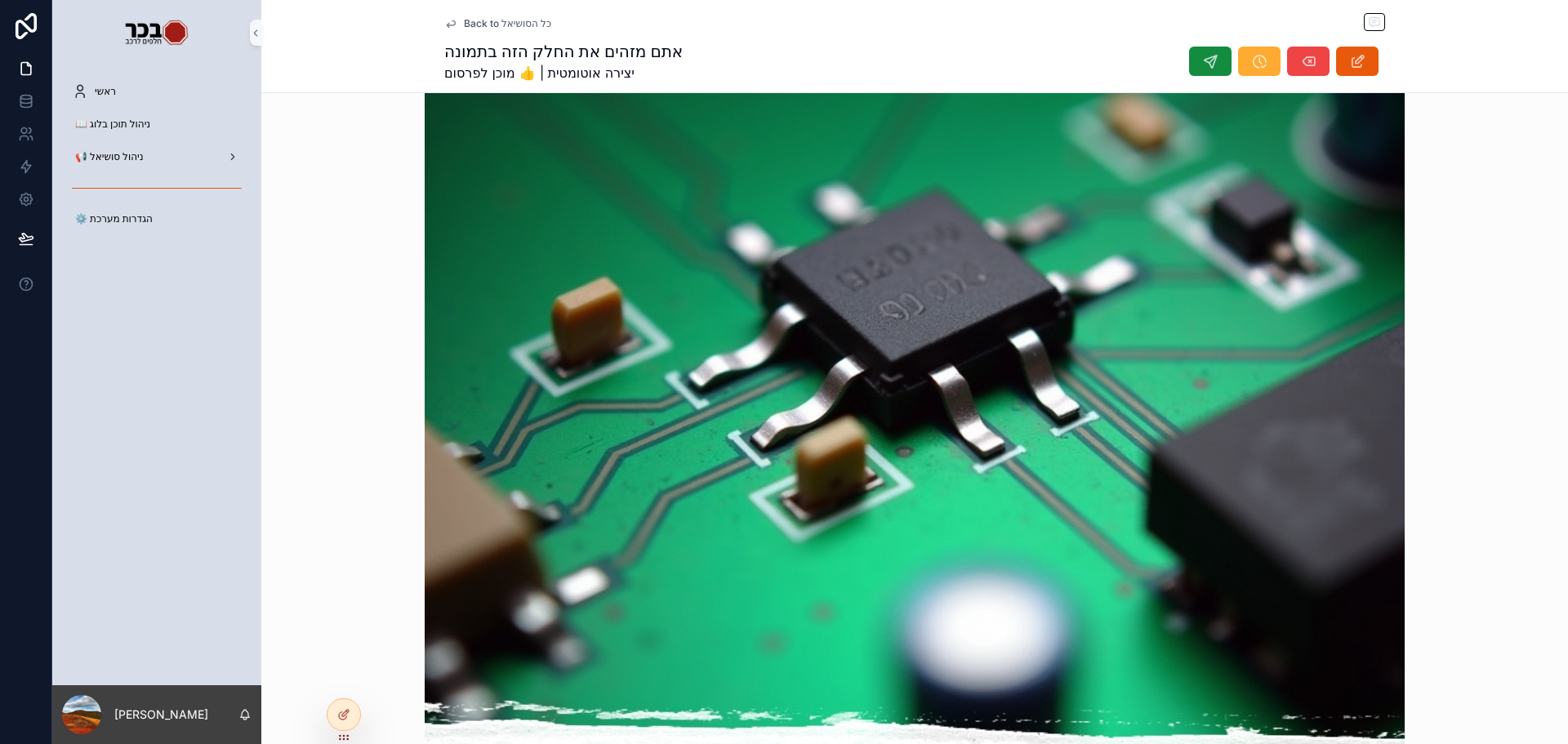
scroll to position [981, 0]
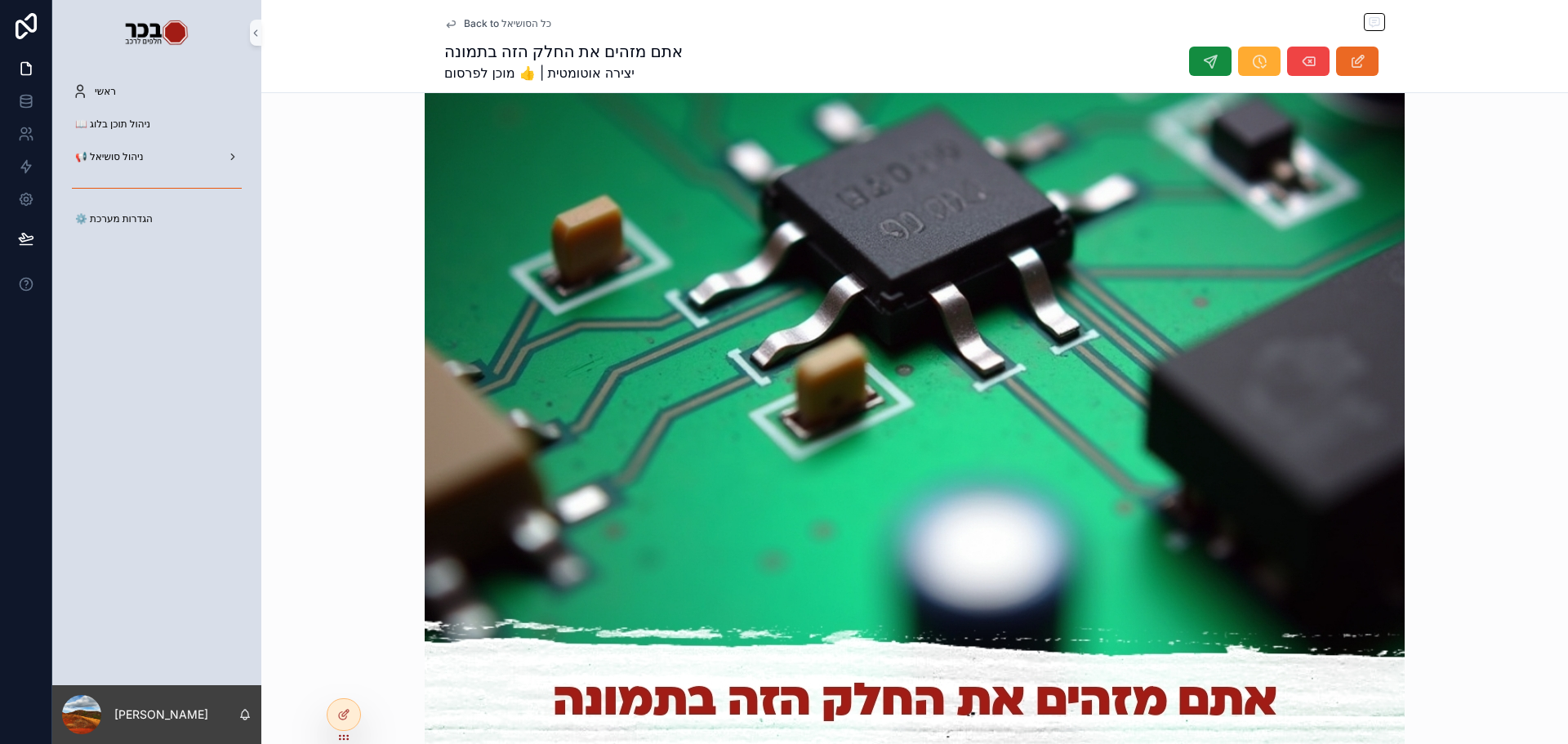
click at [1349, 60] on icon "scrollable content" at bounding box center [1358, 60] width 17 height 16
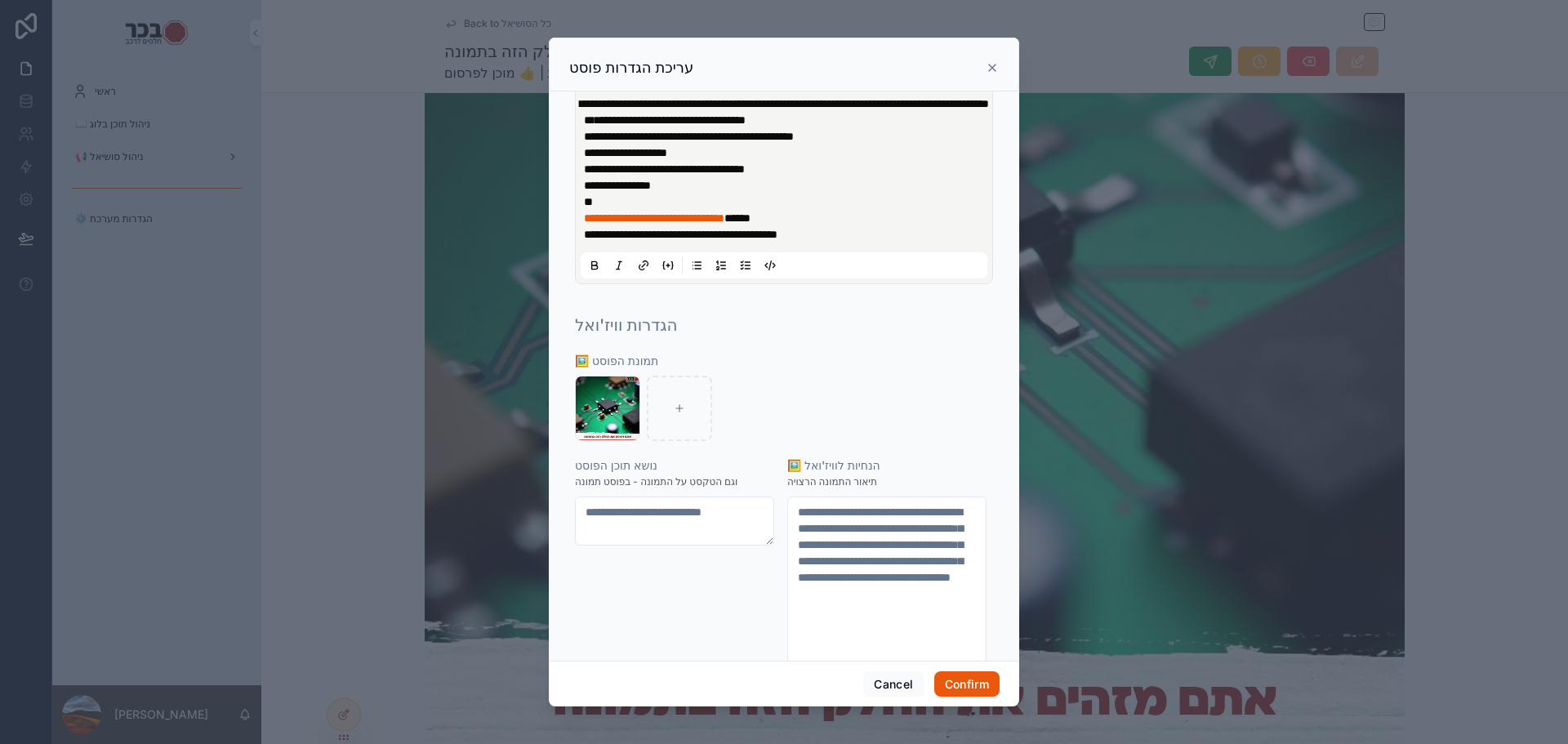
scroll to position [408, 0]
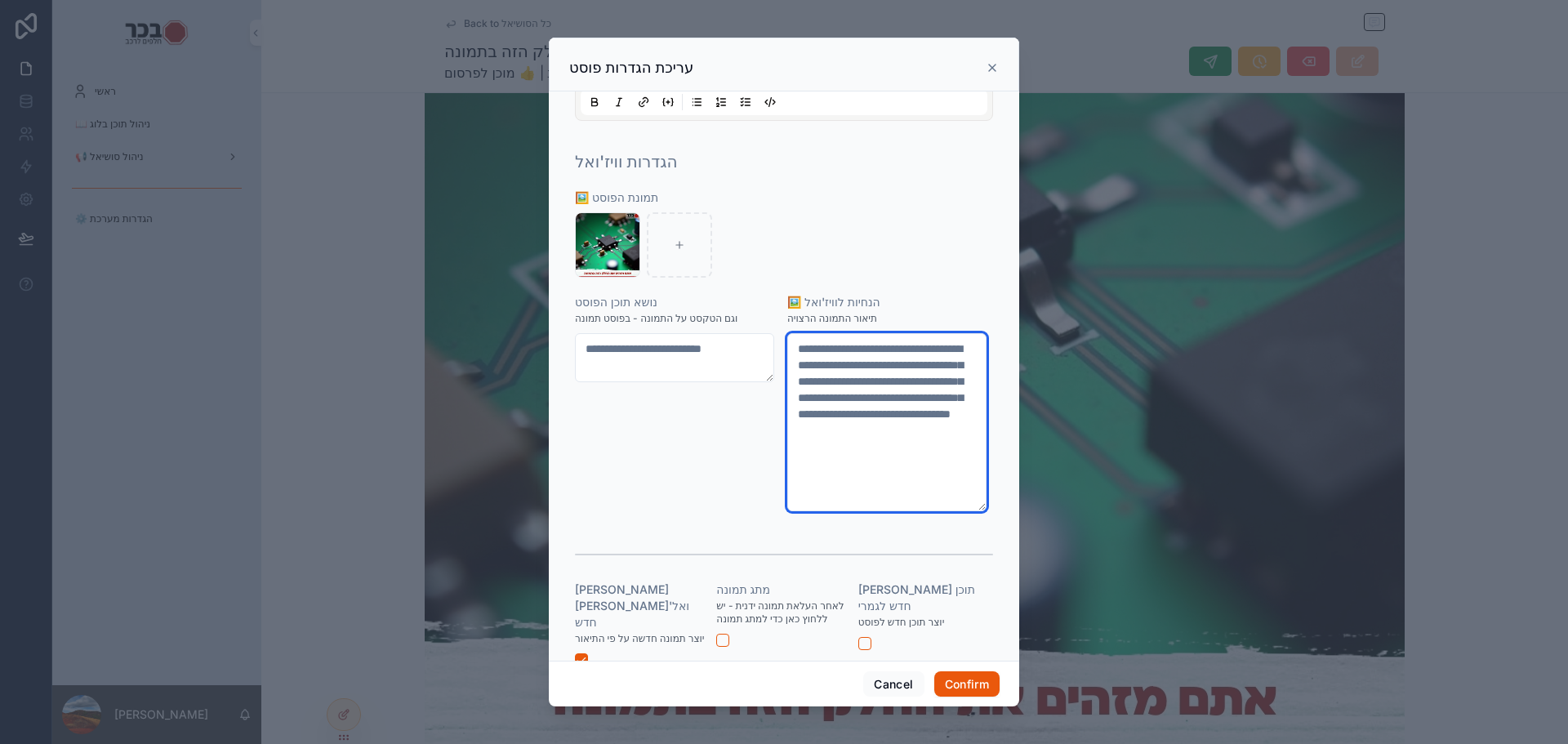
click at [885, 494] on textarea "**********" at bounding box center [887, 422] width 200 height 178
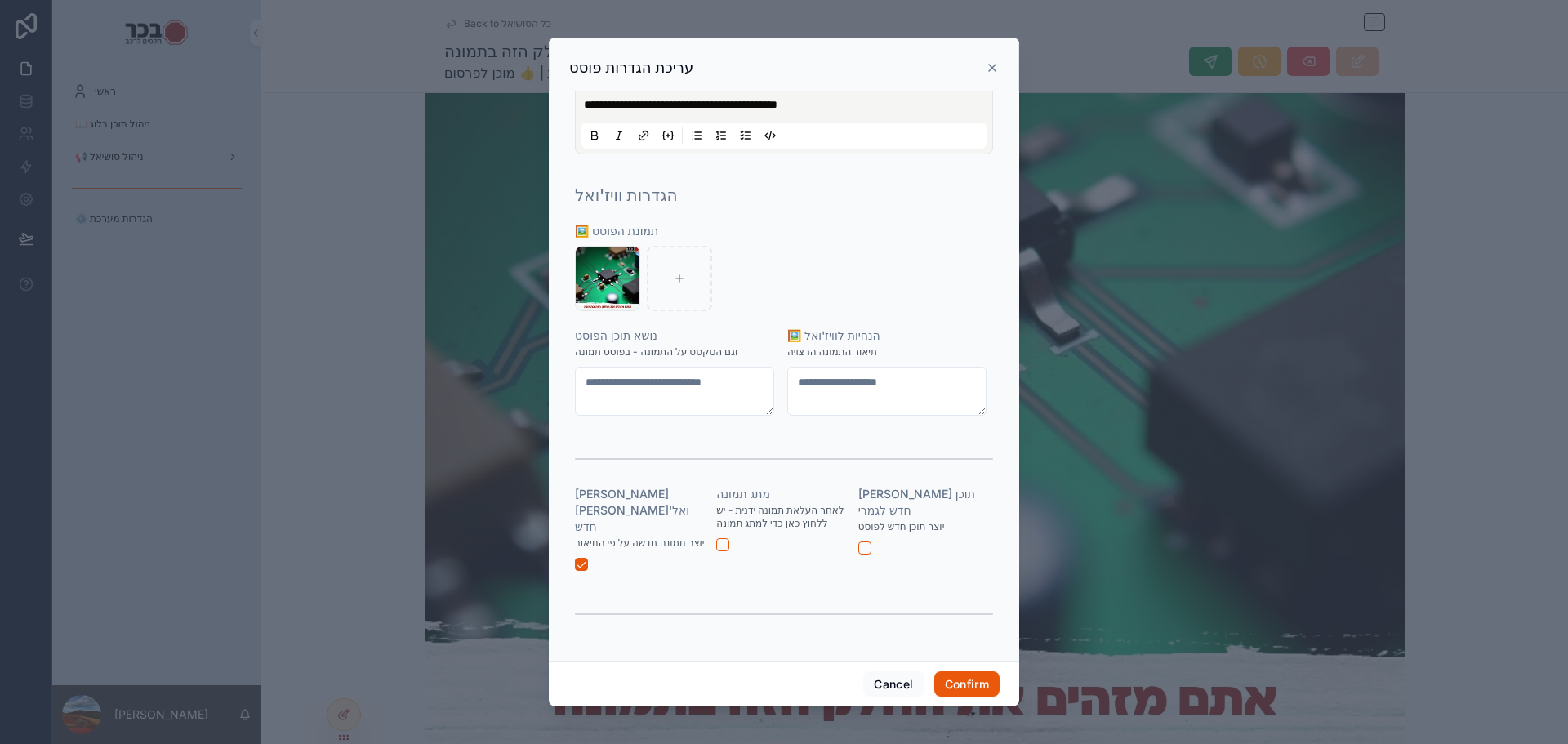
click at [985, 69] on div "עריכת הגדרות פוסט" at bounding box center [784, 67] width 429 height 19
click at [992, 68] on icon at bounding box center [993, 68] width 13 height 13
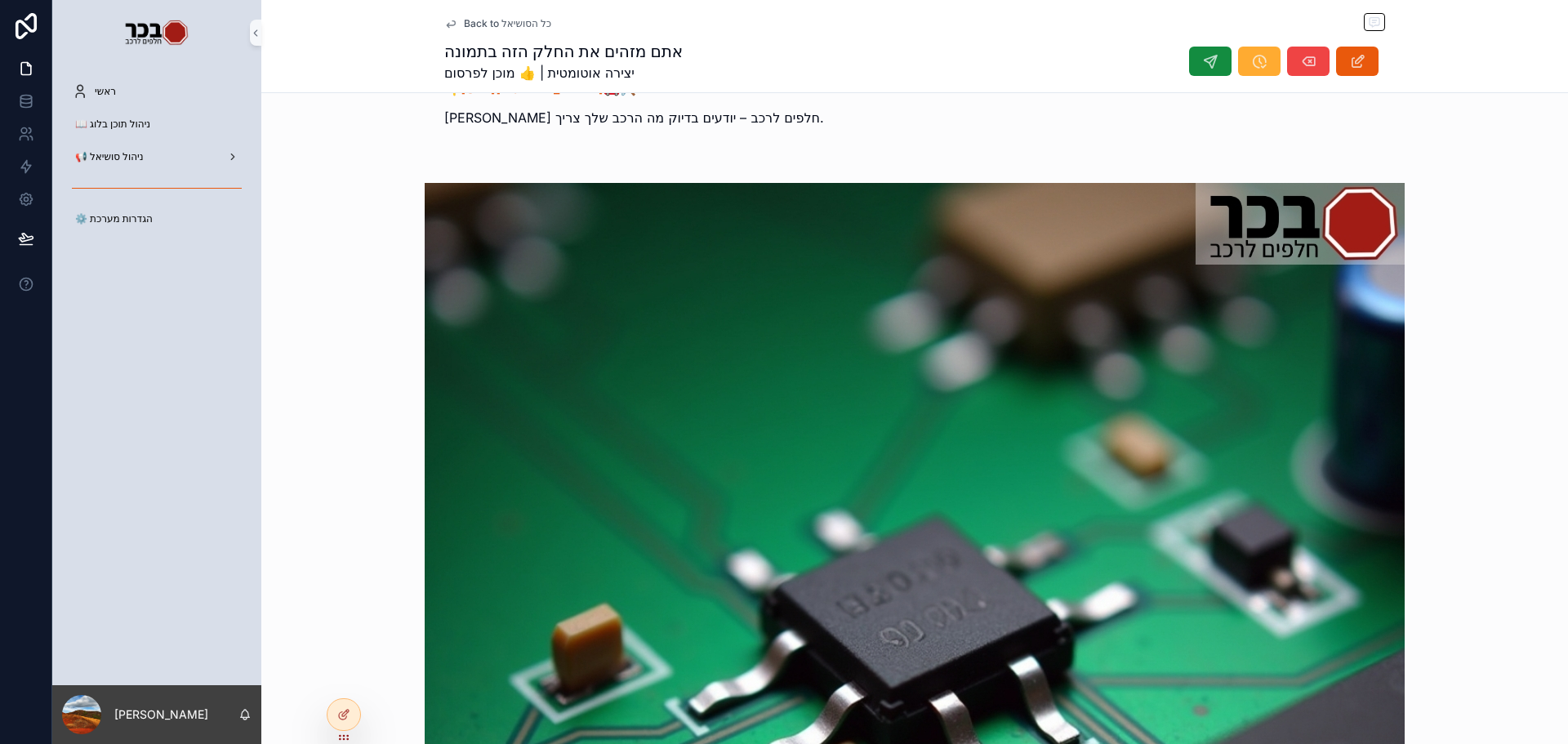
scroll to position [653, 0]
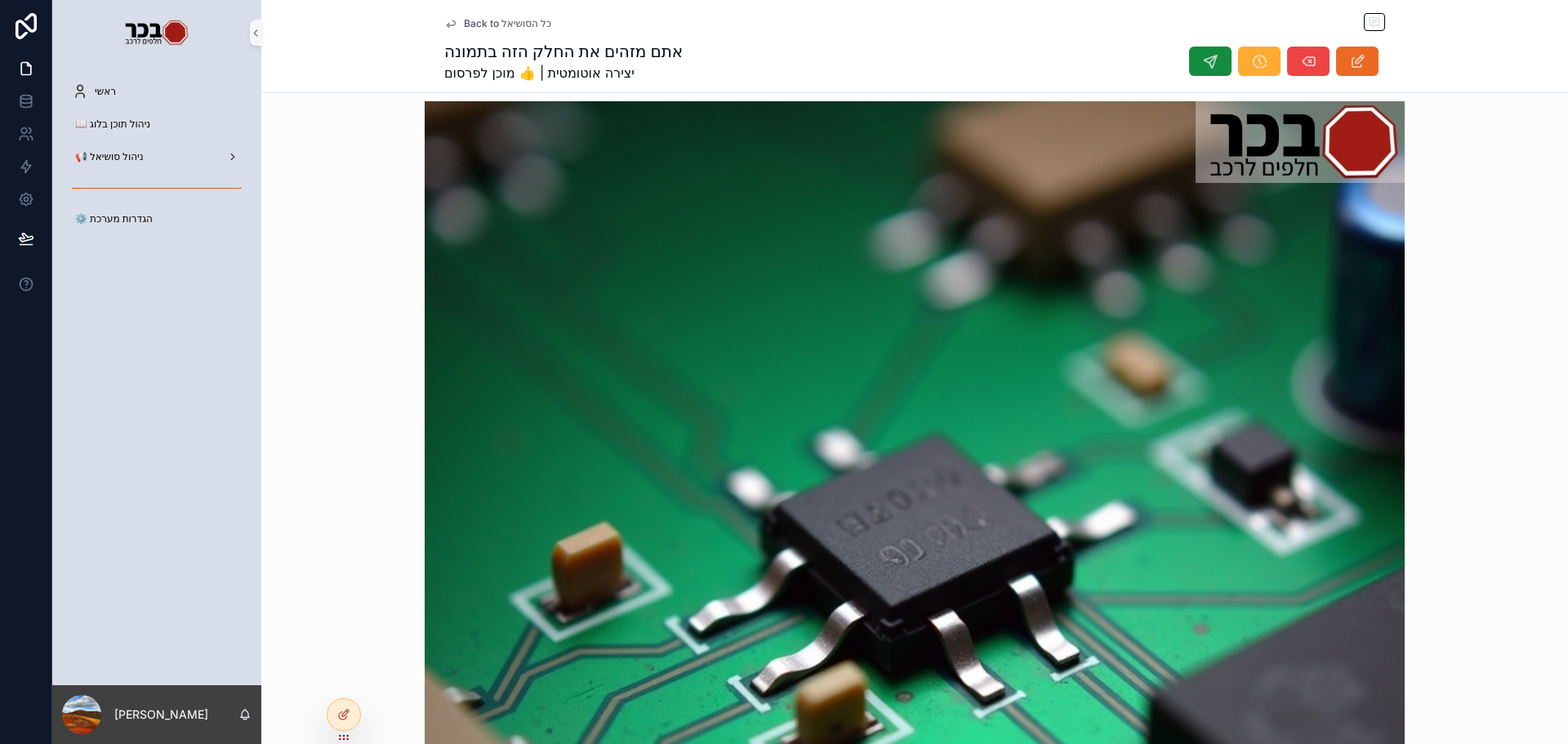
click at [1369, 72] on button "scrollable content" at bounding box center [1358, 61] width 43 height 29
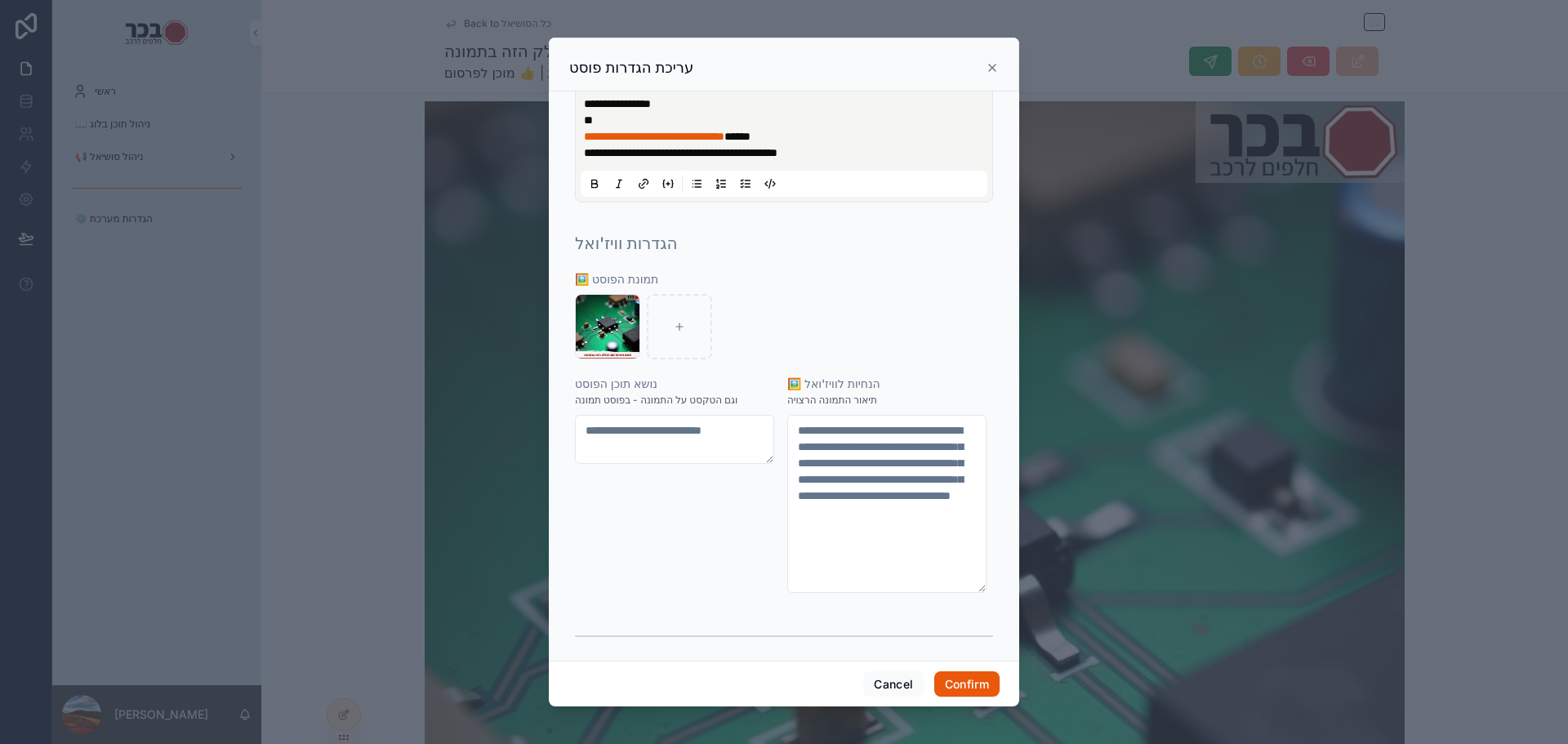
scroll to position [408, 0]
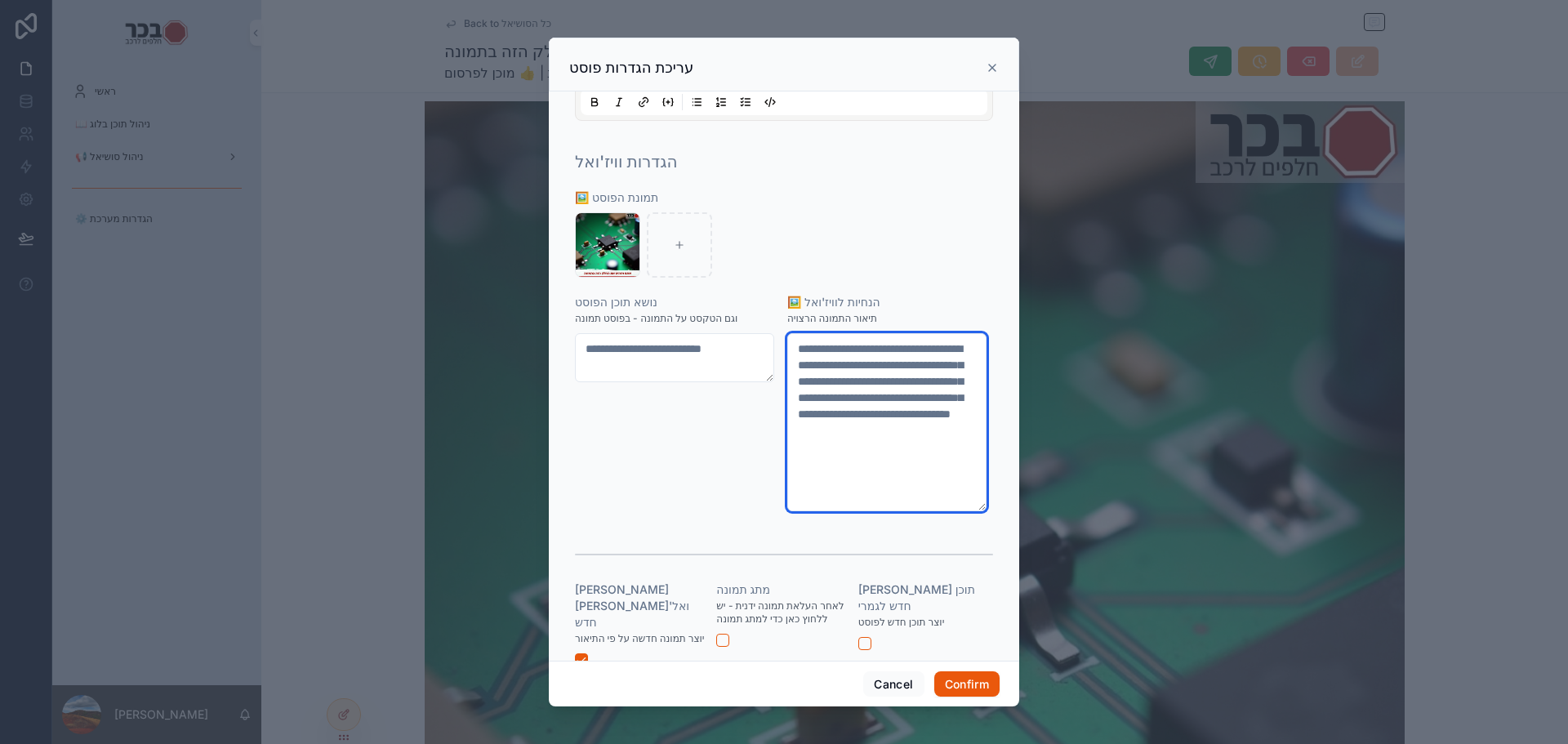
click at [903, 486] on textarea "**********" at bounding box center [887, 422] width 200 height 178
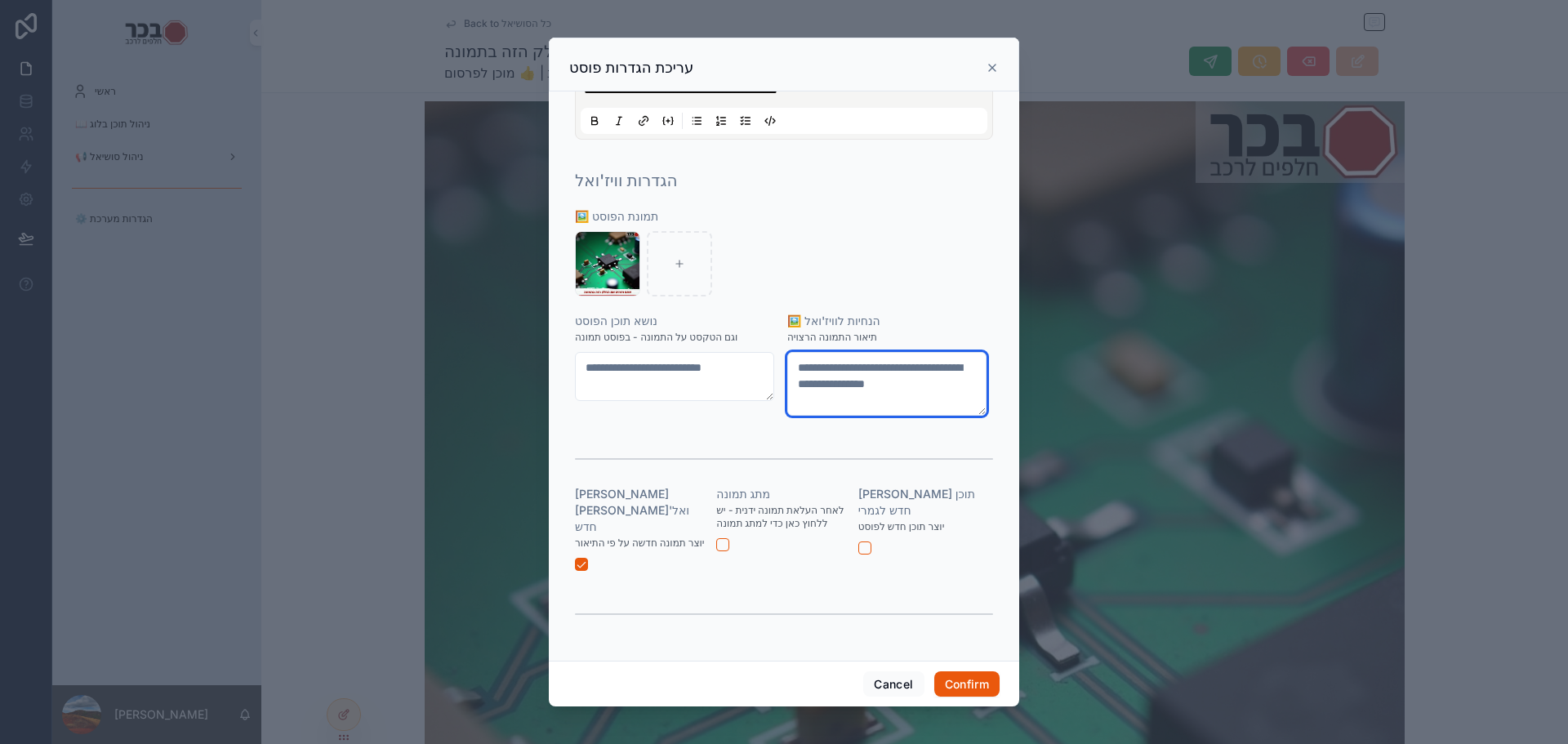
type textarea "**********"
click at [578, 571] on button "button" at bounding box center [582, 565] width 13 height 13
click at [963, 692] on button "Confirm" at bounding box center [967, 684] width 65 height 26
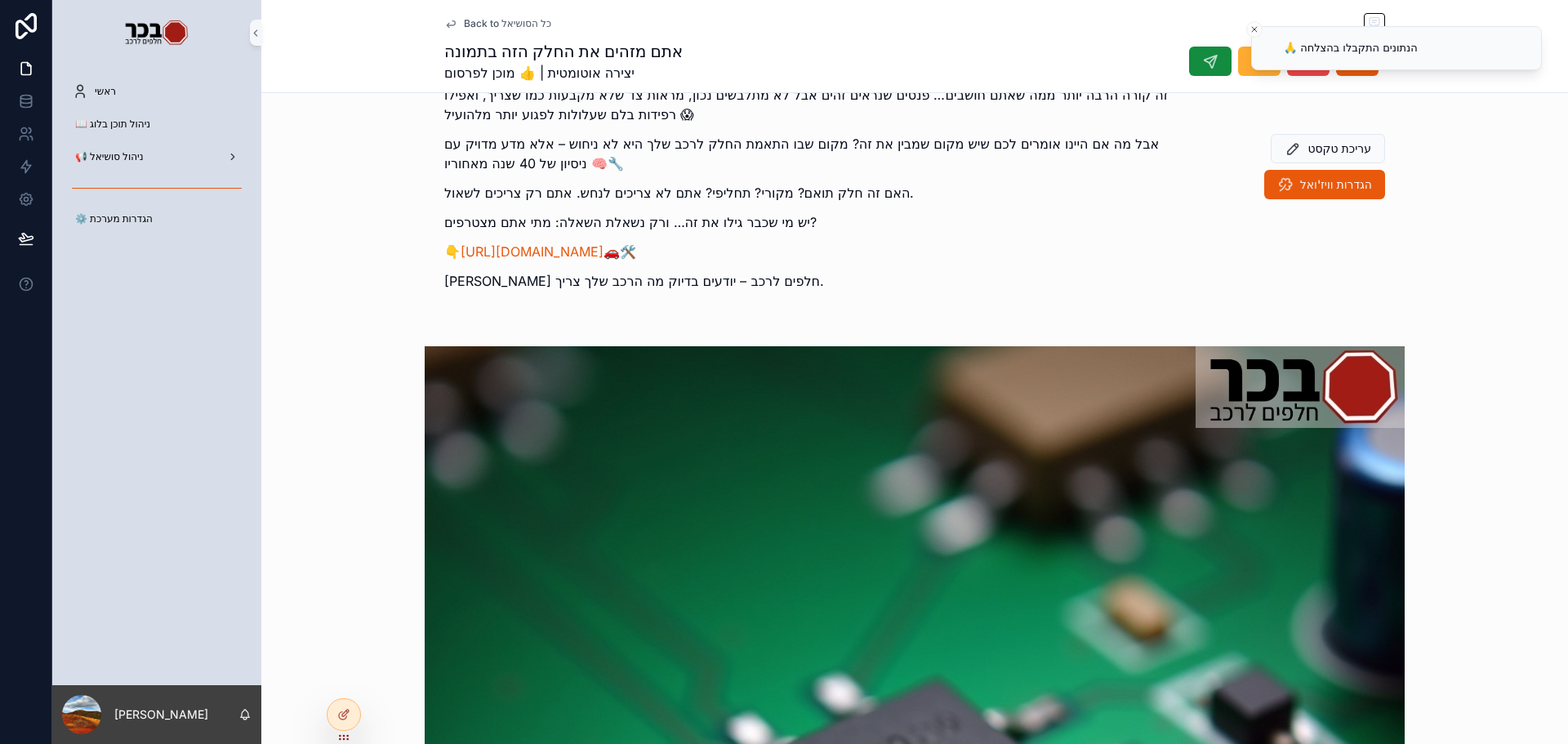
scroll to position [327, 0]
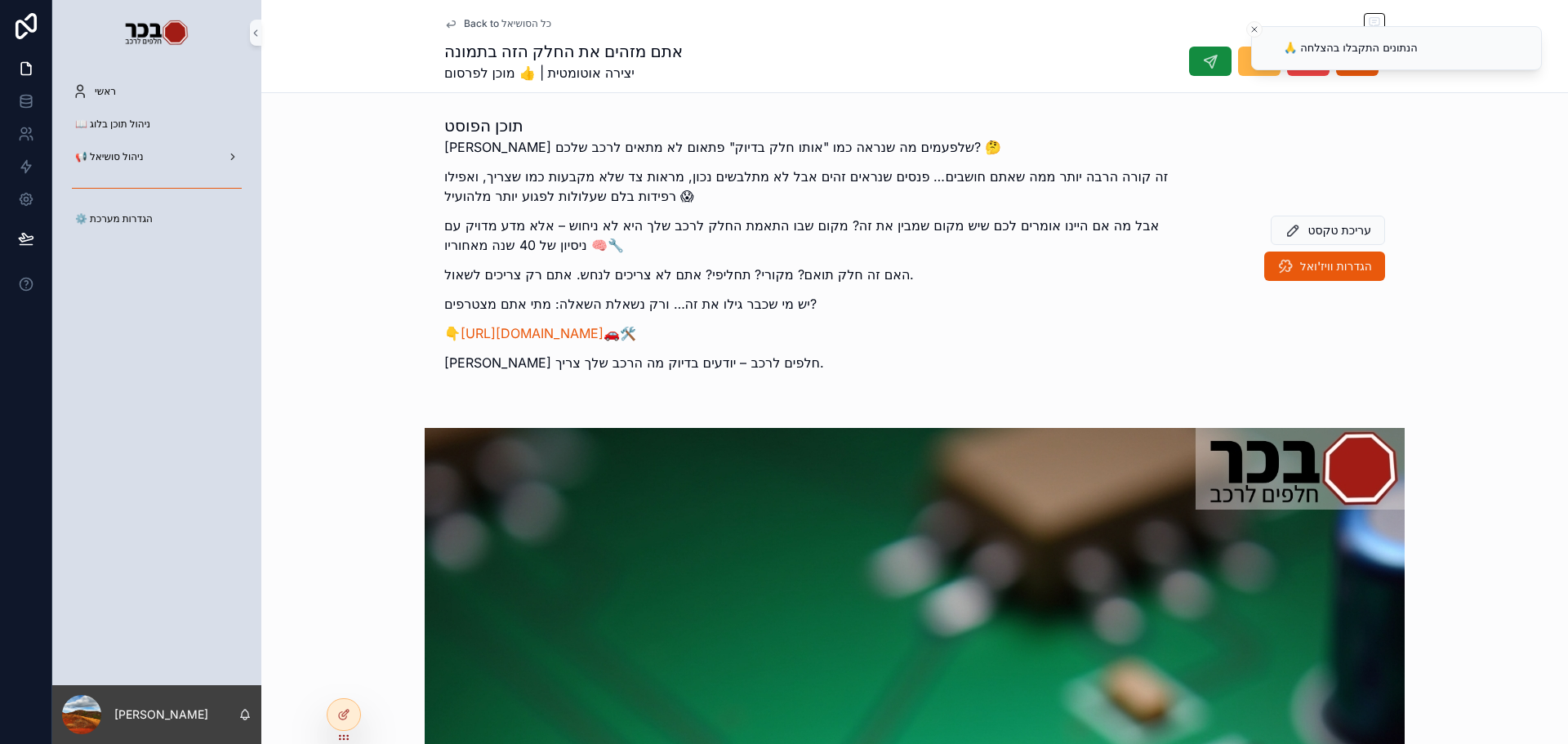
click at [1243, 75] on button "scrollable content" at bounding box center [1259, 61] width 43 height 29
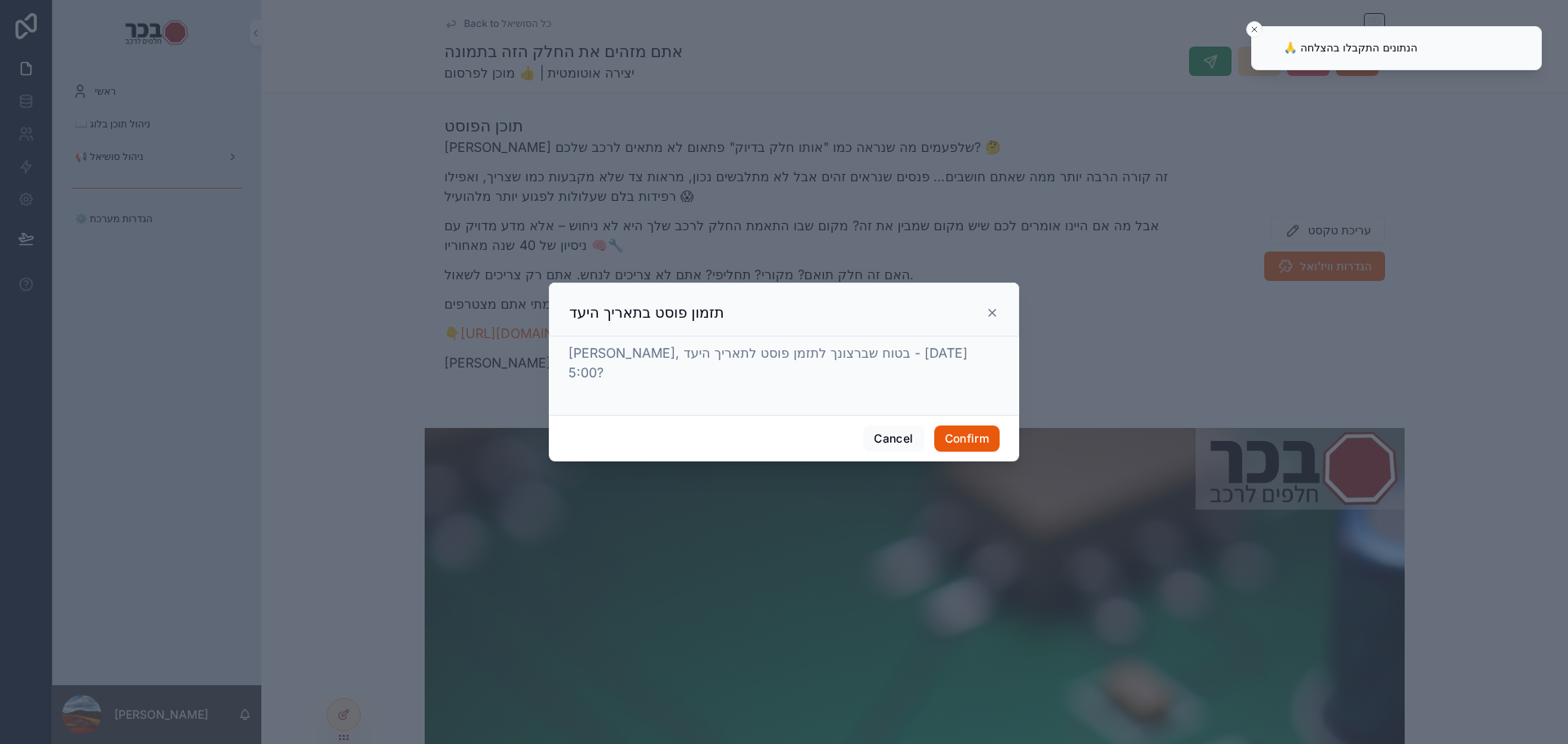
click at [984, 323] on div "תזמון פוסט בתאריך היעד" at bounding box center [784, 312] width 429 height 19
click at [994, 320] on icon at bounding box center [993, 313] width 13 height 13
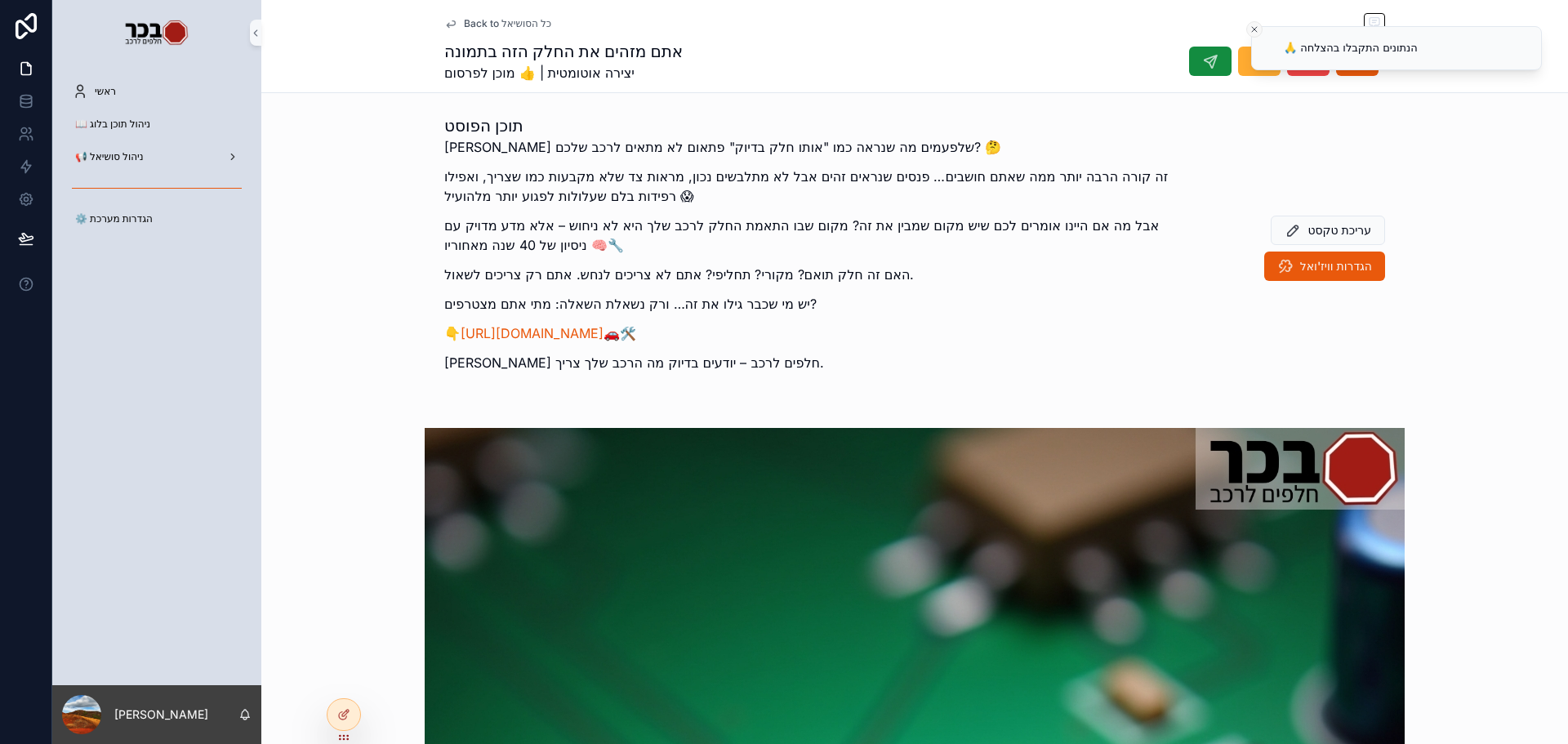
click at [1262, 26] on button "Close toast" at bounding box center [1254, 29] width 16 height 16
click at [1329, 65] on div "scrollable content" at bounding box center [1280, 61] width 209 height 31
click at [1351, 65] on icon "scrollable content" at bounding box center [1358, 60] width 17 height 16
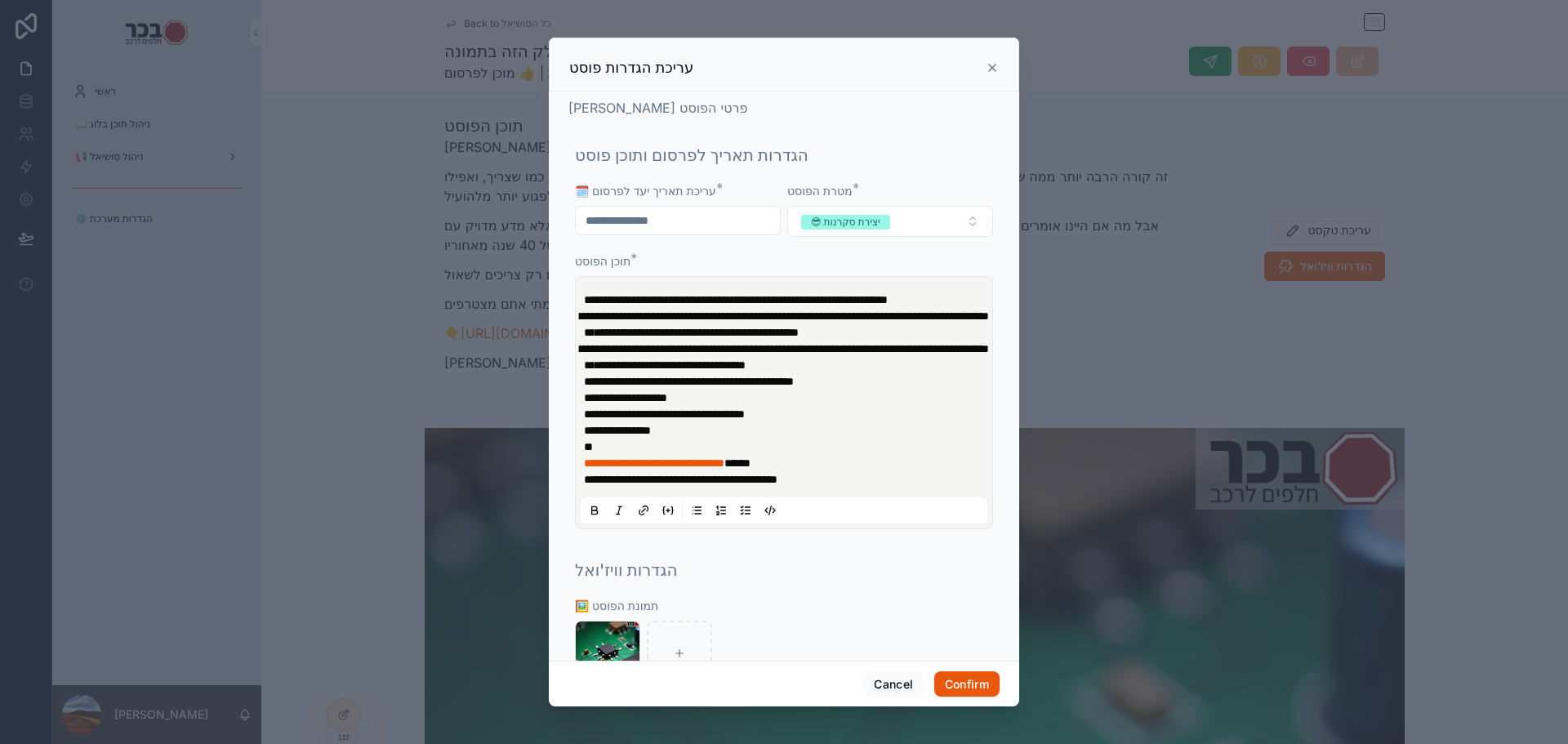
click at [983, 67] on div "עריכת הגדרות פוסט" at bounding box center [784, 67] width 429 height 19
click at [994, 69] on icon at bounding box center [993, 68] width 7 height 7
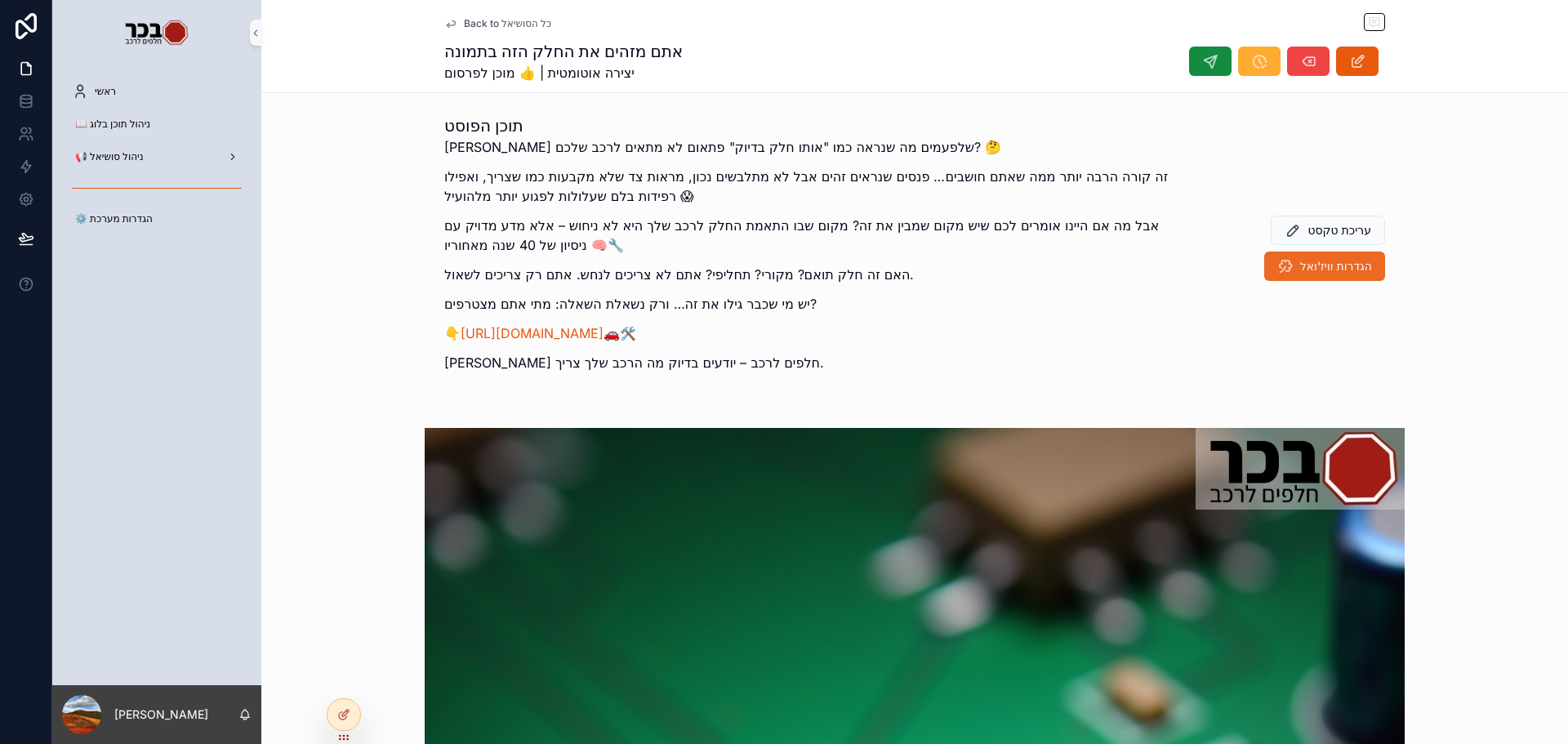
click at [1322, 268] on span "הגדרות וויז'ואל" at bounding box center [1337, 266] width 72 height 16
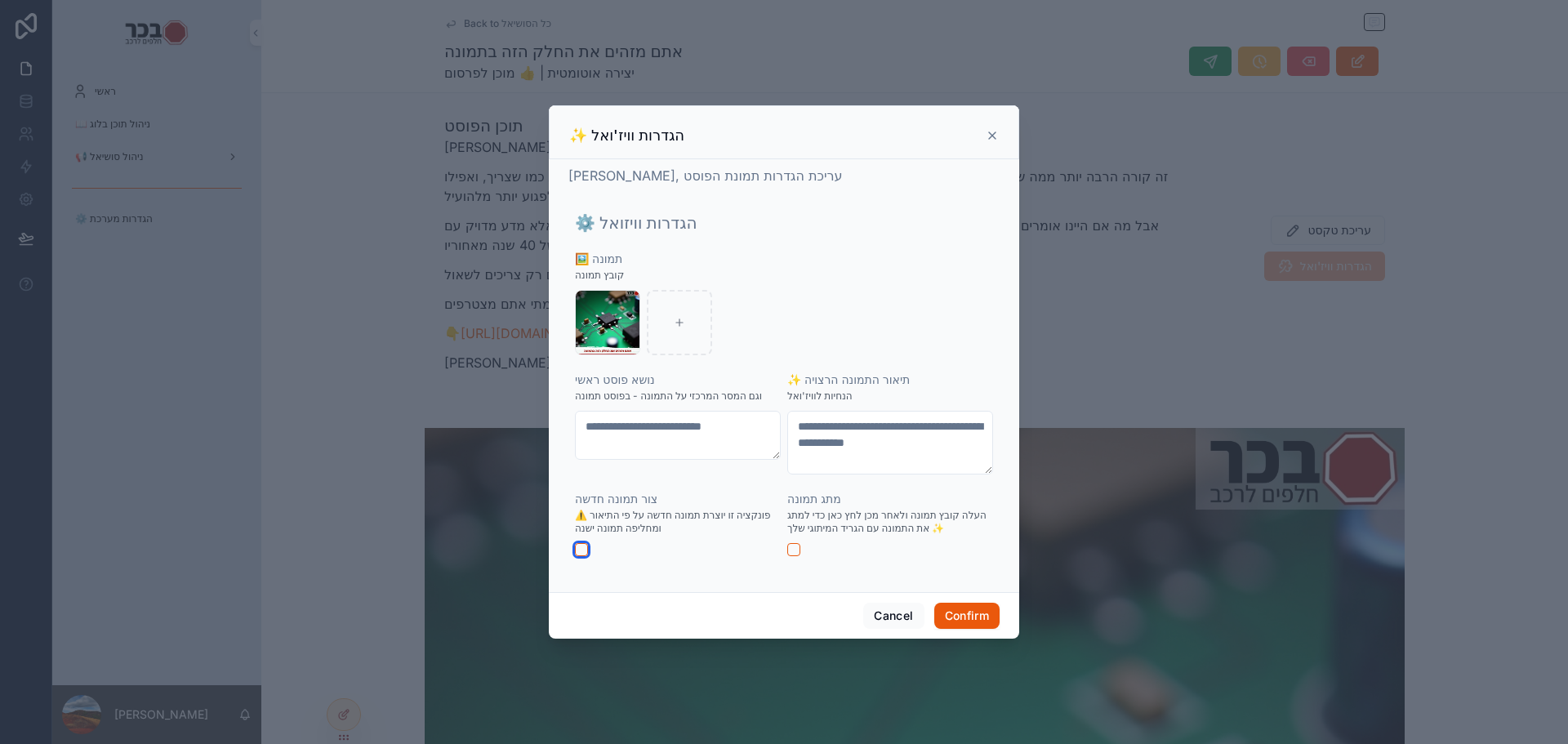
click at [584, 546] on button "button" at bounding box center [582, 550] width 13 height 13
click at [963, 618] on button "Confirm" at bounding box center [967, 616] width 65 height 26
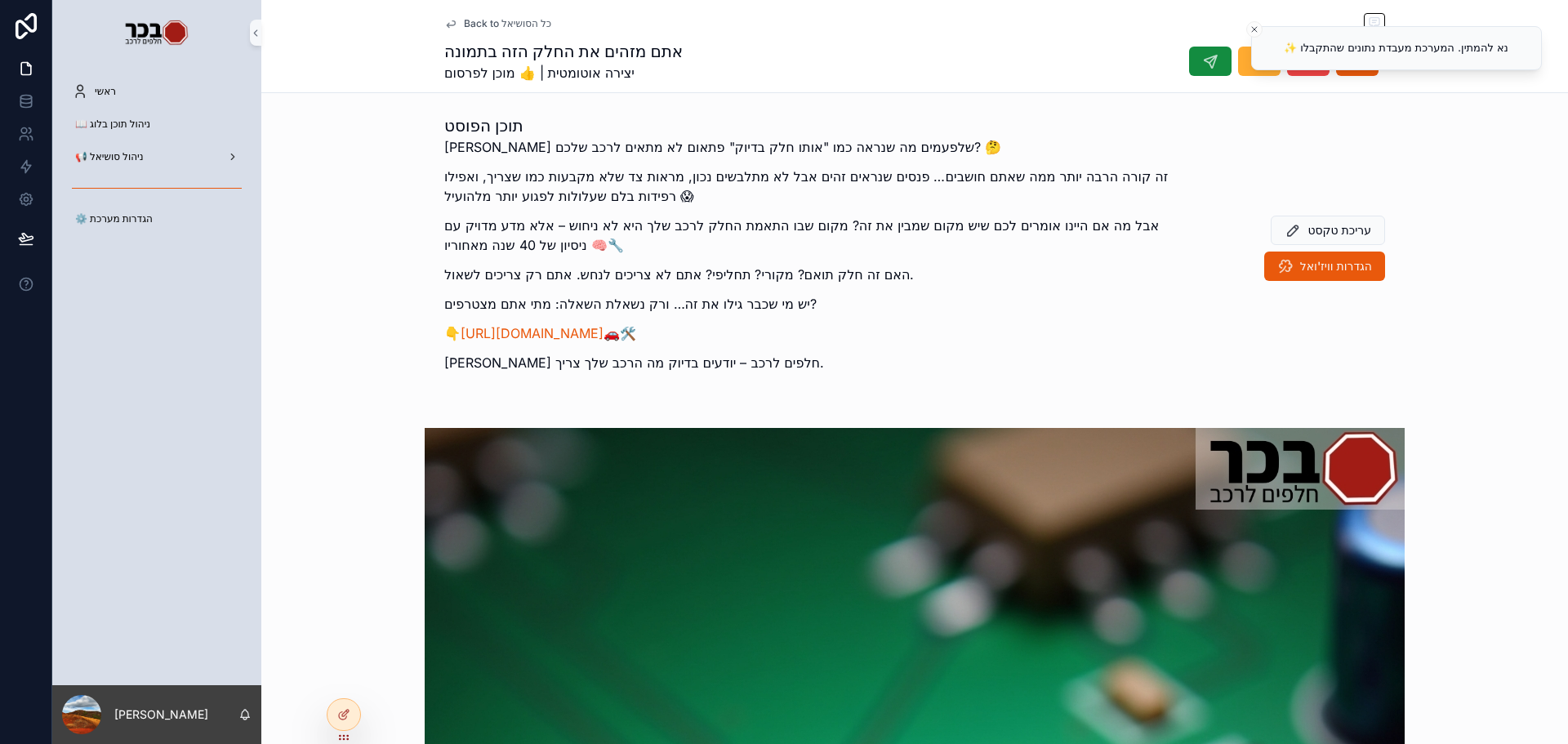
scroll to position [245, 0]
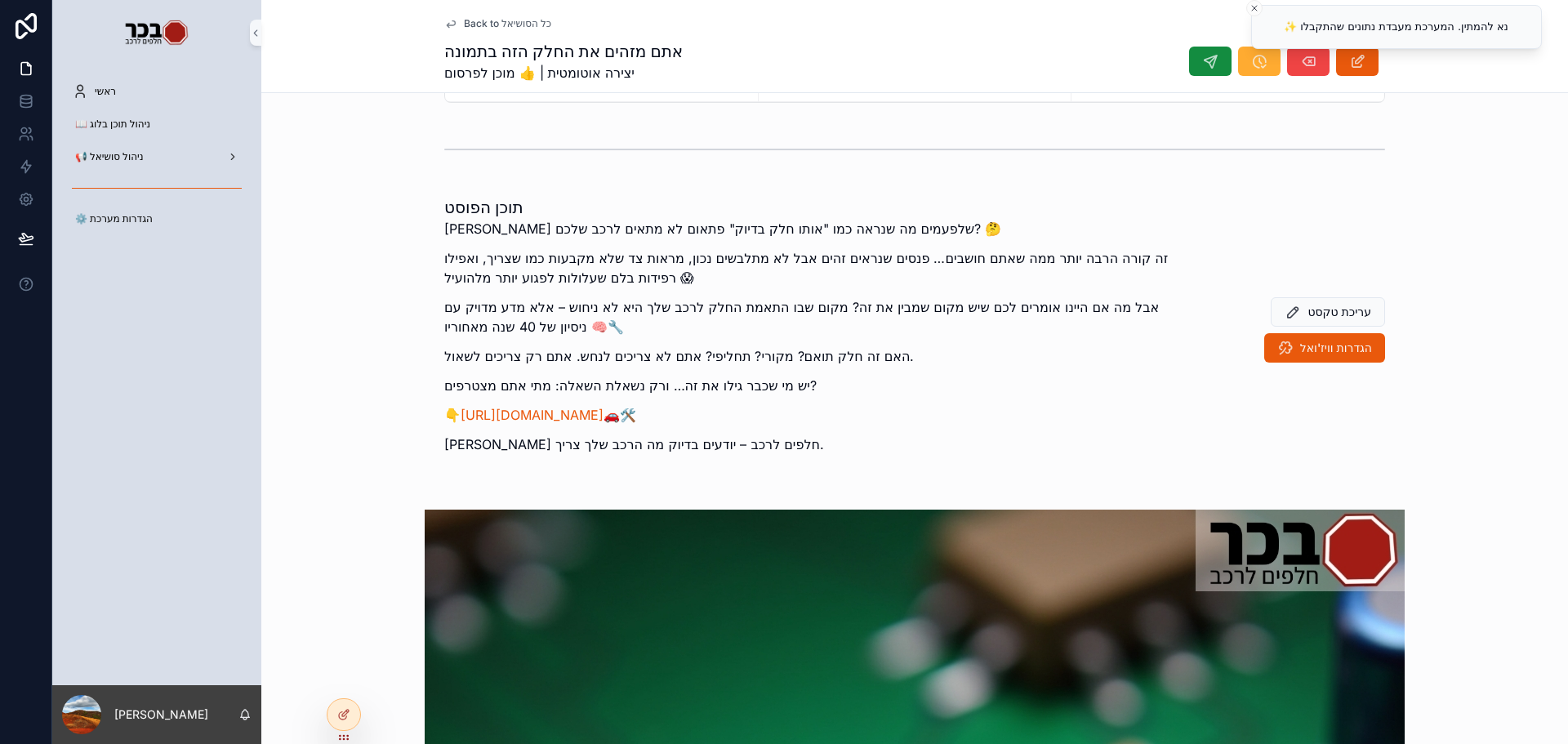
drag, startPoint x: 1477, startPoint y: 45, endPoint x: 1288, endPoint y: 24, distance: 190.2
click at [1295, 23] on div "✨ נא להמתין. המערכת מעבדת נתונים שהתקבלו" at bounding box center [1396, 26] width 225 height 16
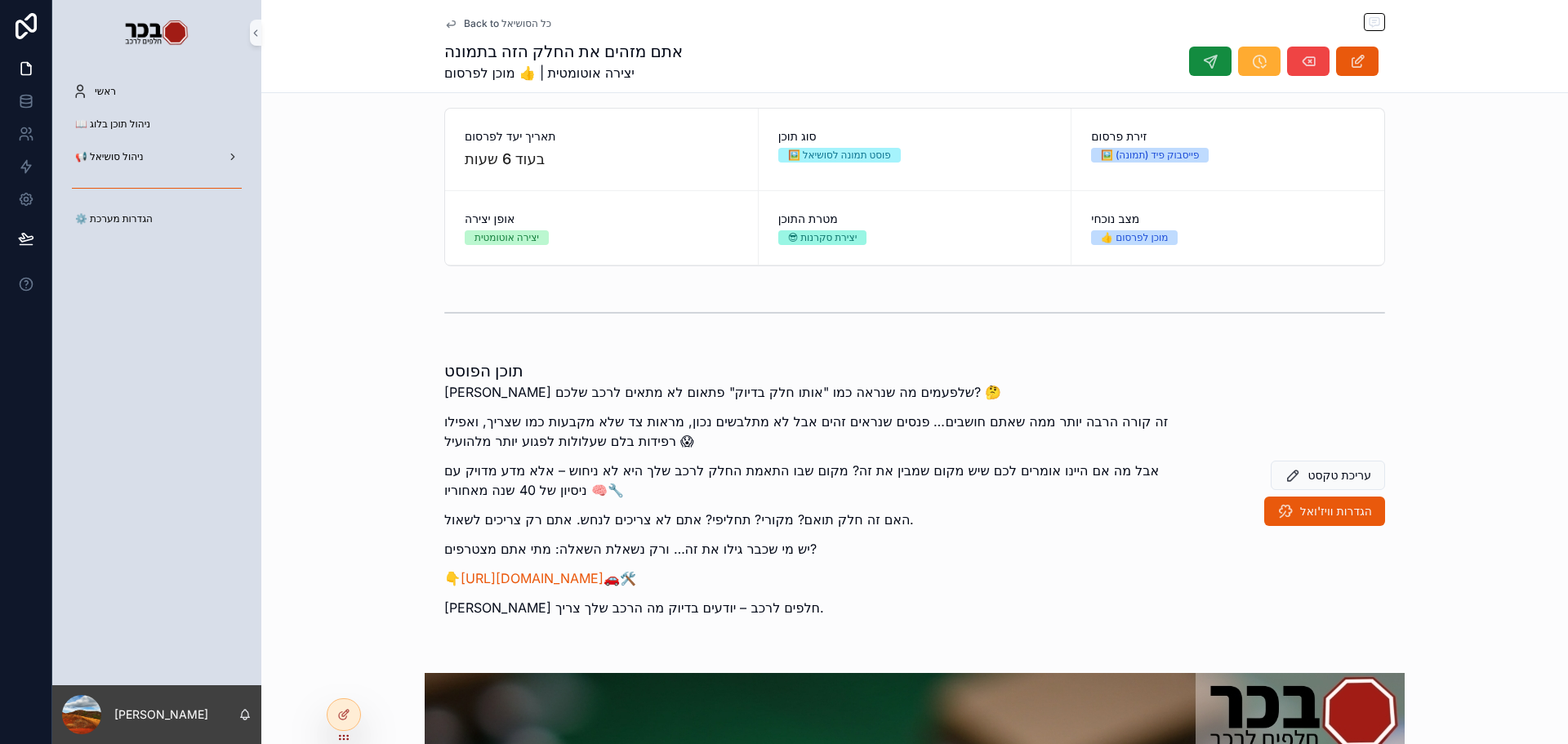
scroll to position [0, 0]
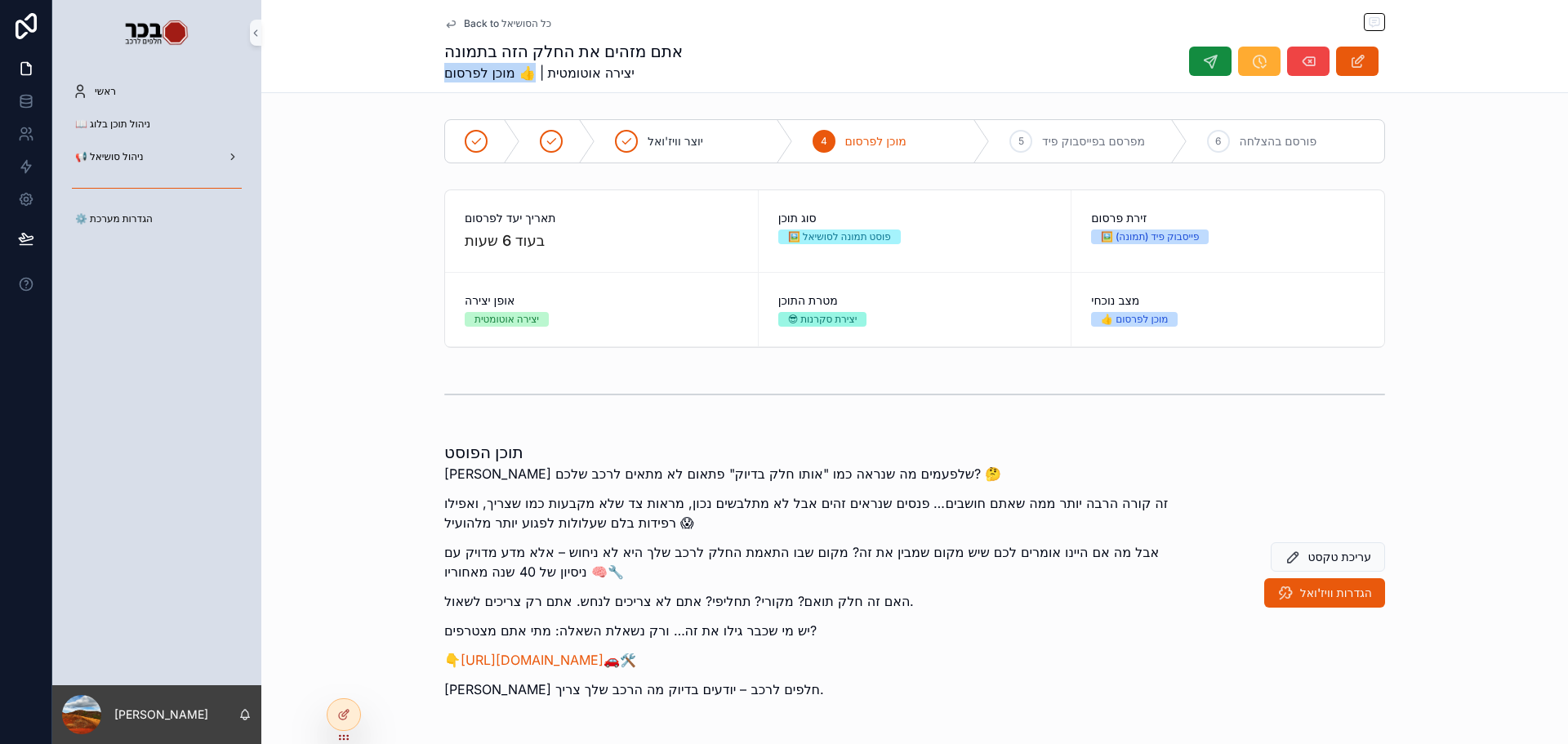
drag, startPoint x: 424, startPoint y: 69, endPoint x: 526, endPoint y: 82, distance: 102.8
click at [526, 82] on div "Back to כל הסושיאל אתם מזהים את החלק הזה בתמונה יצירה אוטומטית | 👍 מוכן לפרסום" at bounding box center [915, 46] width 1306 height 93
click at [659, 508] on p "זה קורה הרבה יותר ממה שאתם חושבים… פנסים שנראים זהים אבל לא מתלבשים נכון, מראות…" at bounding box center [816, 512] width 744 height 39
click at [1301, 591] on span "הגדרות וויז'ואל" at bounding box center [1337, 592] width 72 height 16
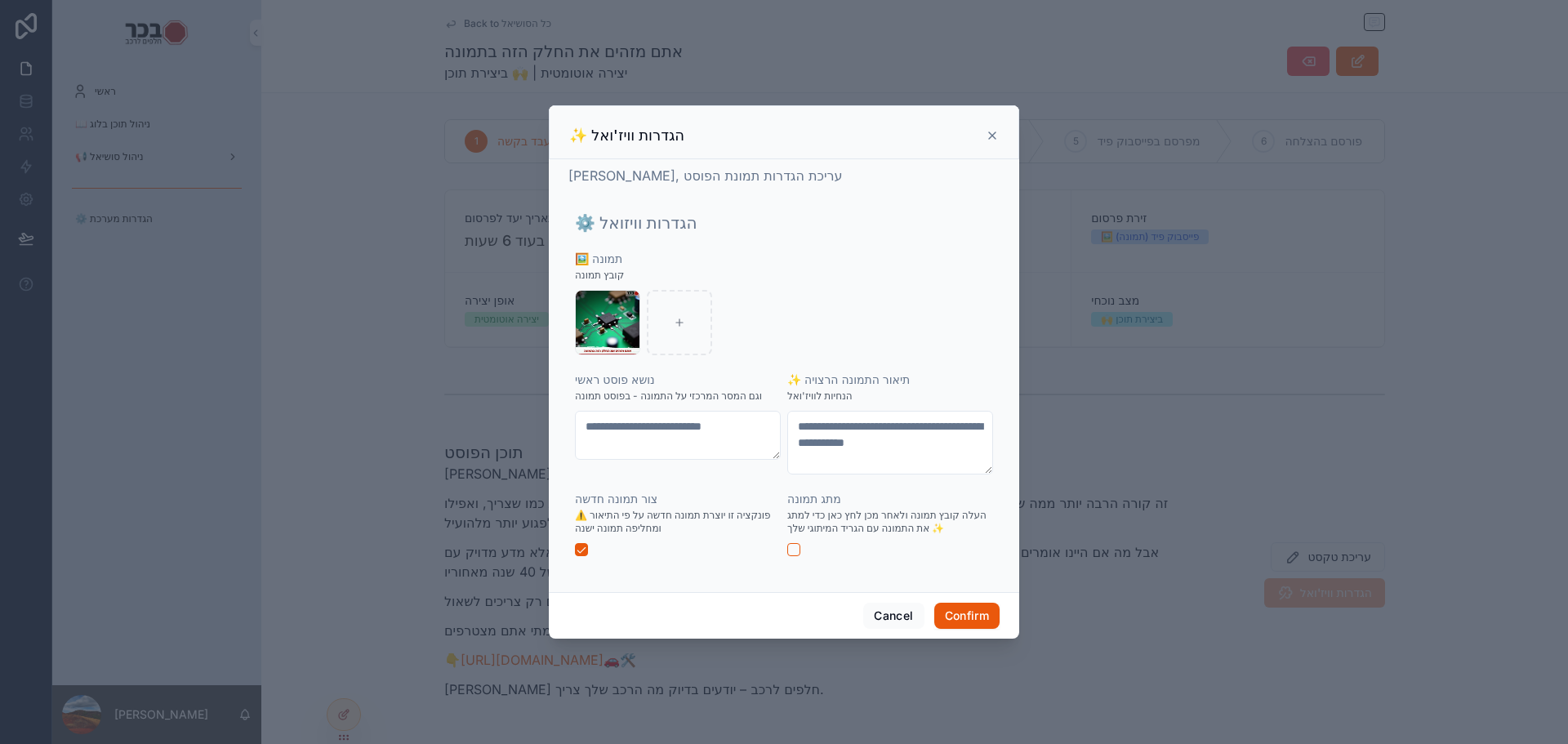
click at [992, 138] on icon at bounding box center [993, 136] width 13 height 13
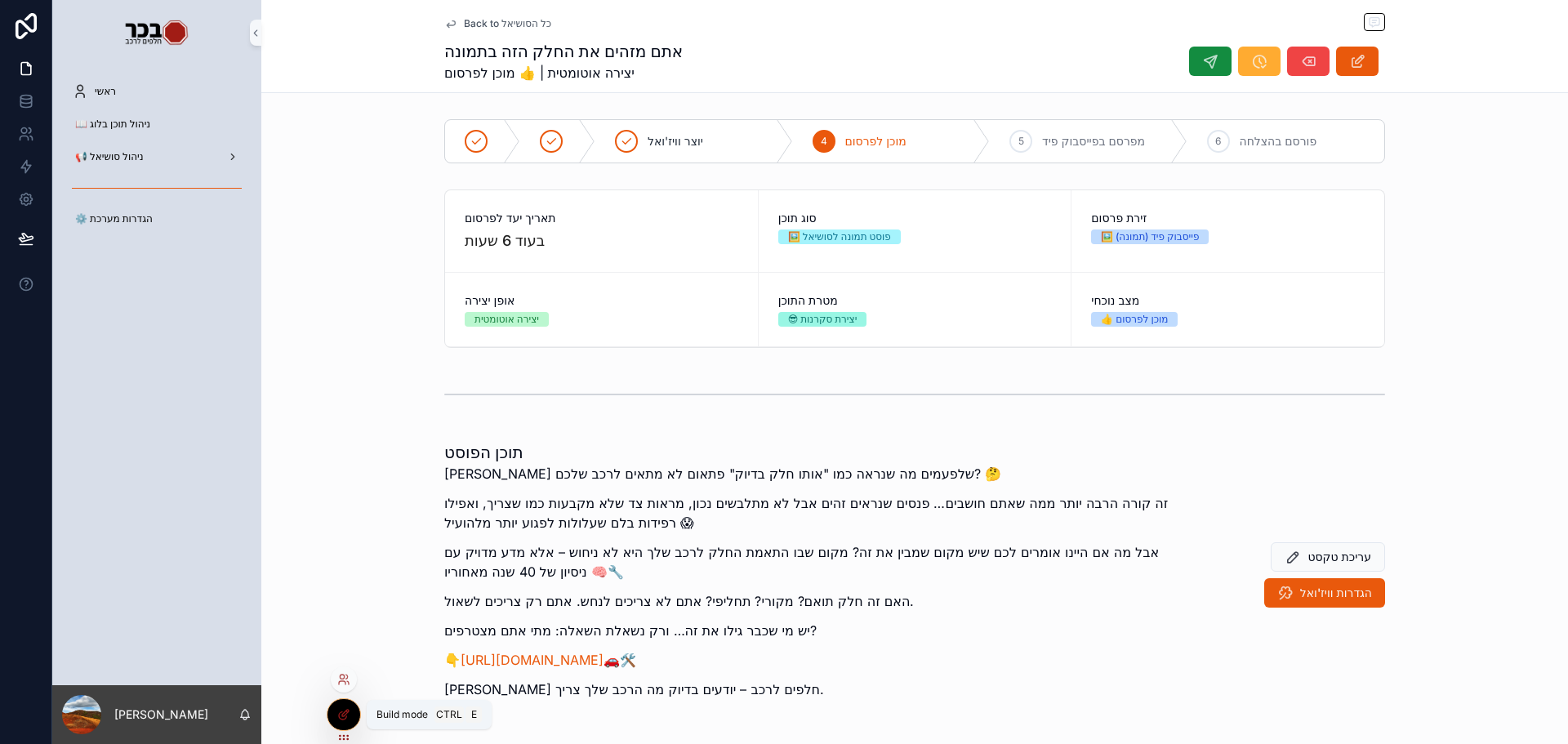
click at [350, 707] on div at bounding box center [344, 715] width 33 height 31
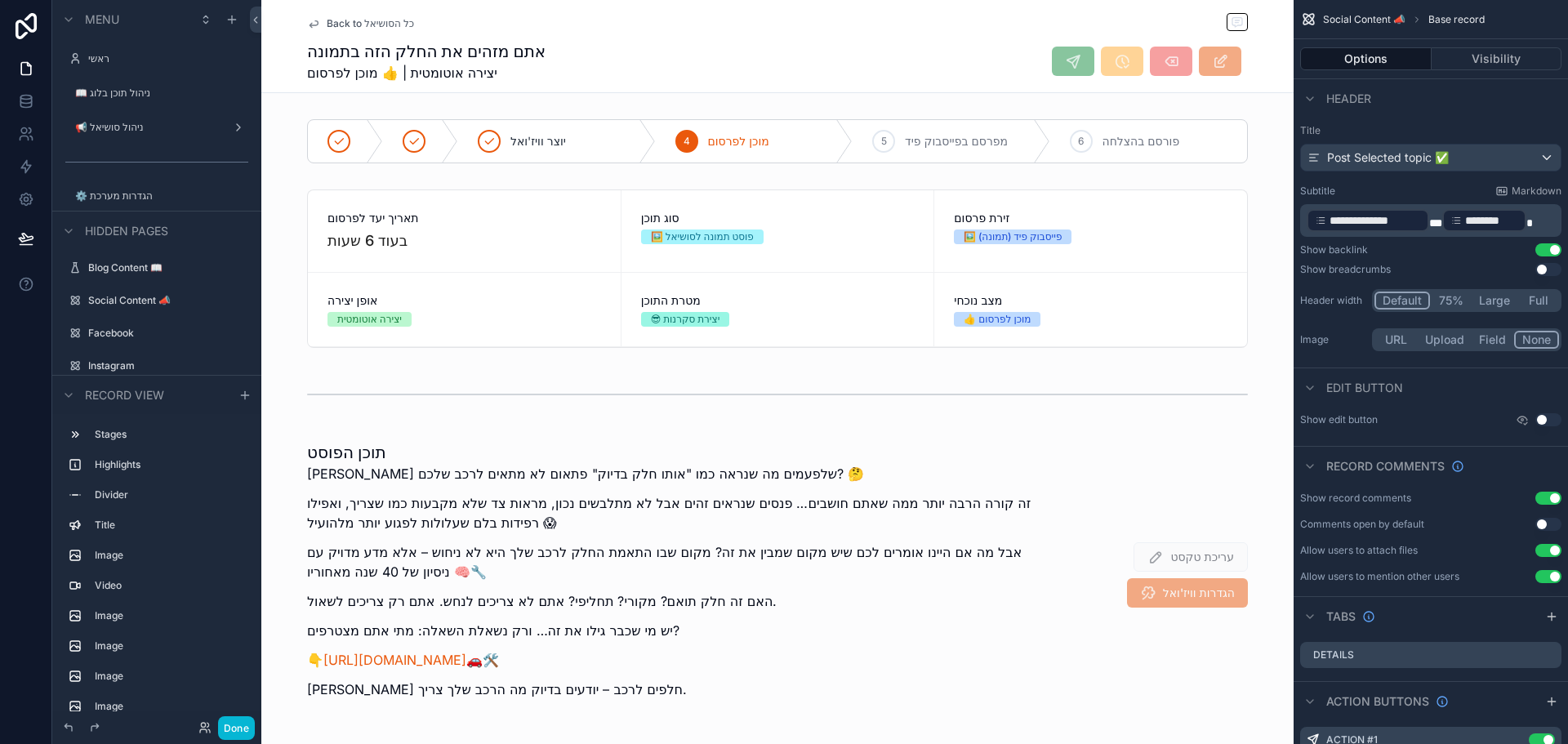
click at [893, 47] on div "אתם מזהים את החלק הזה בתמונה יצירה אוטומטית | 👍 מוכן לפרסום" at bounding box center [777, 61] width 941 height 43
click at [242, 714] on div "Done" at bounding box center [156, 727] width 209 height 33
click at [242, 731] on button "Done" at bounding box center [236, 728] width 37 height 23
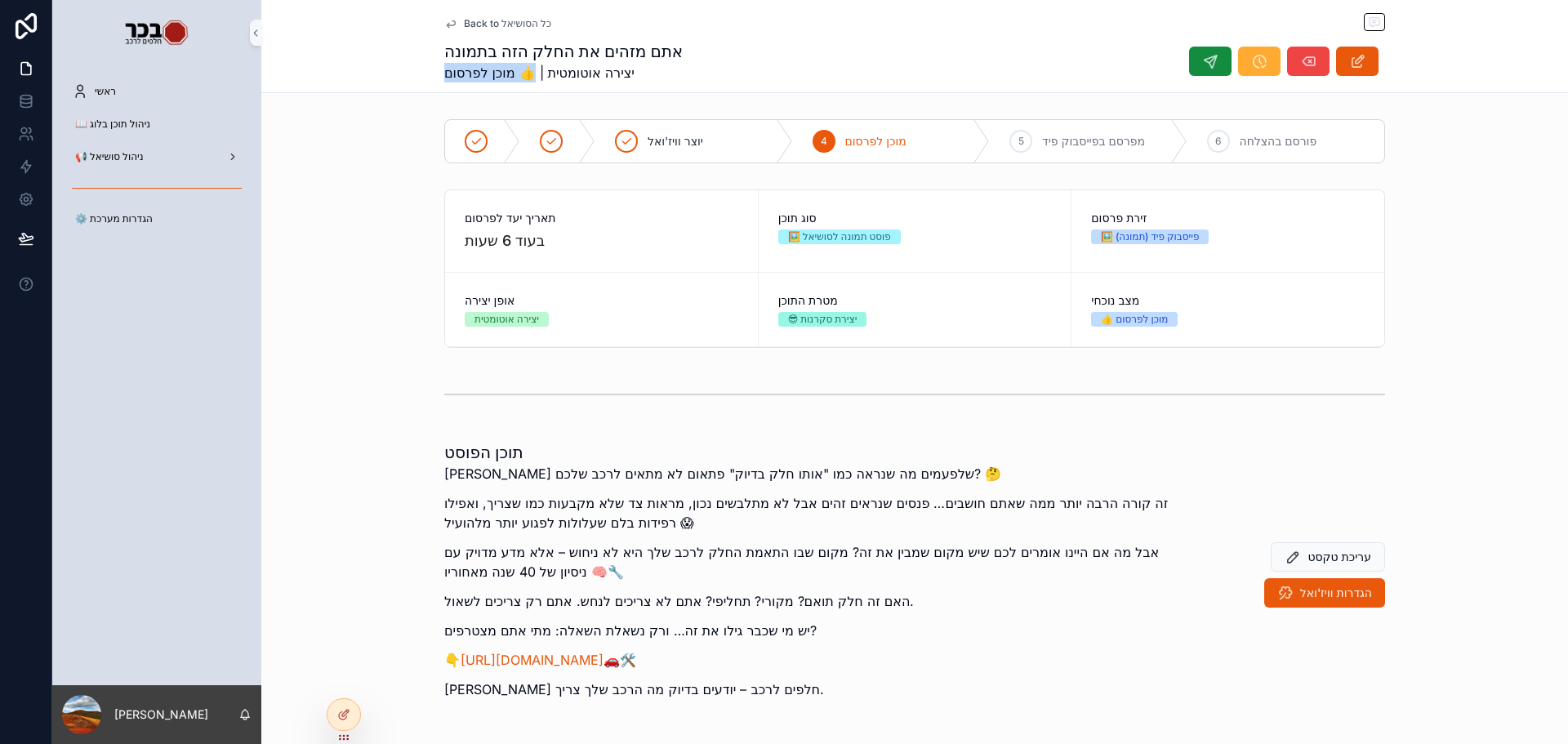
drag, startPoint x: 422, startPoint y: 75, endPoint x: 529, endPoint y: 72, distance: 107.0
click at [529, 72] on div "Back to כל הסושיאל אתם מזהים את החלק הזה בתמונה יצירה אוטומטית | 👍 מוכן לפרסום" at bounding box center [915, 46] width 1306 height 93
click at [556, 73] on span "יצירה אוטומטית | 👍 מוכן לפרסום" at bounding box center [563, 72] width 238 height 19
drag, startPoint x: 425, startPoint y: 70, endPoint x: 535, endPoint y: 87, distance: 111.3
click at [535, 87] on div "Back to כל הסושיאל אתם מזהים את החלק הזה בתמונה יצירה אוטומטית | 👍 מוכן לפרסום" at bounding box center [915, 46] width 1306 height 93
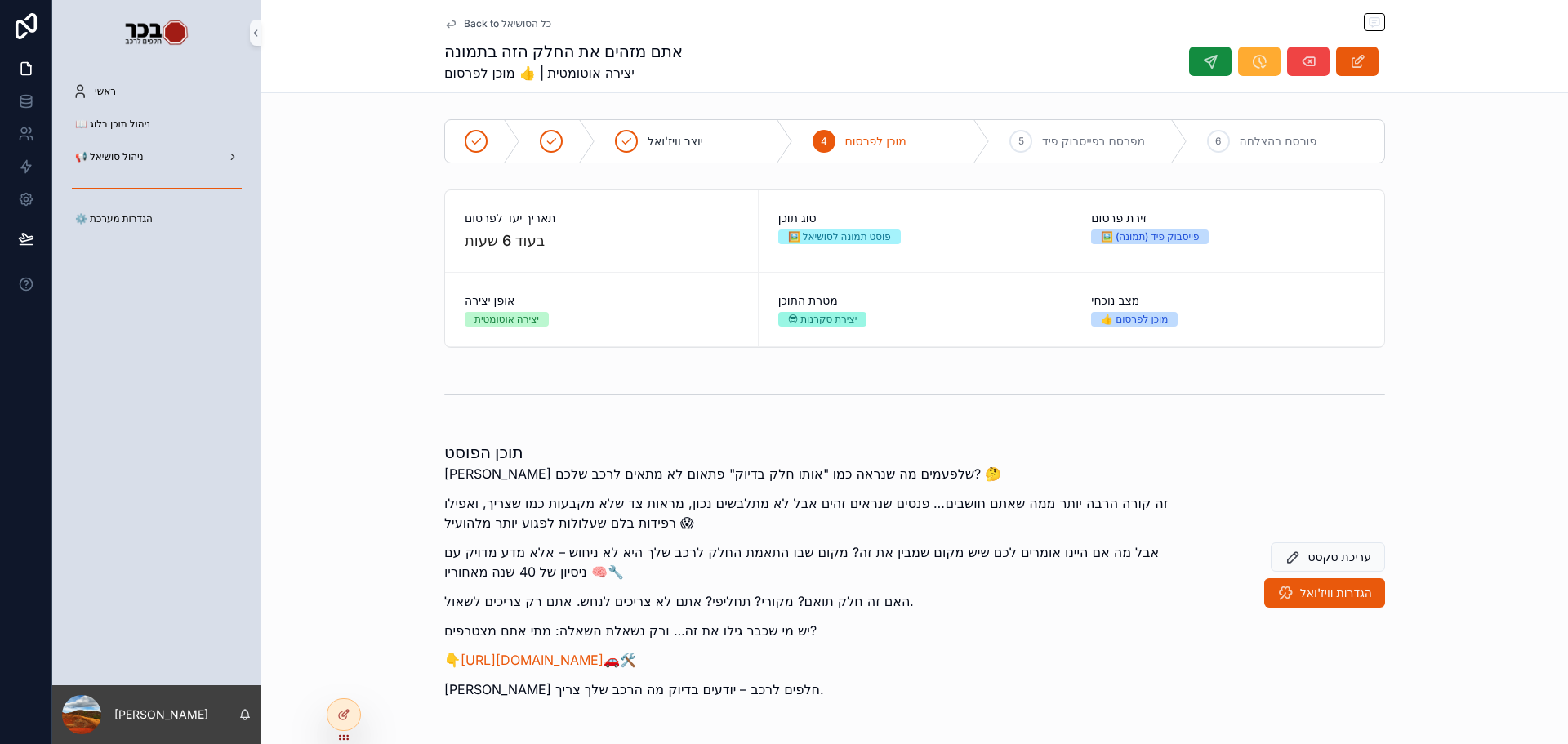
click at [620, 75] on span "יצירה אוטומטית | 👍 מוכן לפרסום" at bounding box center [563, 72] width 238 height 19
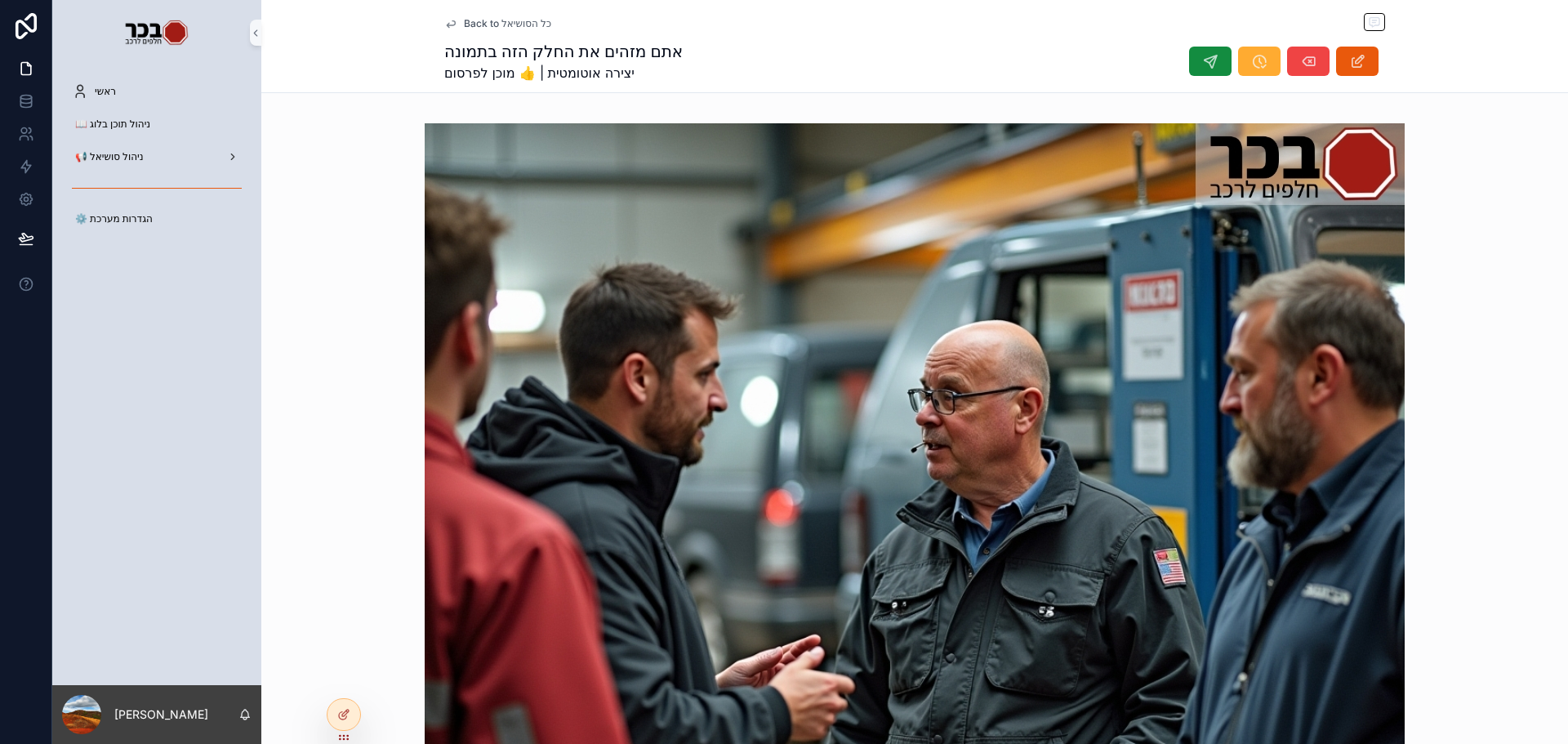
scroll to position [550, 0]
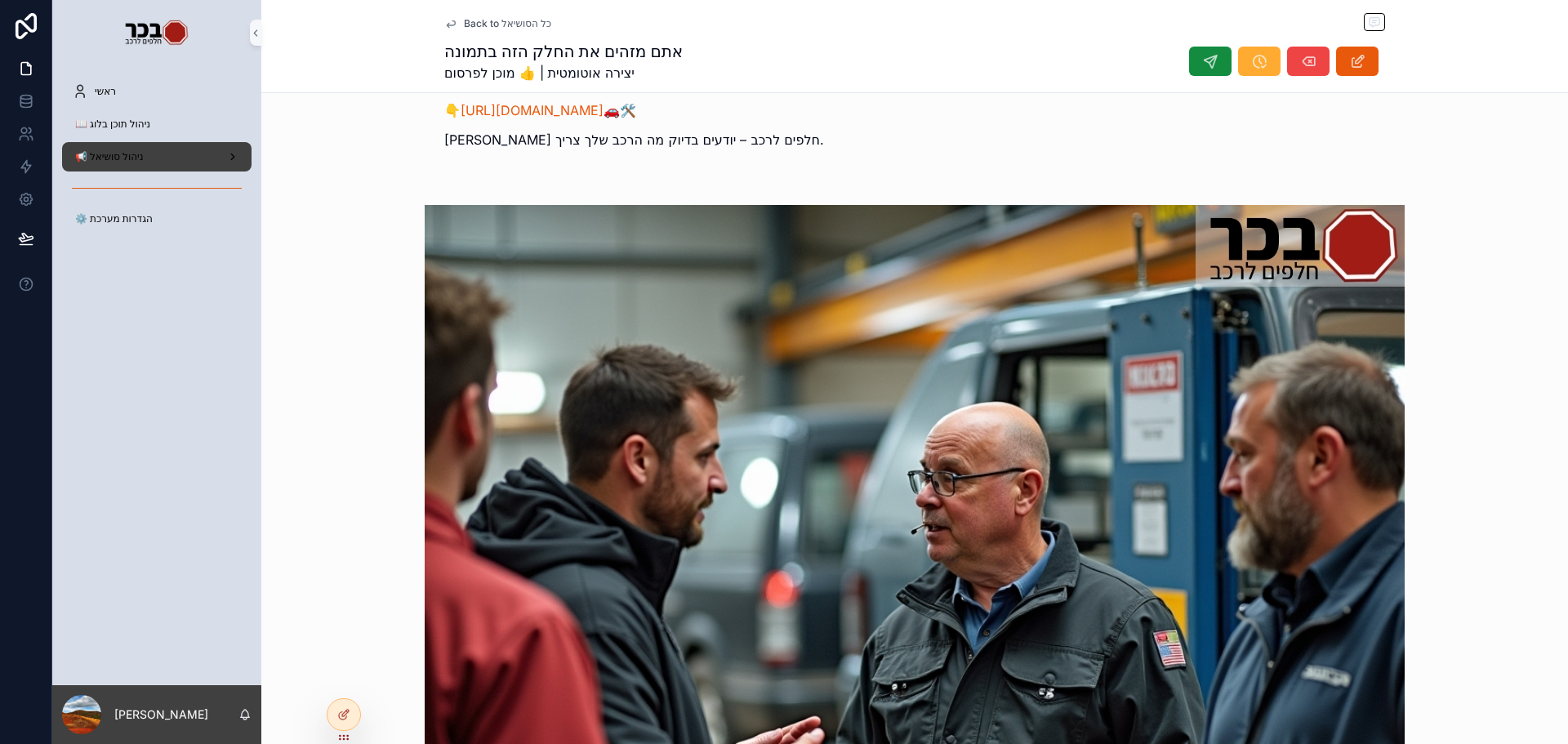
click at [164, 154] on div "📢 ניהול סושיאל" at bounding box center [157, 156] width 170 height 26
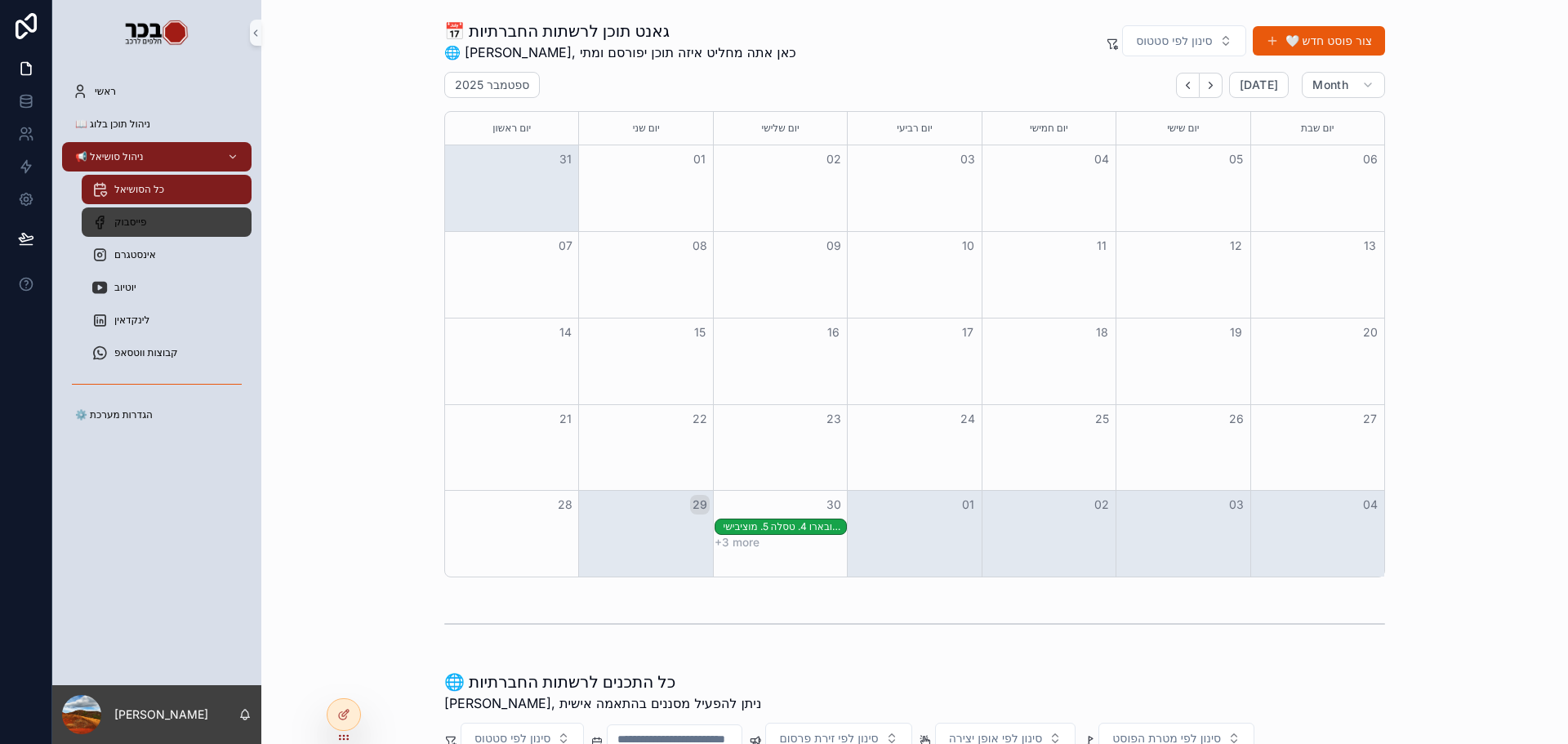
click at [165, 227] on div "פייסבוק" at bounding box center [166, 221] width 150 height 26
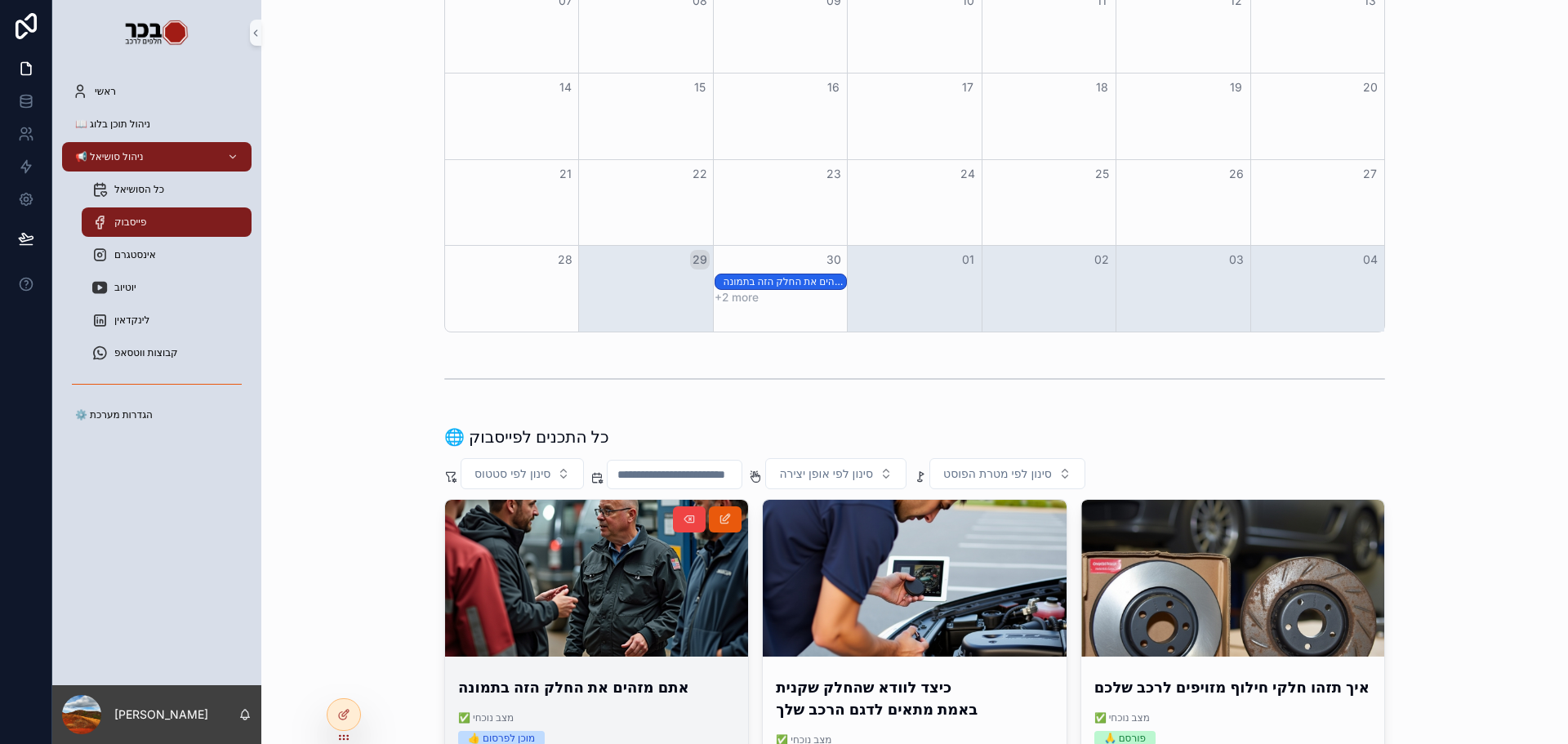
scroll to position [408, 0]
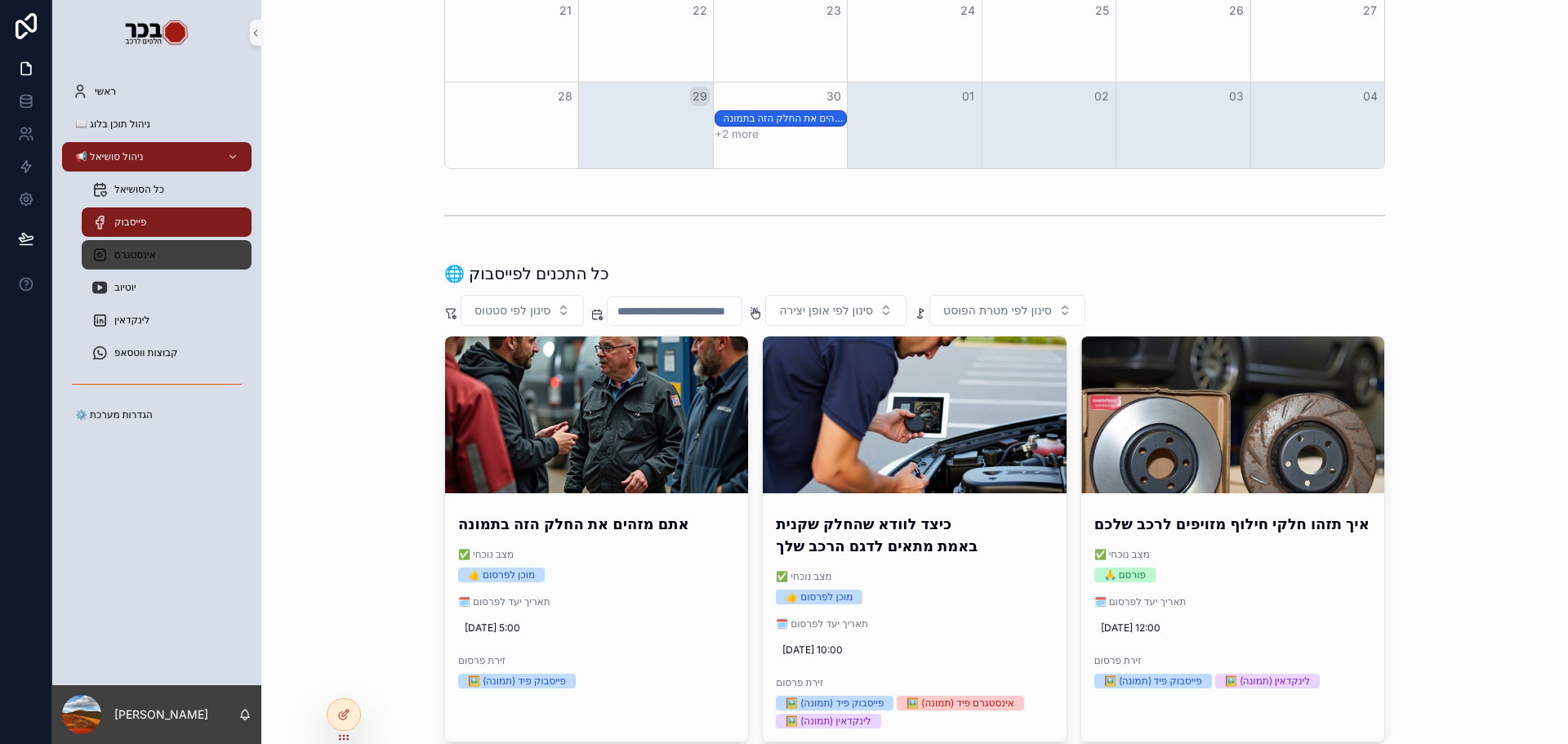
click at [149, 260] on span "אינסטגרם" at bounding box center [135, 255] width 42 height 13
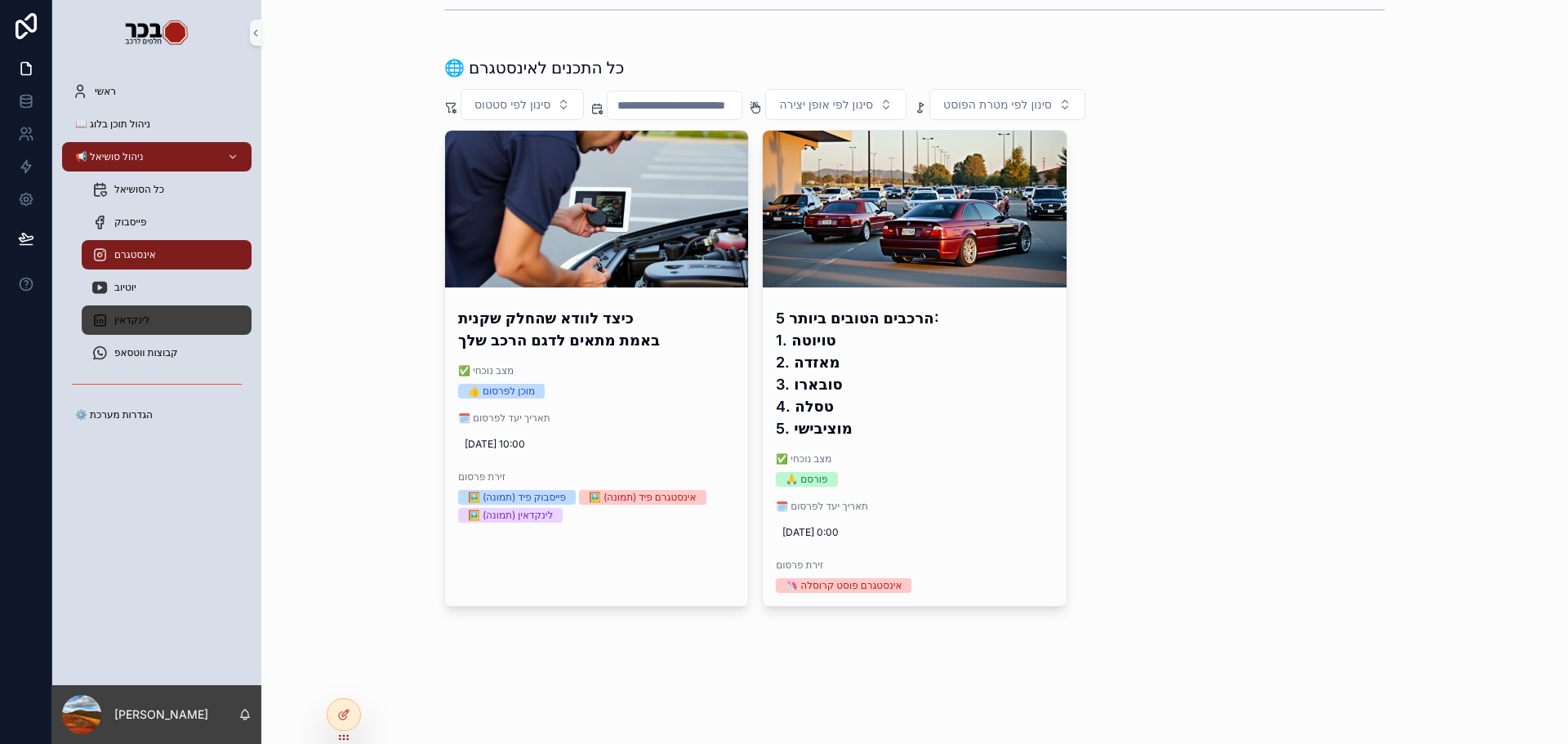
click at [194, 333] on link "לינקדאין" at bounding box center [166, 320] width 170 height 29
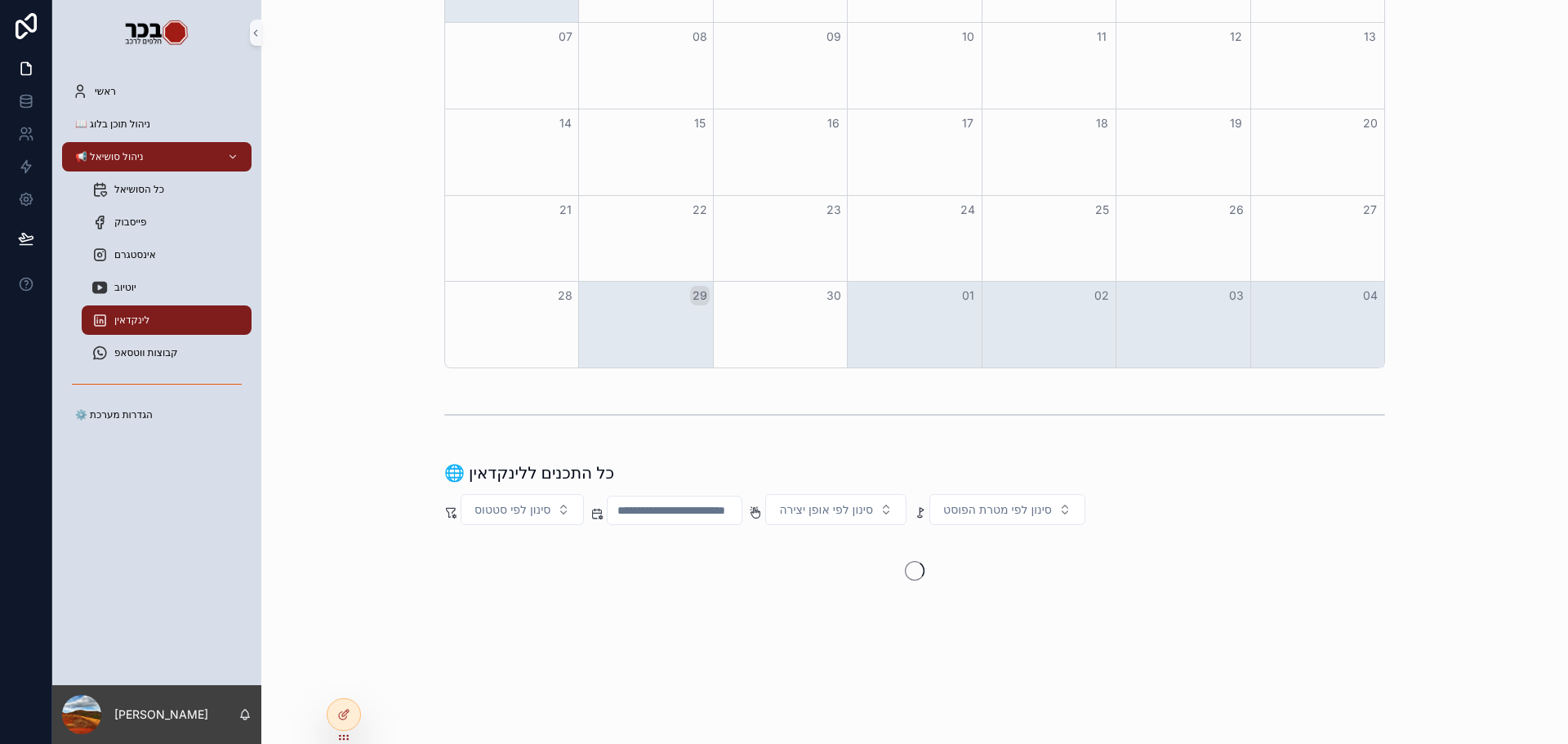
scroll to position [209, 0]
click at [179, 256] on div "אינסטגרם" at bounding box center [166, 254] width 150 height 26
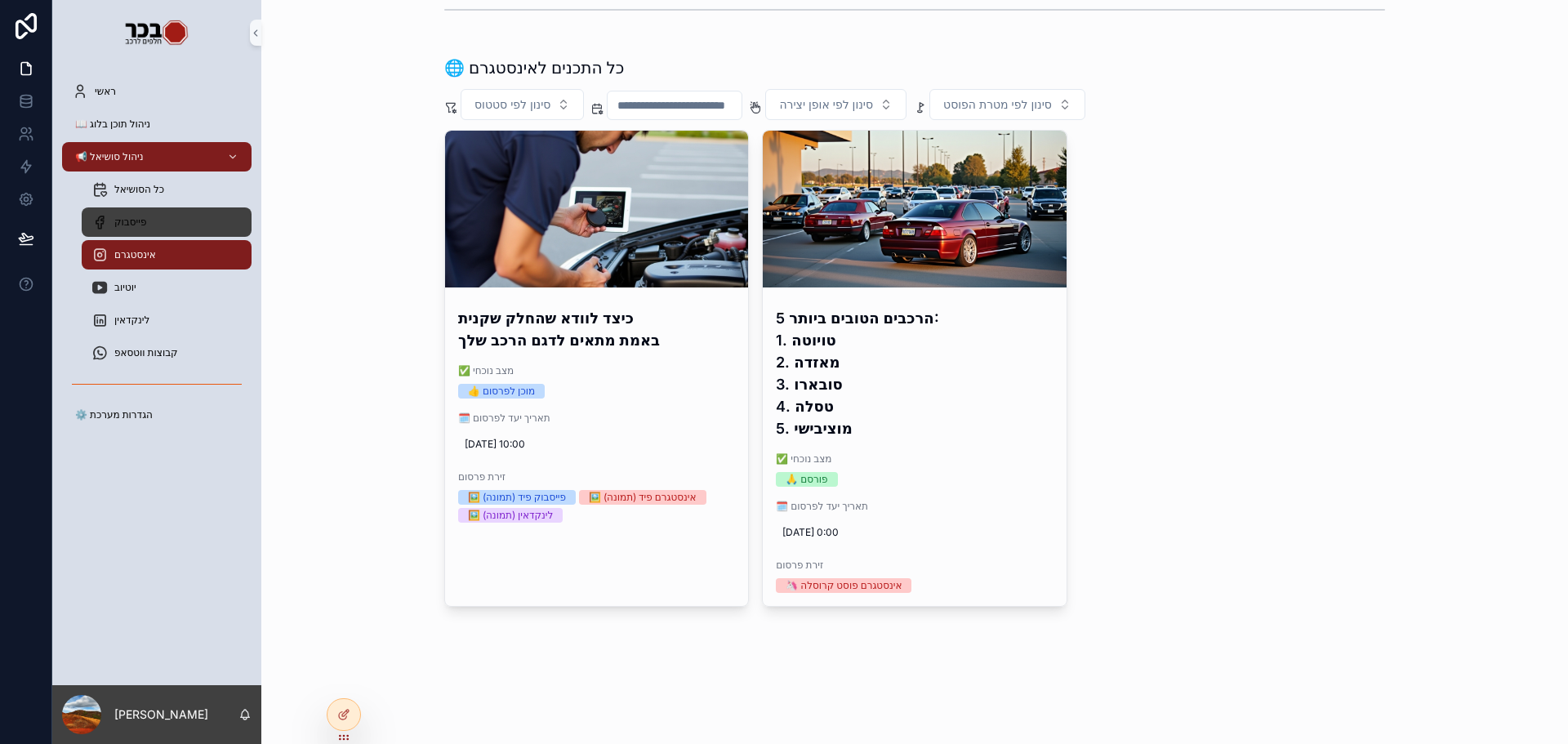
click at [188, 229] on div "פייסבוק" at bounding box center [166, 221] width 150 height 26
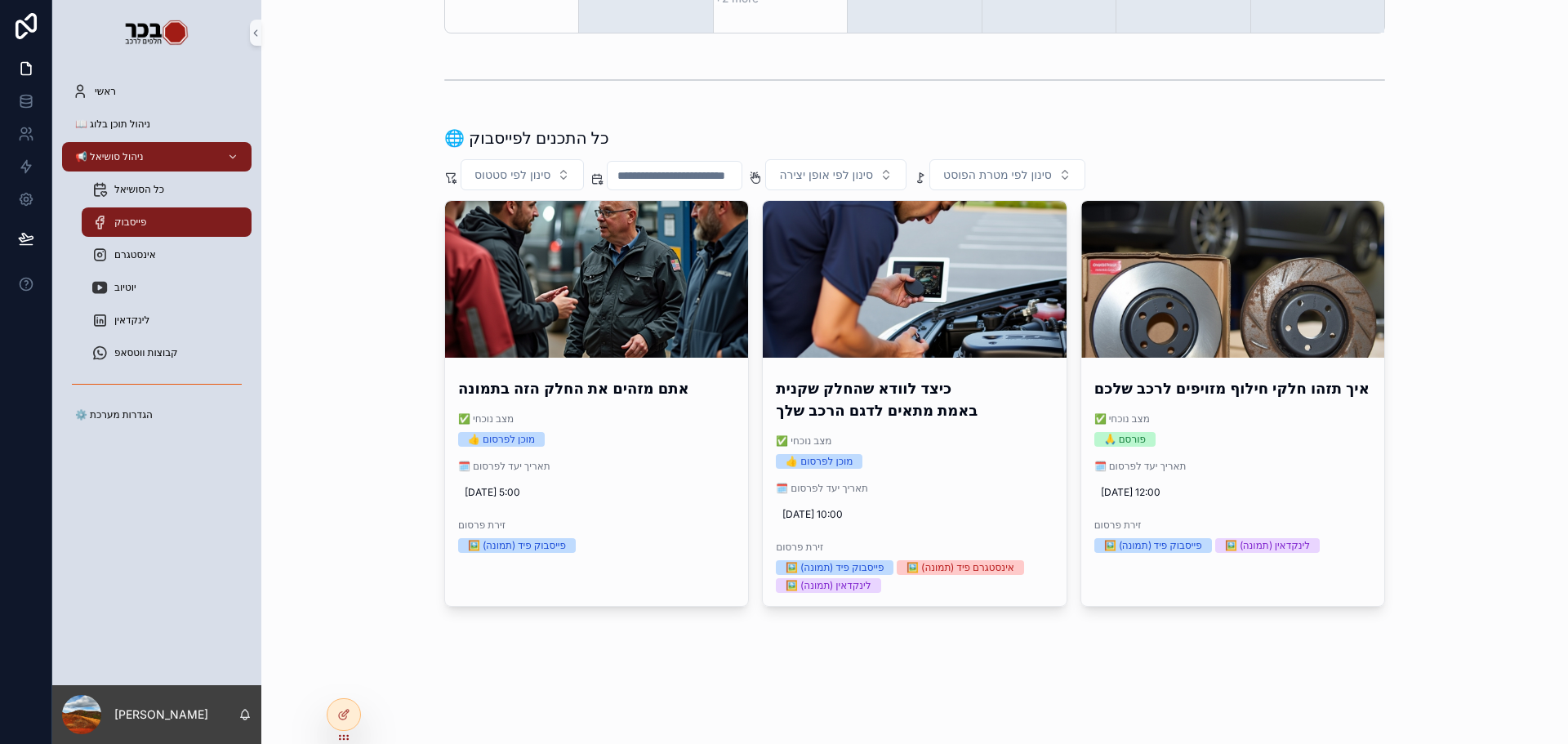
scroll to position [544, 0]
click at [207, 350] on div "קבוצות ווטסאפ" at bounding box center [166, 352] width 150 height 26
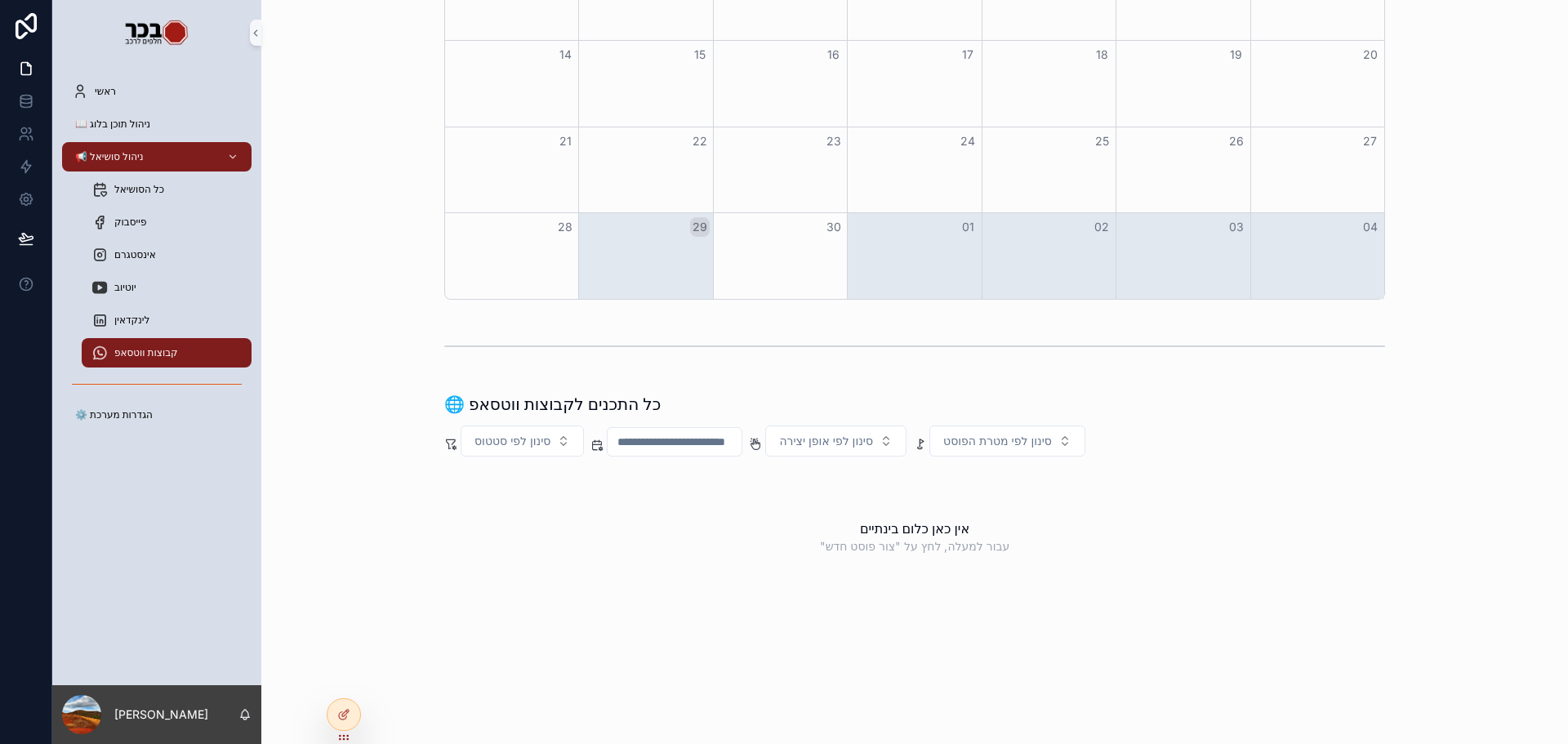
scroll to position [33, 0]
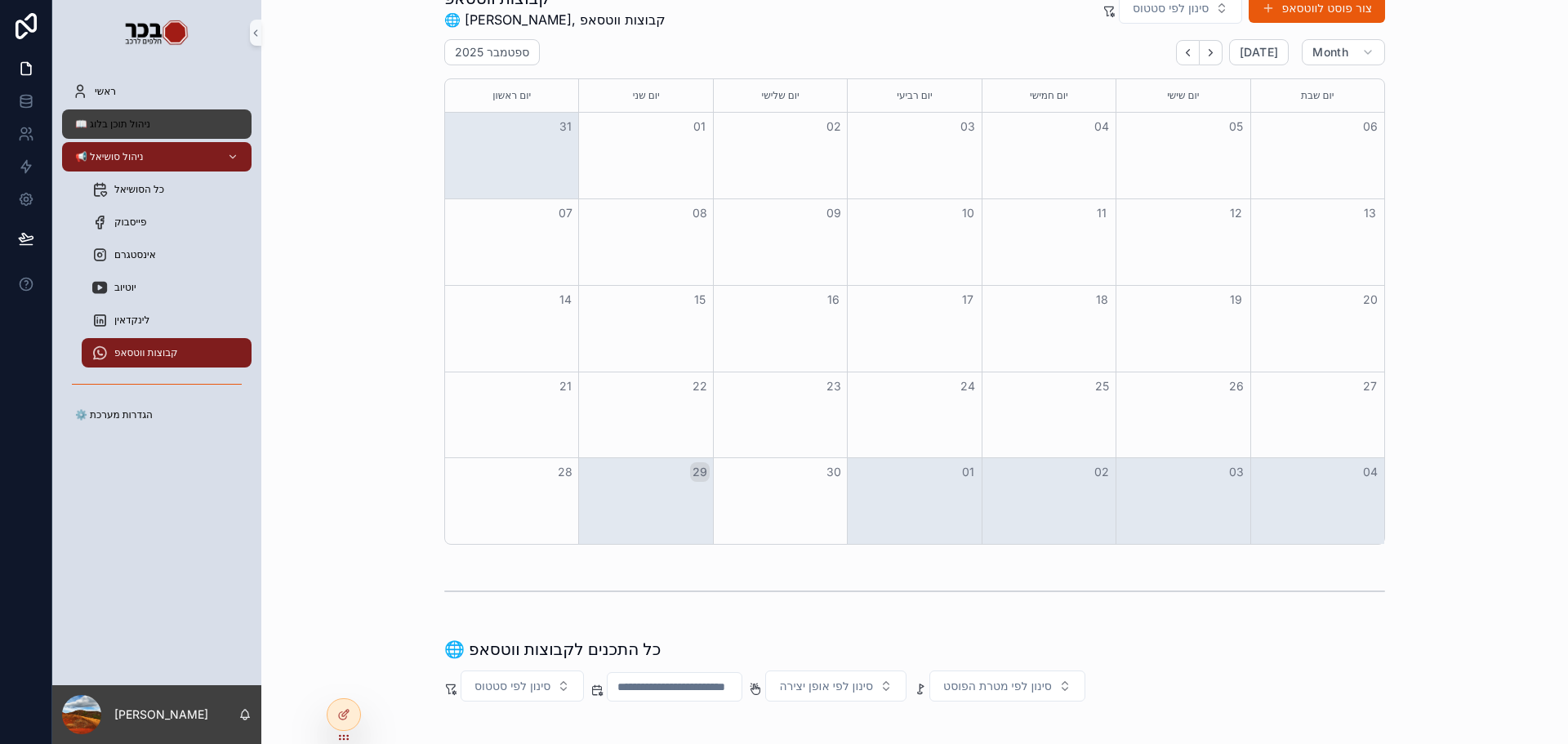
click at [169, 115] on div "📖 ניהול תוכן בלוג" at bounding box center [157, 123] width 170 height 26
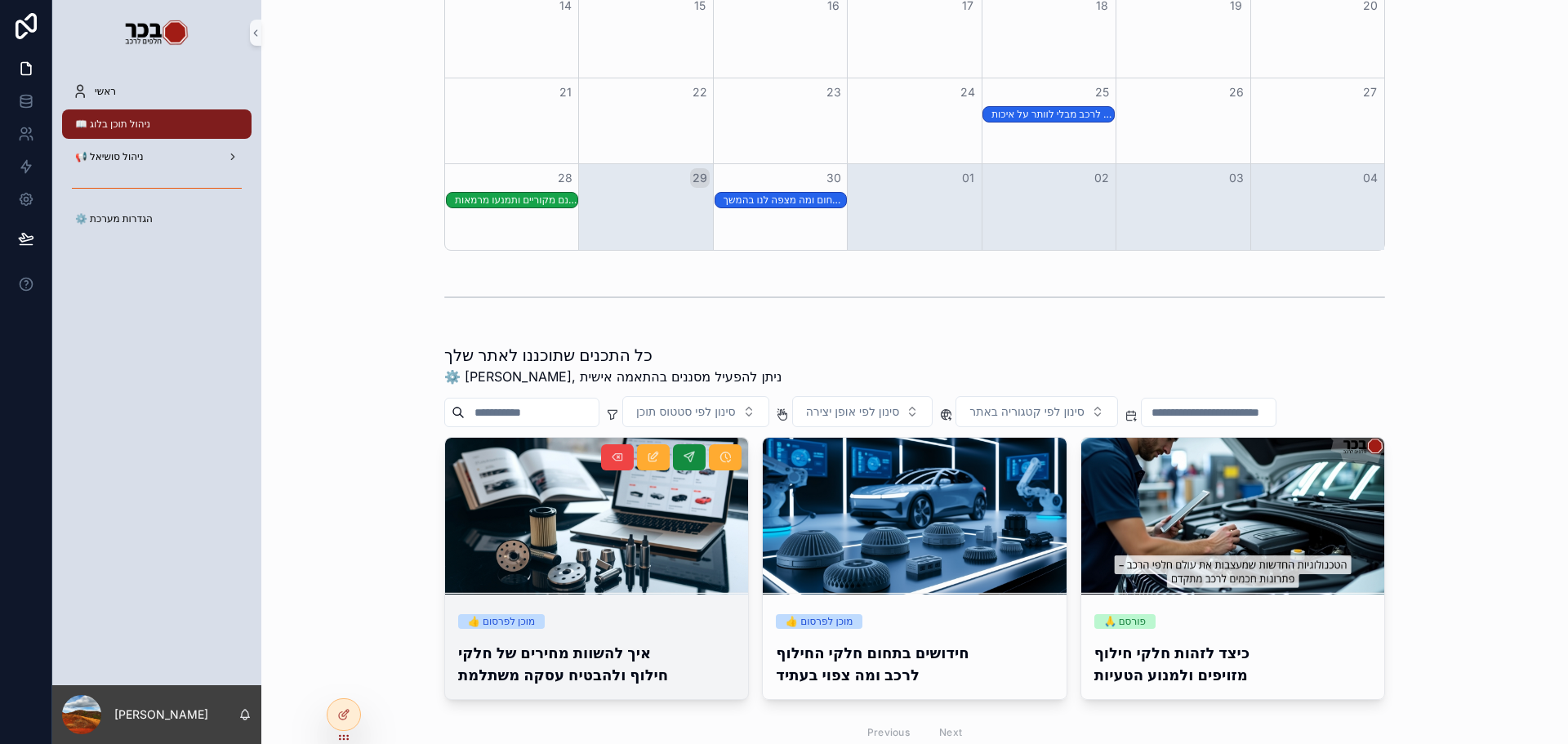
scroll to position [408, 0]
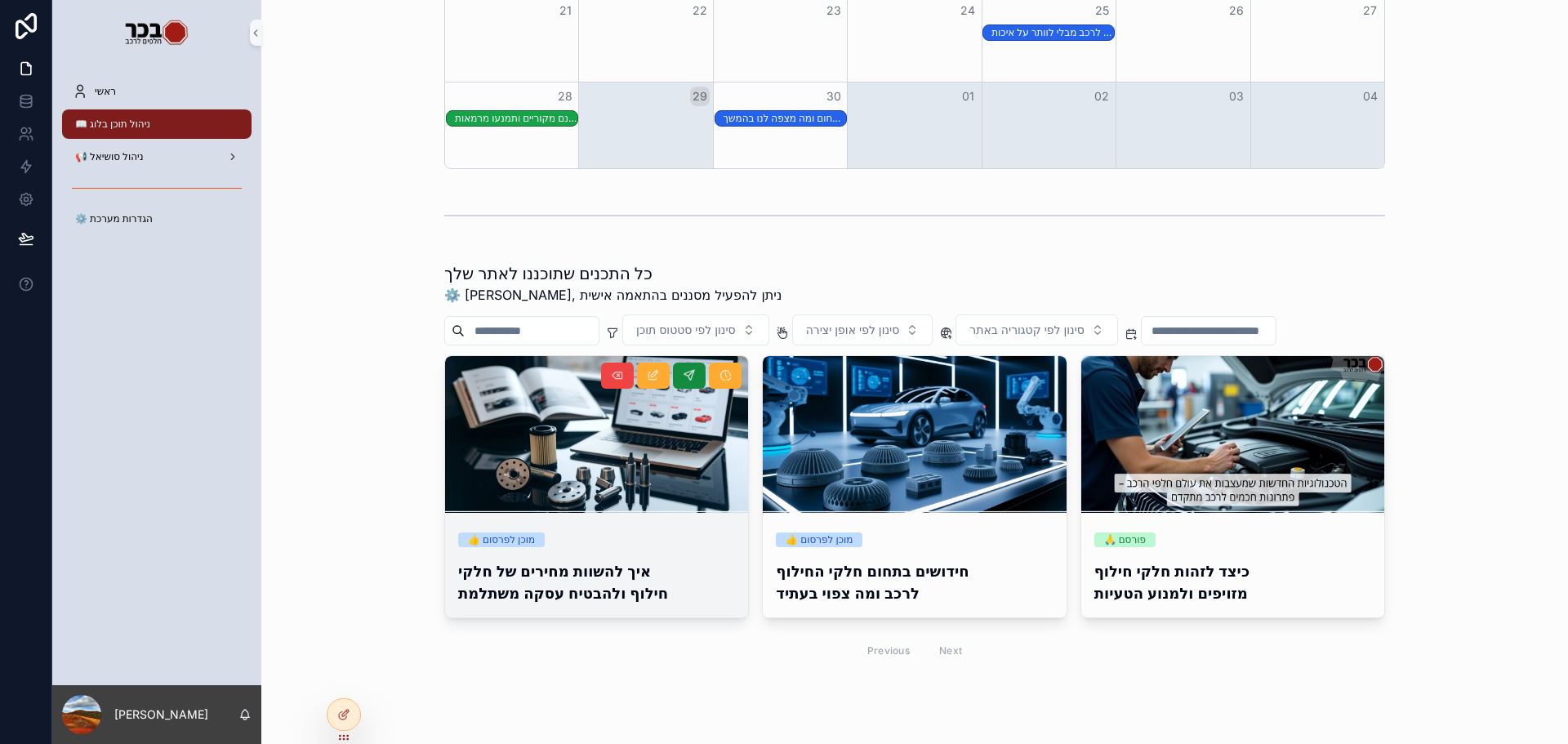
click at [596, 544] on div "👍 מוכן לפרסום" at bounding box center [596, 540] width 277 height 15
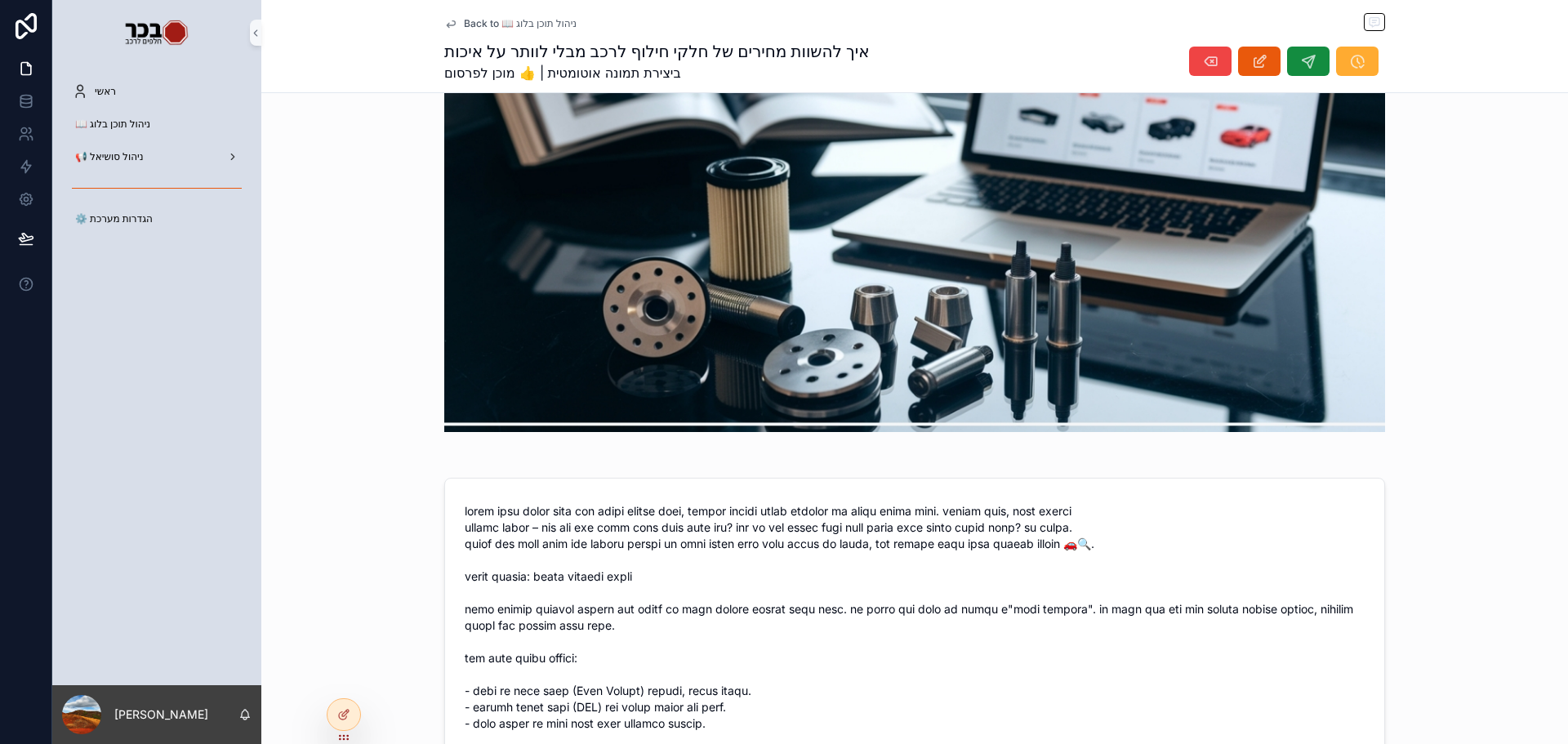
scroll to position [47, 0]
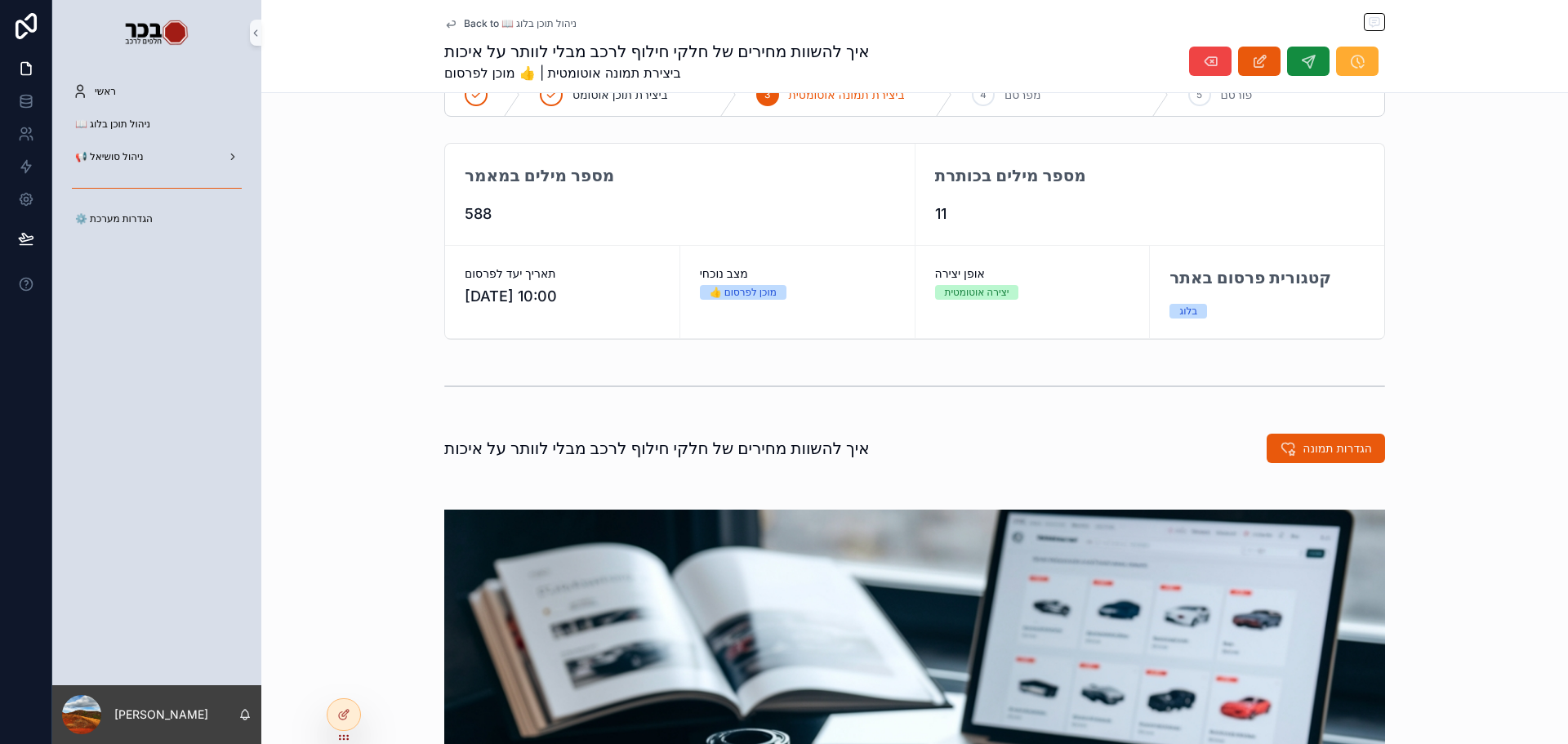
click at [1555, 342] on div "מספר מילים במאמר 588 מספר מילים בכותרת 11 תאריך יעד לפרסום 25.9.2025 10:00 מצב …" at bounding box center [915, 242] width 1306 height 210
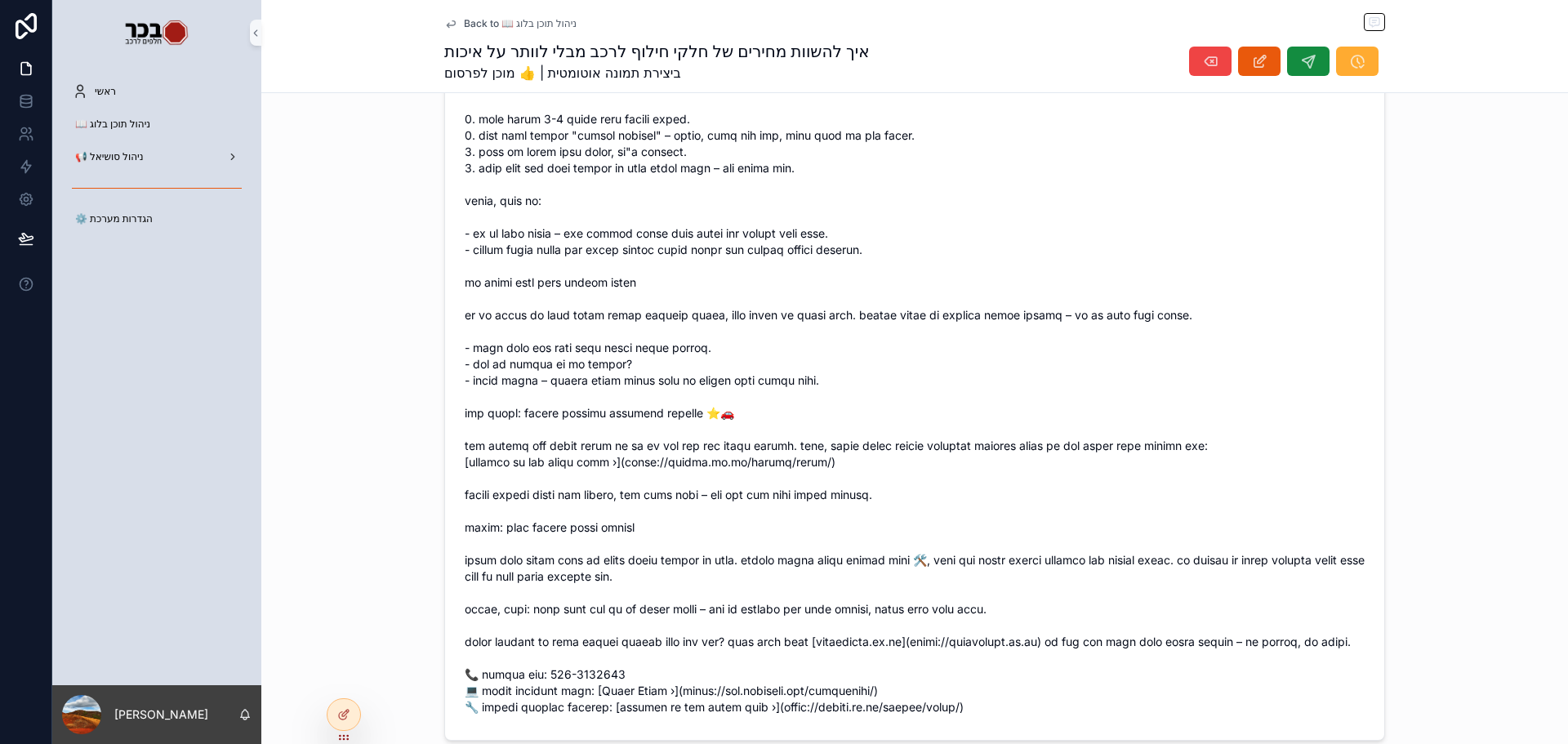
scroll to position [1926, 0]
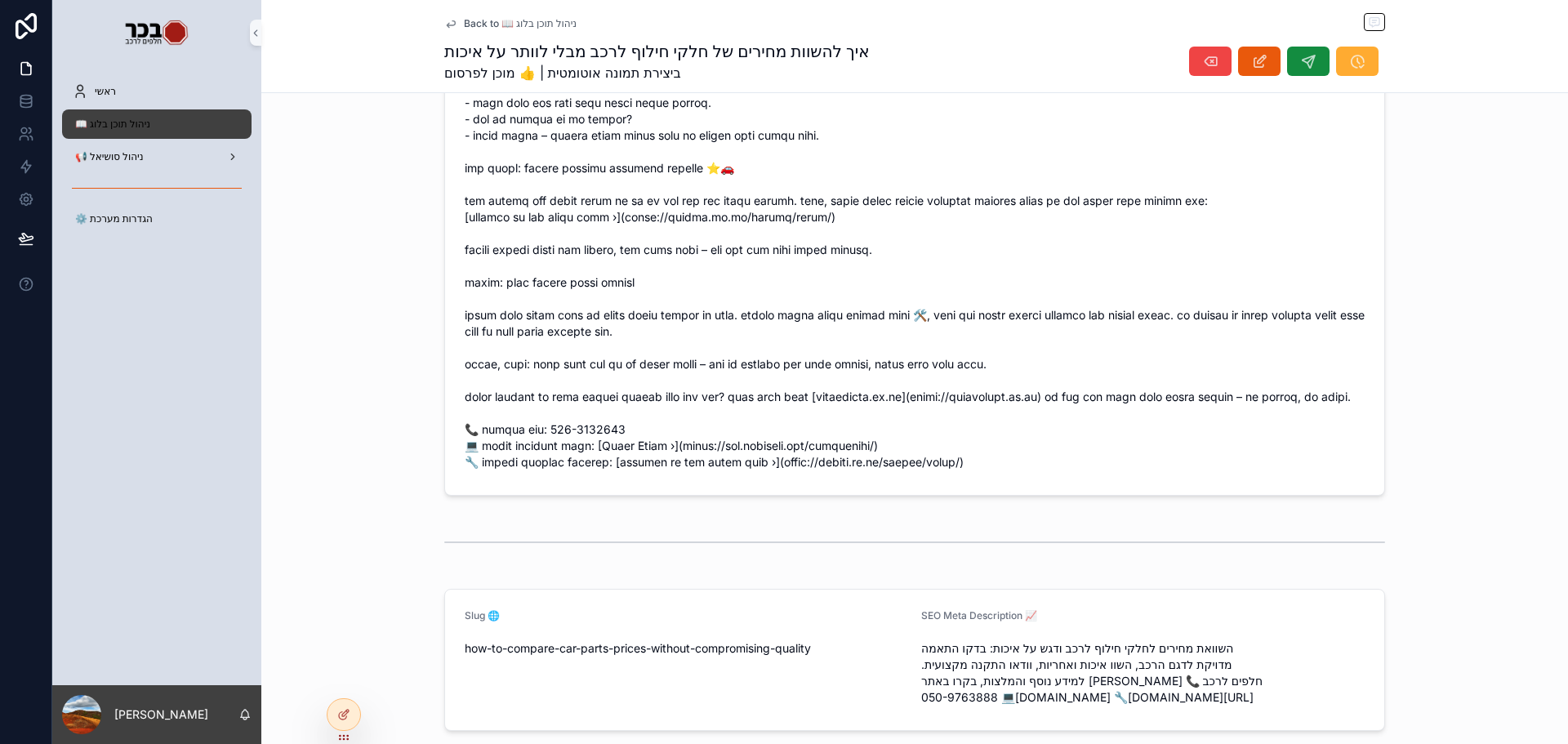
drag, startPoint x: 119, startPoint y: 118, endPoint x: 122, endPoint y: 128, distance: 10.4
click at [119, 118] on span "📖 ניהול תוכן בלוג" at bounding box center [113, 124] width 75 height 13
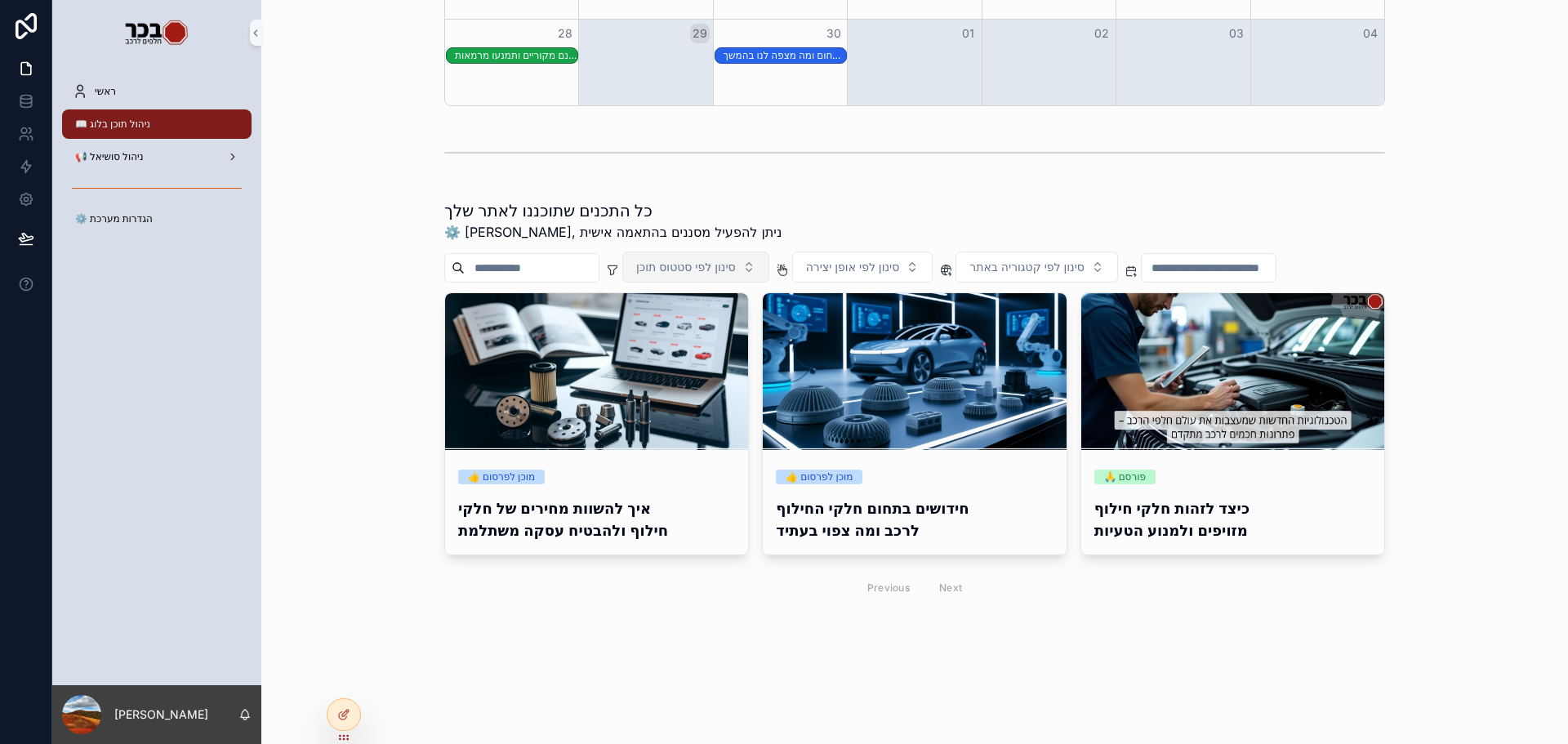
click at [731, 278] on button "סינון לפי סטטוס תוכן" at bounding box center [695, 267] width 147 height 31
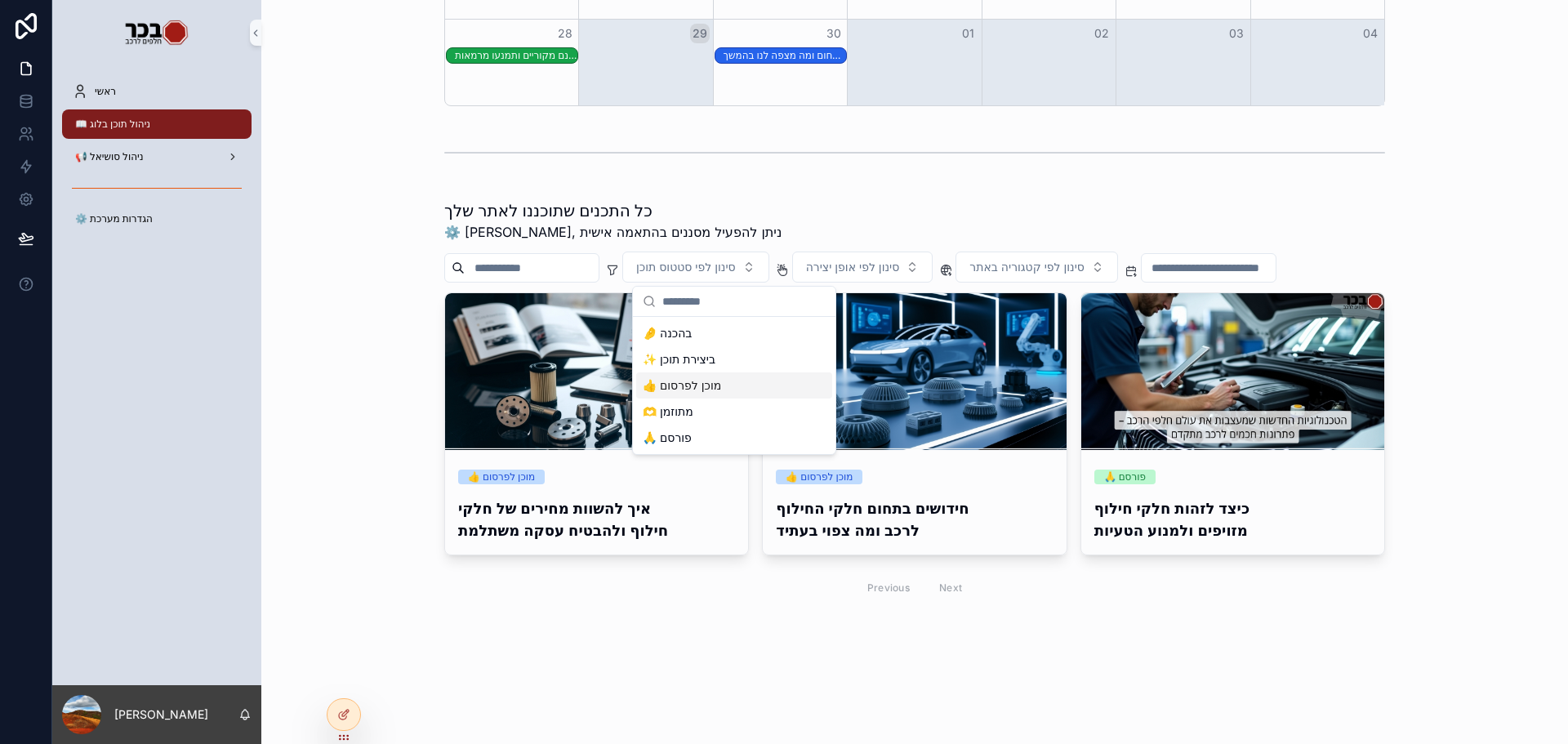
click at [705, 386] on div "👍 מוכן לפרסום" at bounding box center [735, 385] width 196 height 26
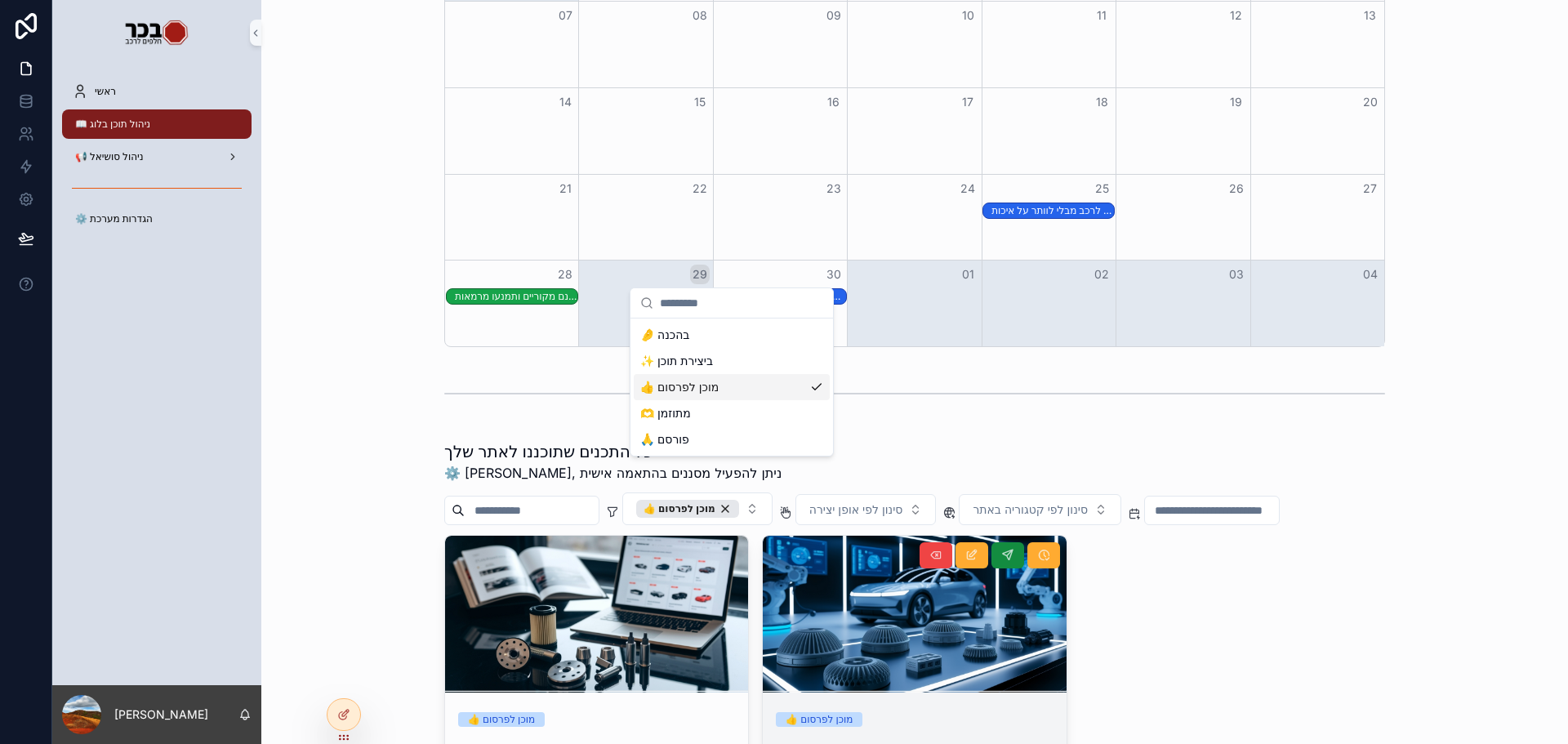
scroll to position [471, 0]
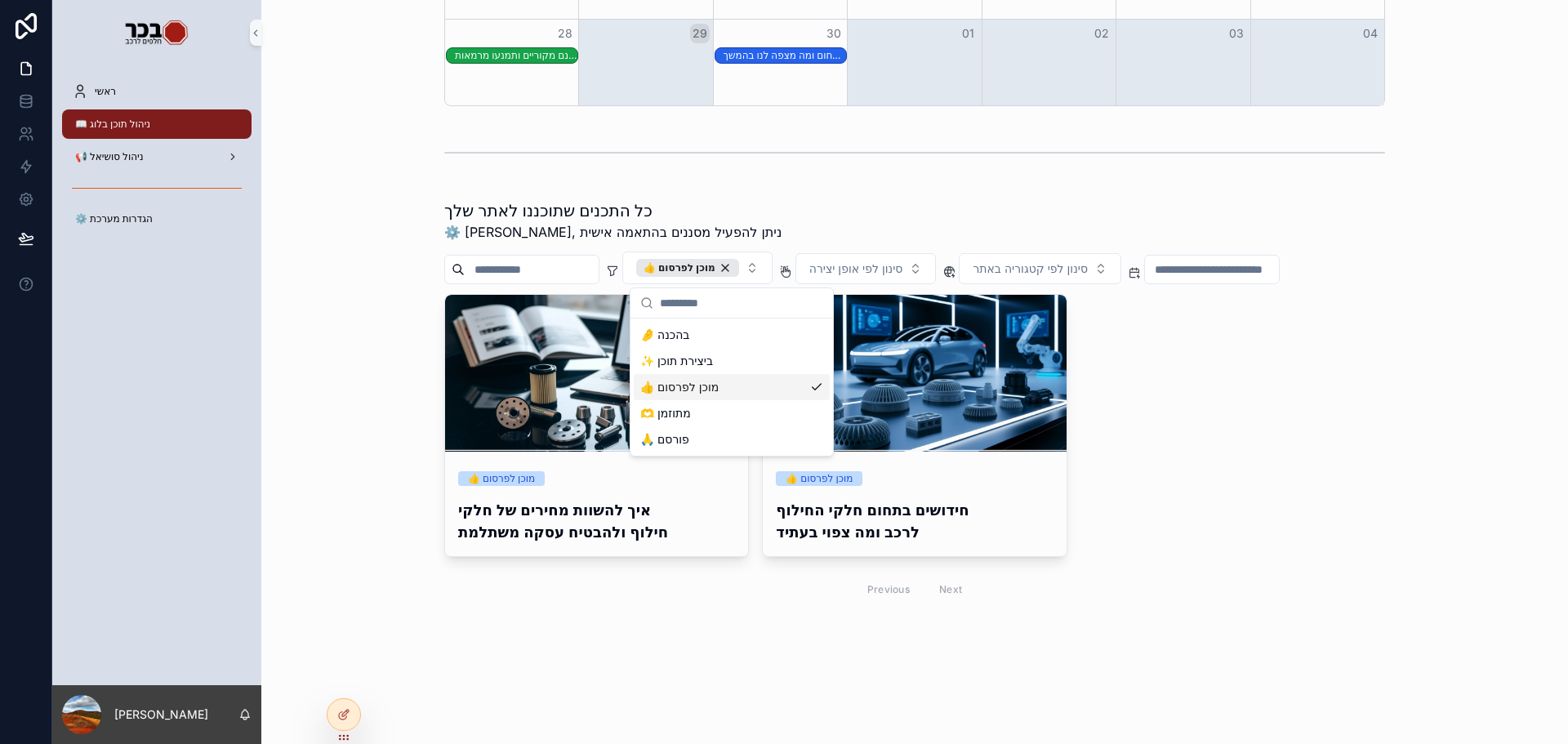
click at [709, 385] on div "👍 מוכן לפרסום" at bounding box center [732, 387] width 196 height 26
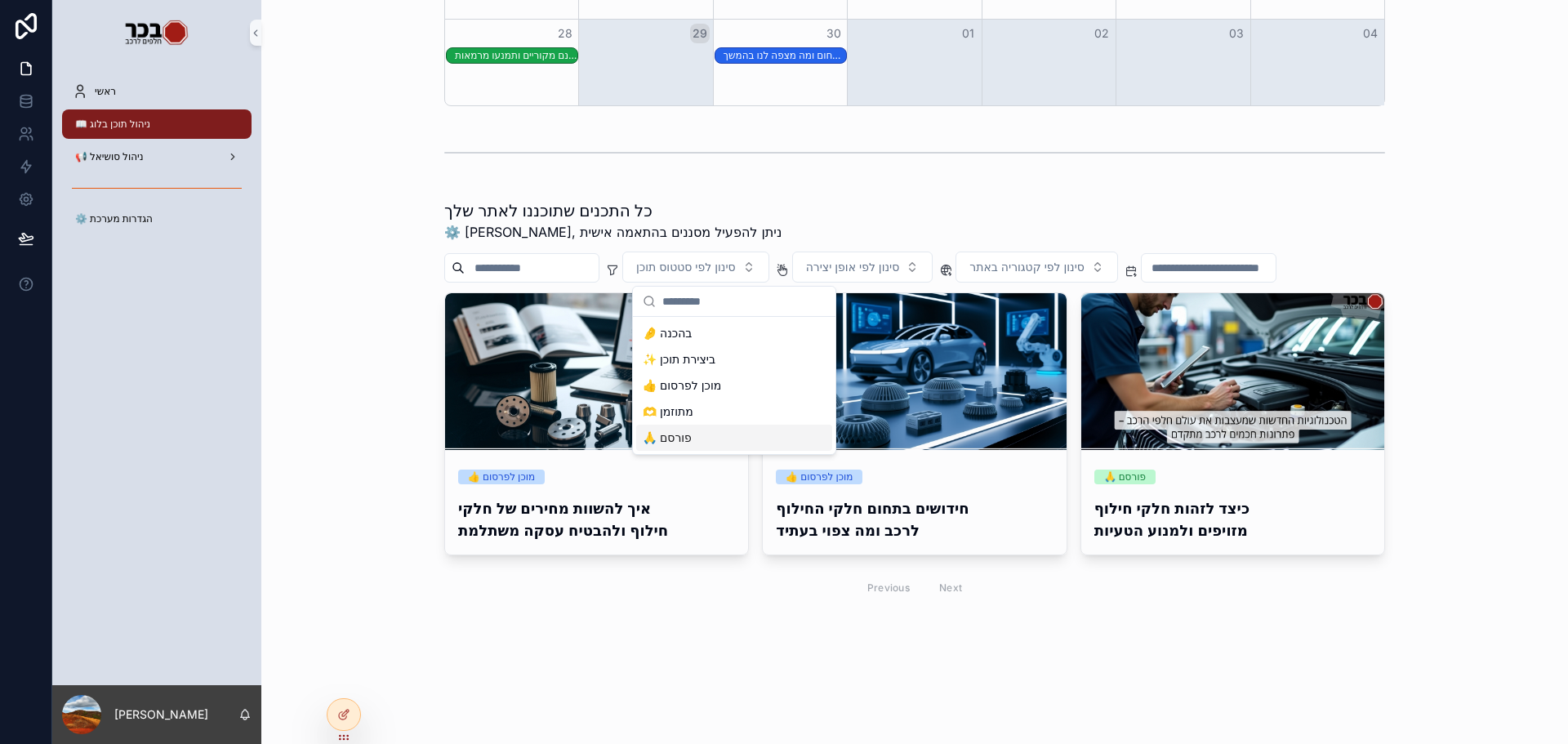
click at [684, 435] on div "🙏 פורסם" at bounding box center [735, 438] width 196 height 26
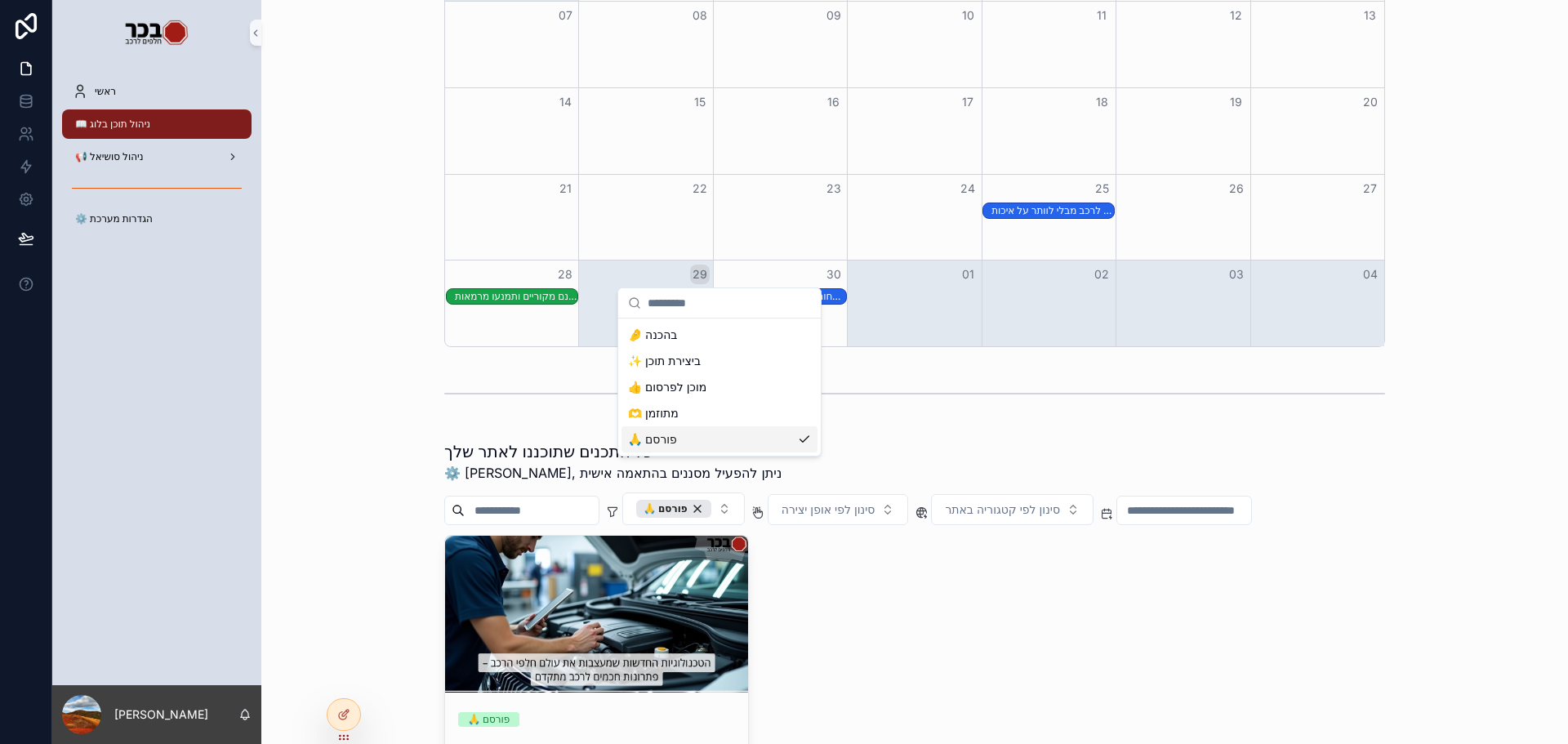
scroll to position [471, 0]
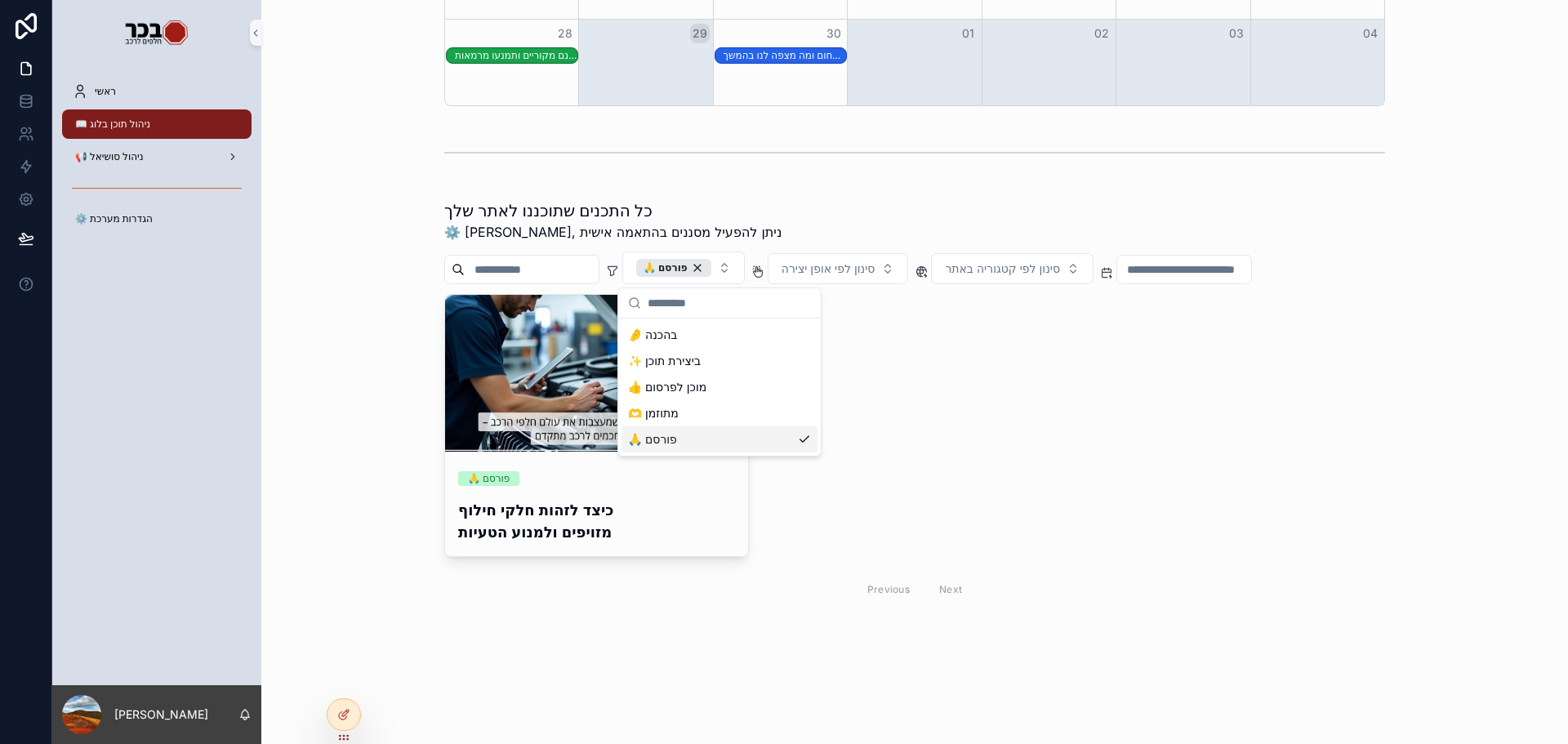
click at [351, 460] on div "כל התכנים שתוכננו לאתר שלך ⚙️ יאיר, ניתן להפעיל מסננים בהתאמה אישית 🙏 פורסם סינ…" at bounding box center [914, 404] width 1280 height 423
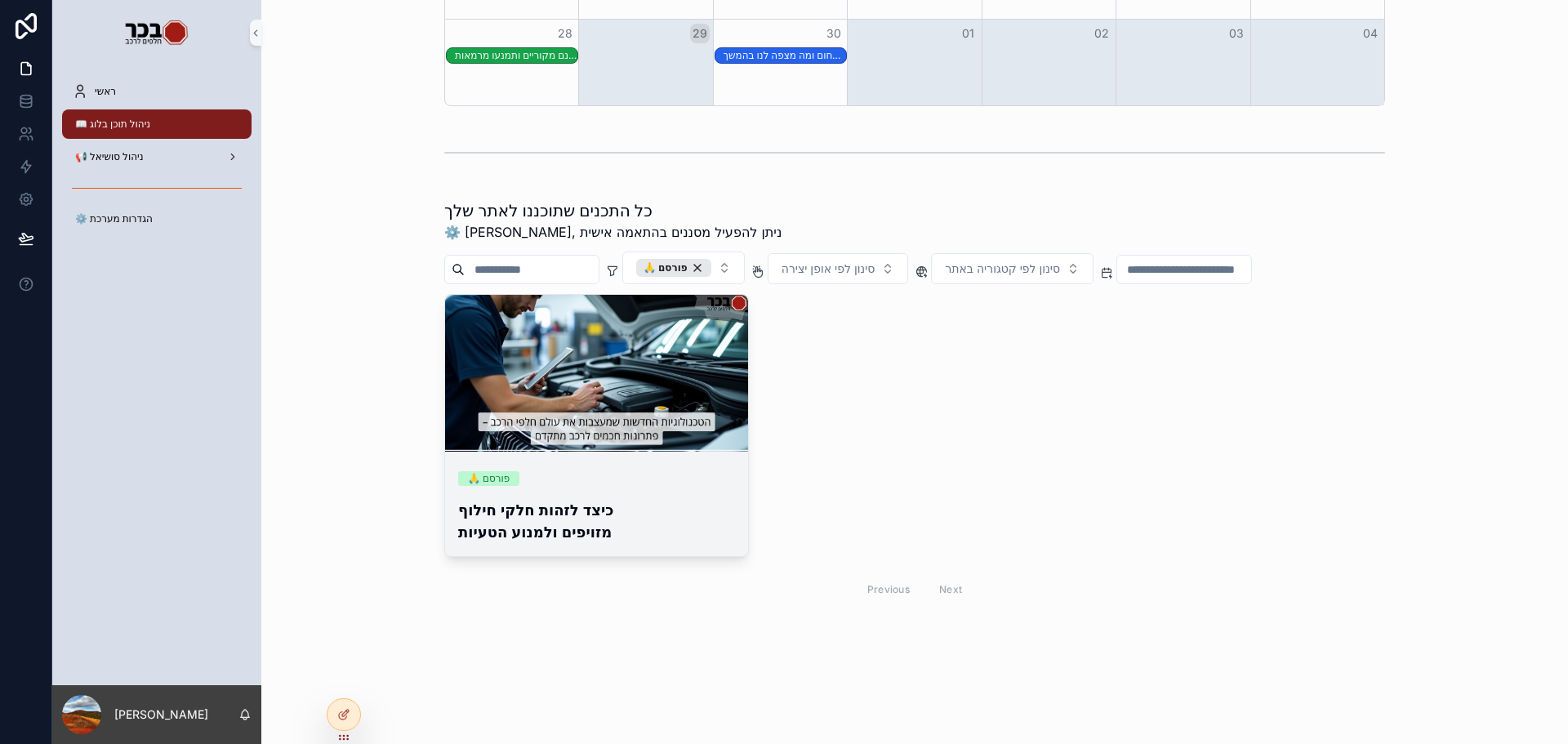
click at [668, 487] on div "🙏 פורסם כיצד לזהות חלקי חילוף מזויפים ולמנוע הטעיות" at bounding box center [596, 507] width 303 height 98
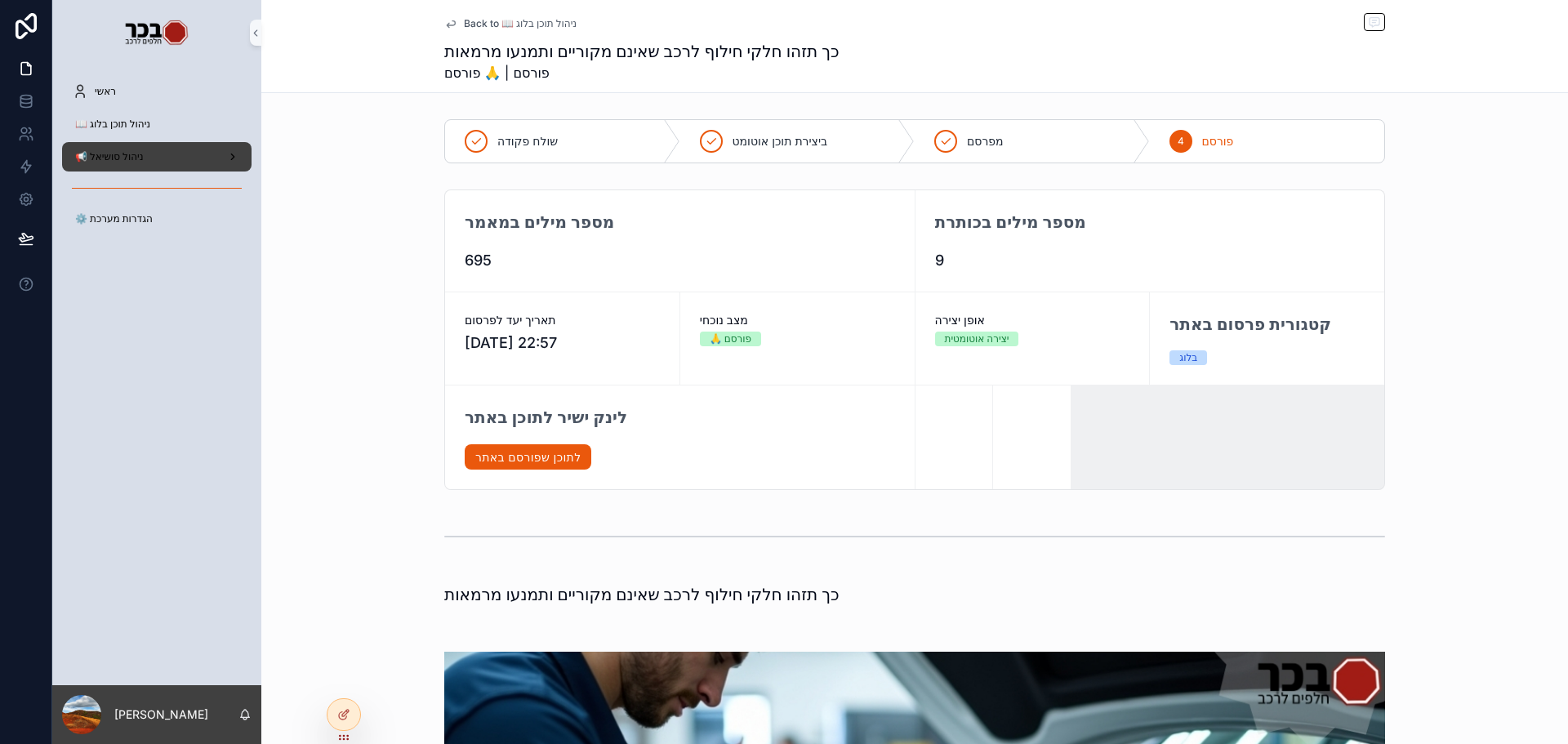
click at [166, 165] on div "📢 ניהול סושיאל" at bounding box center [157, 156] width 170 height 26
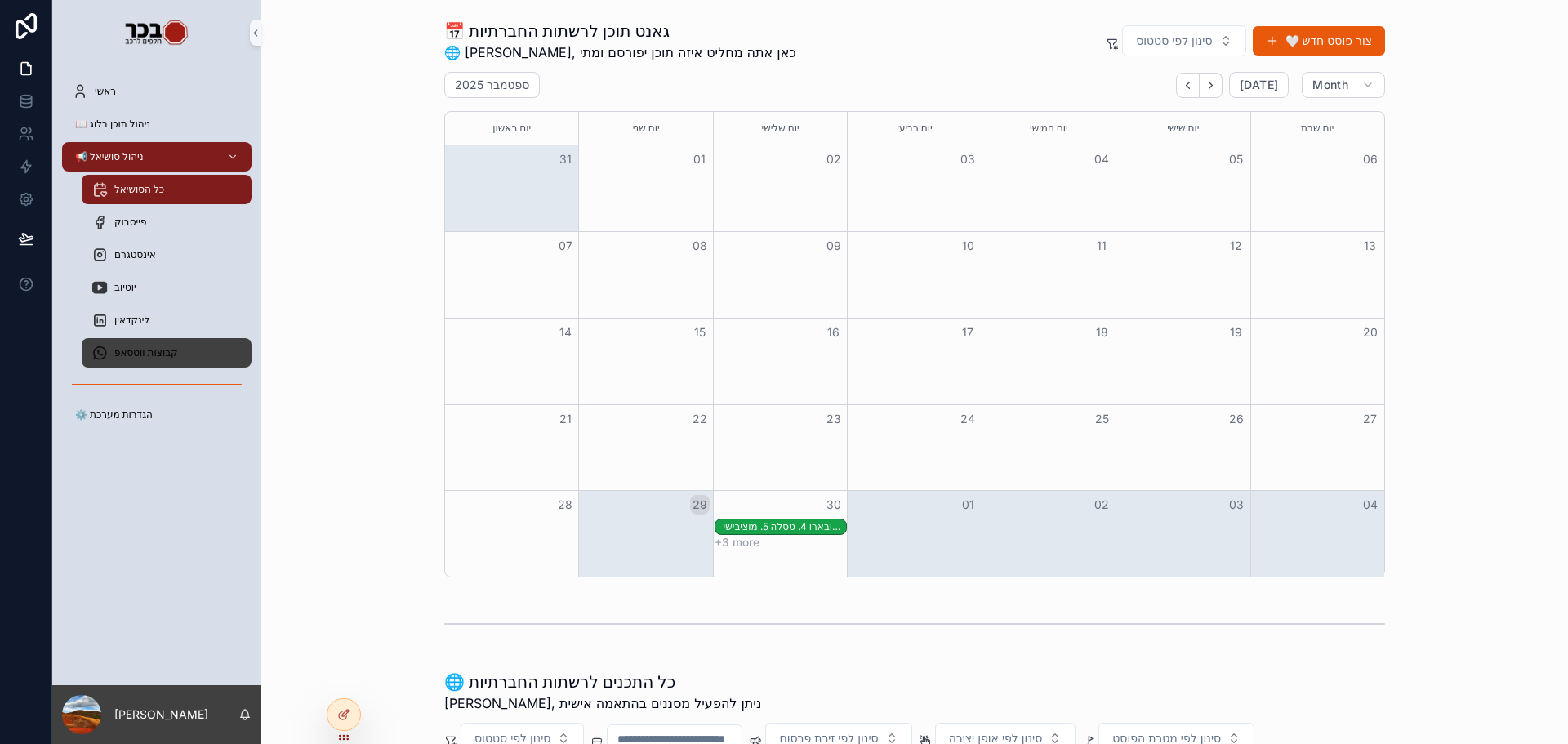
click at [151, 362] on div "קבוצות ווטסאפ" at bounding box center [166, 352] width 150 height 26
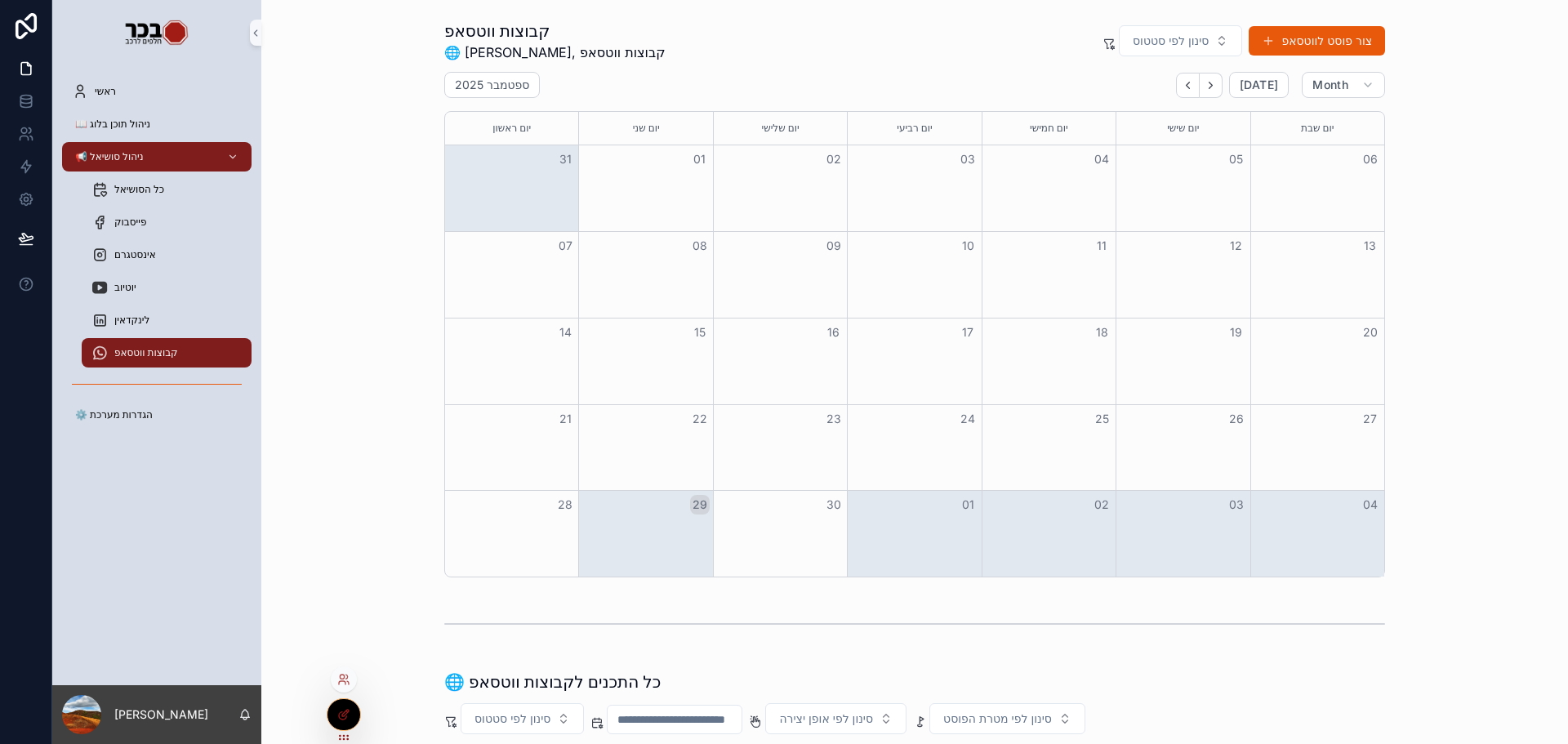
click at [343, 719] on icon at bounding box center [344, 715] width 13 height 13
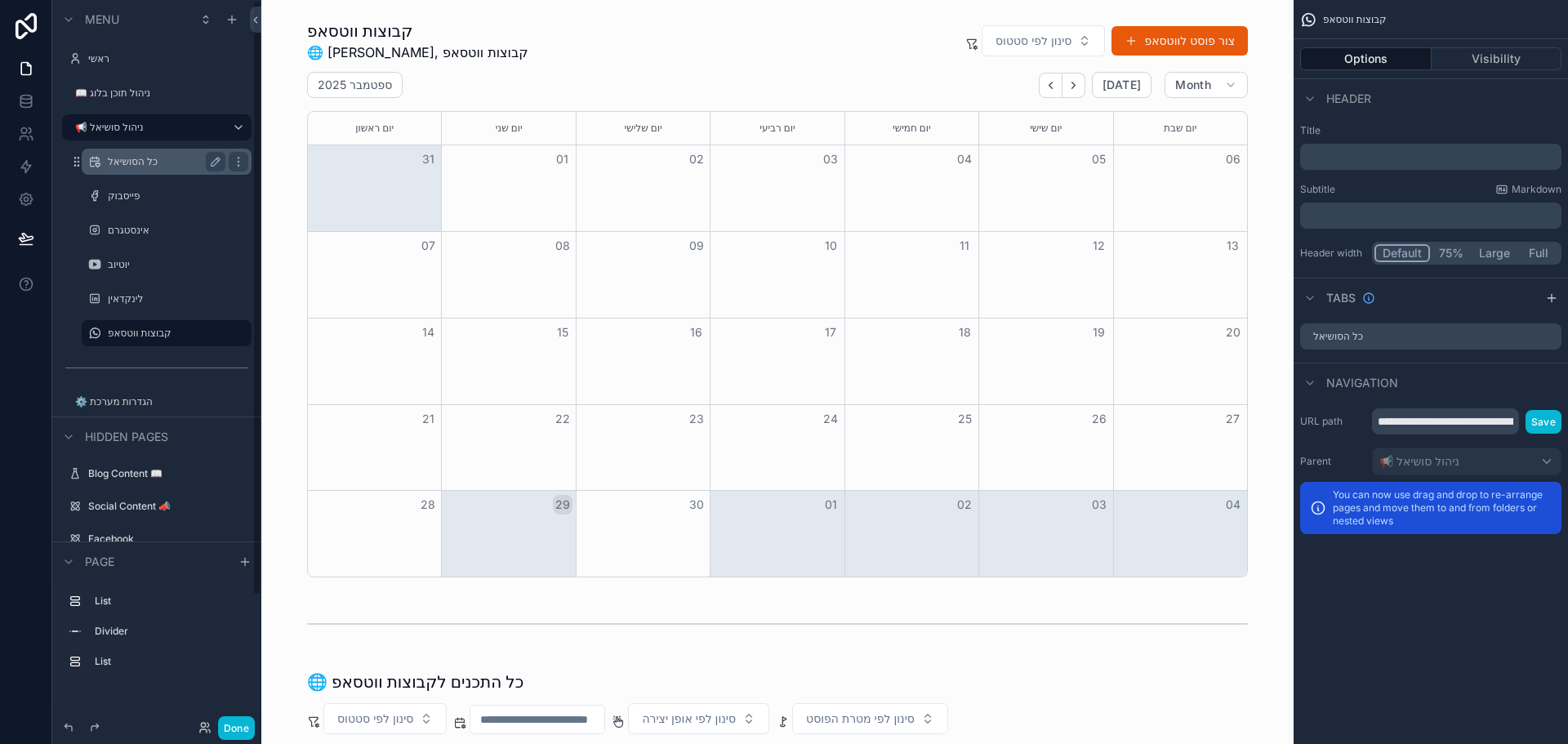
click at [144, 164] on label "כל הסושיאל" at bounding box center [164, 162] width 111 height 13
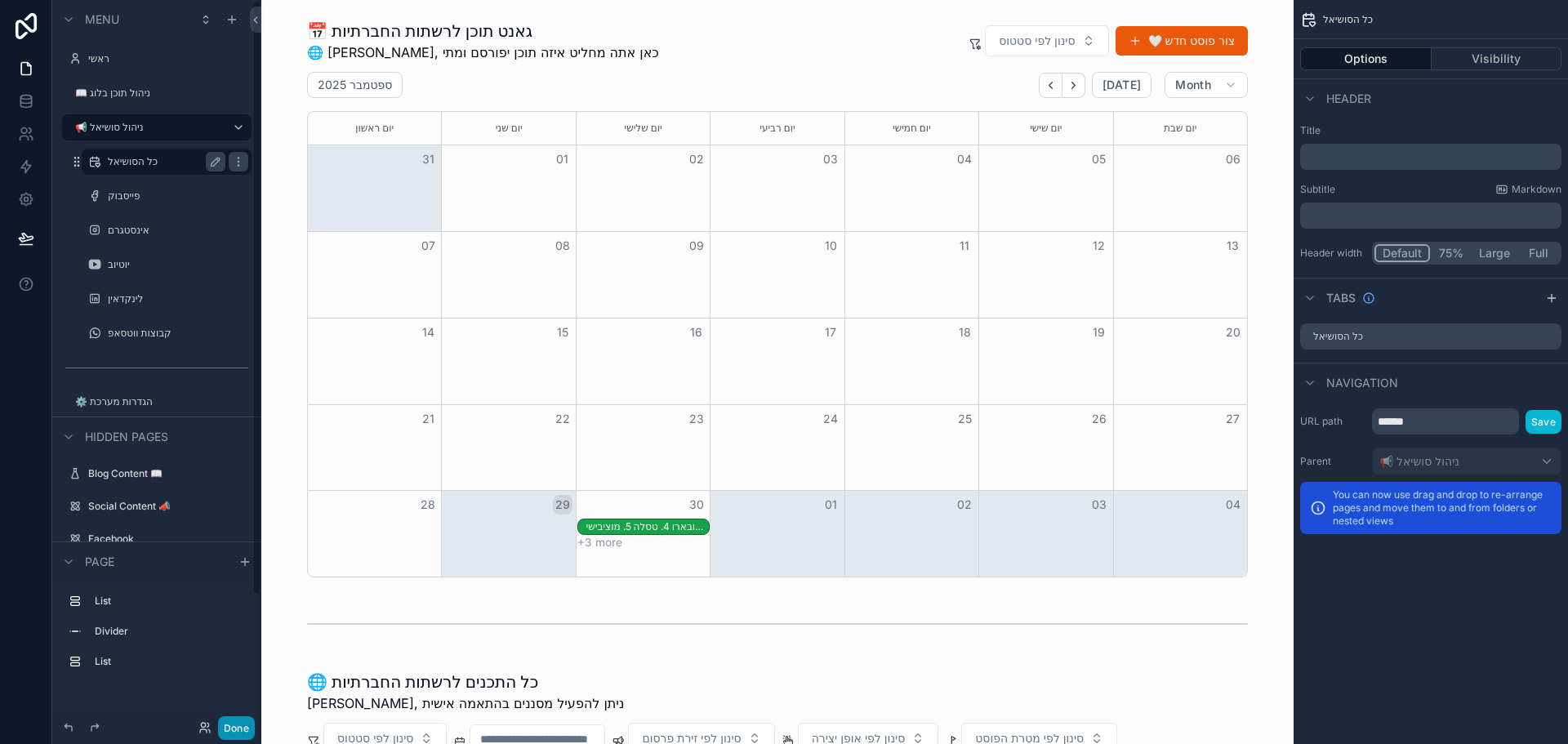
click at [238, 723] on button "Done" at bounding box center [236, 728] width 37 height 23
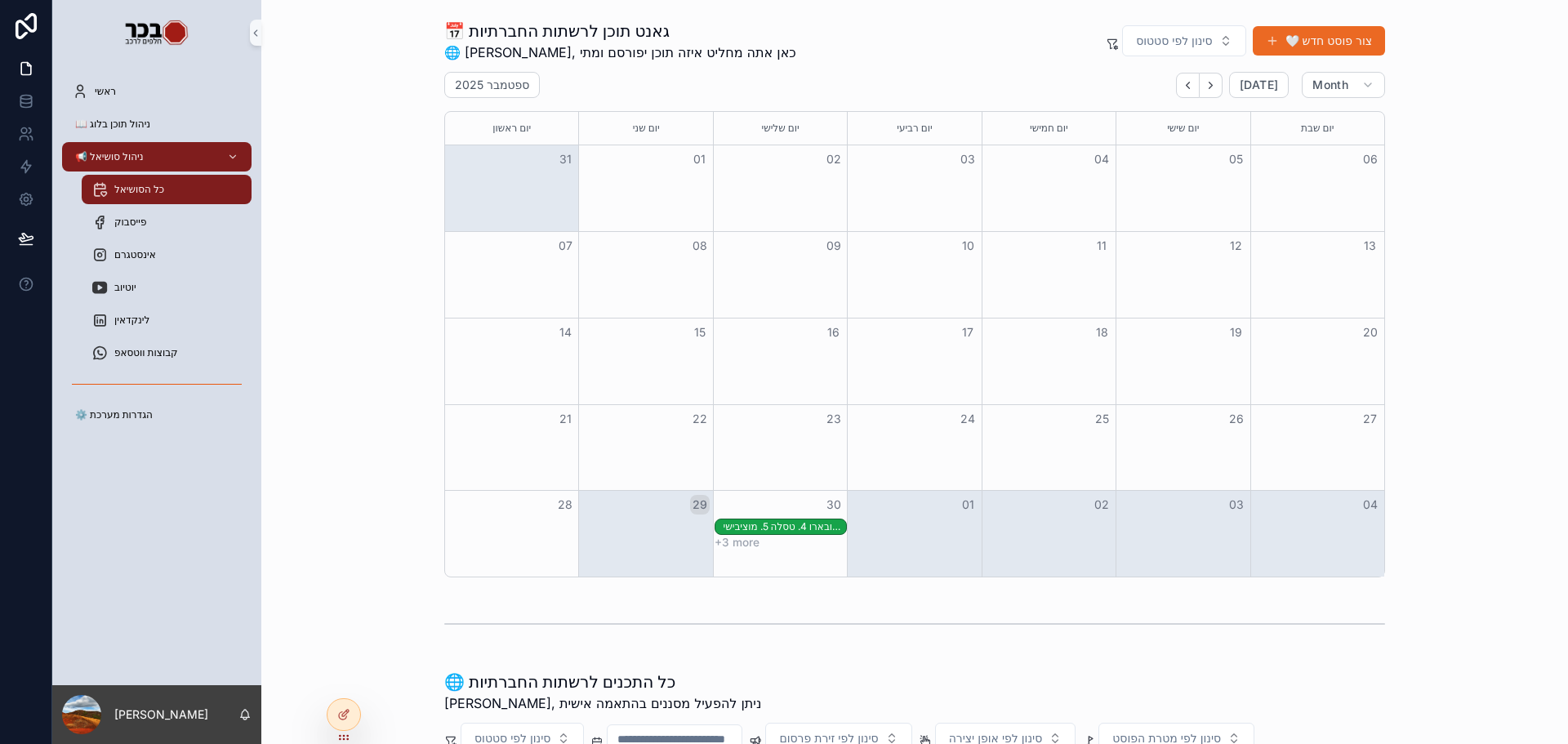
click at [1295, 40] on button "🤍 צור פוסט חדש" at bounding box center [1319, 40] width 132 height 29
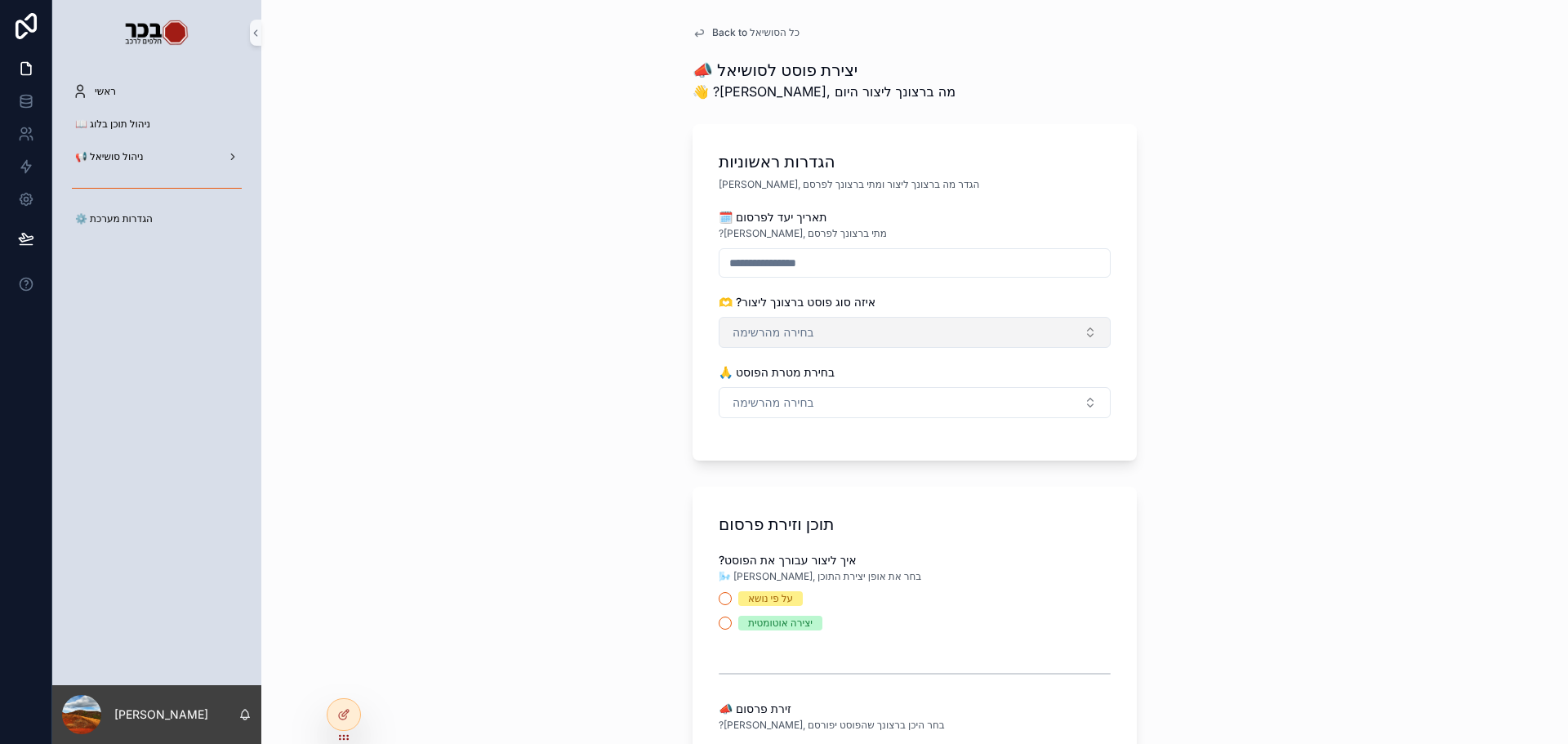
click at [832, 320] on button "בחירה מהרשימה" at bounding box center [915, 332] width 392 height 31
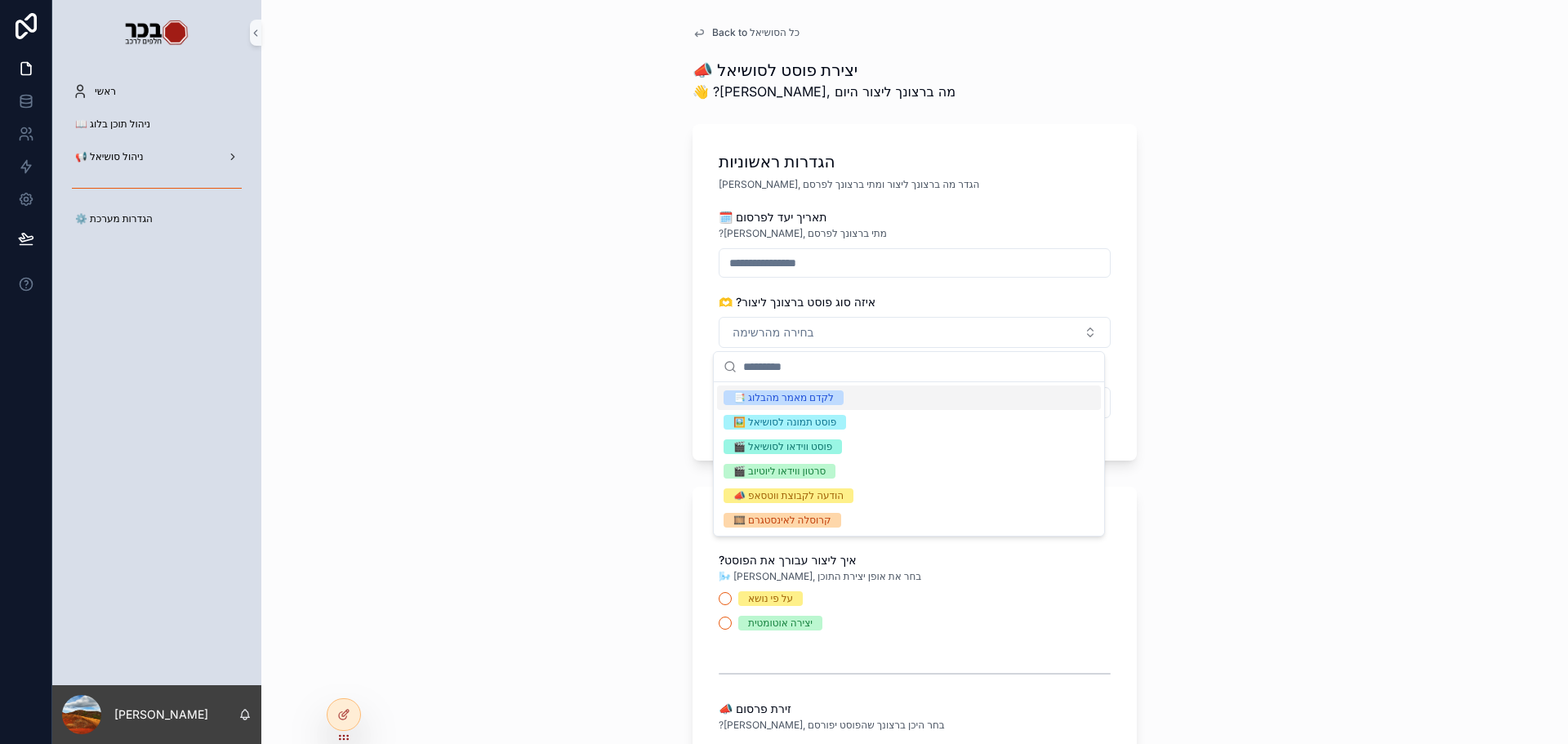
click at [669, 332] on div "Back to כל הסושיאל 📣 יצירת פוסט לסושיאל 👋 ?יאיר, מה ברצונך ליצור היום הגדרות רא…" at bounding box center [915, 372] width 1306 height 744
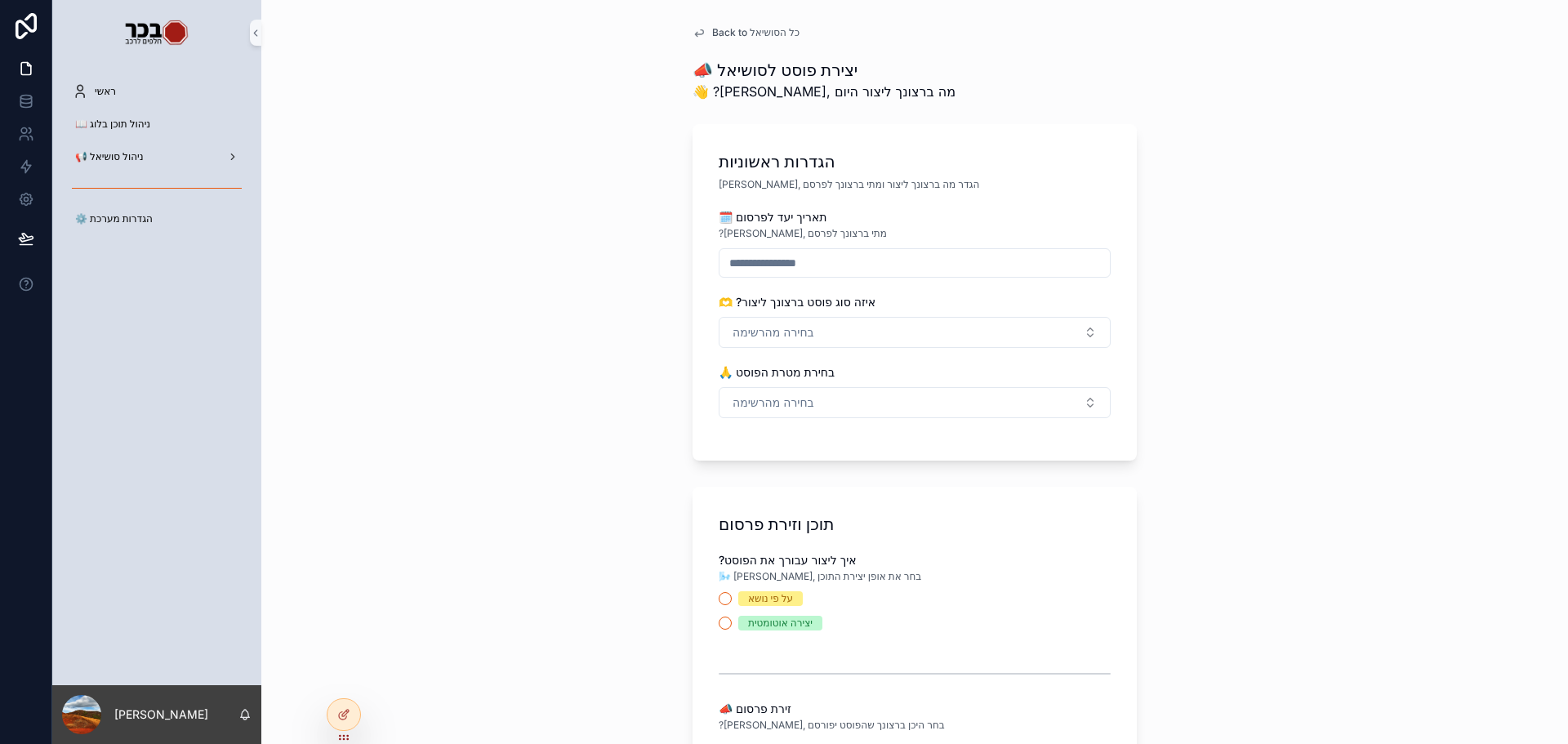
scroll to position [164, 0]
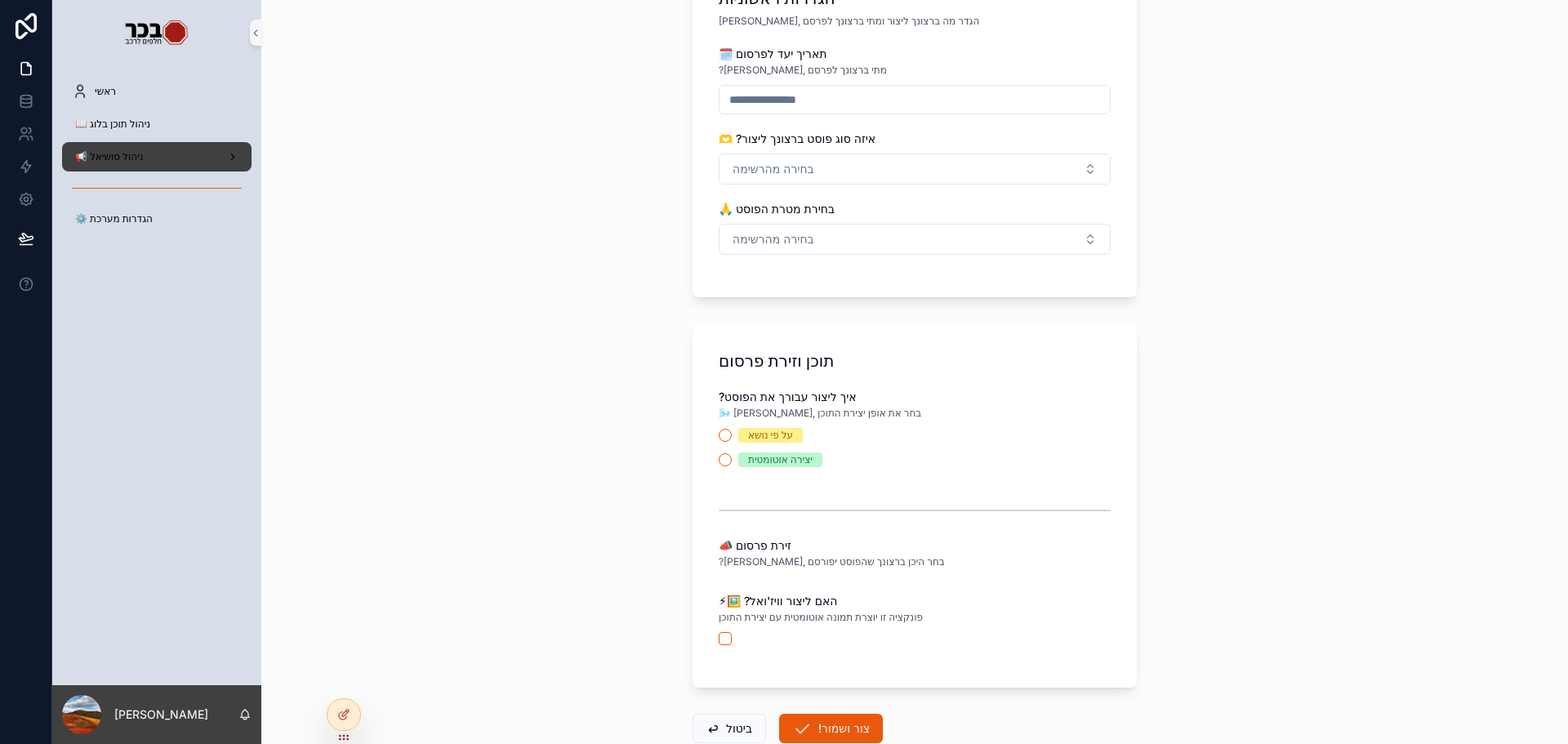
click at [145, 165] on div "📢 ניהול סושיאל" at bounding box center [157, 156] width 170 height 26
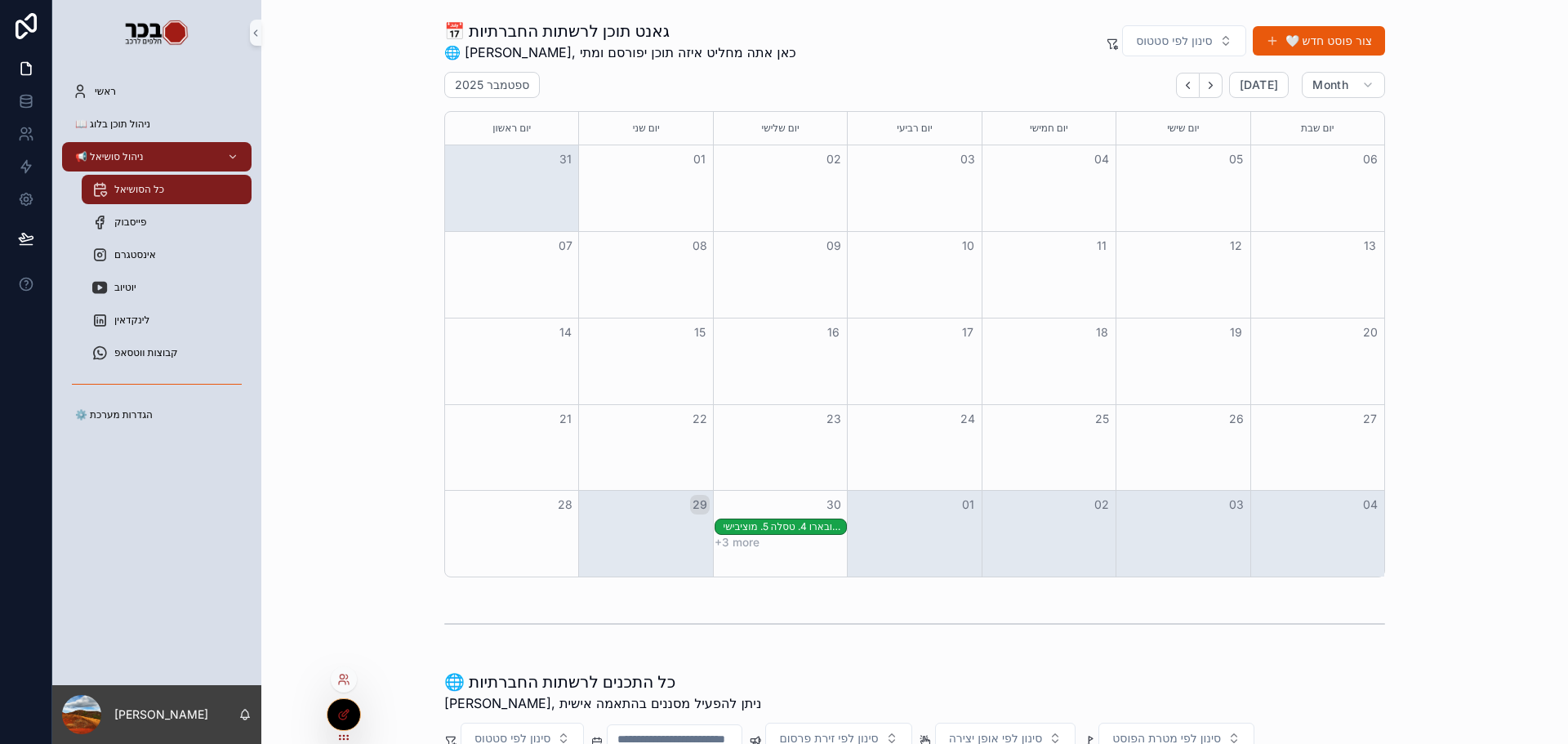
click at [330, 714] on div at bounding box center [344, 715] width 33 height 31
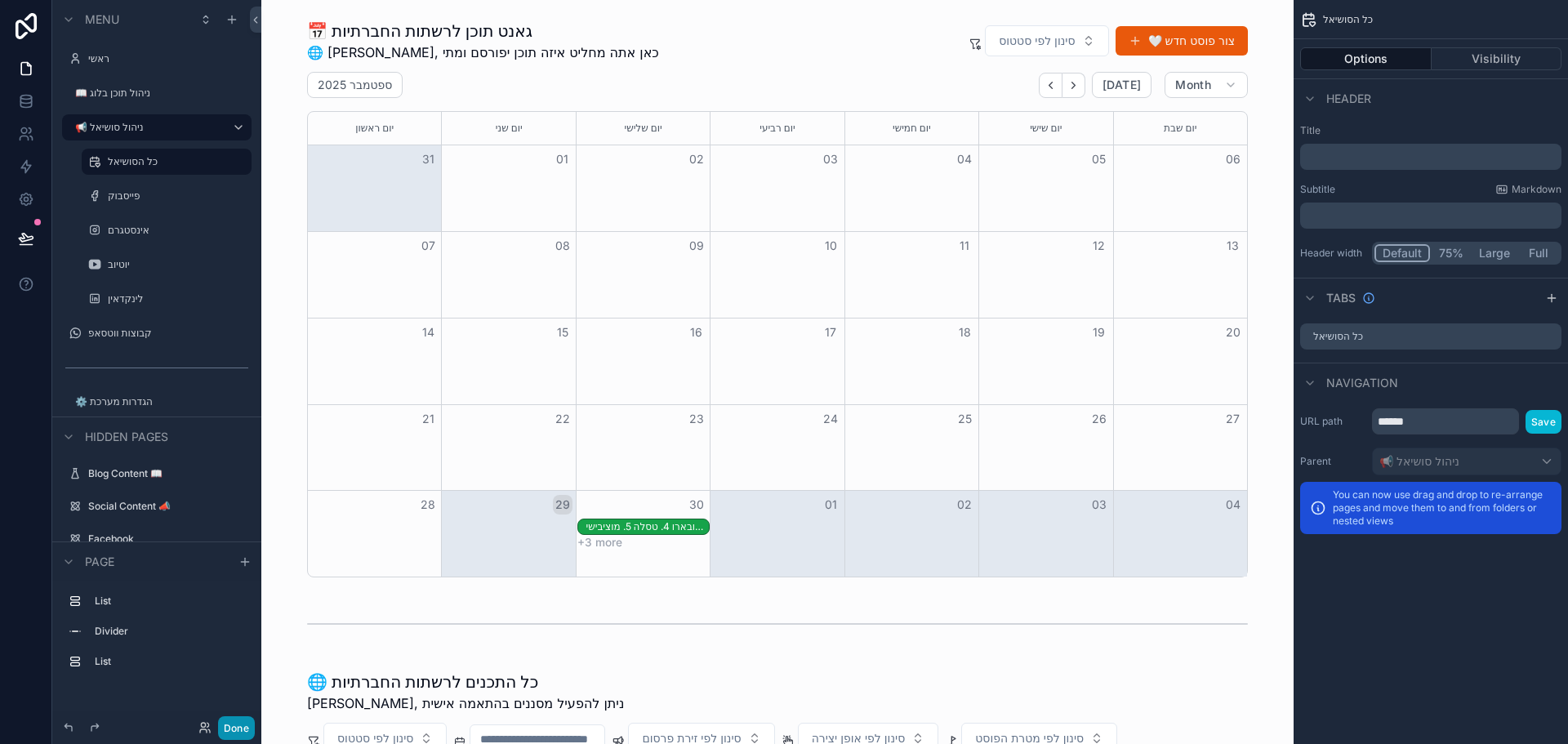
click at [242, 727] on button "Done" at bounding box center [236, 728] width 37 height 23
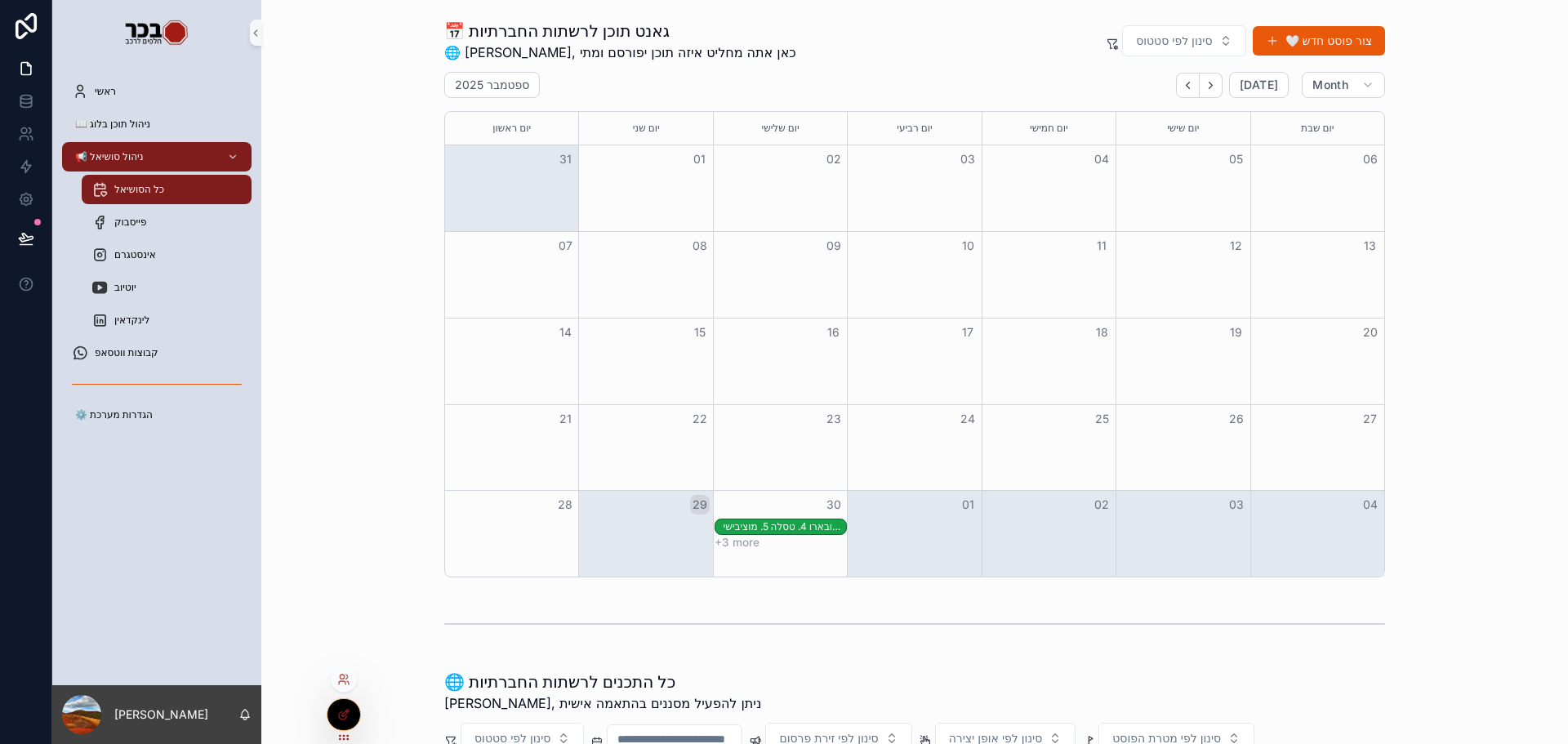
click at [349, 726] on div at bounding box center [344, 715] width 33 height 31
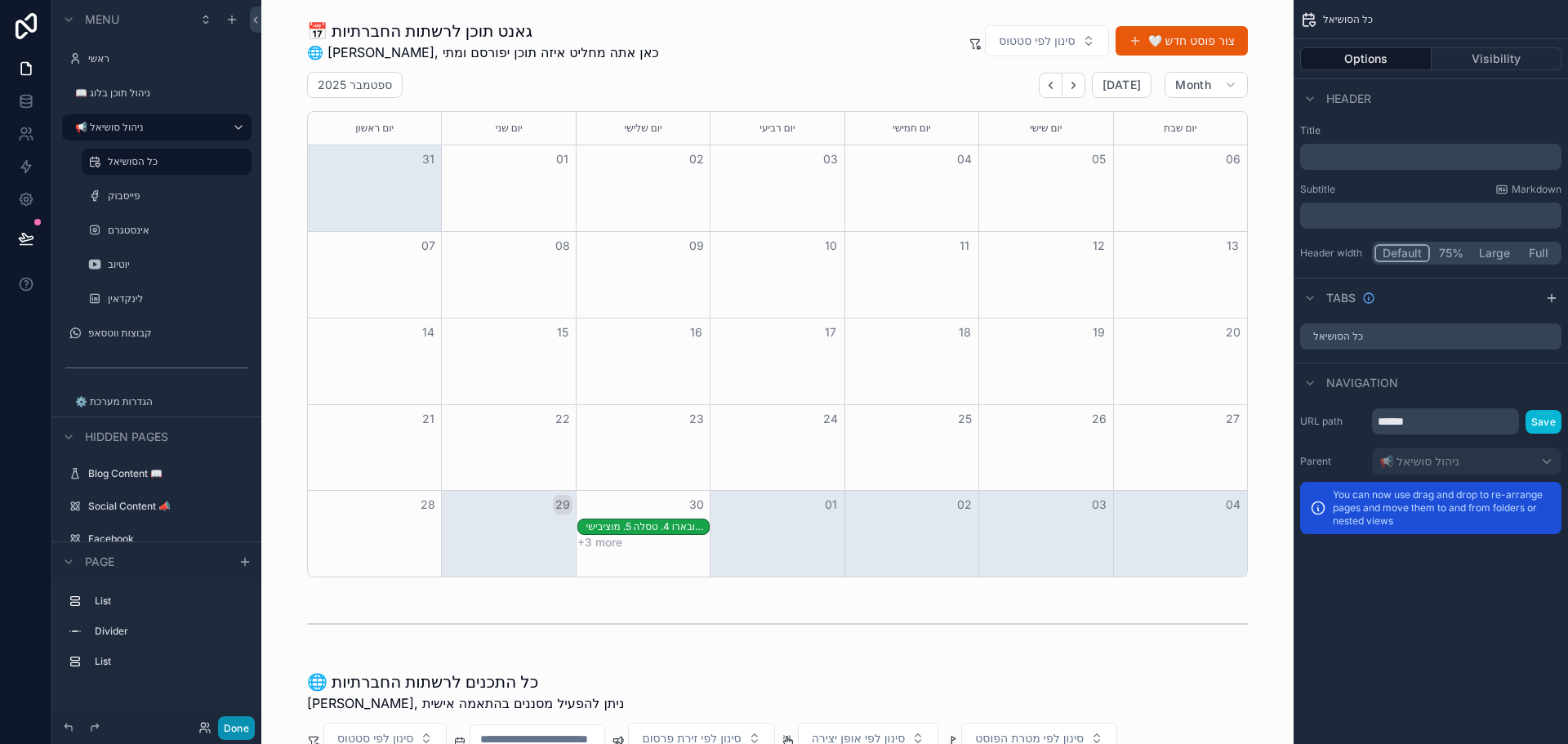
click at [236, 726] on button "Done" at bounding box center [236, 728] width 37 height 23
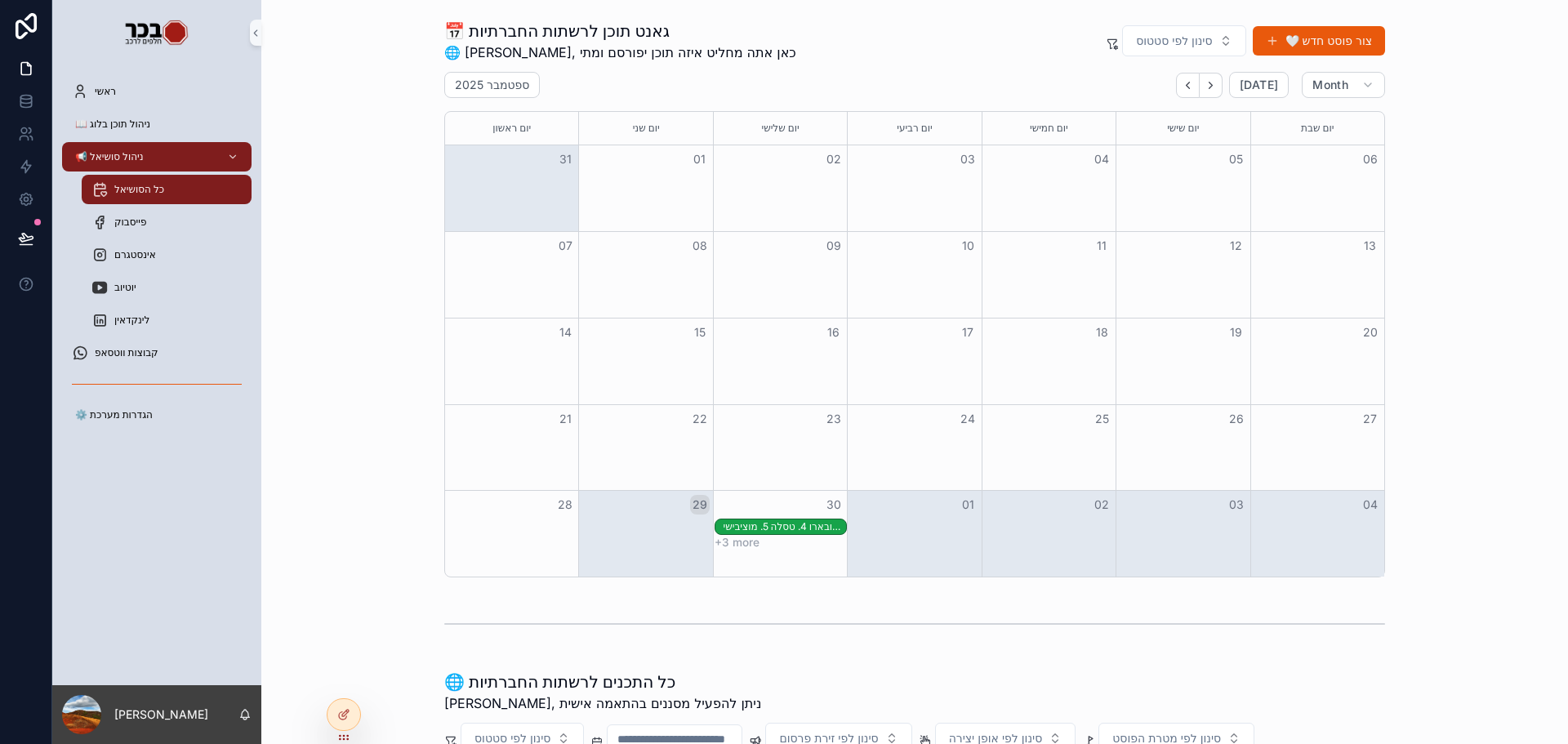
click at [335, 219] on div "📅 גאנט תוכן לרשתות החברתיות 🌐 יאיר, כאן אתה מחליט איזה תוכן יפורסם ומתי סינון ל…" at bounding box center [914, 299] width 1280 height 571
click at [342, 727] on div at bounding box center [344, 715] width 33 height 31
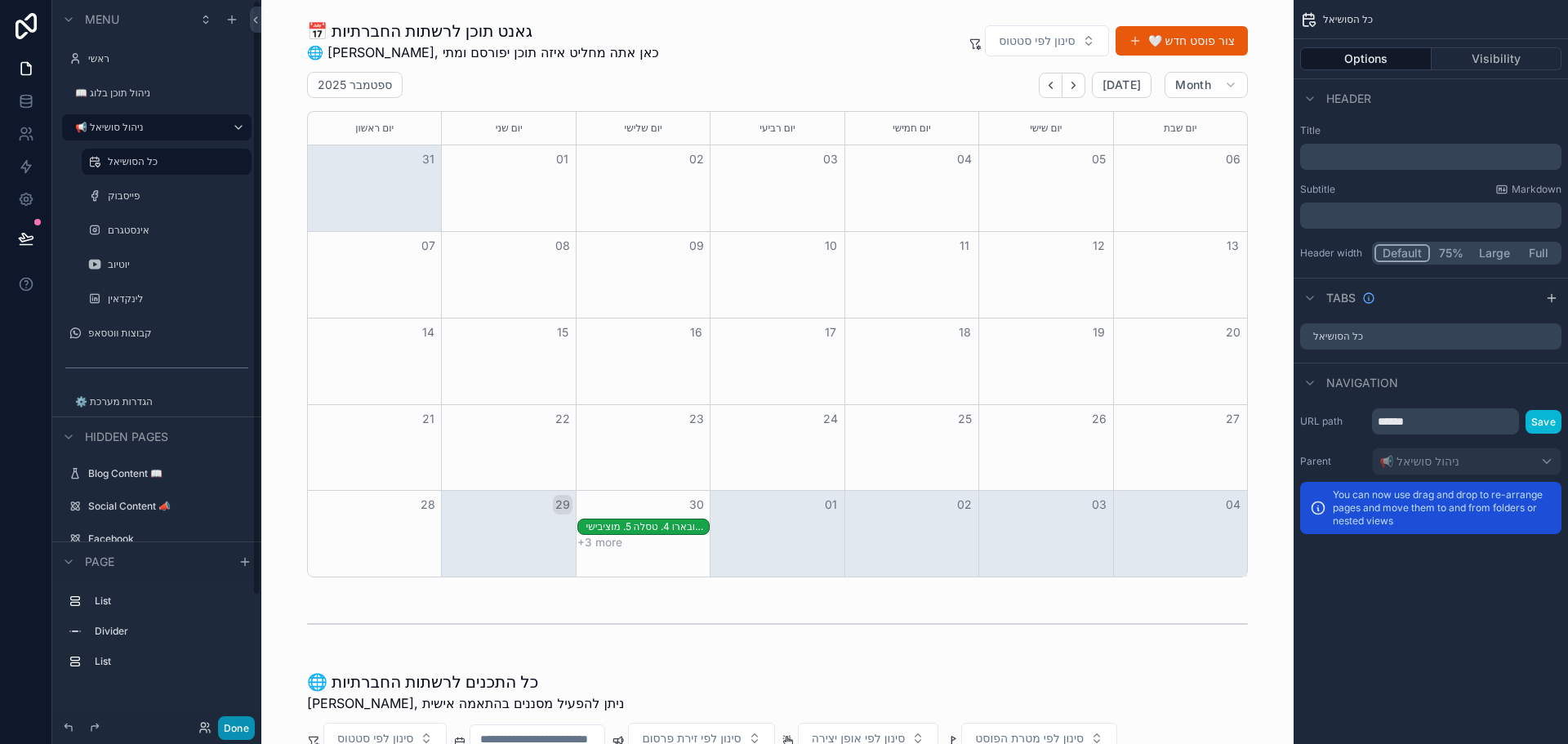
click at [234, 735] on button "Done" at bounding box center [236, 728] width 37 height 23
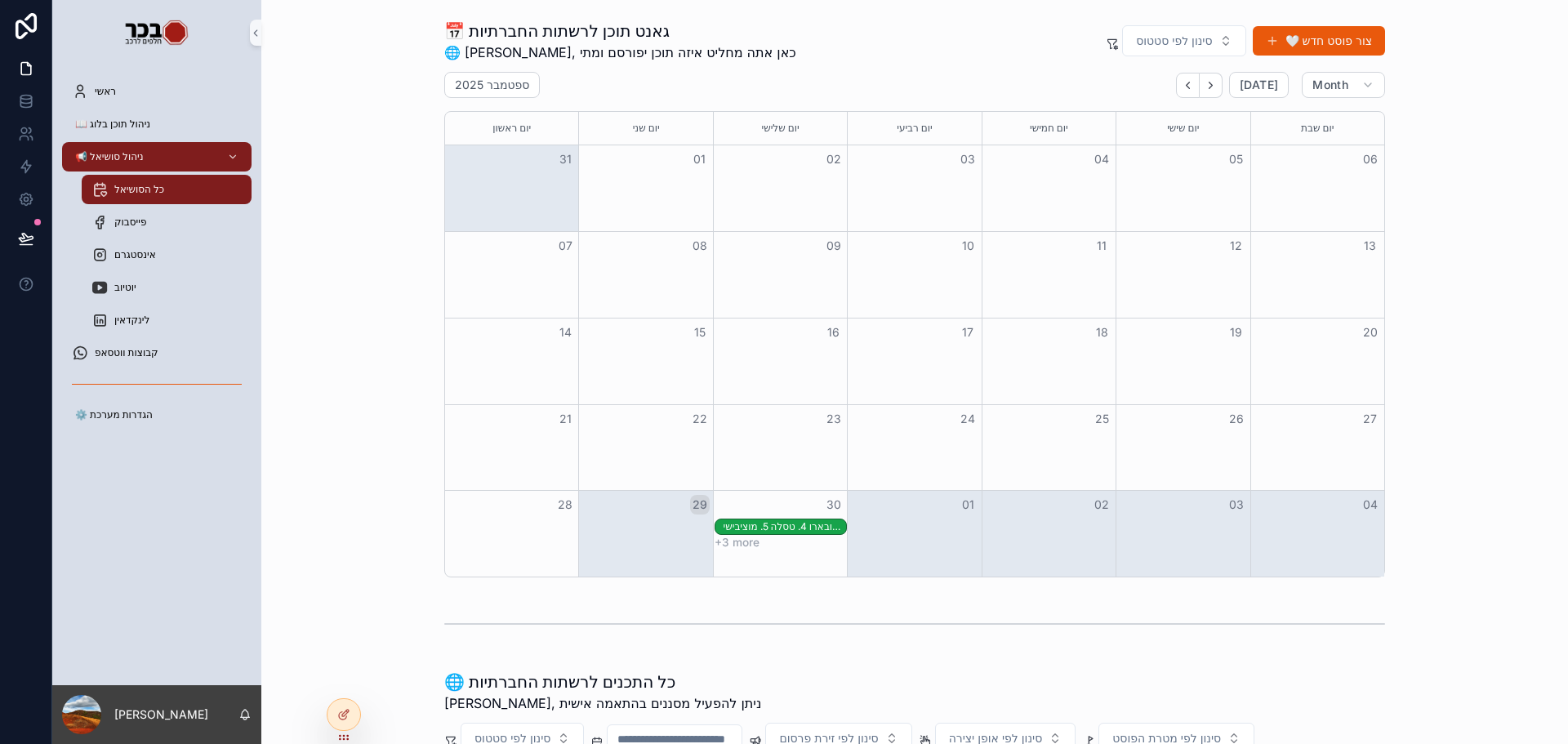
drag, startPoint x: 709, startPoint y: 10, endPoint x: 701, endPoint y: 21, distance: 13.6
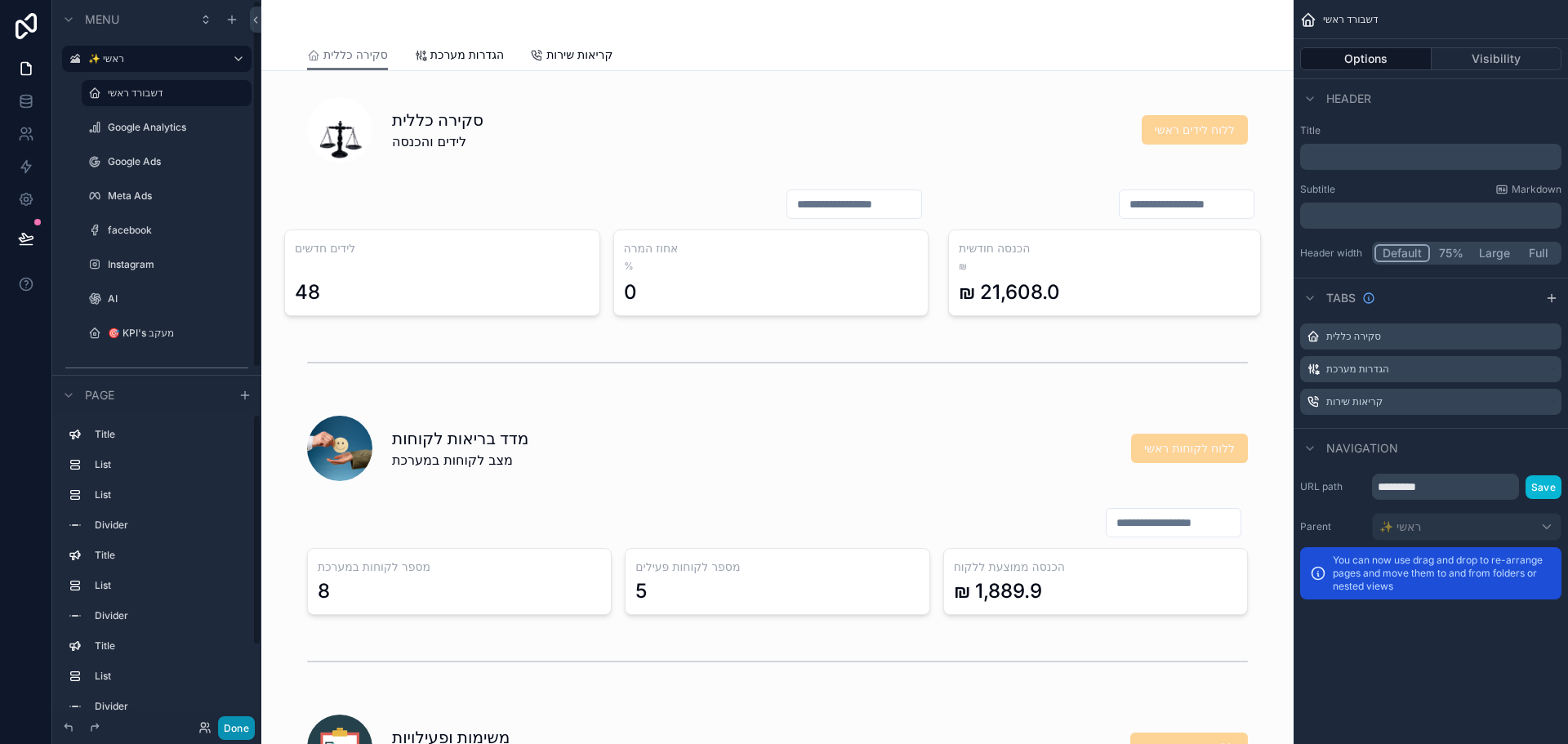
click at [248, 723] on button "Done" at bounding box center [236, 728] width 37 height 23
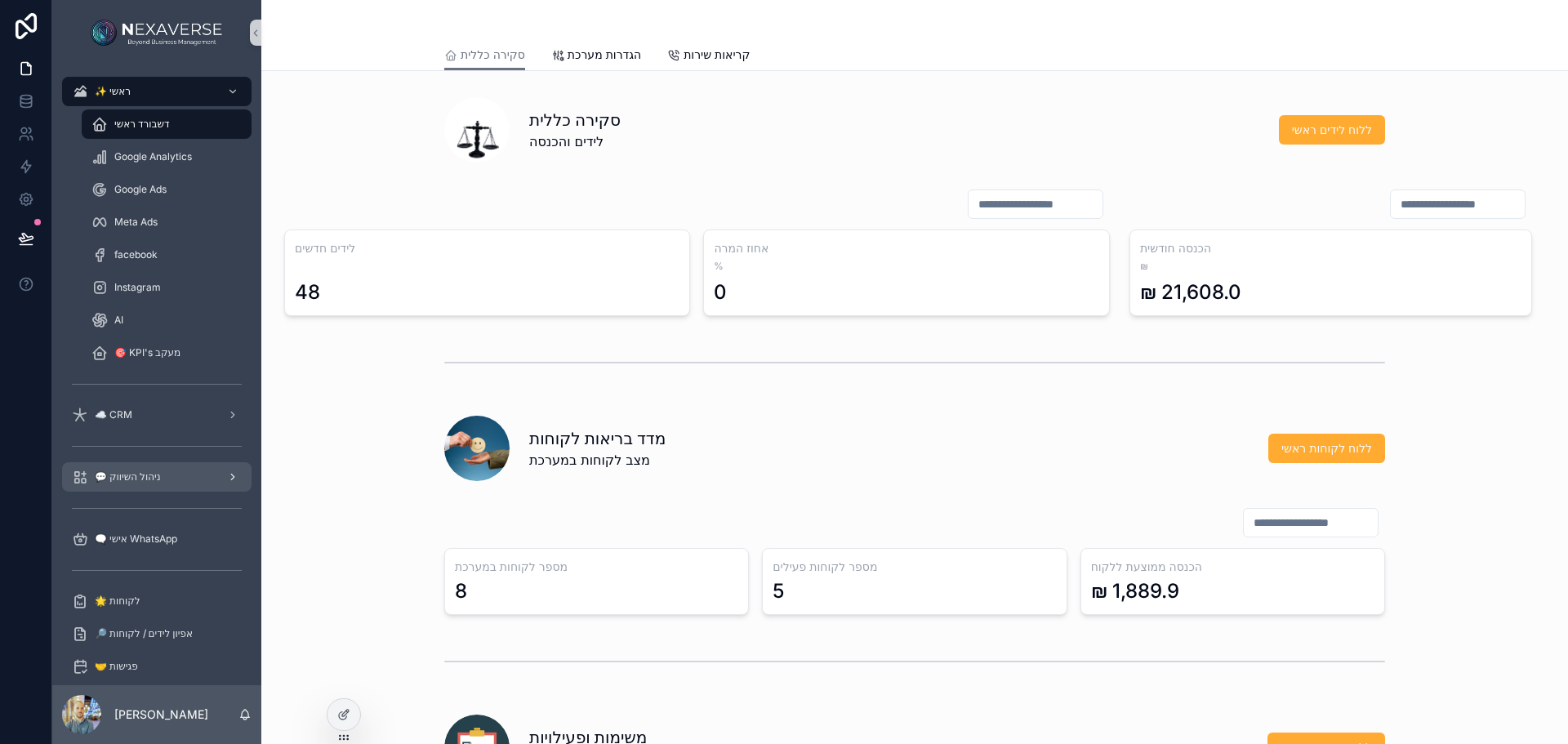
click at [164, 479] on div "💬 ניהול השיווק" at bounding box center [157, 476] width 170 height 26
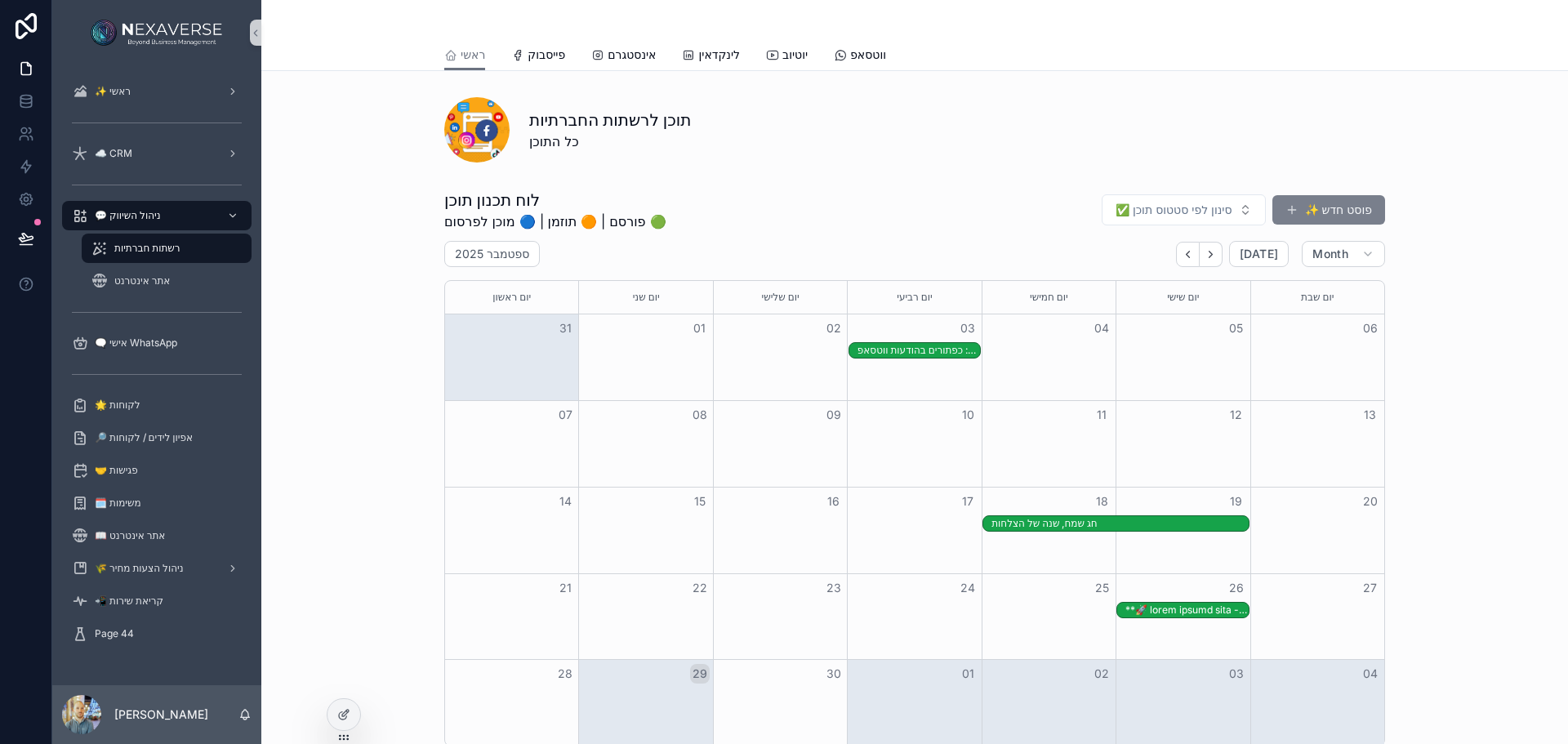
click at [1332, 207] on button "✨ פוסט חדש" at bounding box center [1329, 210] width 112 height 29
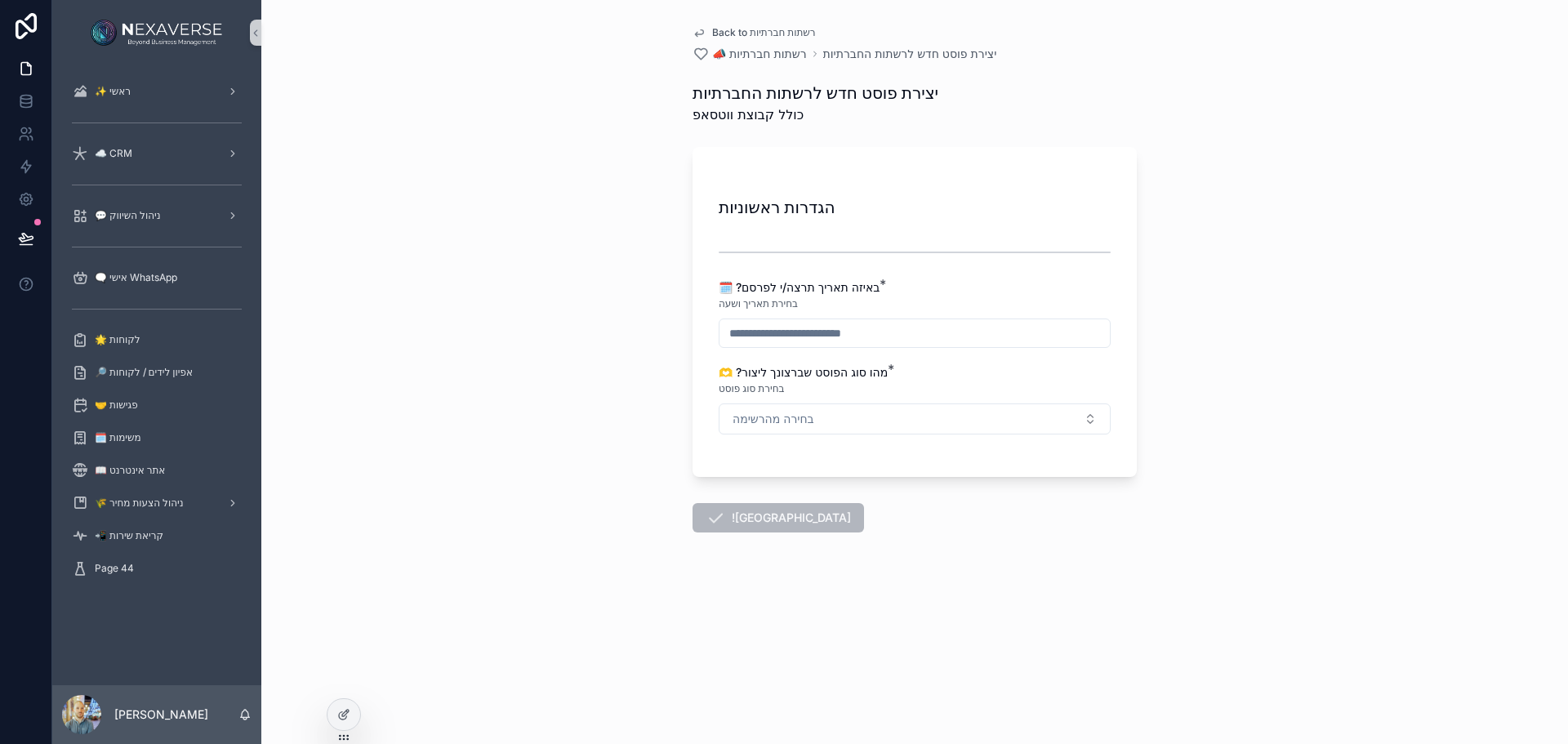
click at [853, 350] on div "הגדרות ראשוניות 🗓️ ?באיזה תאריך תרצה/י לפרסם * בחירת תאריך ושעה 🫶 ?מהו סוג הפוס…" at bounding box center [915, 320] width 392 height 262
click at [851, 337] on input "scrollable content" at bounding box center [915, 333] width 391 height 23
click at [885, 616] on button "30" at bounding box center [885, 612] width 29 height 29
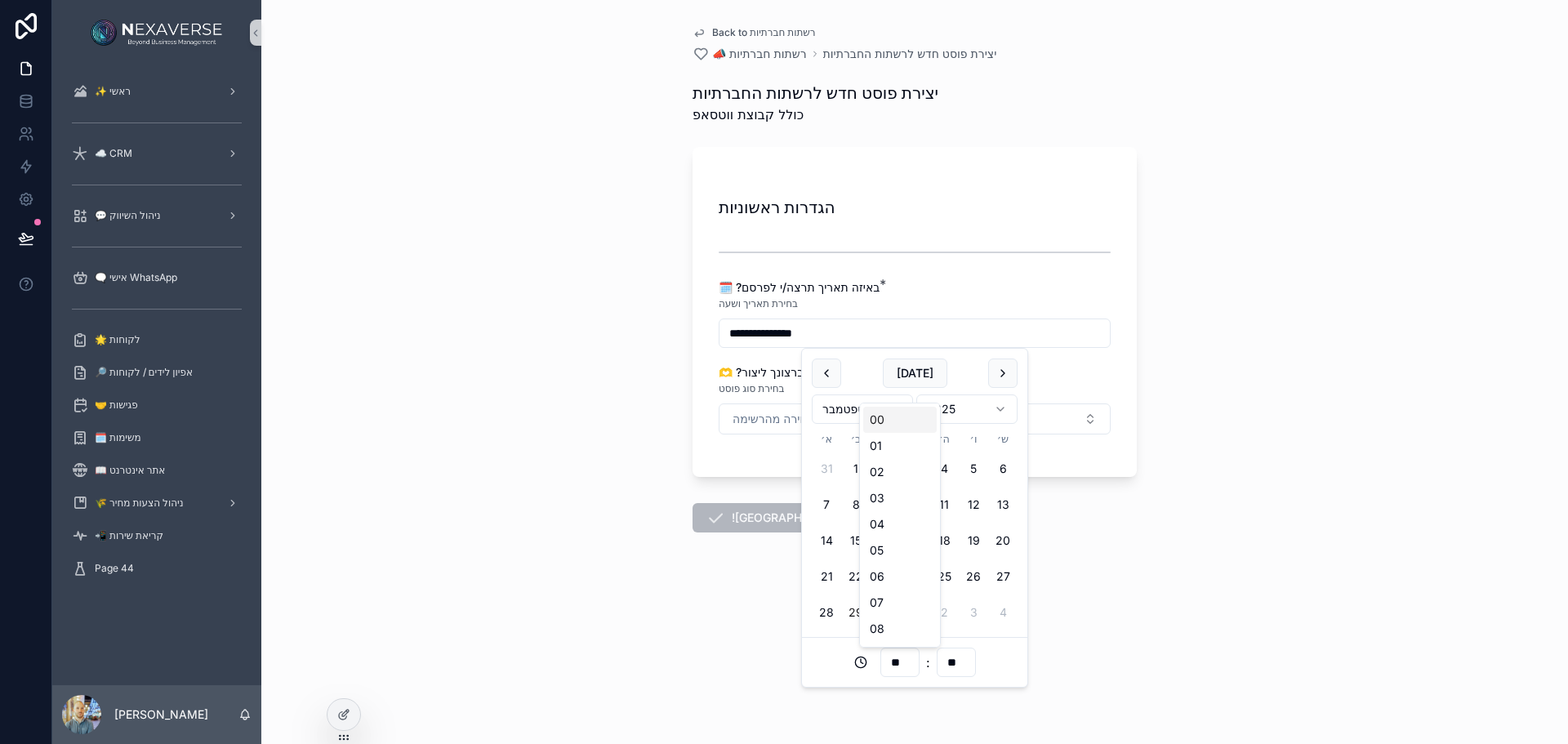
click at [906, 660] on input "**" at bounding box center [900, 662] width 38 height 23
drag, startPoint x: 879, startPoint y: 603, endPoint x: 1086, endPoint y: 466, distance: 248.2
click at [880, 603] on div "10" at bounding box center [901, 599] width 74 height 26
type input "**********"
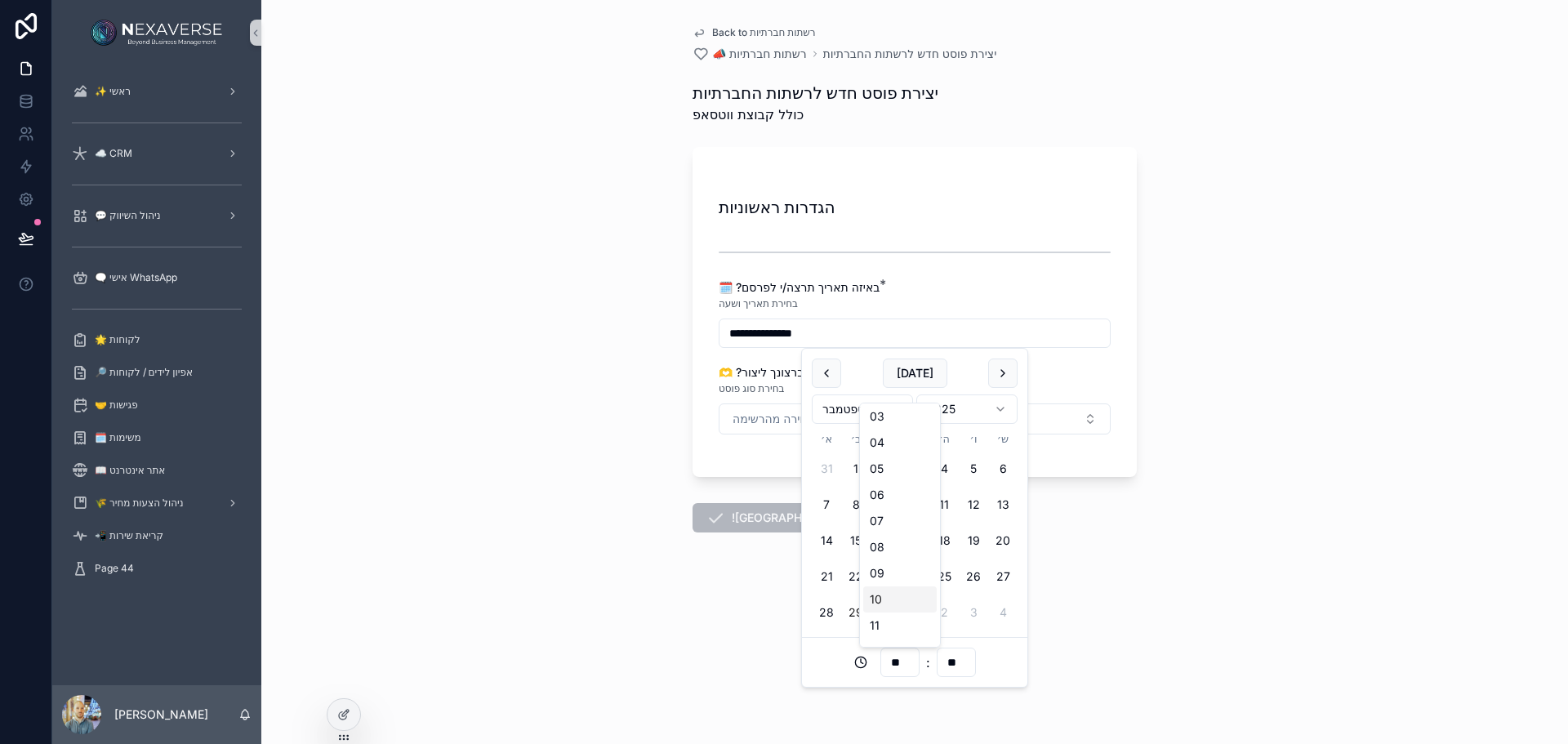
type input "**"
click at [1087, 385] on div "בחירת סוג פוסט" at bounding box center [915, 388] width 392 height 16
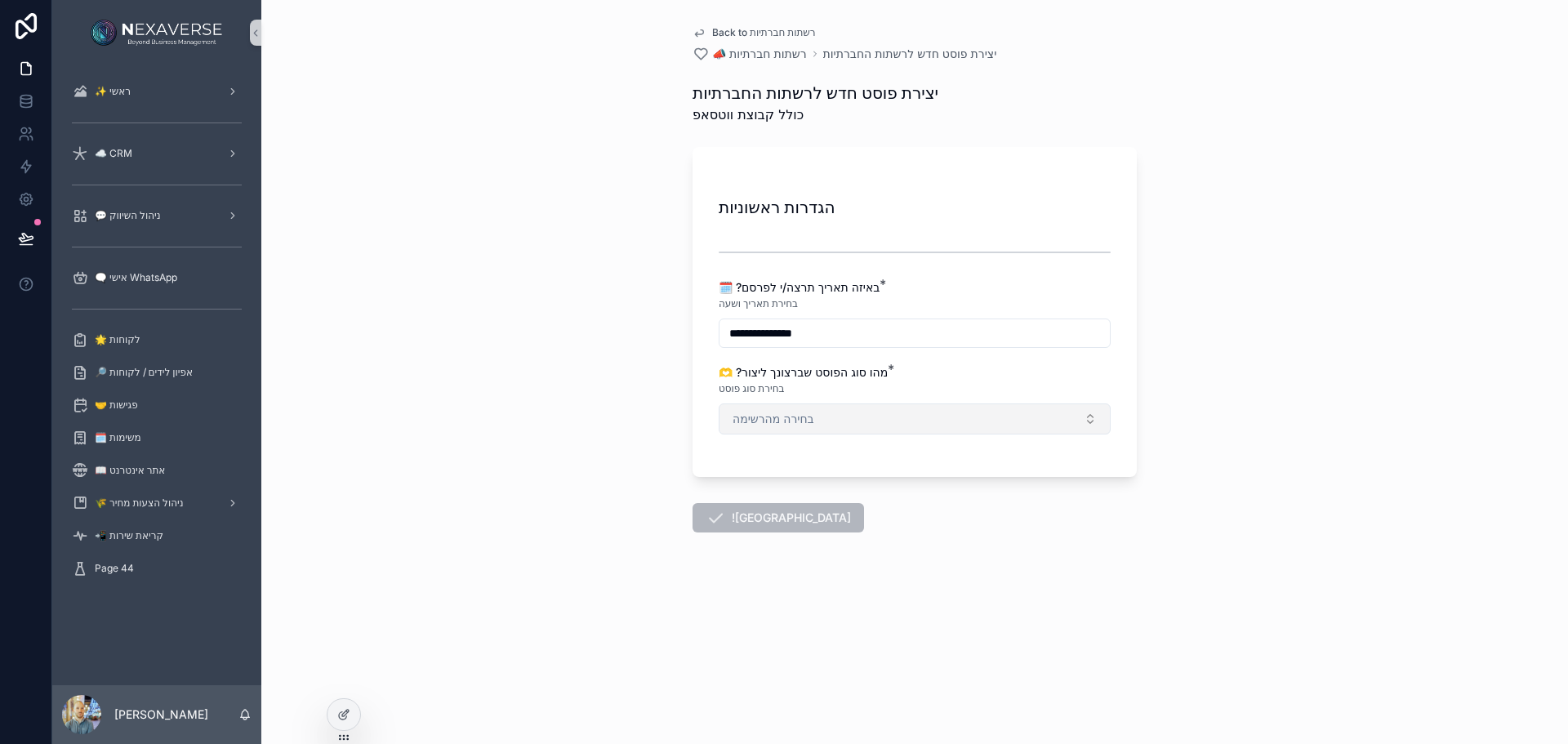
click at [992, 411] on button "בחירה מהרשימה" at bounding box center [915, 419] width 392 height 31
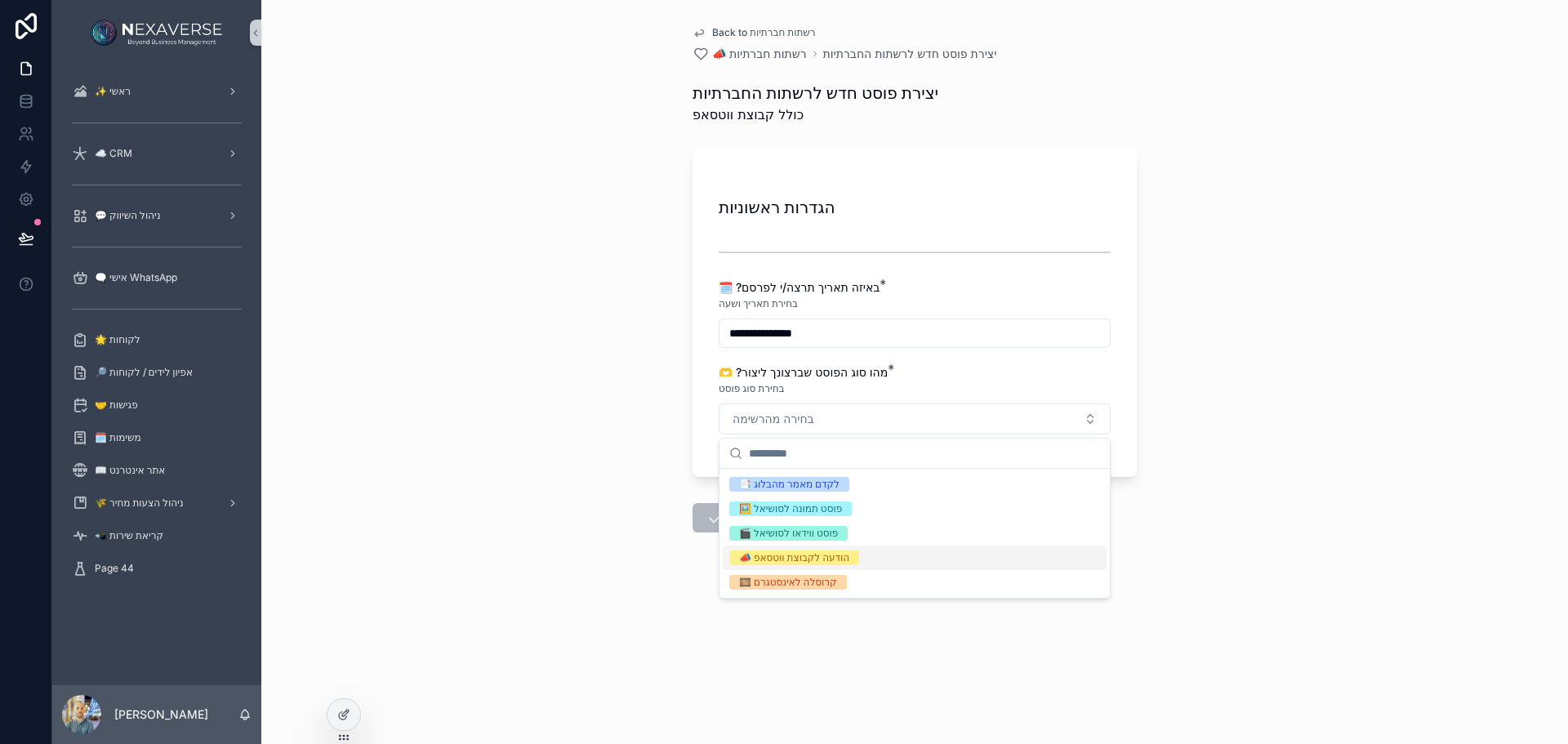
click at [884, 561] on div "📣 הודעה לקבוצת ווטסאפ" at bounding box center [915, 558] width 384 height 24
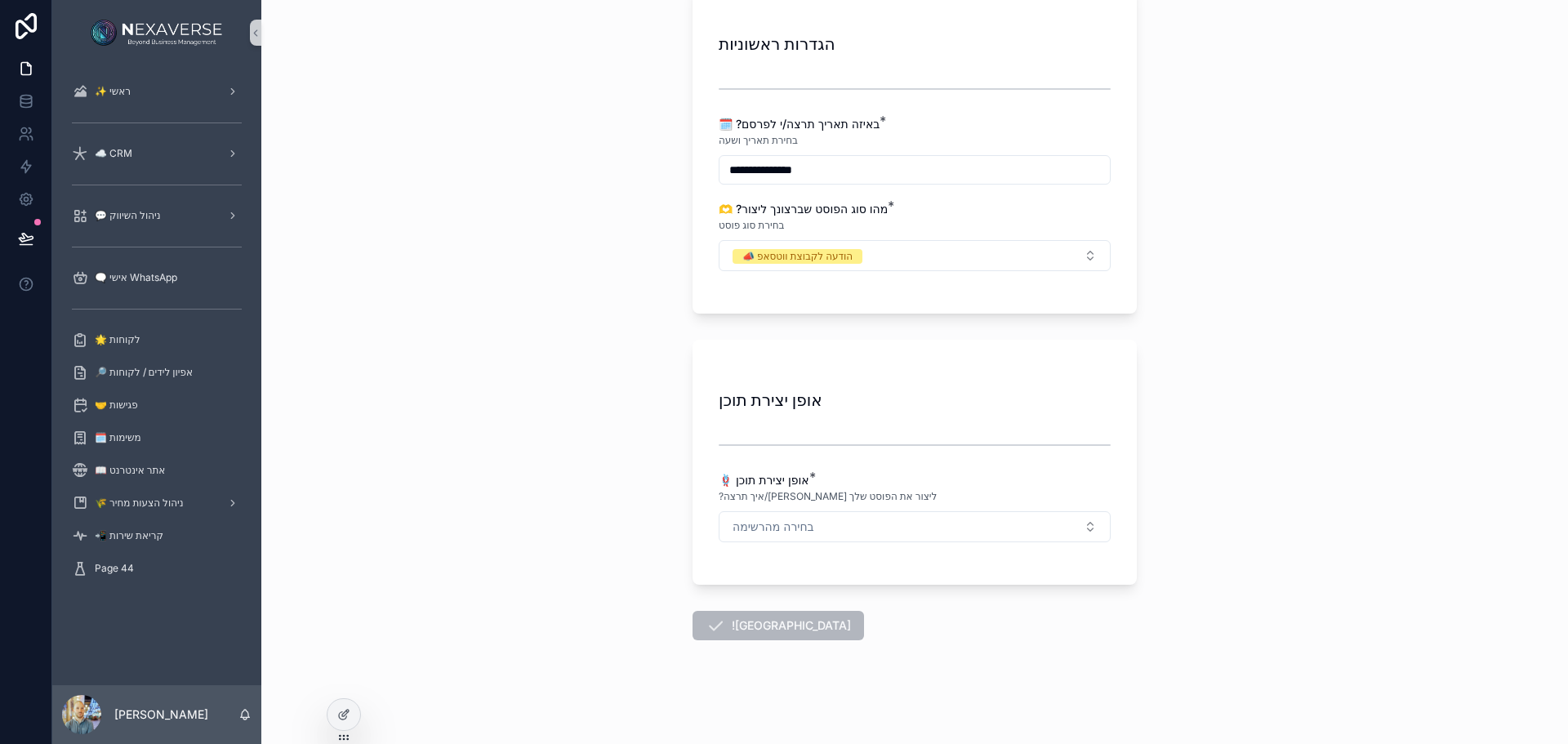
scroll to position [164, 0]
click at [769, 525] on span "בחירה מהרשימה" at bounding box center [773, 526] width 81 height 16
click at [801, 587] on div "על פי נושא" at bounding box center [909, 591] width 384 height 24
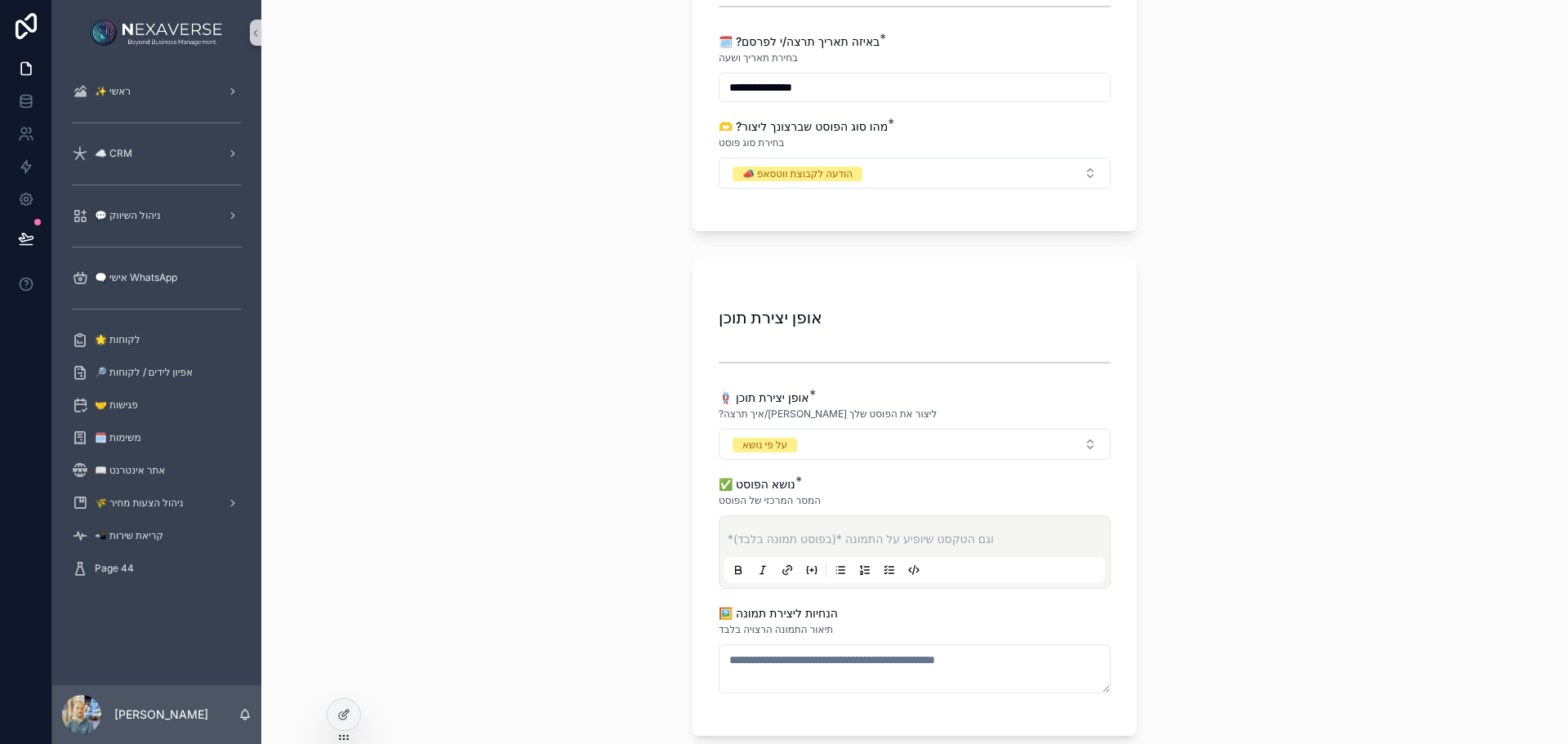
scroll to position [328, 0]
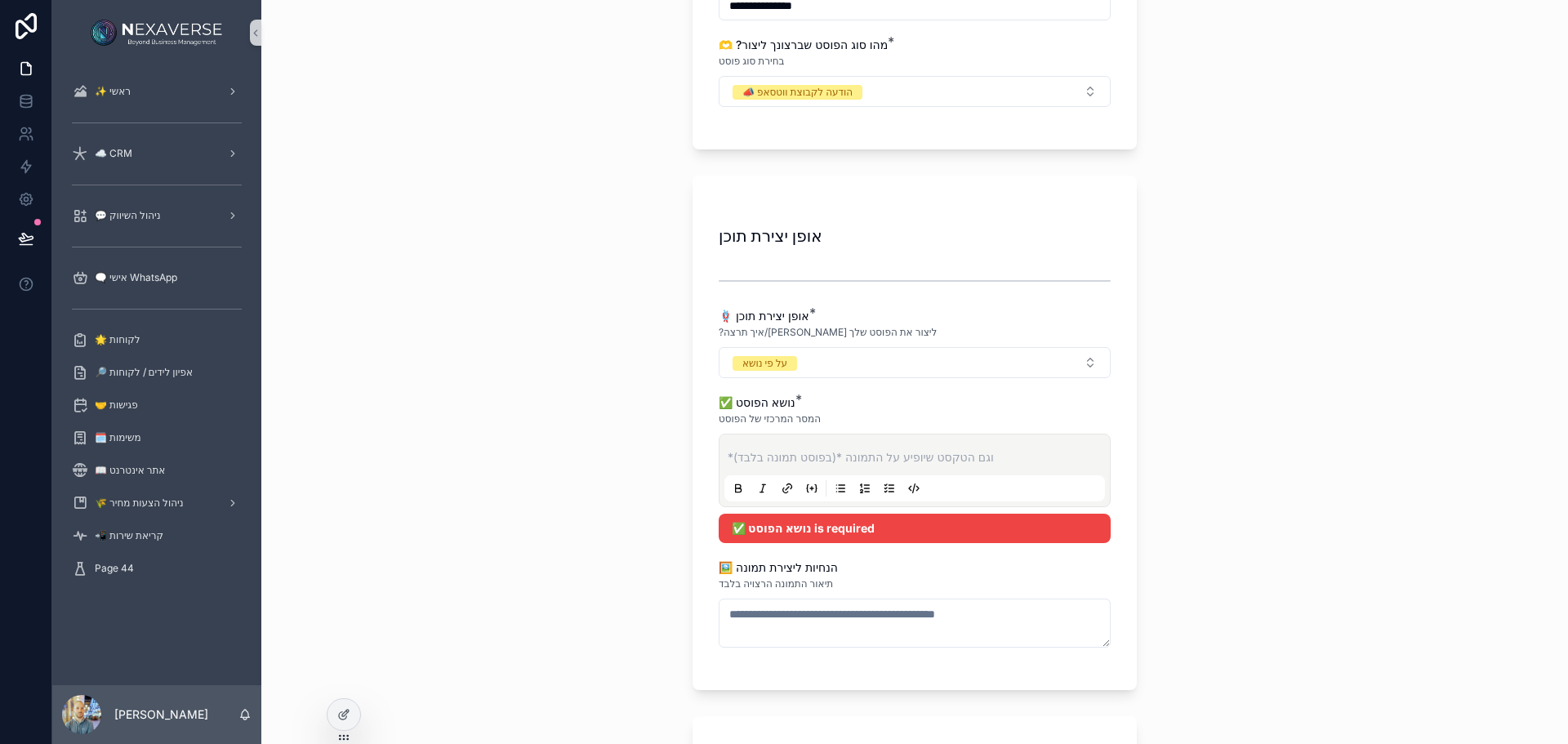
click at [870, 456] on p "scrollable content" at bounding box center [918, 457] width 381 height 16
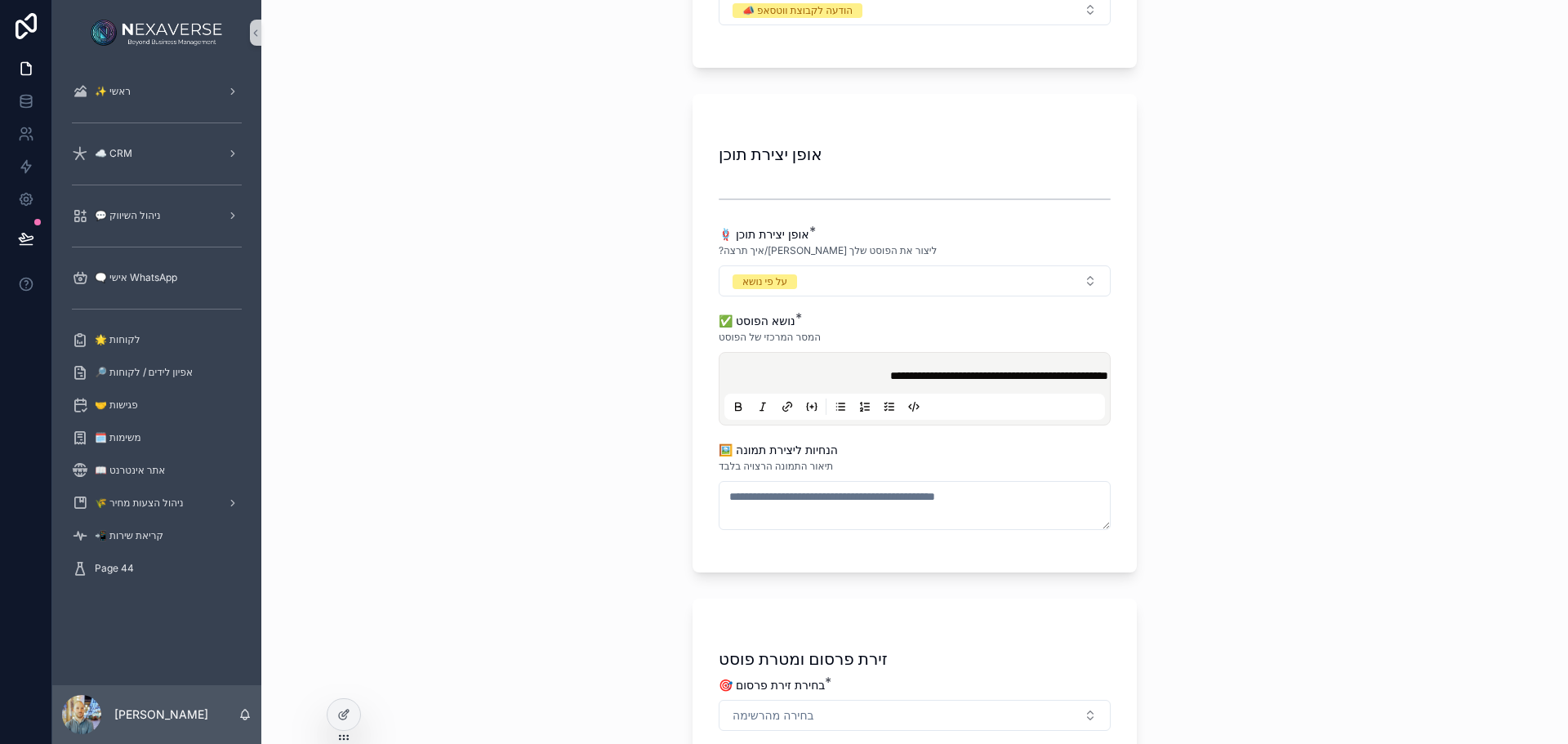
scroll to position [491, 0]
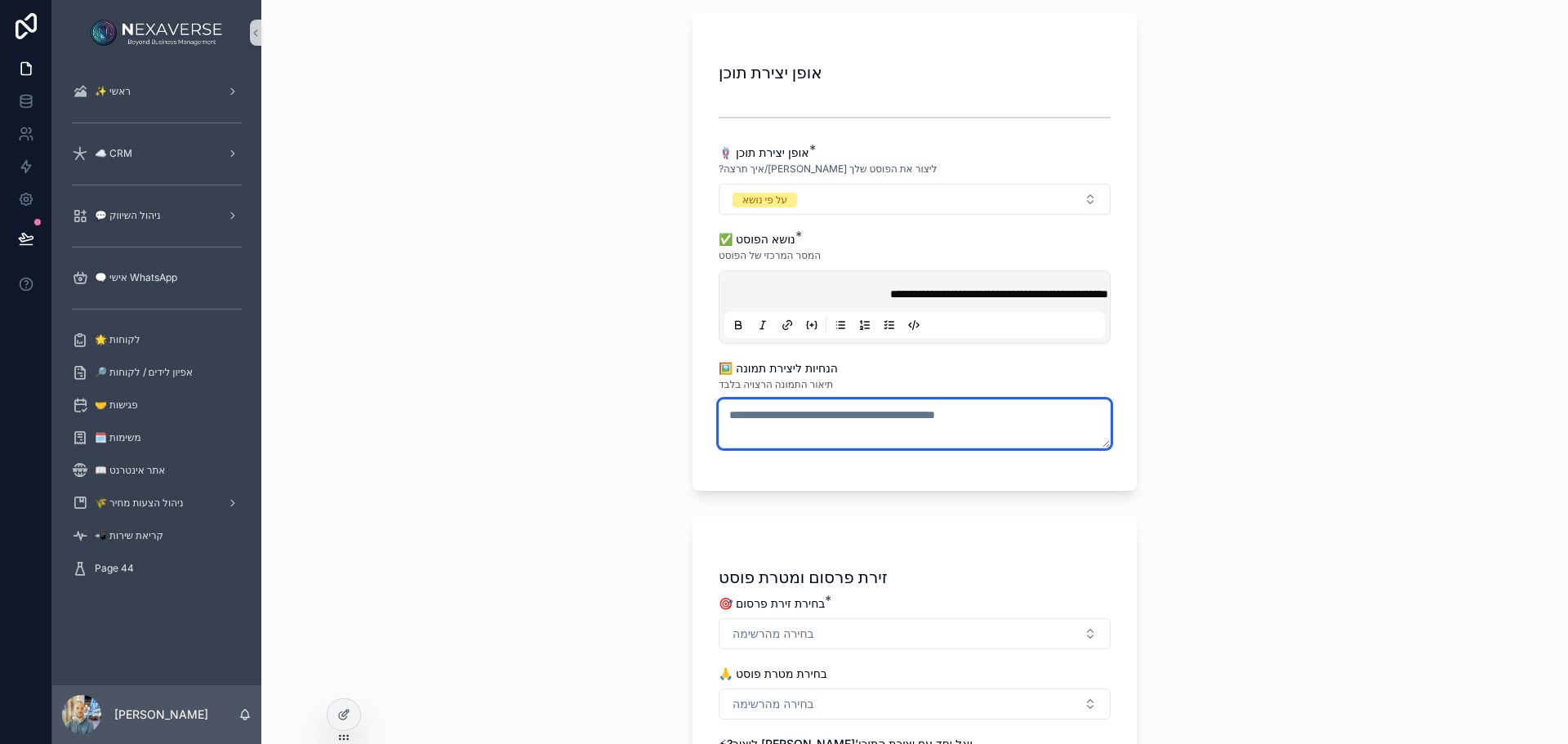
click at [896, 434] on textarea "scrollable content" at bounding box center [915, 424] width 392 height 49
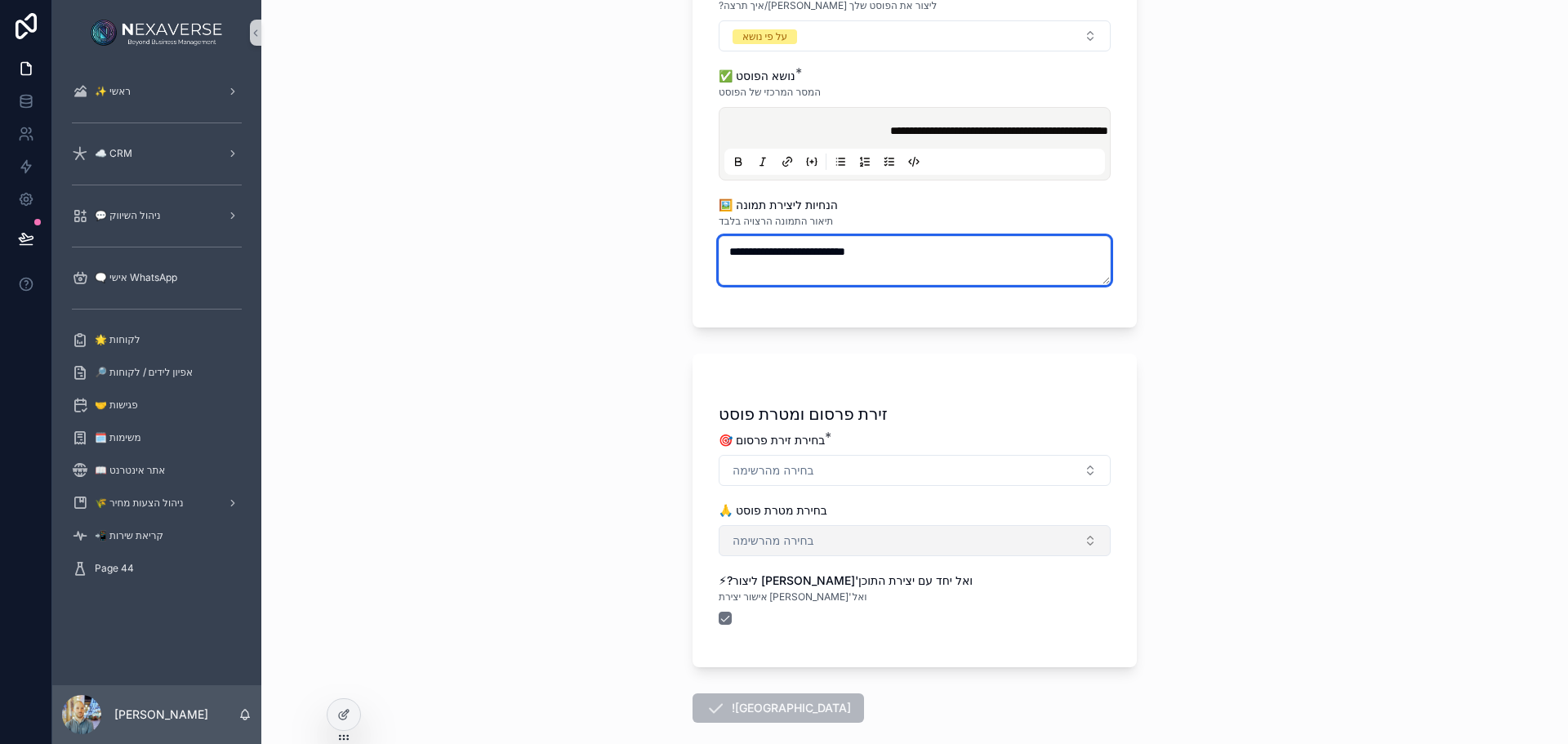
scroll to position [736, 0]
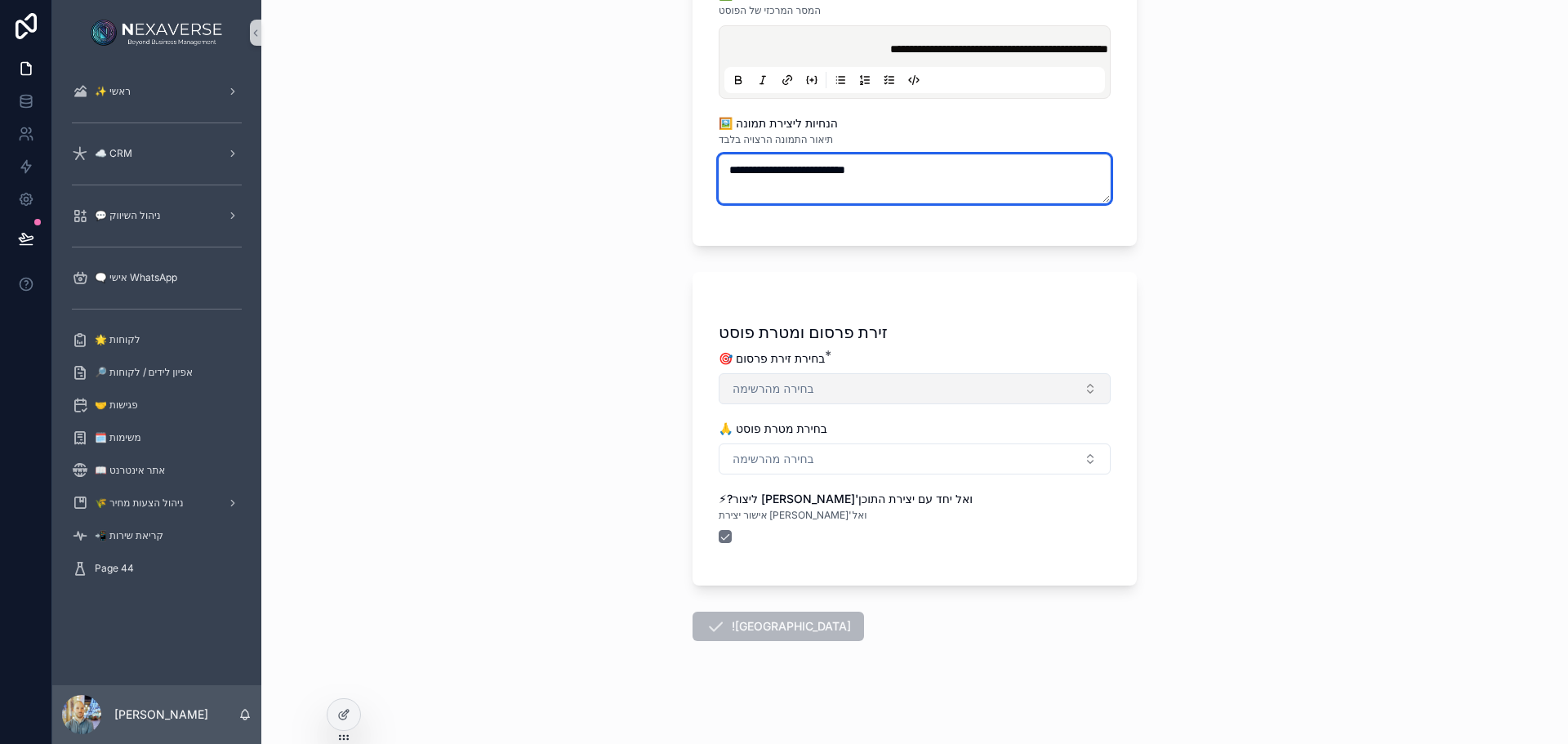
type textarea "**********"
click at [846, 393] on button "בחירה מהרשימה" at bounding box center [915, 388] width 392 height 31
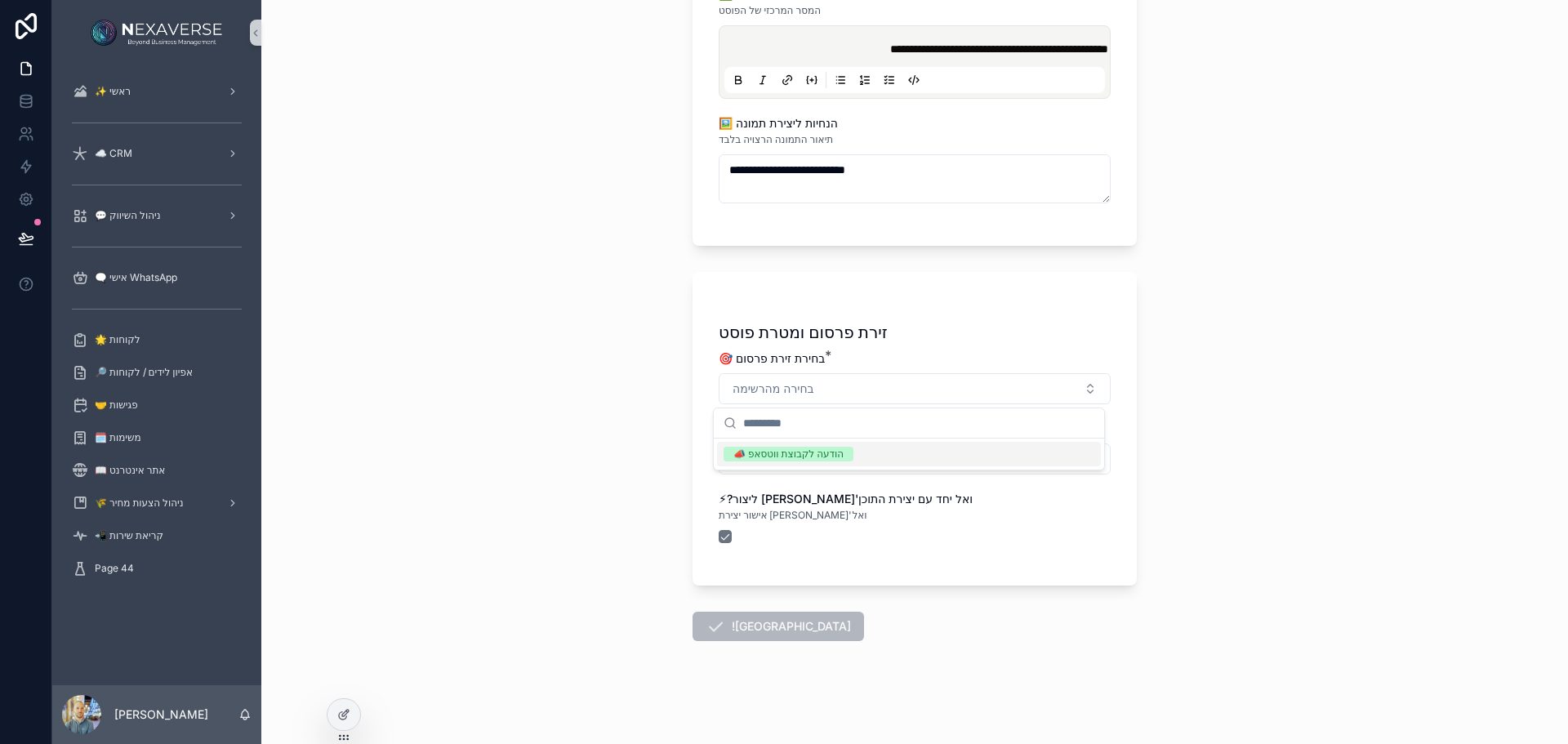
click at [813, 459] on div "📣 הודעה לקבוצת ווטסאפ" at bounding box center [788, 455] width 110 height 15
click at [610, 442] on div "**********" at bounding box center [915, 372] width 1306 height 744
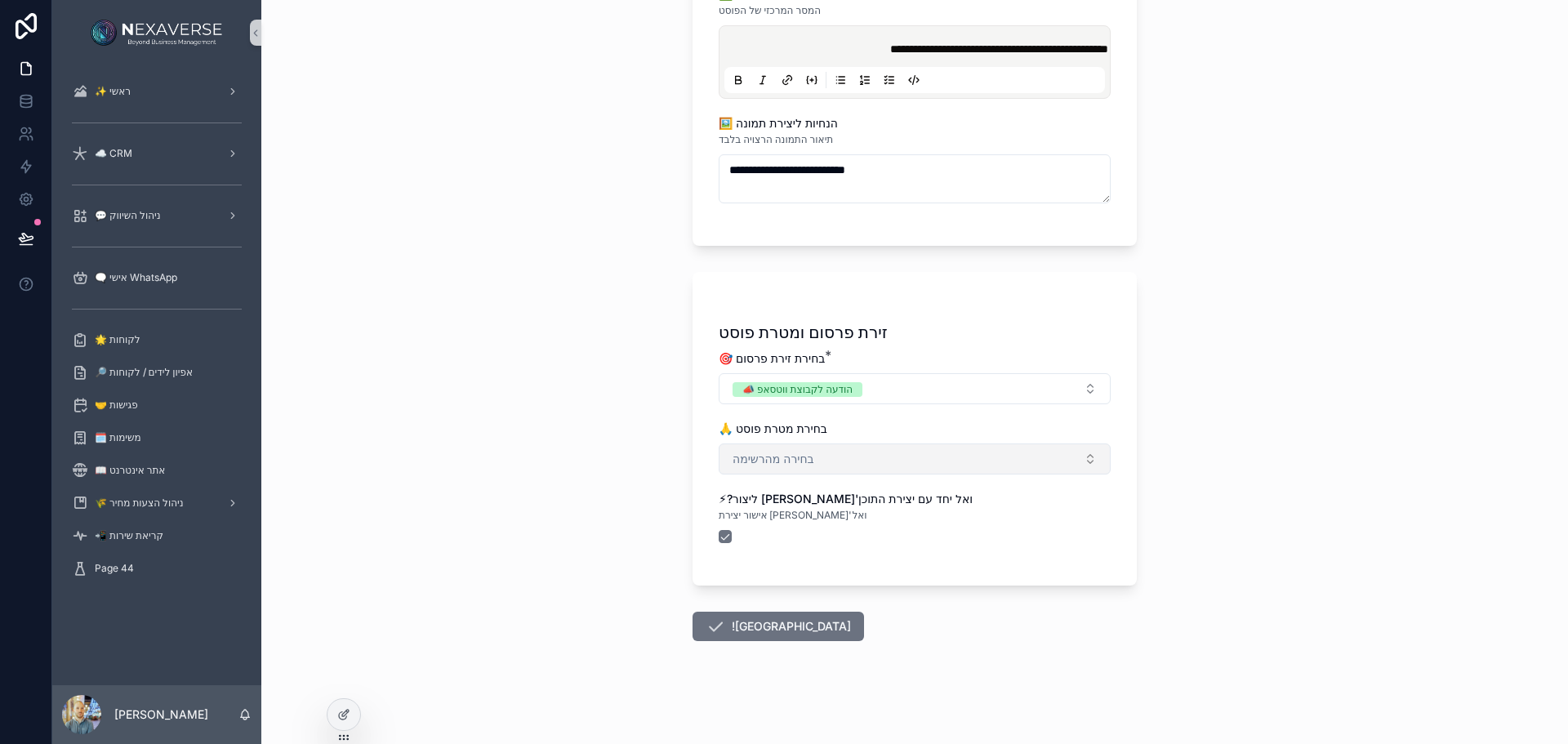
click at [825, 451] on button "בחירה מהרשימה" at bounding box center [915, 459] width 392 height 31
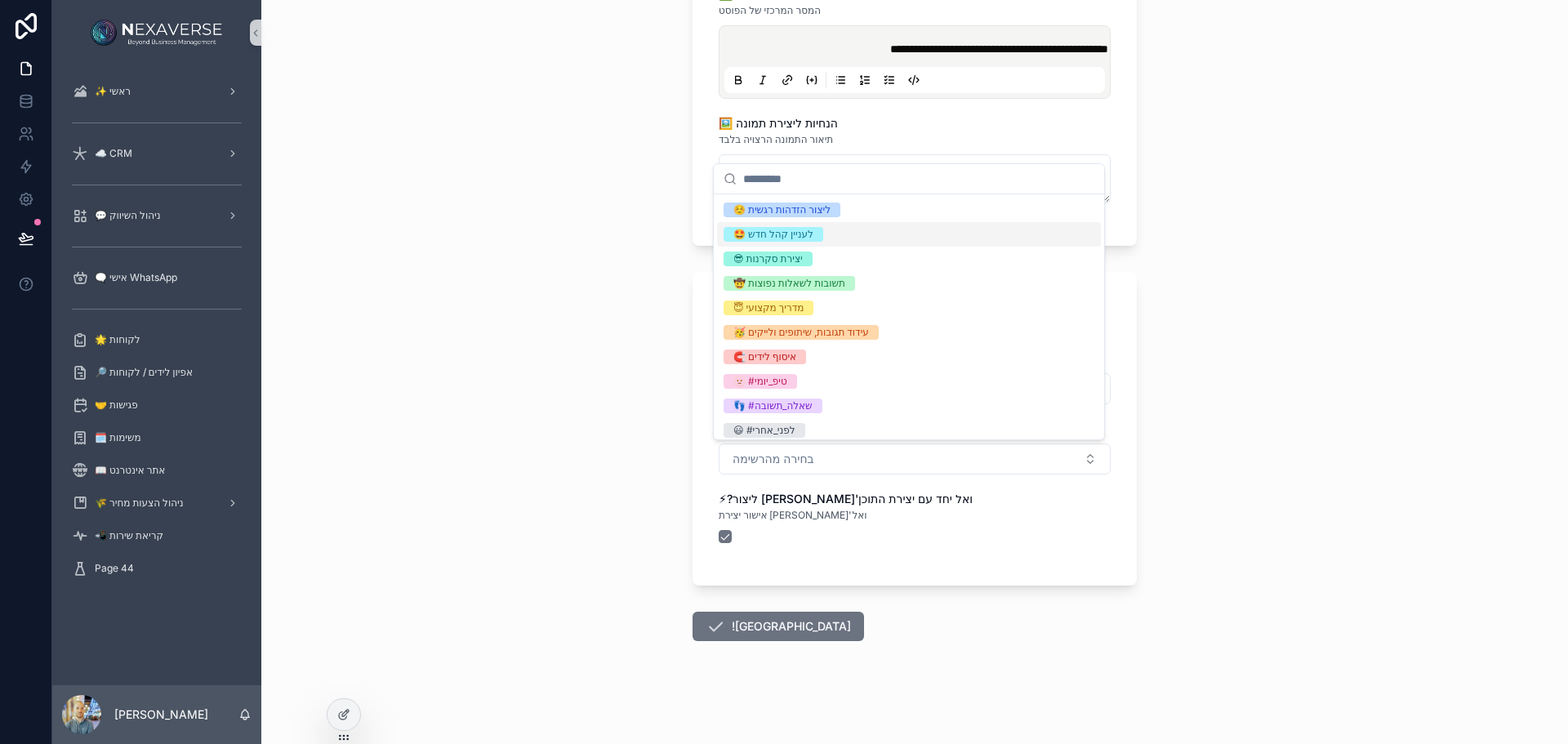
click at [817, 243] on div "🤩 לעניין קהל חדש" at bounding box center [909, 234] width 384 height 24
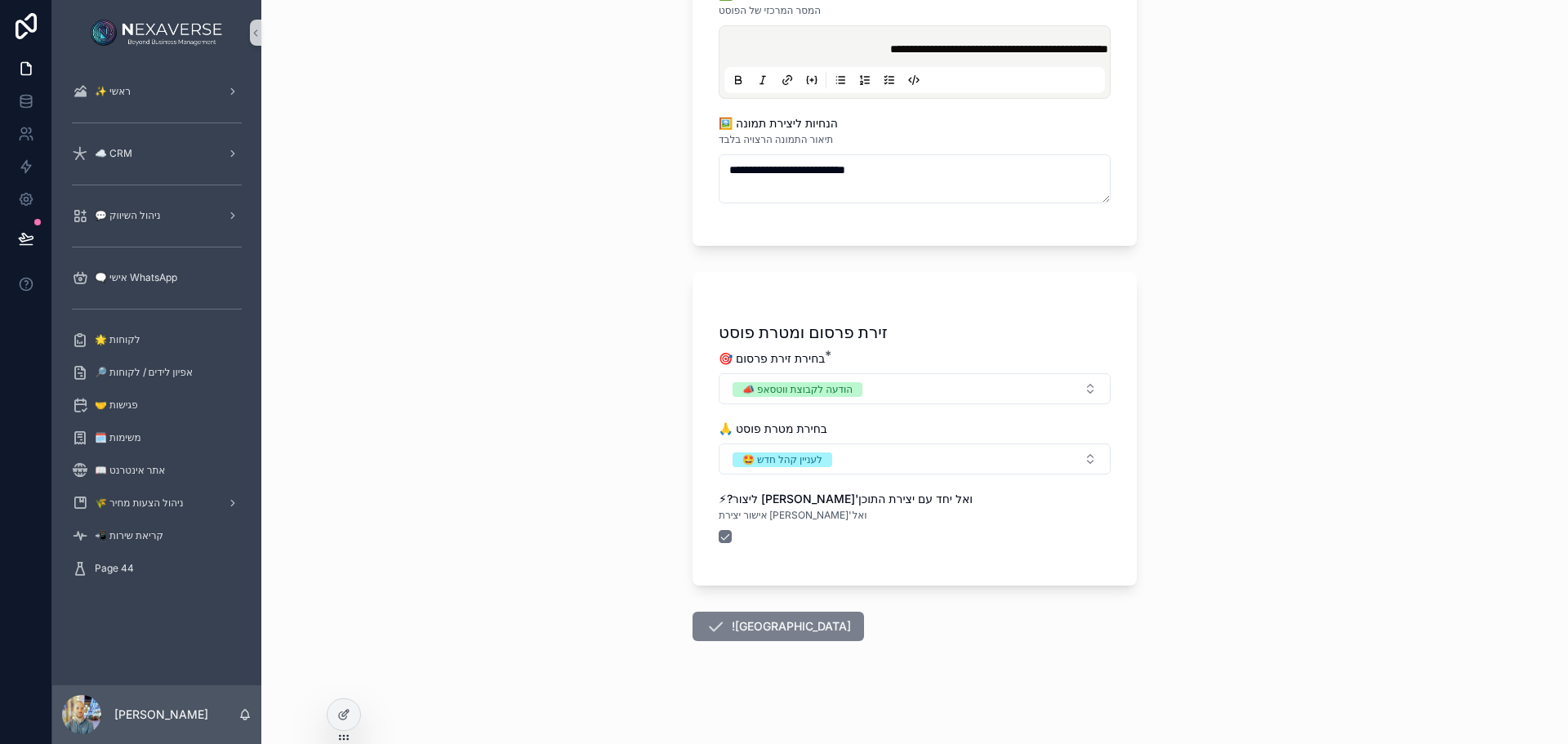
click at [720, 629] on button "![GEOGRAPHIC_DATA]" at bounding box center [778, 627] width 172 height 29
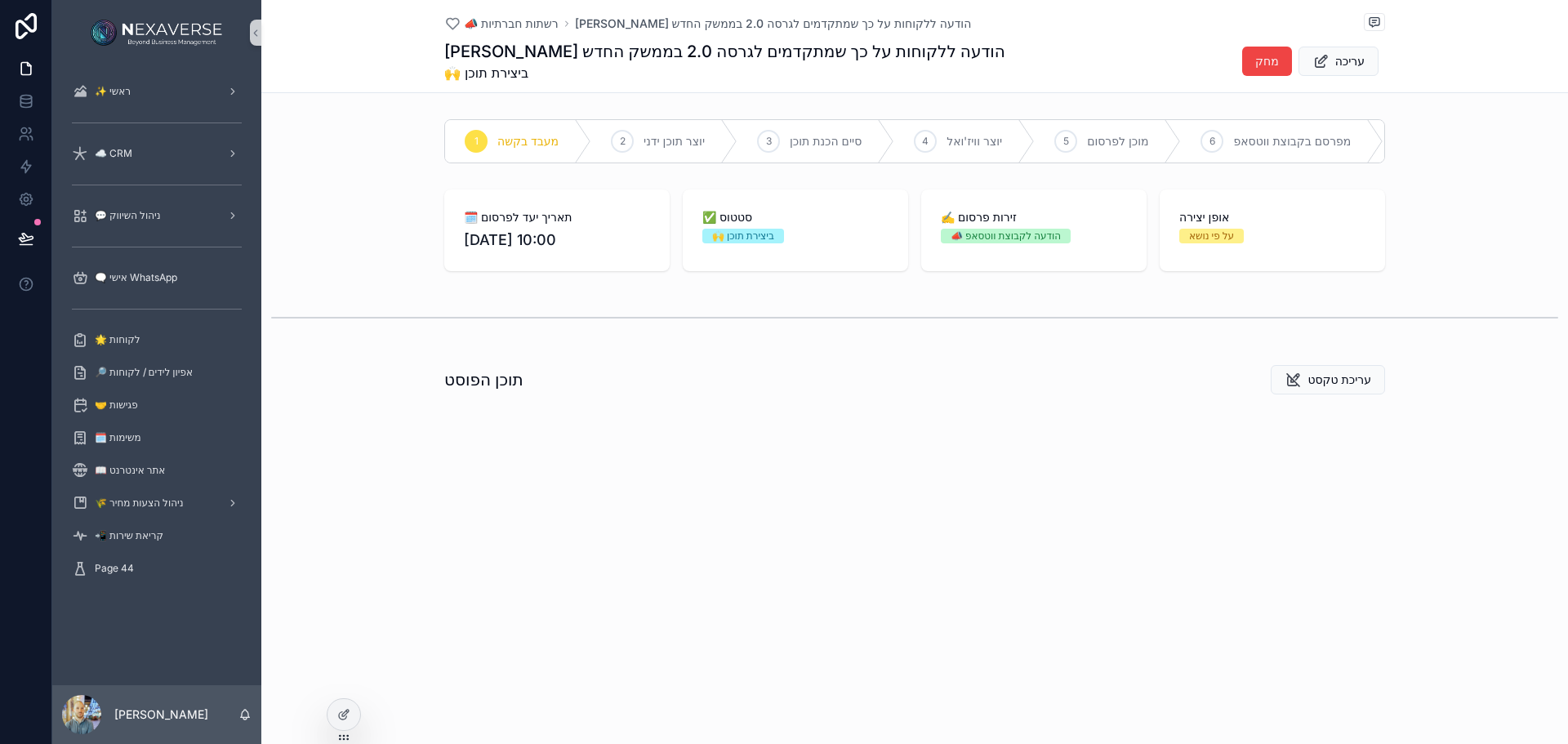
click at [384, 238] on div "🗓️ תאריך יעד לפרסום [DATE] 10:00 ✅ סטטוס 🙌 ביצירת תוכן ✍️ זירות פרסום 📣 הודעה ל…" at bounding box center [915, 230] width 1306 height 95
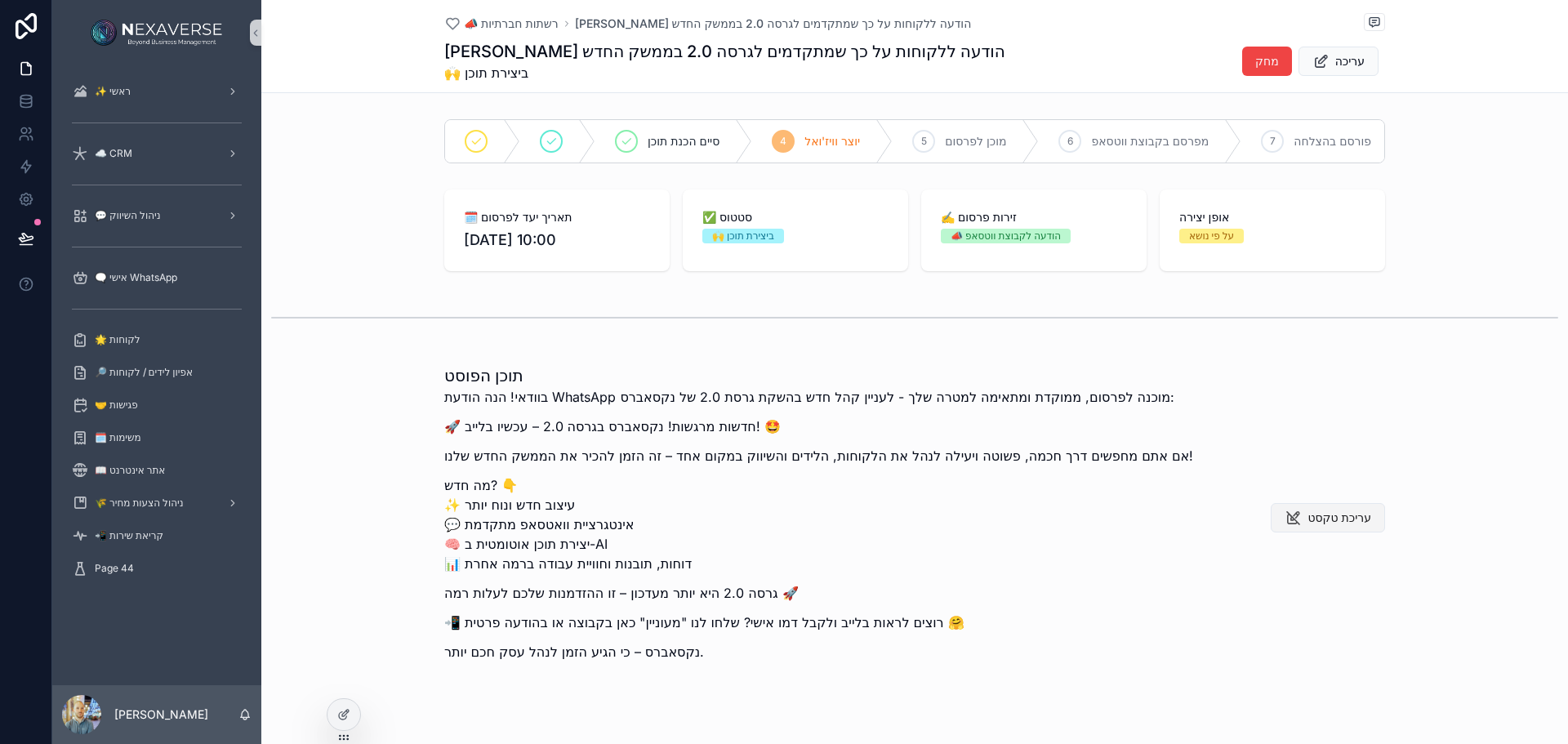
click at [1288, 526] on icon "scrollable content" at bounding box center [1292, 518] width 16 height 16
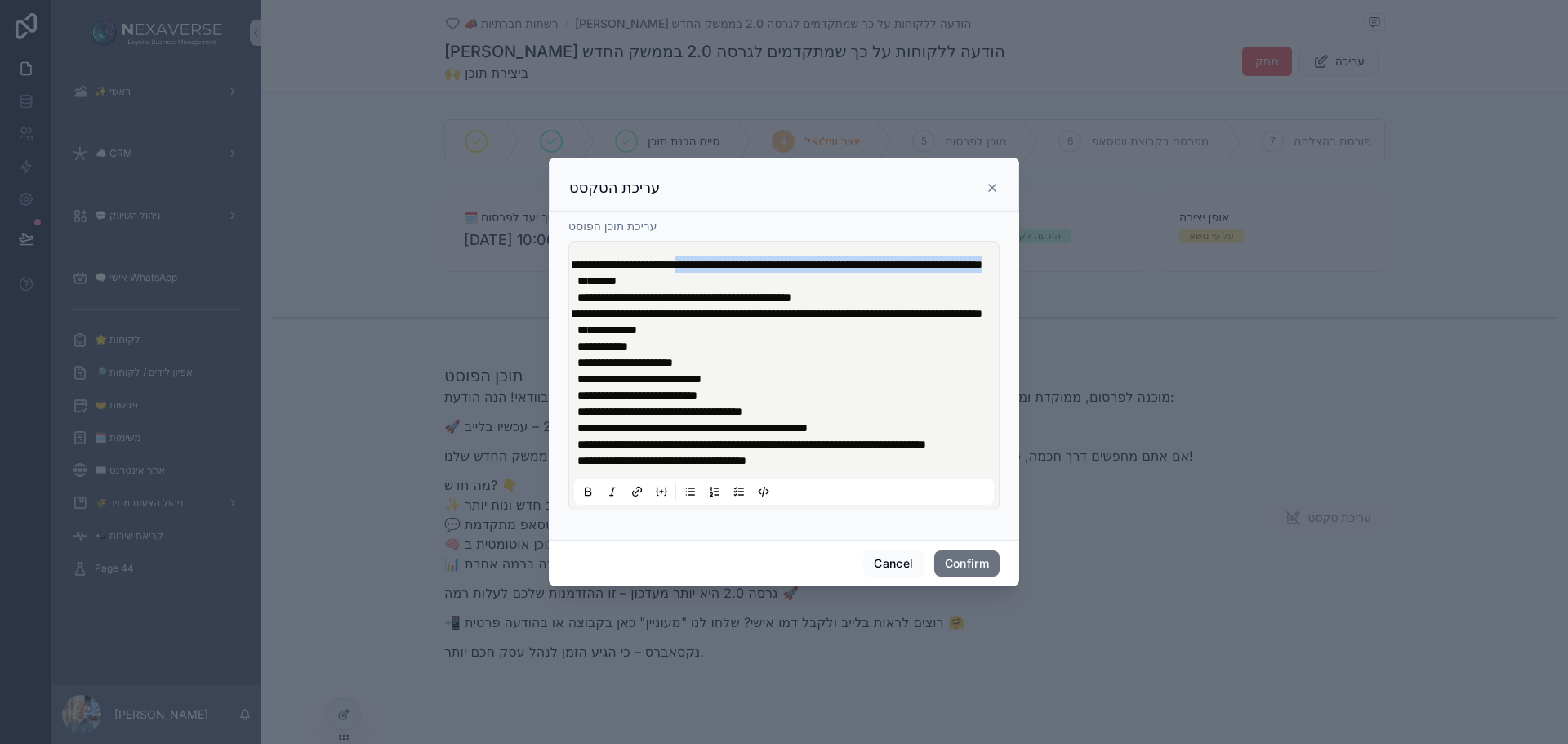
drag, startPoint x: 995, startPoint y: 258, endPoint x: 571, endPoint y: 250, distance: 424.1
click at [571, 250] on div "**********" at bounding box center [784, 375] width 431 height 269
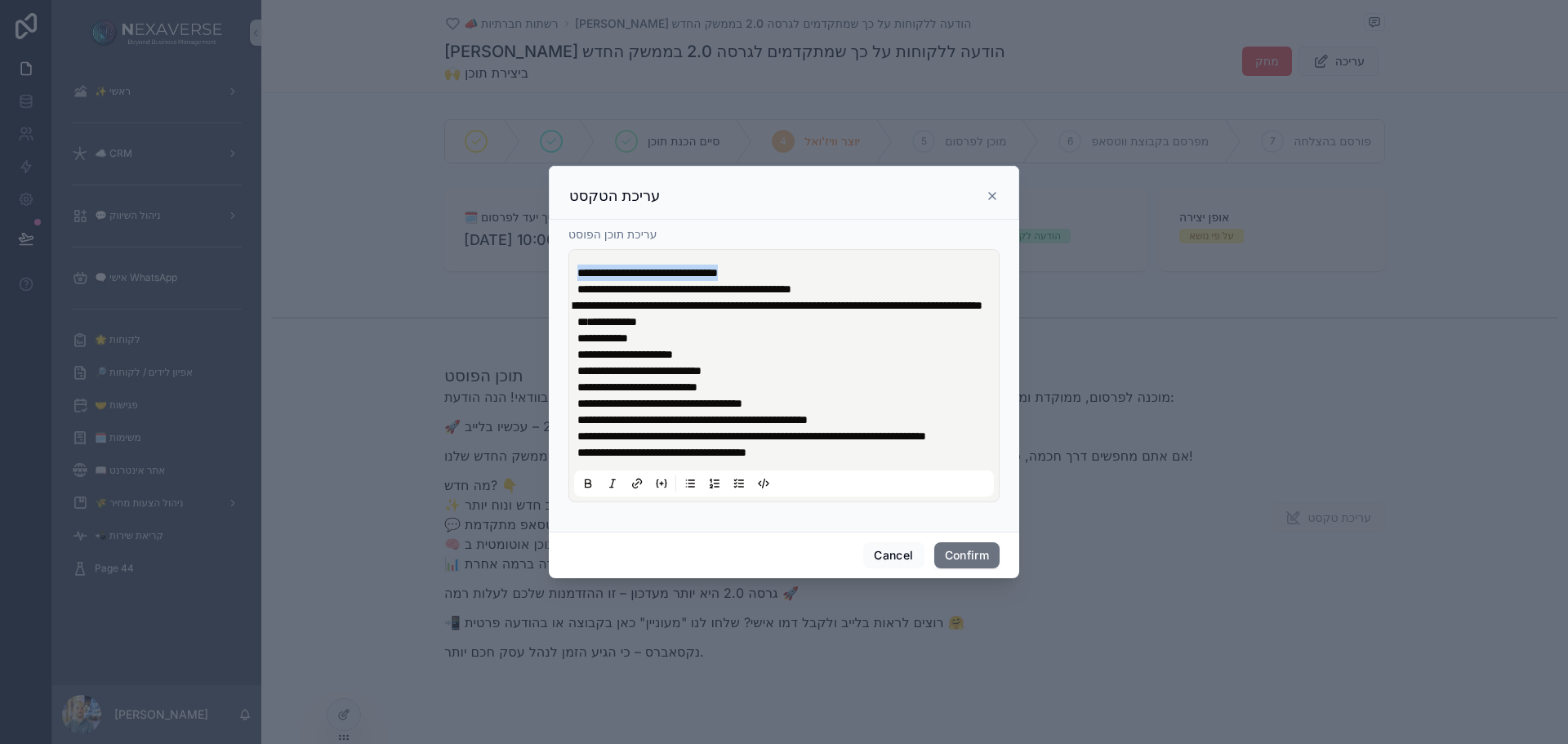
drag, startPoint x: 804, startPoint y: 266, endPoint x: 564, endPoint y: 262, distance: 240.0
click at [569, 262] on div "**********" at bounding box center [784, 376] width 431 height 253
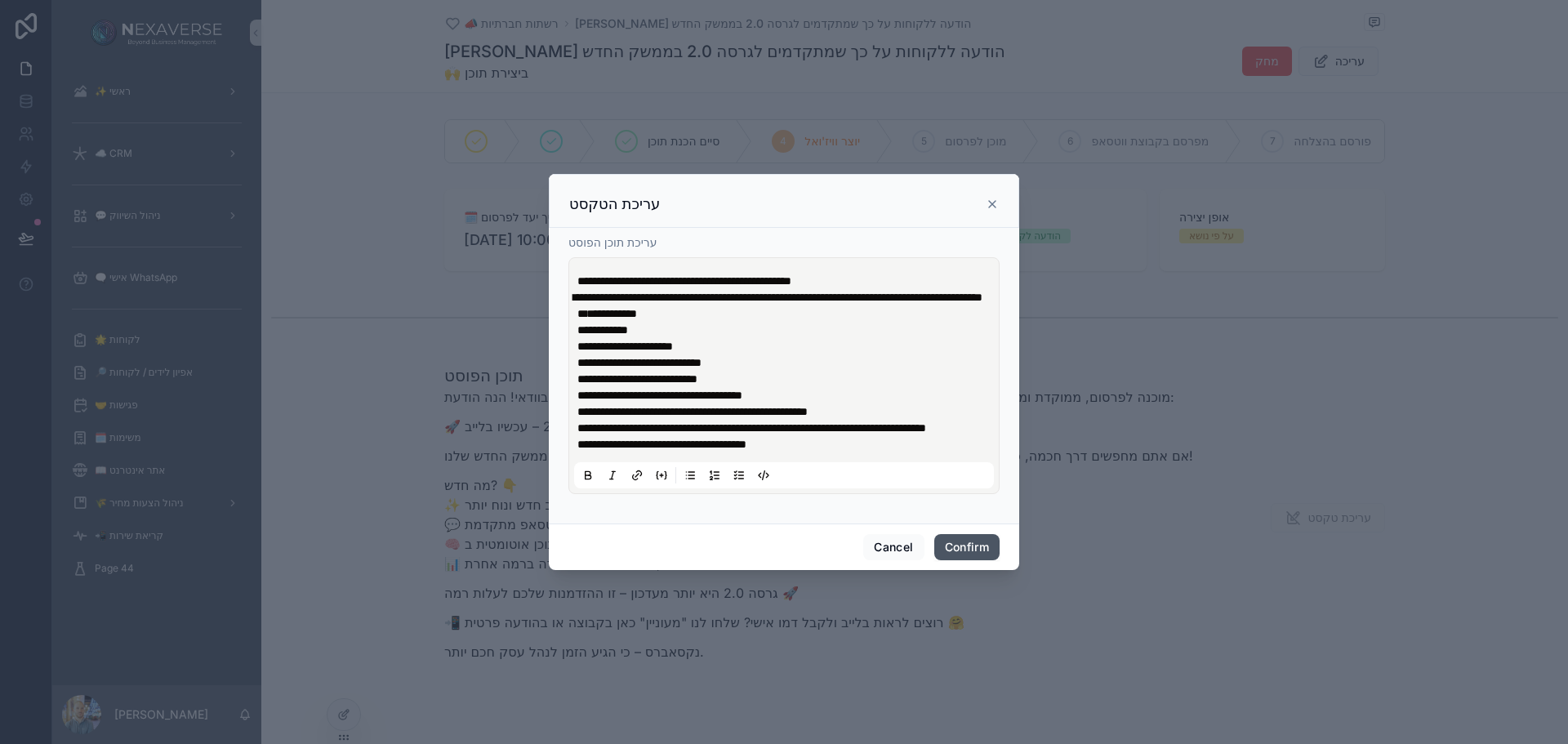
click at [970, 555] on button "Confirm" at bounding box center [967, 547] width 65 height 26
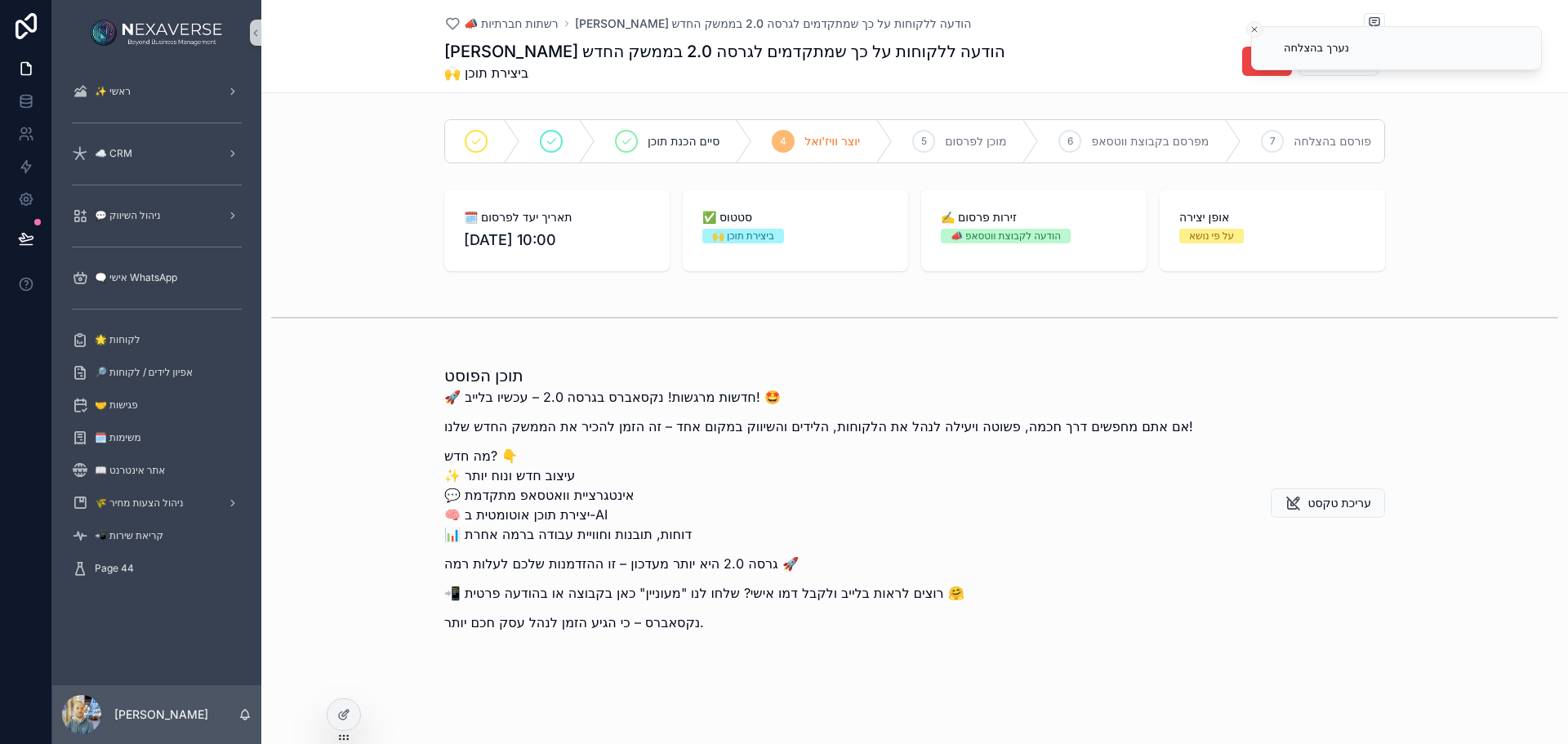
click at [1254, 25] on icon "Close toast" at bounding box center [1254, 29] width 10 height 10
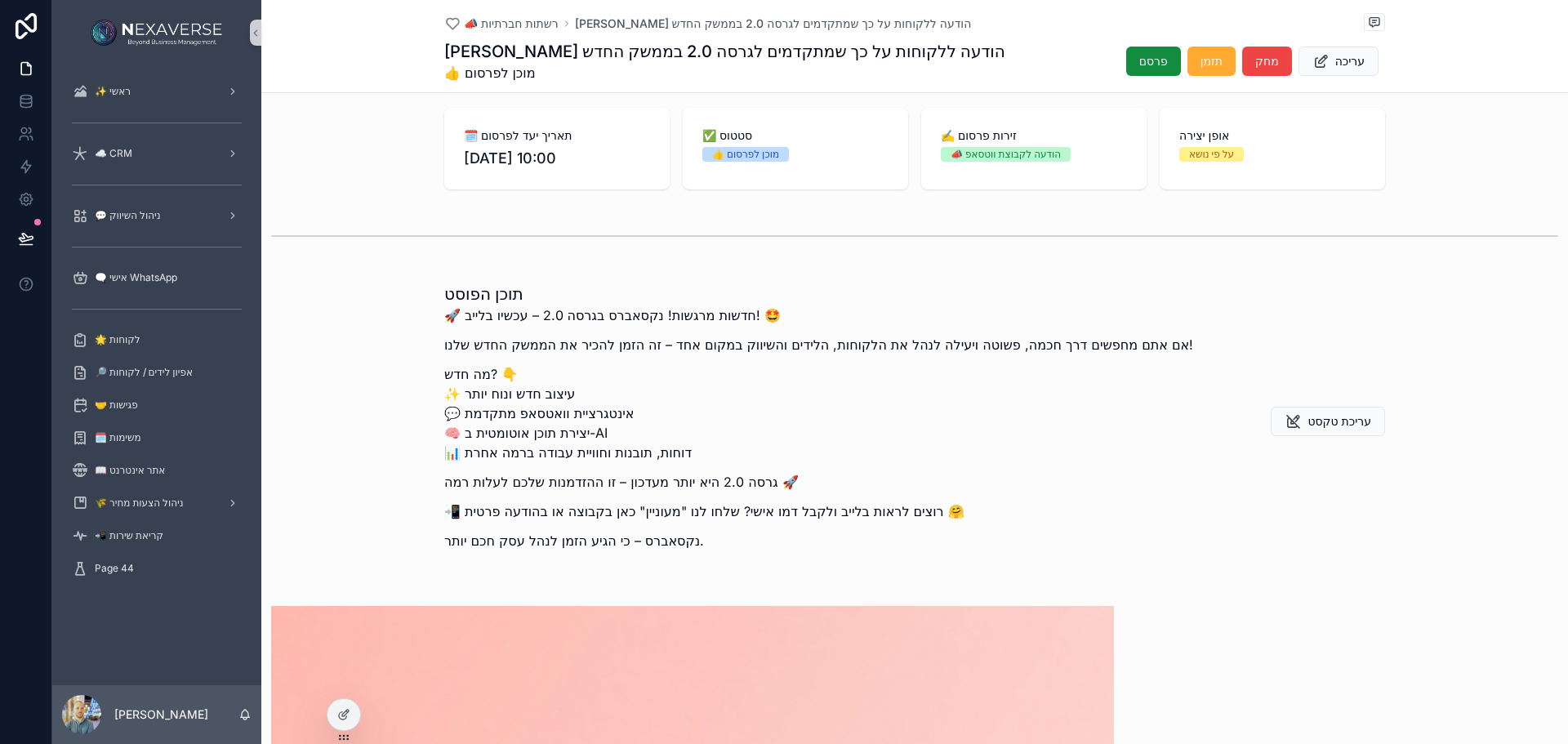
scroll to position [164, 0]
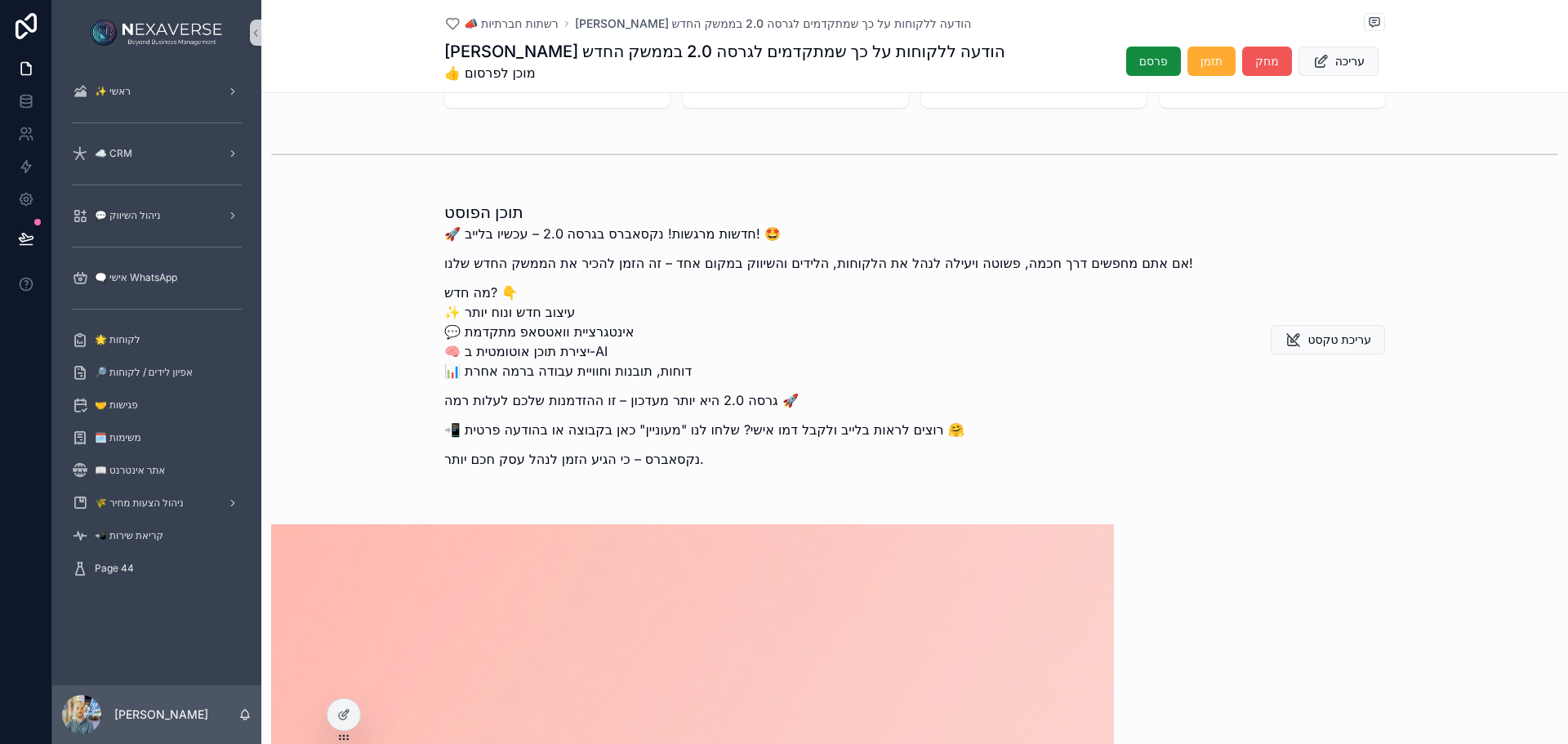
click at [1264, 64] on span "מחק" at bounding box center [1267, 60] width 23 height 16
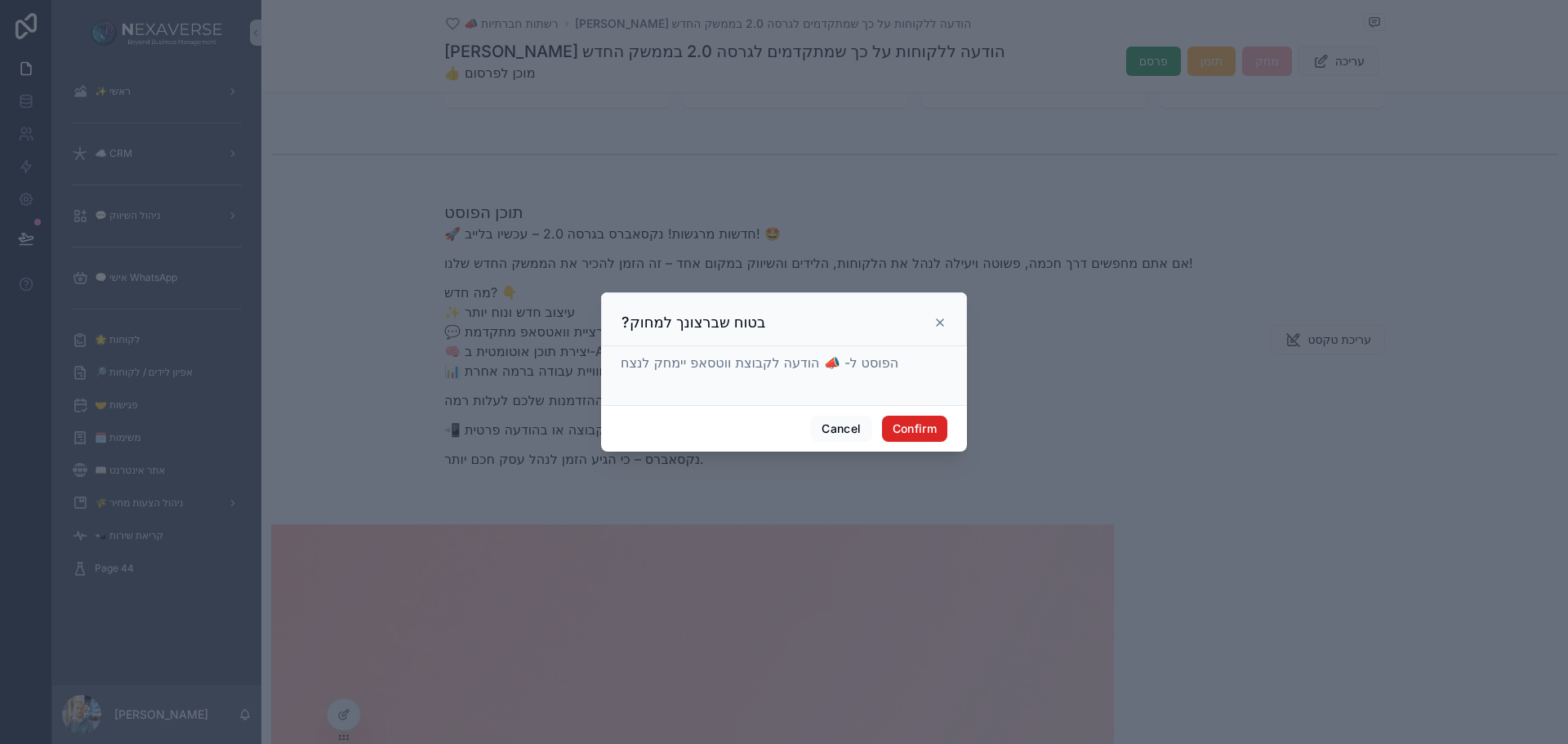
click at [932, 429] on button "Confirm" at bounding box center [915, 429] width 65 height 26
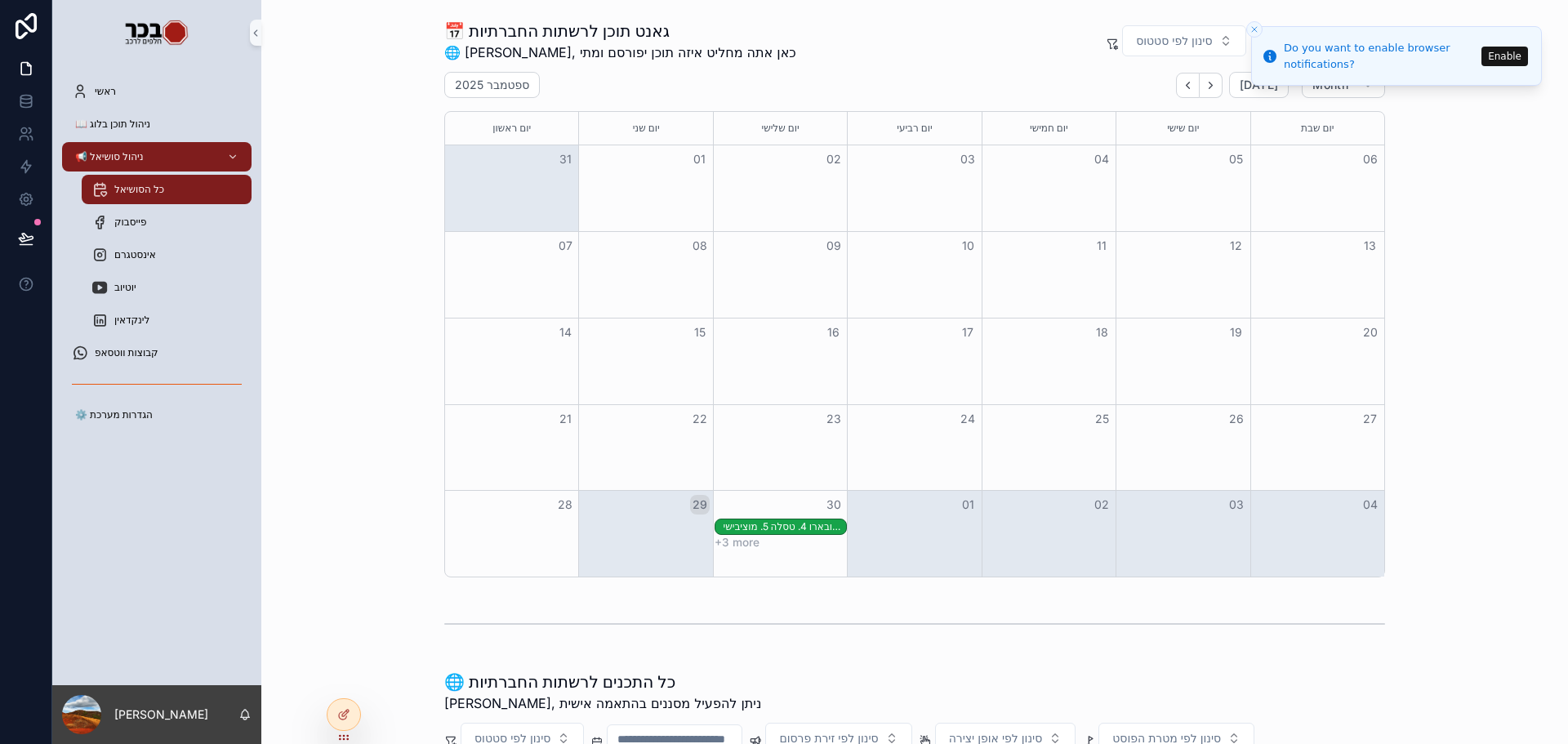
click at [1258, 23] on button "Close toast" at bounding box center [1254, 29] width 16 height 16
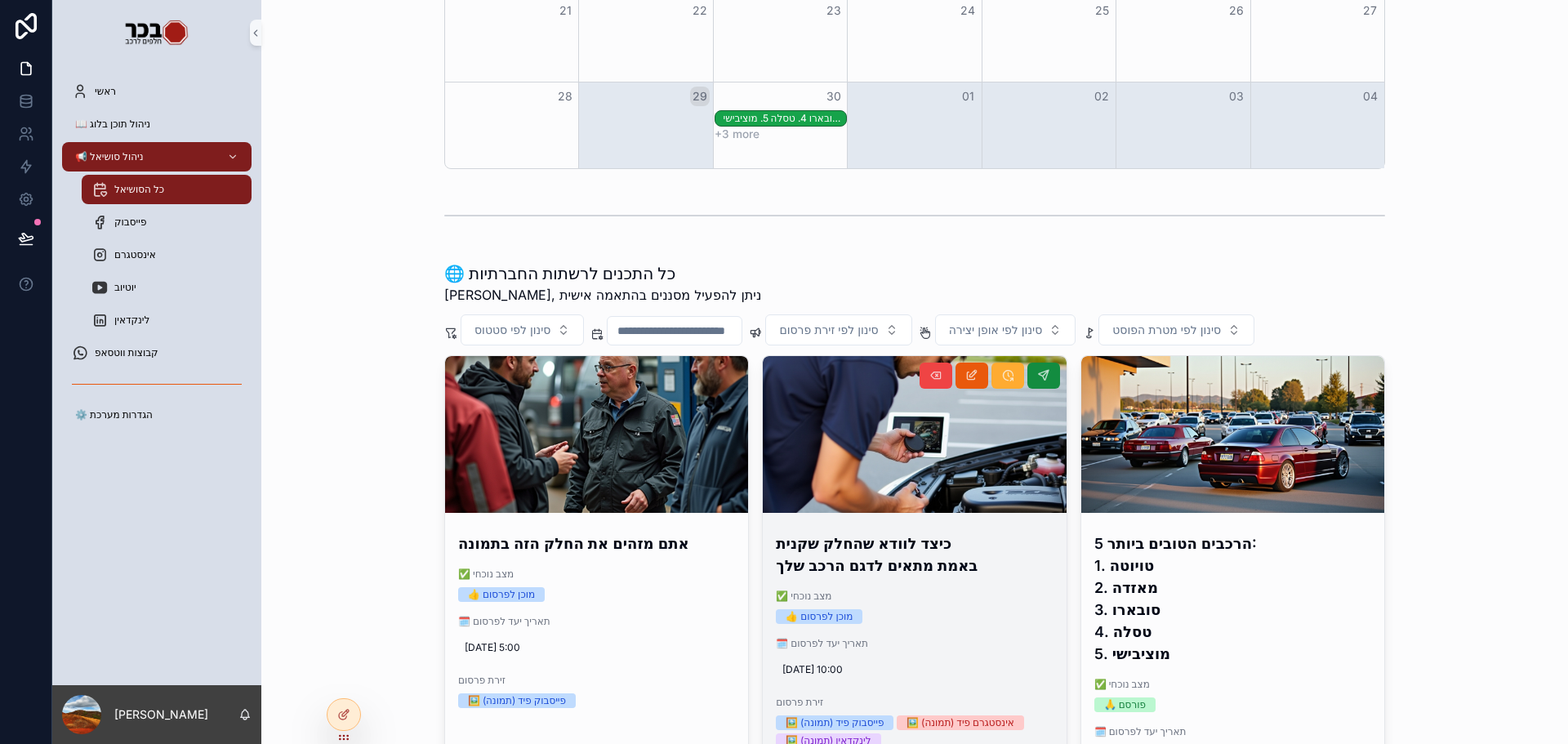
scroll to position [490, 0]
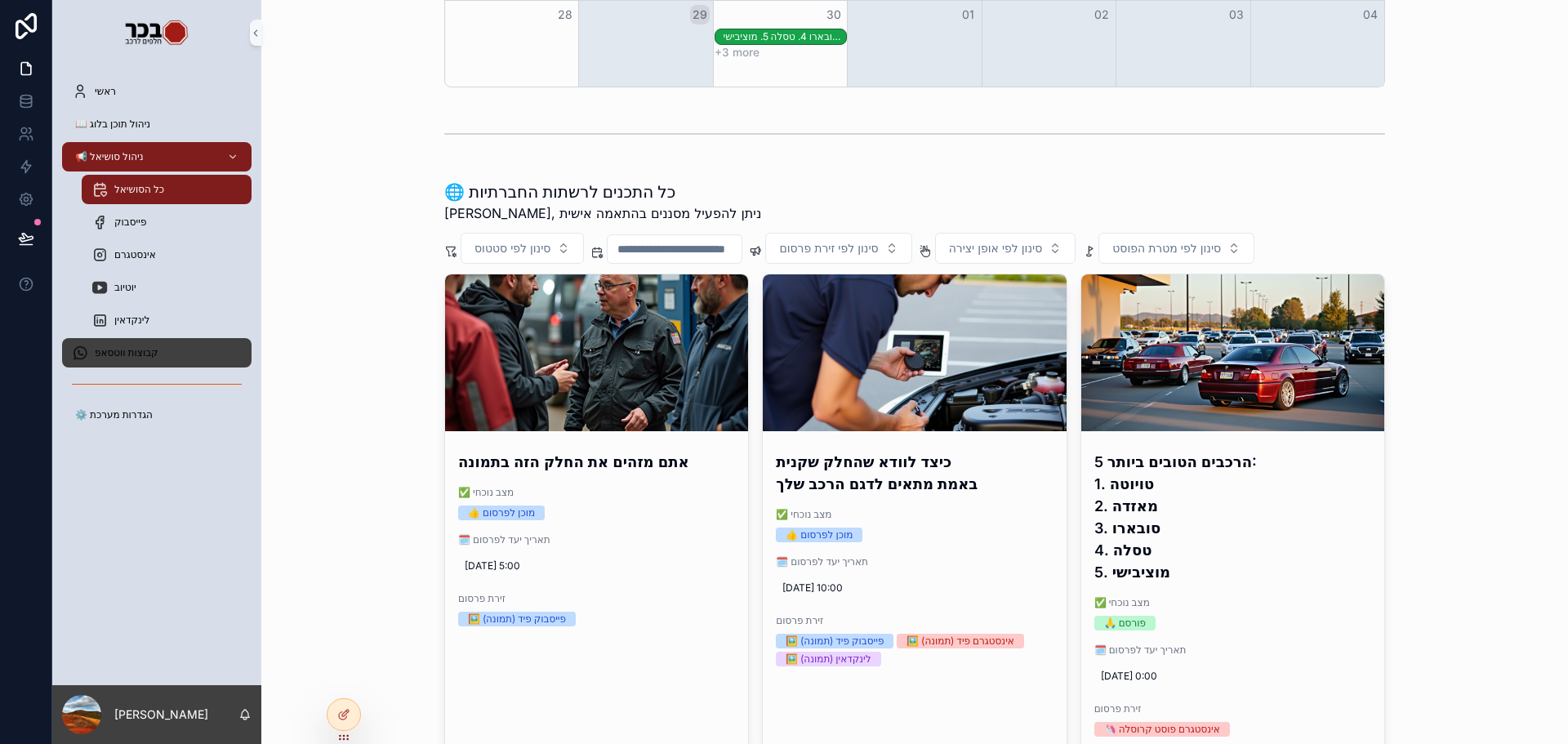
click at [149, 365] on div "קבוצות ווטסאפ" at bounding box center [157, 352] width 170 height 26
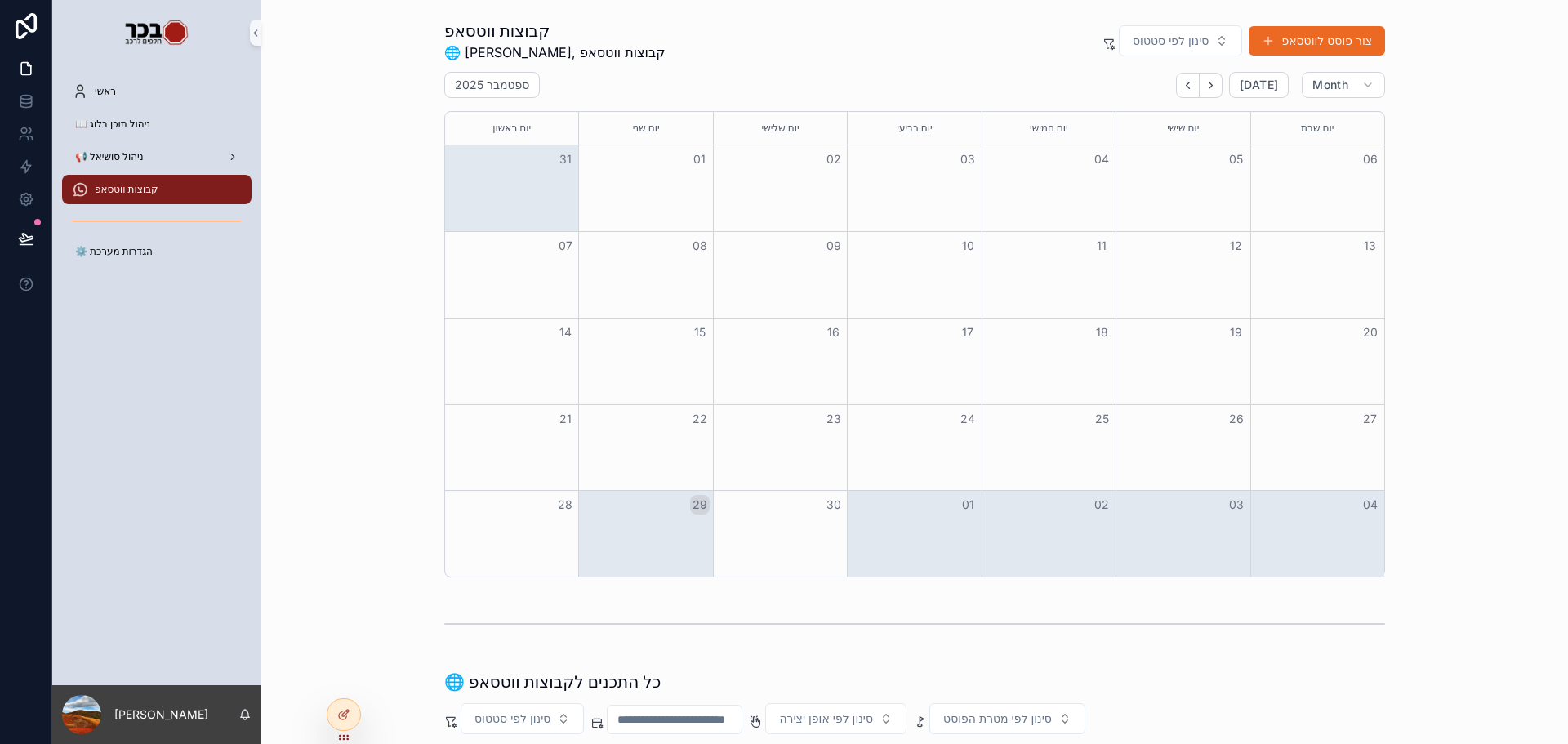
click at [1324, 42] on button "צור פוסט לווטסאפ" at bounding box center [1316, 40] width 137 height 29
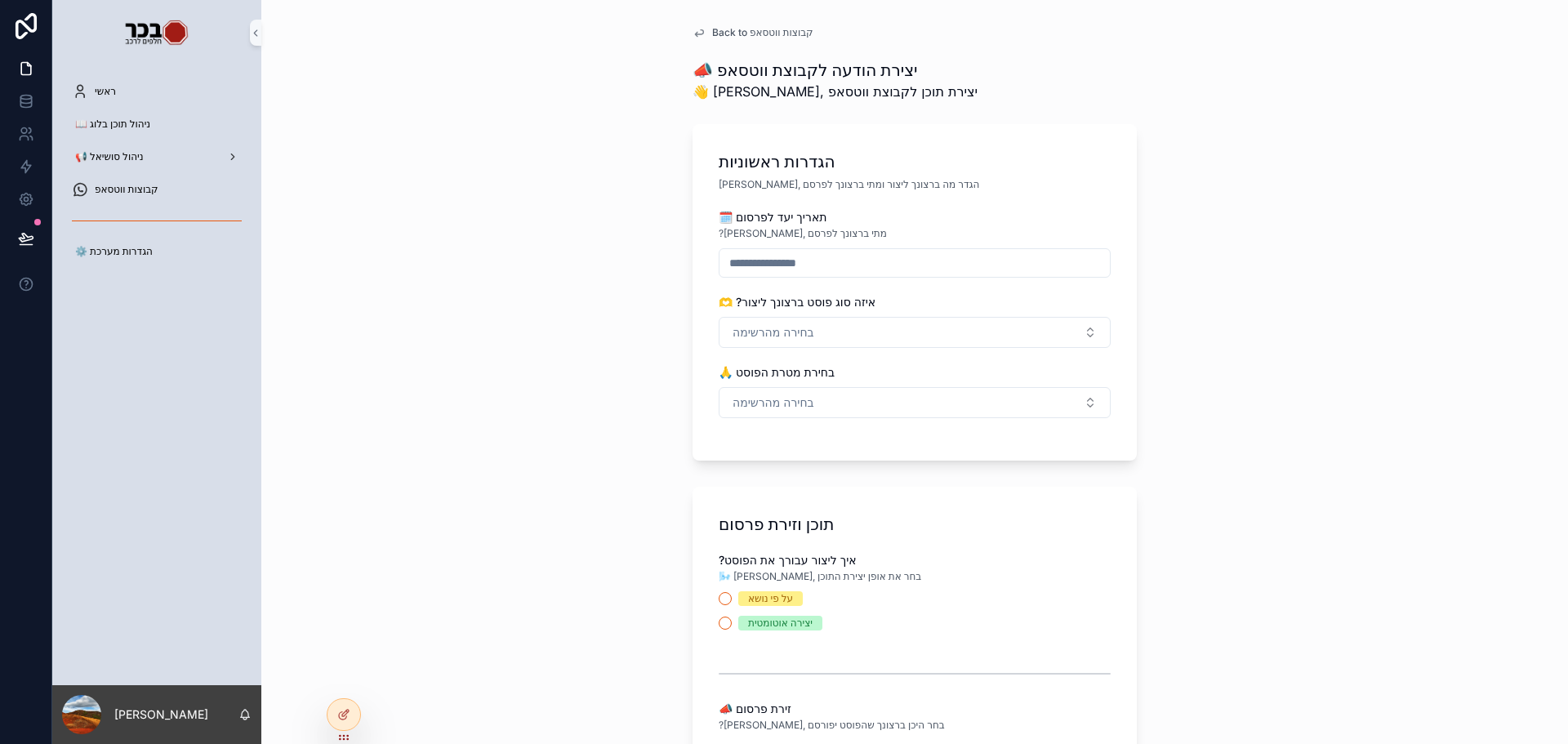
click at [953, 268] on input "scrollable content" at bounding box center [915, 263] width 391 height 23
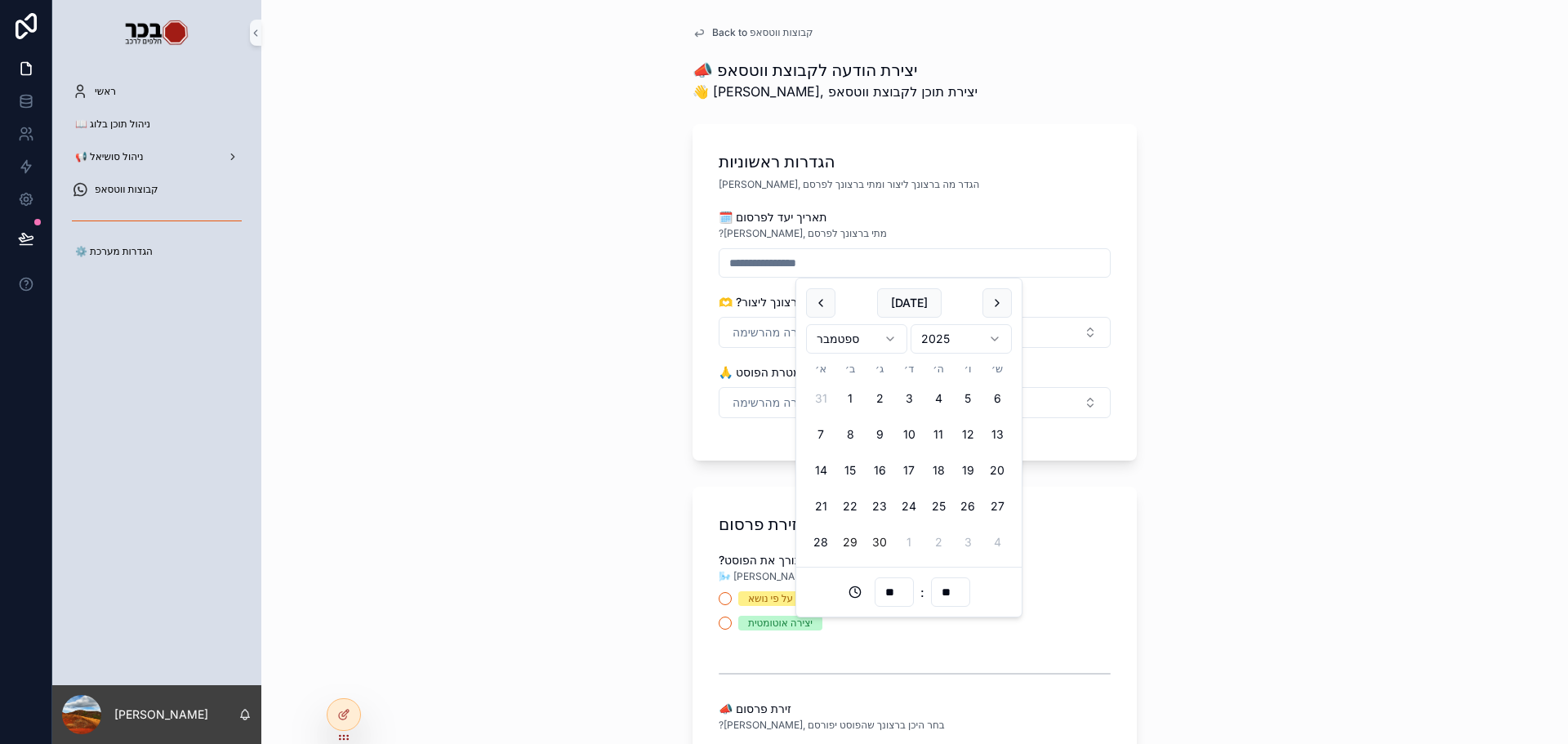
click at [879, 538] on button "30" at bounding box center [880, 542] width 29 height 29
click at [891, 585] on input "**" at bounding box center [894, 592] width 38 height 23
click at [884, 445] on div "10" at bounding box center [895, 447] width 74 height 26
type input "**********"
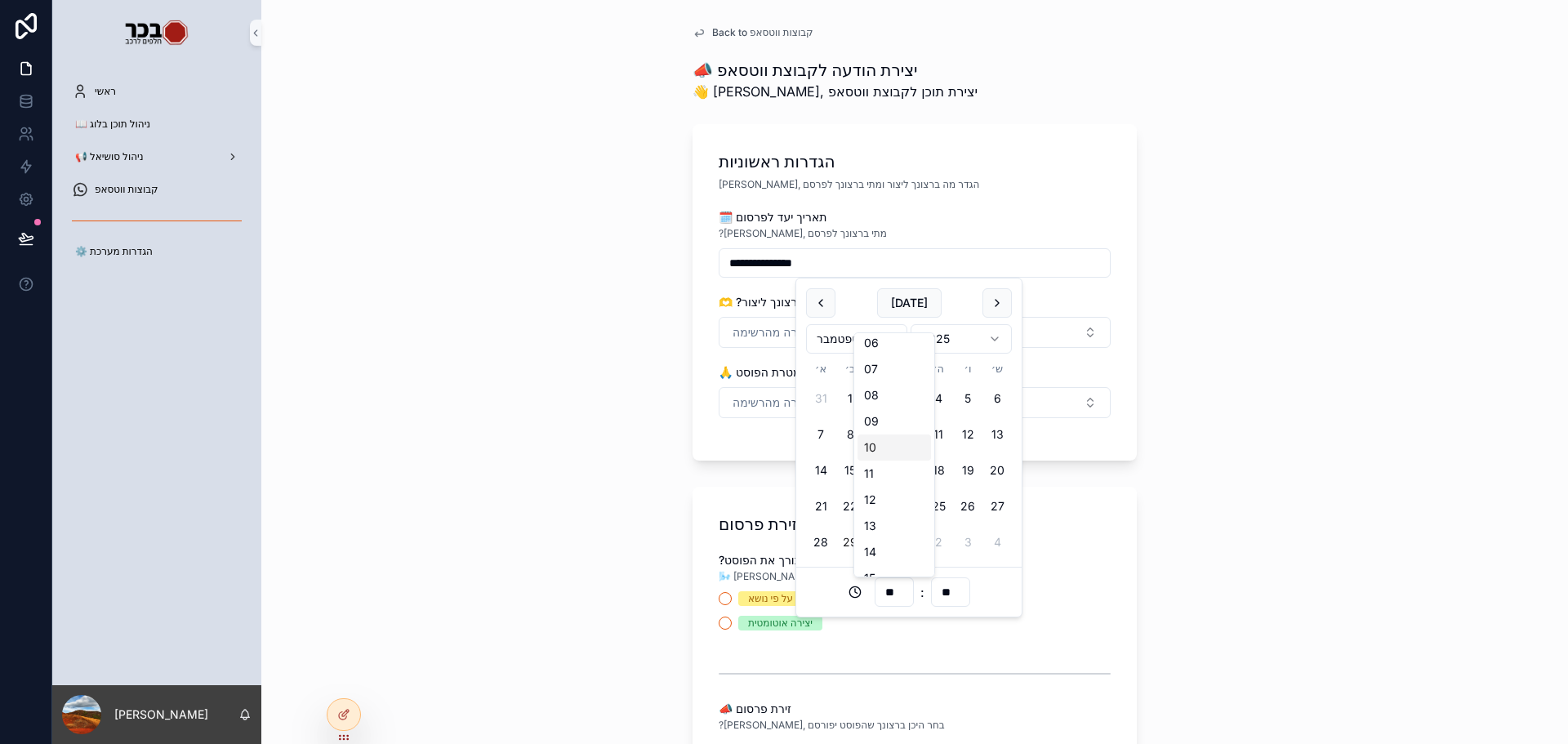
type input "**"
click at [1095, 299] on div "🫶 ?איזה סוג פוסט ברצונך ליצור" at bounding box center [915, 302] width 392 height 16
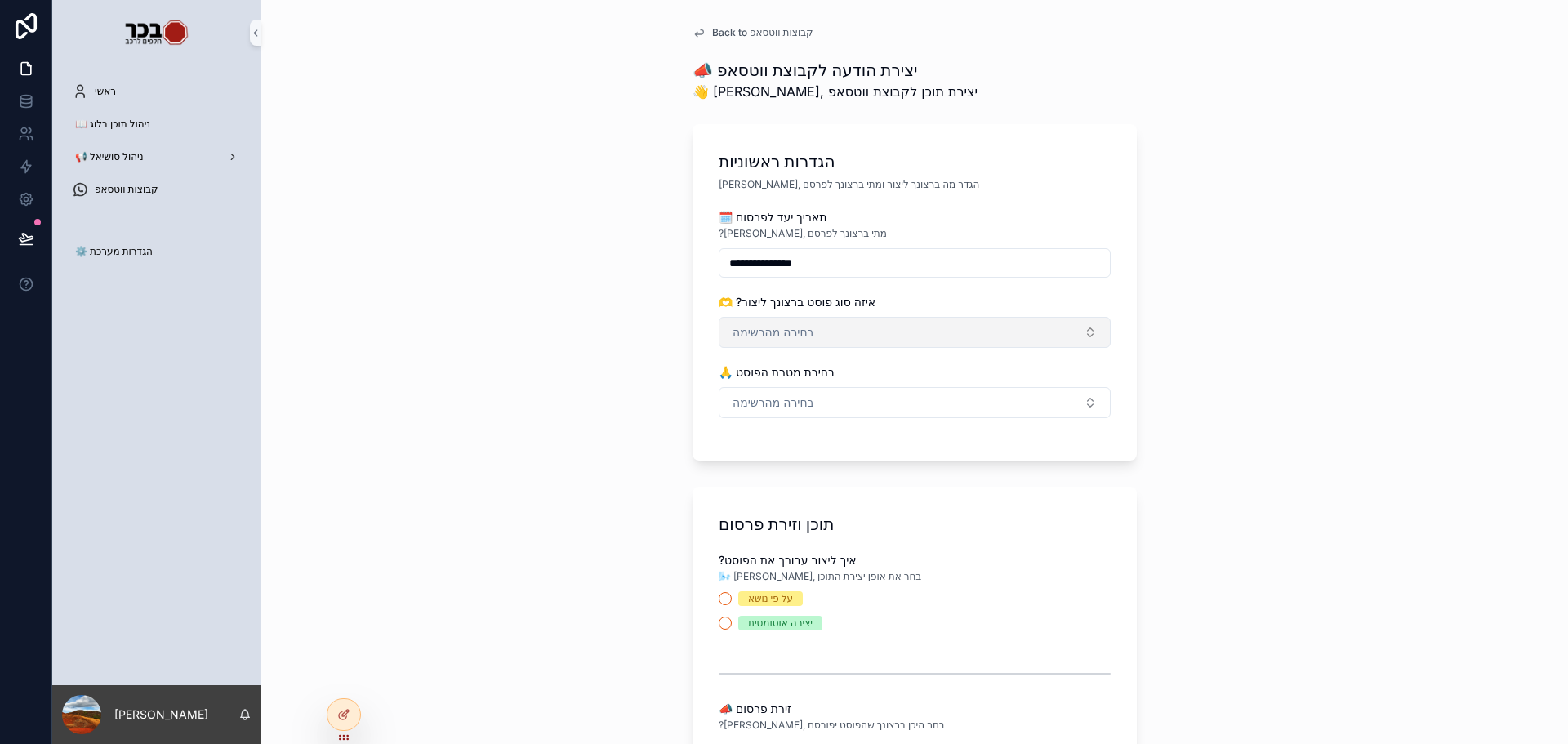
click at [1057, 325] on button "בחירה מהרשימה" at bounding box center [915, 332] width 392 height 31
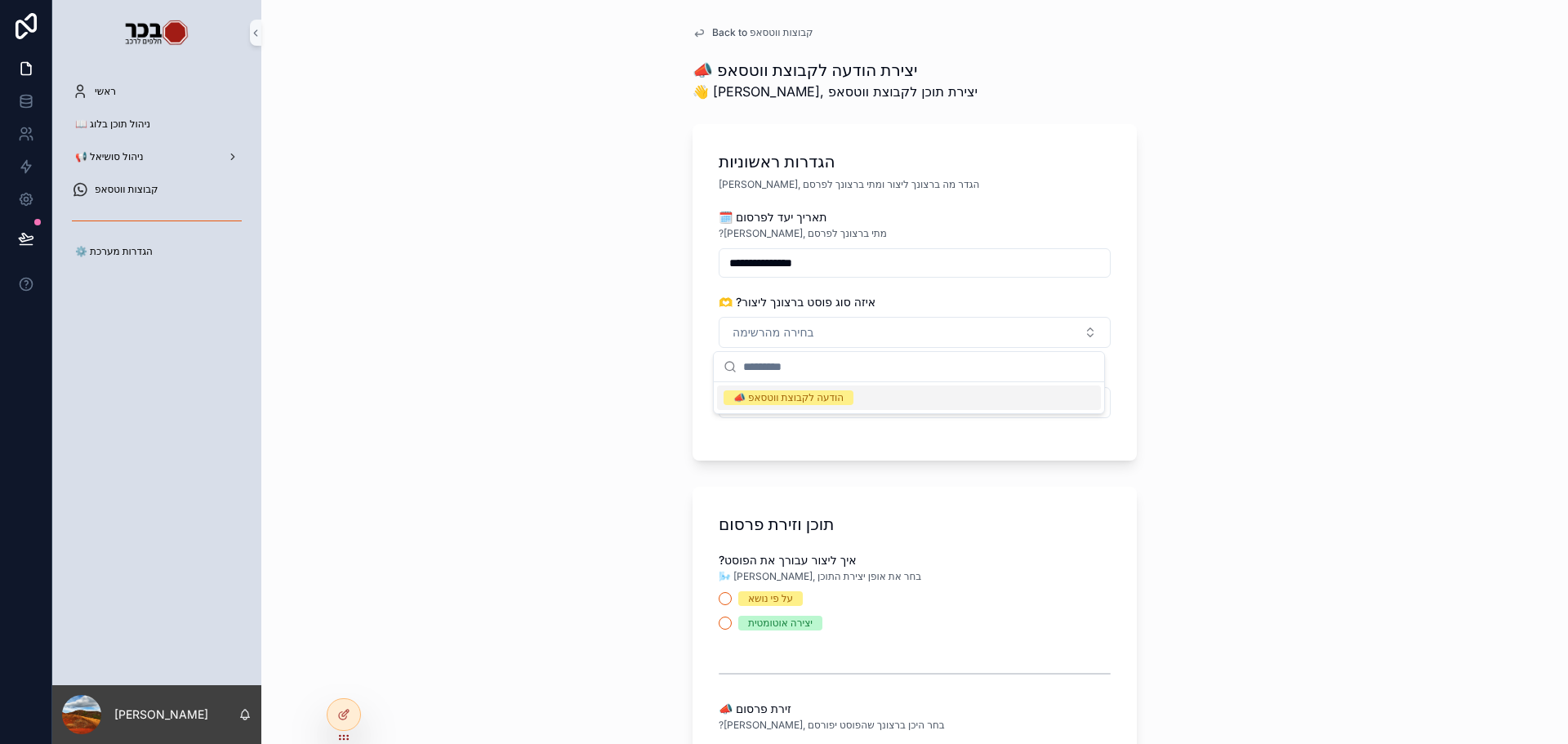
click at [918, 400] on div "📣 הודעה לקבוצת ווטסאפ" at bounding box center [909, 398] width 384 height 24
click at [820, 399] on button "בחירה מהרשימה" at bounding box center [915, 403] width 392 height 31
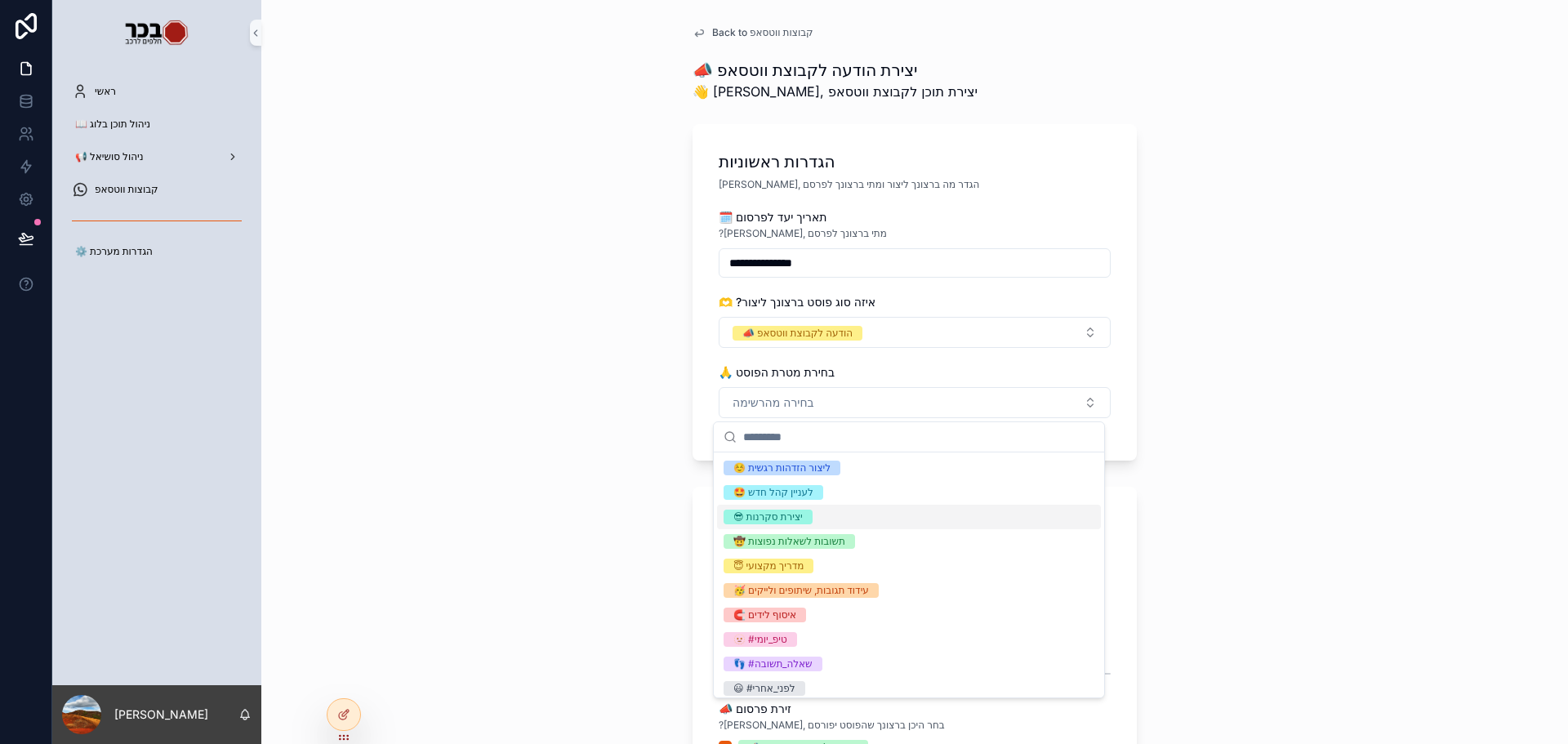
click at [821, 512] on div "😎 יצירת סקרנות" at bounding box center [909, 517] width 384 height 24
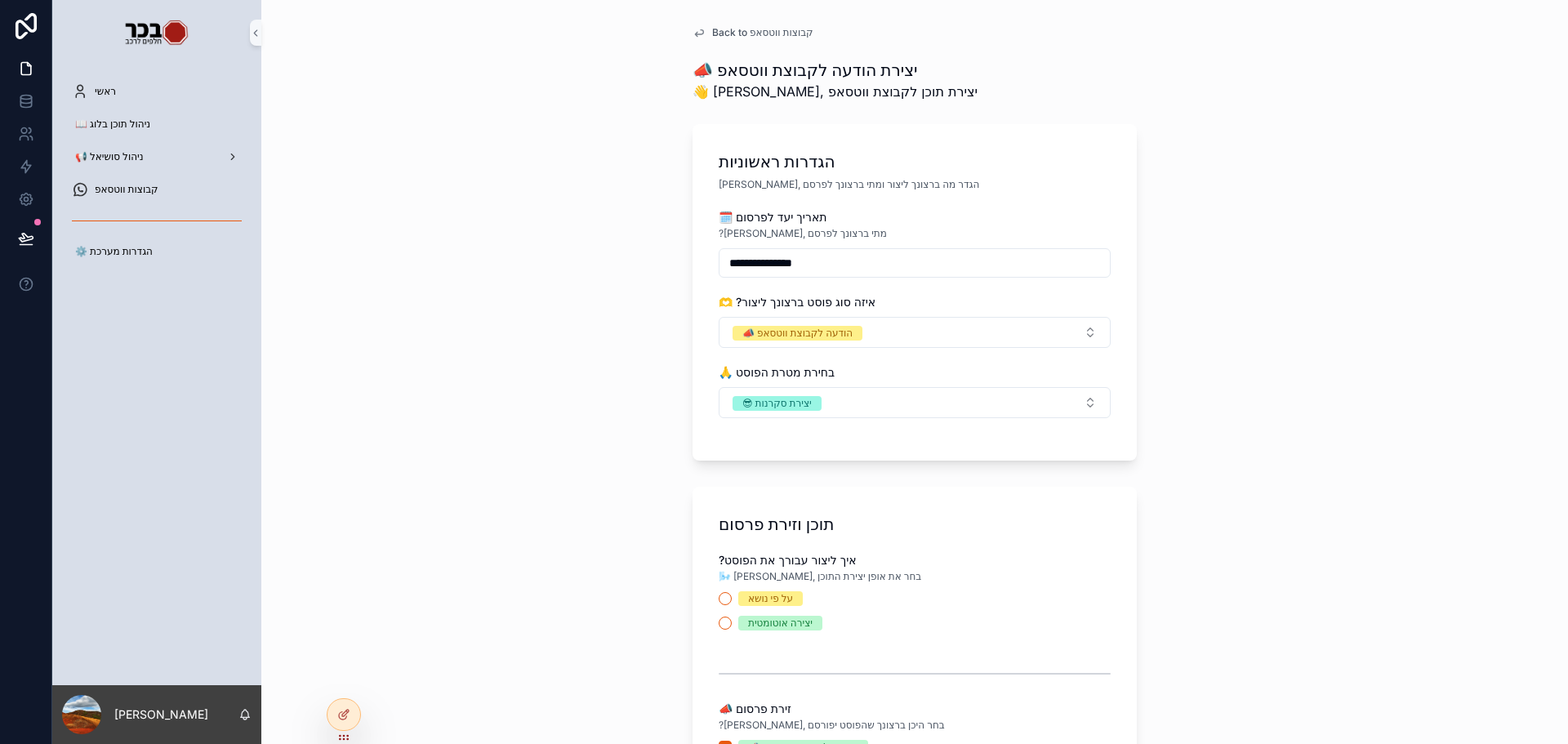
scroll to position [81, 0]
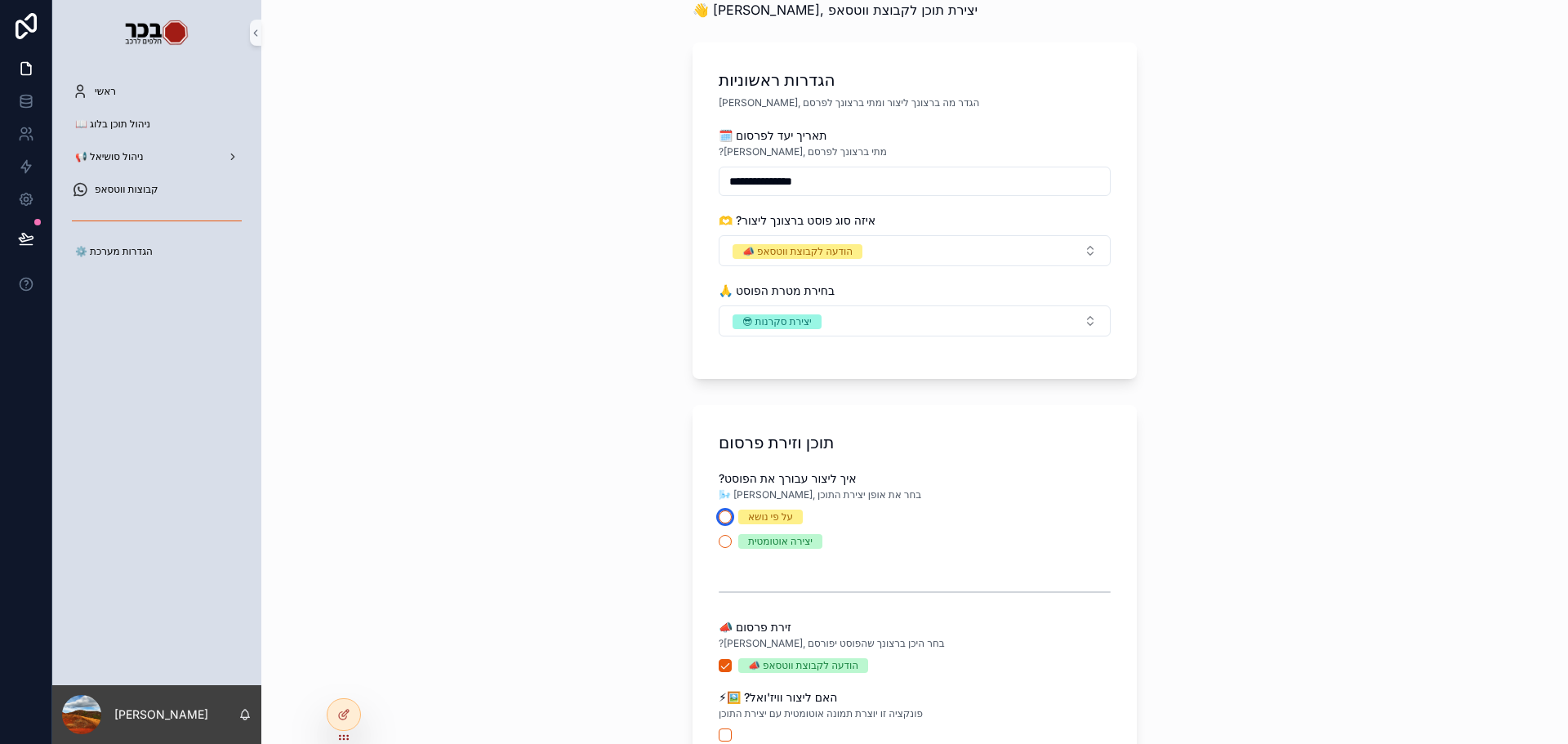
click at [721, 518] on button "על פי נושא" at bounding box center [725, 518] width 13 height 13
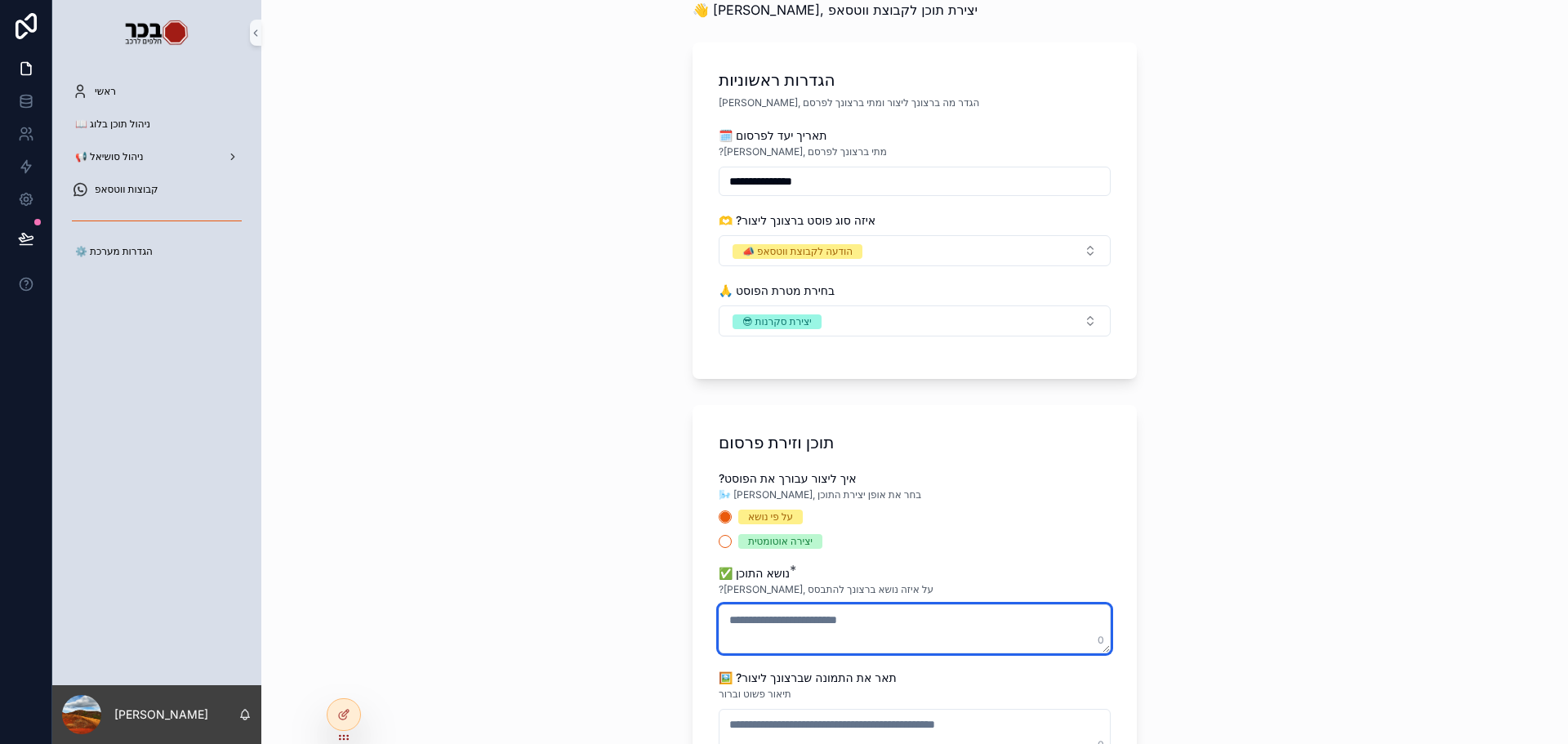
click at [826, 617] on textarea "scrollable content" at bounding box center [915, 629] width 392 height 49
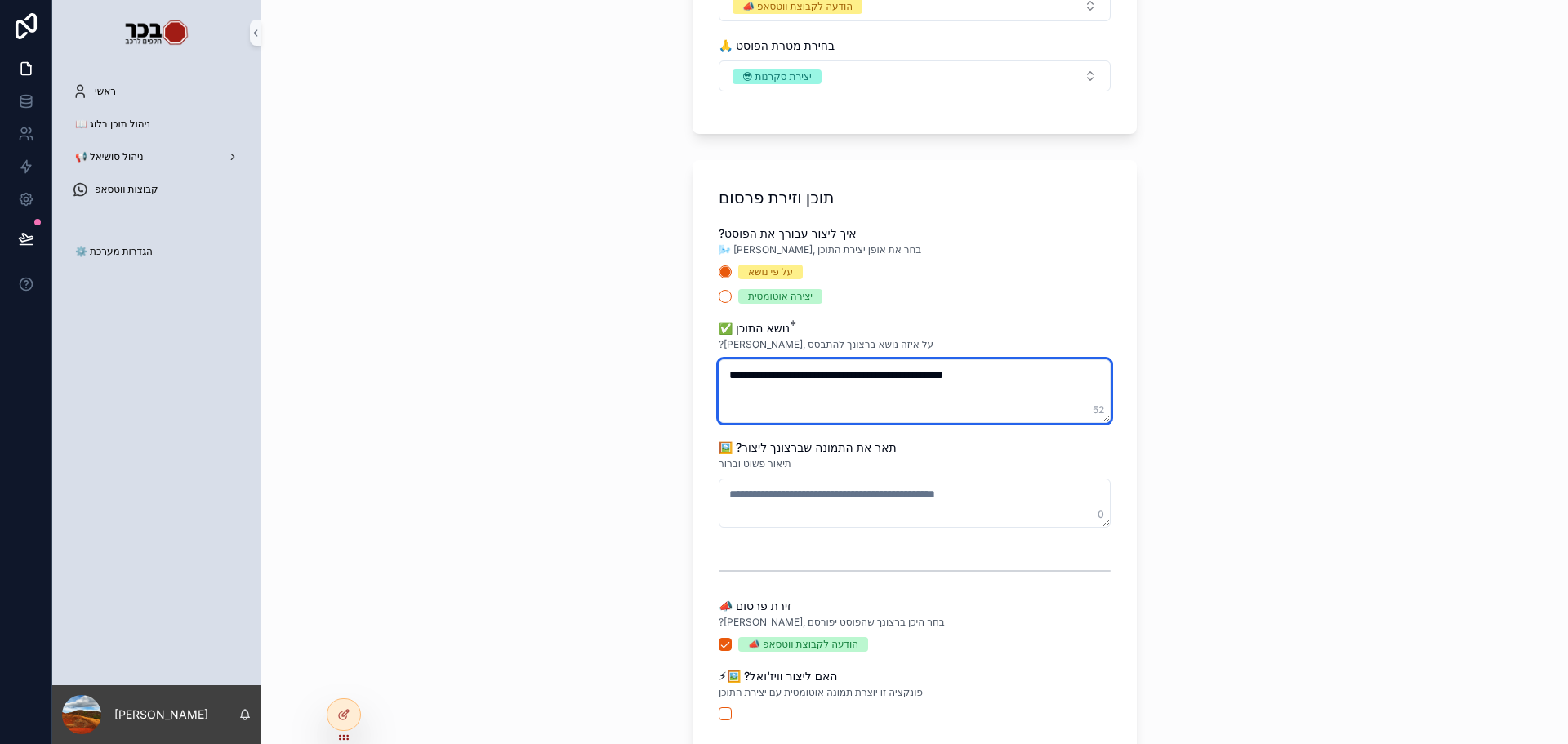
scroll to position [408, 0]
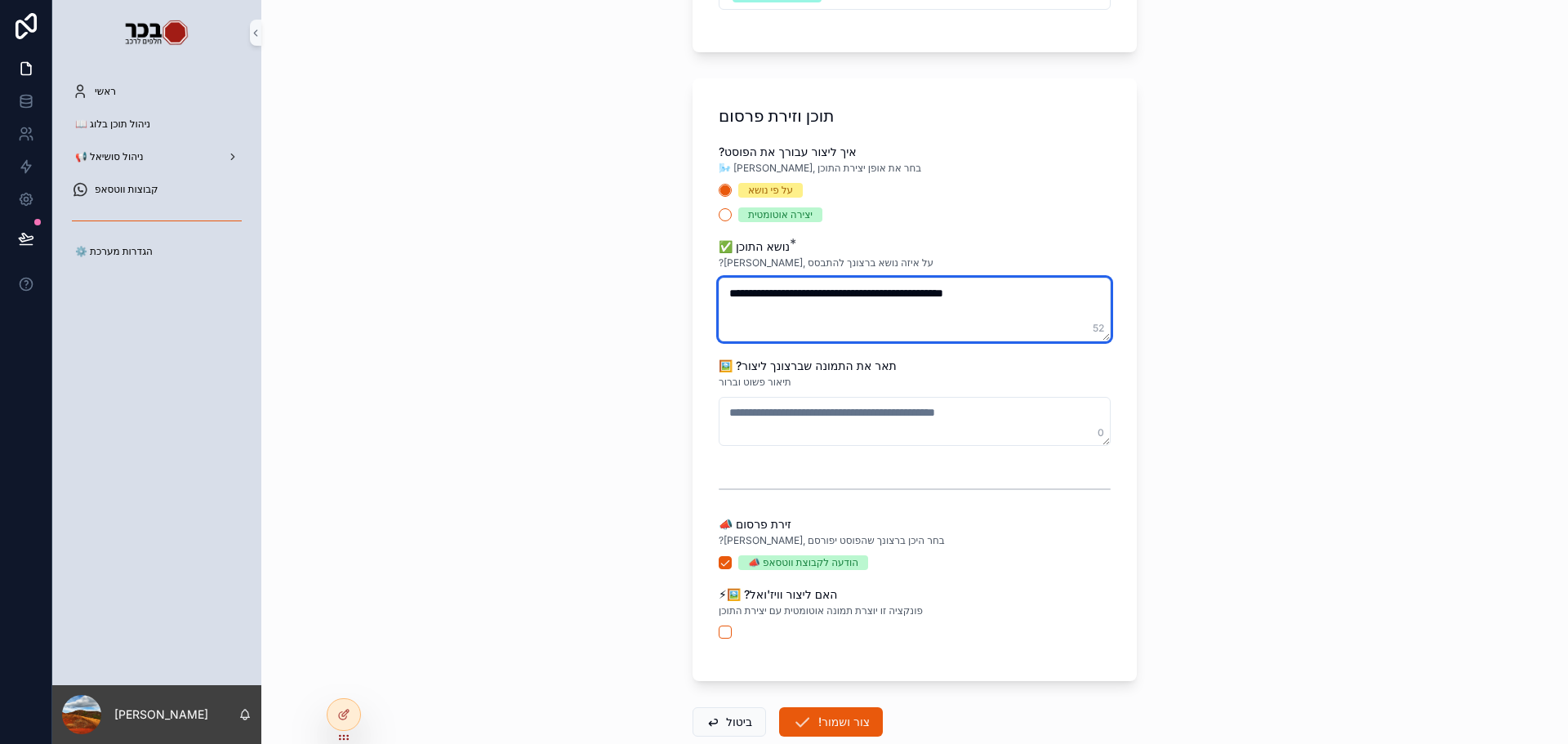
type textarea "**********"
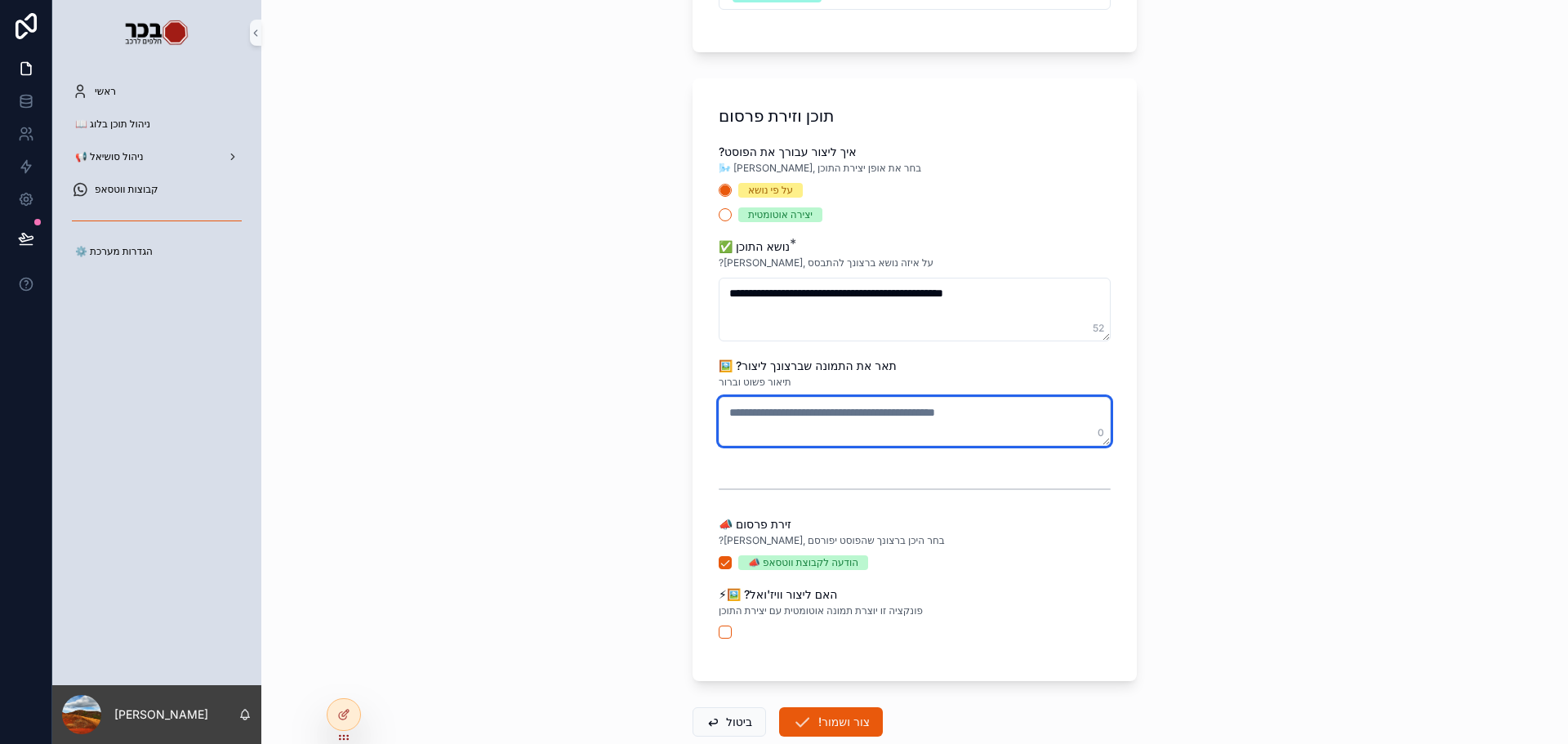
click at [815, 427] on textarea "scrollable content" at bounding box center [915, 421] width 392 height 49
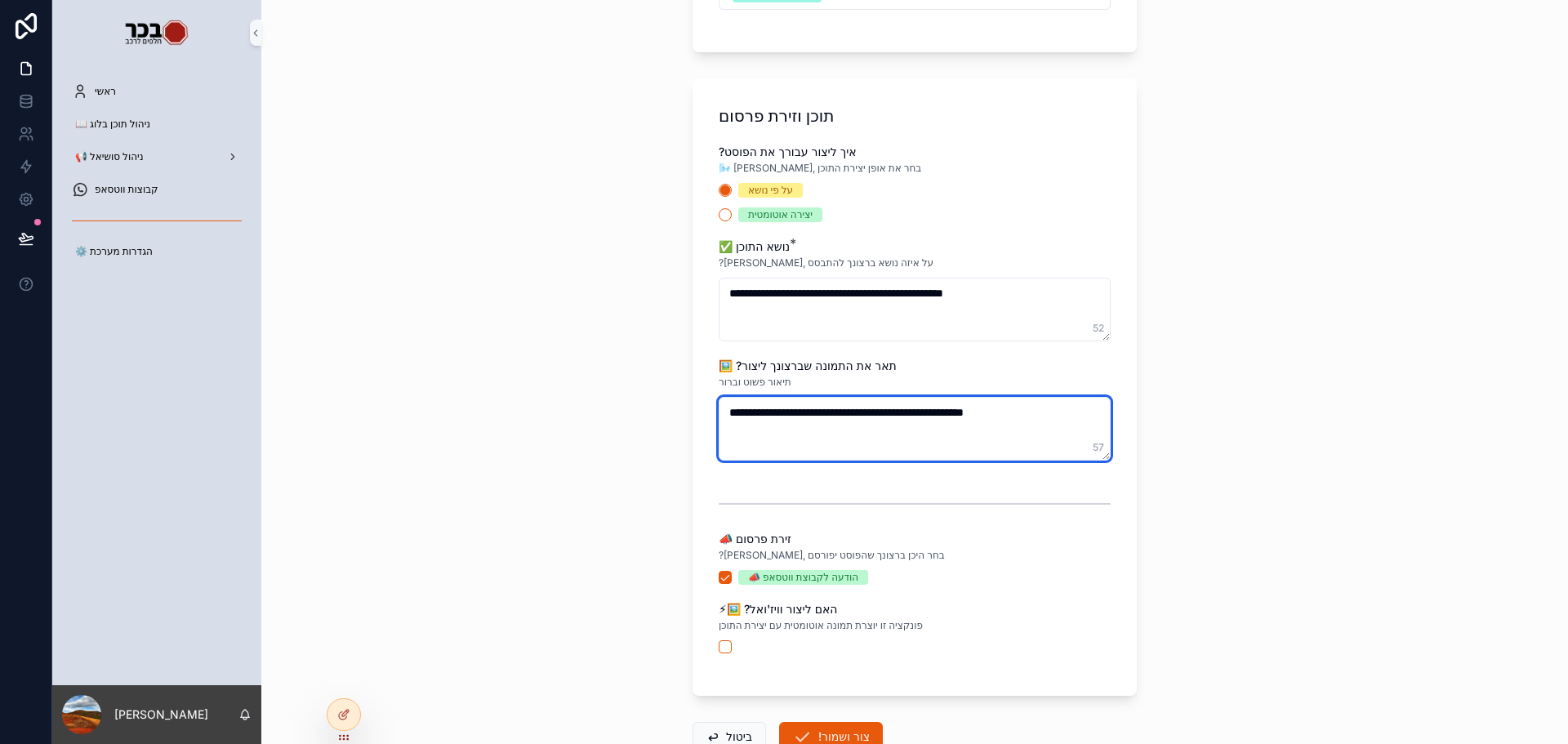
scroll to position [520, 0]
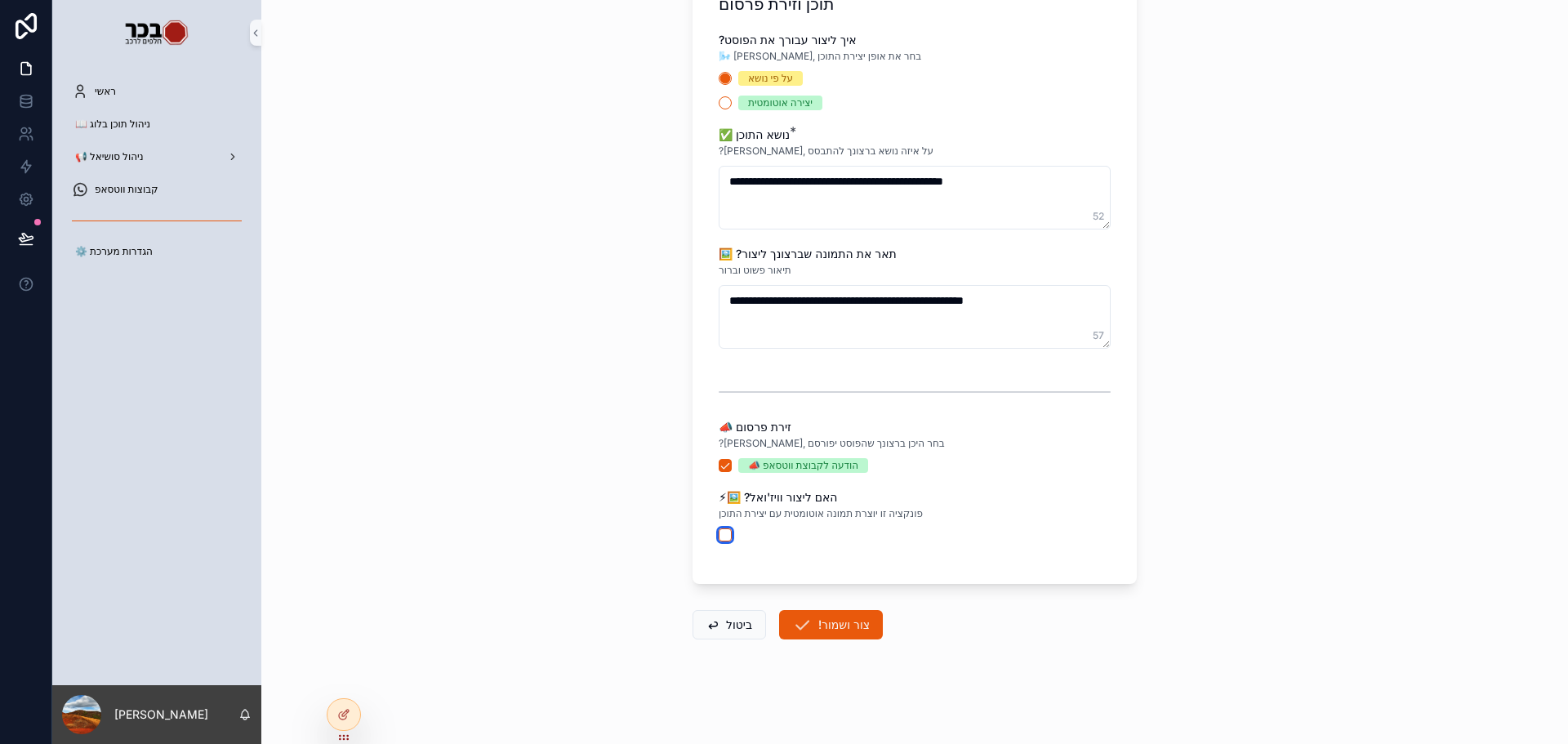
click at [720, 541] on button "scrollable content" at bounding box center [725, 535] width 13 height 13
click at [916, 301] on textarea "**********" at bounding box center [915, 317] width 392 height 64
type textarea "**********"
click at [896, 362] on div "**********" at bounding box center [915, 294] width 392 height 526
click at [839, 629] on button "!צור ושמור" at bounding box center [831, 625] width 104 height 29
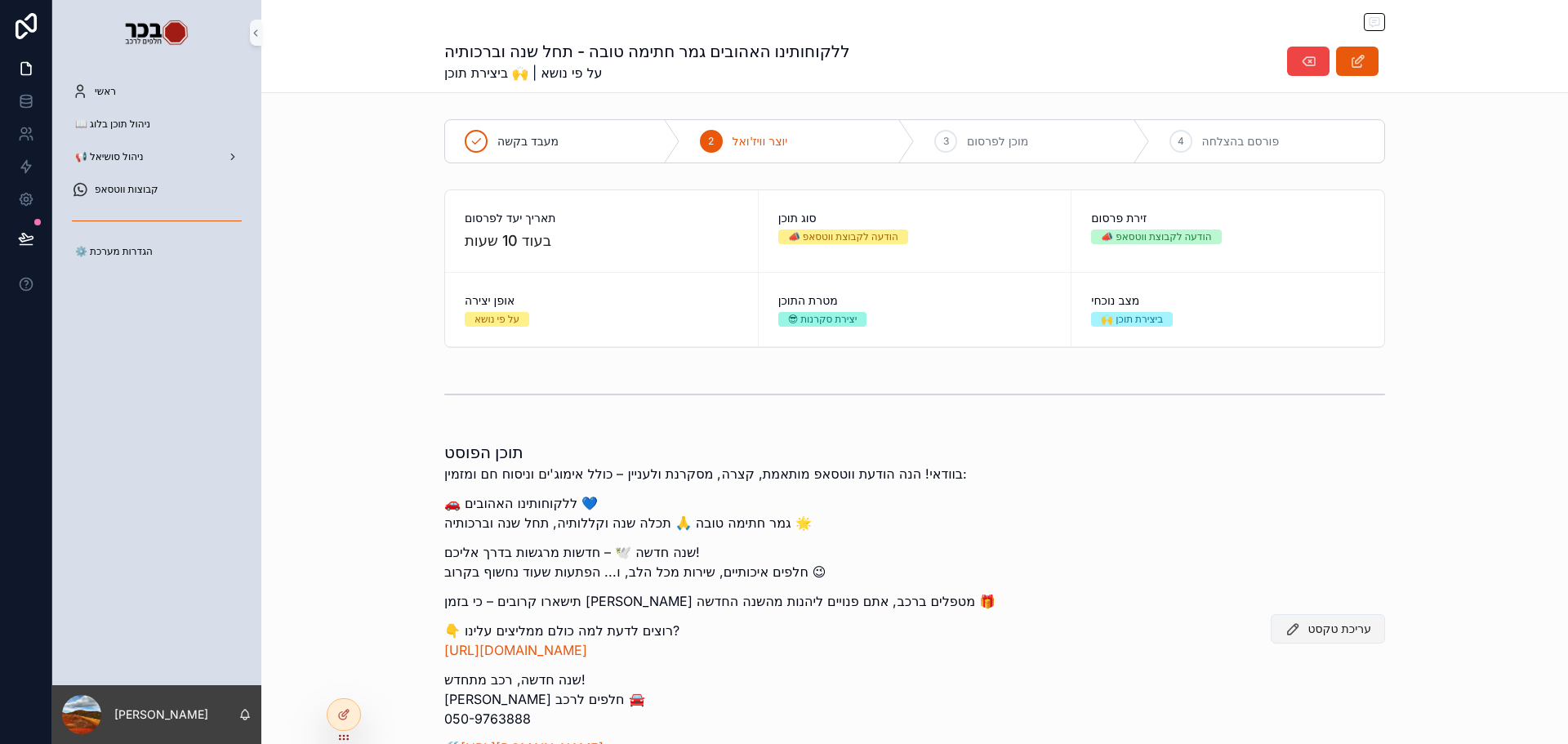
click at [1286, 627] on icon "scrollable content" at bounding box center [1292, 628] width 16 height 16
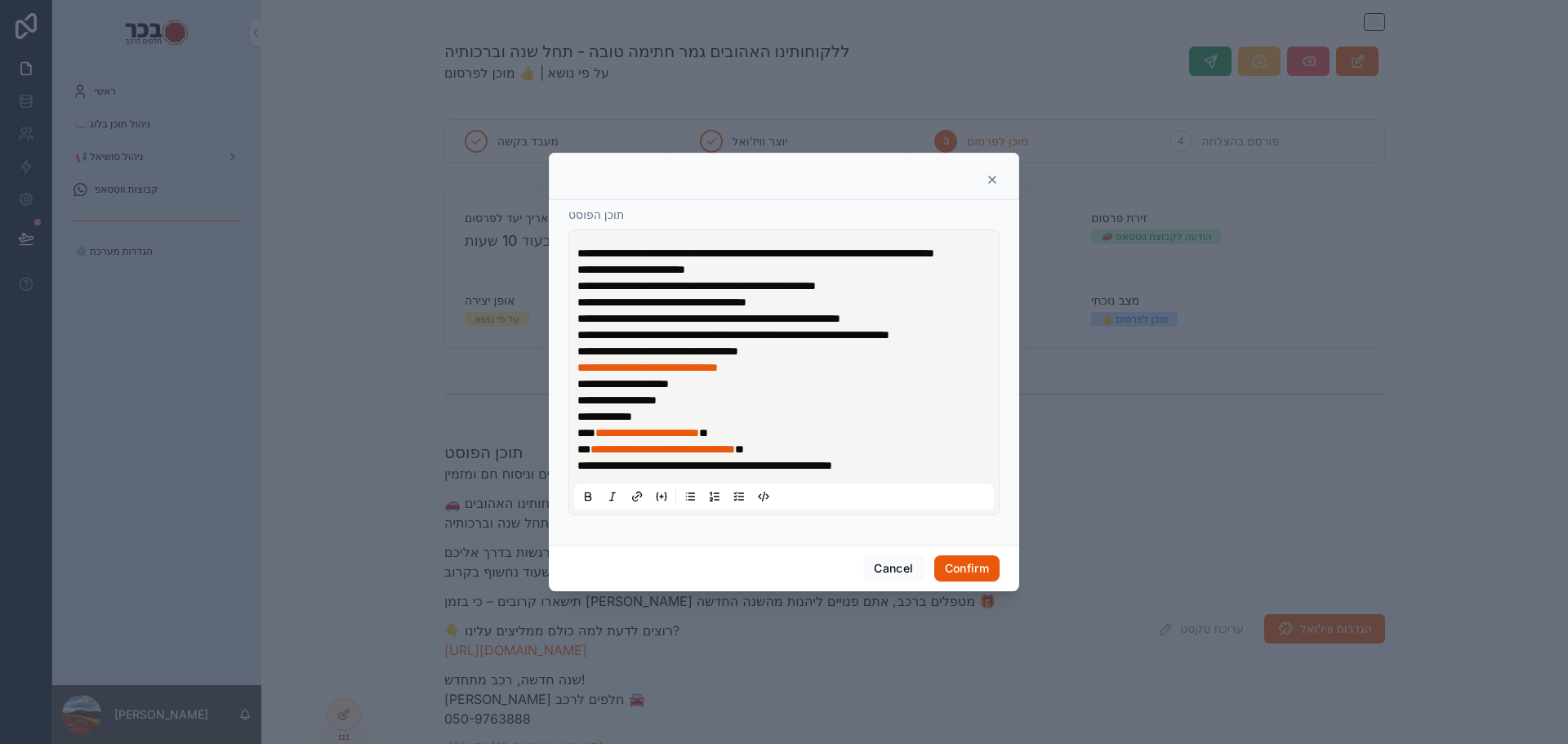
drag, startPoint x: 638, startPoint y: 249, endPoint x: 577, endPoint y: 237, distance: 62.2
click at [578, 245] on p "**********" at bounding box center [787, 252] width 420 height 16
click at [574, 254] on div "**********" at bounding box center [784, 372] width 431 height 286
drag, startPoint x: 574, startPoint y: 252, endPoint x: 598, endPoint y: 252, distance: 24.0
click at [598, 252] on div "**********" at bounding box center [784, 372] width 420 height 274
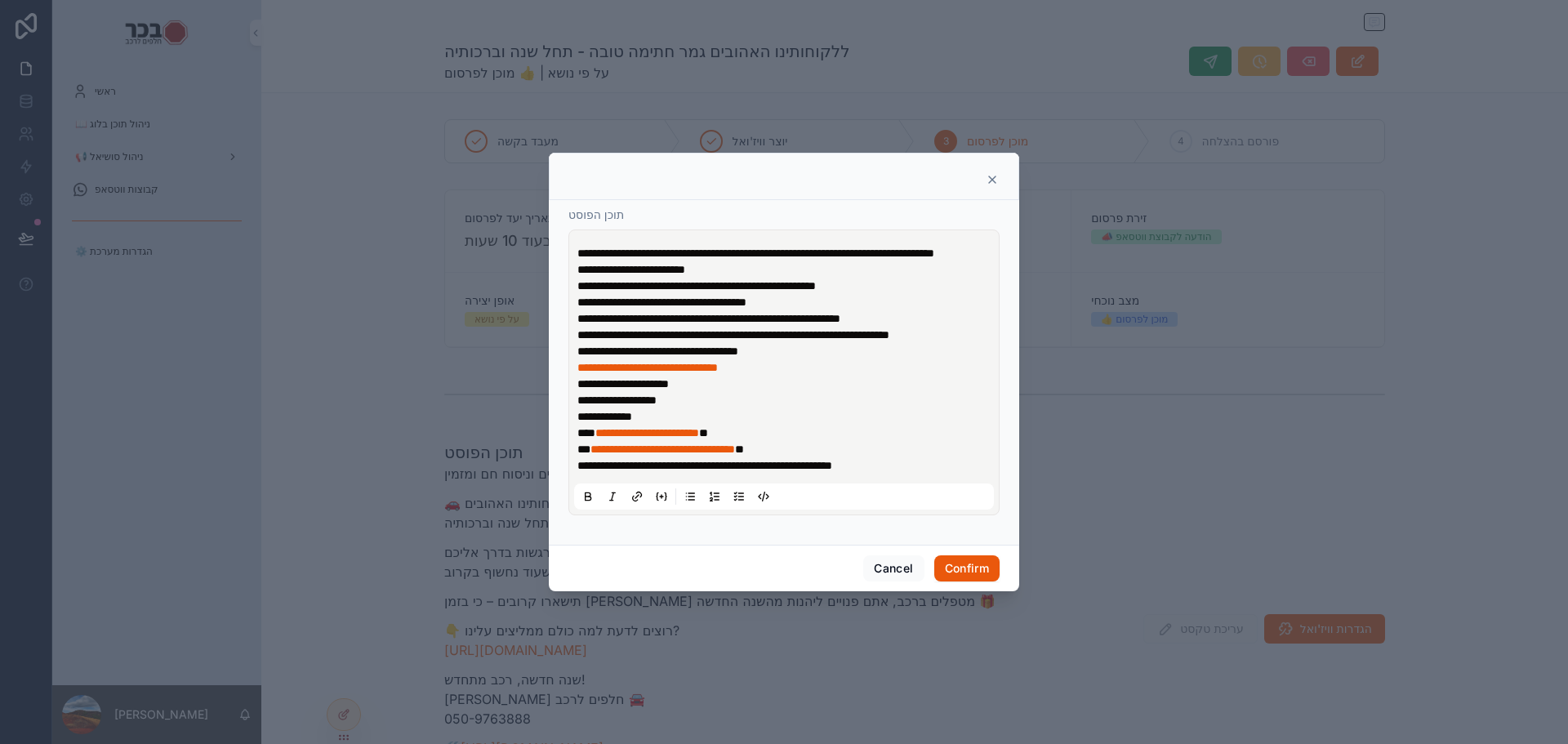
click at [578, 249] on span "**********" at bounding box center [756, 253] width 357 height 12
drag, startPoint x: 578, startPoint y: 251, endPoint x: 992, endPoint y: 237, distance: 414.2
click at [992, 245] on p "**********" at bounding box center [787, 252] width 420 height 16
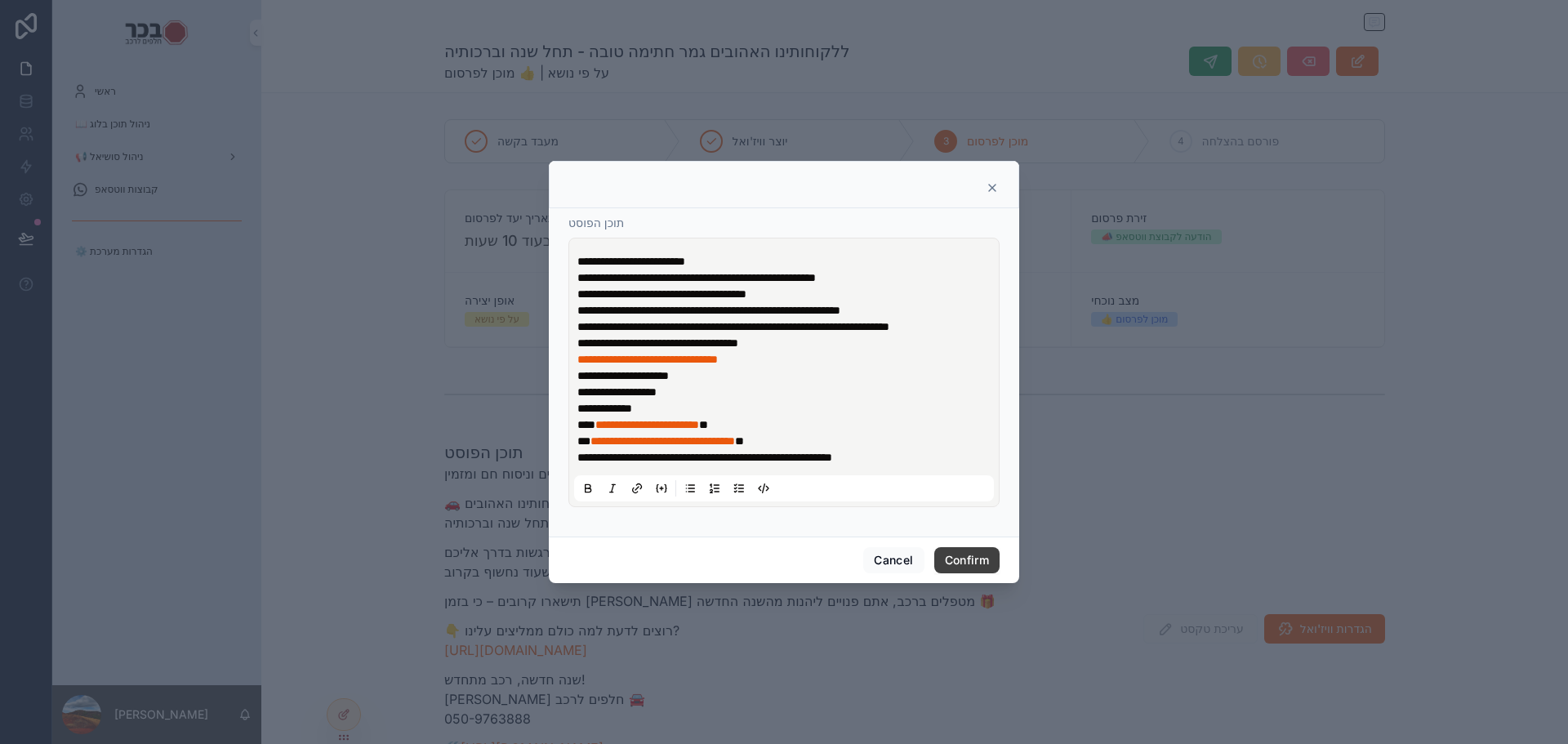
click at [966, 570] on button "Confirm" at bounding box center [967, 560] width 65 height 26
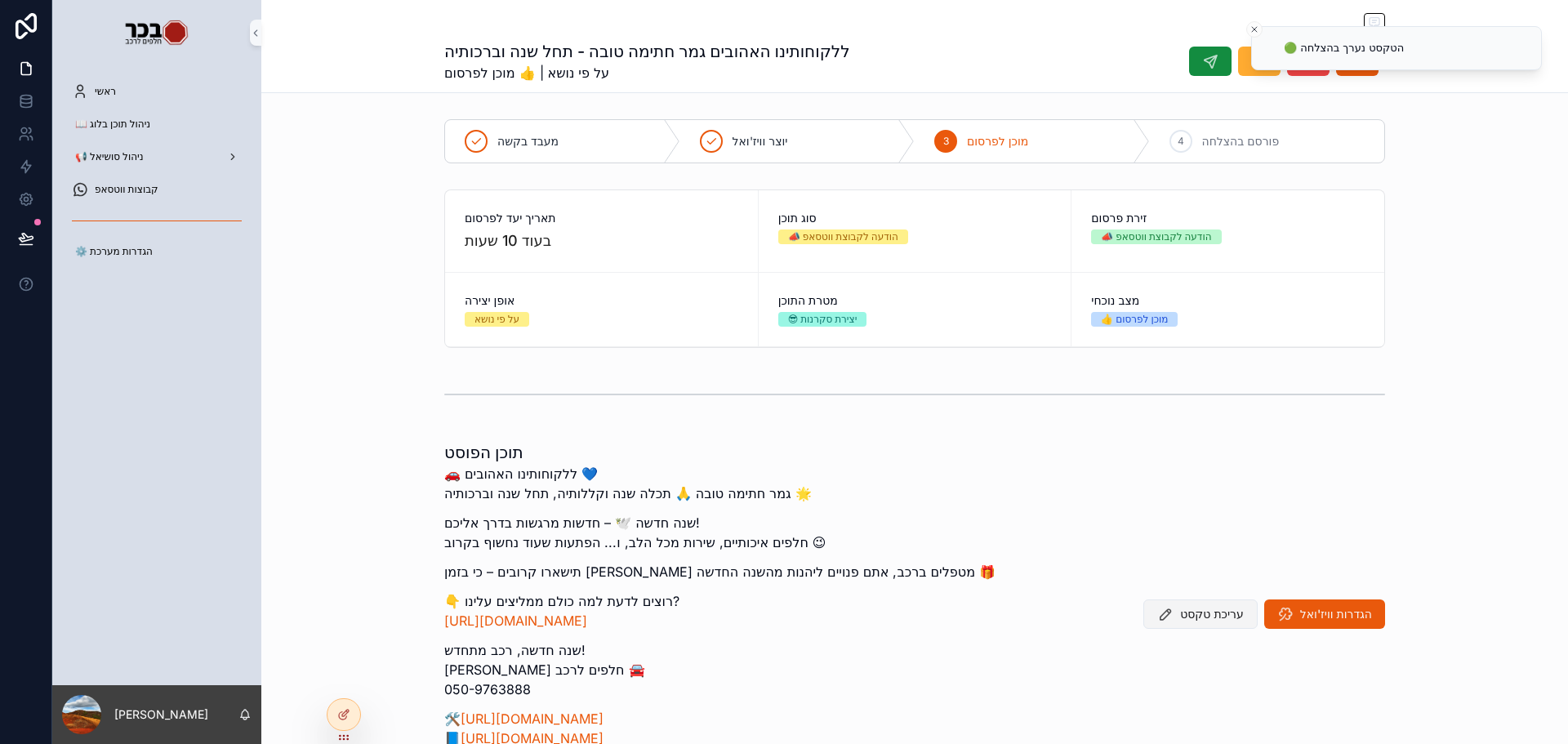
click at [1217, 603] on button "עריכת טקסט" at bounding box center [1201, 614] width 114 height 29
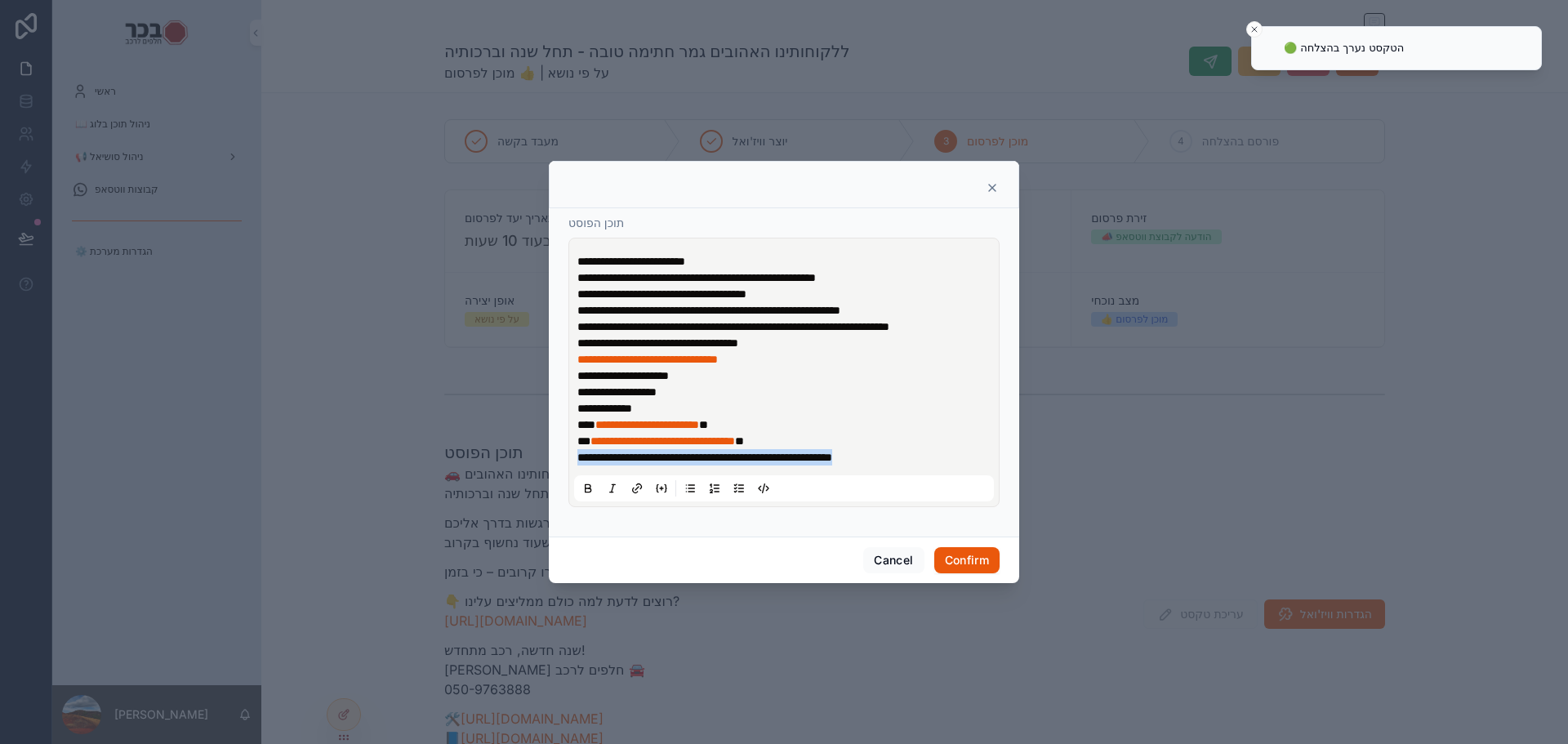
drag, startPoint x: 936, startPoint y: 466, endPoint x: 558, endPoint y: 476, distance: 378.1
click at [562, 473] on div "**********" at bounding box center [784, 372] width 470 height 329
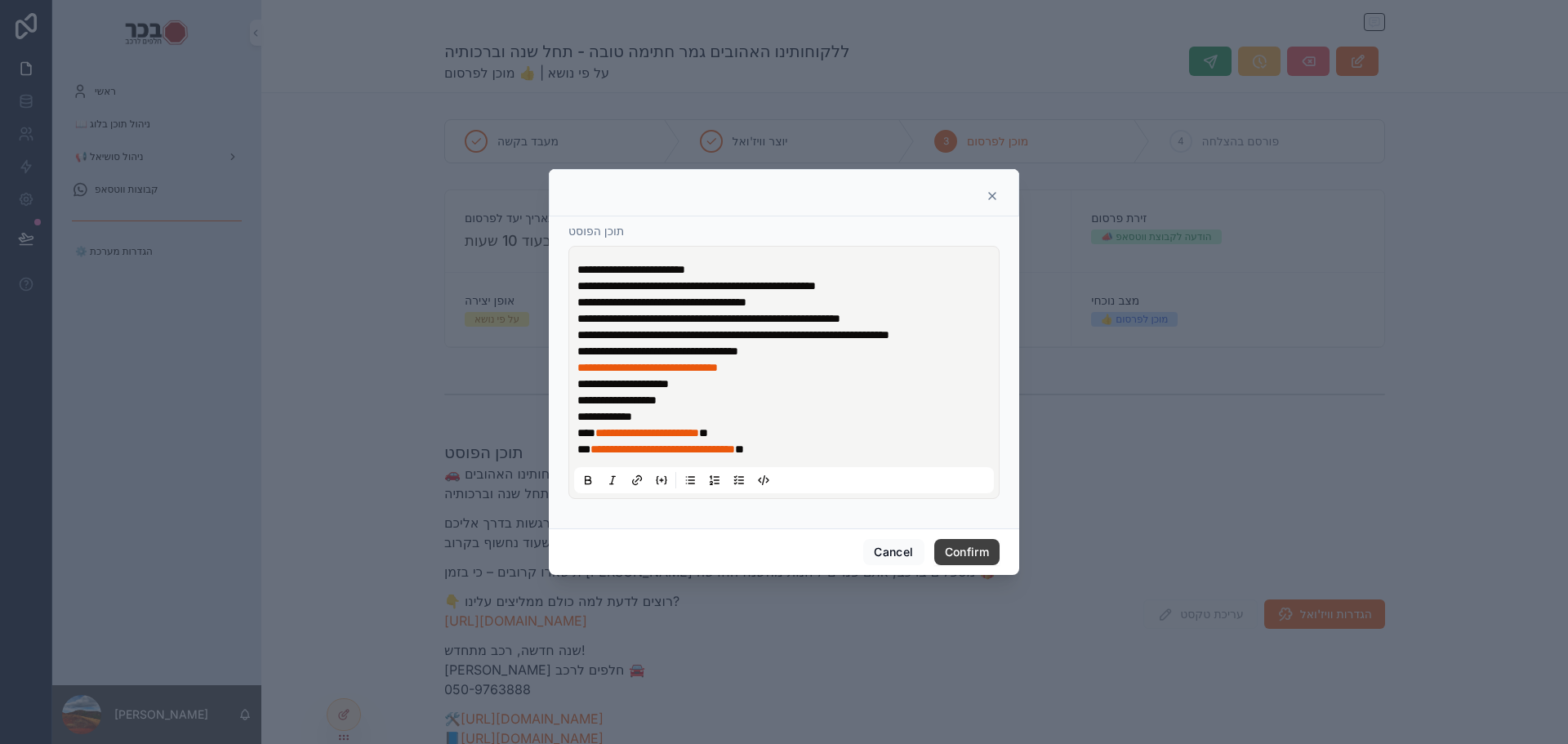
click at [965, 565] on button "Confirm" at bounding box center [967, 552] width 65 height 26
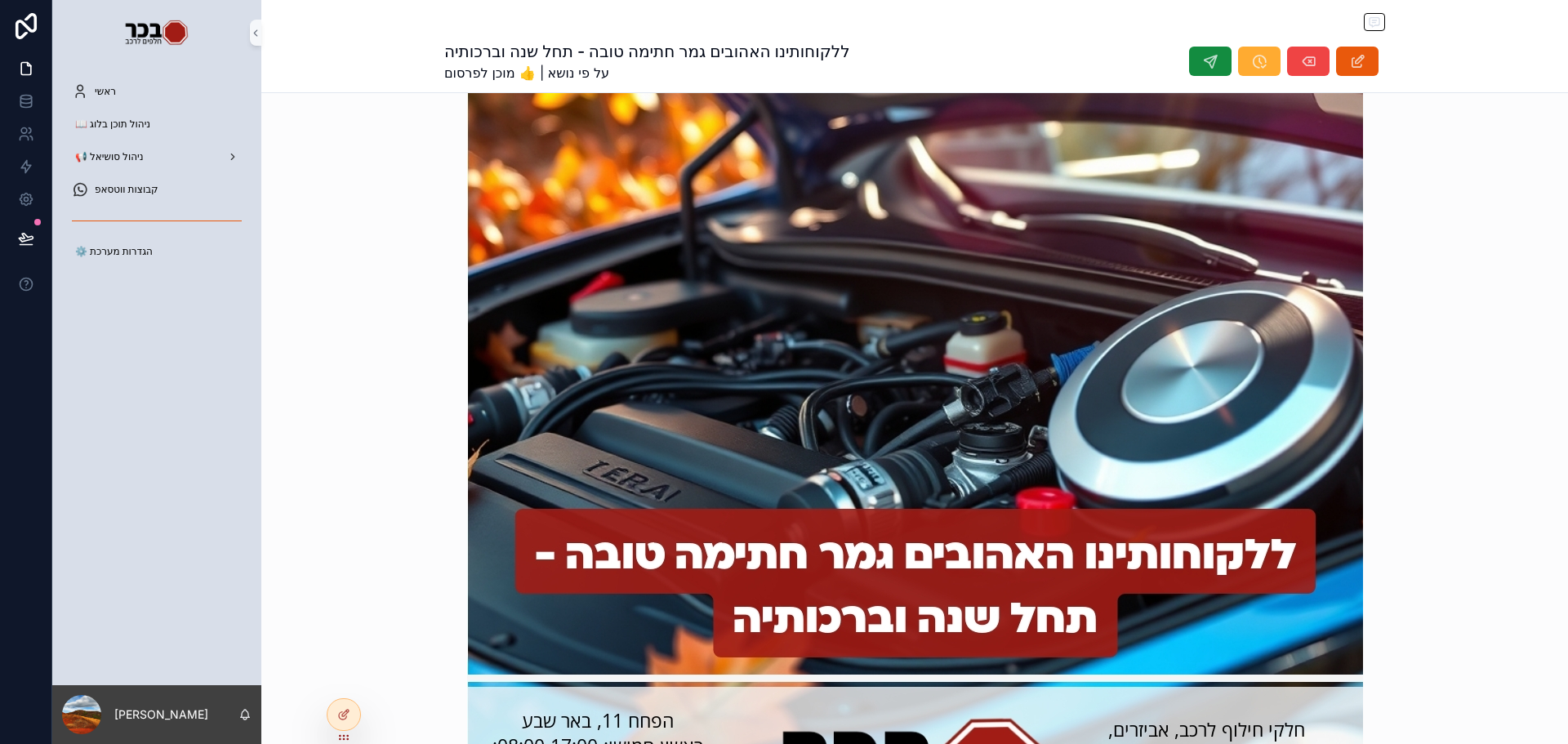
scroll to position [981, 0]
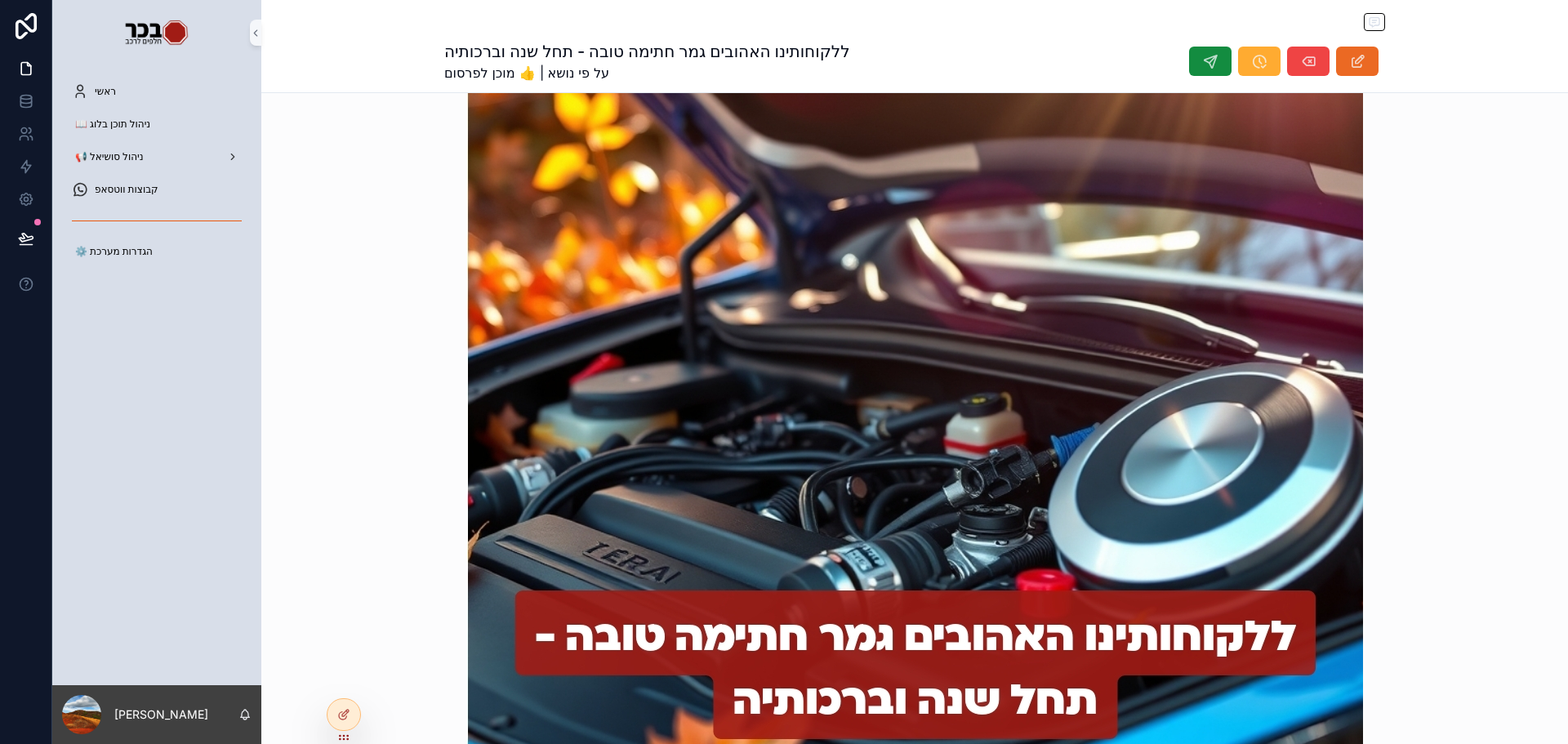
click at [1358, 60] on icon "scrollable content" at bounding box center [1358, 60] width 17 height 16
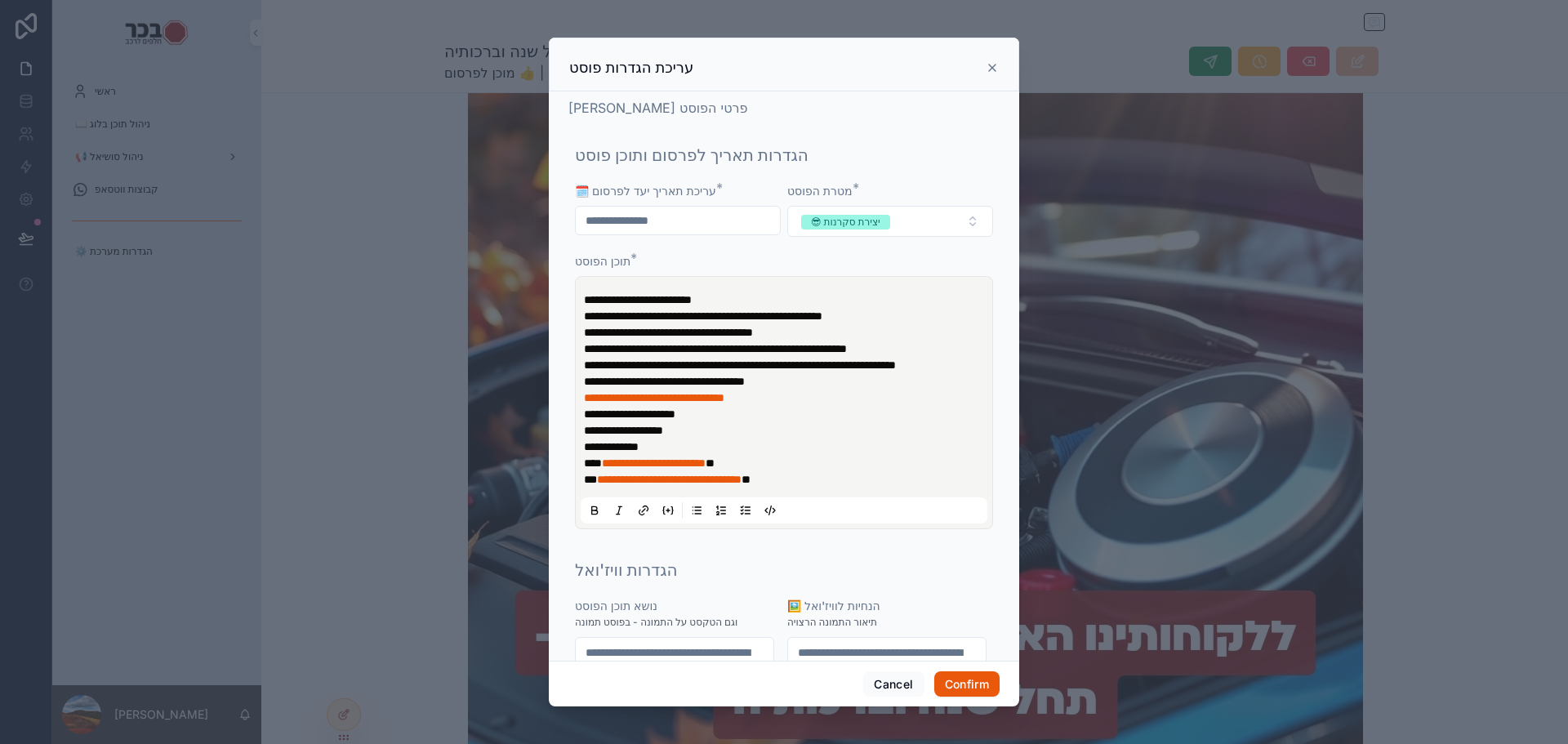
click at [988, 74] on icon at bounding box center [993, 68] width 13 height 13
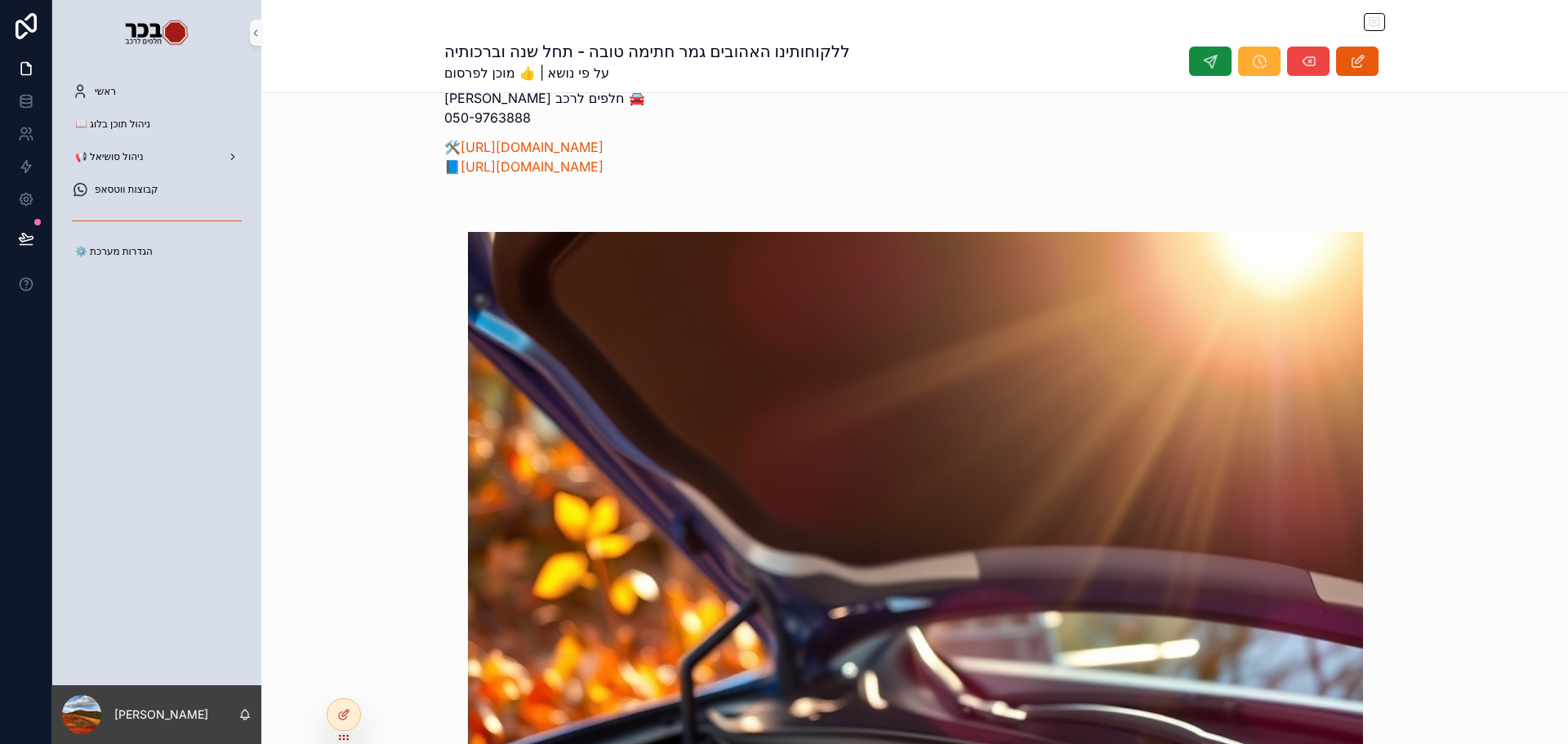
scroll to position [327, 0]
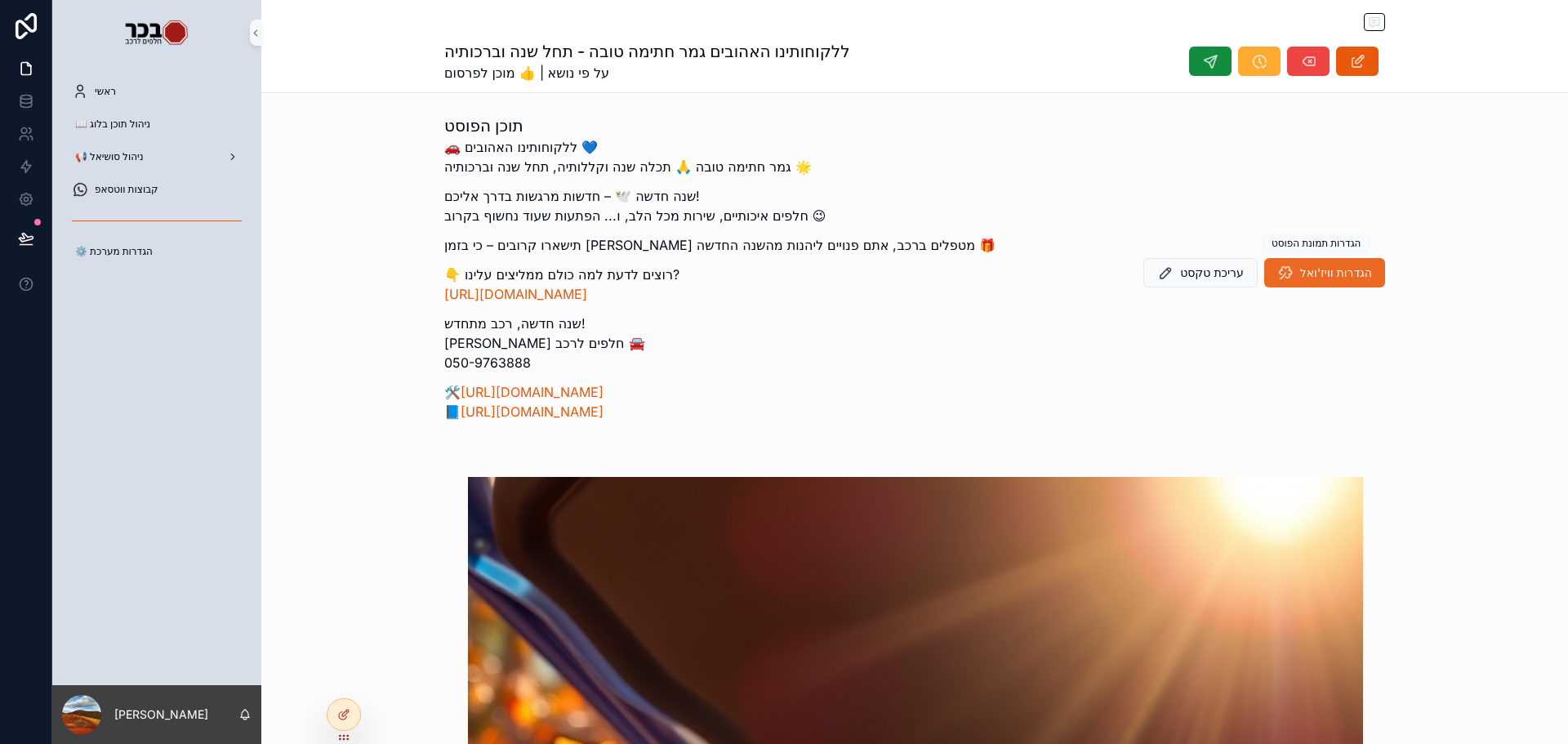
click at [1316, 269] on span "הגדרות וויז'ואל" at bounding box center [1337, 273] width 72 height 16
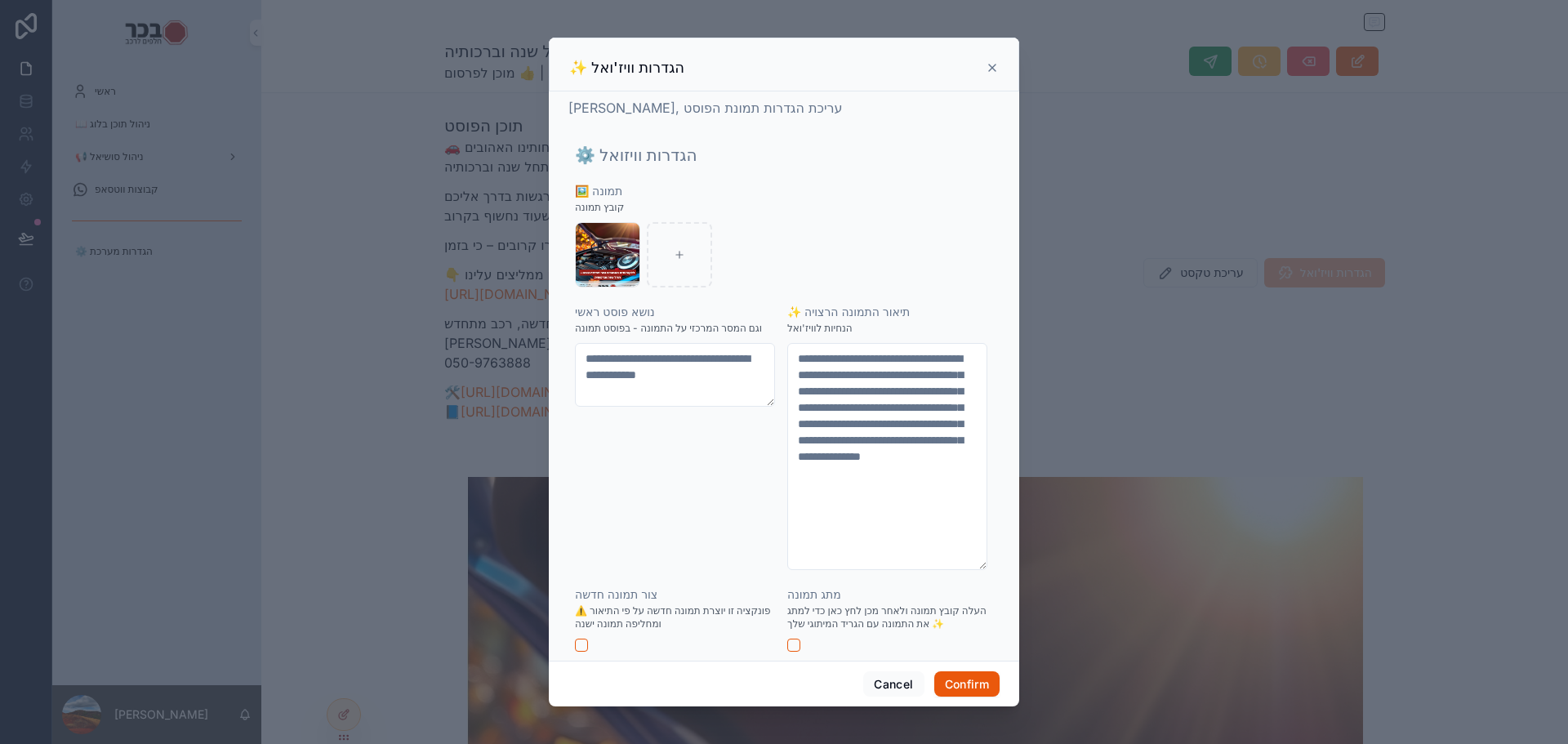
scroll to position [27, 0]
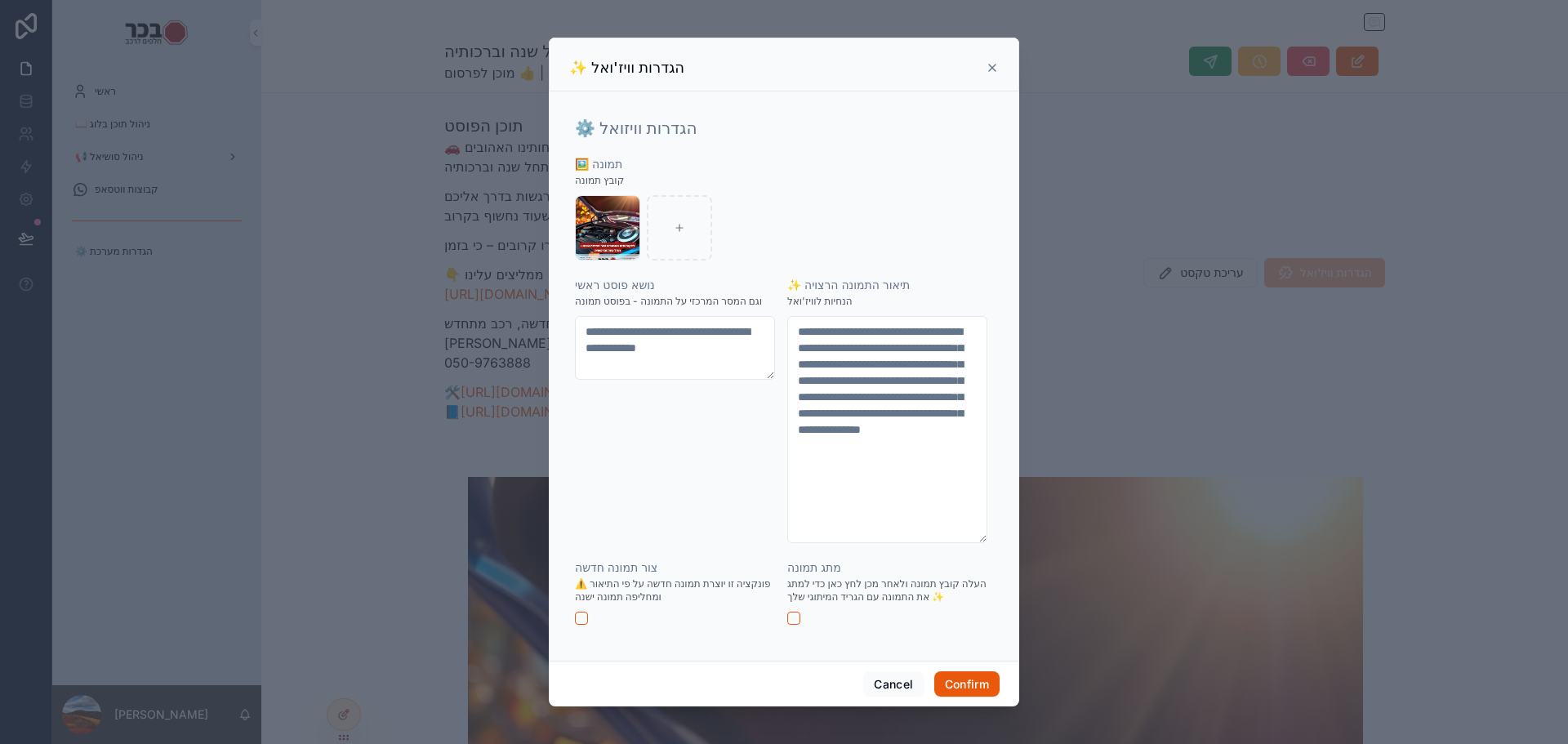
click at [582, 626] on div "**********" at bounding box center [784, 398] width 418 height 486
click at [915, 455] on textarea "**********" at bounding box center [887, 429] width 200 height 227
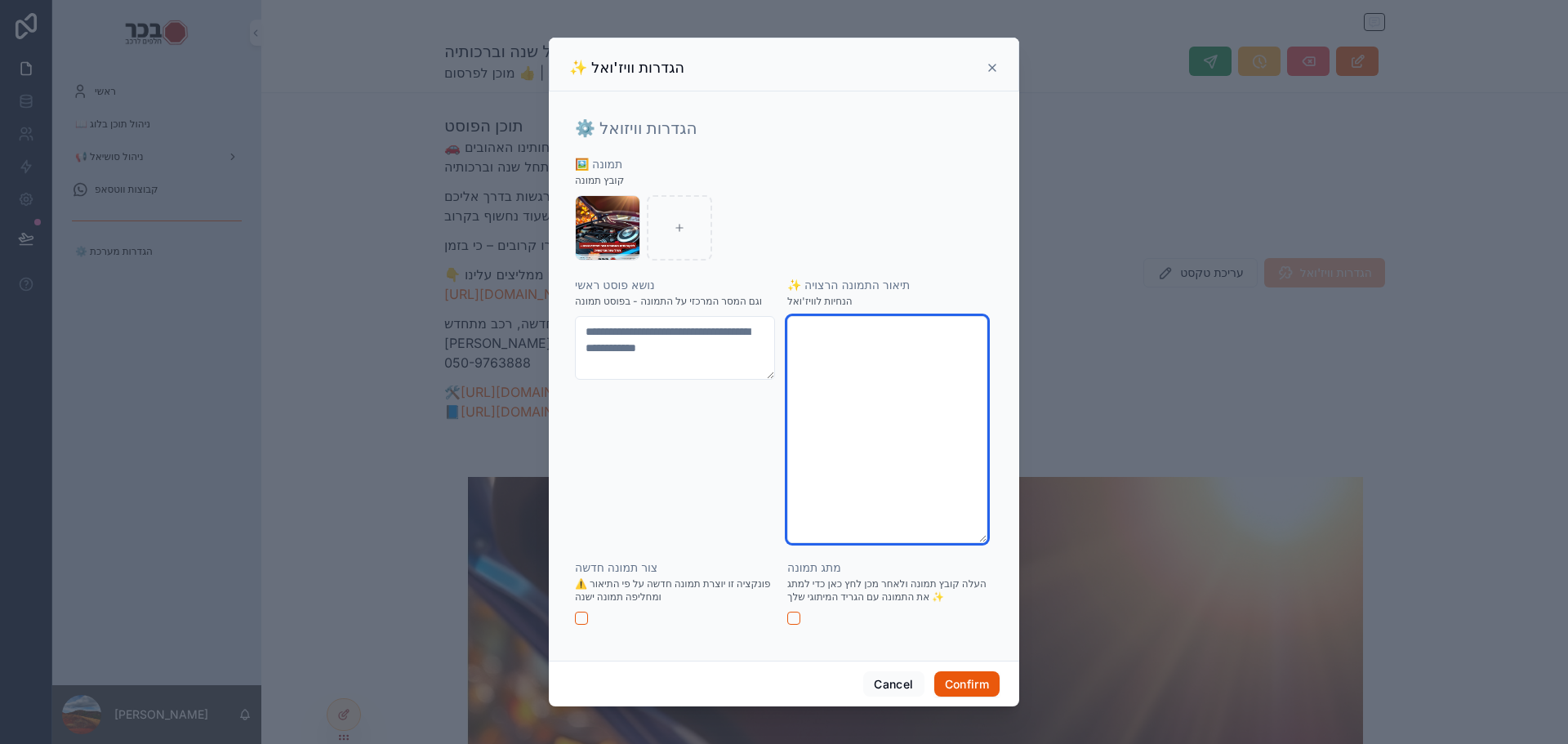
scroll to position [0, 0]
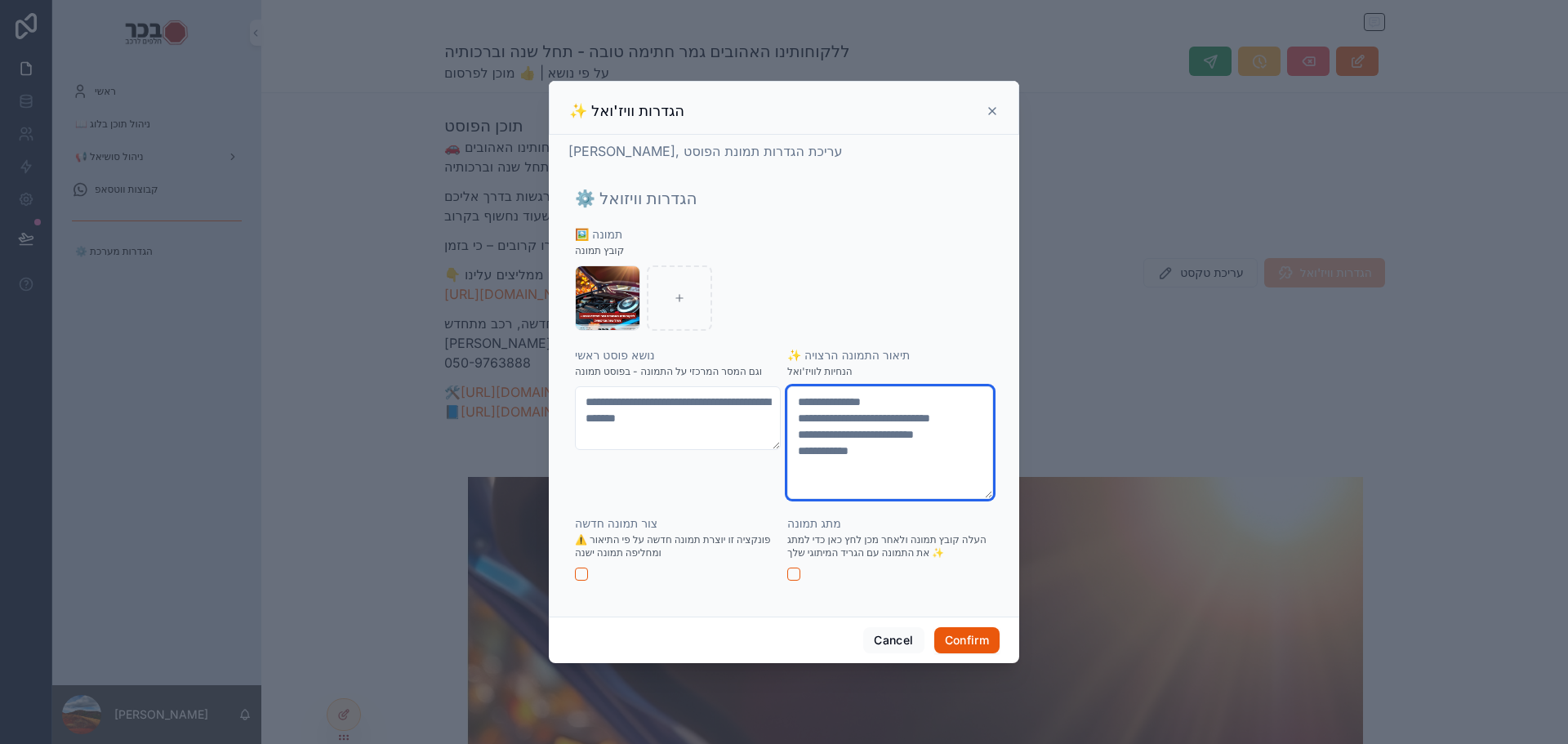
type textarea "**********"
click at [581, 569] on button "button" at bounding box center [582, 575] width 13 height 13
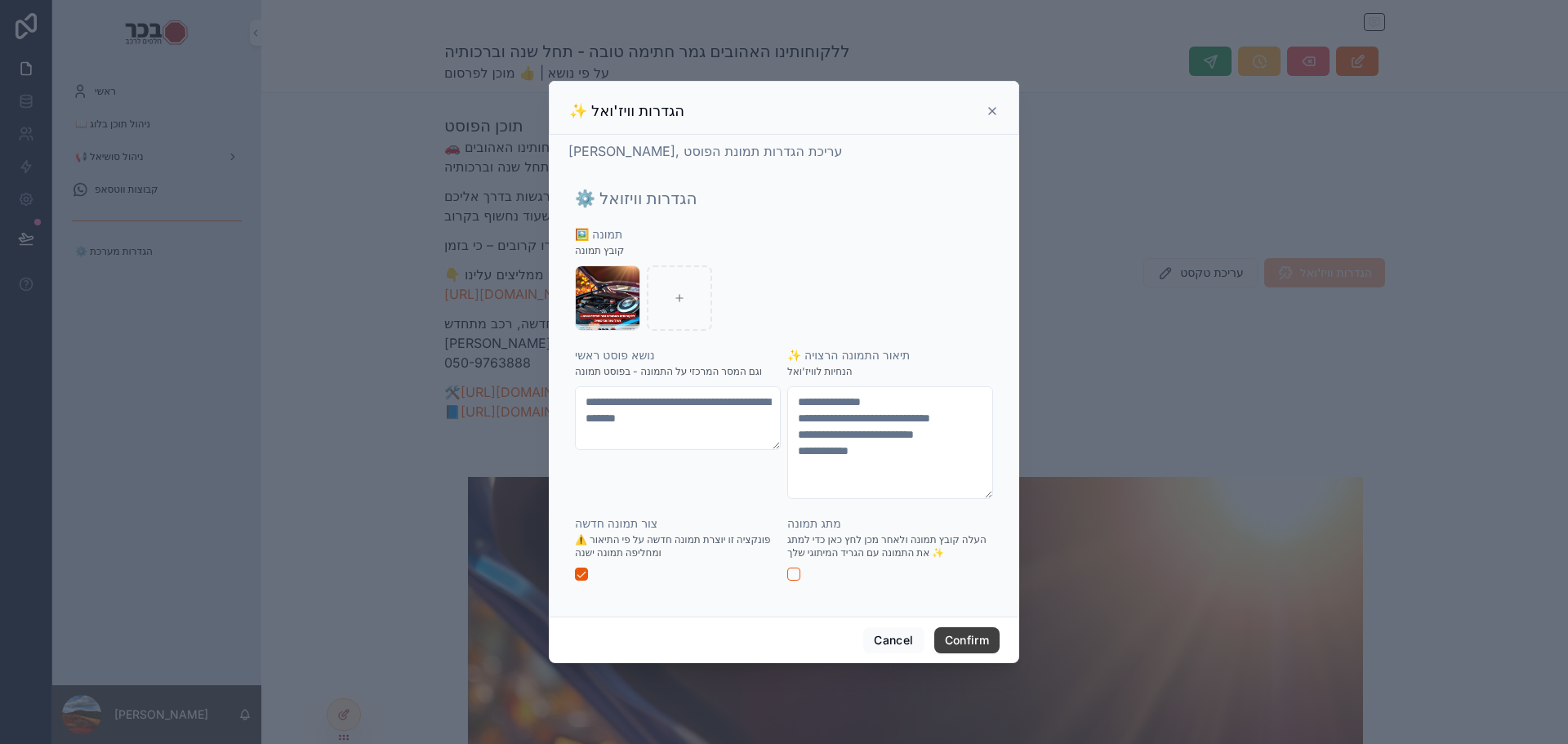
drag, startPoint x: 979, startPoint y: 642, endPoint x: 1067, endPoint y: 554, distance: 124.5
click at [979, 642] on button "Confirm" at bounding box center [967, 640] width 65 height 26
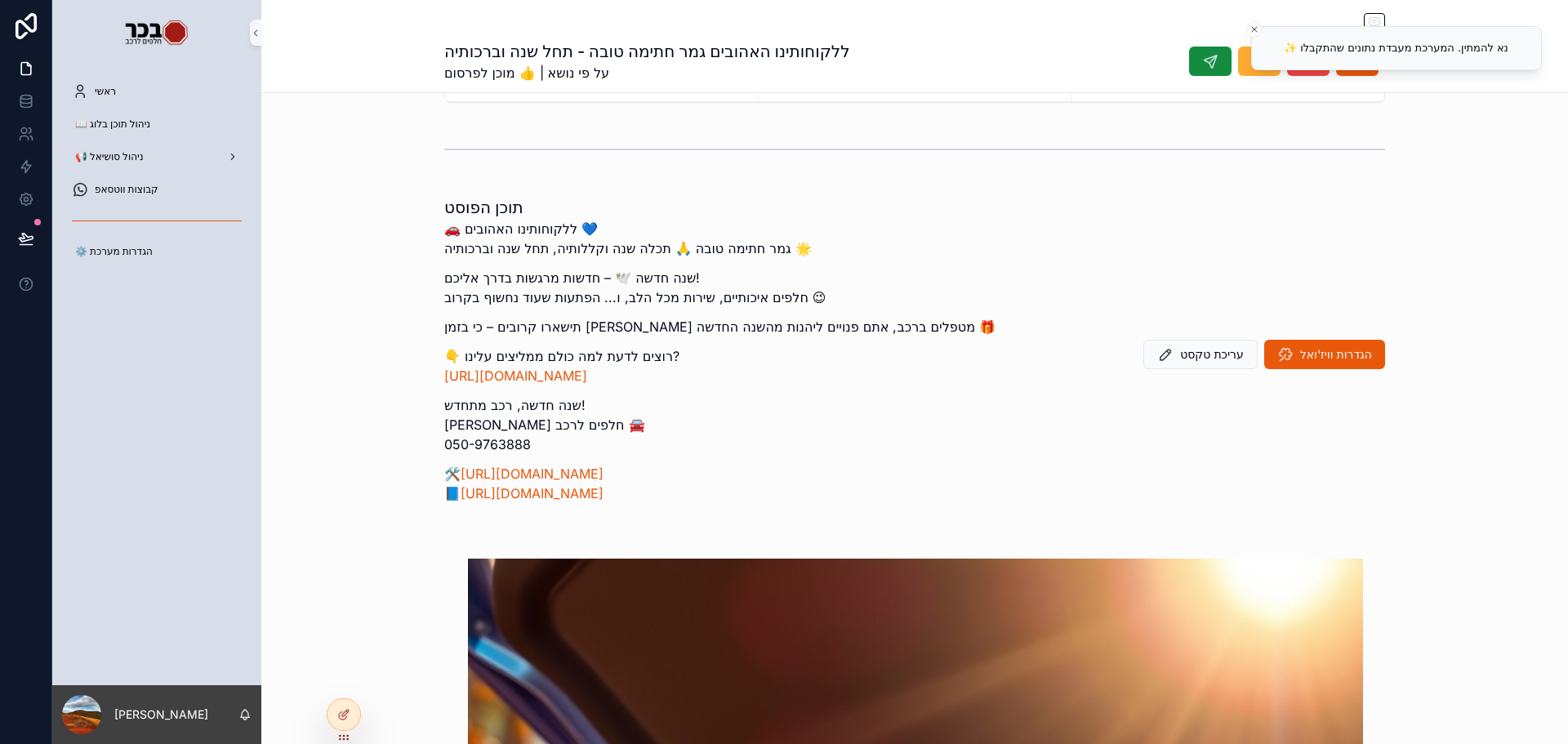
scroll to position [81, 0]
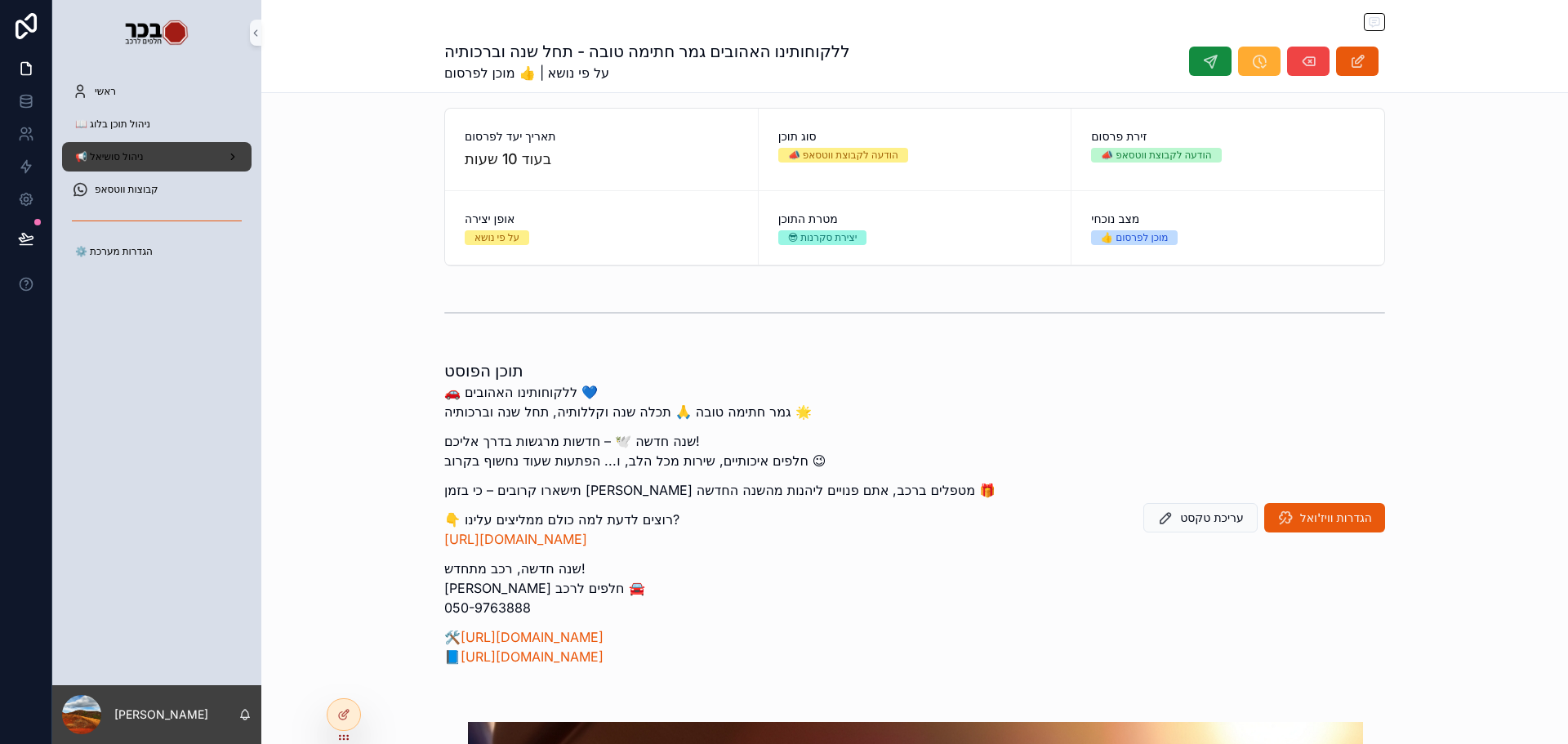
click at [120, 159] on span "📢 ניהול סושיאל" at bounding box center [110, 157] width 69 height 13
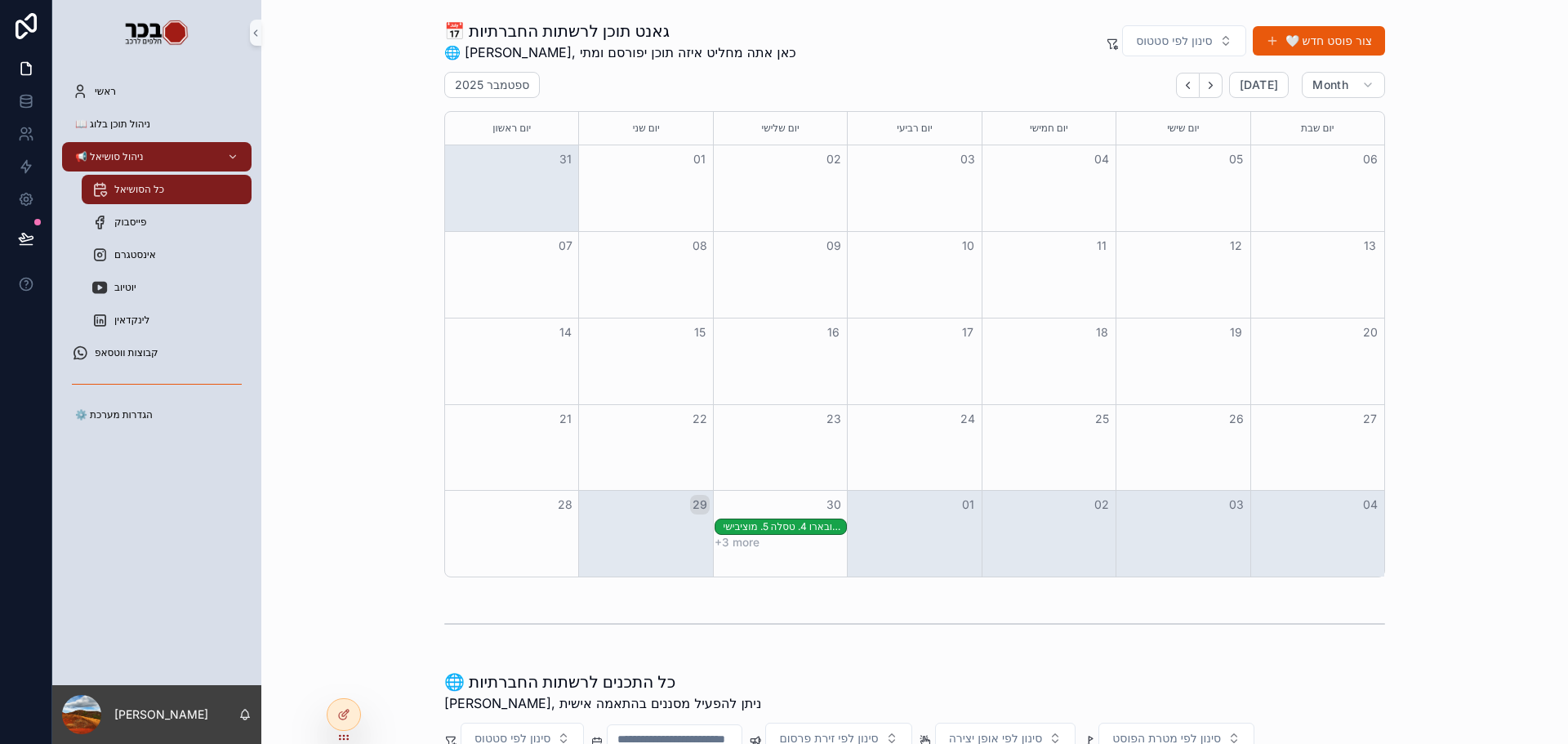
click at [145, 185] on span "כל הסושיאל" at bounding box center [138, 190] width 49 height 13
click at [1297, 38] on button "🤍 צור פוסט חדש" at bounding box center [1319, 40] width 132 height 29
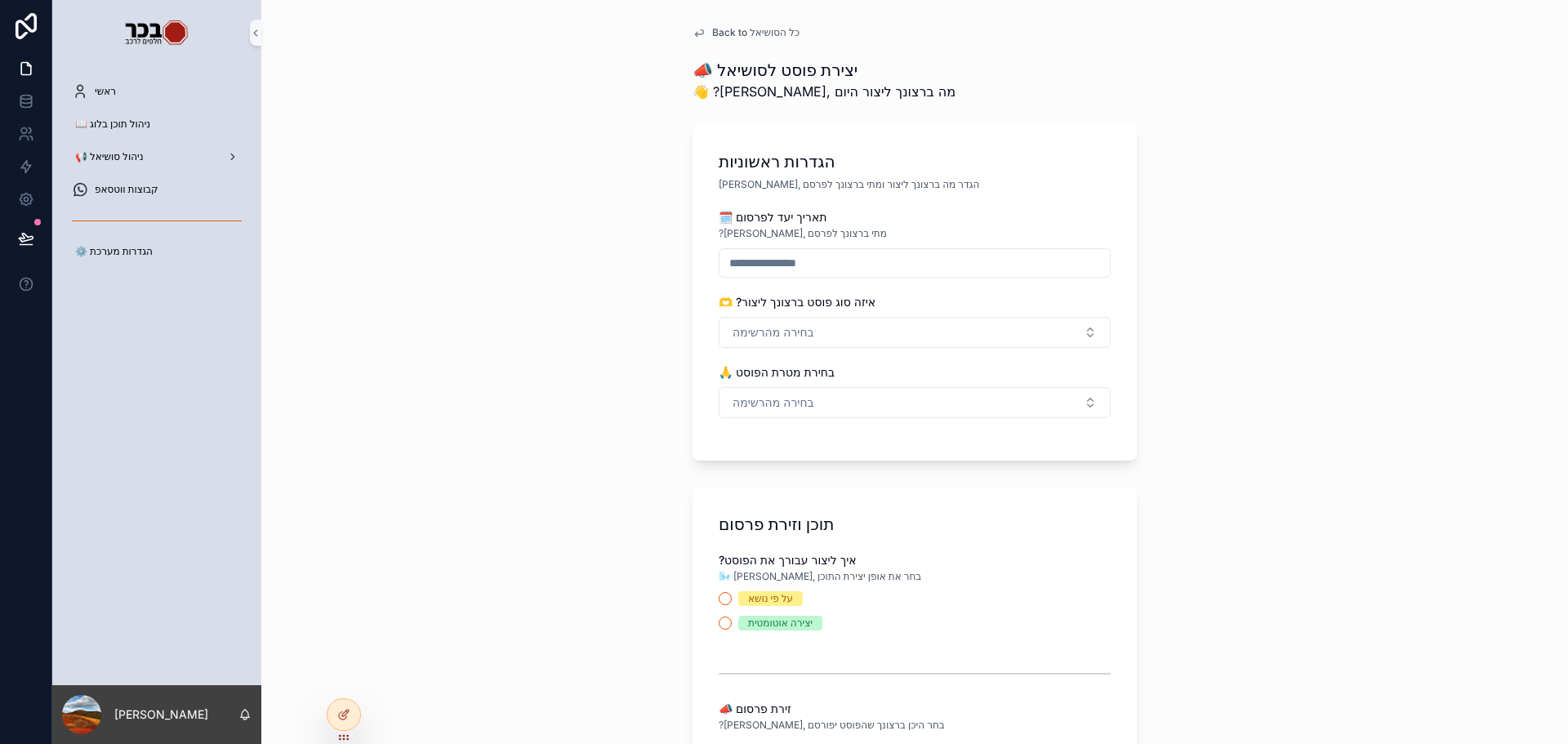
click at [808, 263] on input "scrollable content" at bounding box center [915, 263] width 391 height 23
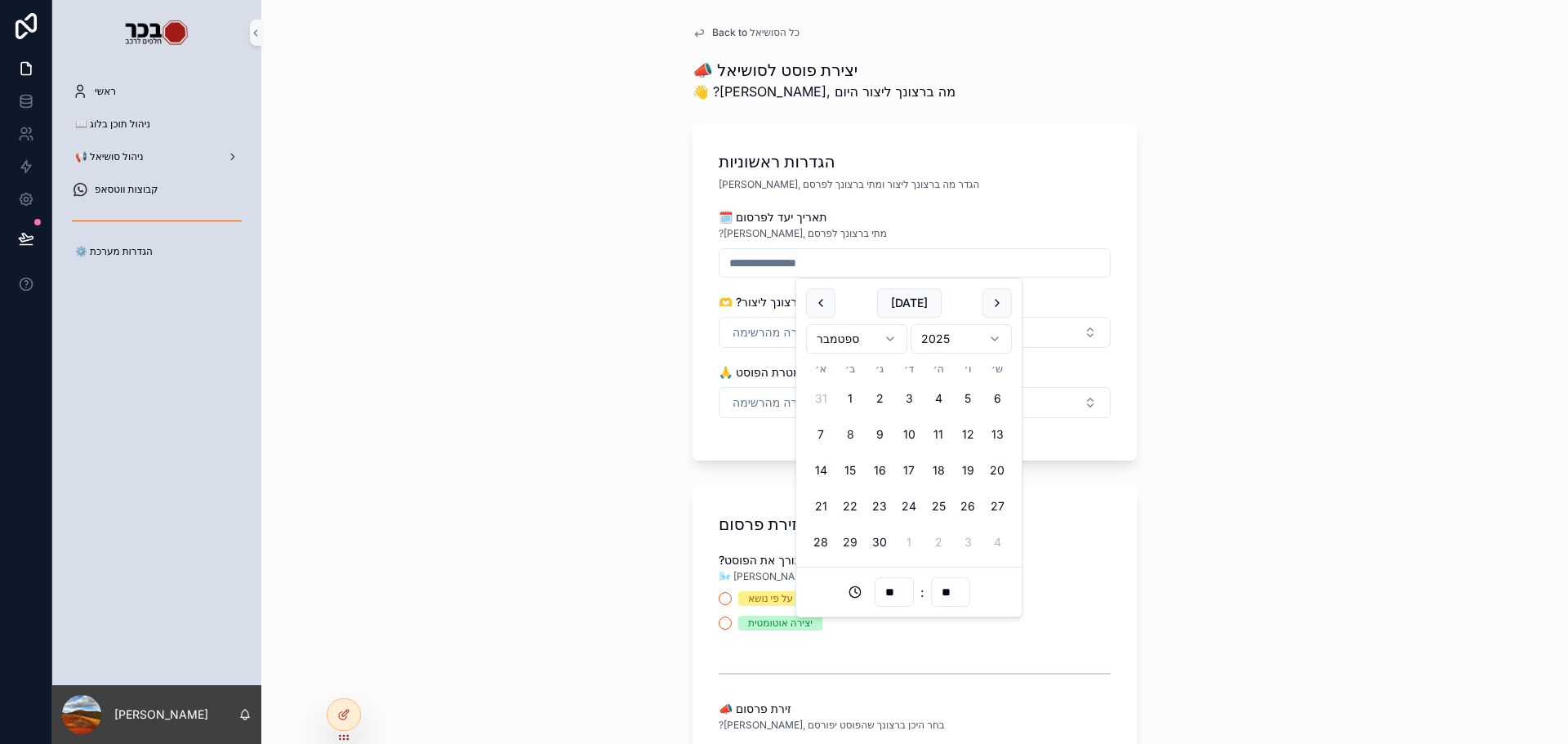
click at [862, 425] on button "8" at bounding box center [849, 434] width 29 height 29
type input "**********"
click at [759, 338] on span "בחירה מהרשימה" at bounding box center [773, 332] width 81 height 16
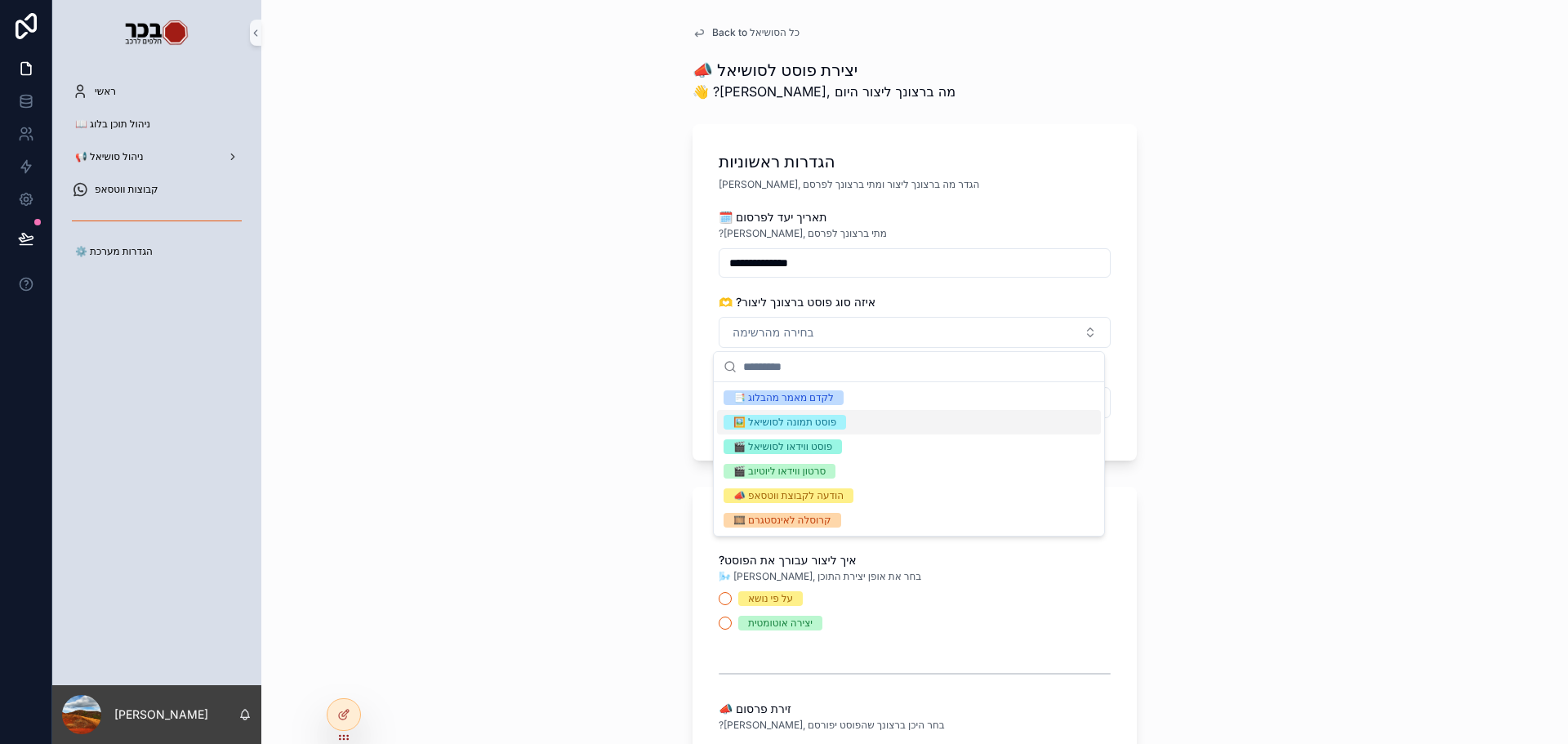
click at [821, 413] on div "🖼️ פוסט תמונה לסושיאל" at bounding box center [909, 422] width 384 height 24
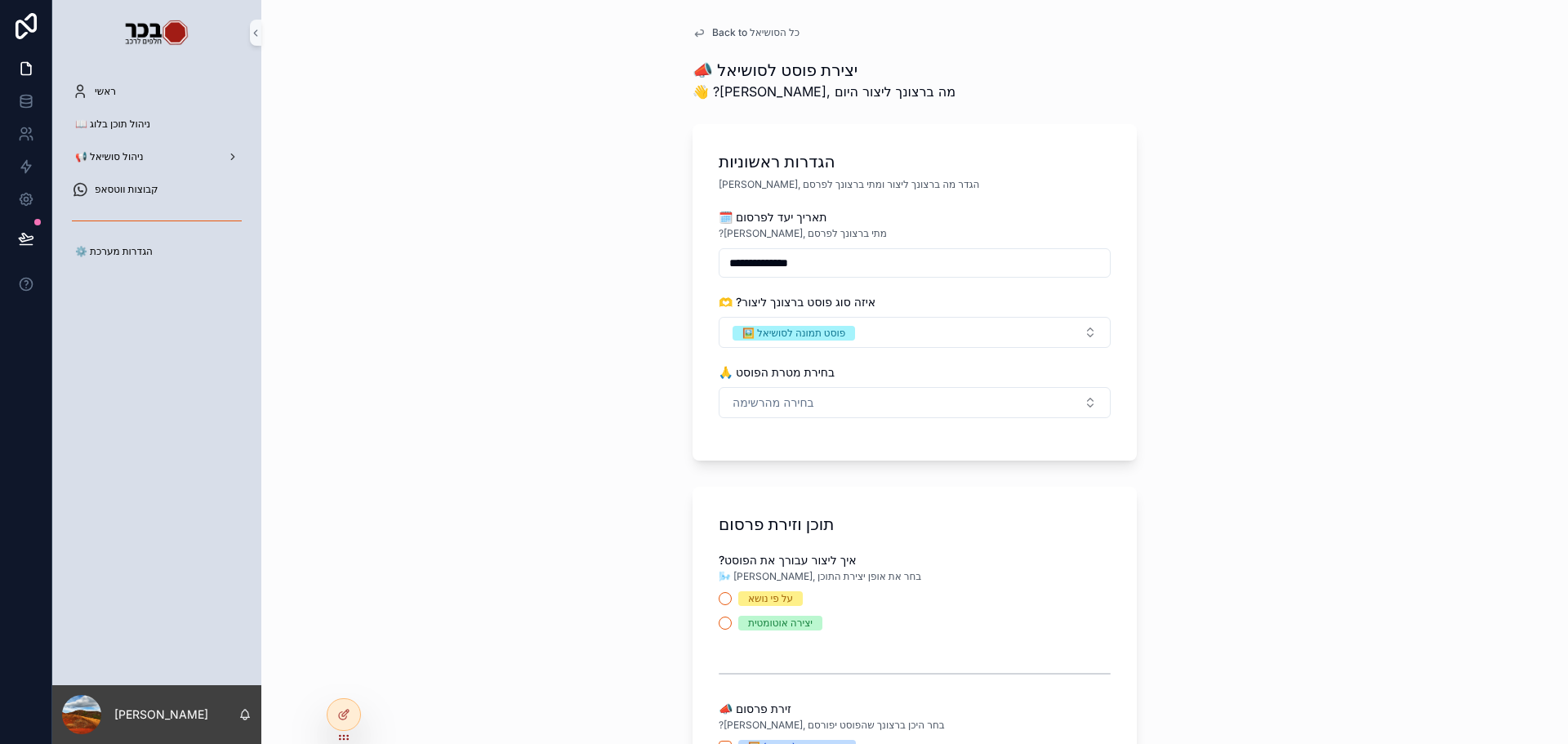
click at [657, 367] on div "**********" at bounding box center [915, 372] width 1306 height 744
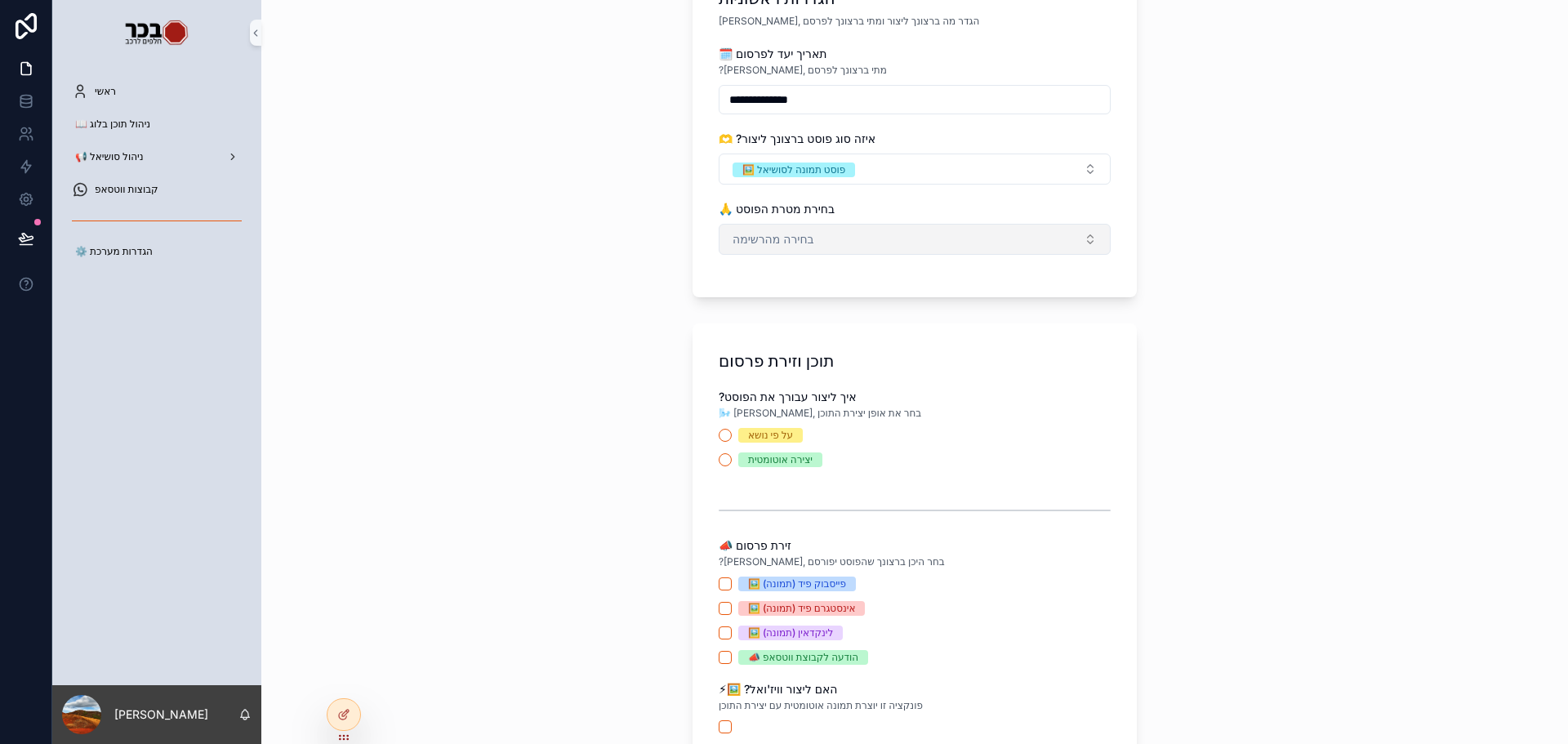
click at [860, 246] on button "בחירה מהרשימה" at bounding box center [915, 239] width 392 height 31
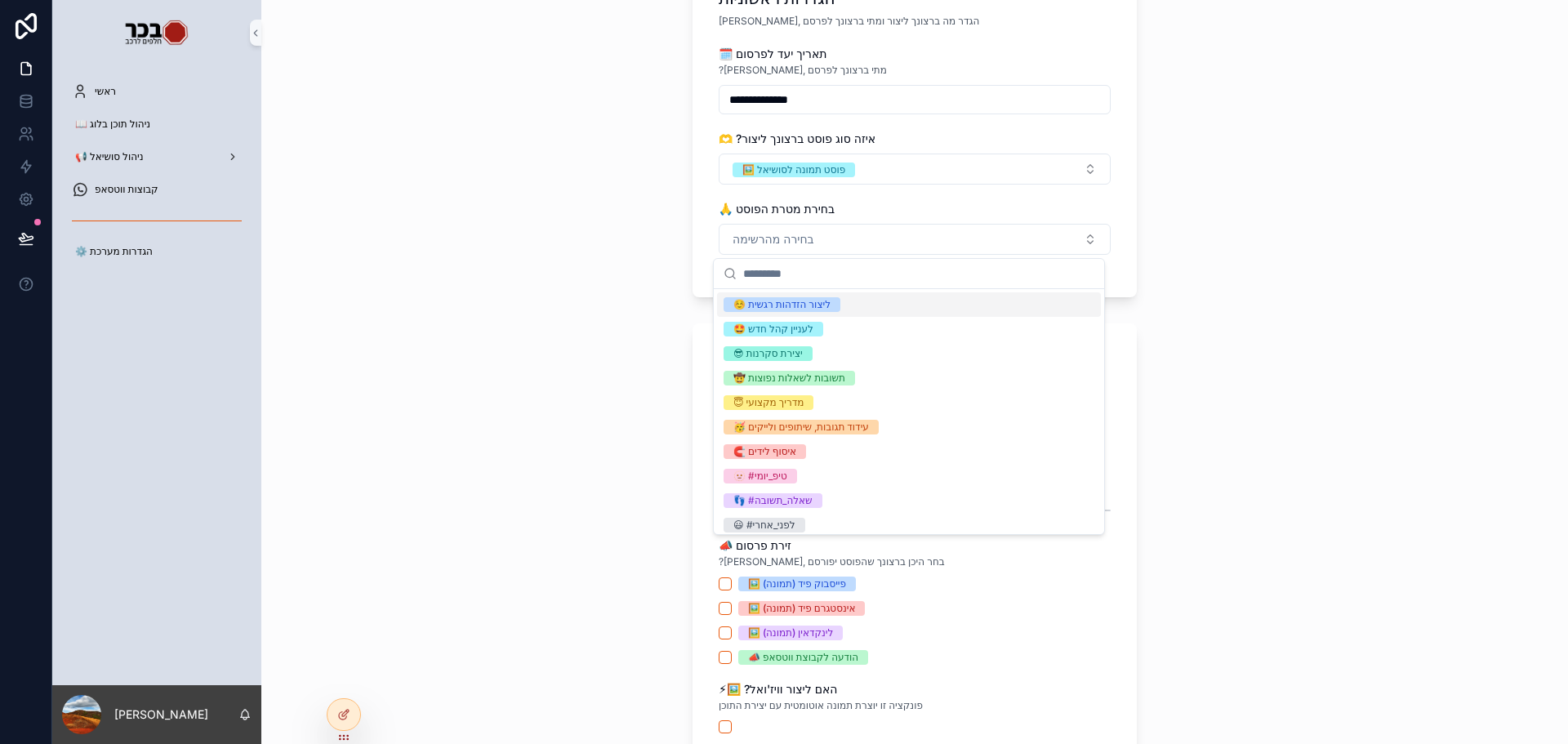
click at [828, 312] on div "☺️ ליצור הזדהות רגשית" at bounding box center [909, 304] width 384 height 24
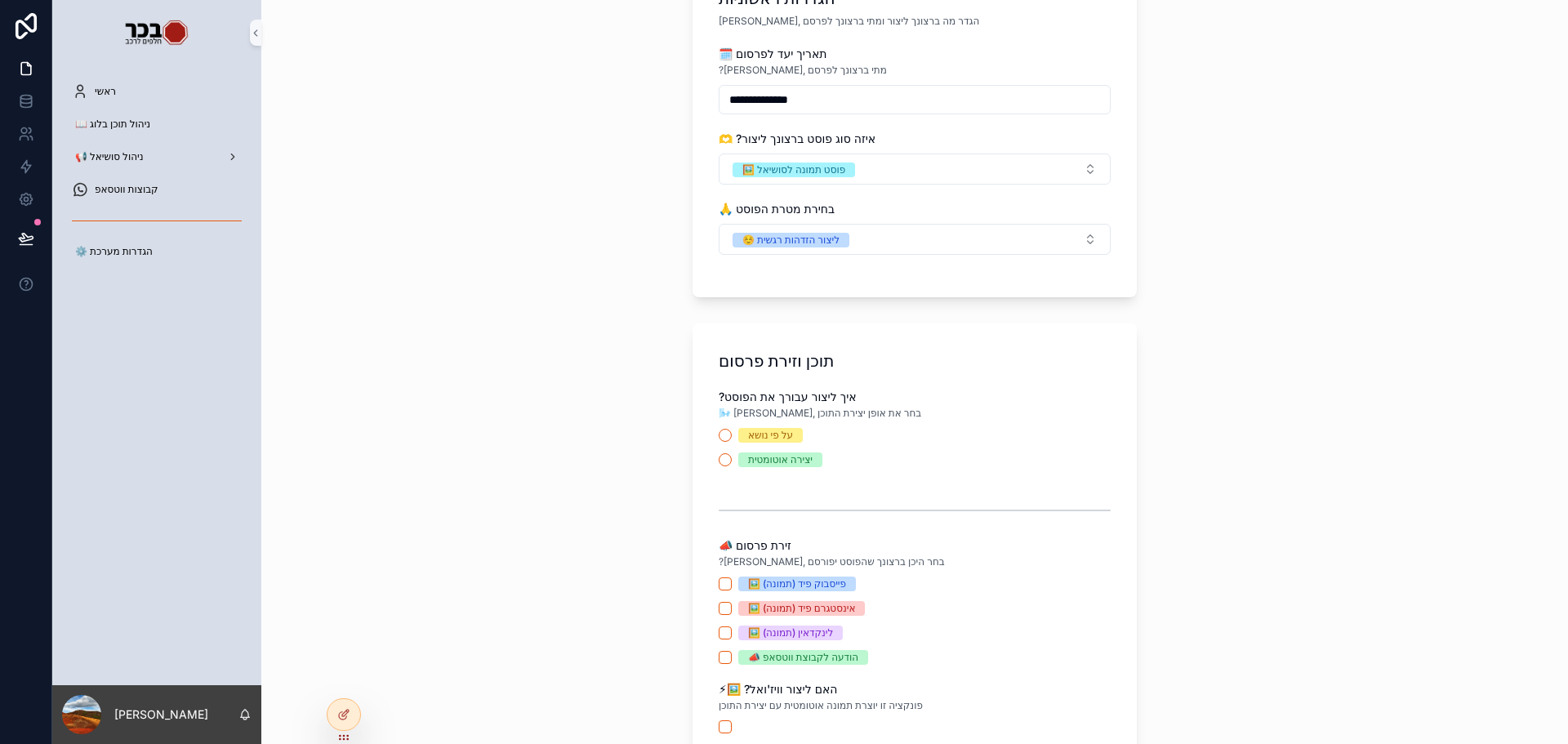
scroll to position [327, 0]
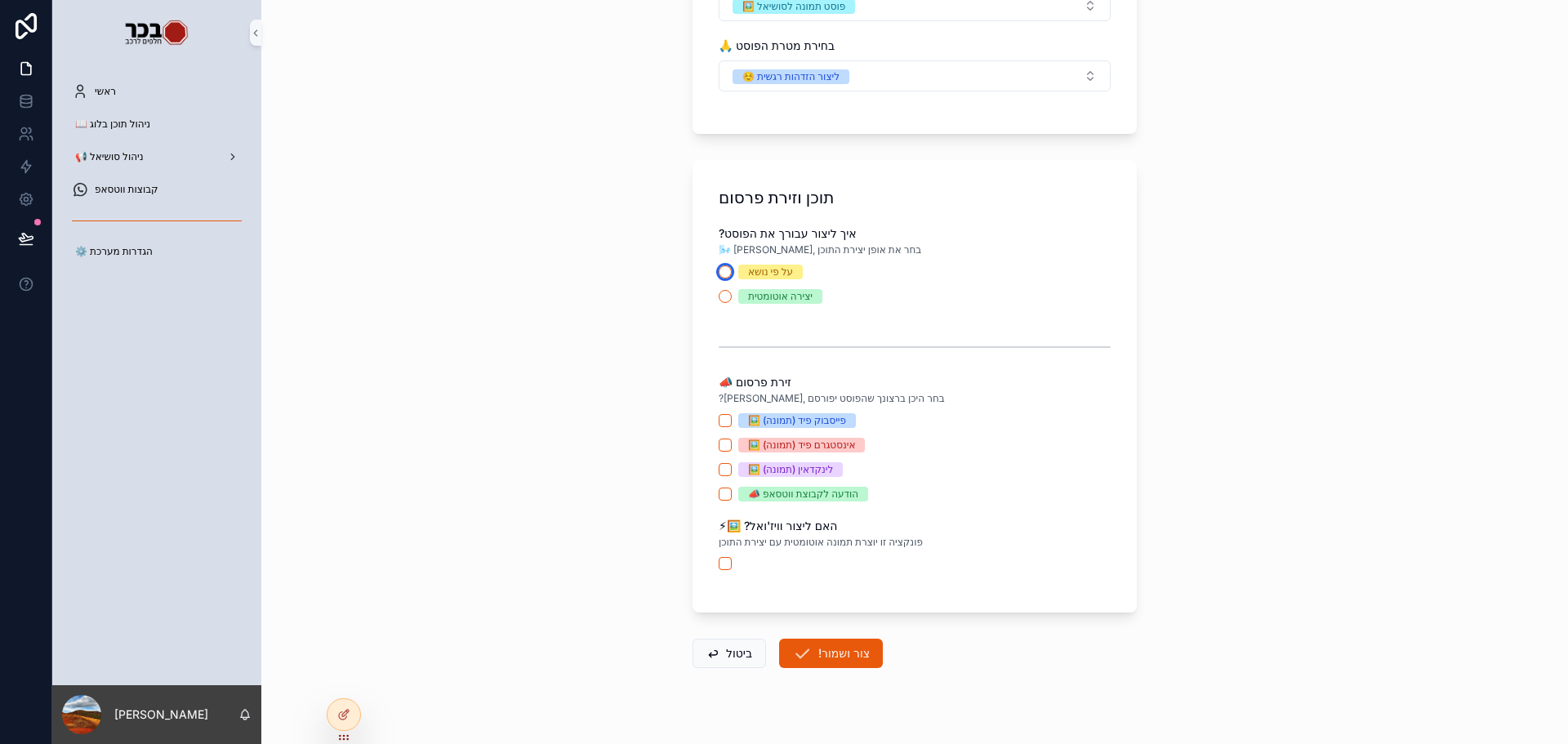
click at [719, 269] on button "על פי נושא" at bounding box center [725, 273] width 13 height 13
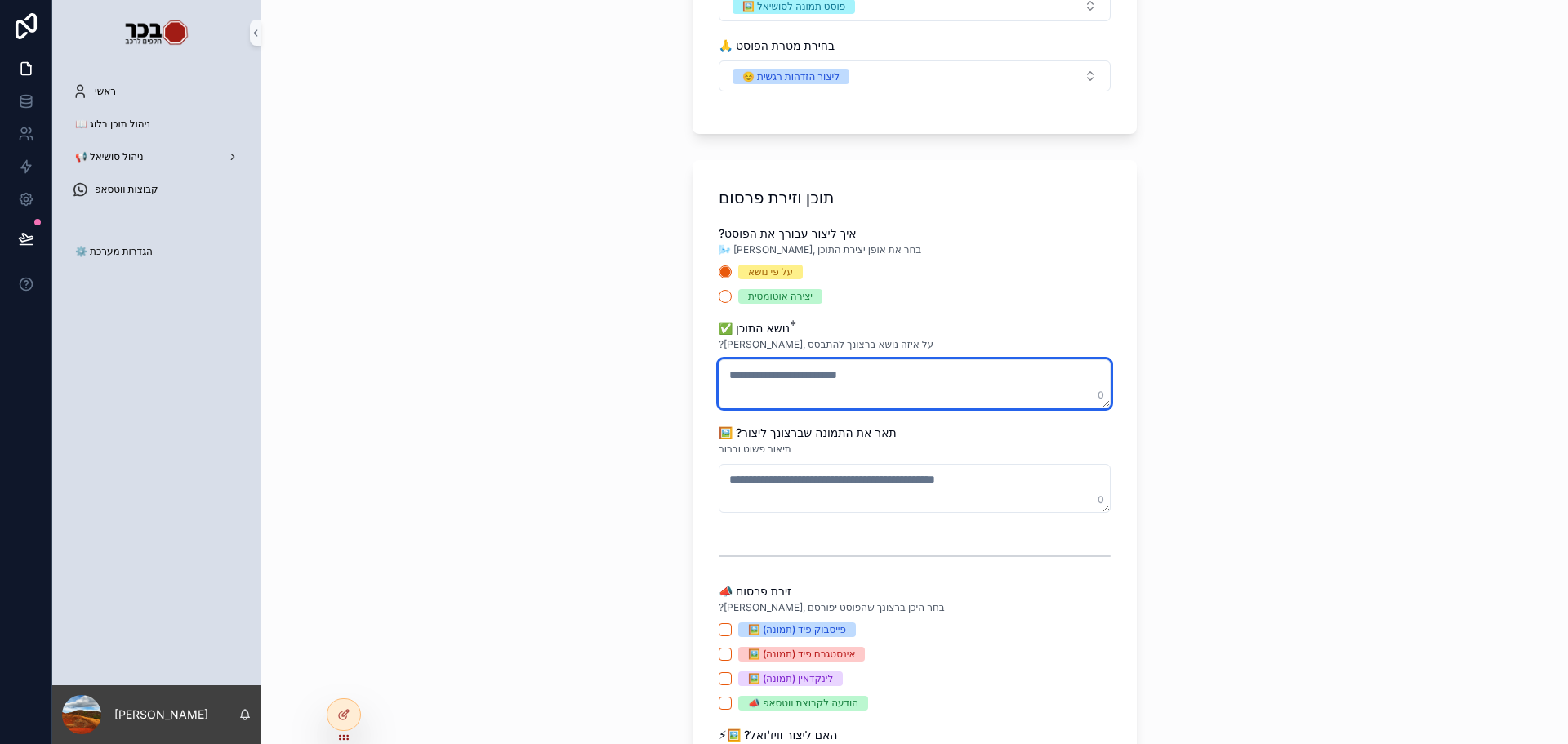
click at [936, 372] on textarea "scrollable content" at bounding box center [915, 384] width 392 height 49
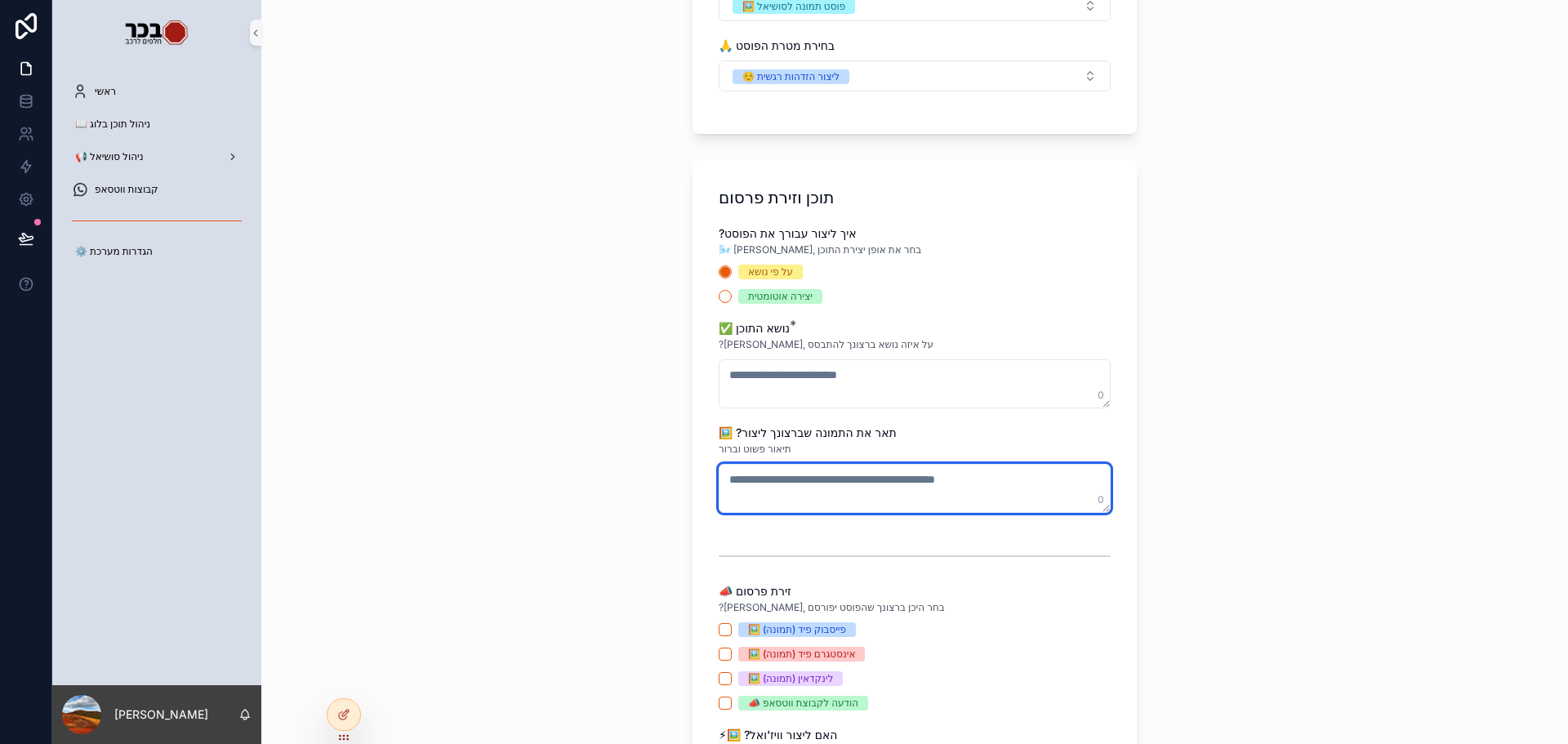
click at [962, 466] on textarea "scrollable content" at bounding box center [915, 488] width 392 height 49
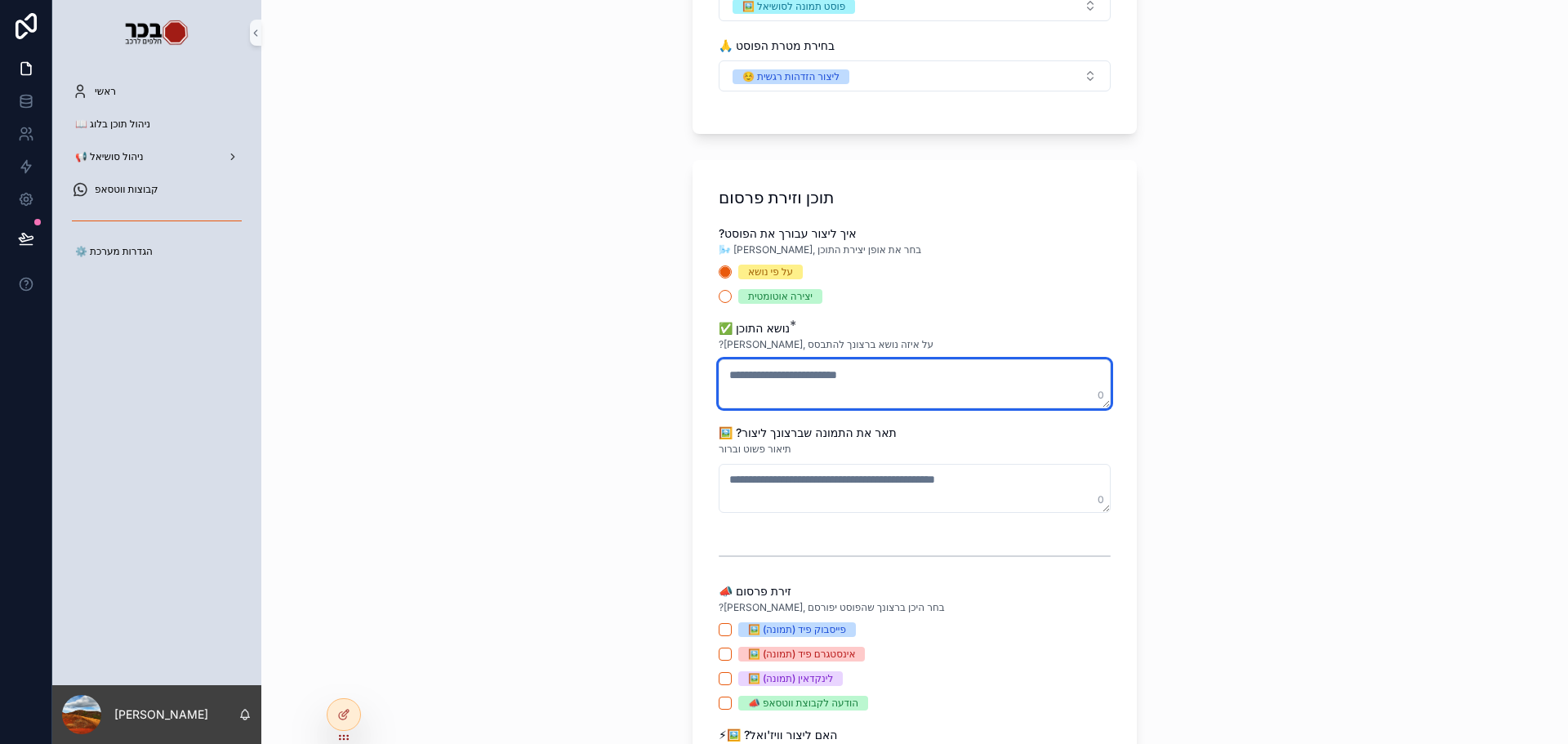
click at [833, 398] on textarea "scrollable content" at bounding box center [915, 384] width 392 height 49
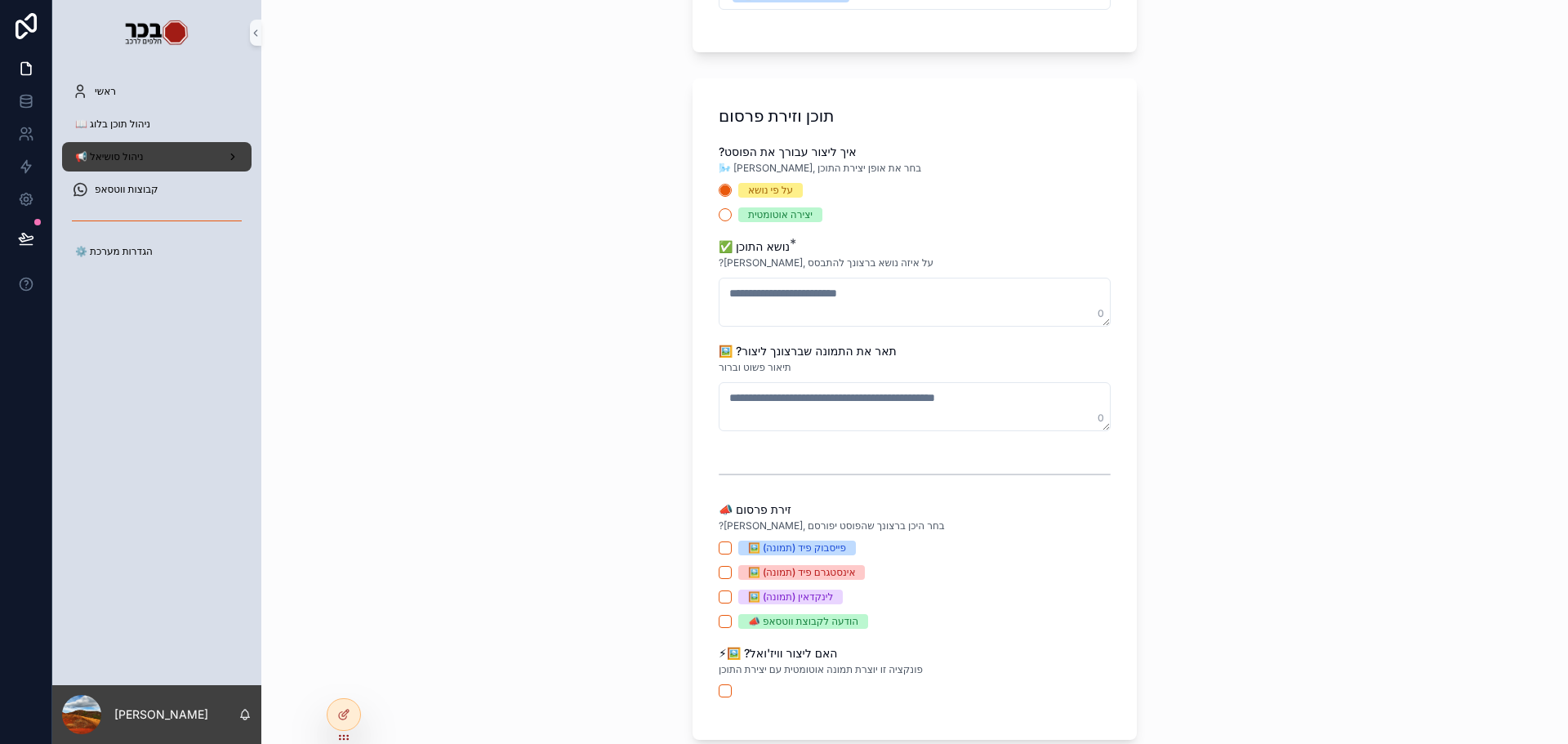
click at [158, 164] on div "📢 ניהול סושיאל" at bounding box center [157, 156] width 170 height 26
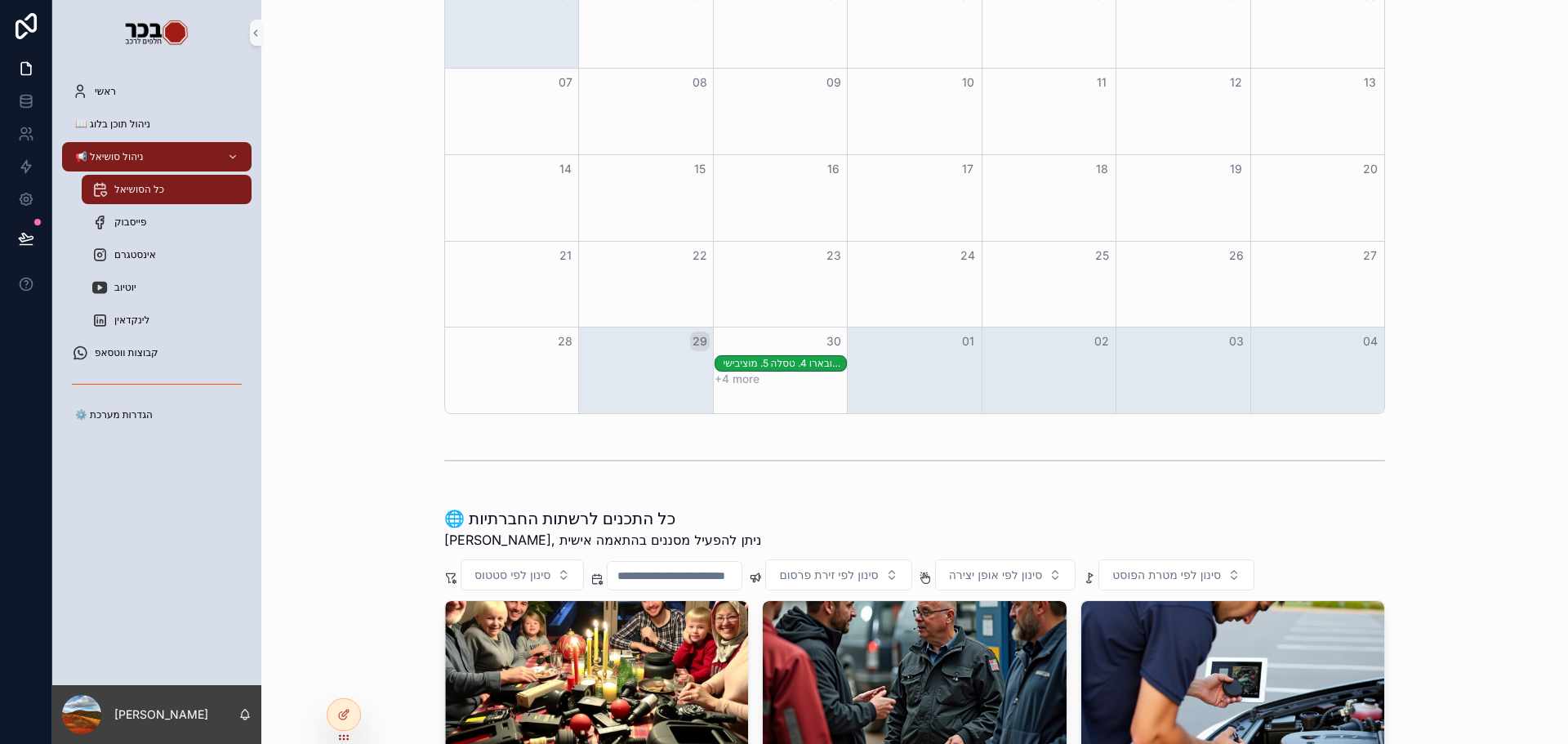
scroll to position [327, 0]
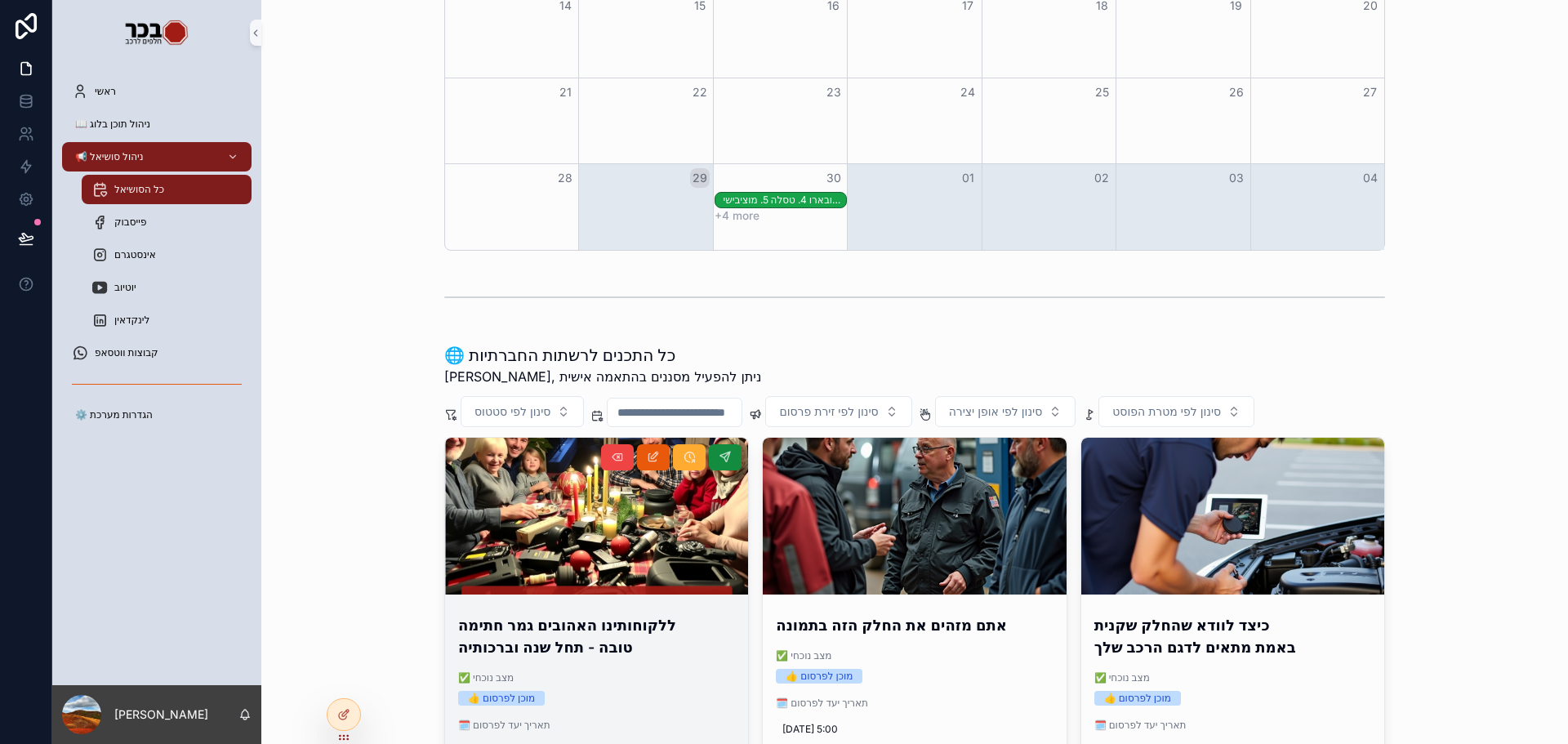
click at [662, 644] on h4 "ללקוחותינו האהובים גמר חתימה טובה - תחל שנה וברכותיה" at bounding box center [596, 636] width 277 height 44
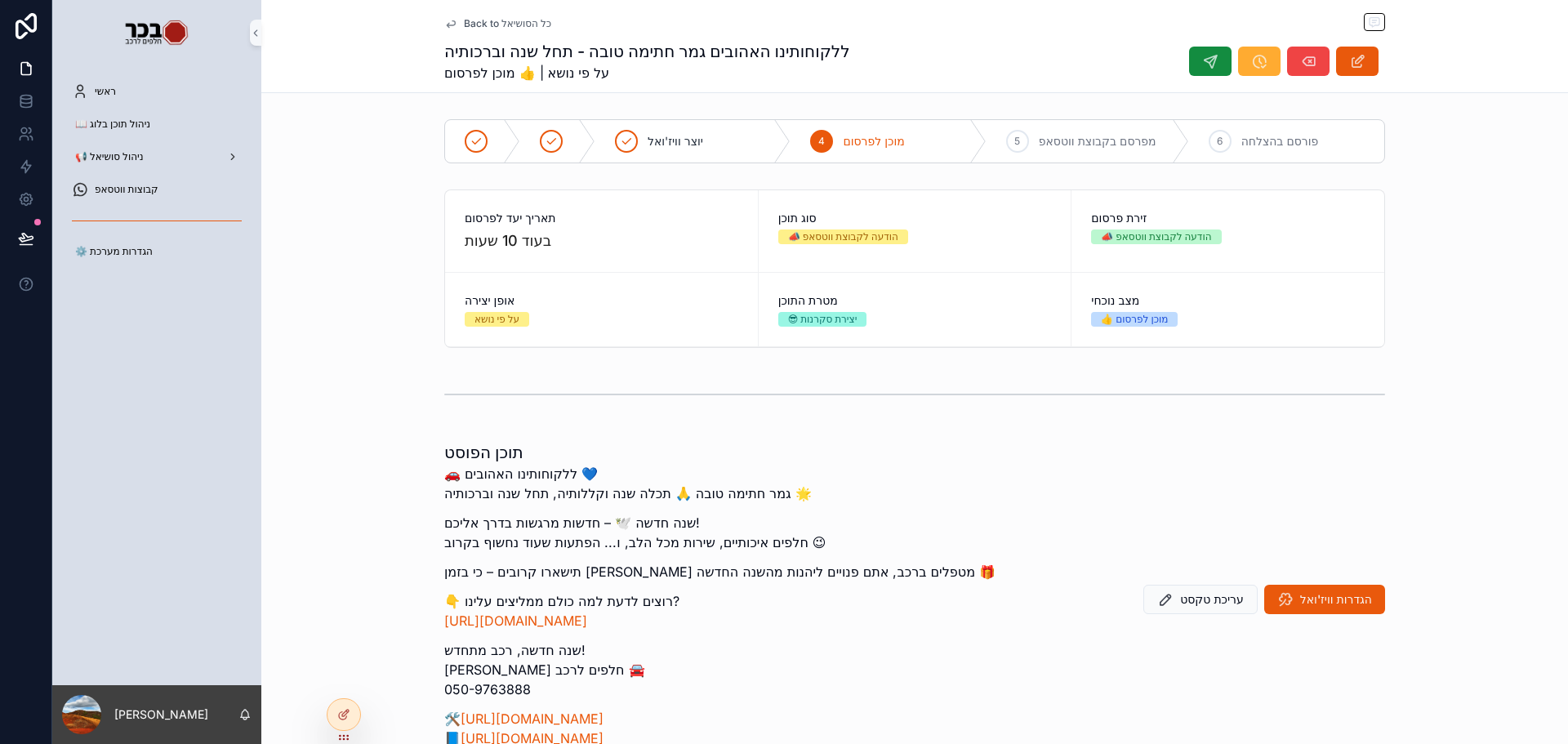
click at [482, 20] on span "Back to כל הסושיאל" at bounding box center [507, 23] width 87 height 13
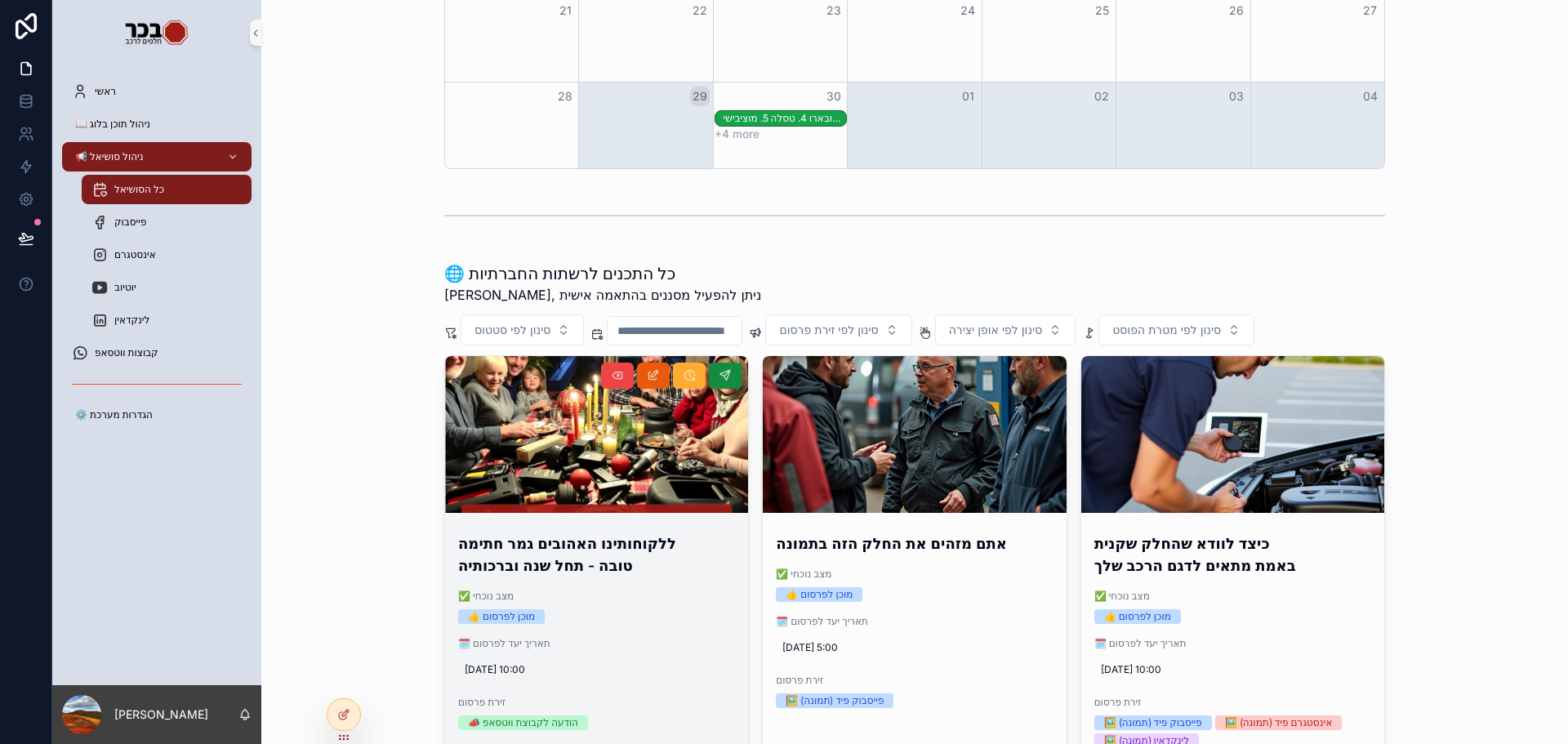
scroll to position [653, 0]
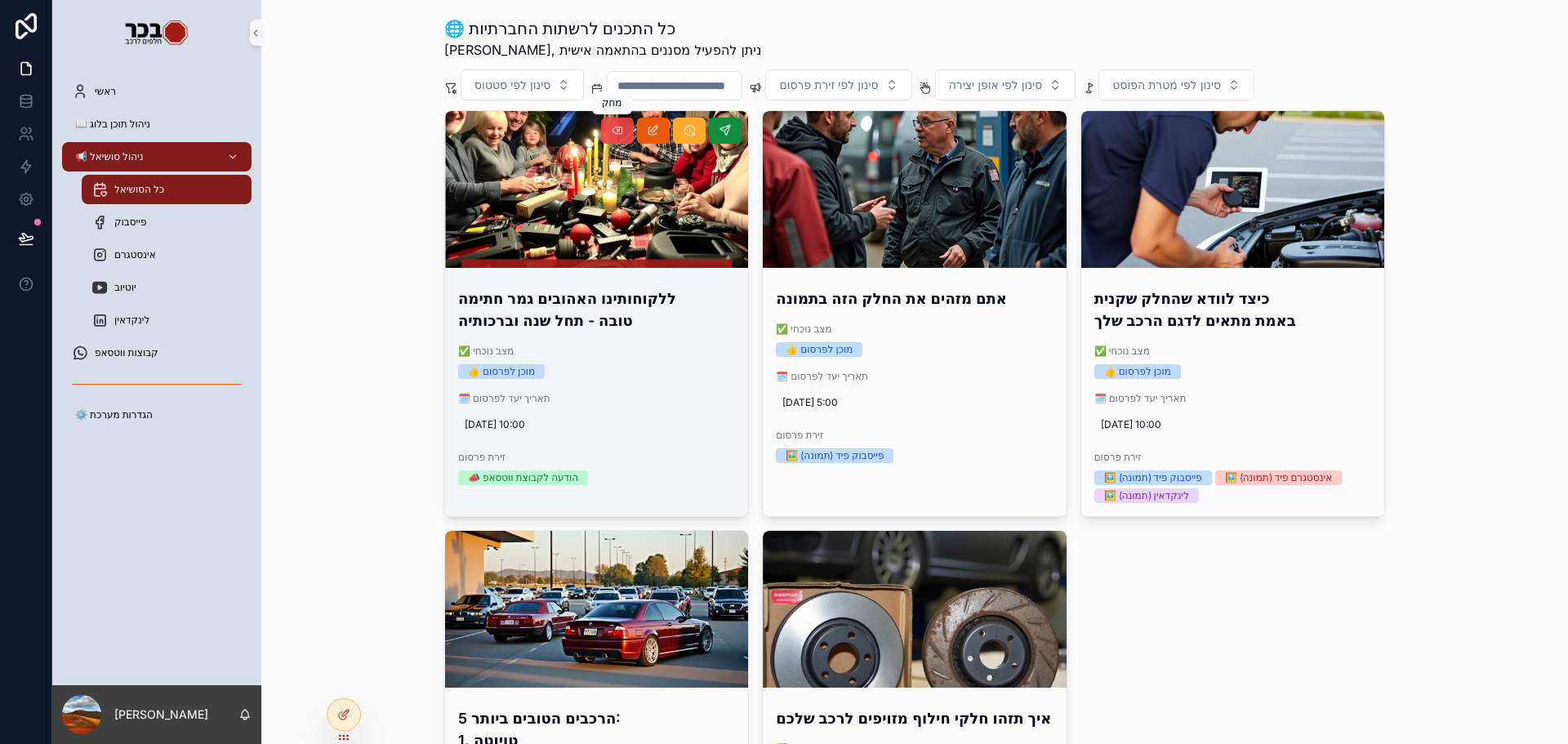
click at [611, 138] on icon "scrollable content" at bounding box center [618, 131] width 13 height 13
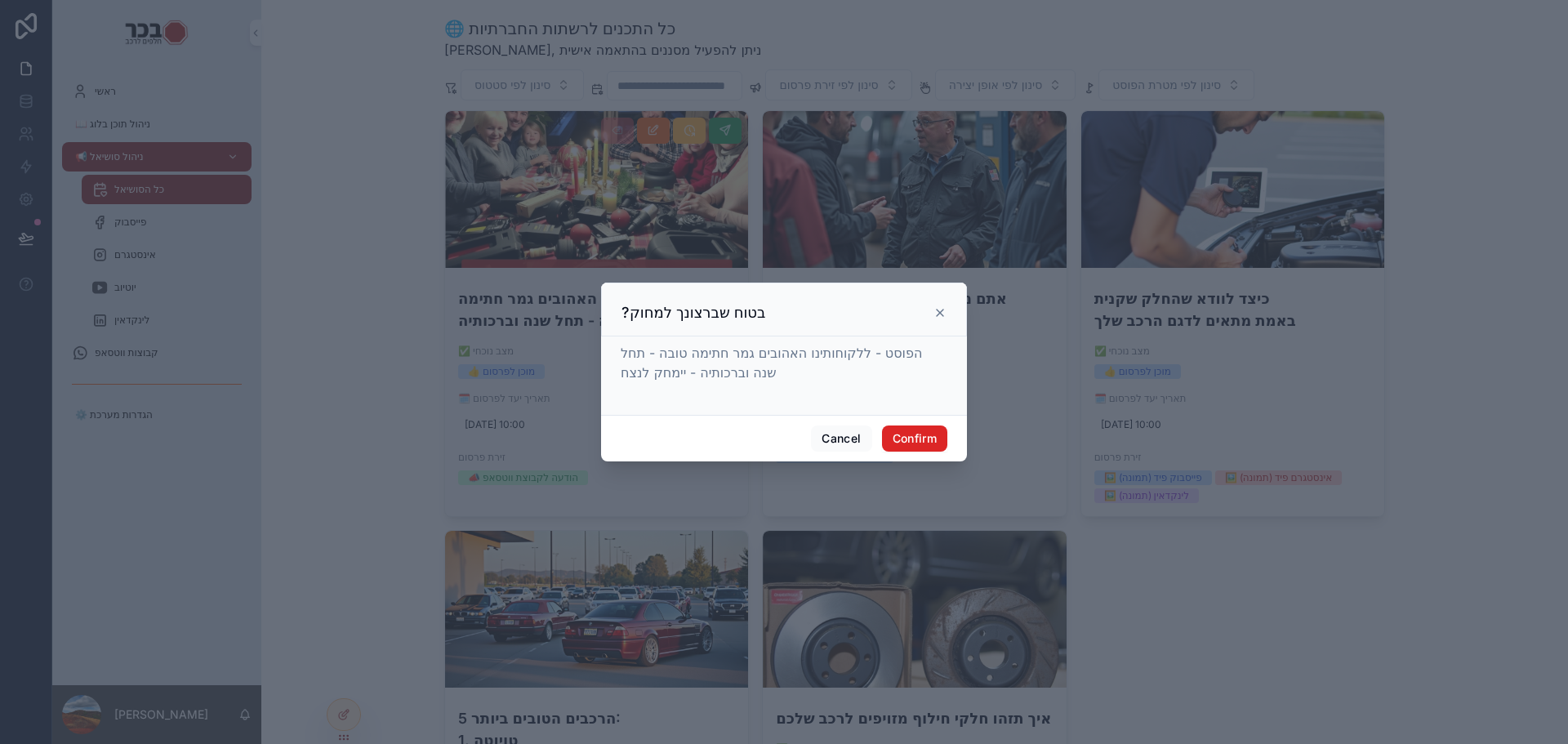
click at [891, 441] on button "Confirm" at bounding box center [915, 438] width 65 height 26
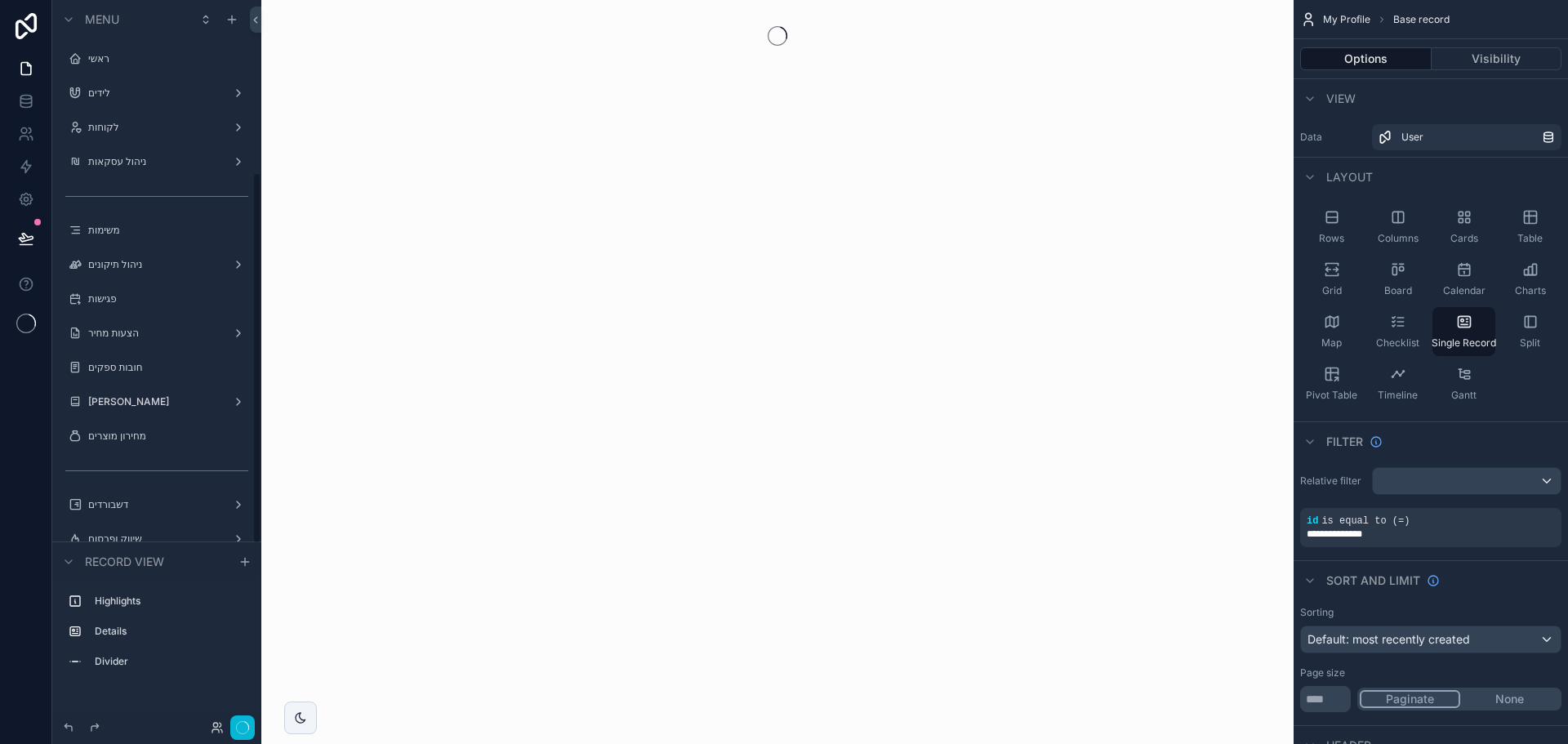
scroll to position [336, 0]
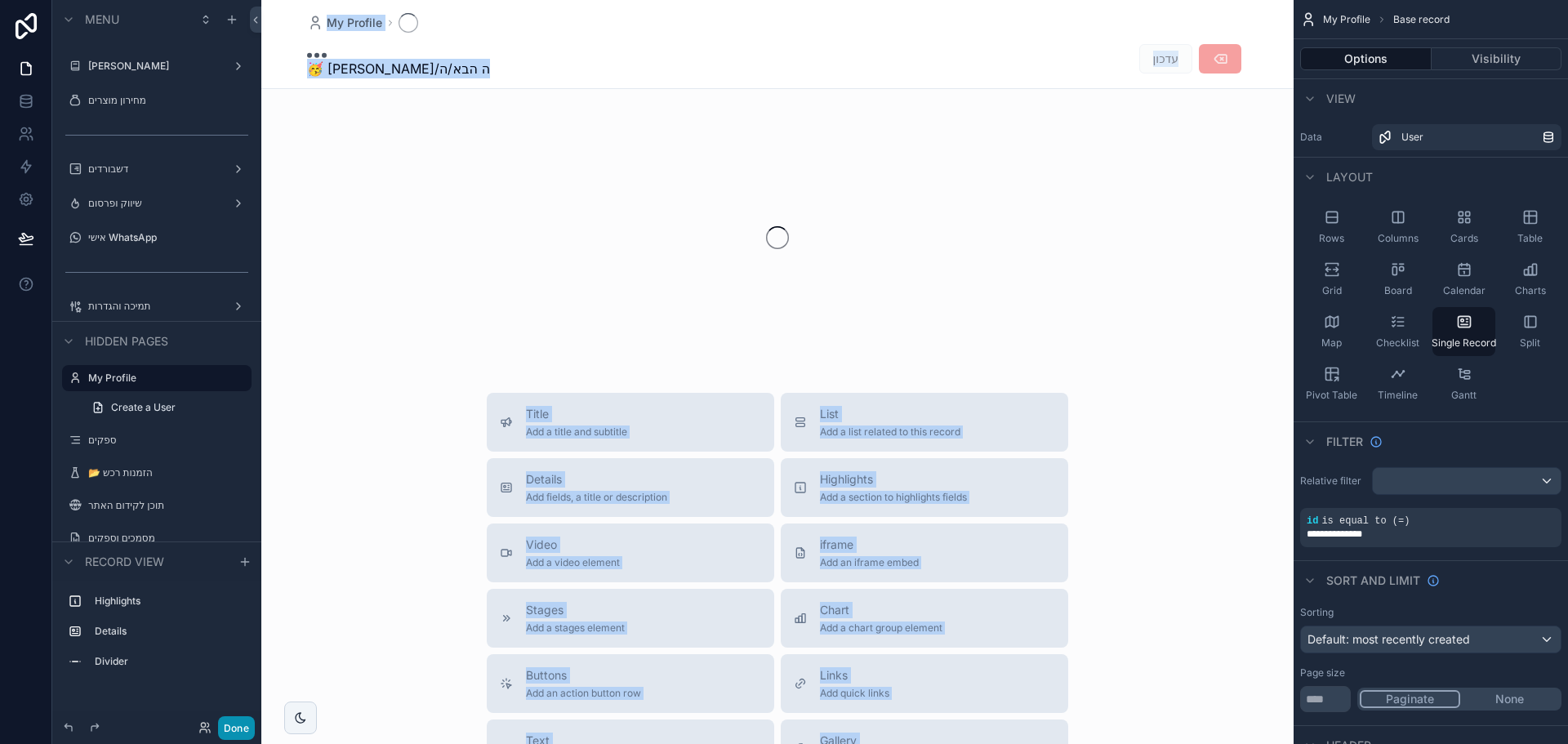
drag, startPoint x: 262, startPoint y: 725, endPoint x: 242, endPoint y: 725, distance: 20.0
click at [242, 725] on div "Menu ראשי לידים לקוחות ניהול עסקאות משימות ניהול תיקונים פגישות הצעות מחיר חובו…" at bounding box center [810, 372] width 1516 height 744
click at [242, 725] on button "Done" at bounding box center [236, 728] width 37 height 23
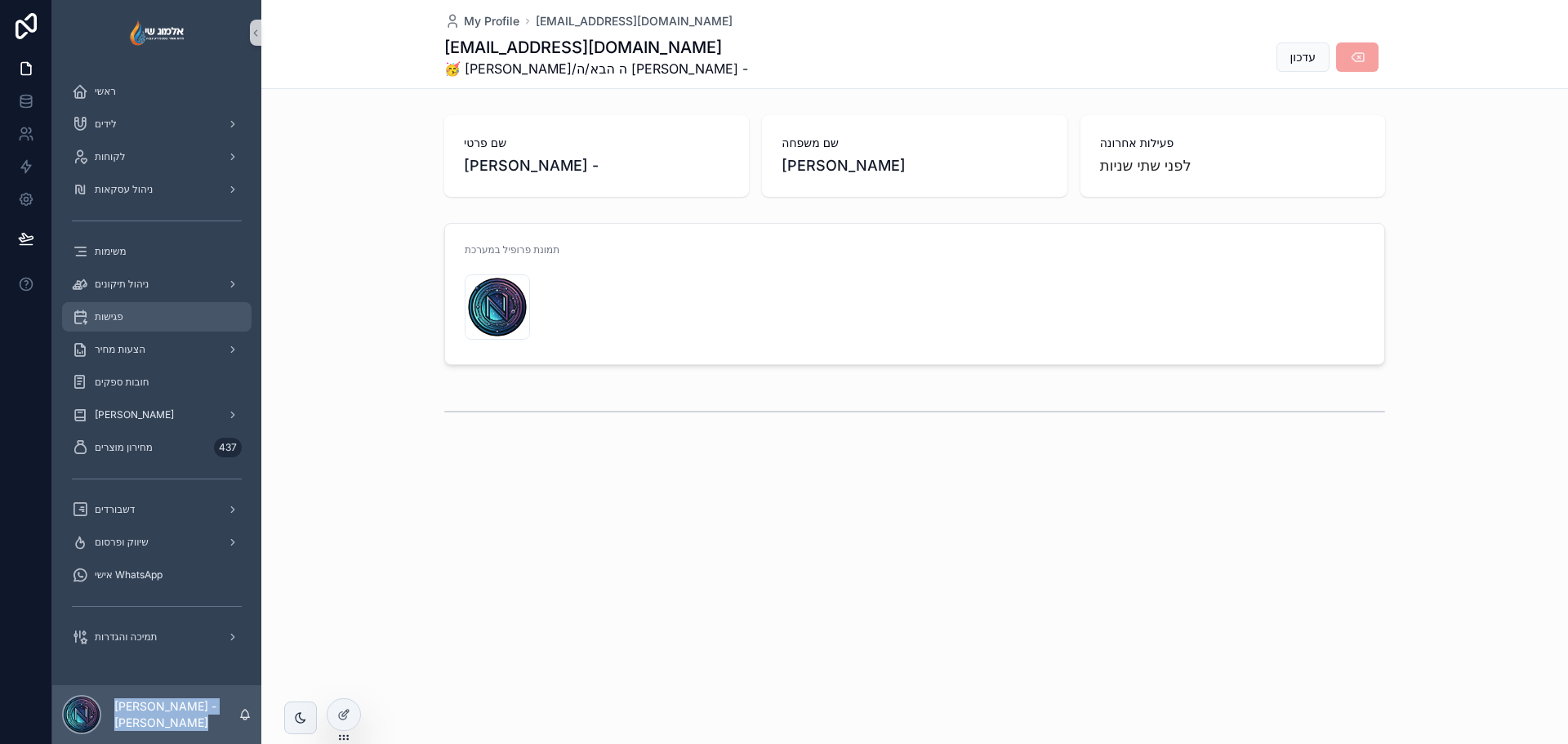
click at [160, 320] on div "פגישות" at bounding box center [157, 316] width 170 height 26
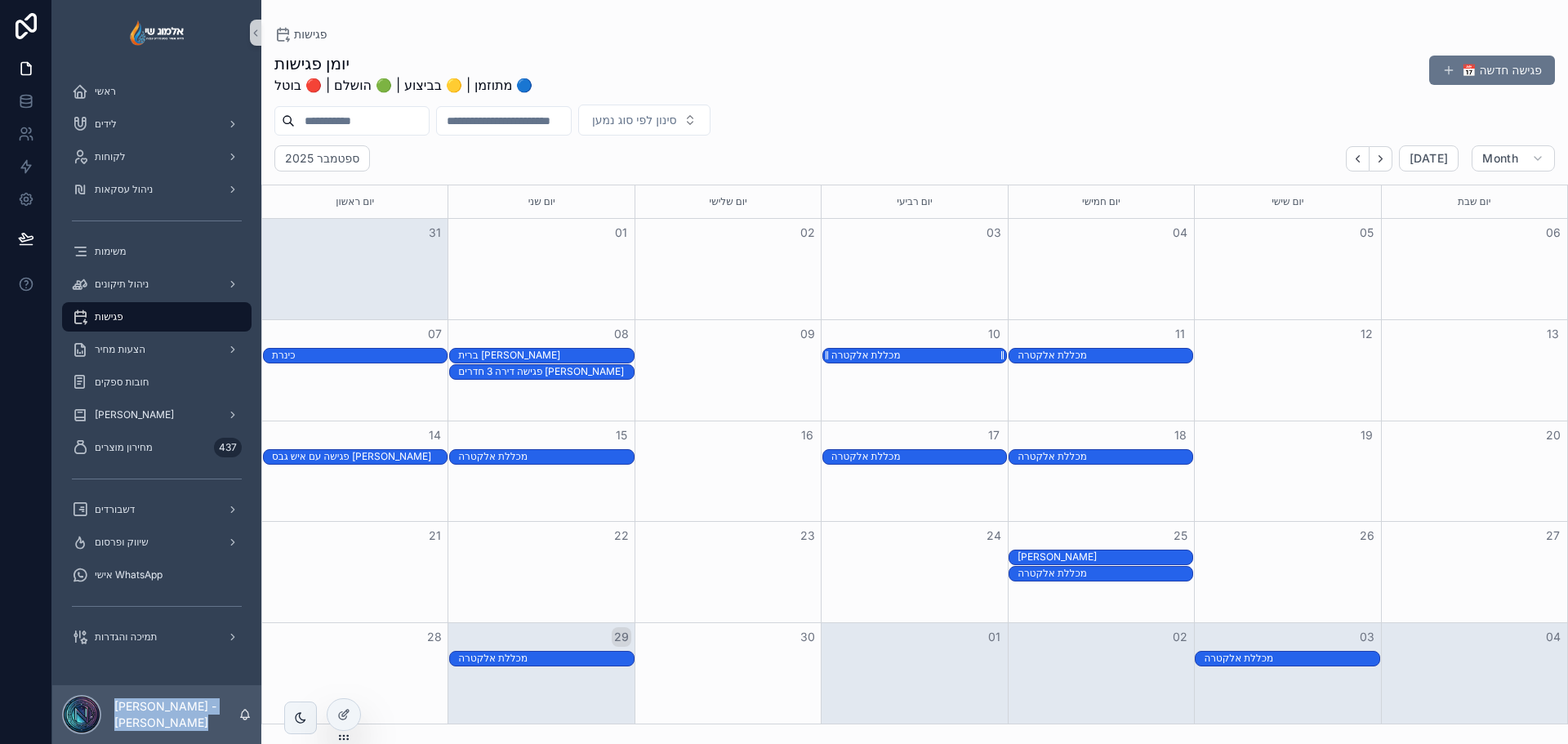
click at [889, 356] on div "מכללת אלקטרה" at bounding box center [866, 356] width 70 height 13
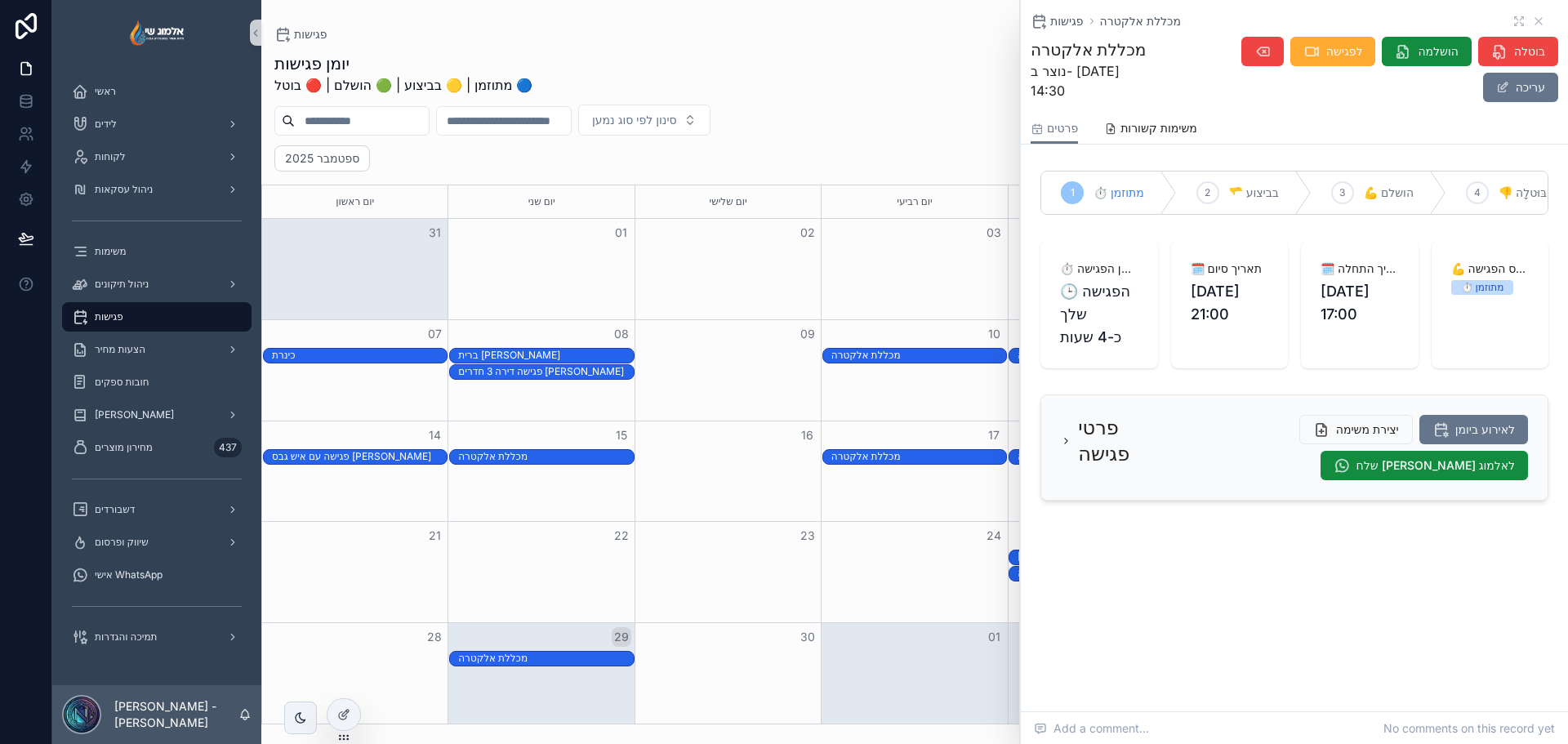
click at [1070, 448] on icon "scrollable content" at bounding box center [1066, 441] width 11 height 13
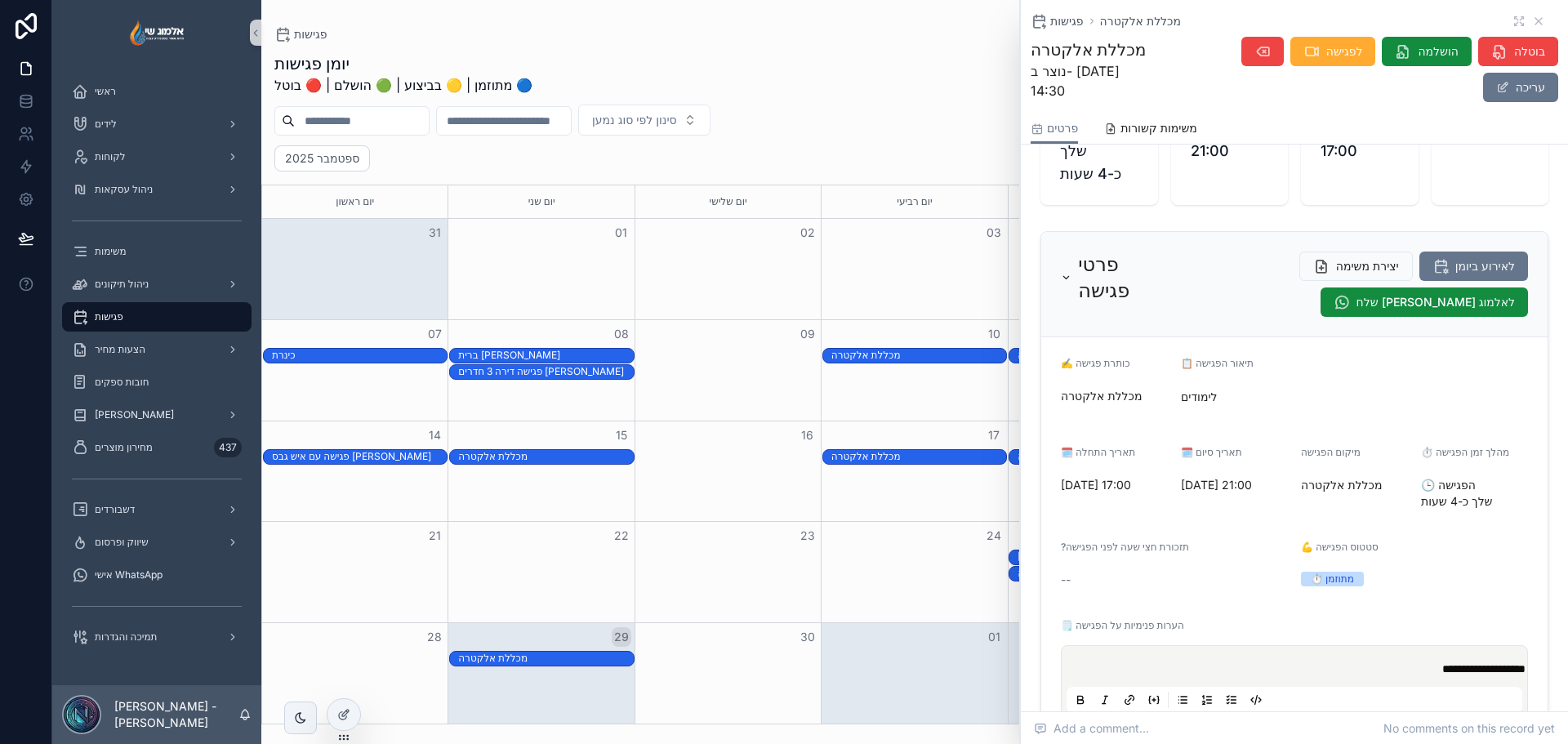
scroll to position [245, 0]
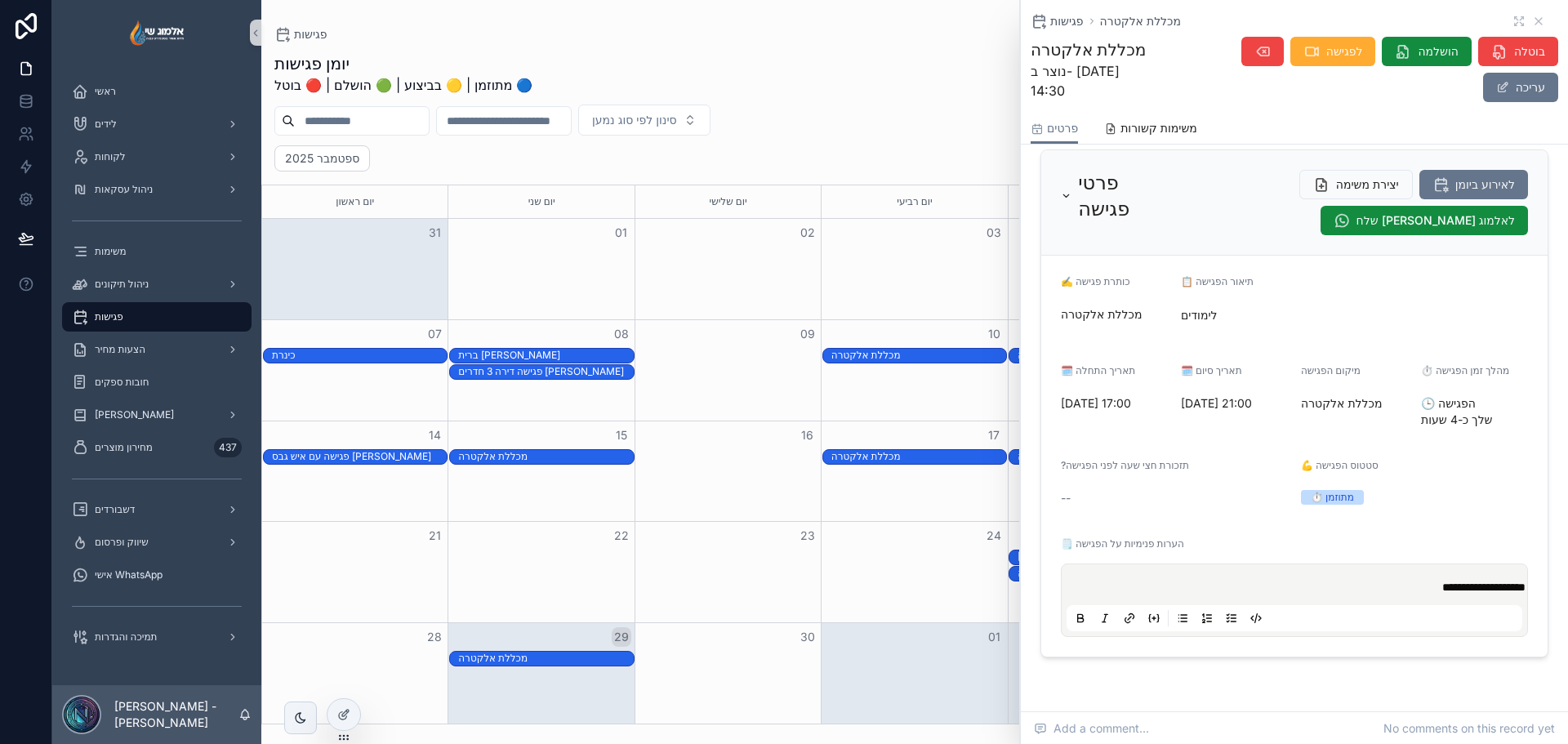
click at [1527, 14] on div "פגישות מכללת אלקטרה" at bounding box center [1294, 21] width 527 height 16
click at [1532, 24] on icon "scrollable content" at bounding box center [1539, 22] width 13 height 13
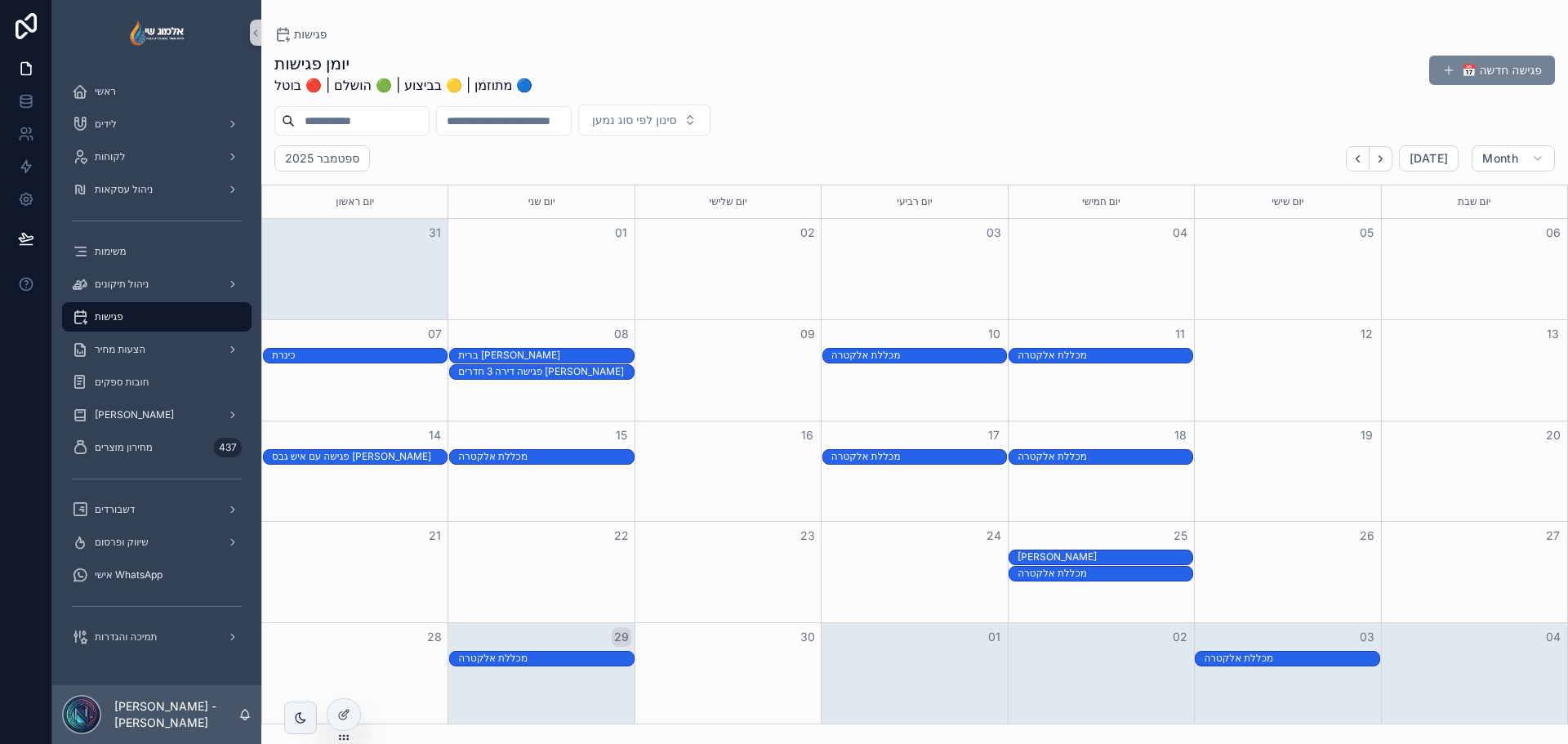
click at [1468, 75] on button "📅 פגישה חדשה" at bounding box center [1493, 70] width 126 height 29
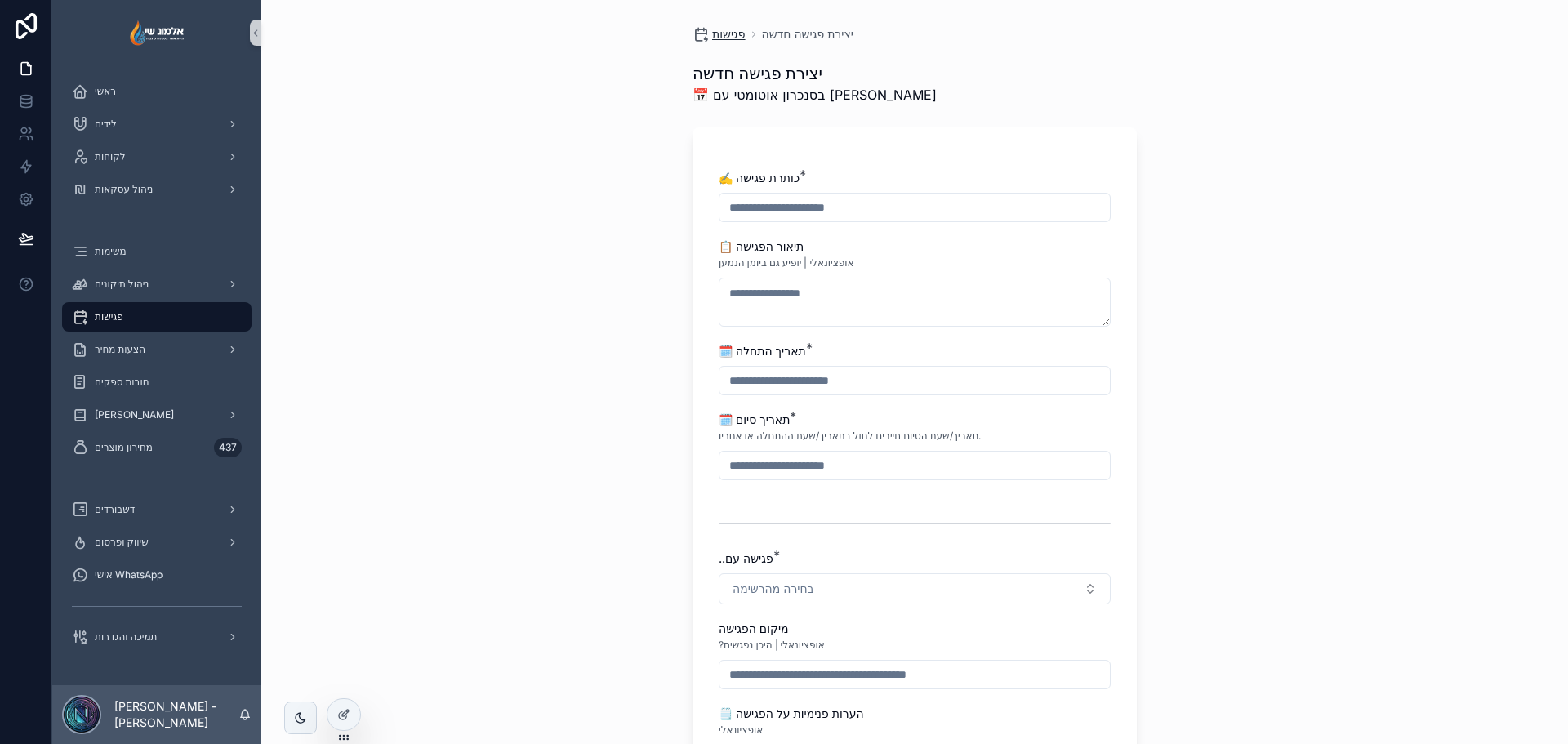
click at [728, 35] on span "פגישות" at bounding box center [729, 34] width 34 height 16
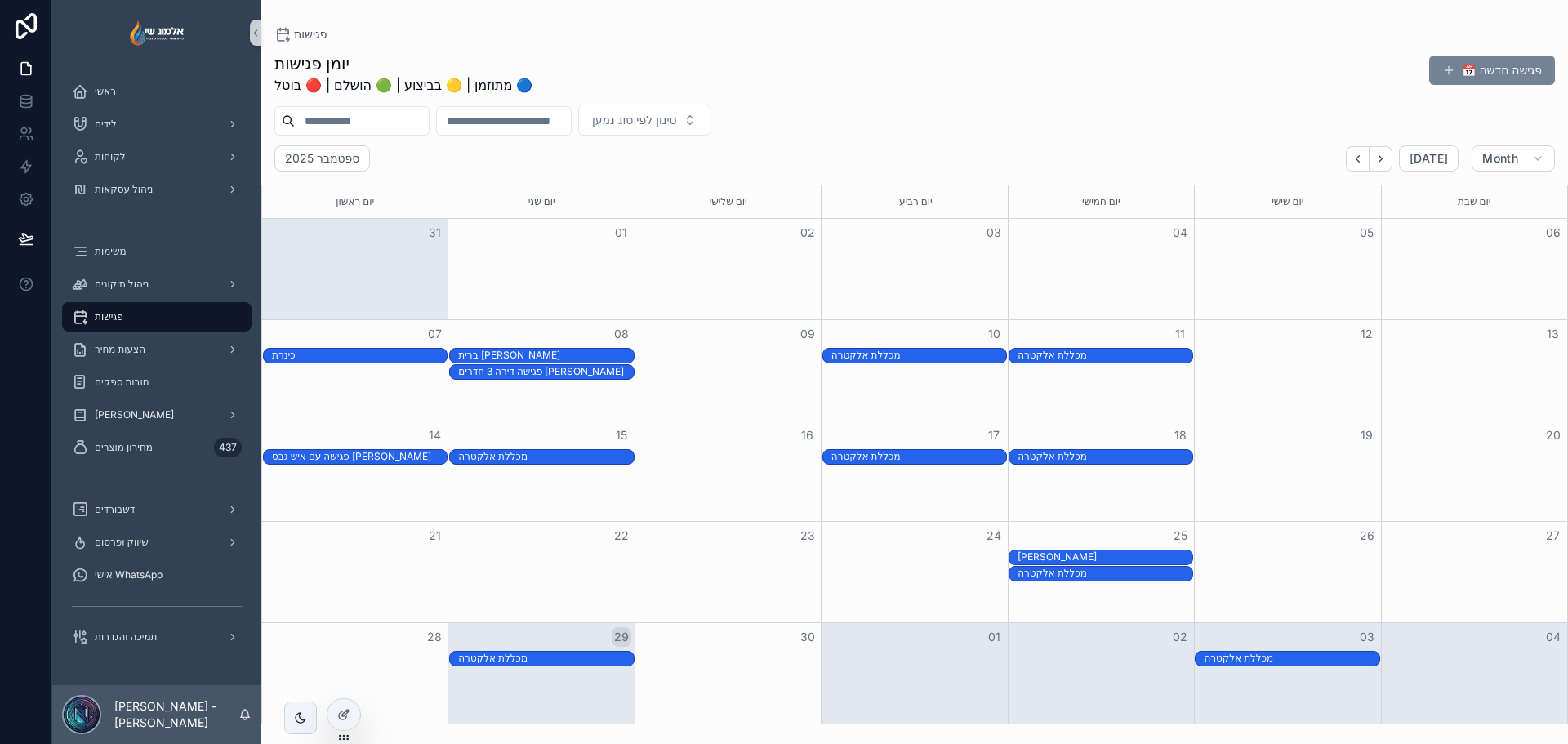
click at [1552, 81] on button "📅 פגישה חדשה" at bounding box center [1493, 70] width 126 height 29
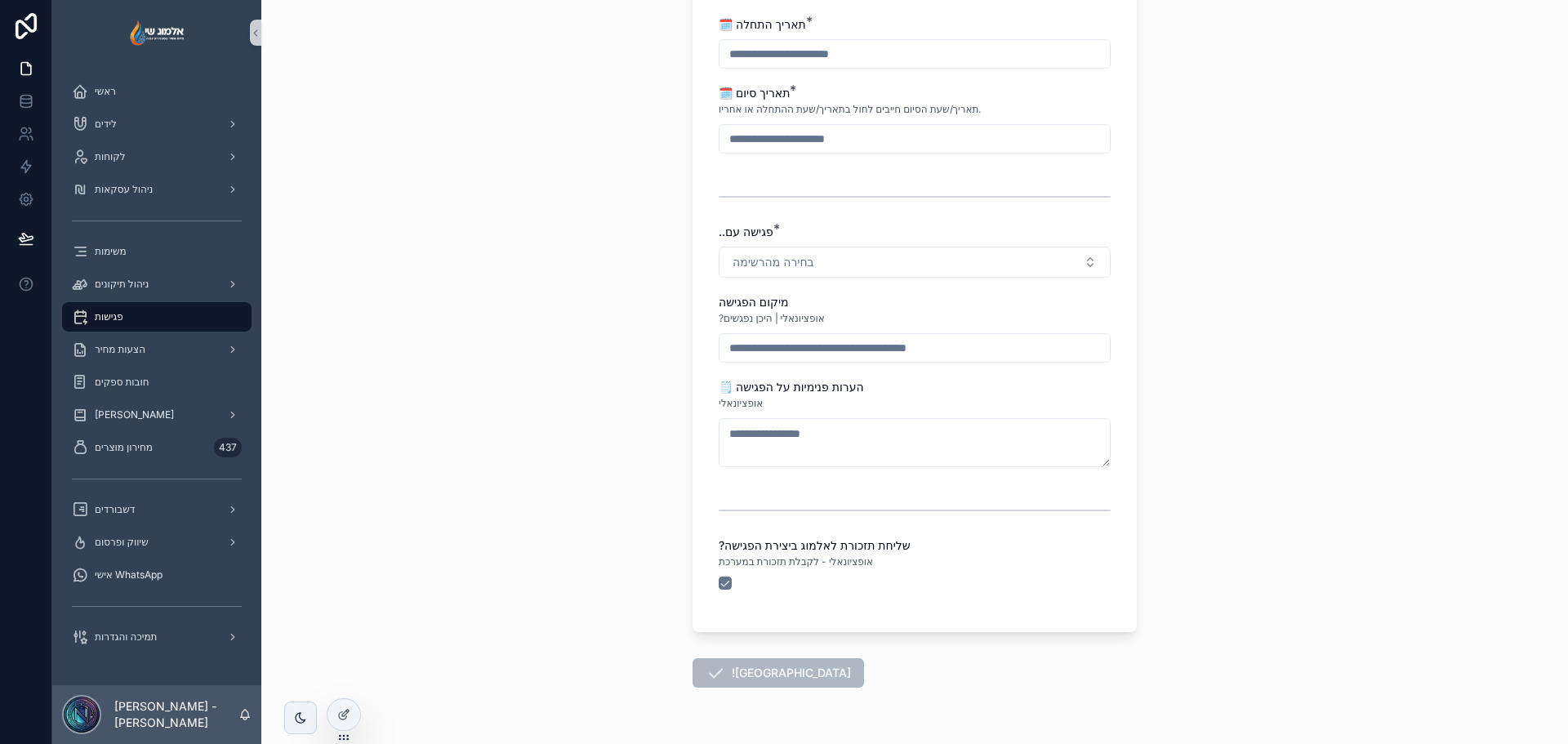
scroll to position [375, 0]
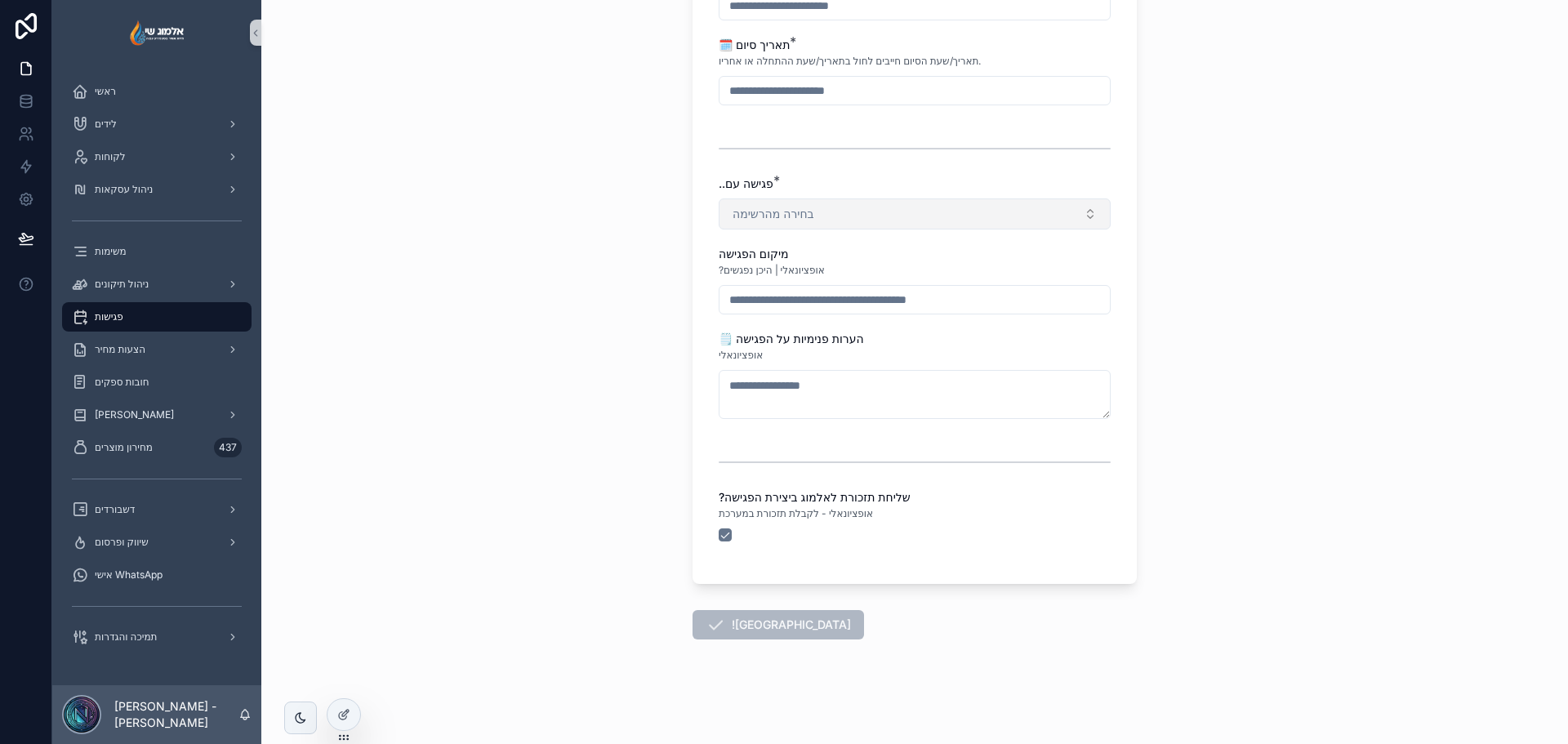
click at [809, 227] on button "בחירה מהרשימה" at bounding box center [915, 214] width 392 height 31
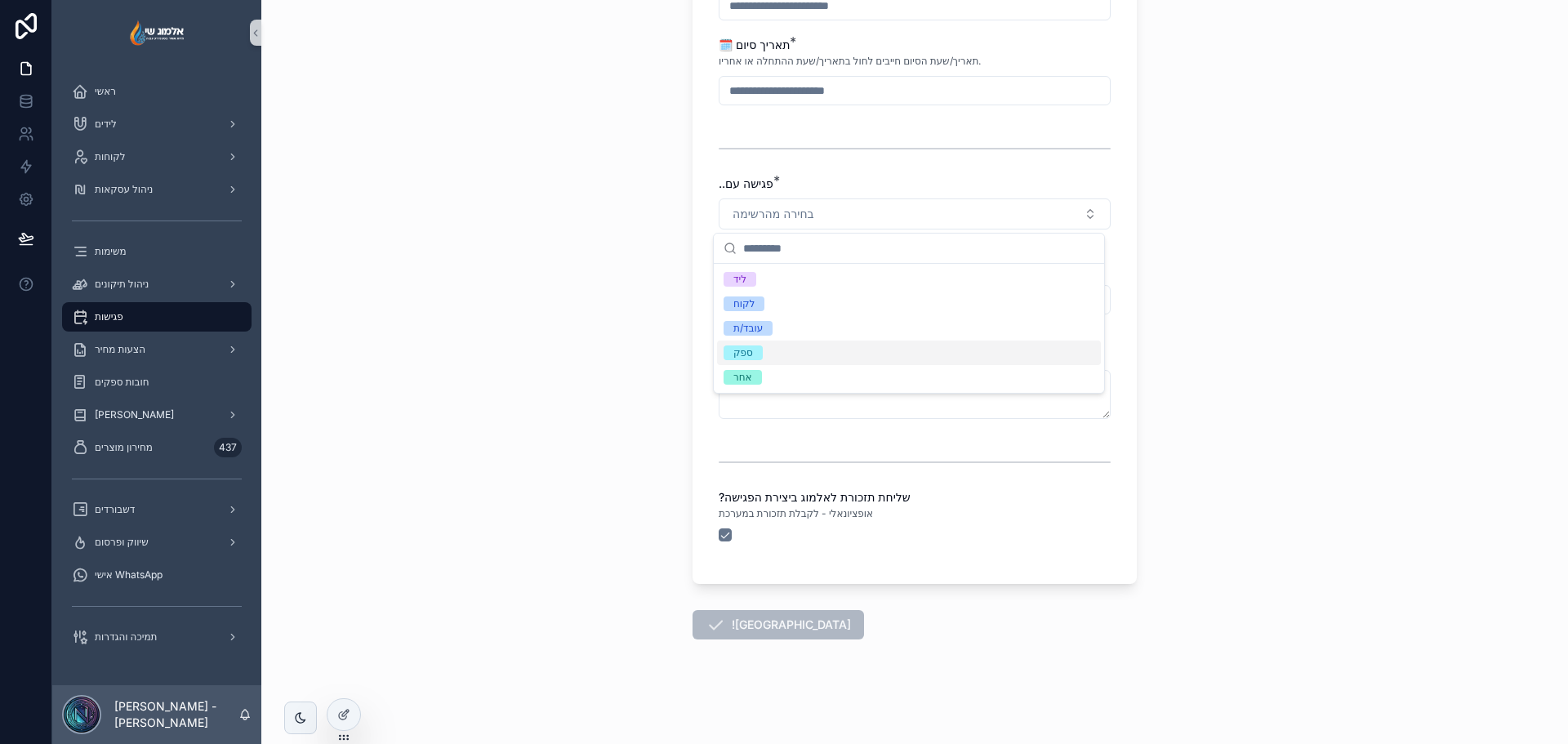
click at [640, 392] on div "פגישות יצירת פגישה חדשה יצירת פגישה חדשה 📅 בסנכרון אוטומטי עם יומן גוגל ✍️ כותר…" at bounding box center [915, 372] width 1306 height 744
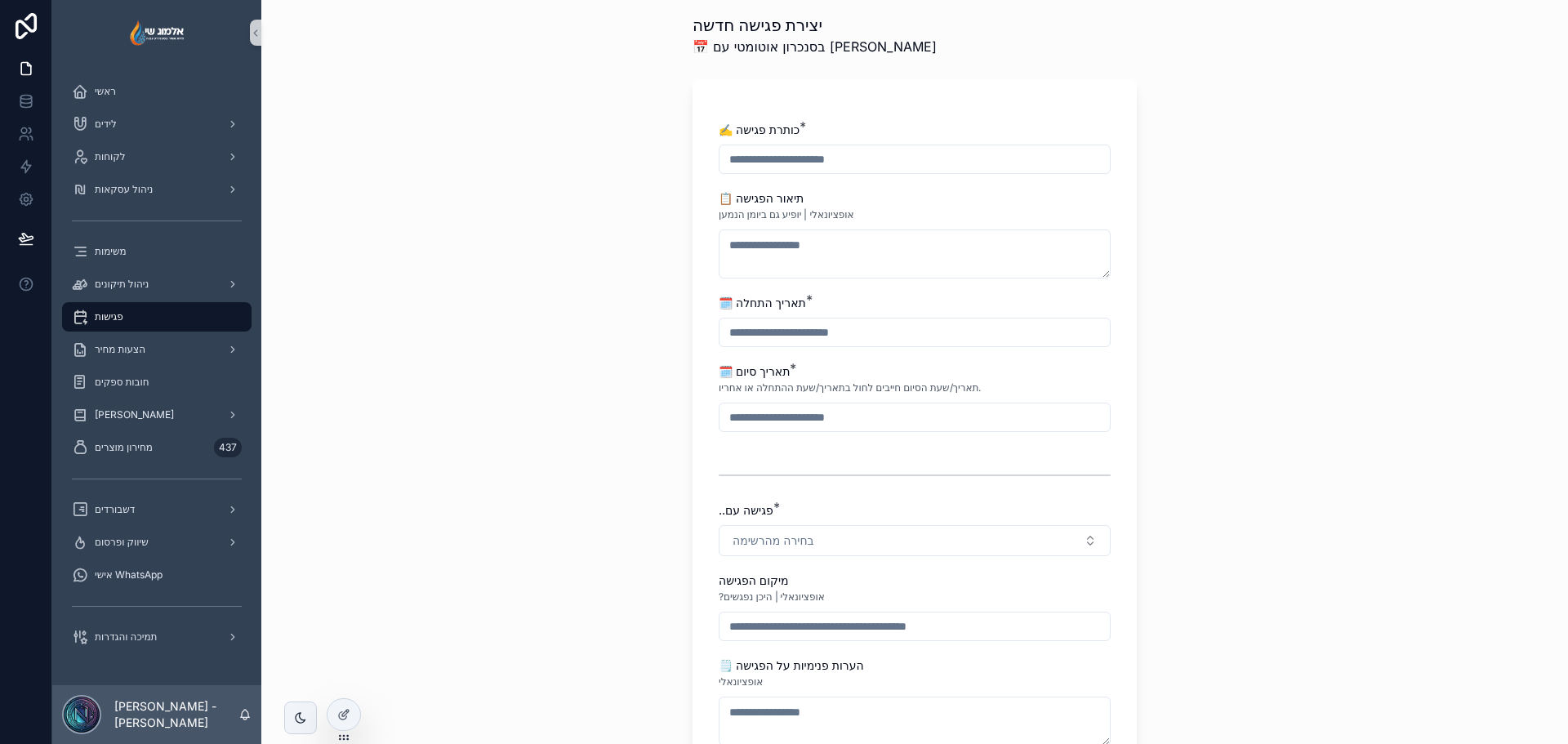
scroll to position [0, 0]
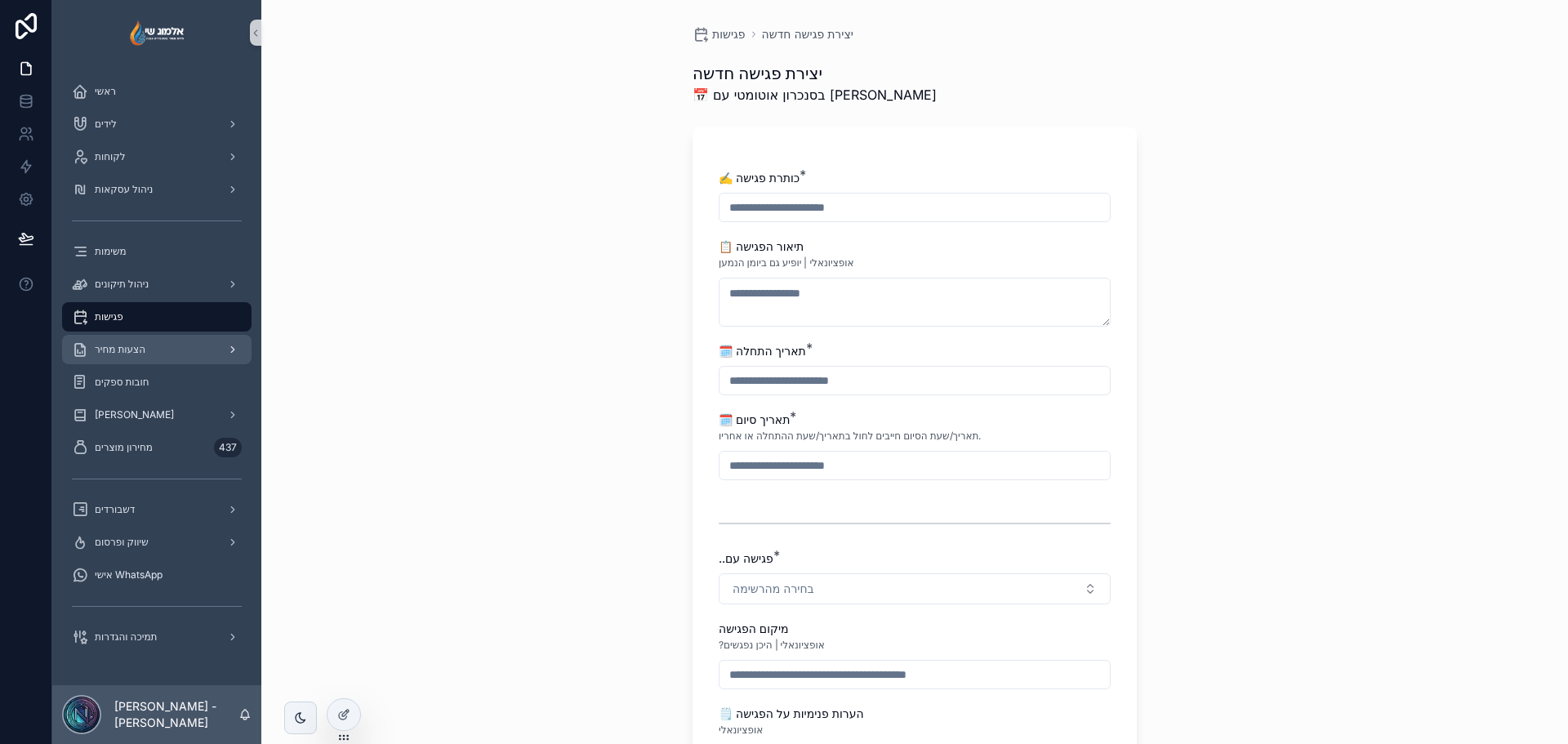
click at [170, 342] on div "הצעות מחיר" at bounding box center [157, 349] width 170 height 26
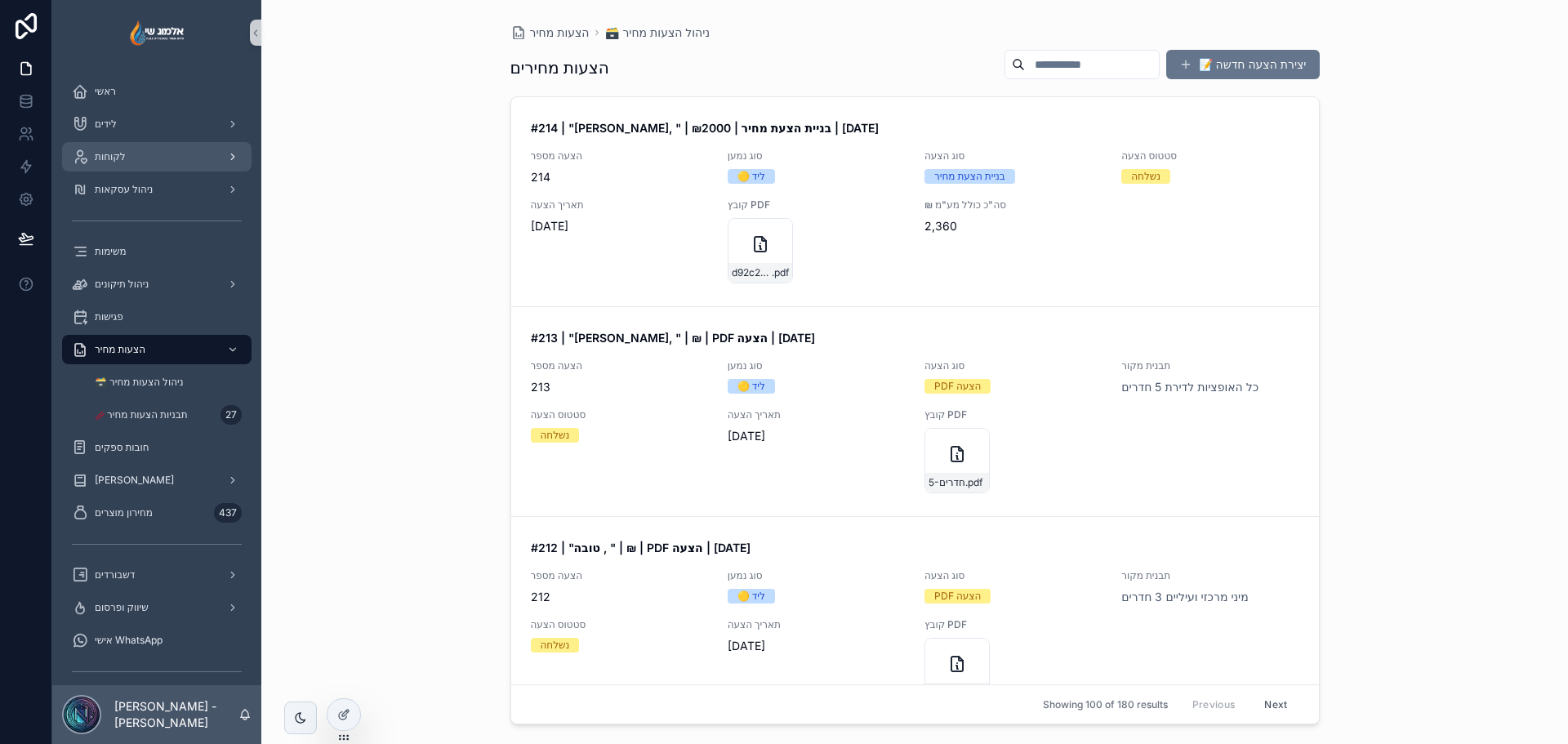
click at [150, 156] on div "לקוחות" at bounding box center [157, 156] width 170 height 26
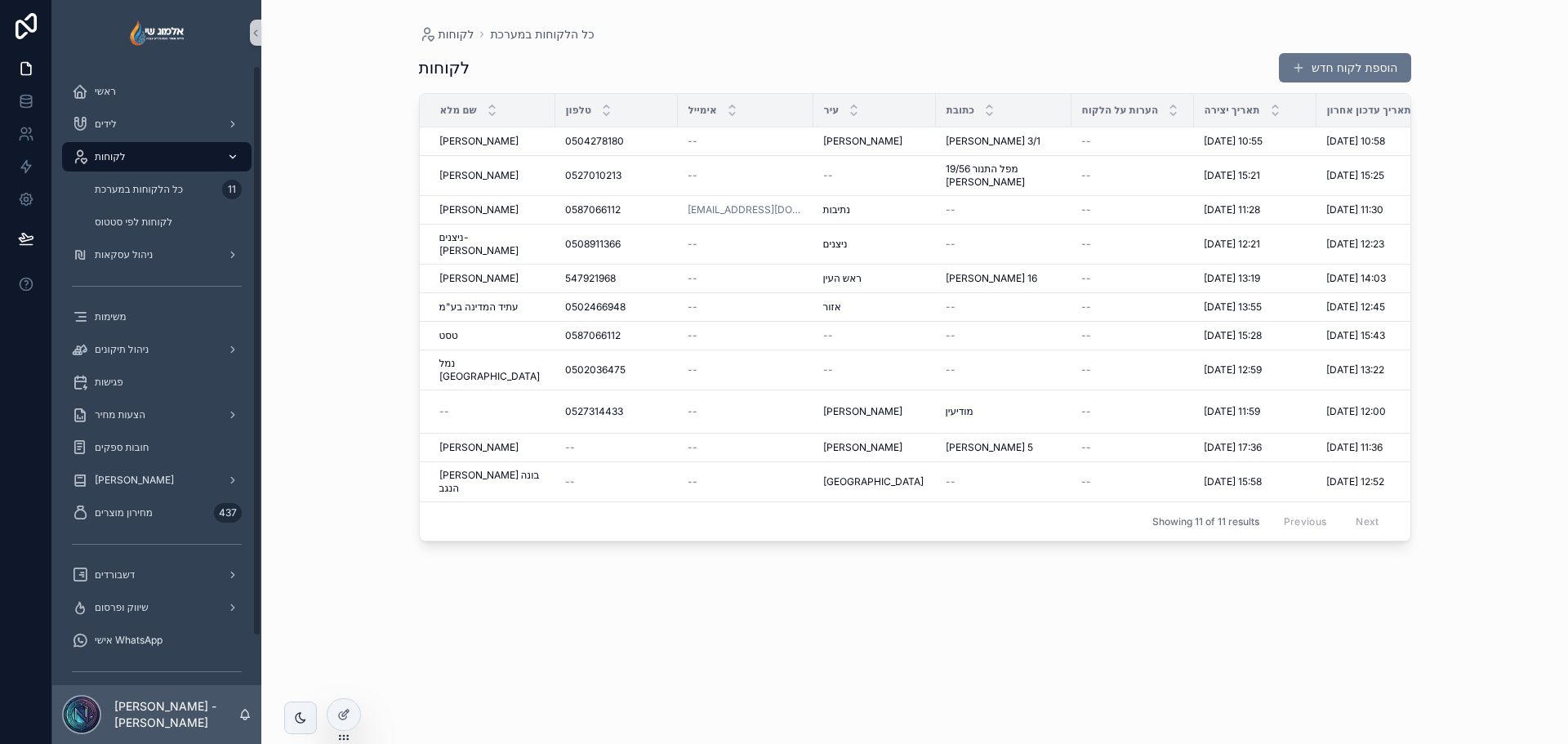
click at [153, 145] on div "לקוחות" at bounding box center [157, 156] width 170 height 26
click at [146, 112] on div "לידים" at bounding box center [157, 123] width 170 height 26
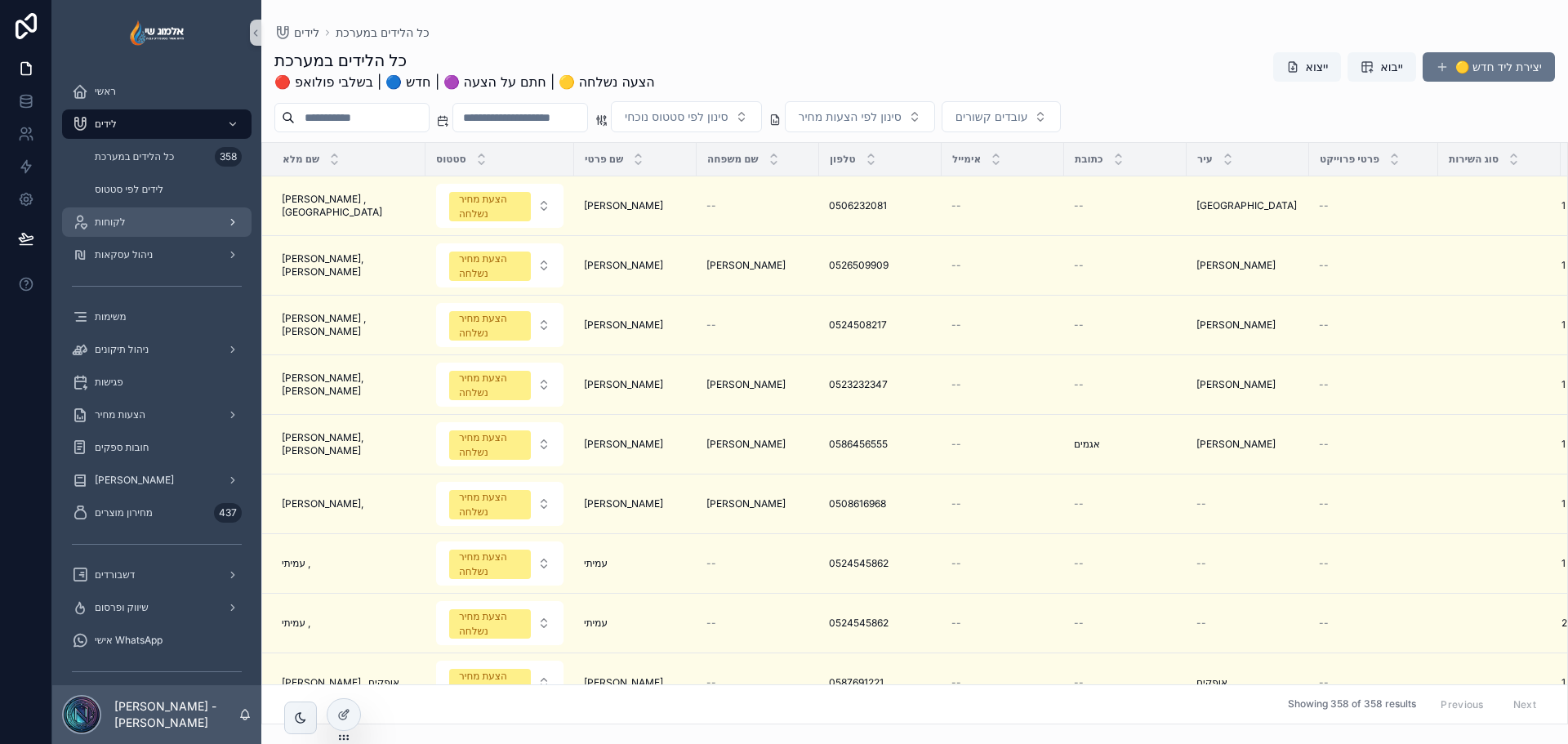
click at [130, 230] on div "לקוחות" at bounding box center [157, 221] width 170 height 26
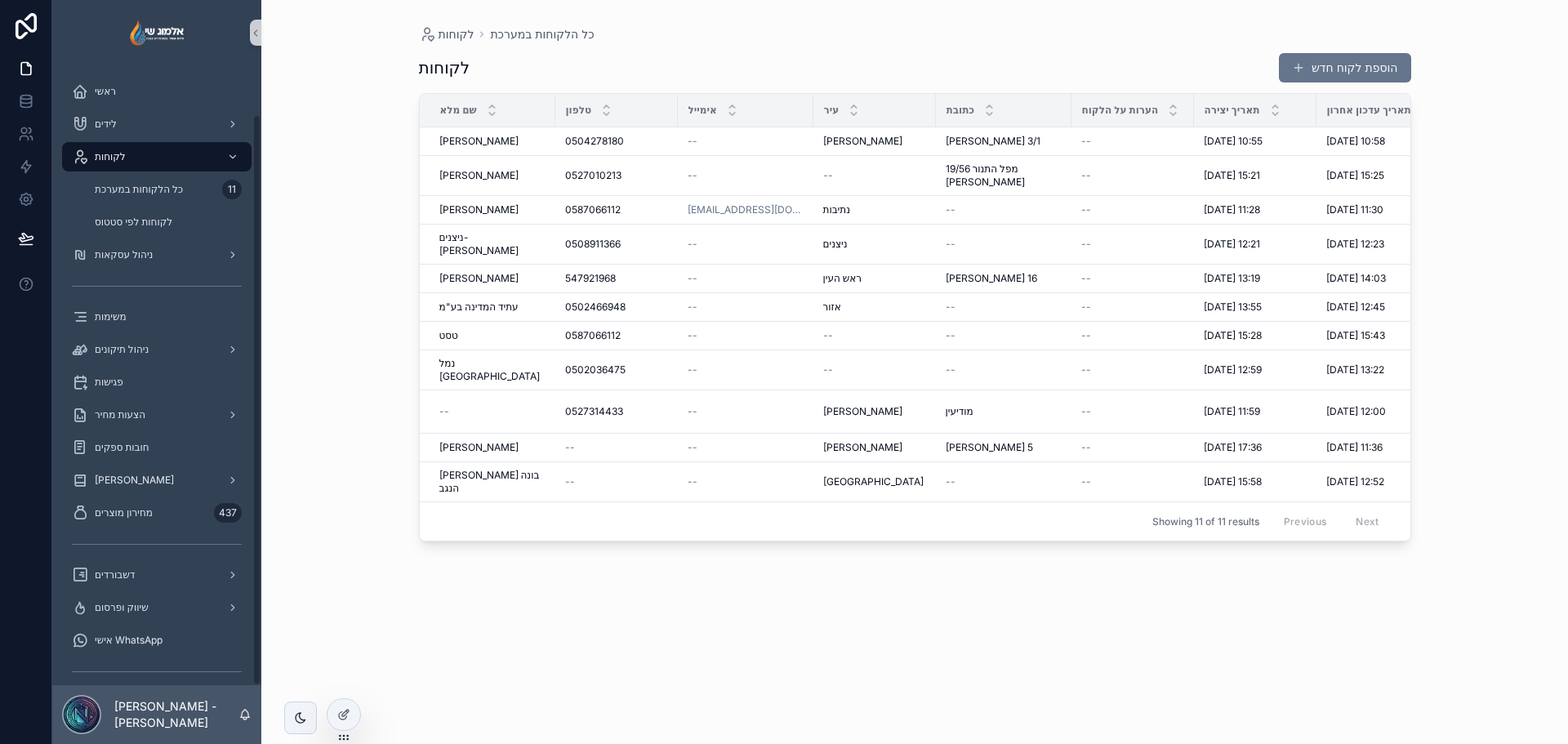
scroll to position [53, 0]
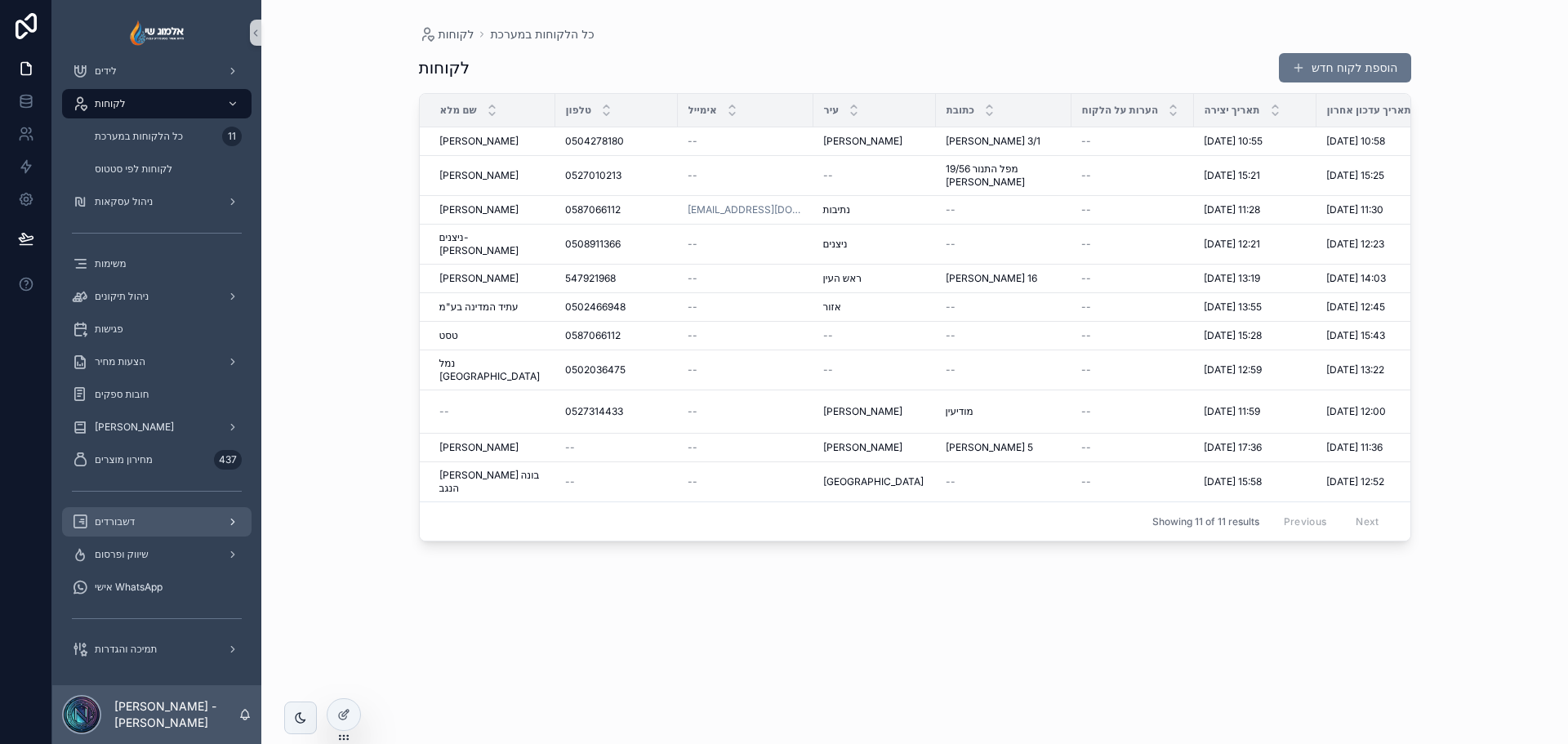
click at [121, 528] on div "דשבורדים" at bounding box center [157, 522] width 170 height 26
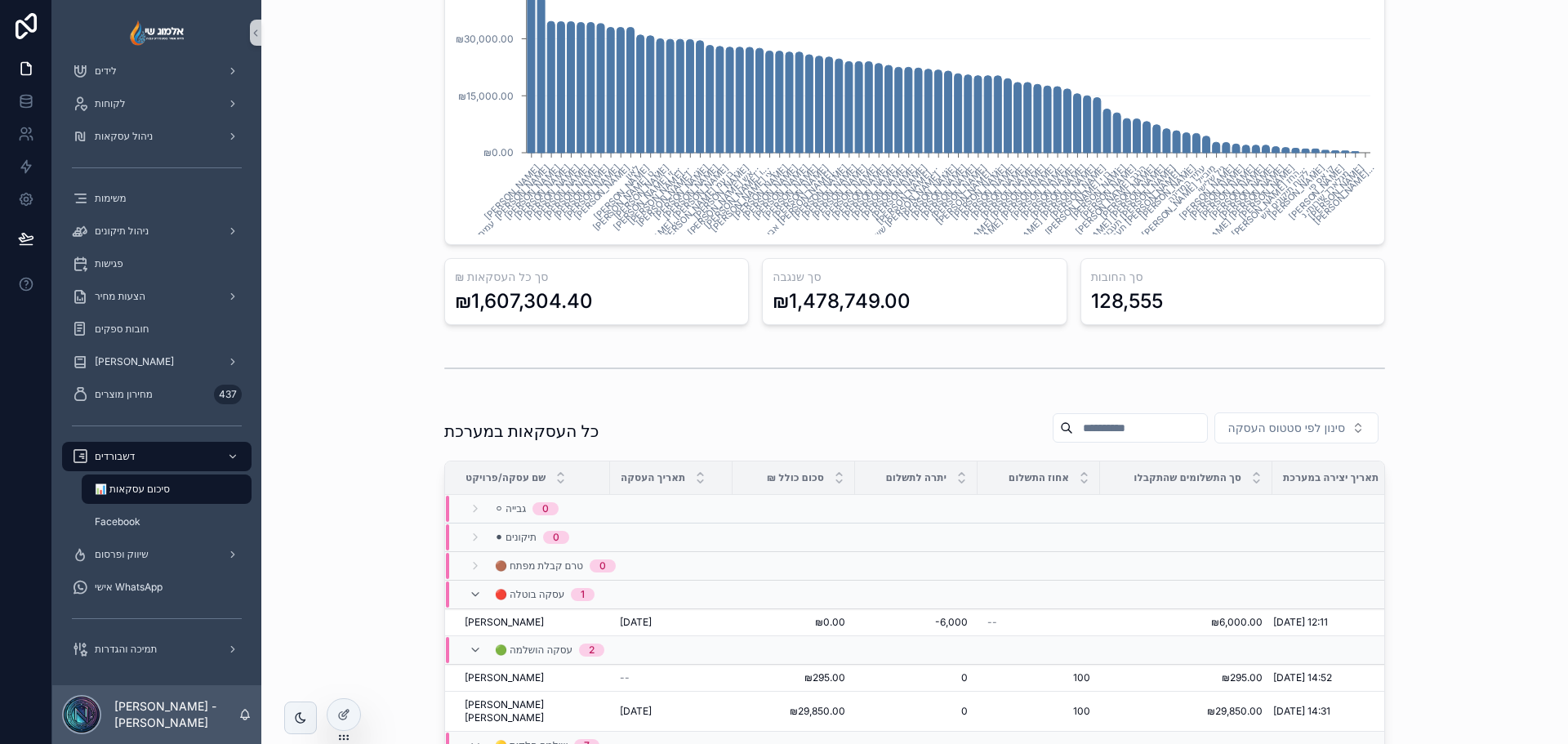
scroll to position [572, 0]
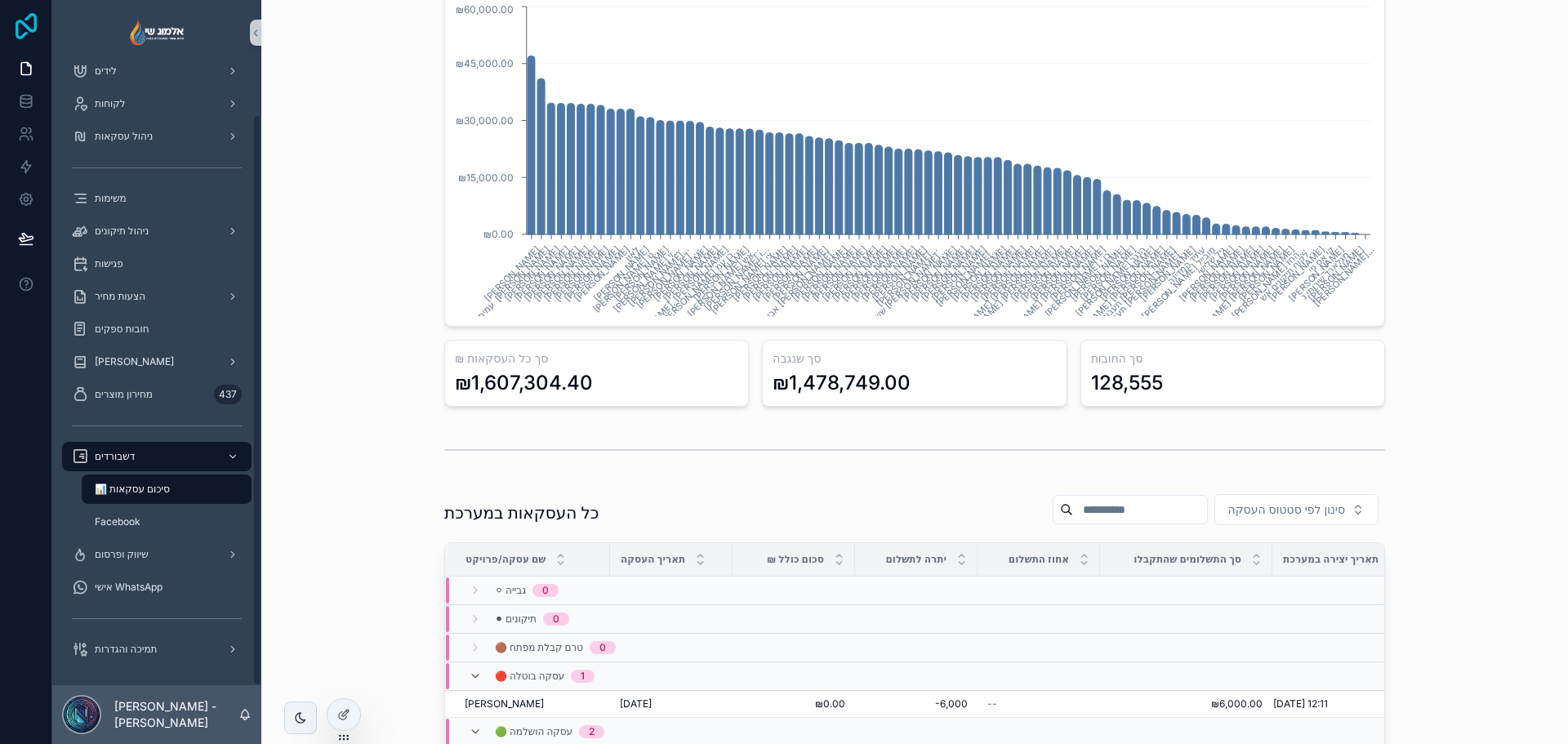
click at [16, 26] on icon at bounding box center [26, 26] width 21 height 26
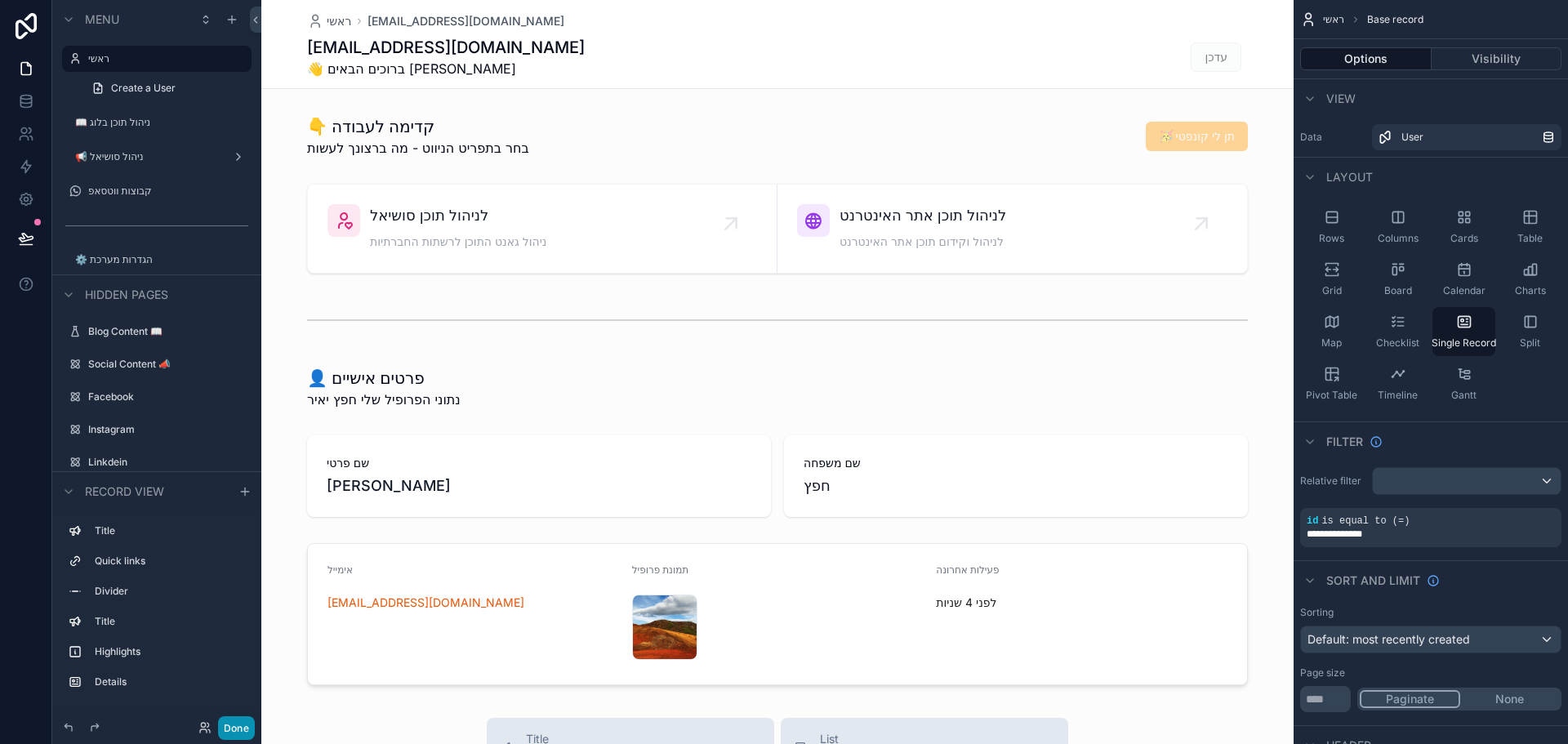
click at [236, 322] on button "Done" at bounding box center [236, 728] width 37 height 23
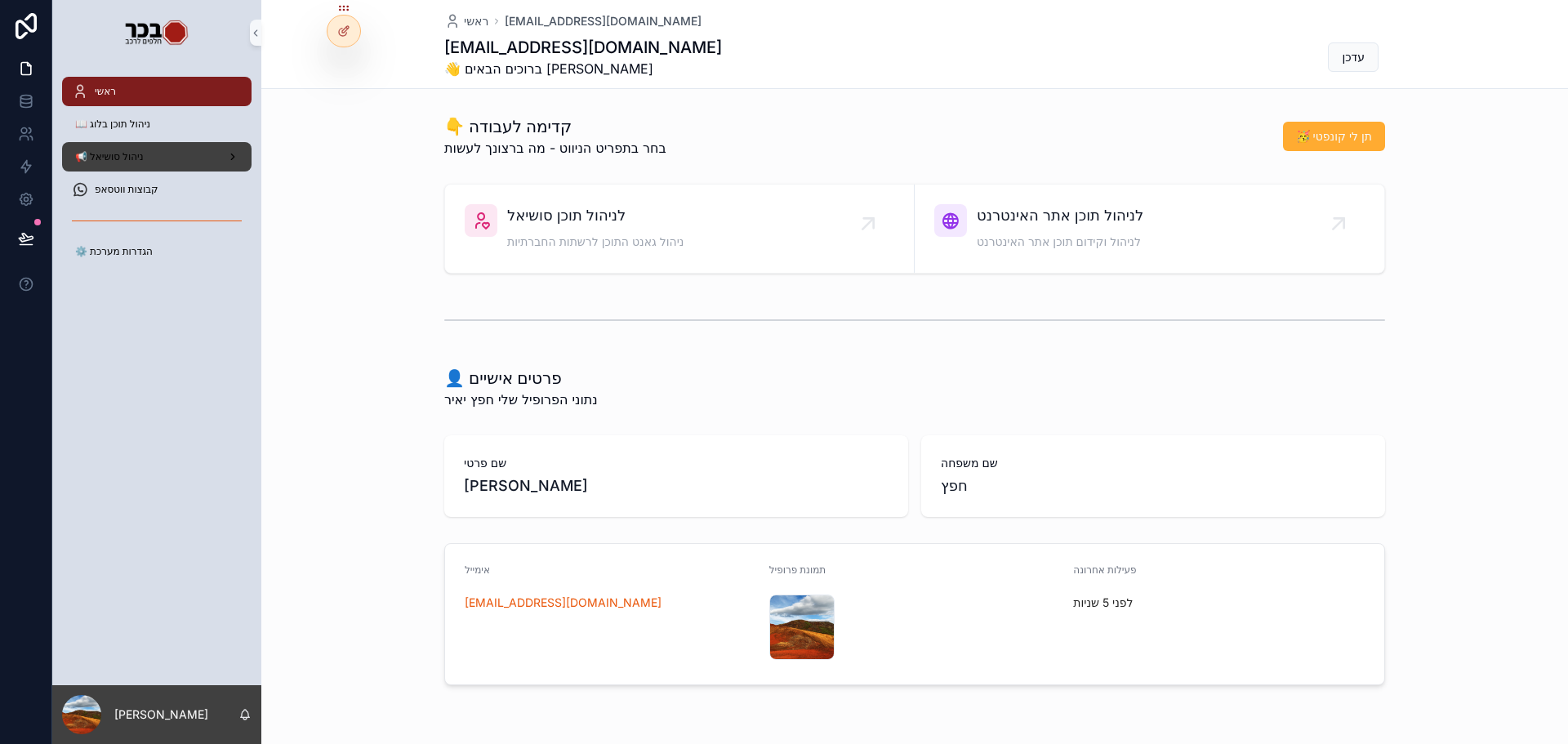
click at [177, 159] on div "📢 ניהול סושיאל" at bounding box center [157, 156] width 170 height 26
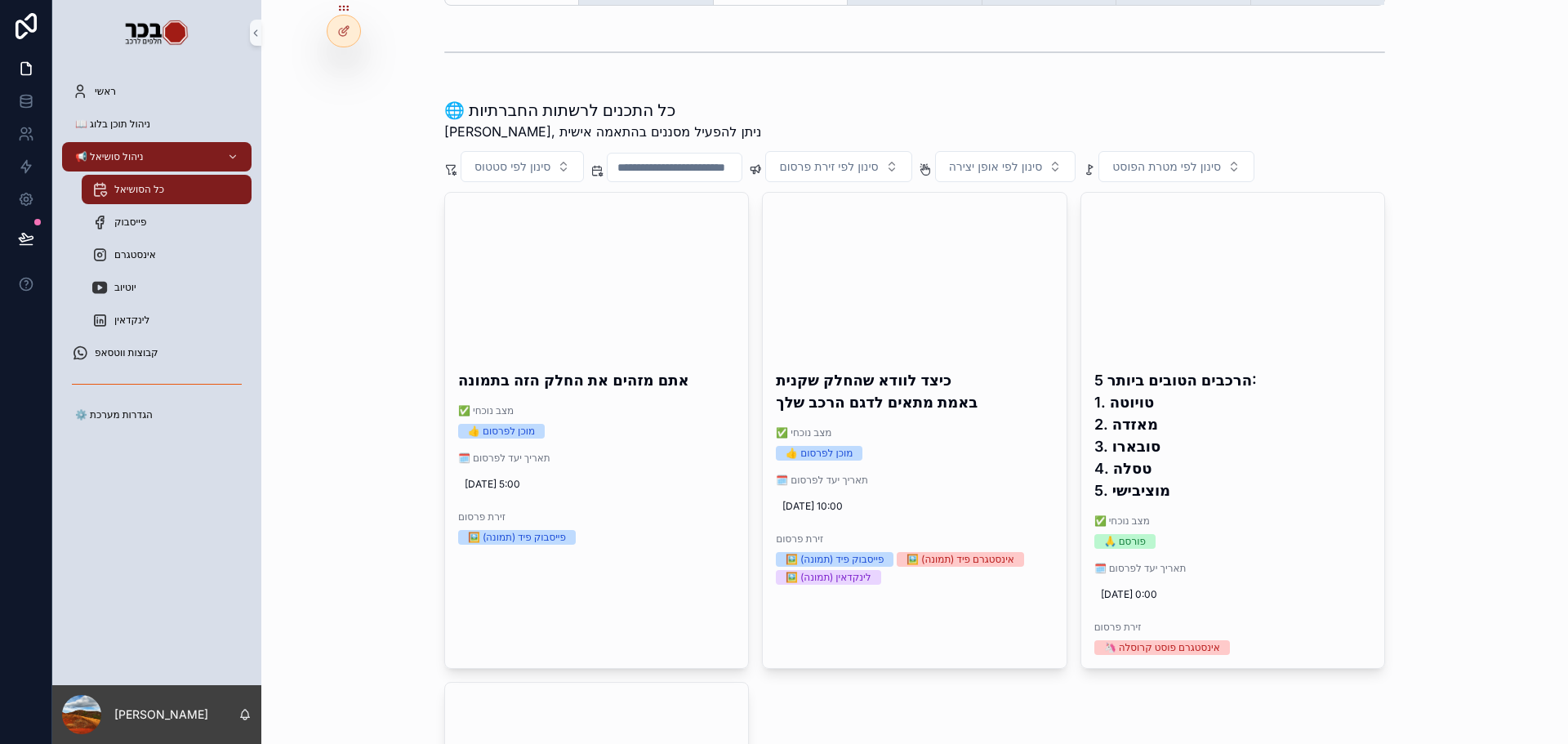
scroll to position [327, 0]
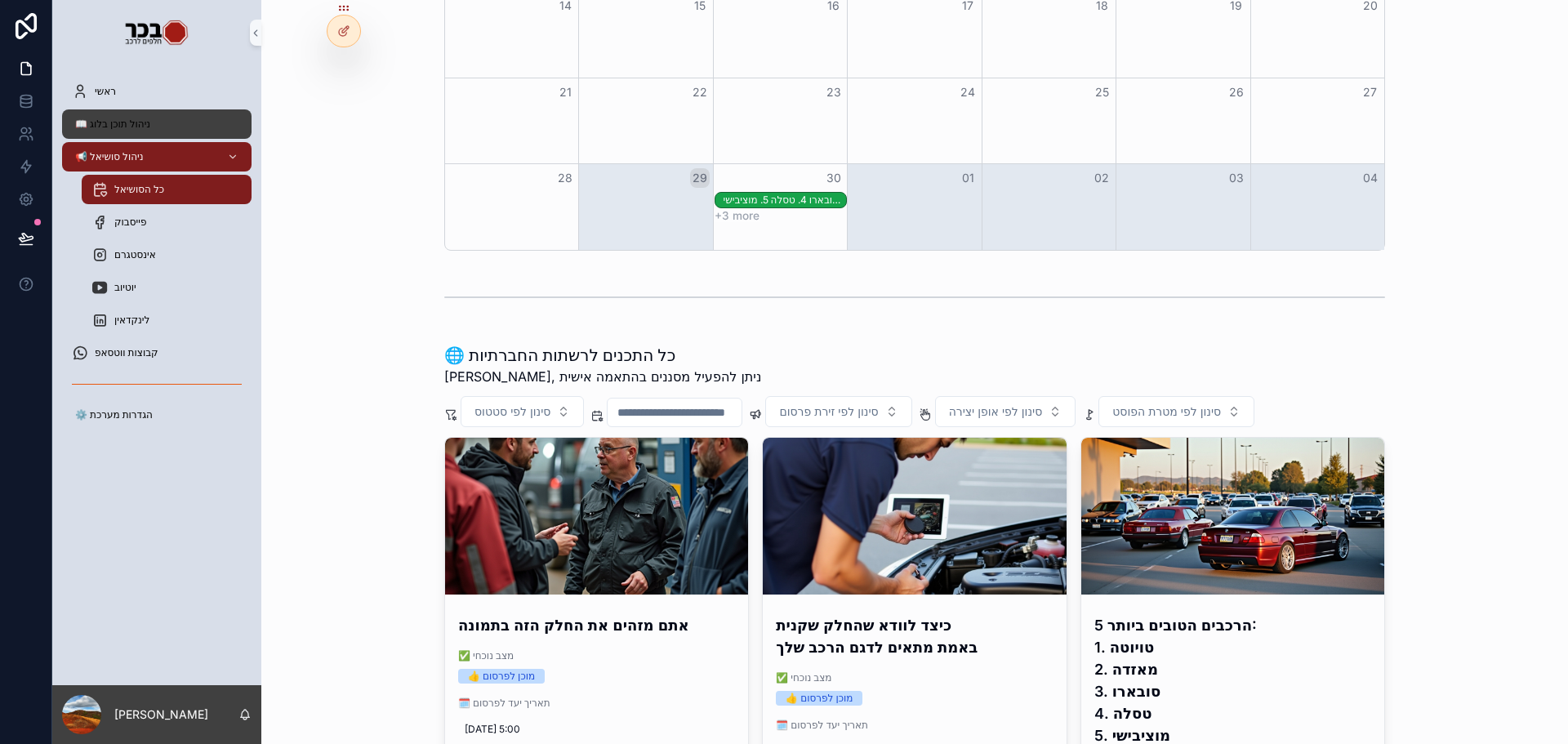
click at [143, 135] on div "📖 ניהול תוכן בלוג" at bounding box center [157, 123] width 170 height 26
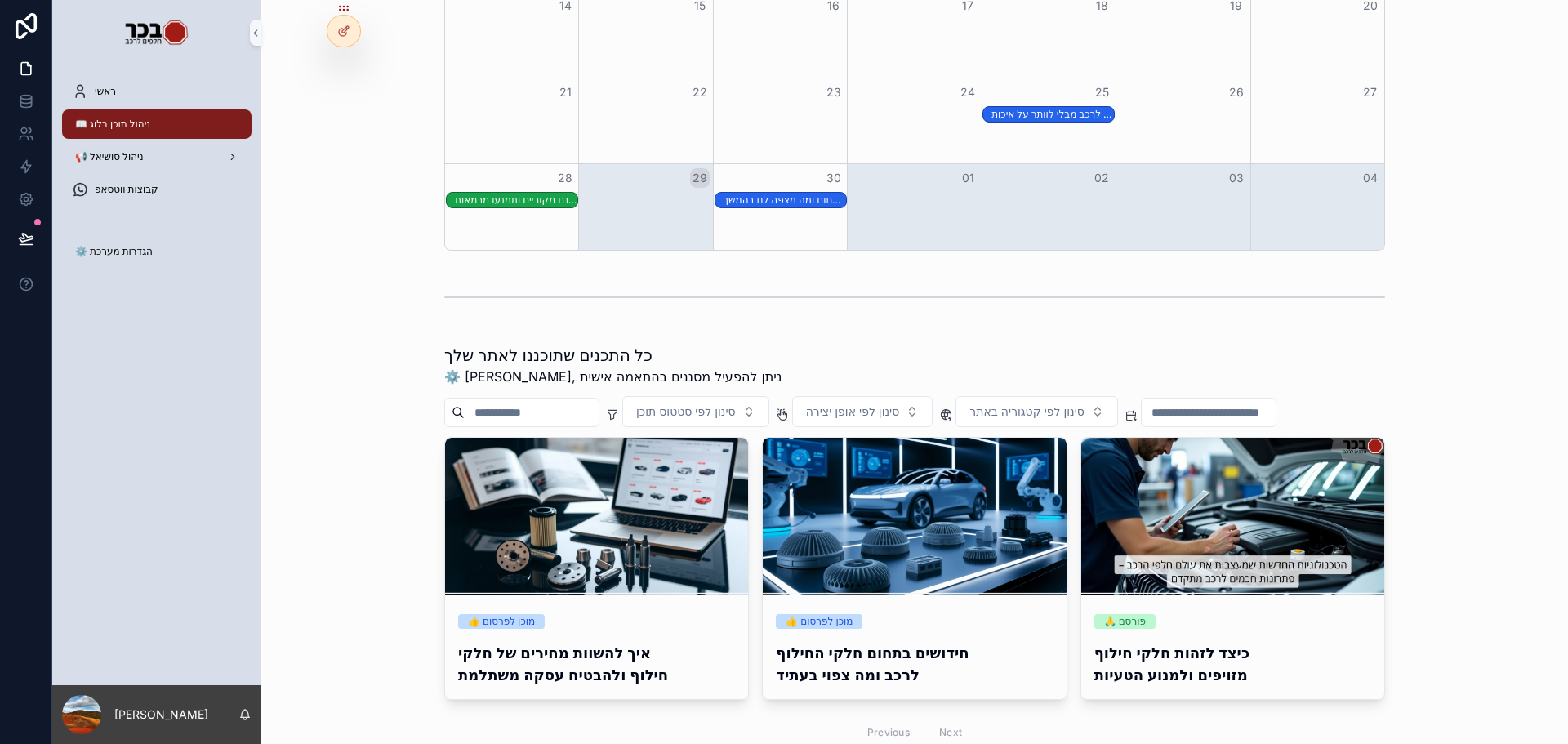
scroll to position [471, 0]
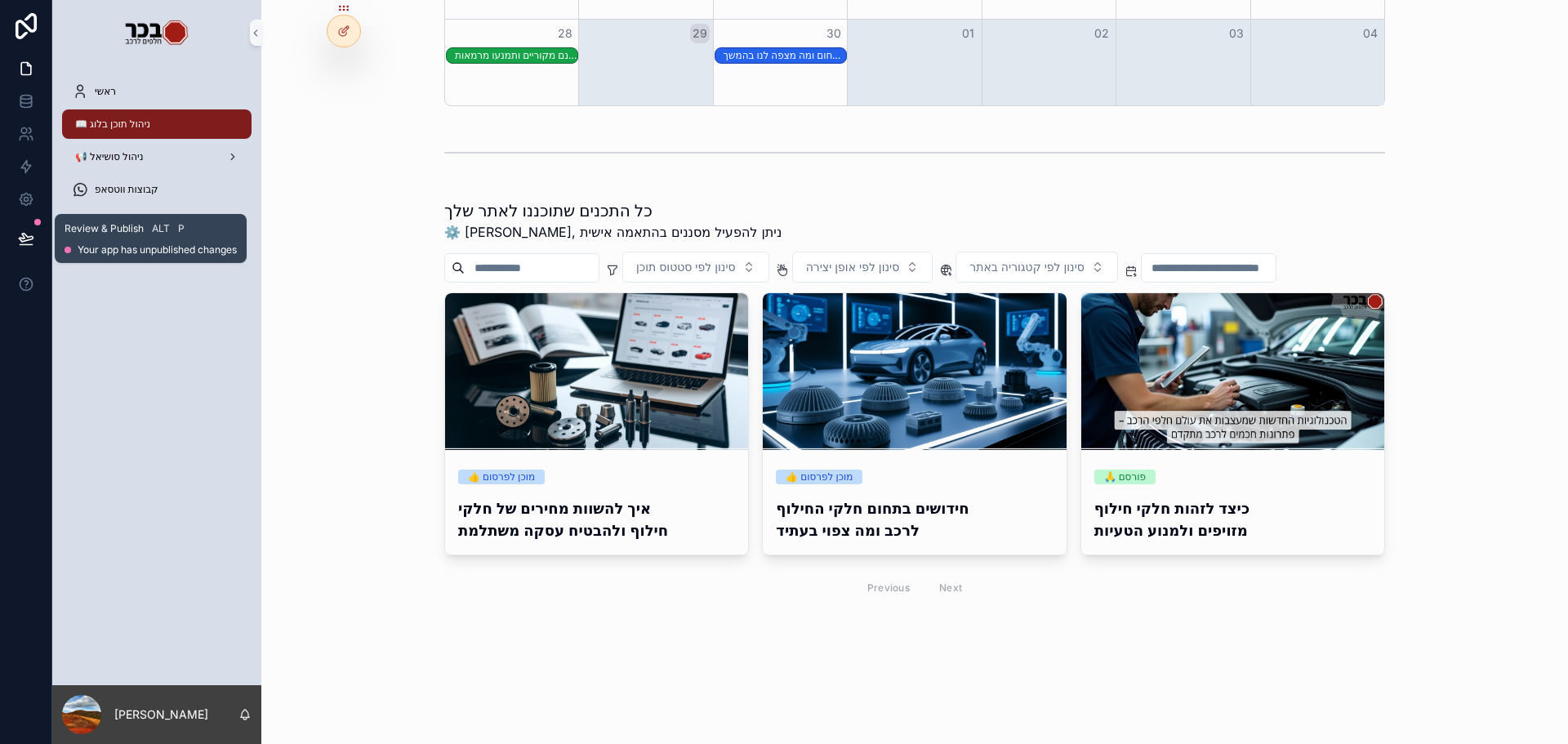
click at [20, 237] on icon at bounding box center [25, 238] width 14 height 8
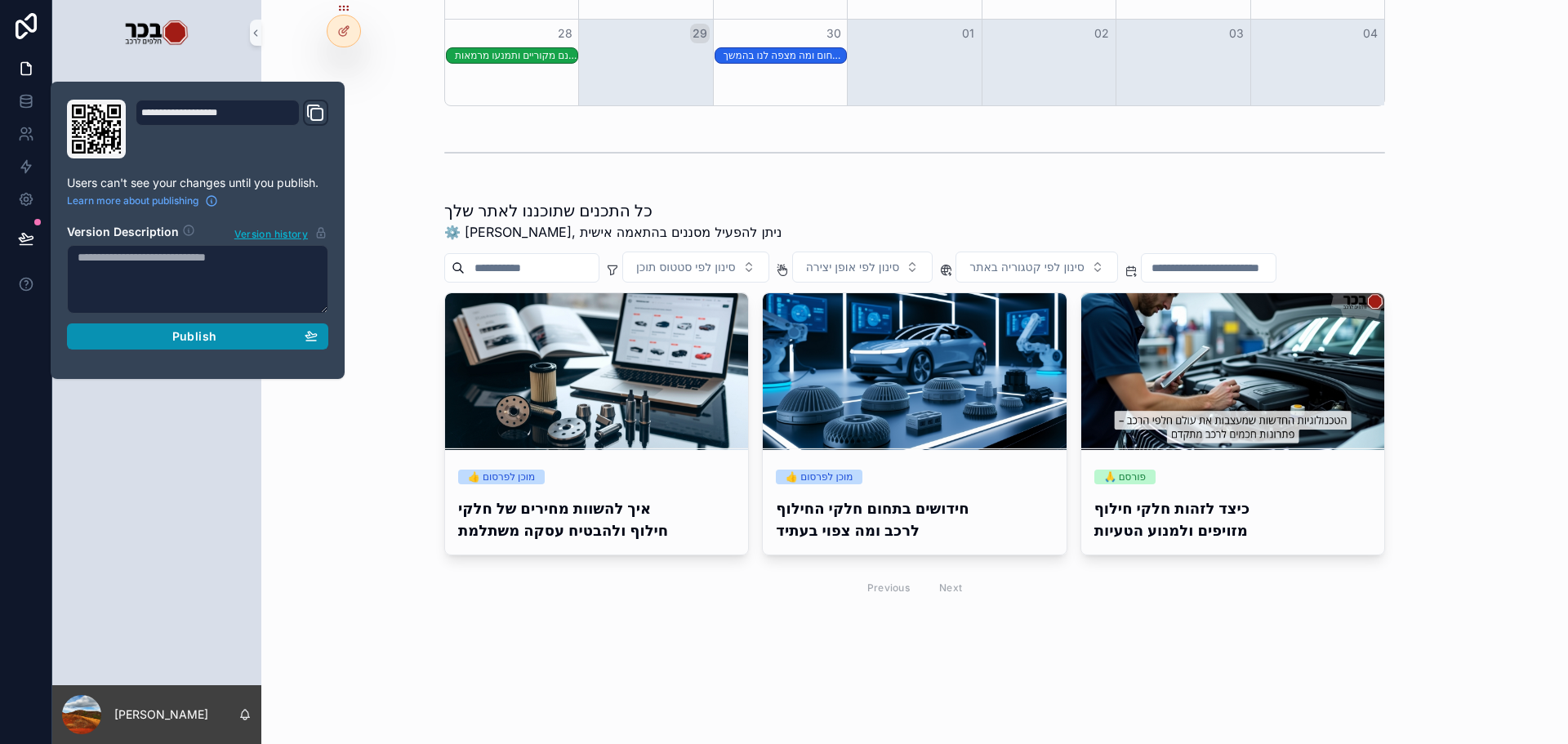
click at [169, 322] on button "Publish" at bounding box center [198, 336] width 262 height 26
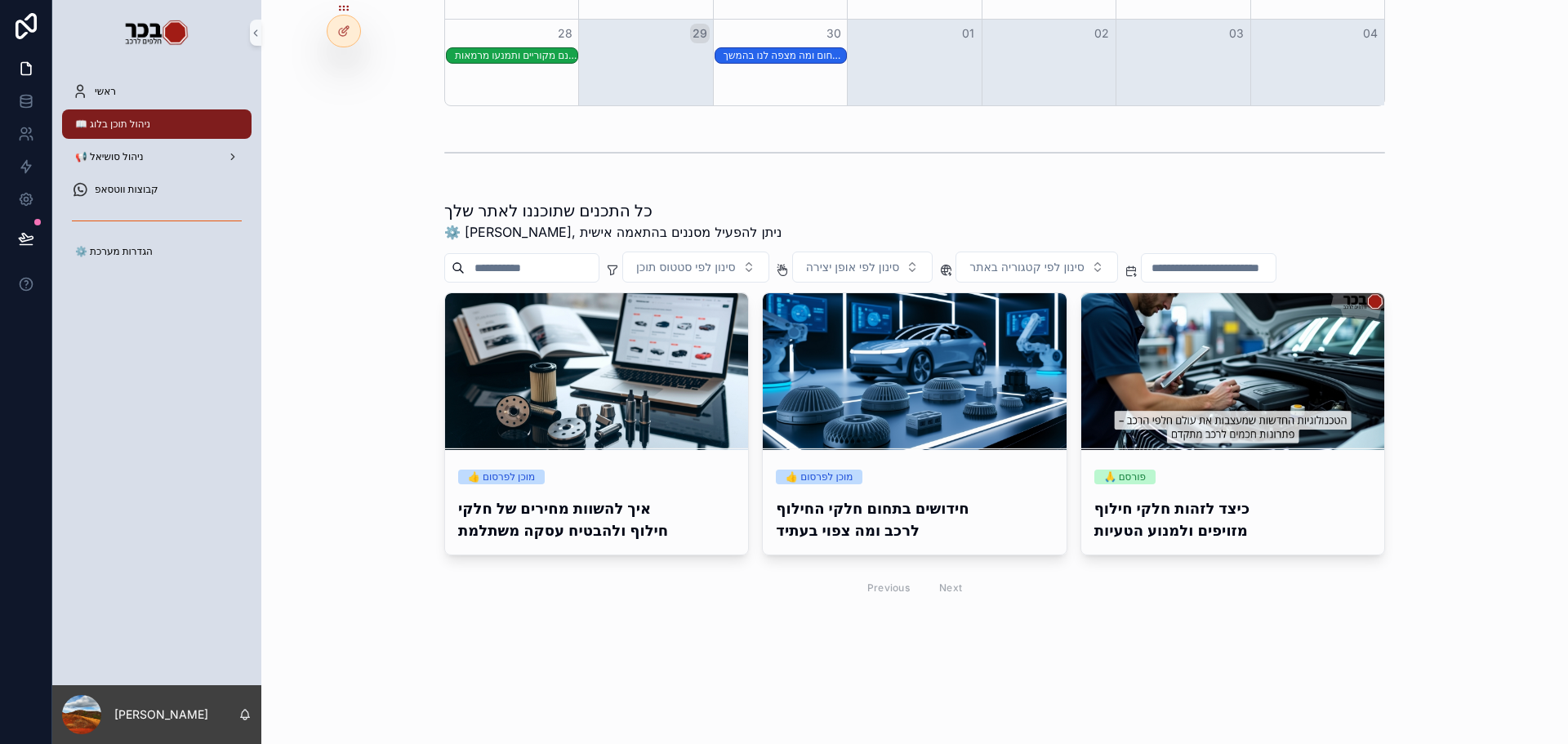
click at [117, 322] on div "ראשי 📖 ניהול תוכן בלוג 📢 ניהול סושיאל קבוצות ווטסאפ ⚙️ הגדרות מערכת" at bounding box center [156, 375] width 209 height 620
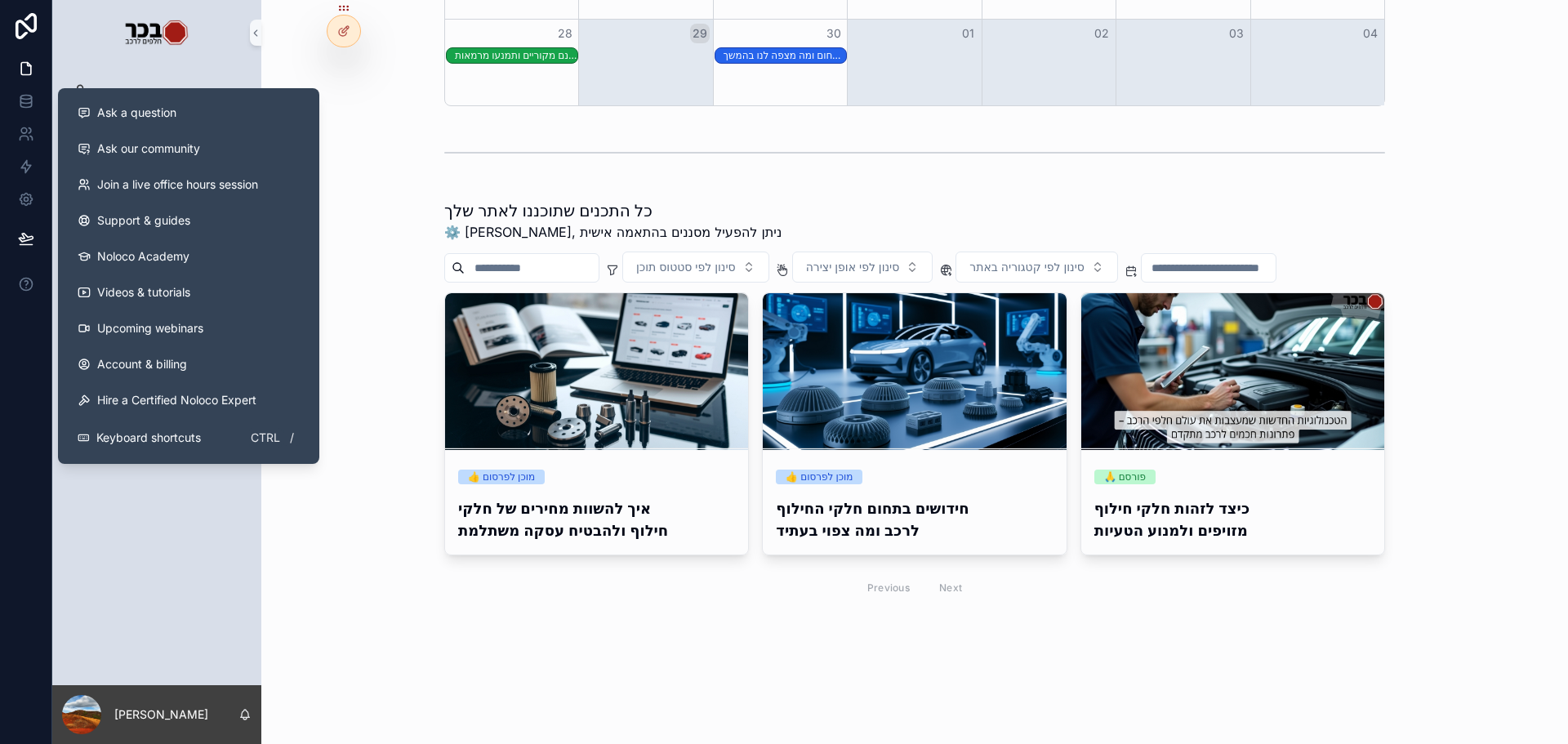
click at [192, 322] on div "ראשי 📖 ניהול תוכן בלוג 📢 ניהול סושיאל קבוצות ווטסאפ ⚙️ הגדרות מערכת" at bounding box center [156, 375] width 209 height 620
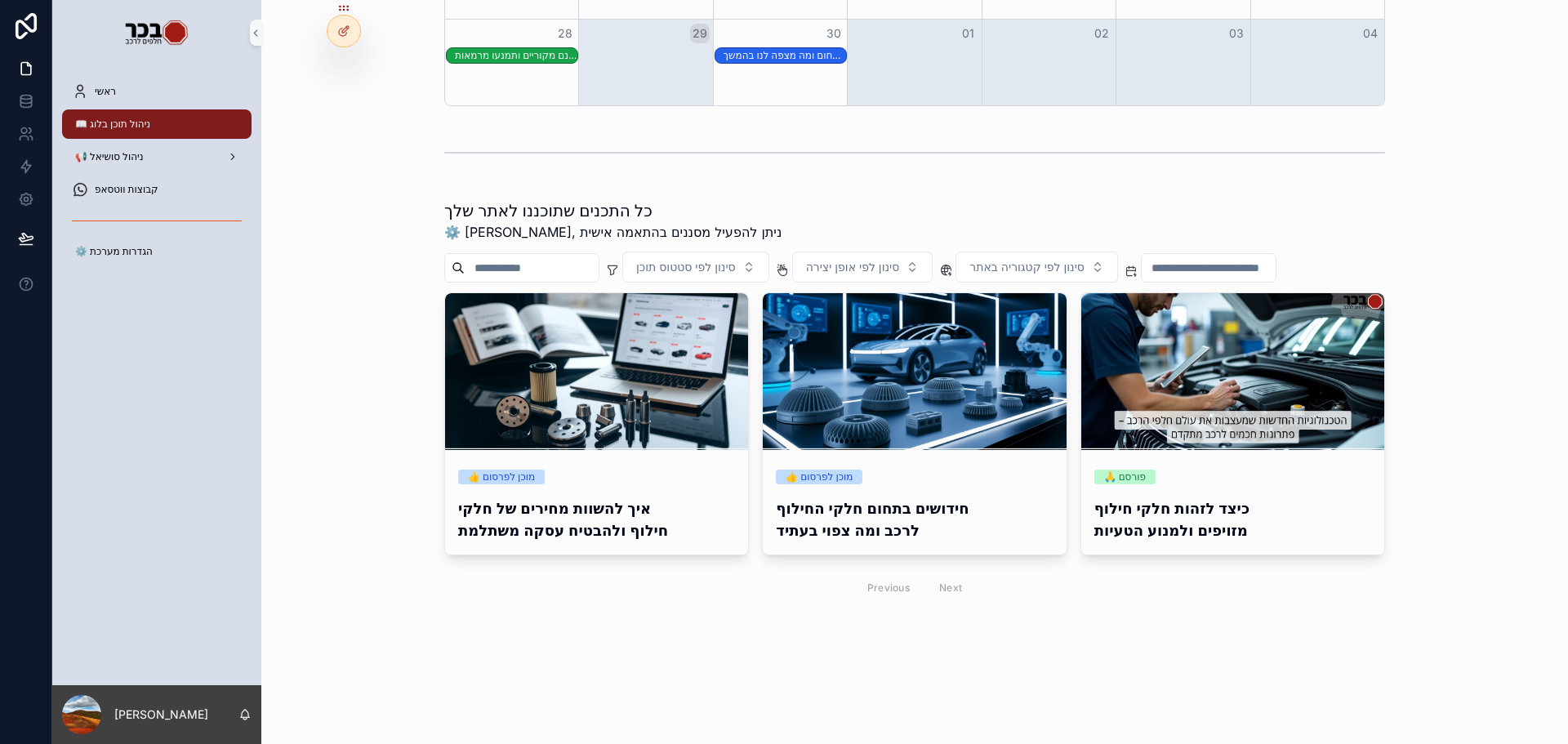
click at [122, 322] on div "ראשי 📖 ניהול תוכן בלוג 📢 ניהול סושיאל קבוצות ווטסאפ ⚙️ הגדרות מערכת" at bounding box center [156, 375] width 209 height 620
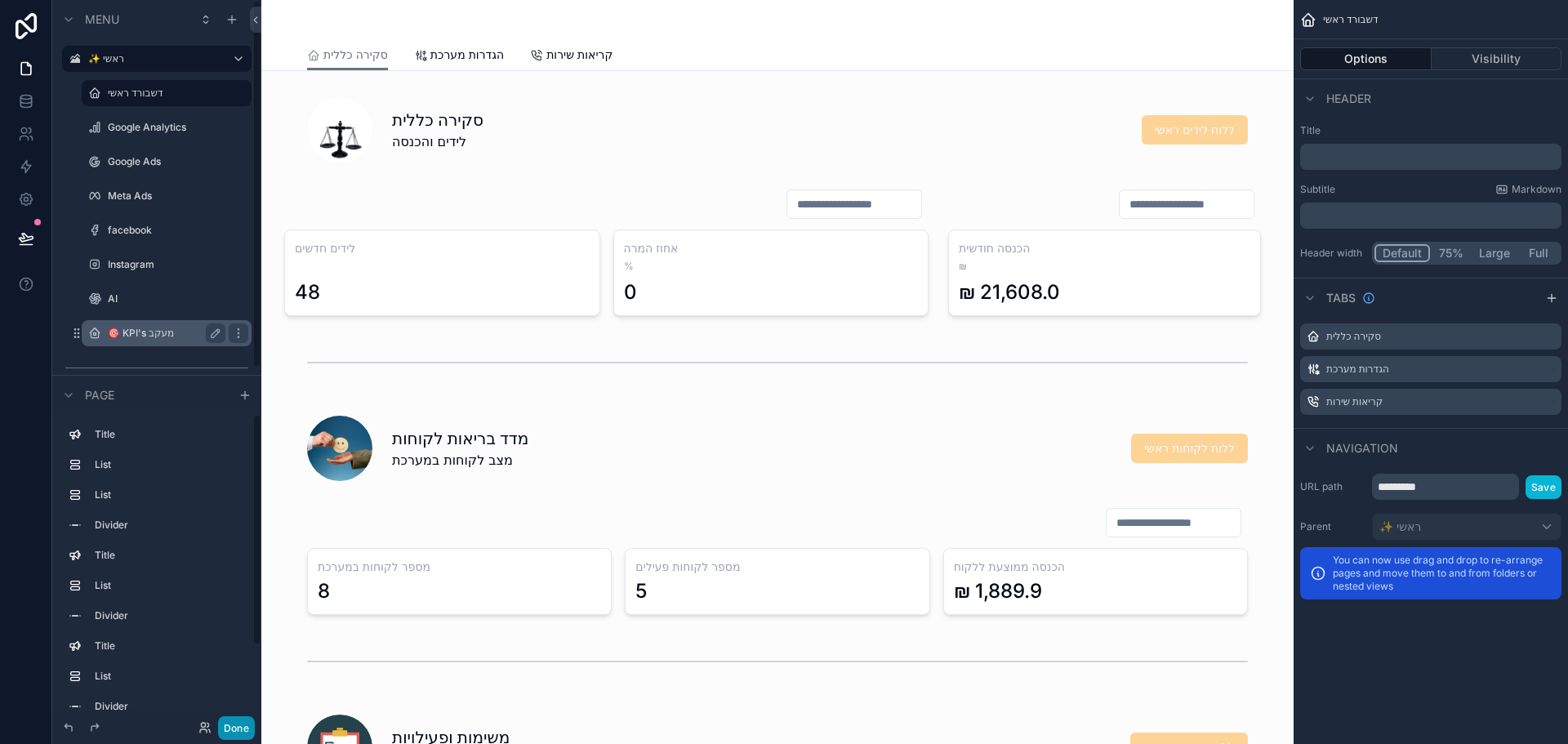
click at [243, 727] on button "Done" at bounding box center [236, 728] width 37 height 23
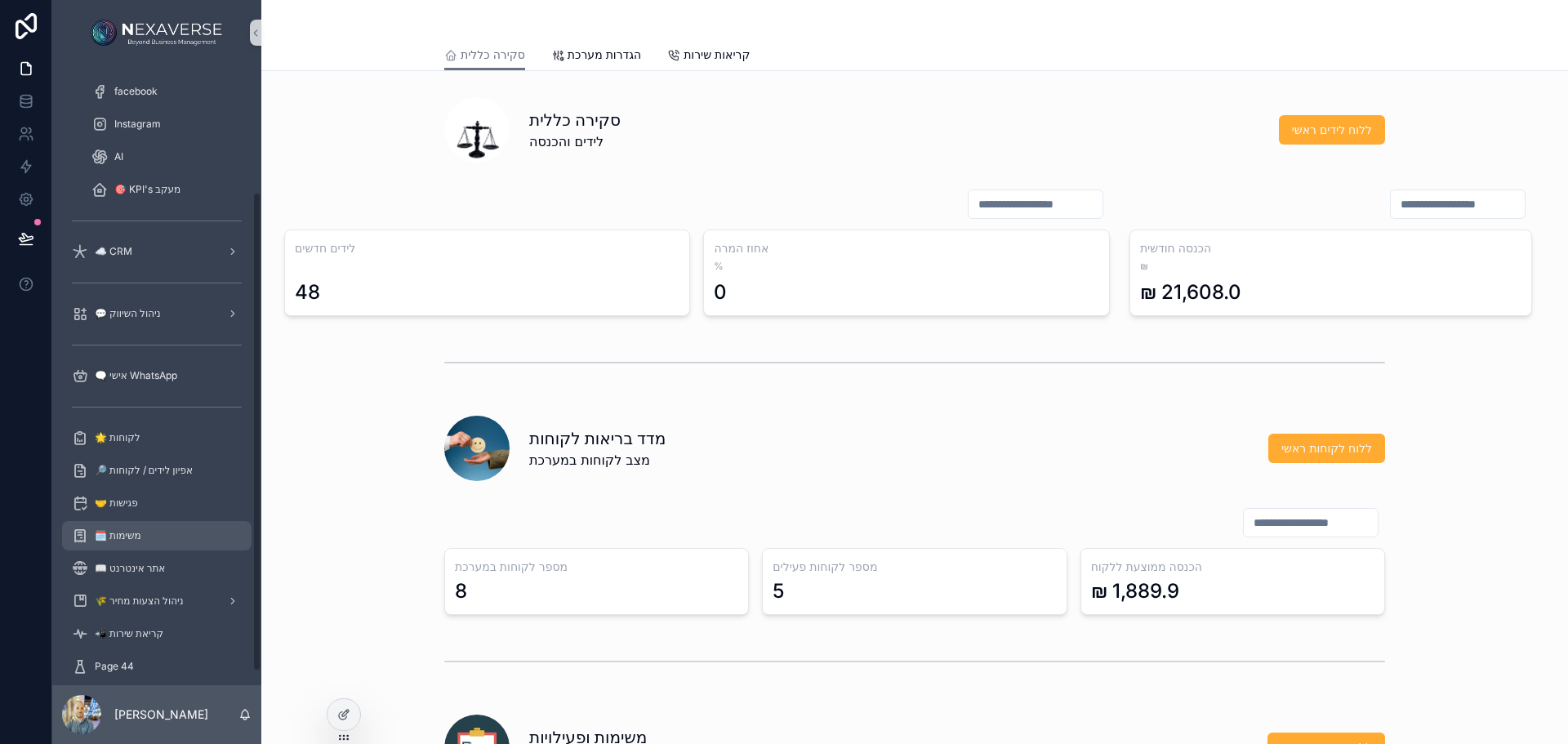
scroll to position [180, 0]
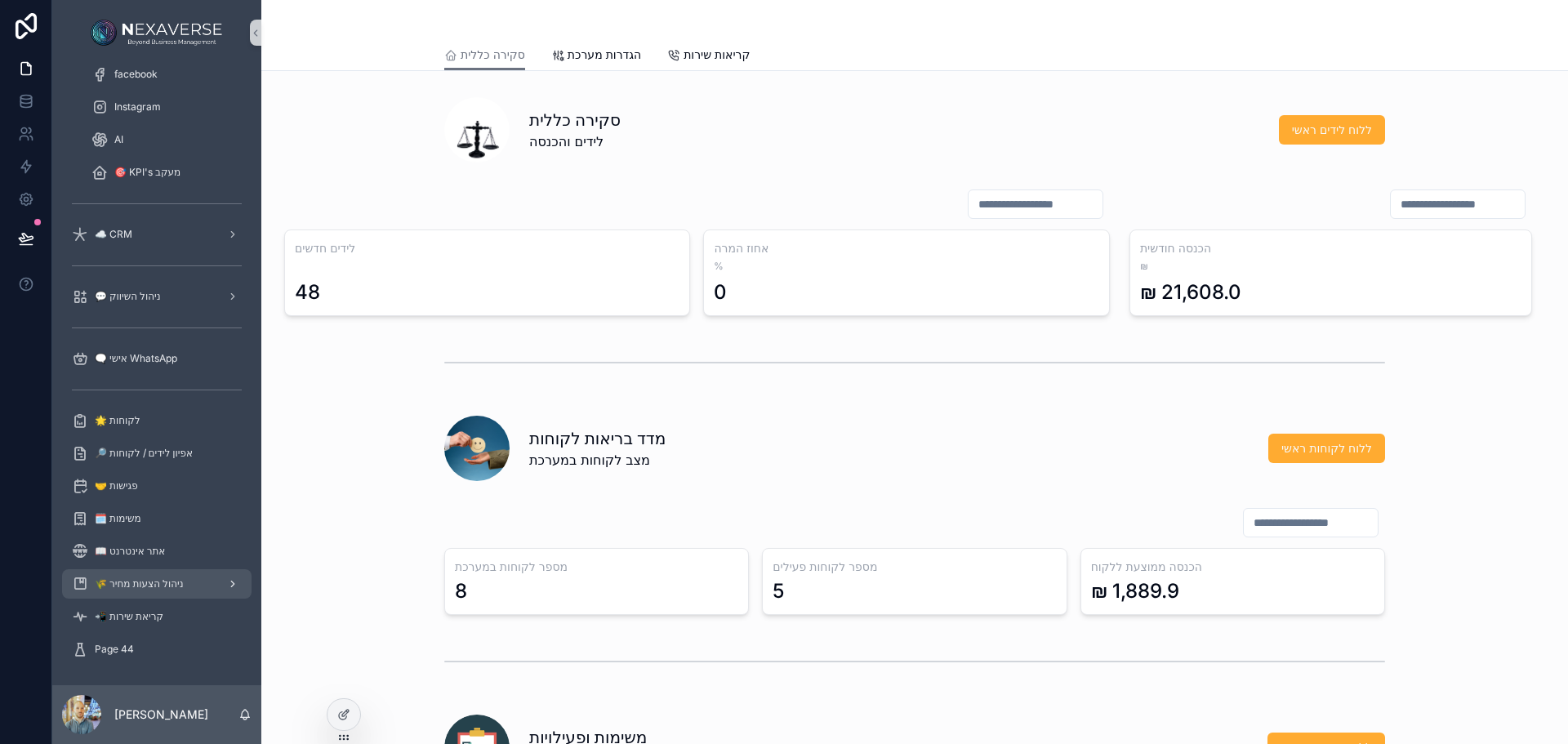
click at [169, 593] on div "🌾 ניהול הצעות מחיר" at bounding box center [157, 584] width 170 height 26
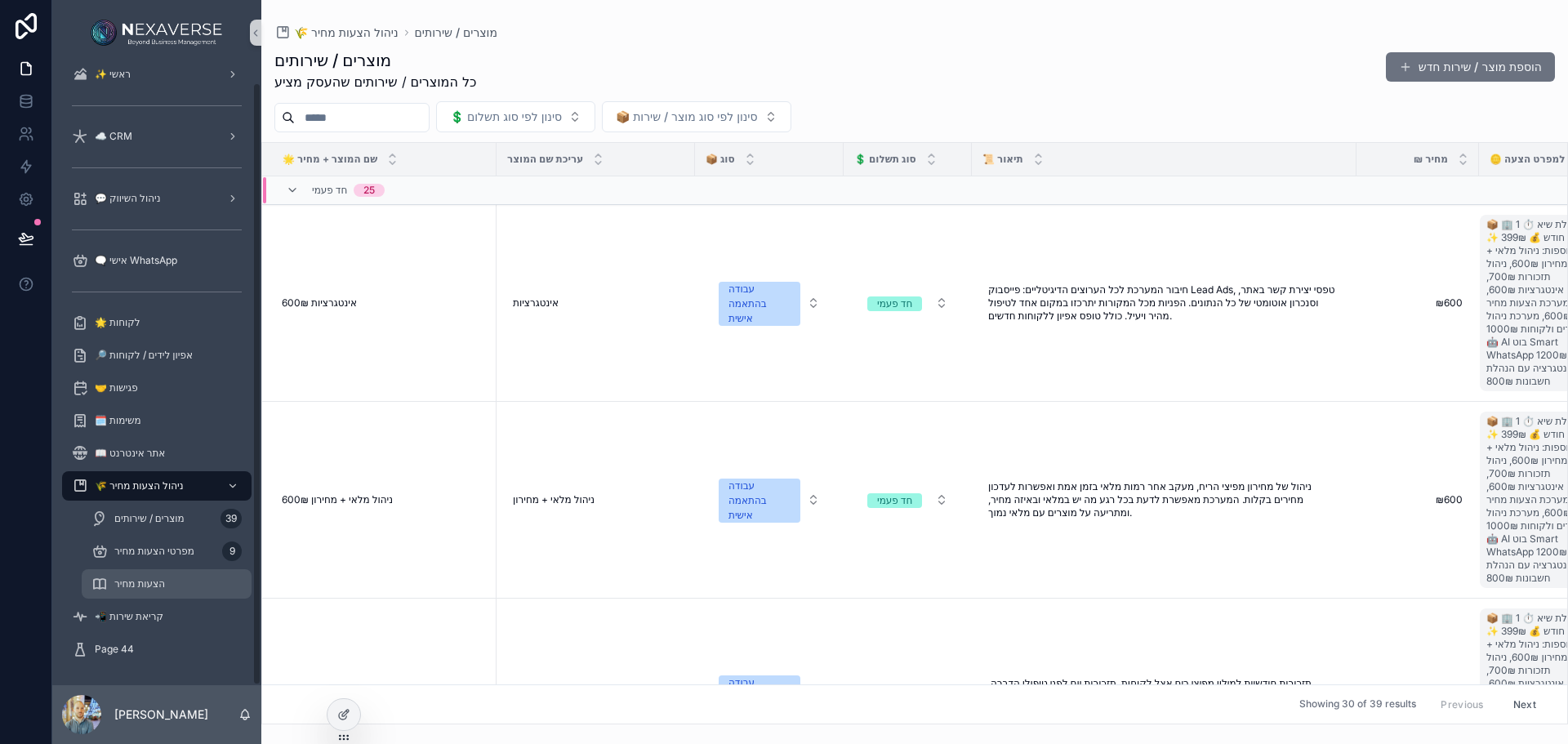
click at [132, 585] on span "הצעות מחיר" at bounding box center [139, 585] width 50 height 13
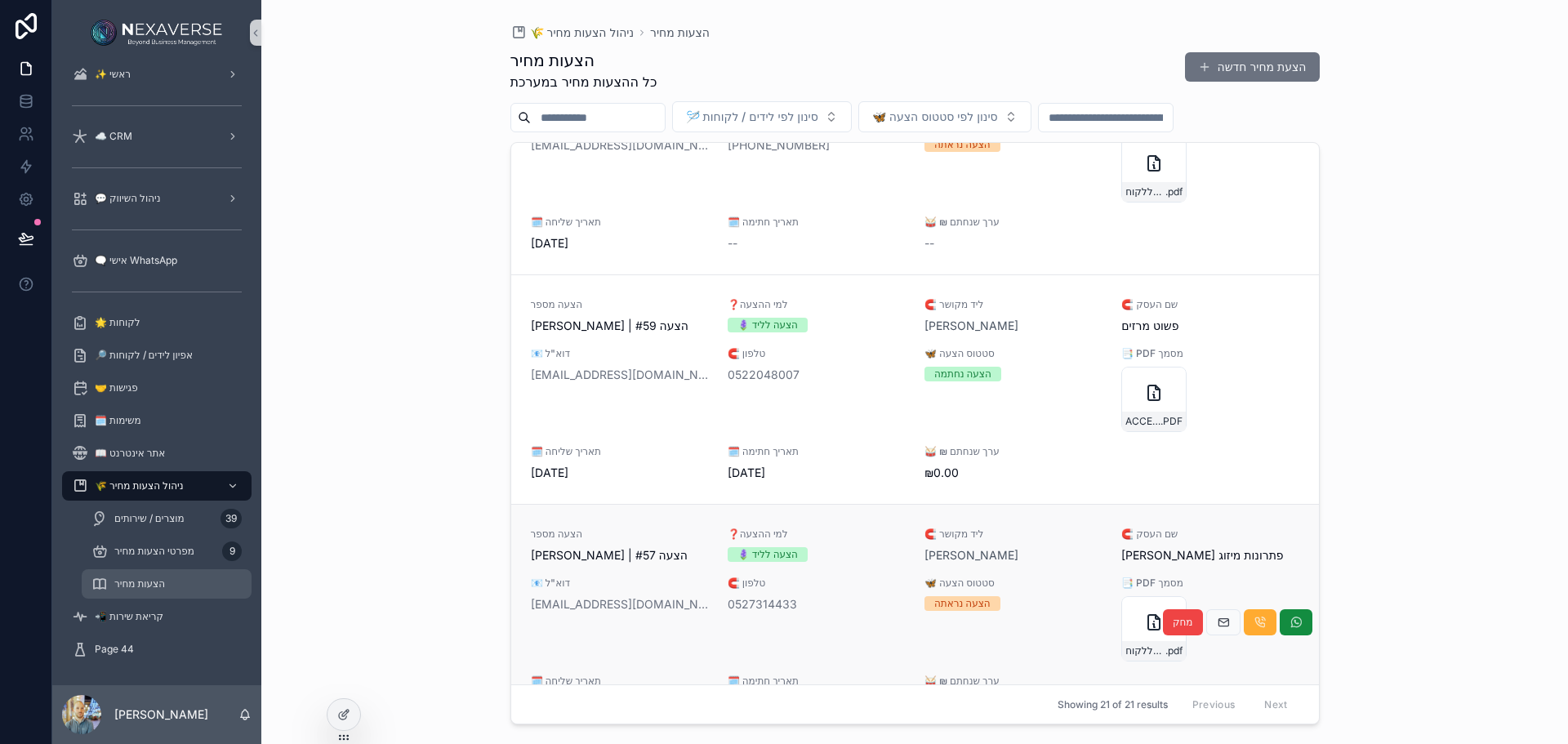
scroll to position [490, 0]
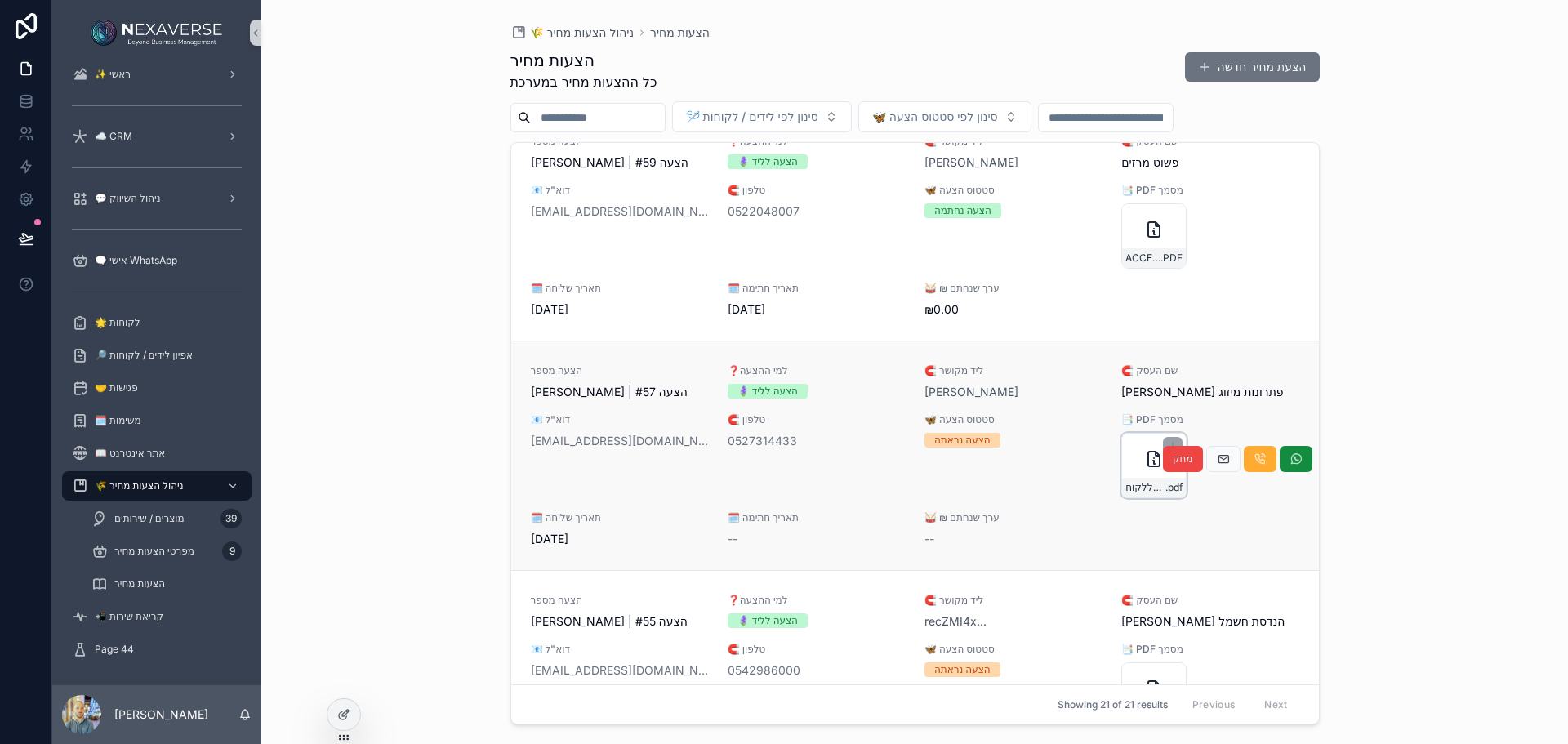
click at [1138, 475] on div "הצעה-ללקוח----טובית---LqzzAVHiFNfASFarynrZNS .pdf" at bounding box center [1154, 466] width 65 height 65
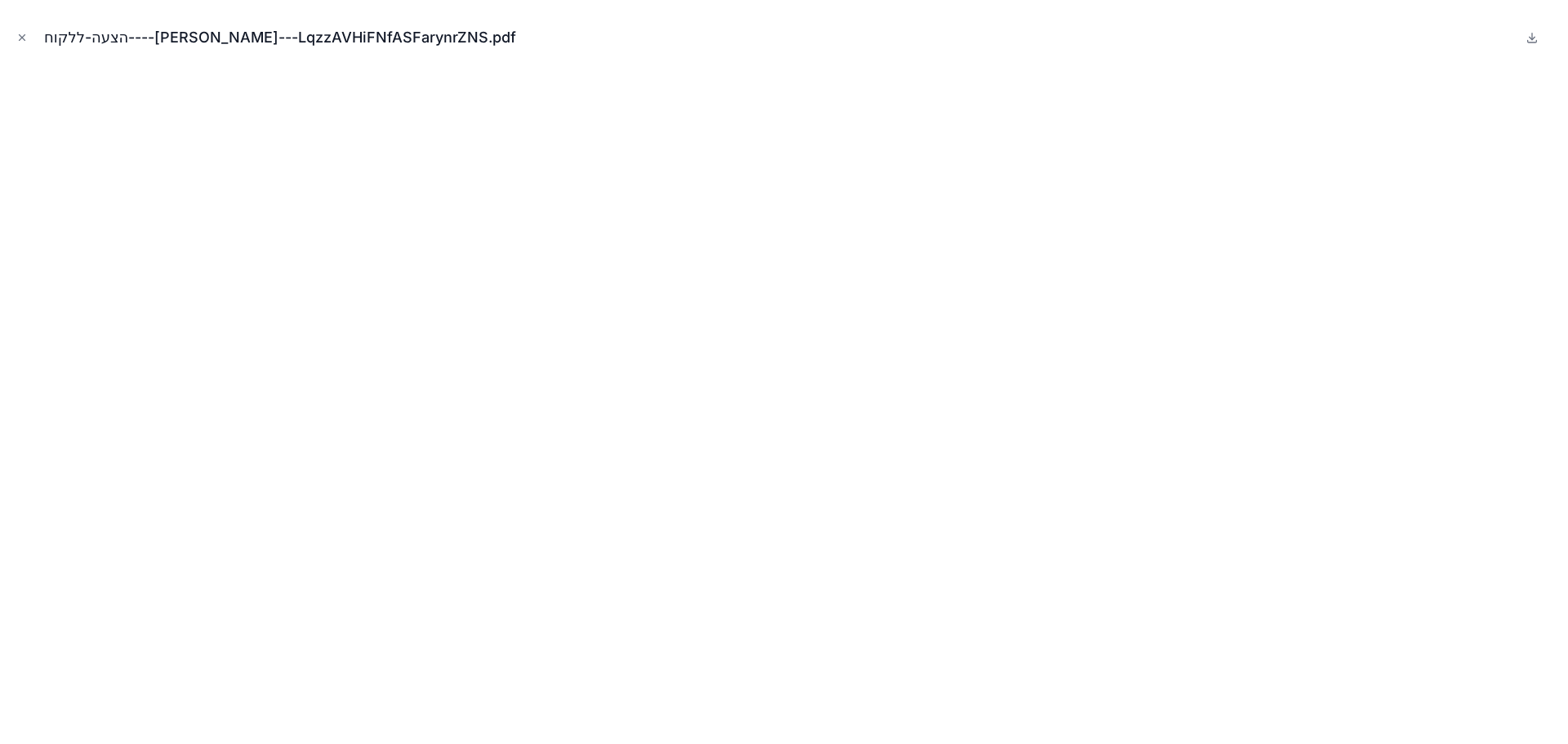
drag, startPoint x: 20, startPoint y: 39, endPoint x: 39, endPoint y: 65, distance: 32.2
click at [20, 38] on icon "Close modal" at bounding box center [22, 38] width 12 height 12
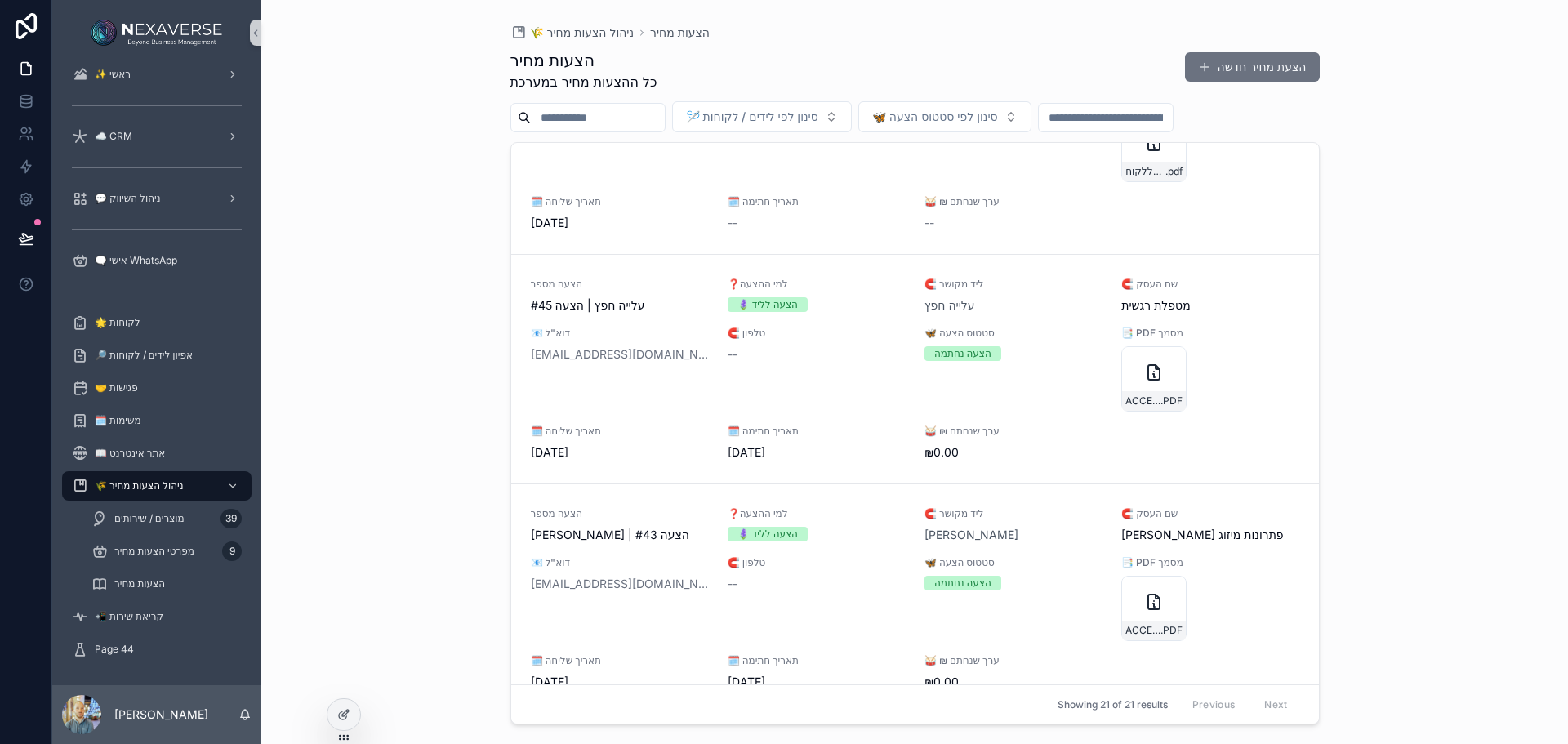
scroll to position [3104, 0]
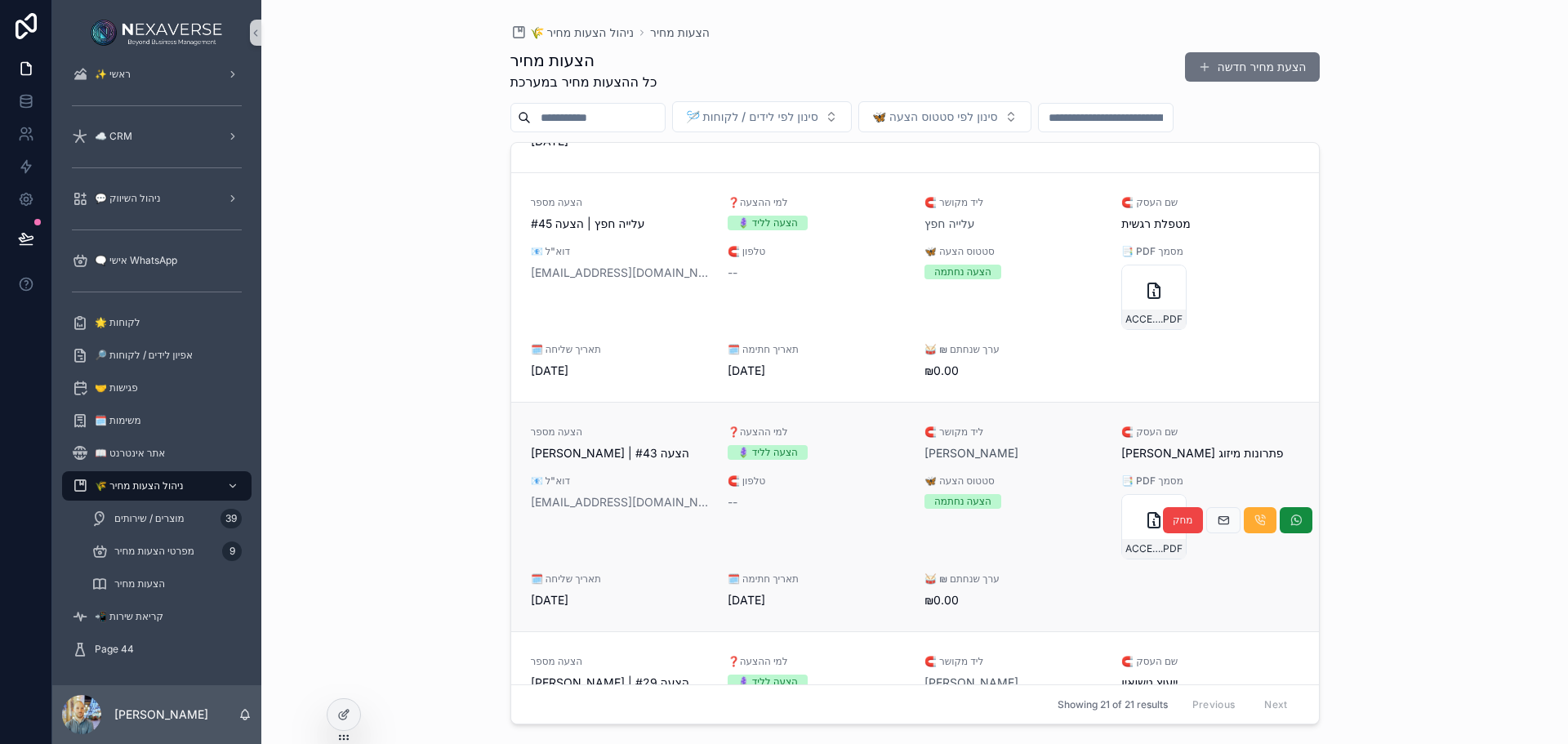
click at [869, 494] on div "--" at bounding box center [816, 502] width 177 height 16
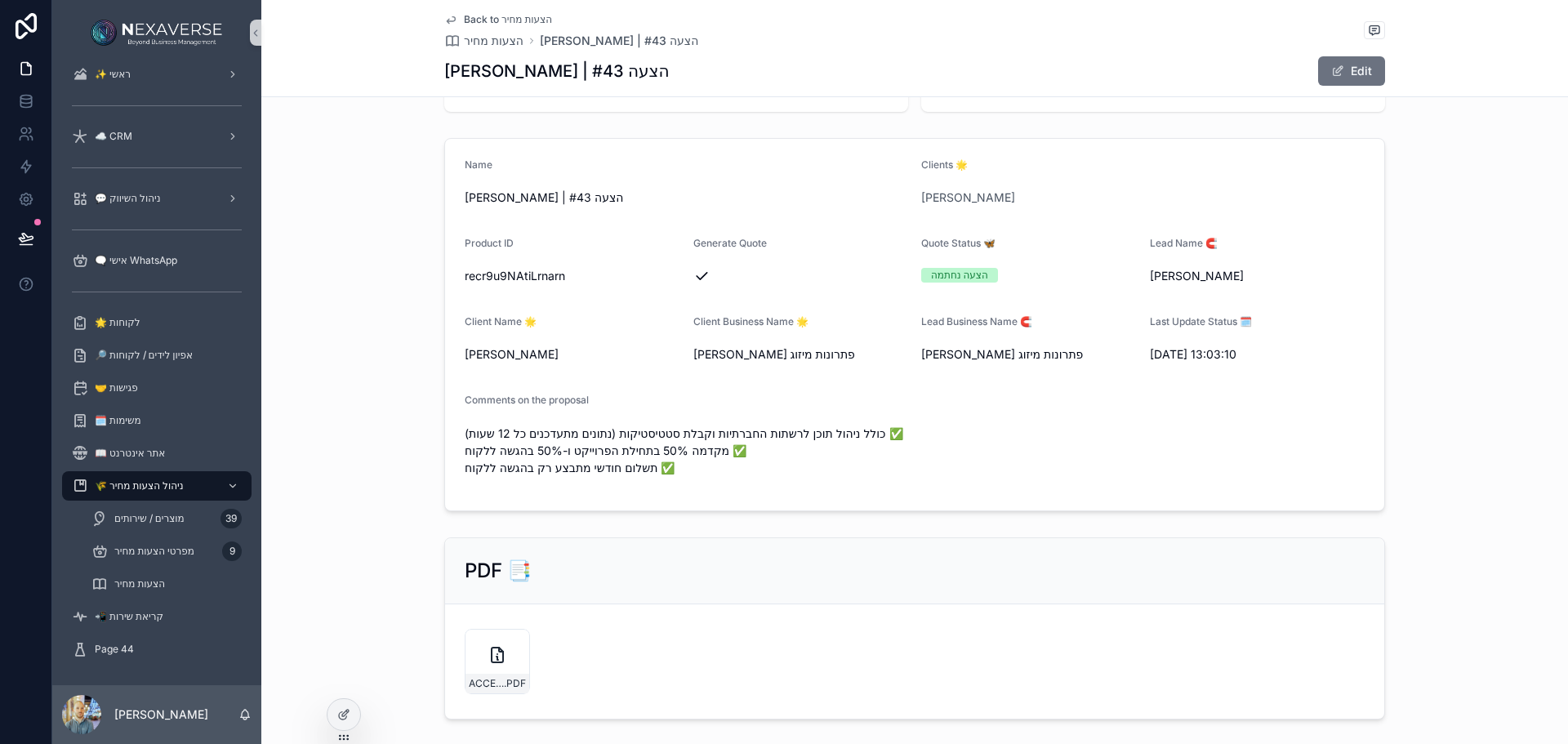
scroll to position [327, 0]
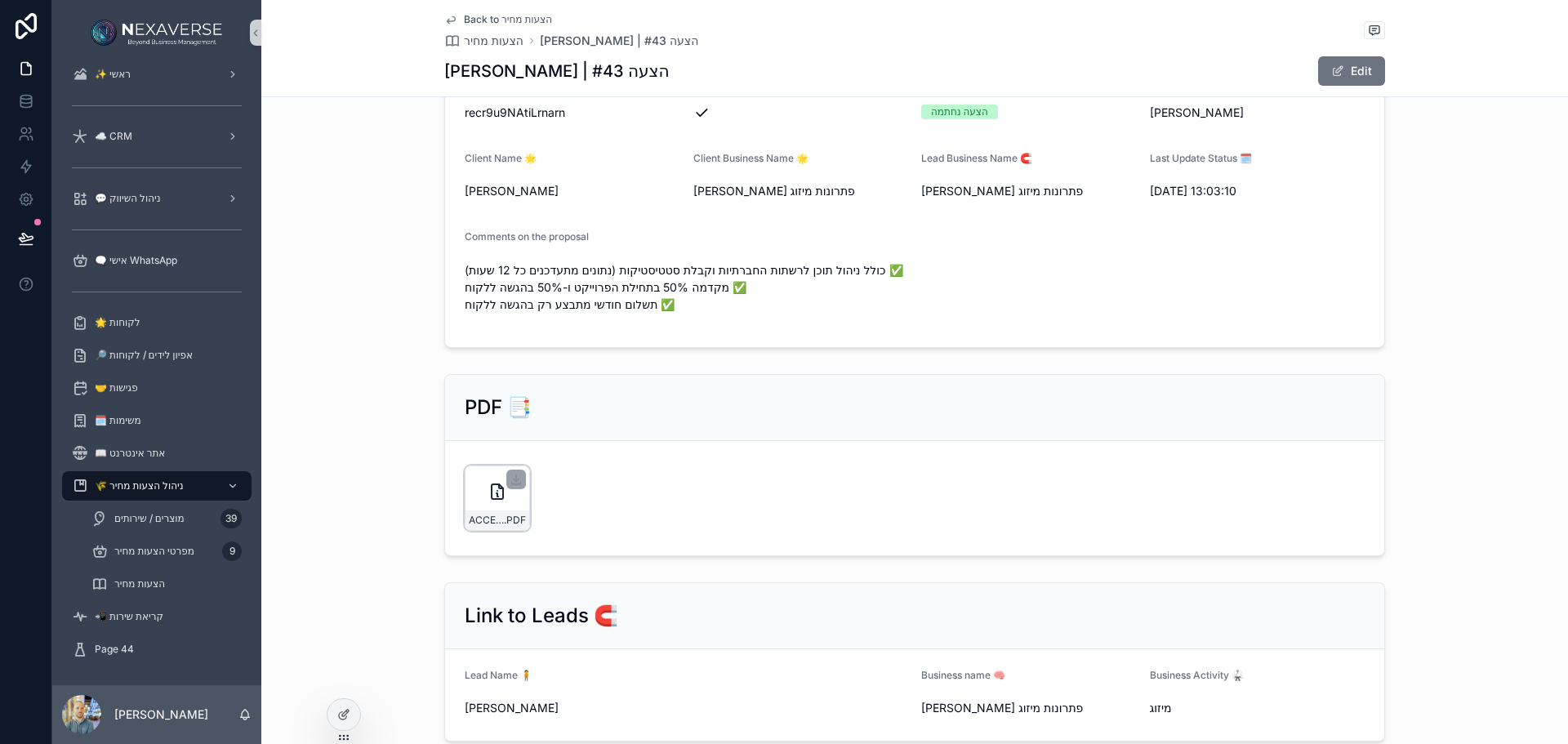
click at [466, 492] on div "ACCEPTED-QUOTE-recgb2TBlZE3taDzt .PDF" at bounding box center [497, 498] width 65 height 65
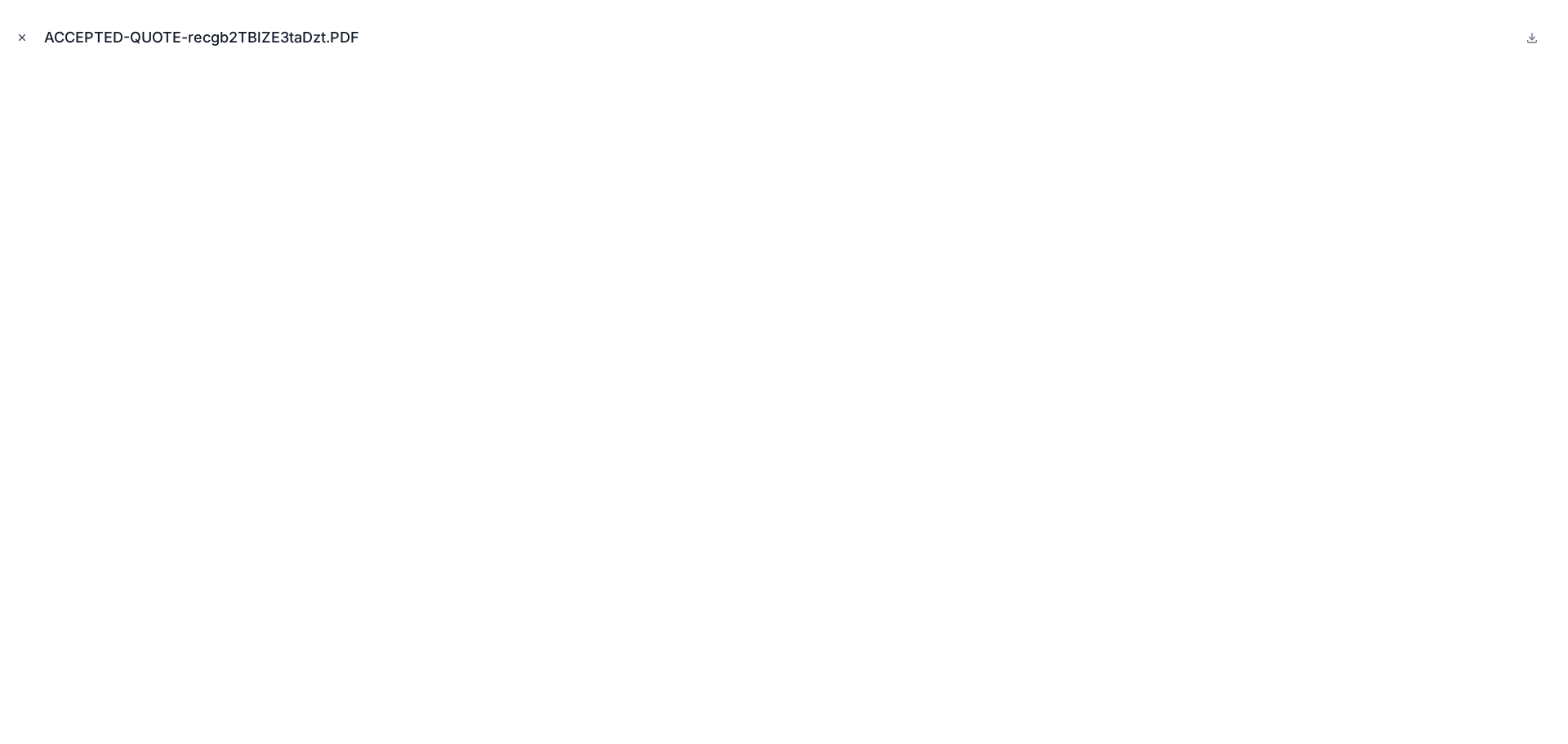
click at [18, 37] on icon "Close modal" at bounding box center [22, 38] width 12 height 12
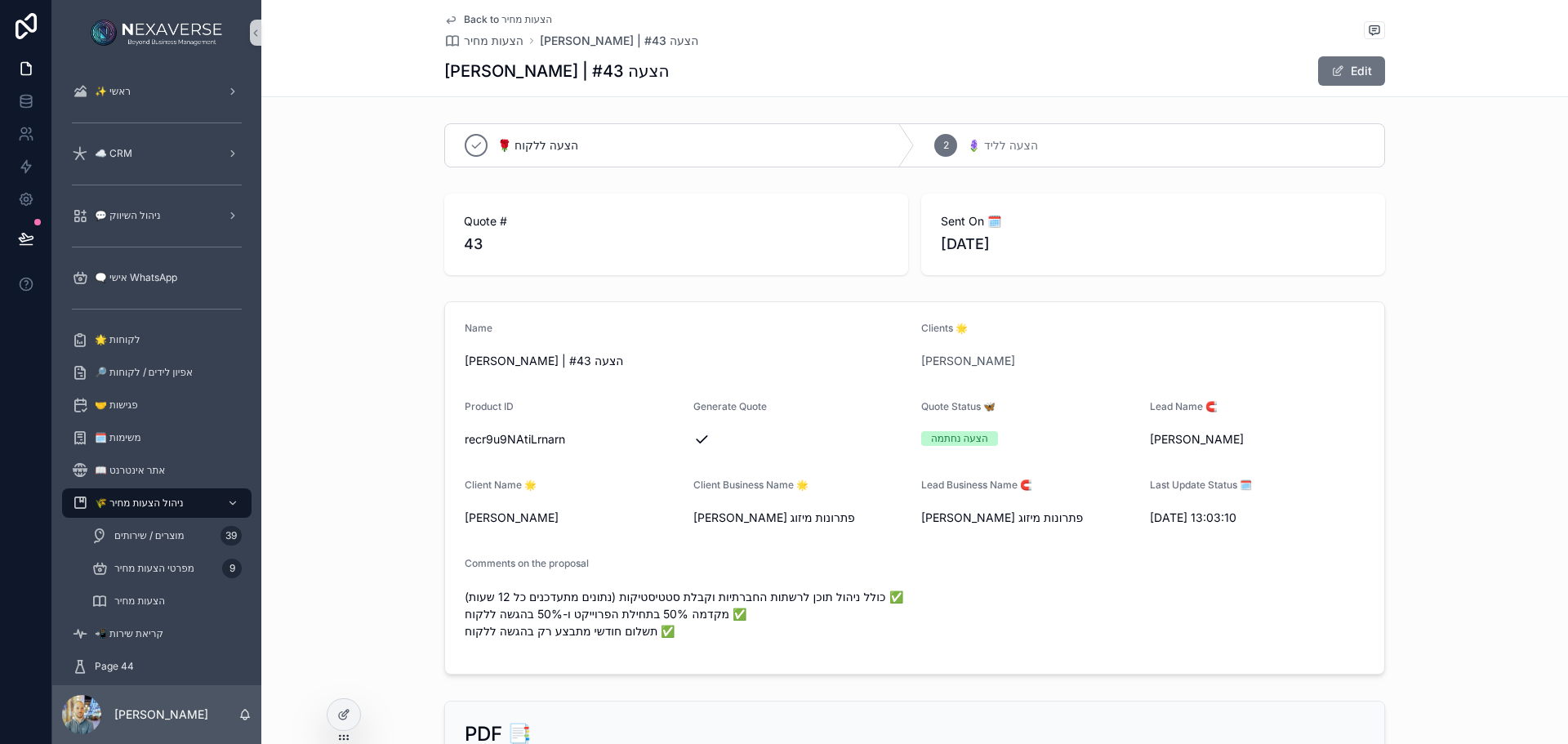
click at [375, 637] on div "Name [PERSON_NAME] | הצעה #43 Clients 🌟 [PERSON_NAME] Product ID recr9u9NAtiLrn…" at bounding box center [915, 488] width 1306 height 387
click at [160, 538] on span "מוצרים / שירותים" at bounding box center [149, 536] width 70 height 13
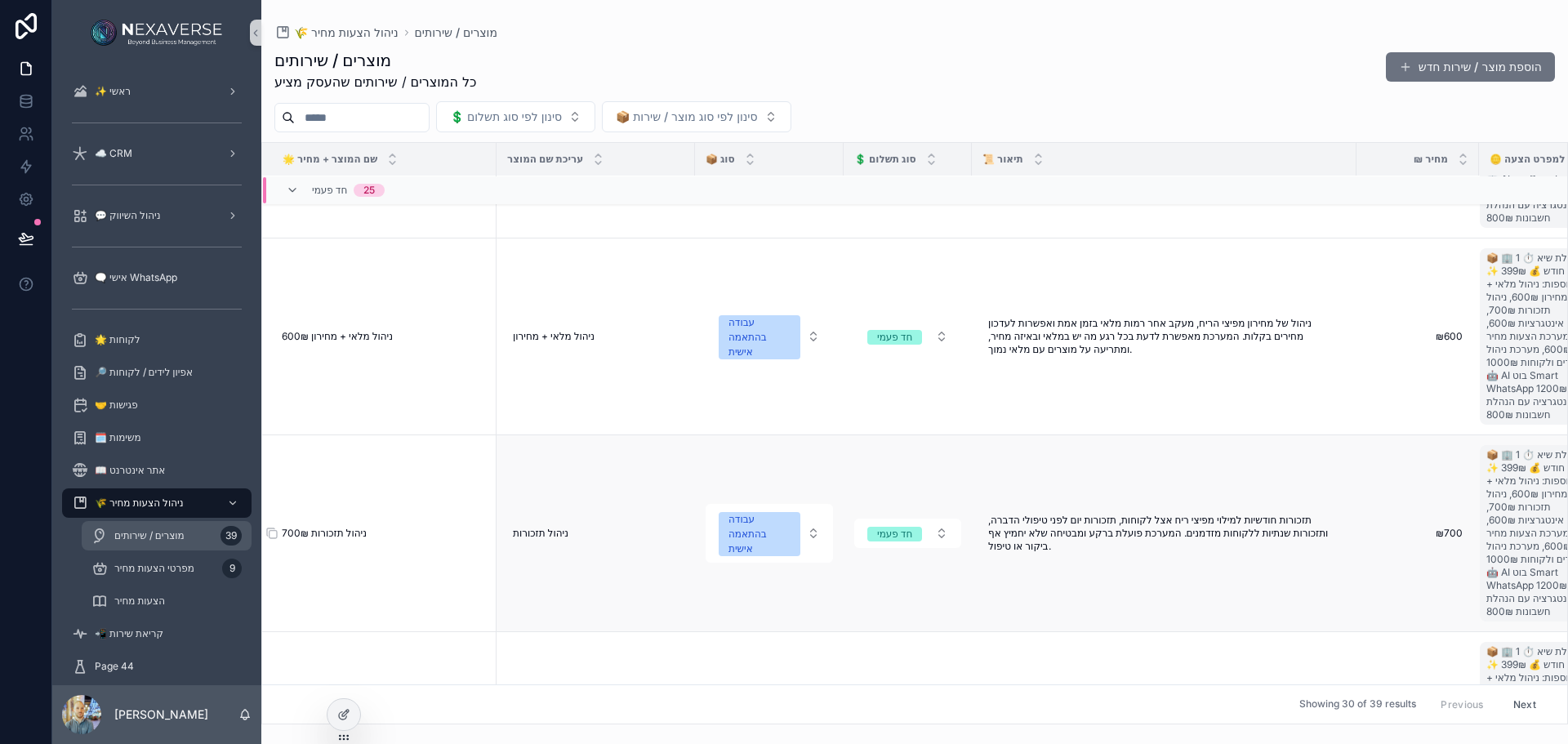
scroll to position [245, 0]
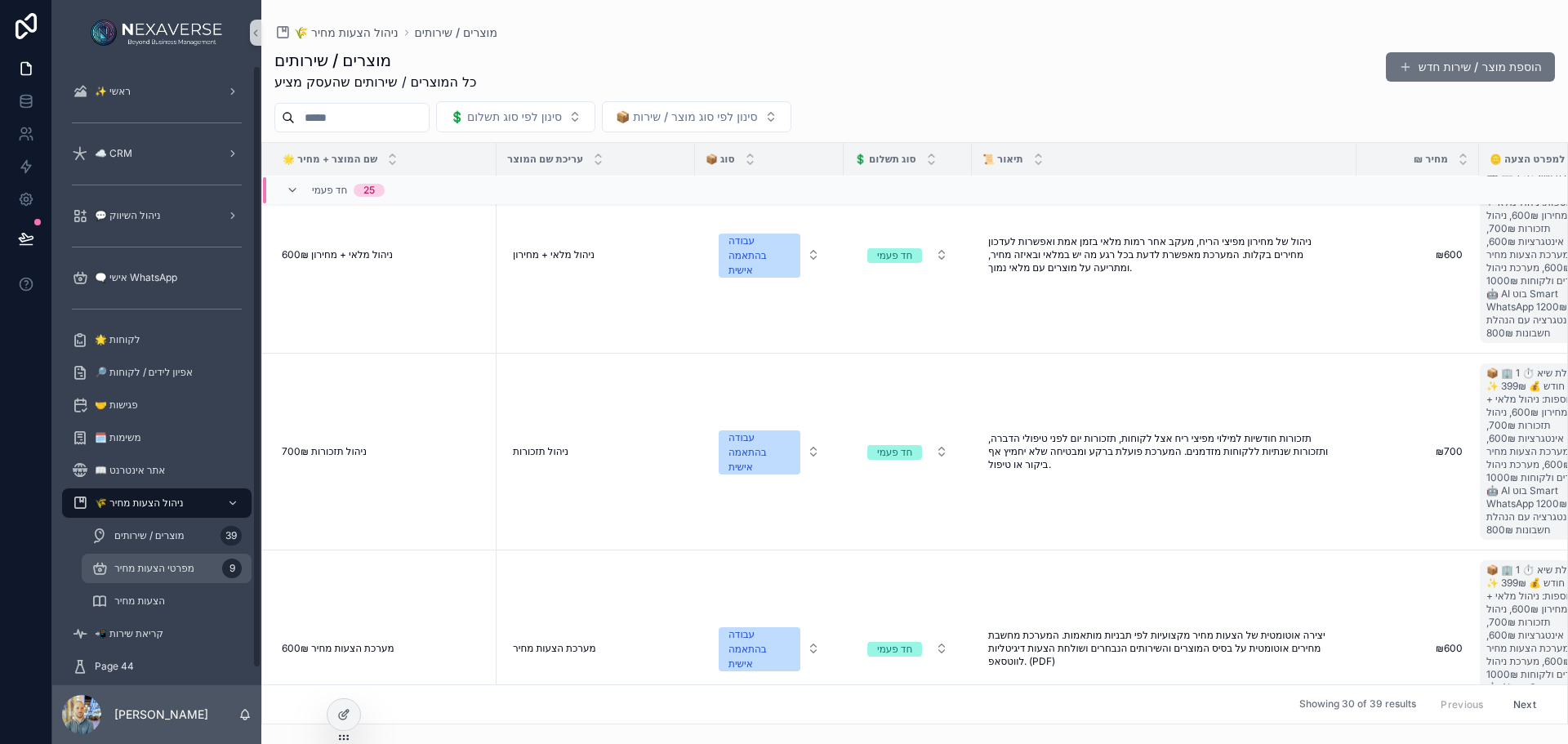
click at [178, 565] on span "מפרטי הצעות מחיר" at bounding box center [153, 569] width 80 height 13
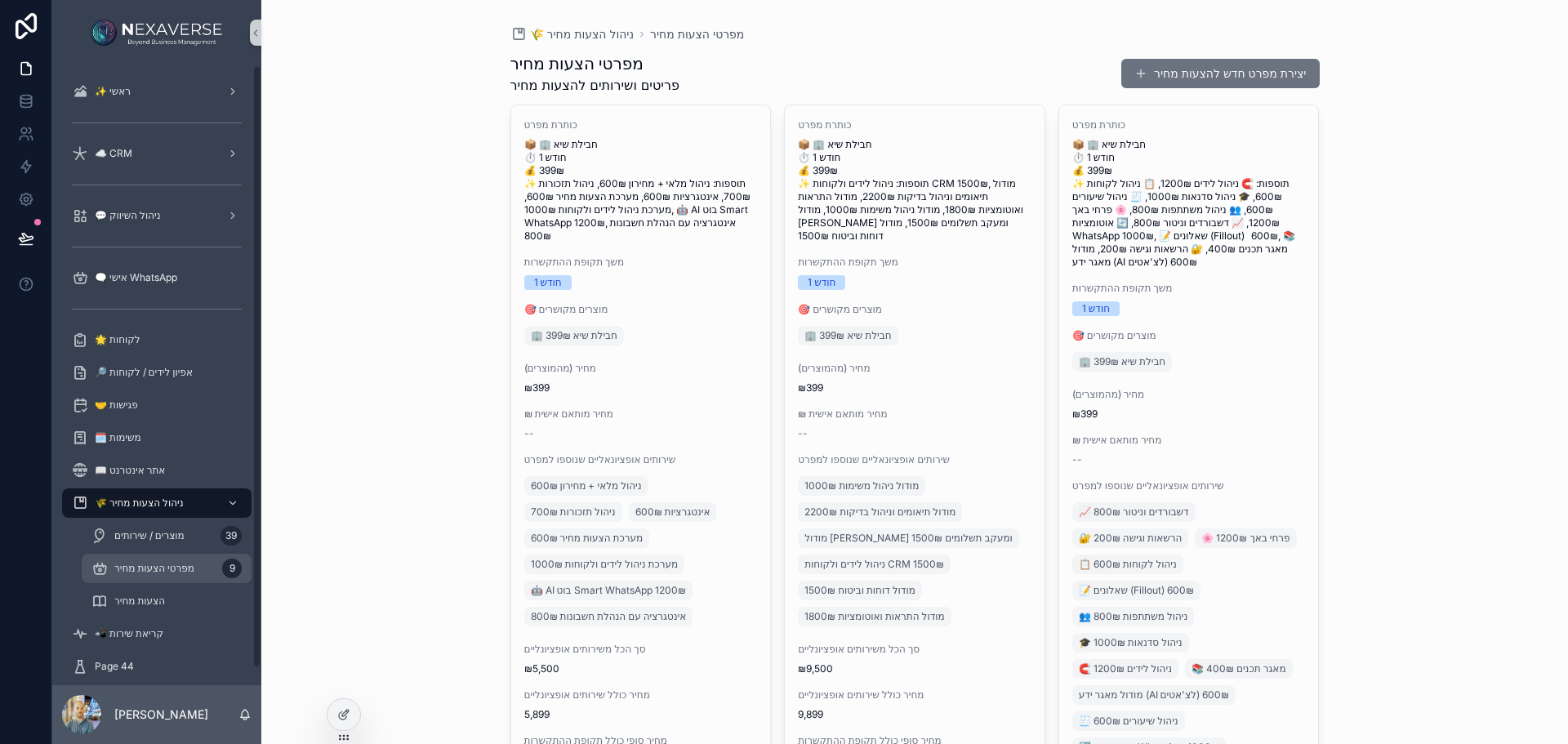
click at [141, 554] on link "מפרטי הצעות מחיר 9" at bounding box center [166, 568] width 170 height 29
click at [141, 539] on span "מוצרים / שירותים" at bounding box center [149, 536] width 70 height 13
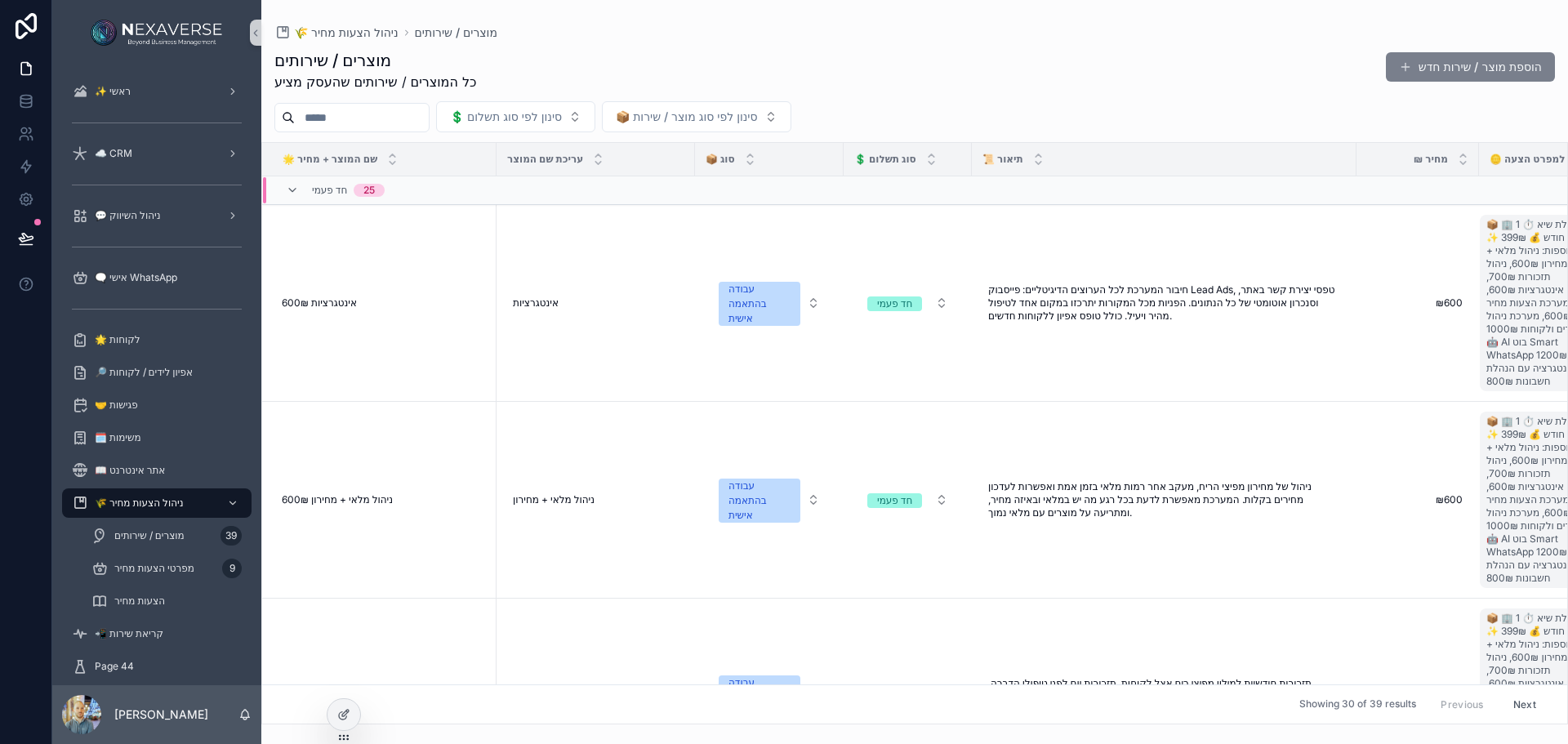
click at [1523, 67] on button "הוספת מוצר / שירות חדש" at bounding box center [1471, 66] width 169 height 29
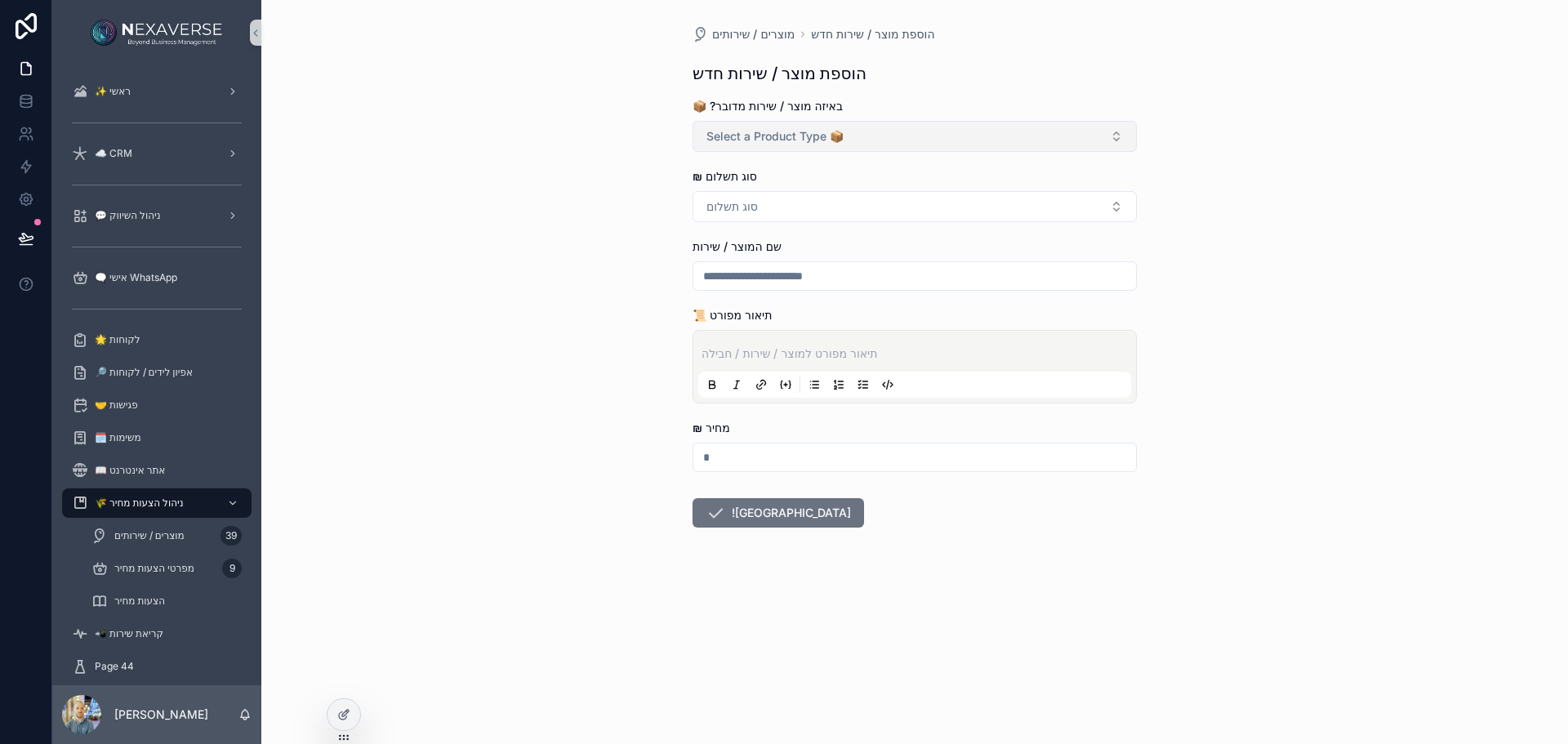
click at [776, 145] on button "Select a Product Type 📦" at bounding box center [915, 136] width 444 height 31
click at [758, 253] on div "עבודה בהתאמה אישית" at bounding box center [760, 251] width 94 height 15
click at [770, 209] on button "סוג תשלום" at bounding box center [915, 206] width 444 height 31
click at [764, 268] on div "חד פעמי" at bounding box center [915, 272] width 436 height 24
click at [764, 275] on input "scrollable content" at bounding box center [915, 276] width 443 height 23
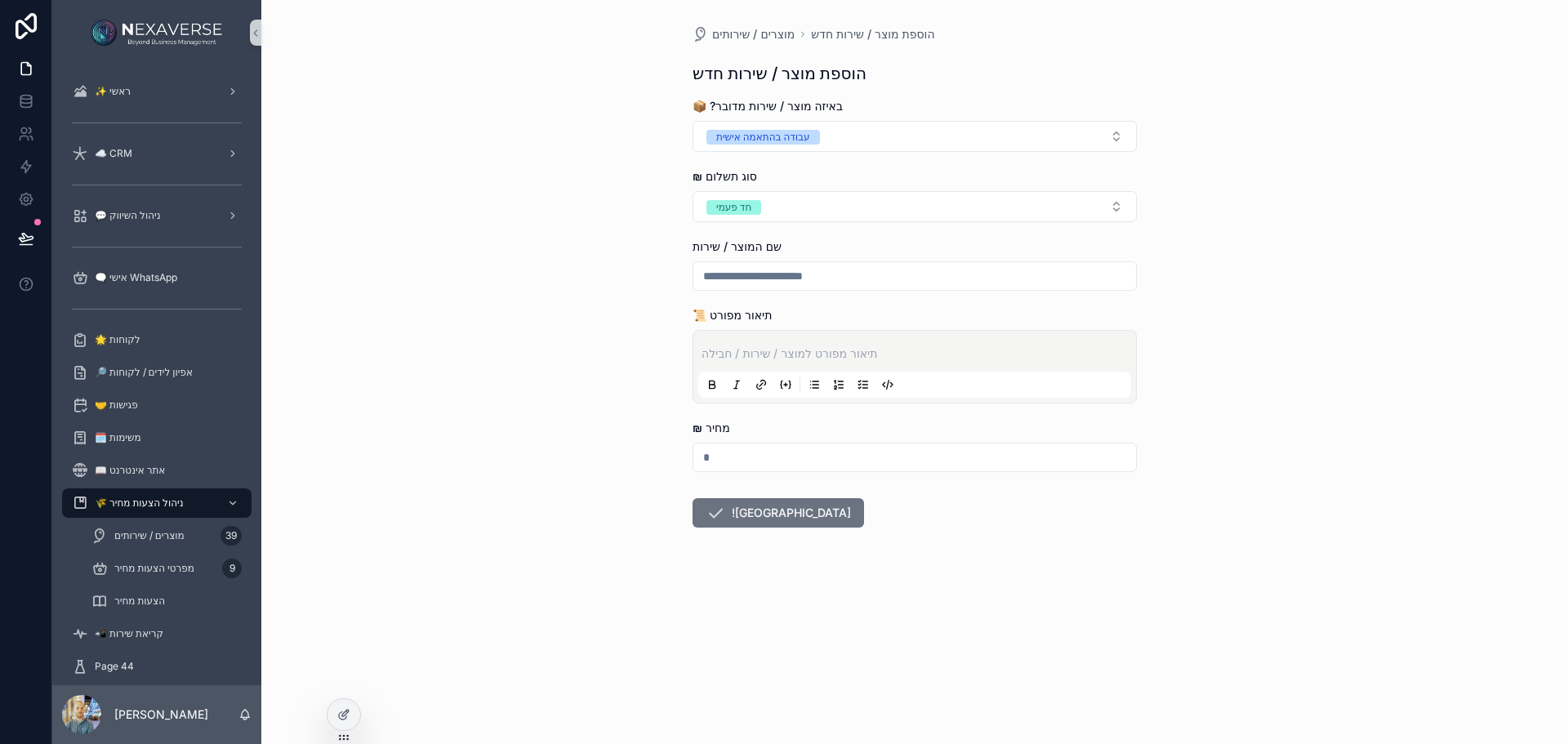
type input "**********"
click at [776, 331] on div "תיאור מפורט למוצר / שירות / חבילה" at bounding box center [915, 367] width 444 height 74
click at [772, 343] on div "תיאור מפורט למוצר / שירות / חבילה" at bounding box center [915, 367] width 433 height 62
click at [740, 455] on input "scrollable content" at bounding box center [915, 457] width 443 height 23
click at [748, 209] on div "חד פעמי" at bounding box center [734, 208] width 35 height 15
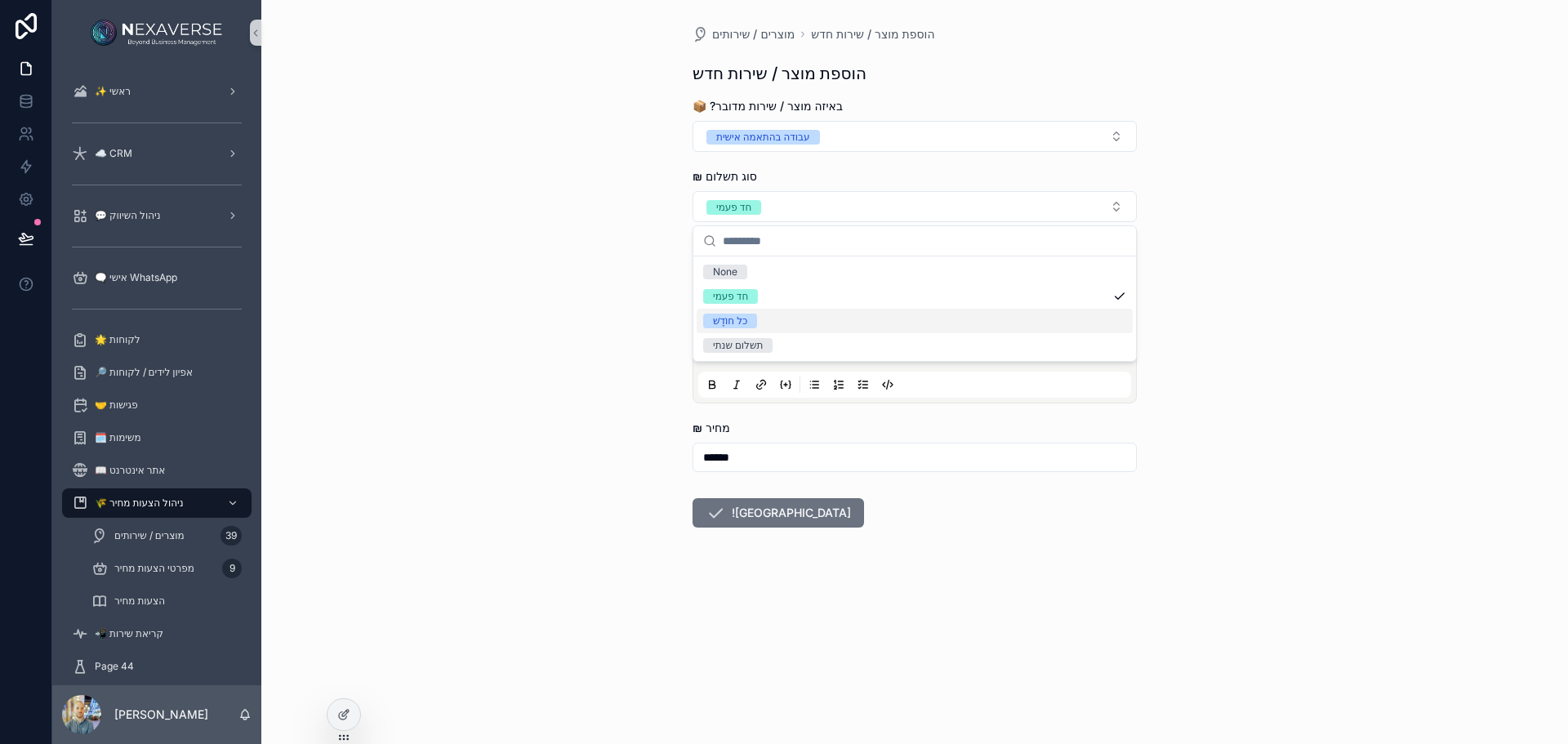
click at [741, 332] on div "כל חוֹדֶשׁ" at bounding box center [915, 320] width 436 height 24
drag, startPoint x: 755, startPoint y: 451, endPoint x: 696, endPoint y: 455, distance: 59.1
click at [696, 455] on input "******" at bounding box center [915, 457] width 443 height 23
type input "****"
click at [571, 460] on div "**********" at bounding box center [915, 372] width 1306 height 744
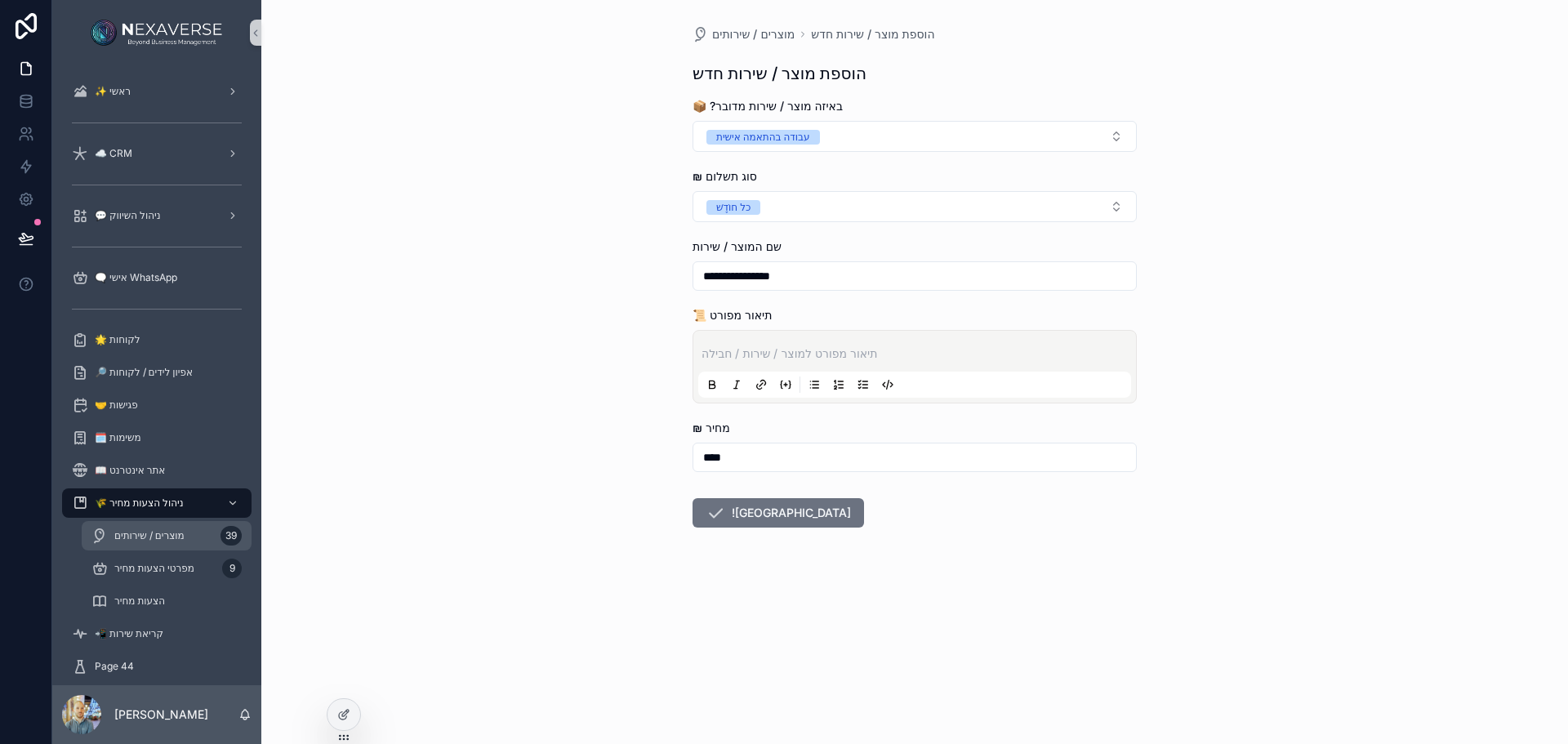
click at [173, 527] on div "מוצרים / שירותים 39" at bounding box center [166, 535] width 150 height 26
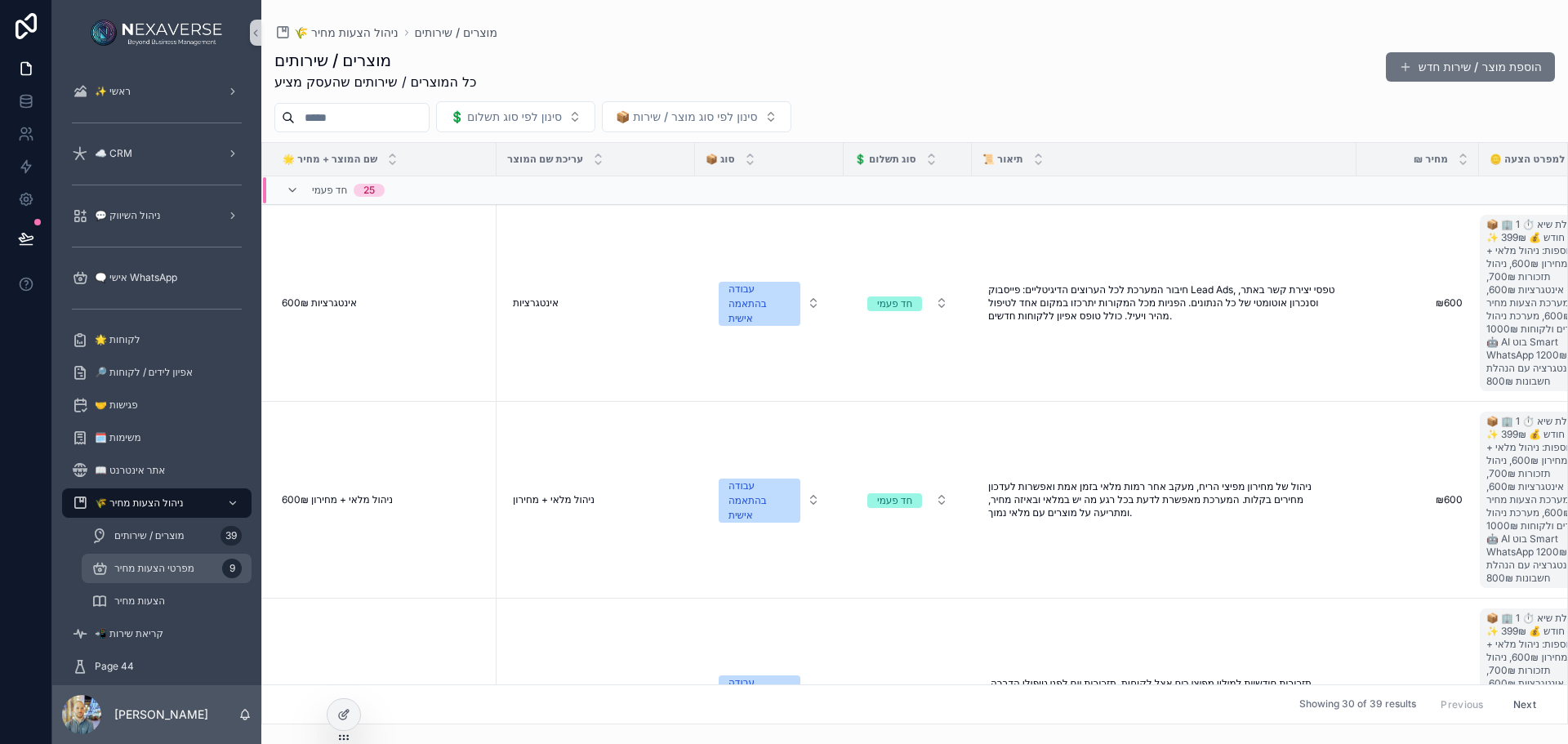
click at [144, 566] on span "מפרטי הצעות מחיר" at bounding box center [153, 569] width 80 height 13
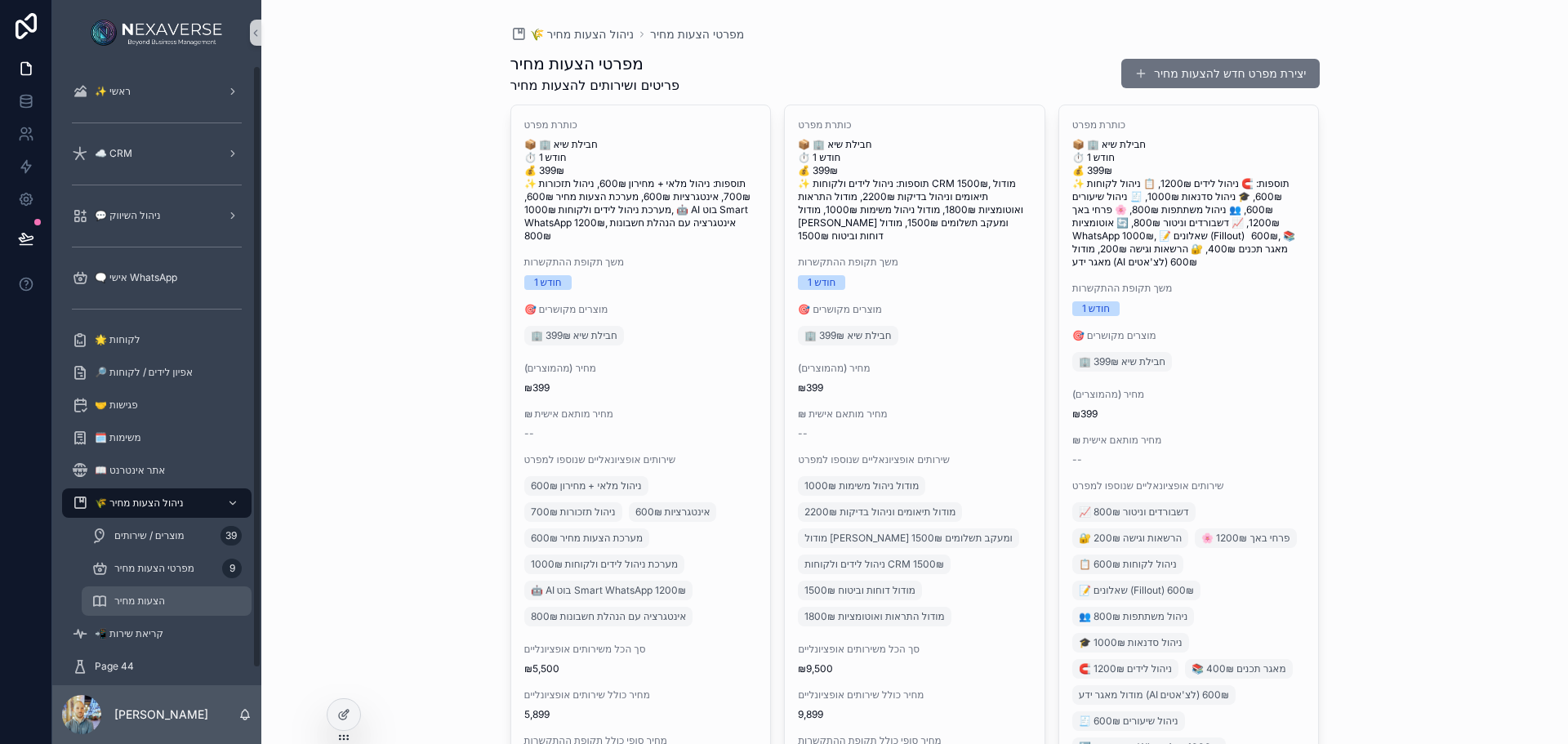
click at [173, 611] on div "הצעות מחיר" at bounding box center [166, 601] width 150 height 26
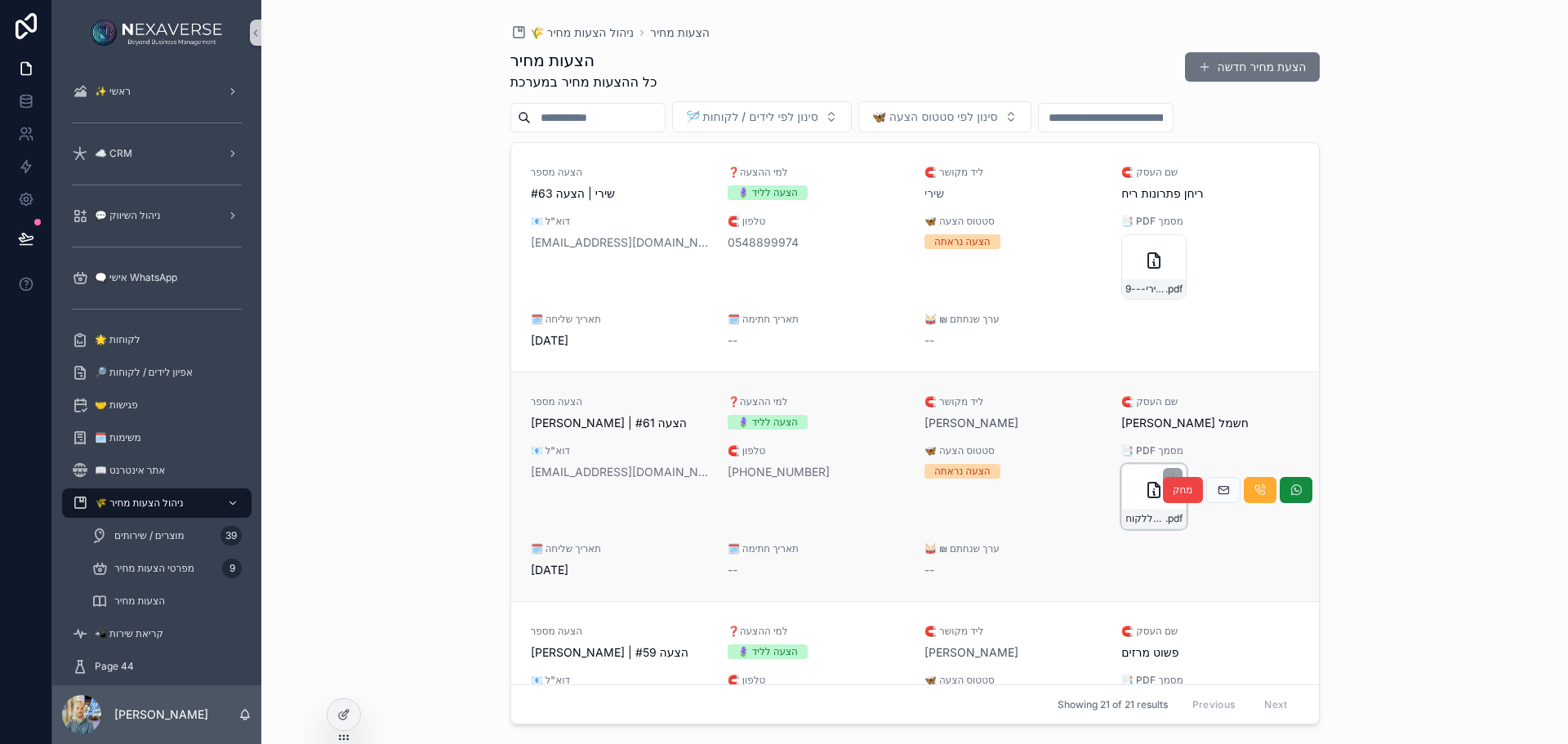
click at [1121, 493] on div "הצעה-ללקוח----[PERSON_NAME]---FD5PRwLgt64EQjmKqU5UHC .pdf" at bounding box center [1154, 497] width 65 height 65
